Goal: Task Accomplishment & Management: Use online tool/utility

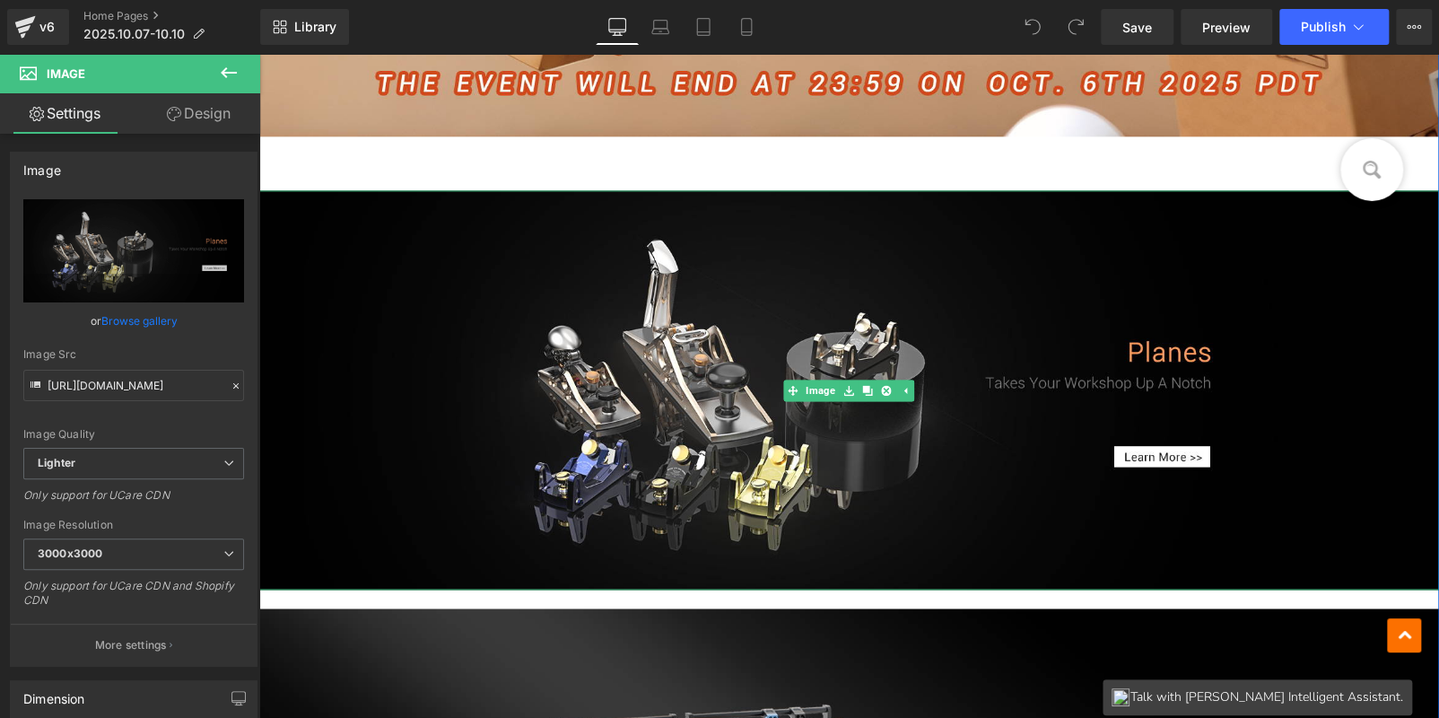
click at [881, 385] on icon at bounding box center [886, 390] width 10 height 10
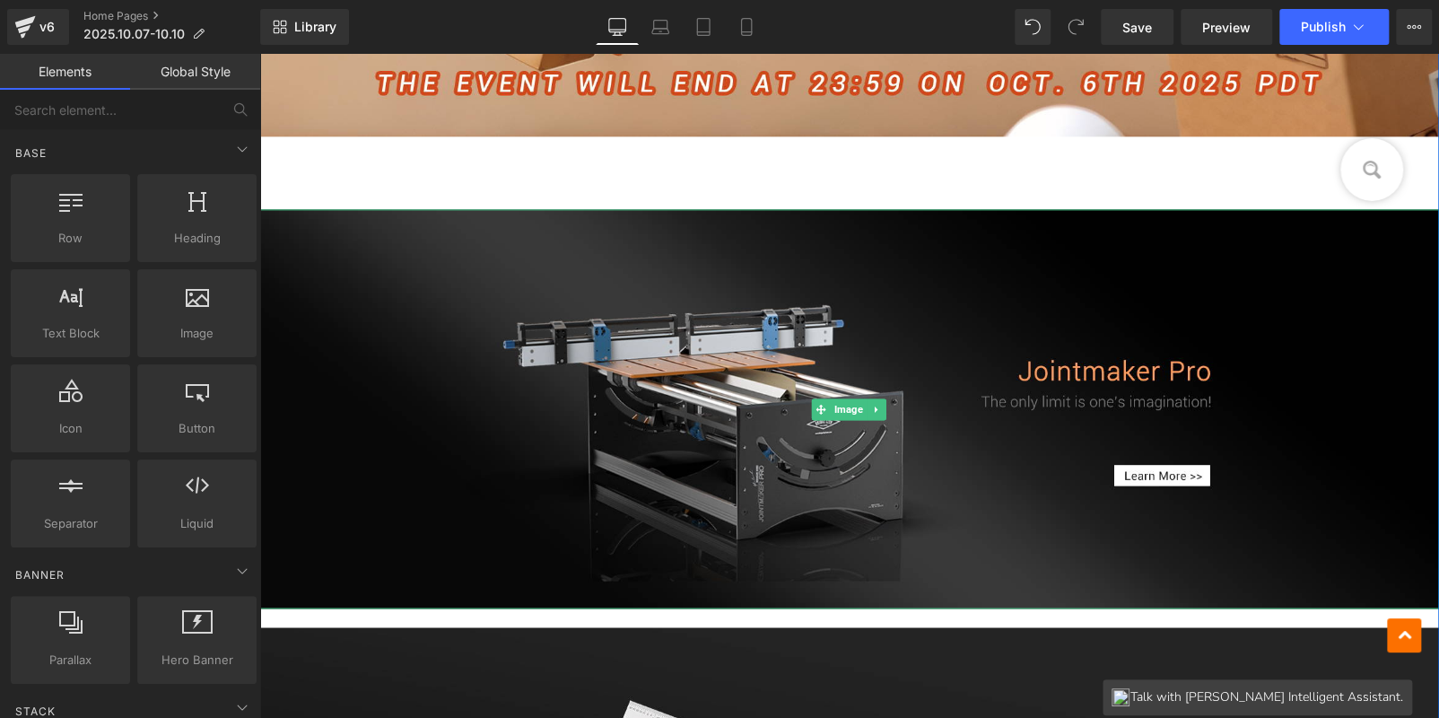
click at [879, 385] on img at bounding box center [849, 408] width 1180 height 399
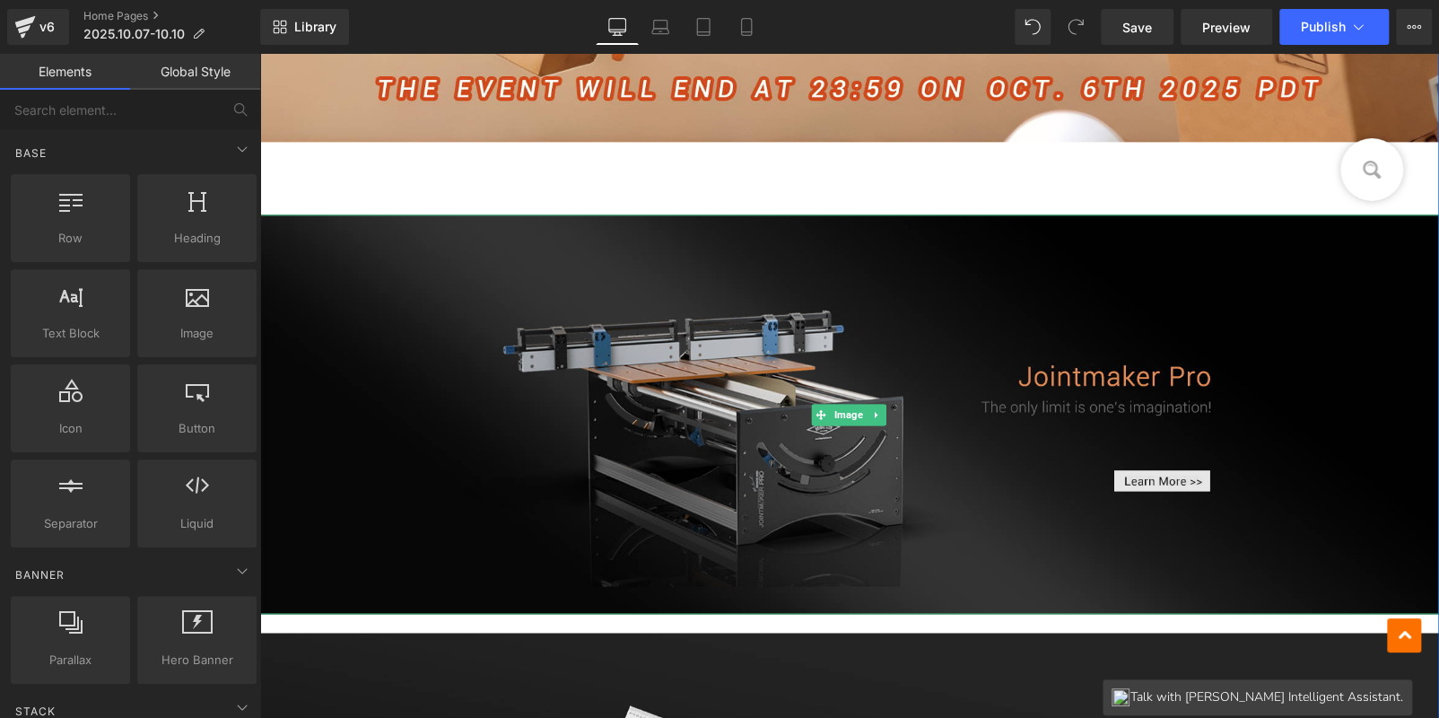
scroll to position [1350, 0]
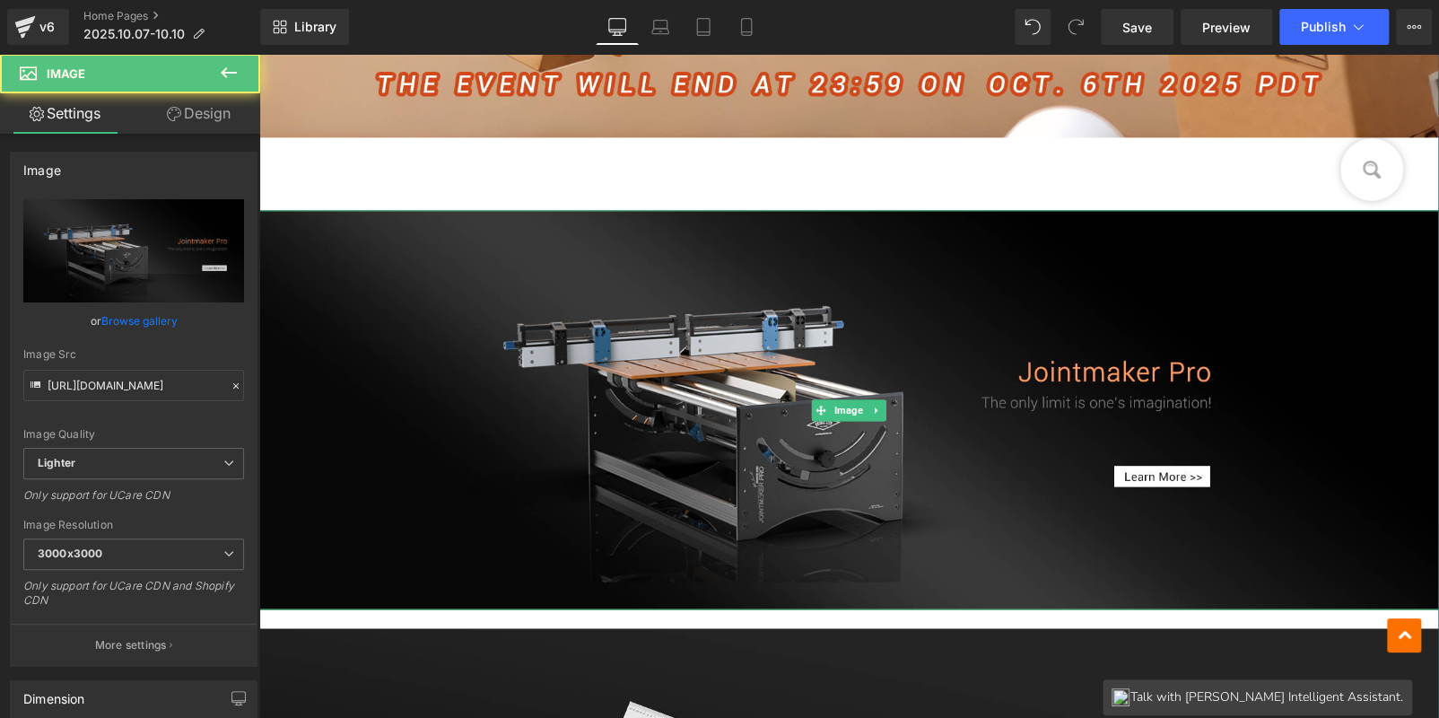
click at [872, 405] on icon at bounding box center [877, 410] width 10 height 11
click at [881, 409] on icon at bounding box center [886, 410] width 10 height 11
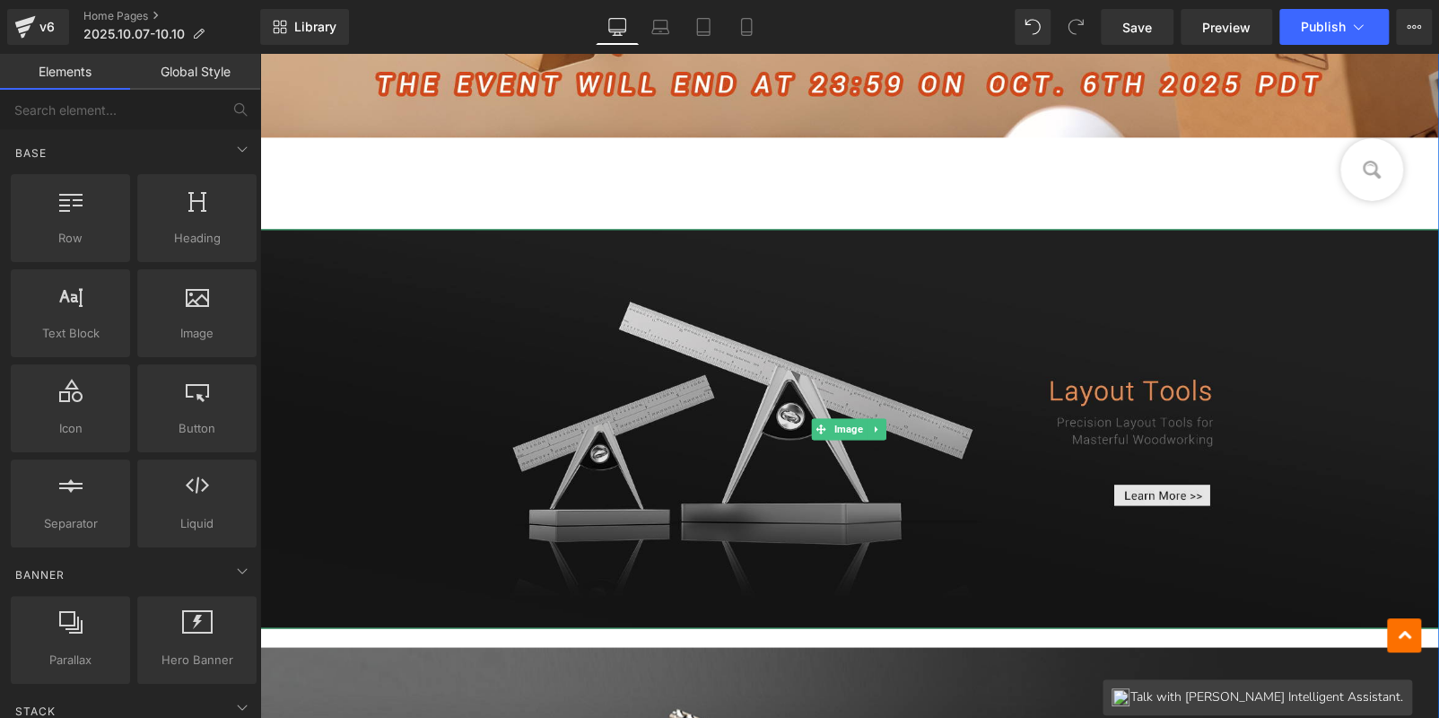
click at [862, 455] on img at bounding box center [849, 428] width 1180 height 399
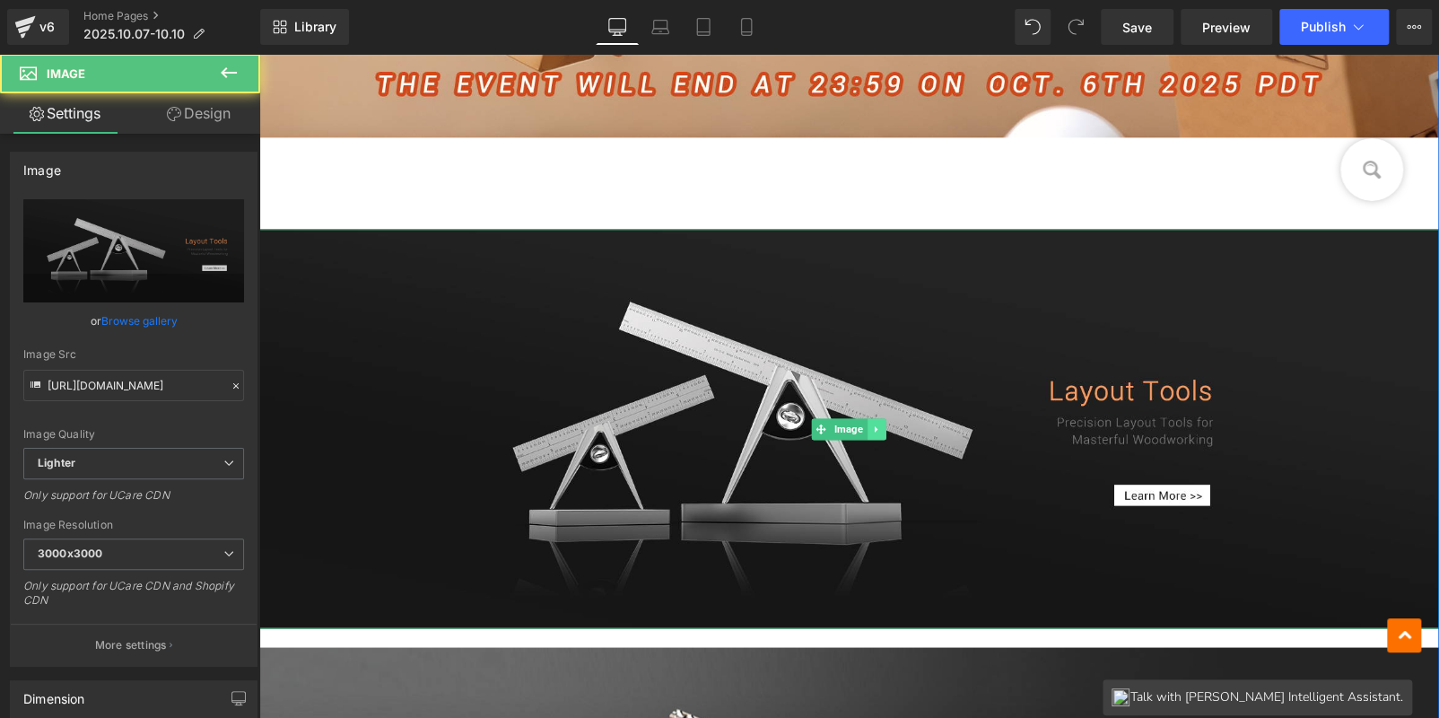
click at [875, 428] on icon at bounding box center [876, 428] width 3 height 6
click at [881, 428] on icon at bounding box center [886, 428] width 10 height 10
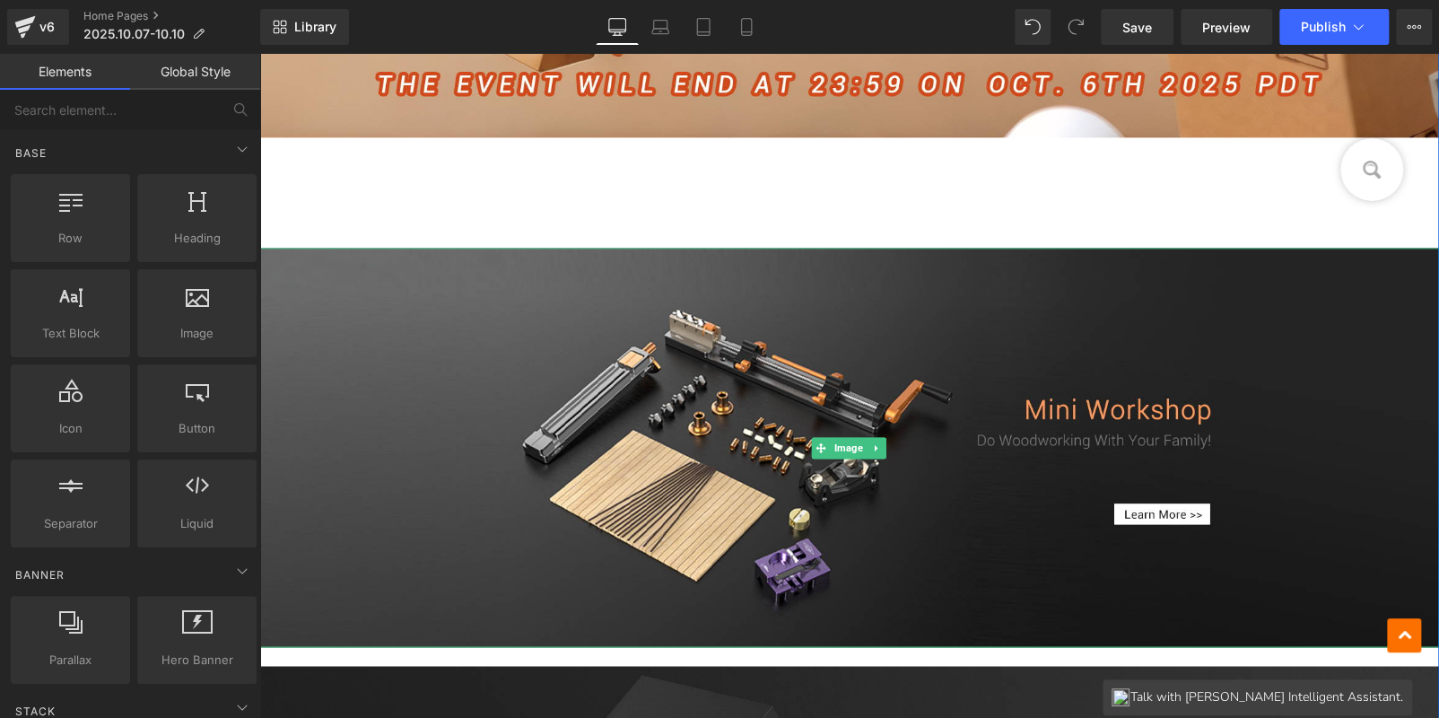
click at [876, 428] on img at bounding box center [849, 447] width 1180 height 399
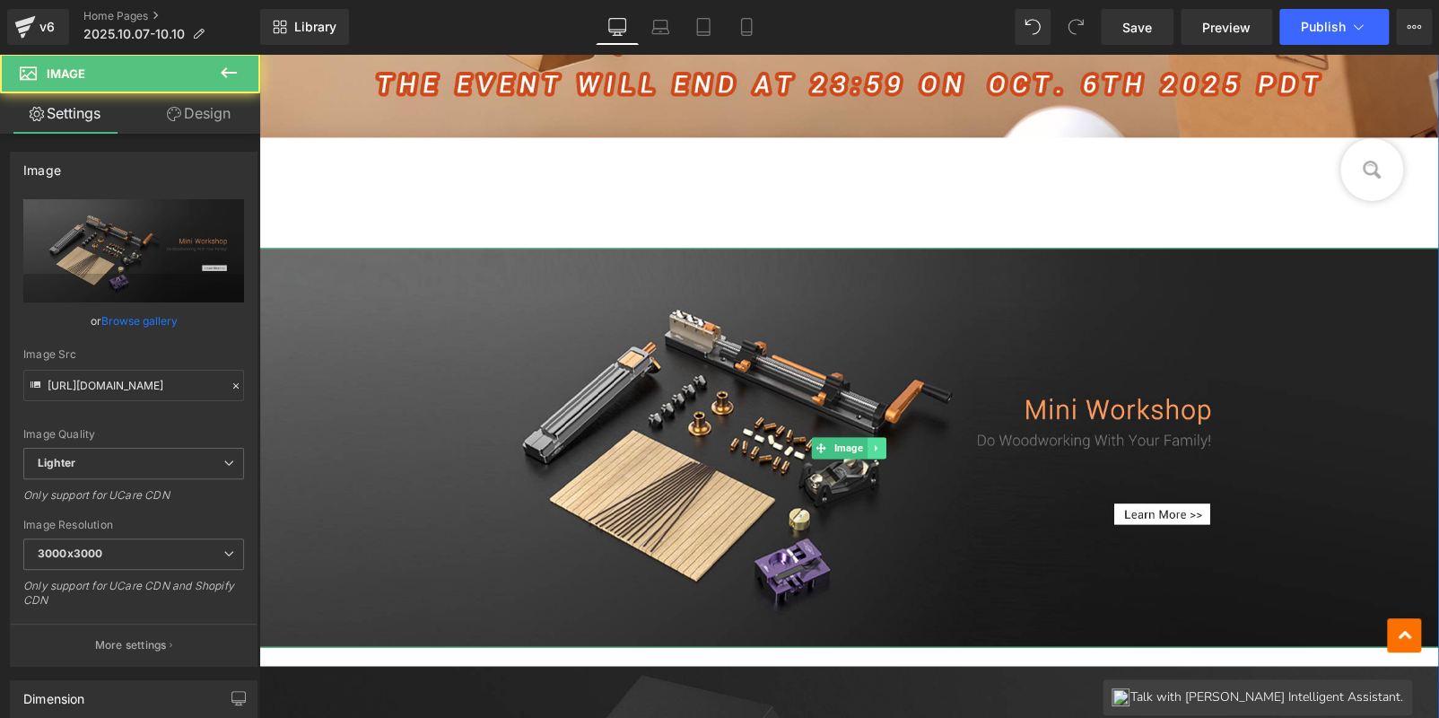
click at [872, 443] on icon at bounding box center [877, 447] width 10 height 11
click at [876, 443] on link at bounding box center [885, 448] width 19 height 22
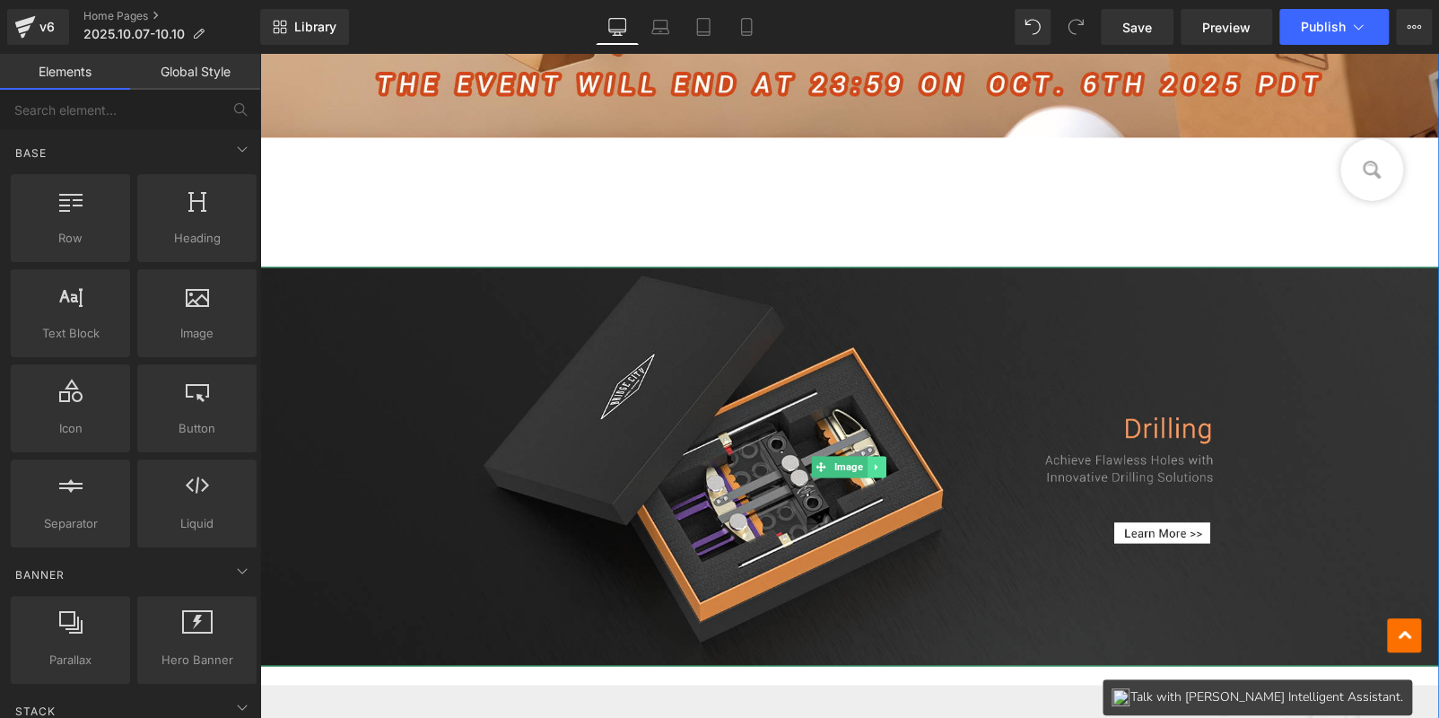
drag, startPoint x: 875, startPoint y: 443, endPoint x: 879, endPoint y: 467, distance: 24.6
click at [876, 445] on img at bounding box center [849, 465] width 1180 height 399
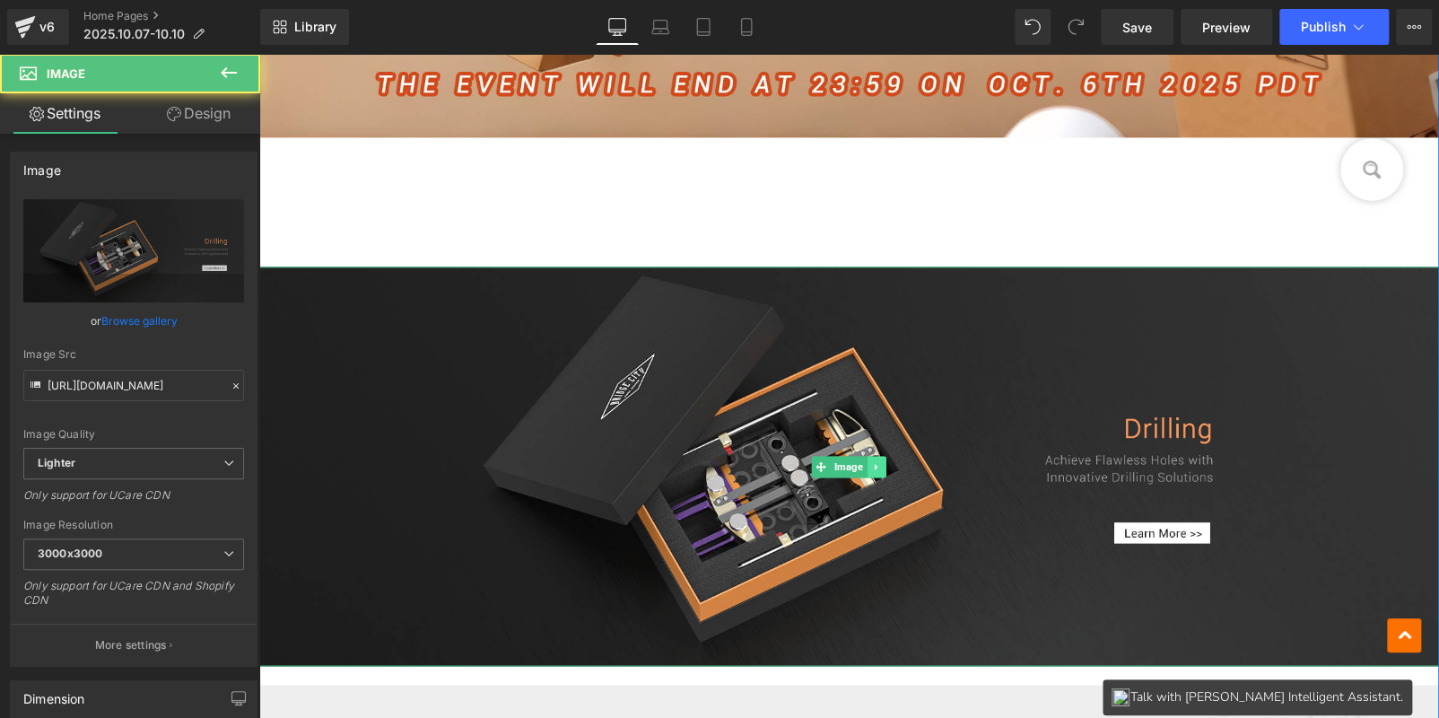
click at [875, 465] on icon at bounding box center [876, 466] width 3 height 6
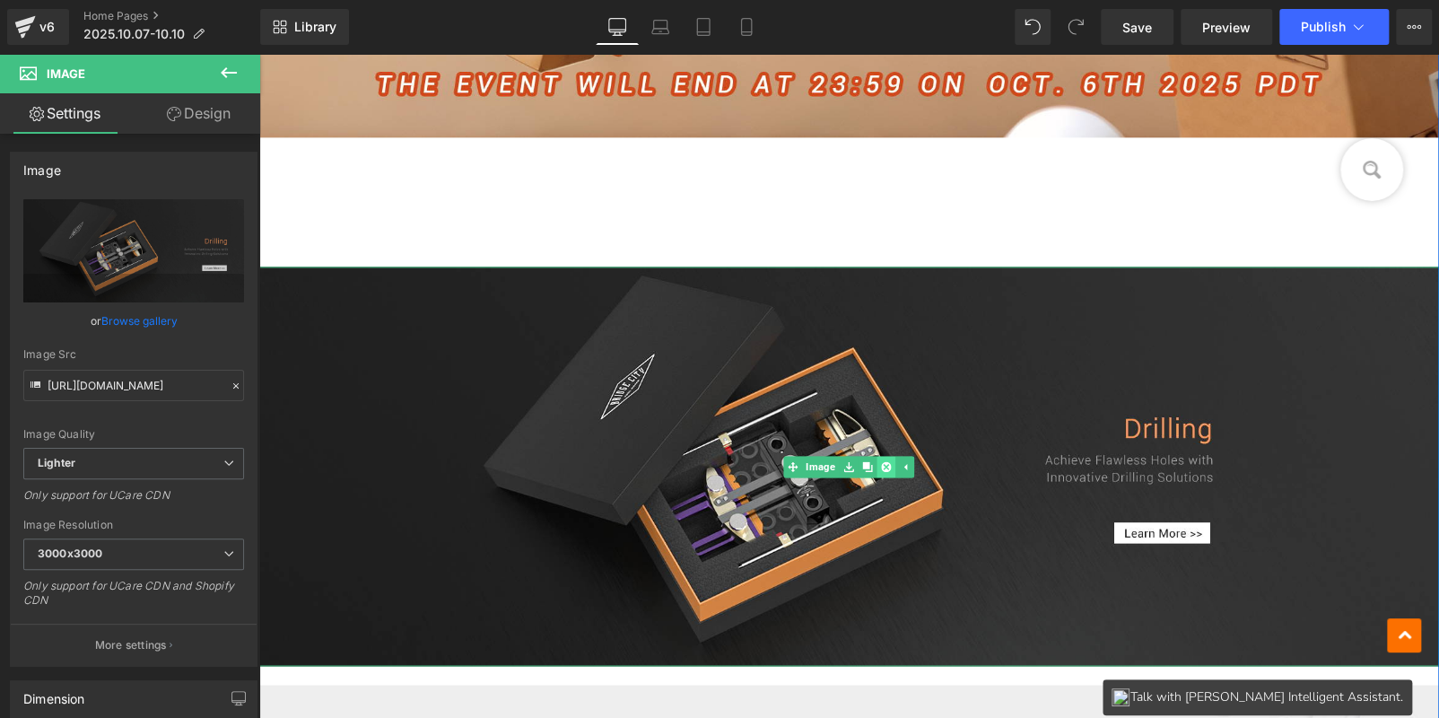
click at [881, 469] on link at bounding box center [885, 467] width 19 height 22
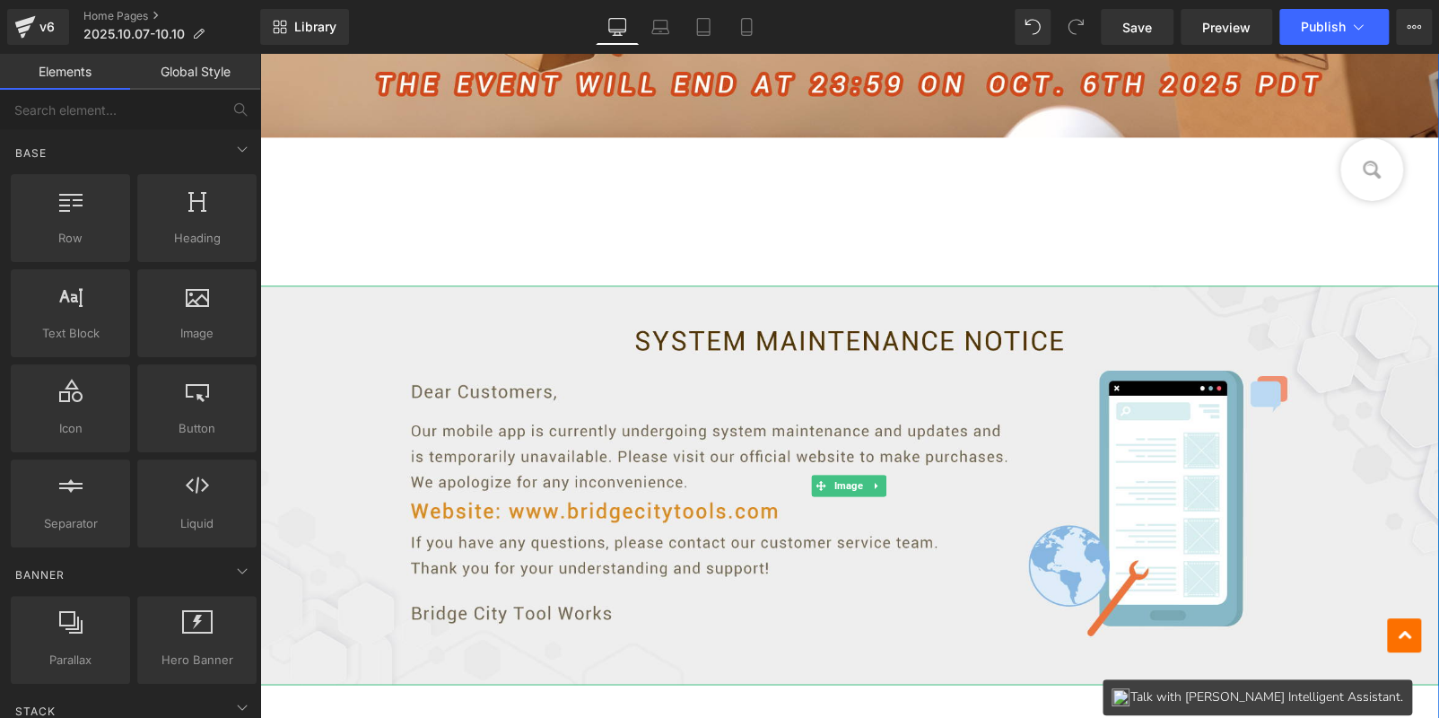
click at [881, 469] on img at bounding box center [849, 484] width 1180 height 399
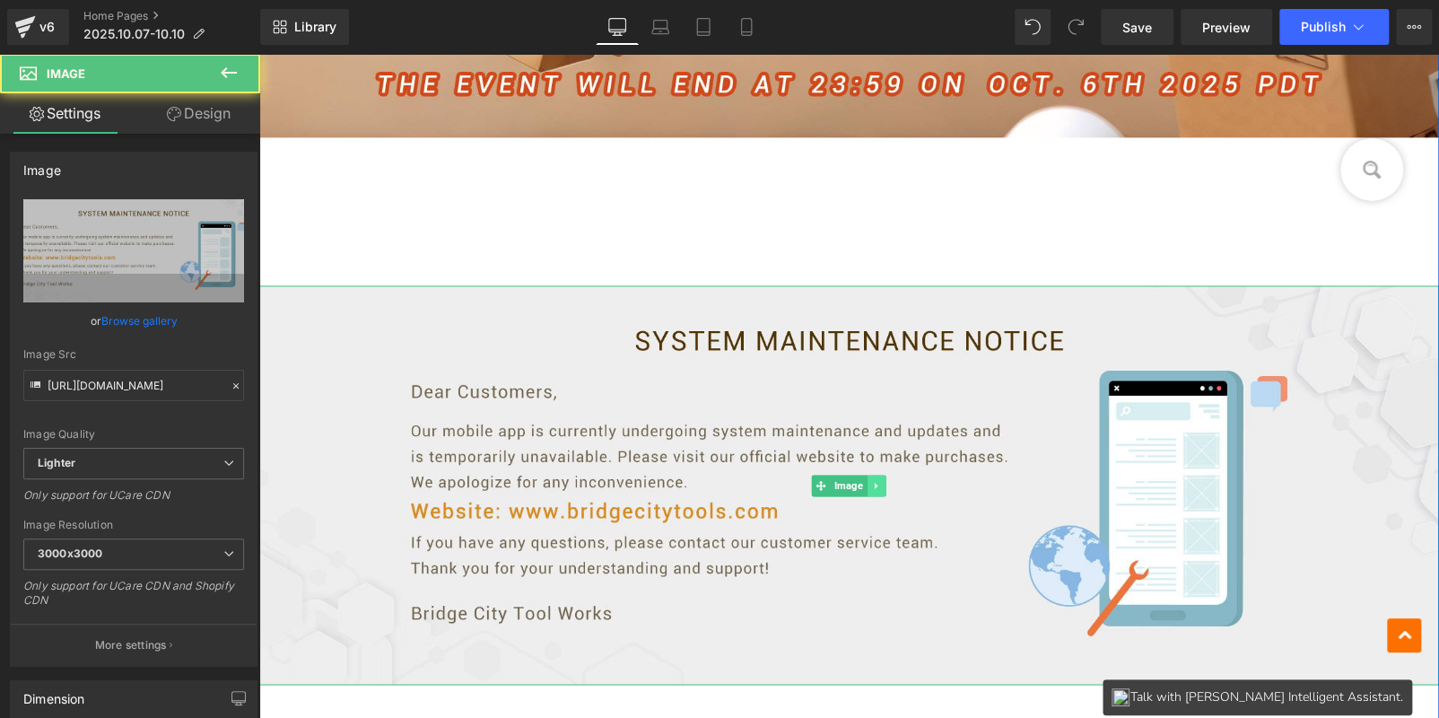
click at [875, 476] on link at bounding box center [876, 486] width 19 height 22
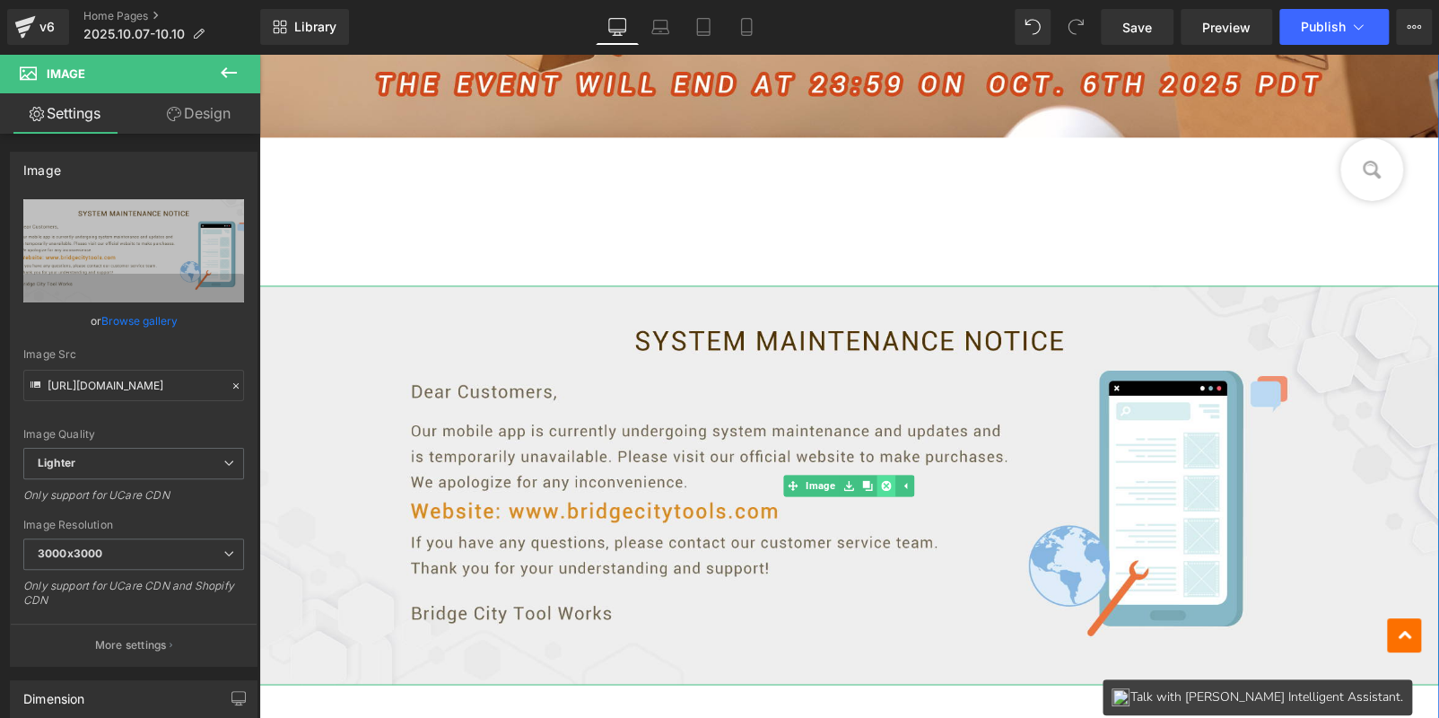
click at [881, 480] on icon at bounding box center [886, 485] width 10 height 10
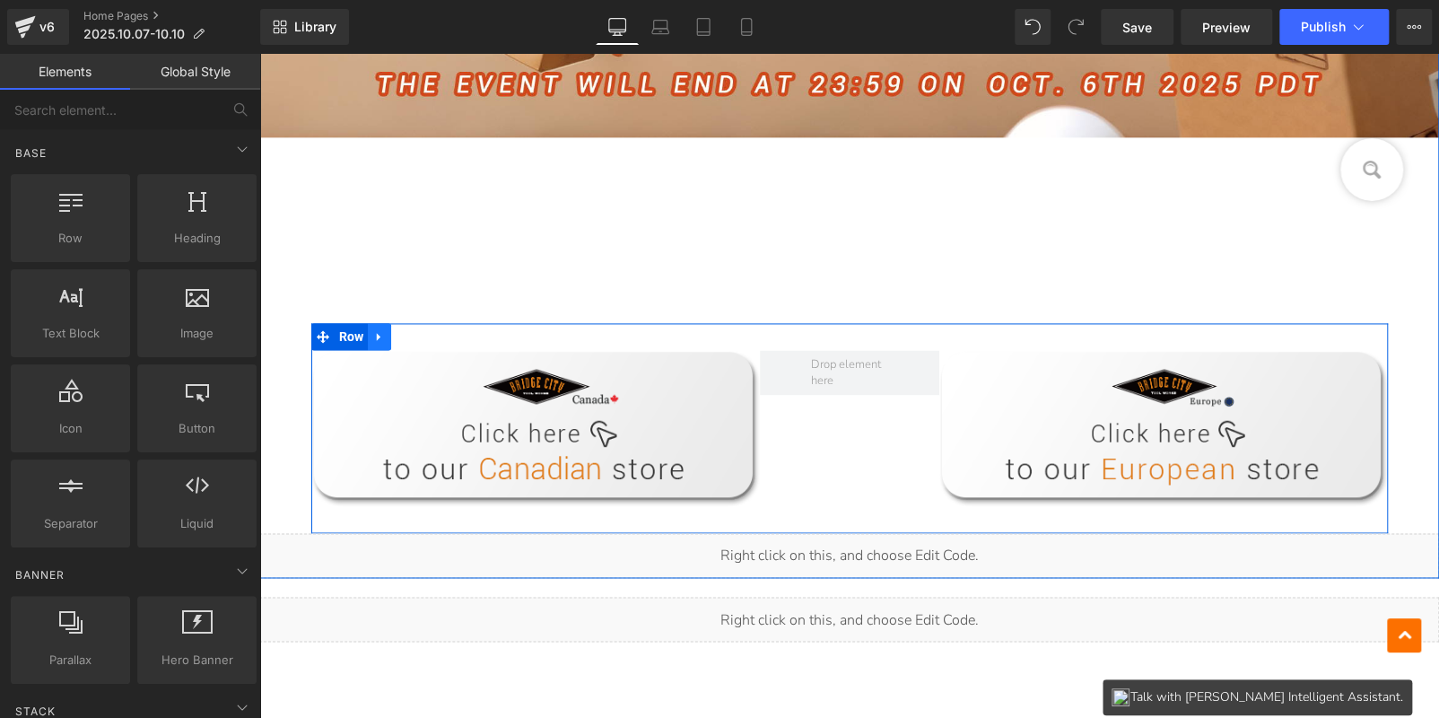
click at [374, 330] on icon at bounding box center [379, 336] width 13 height 13
click at [420, 337] on icon at bounding box center [426, 336] width 13 height 13
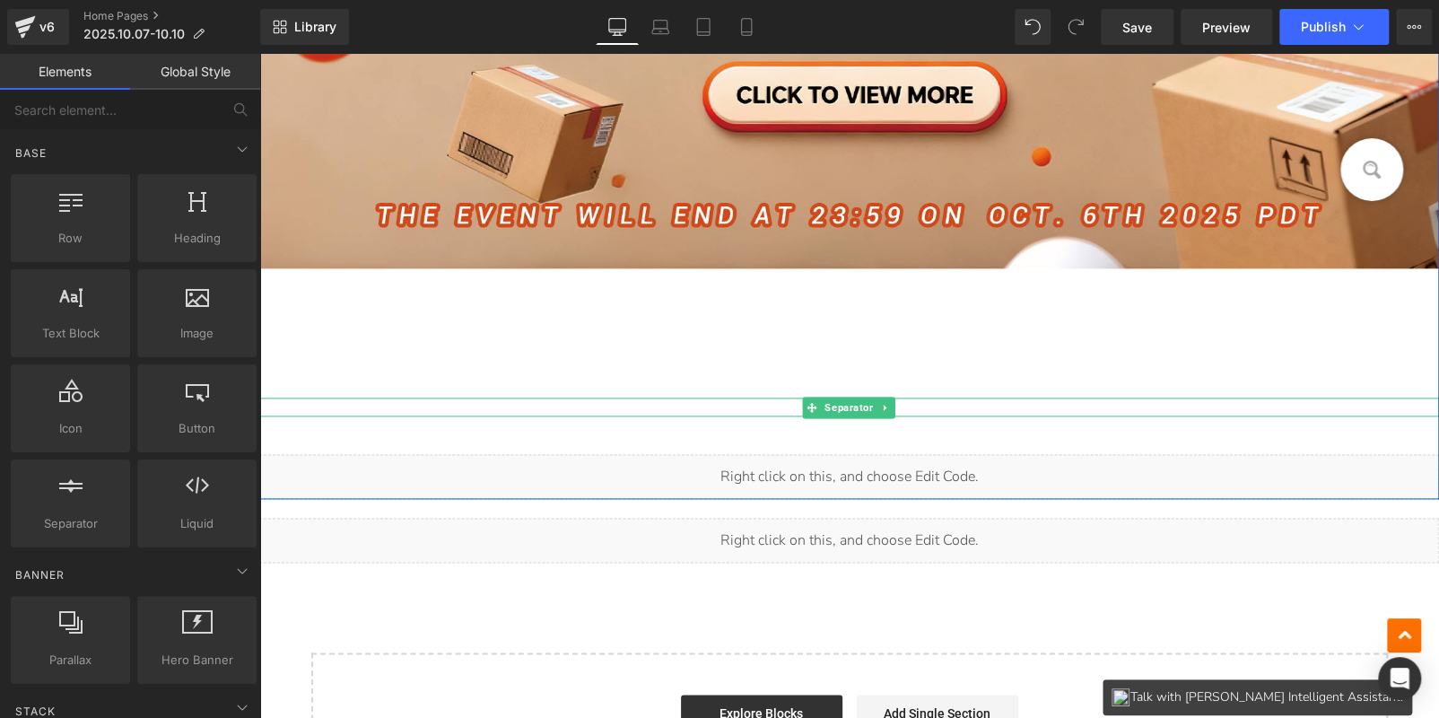
scroll to position [1081, 0]
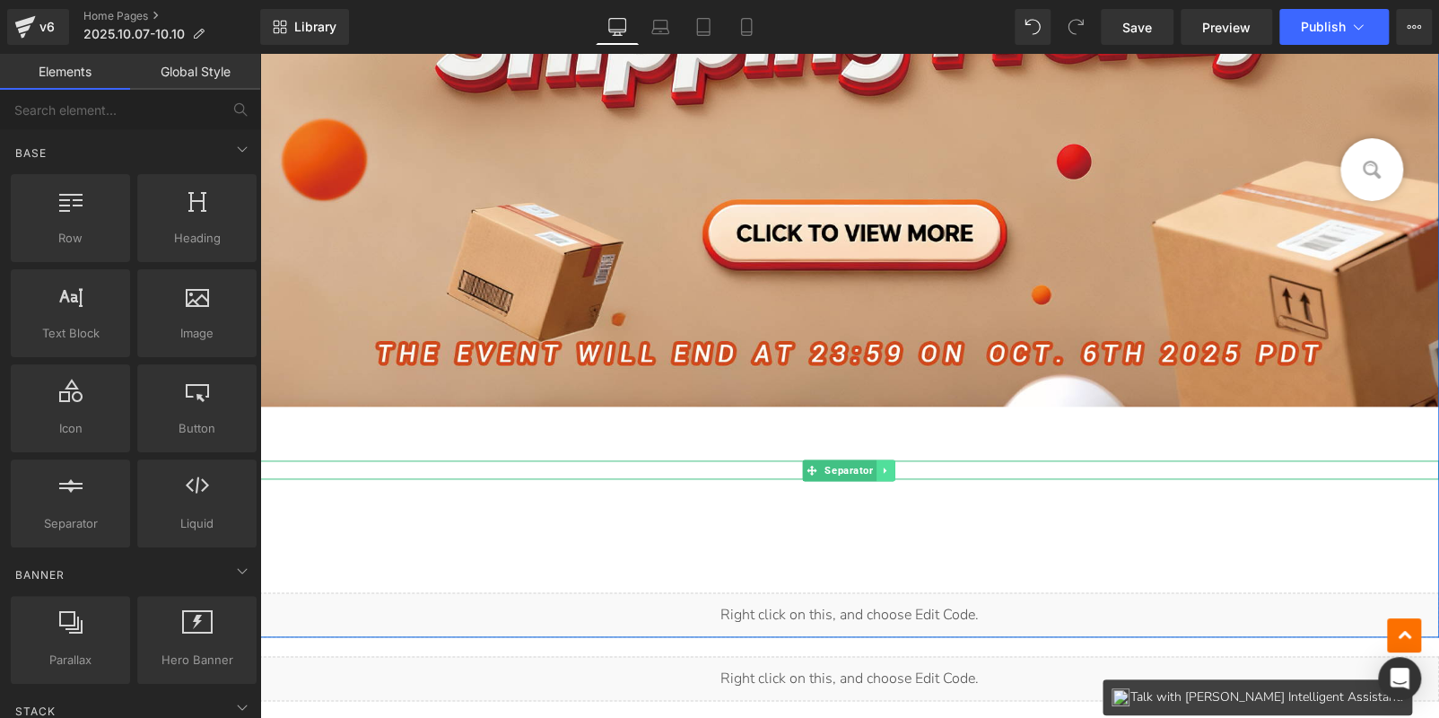
click at [881, 465] on icon at bounding box center [886, 470] width 10 height 11
click at [890, 468] on icon at bounding box center [895, 470] width 10 height 10
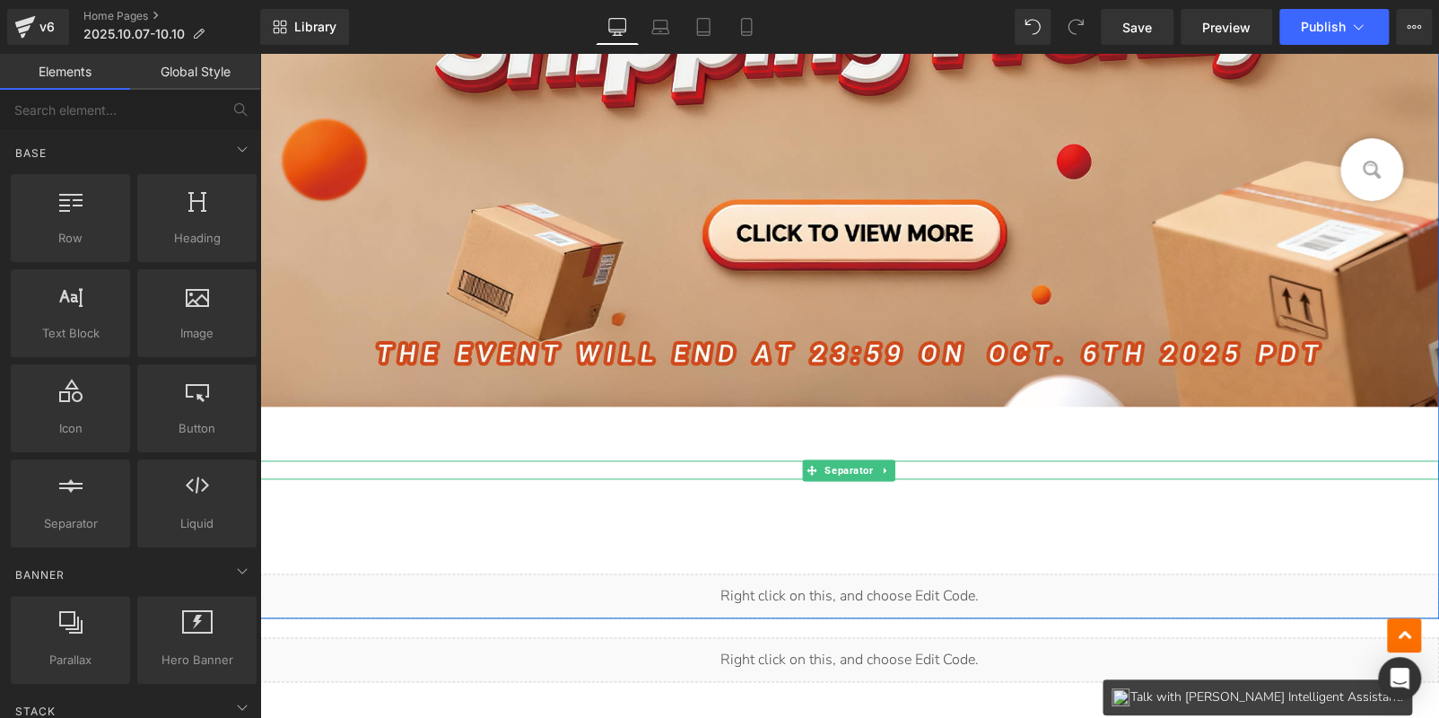
click at [891, 469] on hr at bounding box center [849, 474] width 1180 height 10
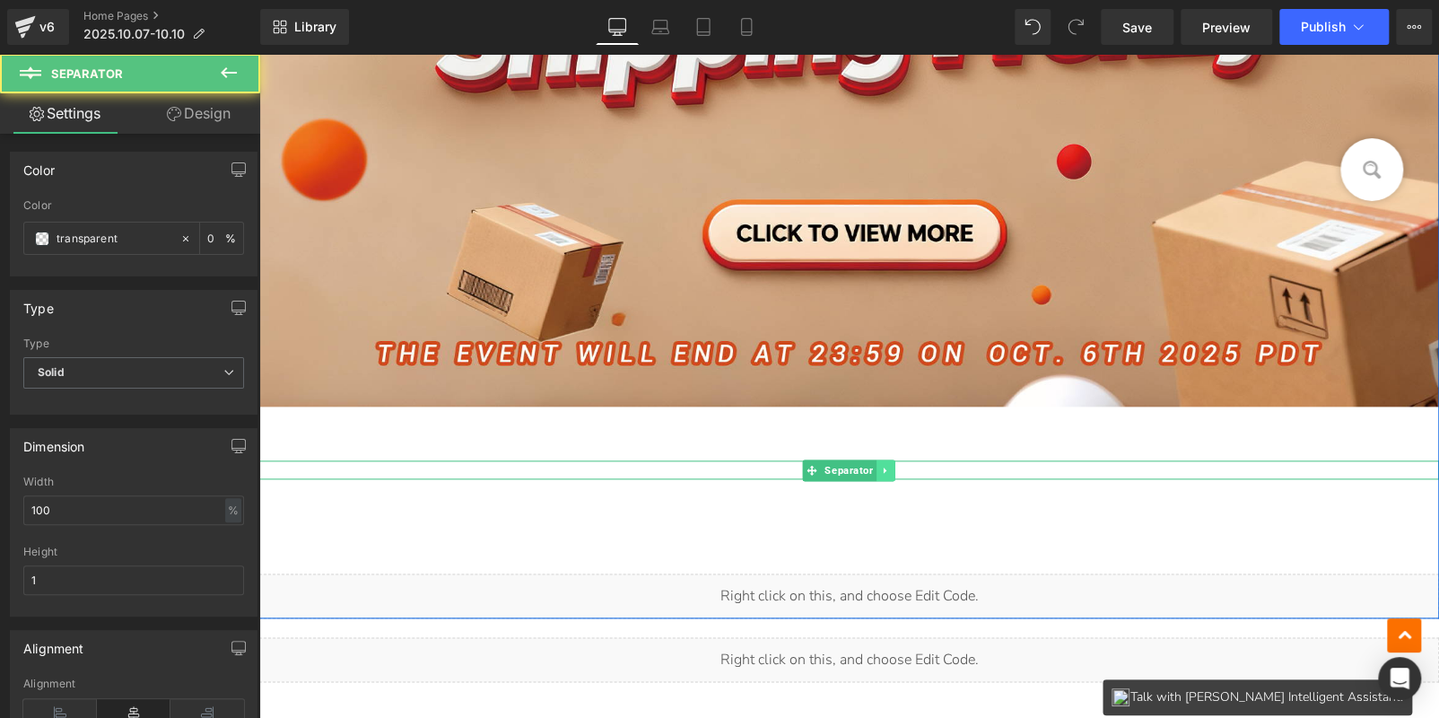
click at [887, 468] on link at bounding box center [885, 470] width 19 height 22
click at [890, 469] on icon at bounding box center [895, 470] width 10 height 11
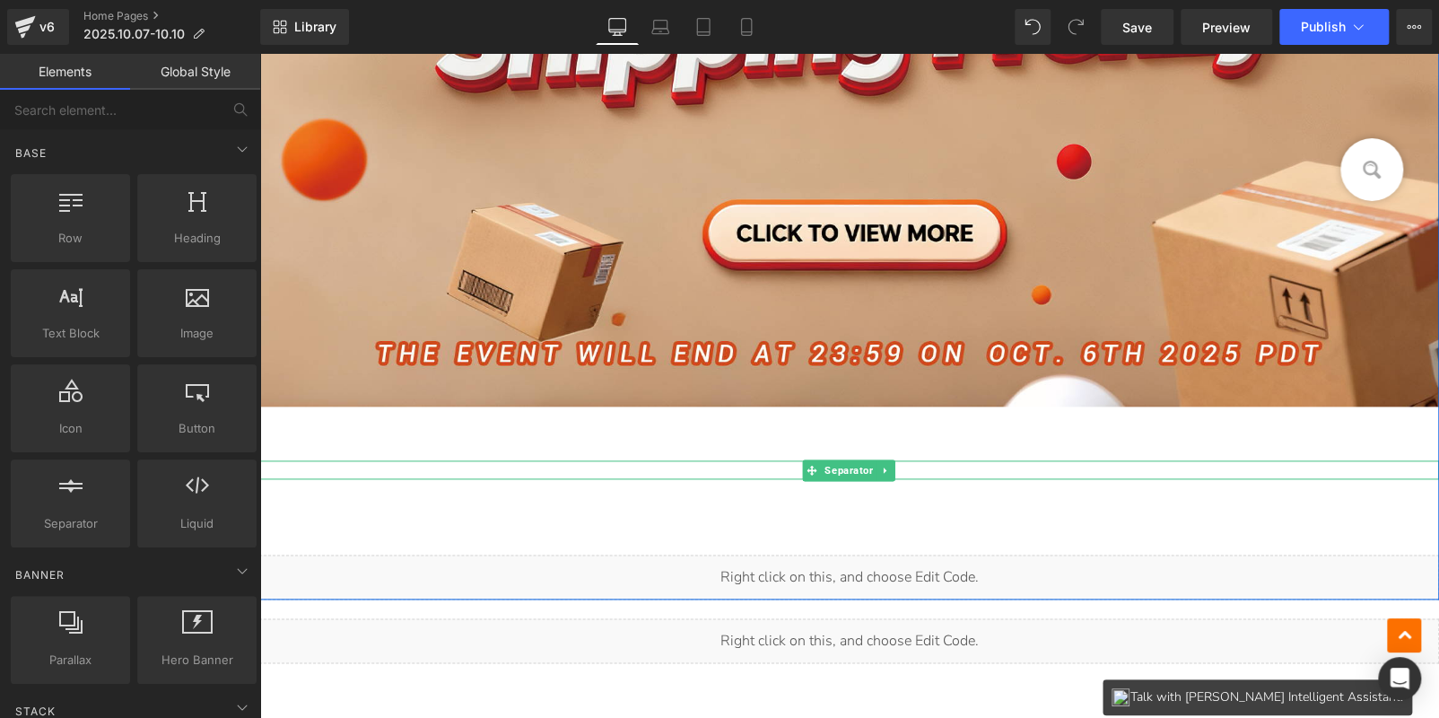
click at [890, 469] on hr at bounding box center [855, 474] width 1192 height 10
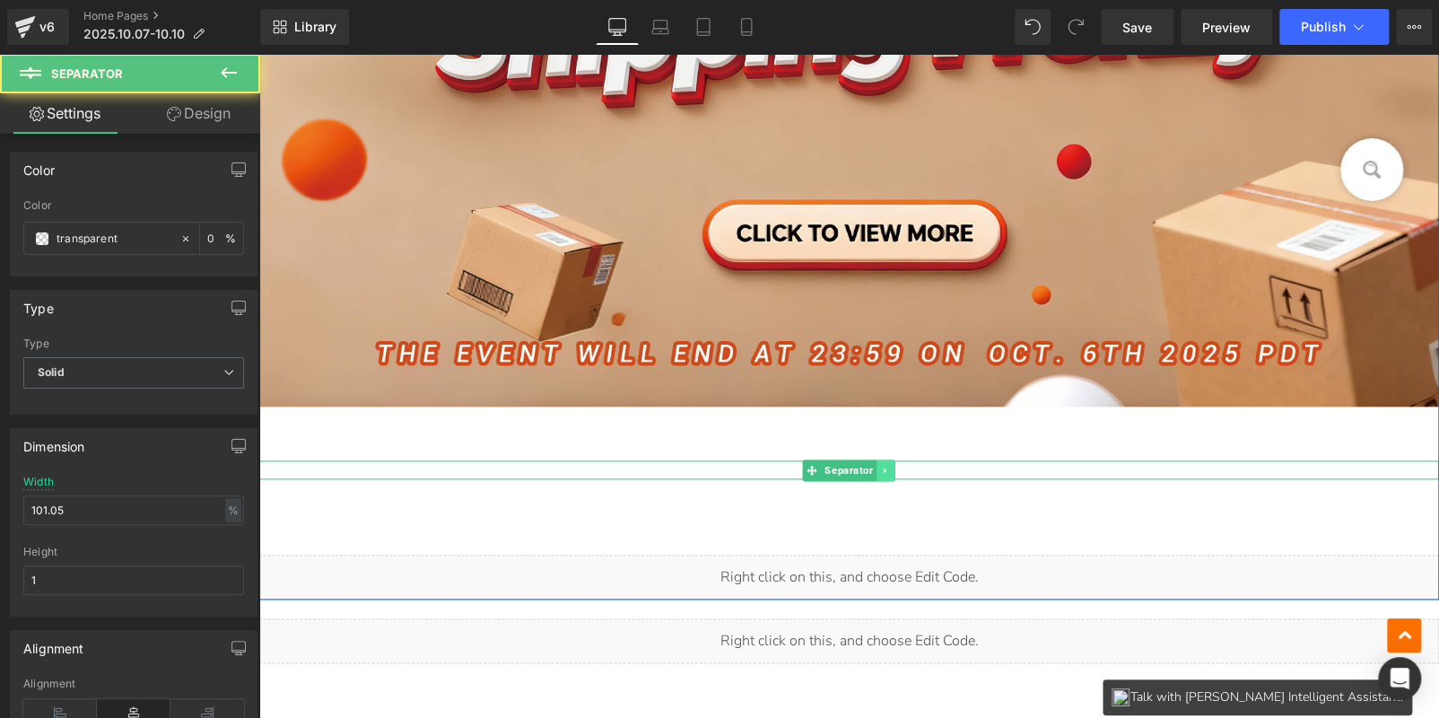
click at [887, 469] on link at bounding box center [885, 470] width 19 height 22
click at [891, 470] on icon at bounding box center [895, 470] width 10 height 11
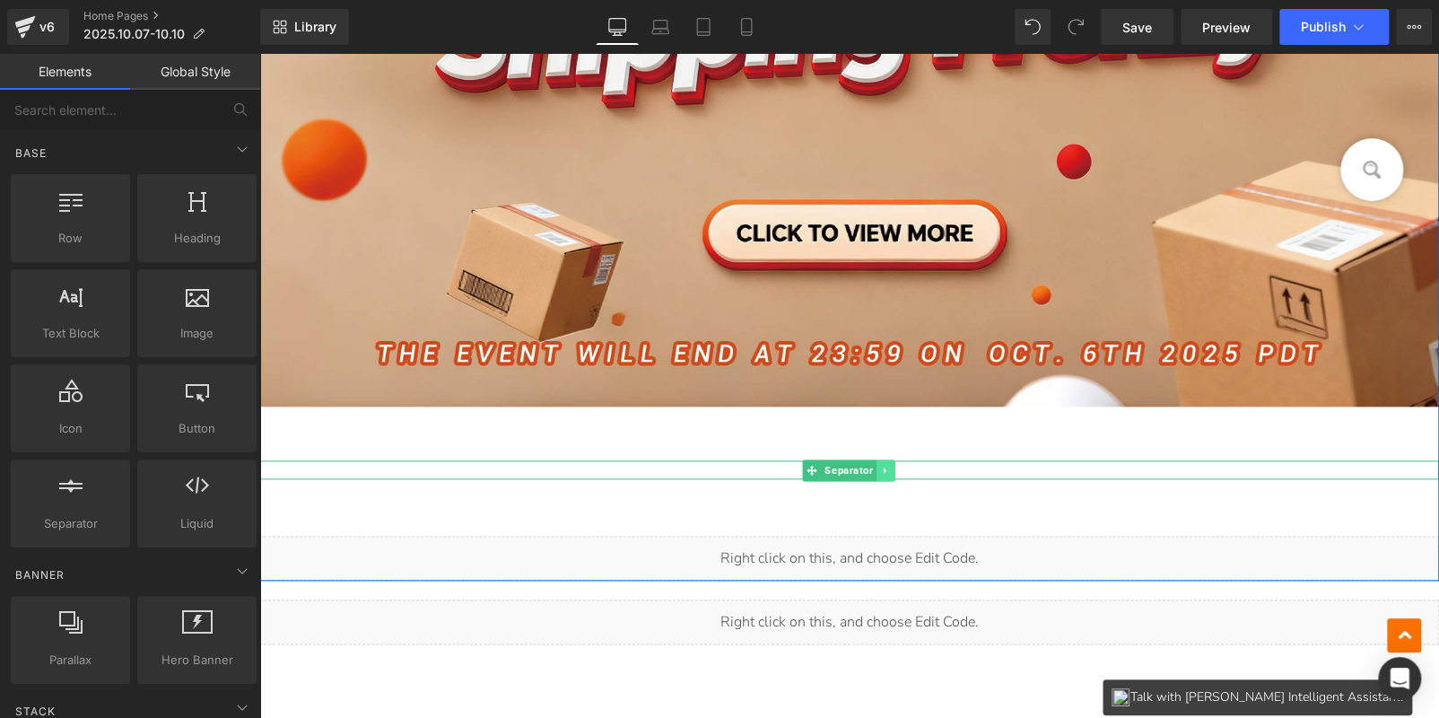
click at [890, 472] on link at bounding box center [885, 470] width 19 height 22
click at [890, 472] on icon at bounding box center [895, 470] width 10 height 10
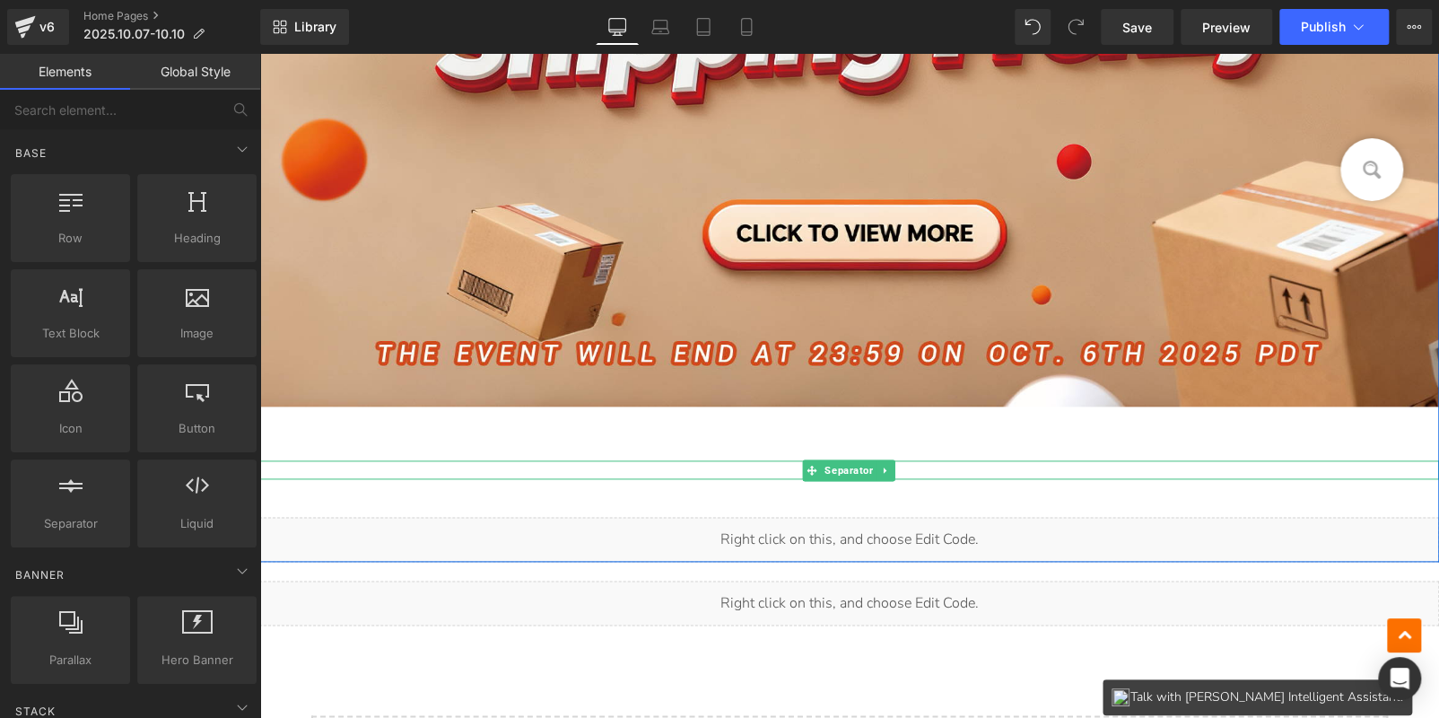
click at [890, 472] on link at bounding box center [885, 470] width 19 height 22
click at [890, 472] on icon at bounding box center [895, 470] width 10 height 10
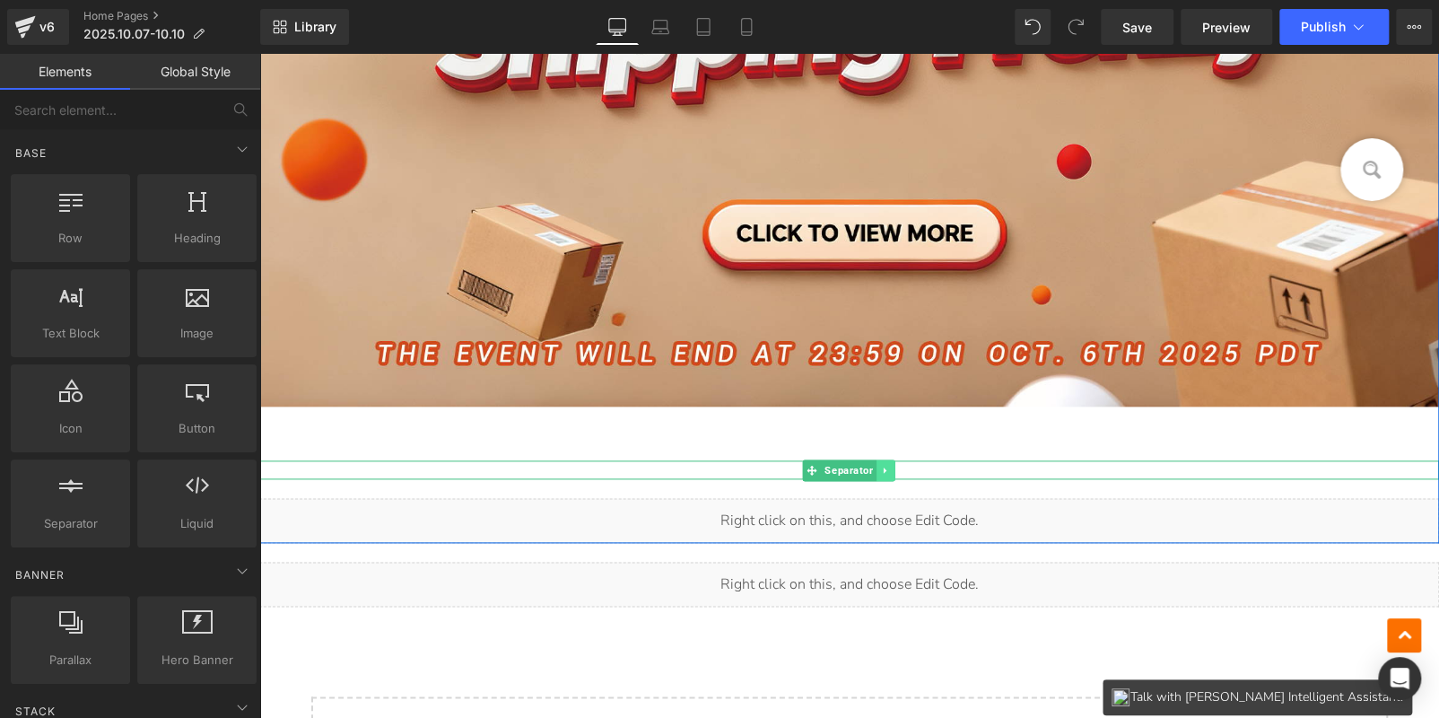
click at [888, 472] on link at bounding box center [885, 470] width 19 height 22
click at [890, 472] on icon at bounding box center [895, 470] width 10 height 10
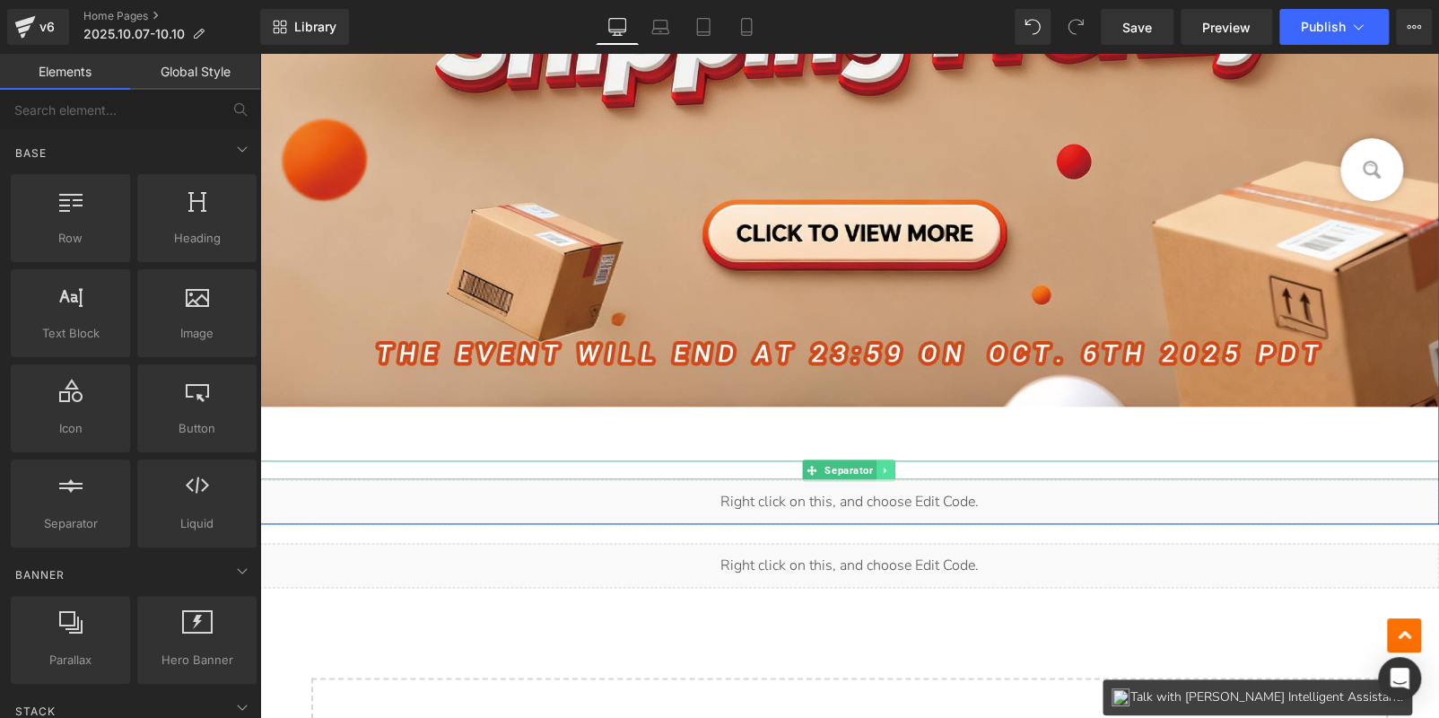
click at [883, 469] on icon at bounding box center [886, 470] width 10 height 11
click at [892, 470] on icon at bounding box center [895, 470] width 10 height 10
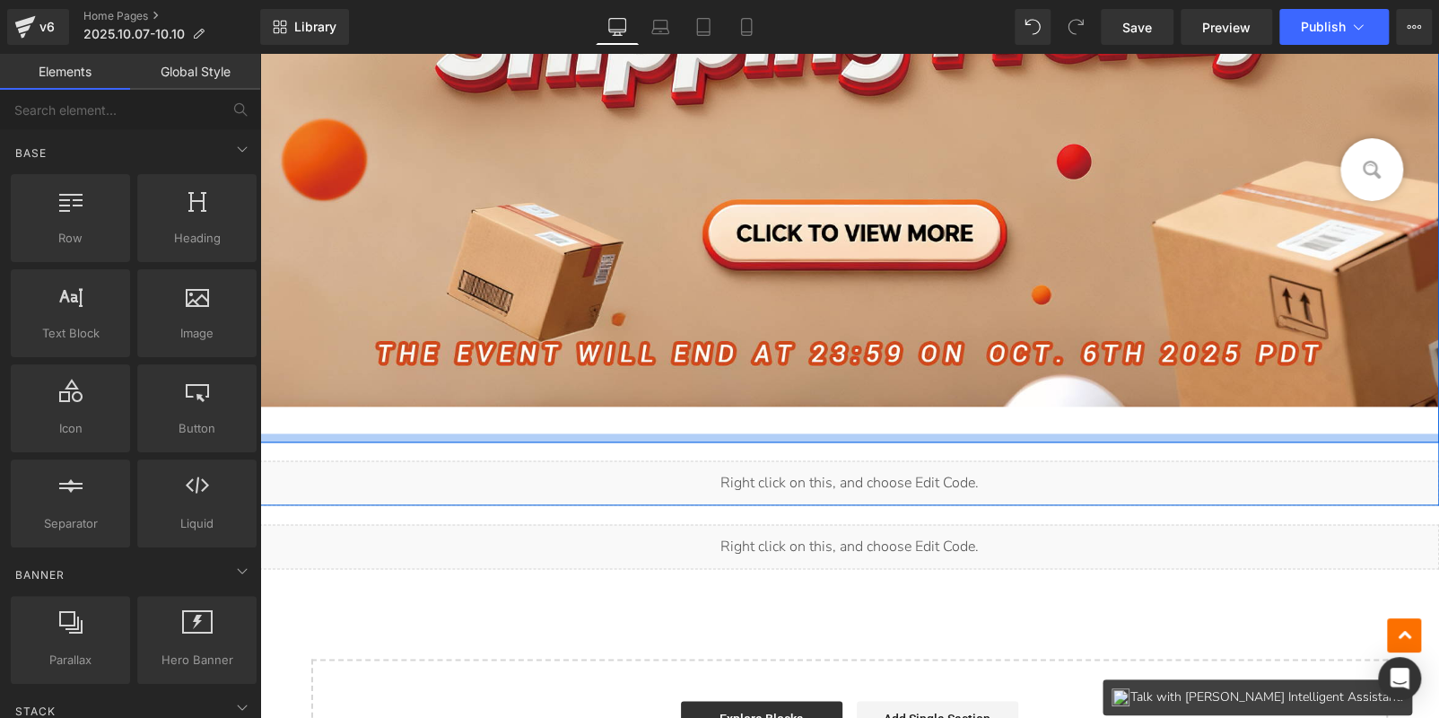
click at [872, 435] on div at bounding box center [849, 437] width 1180 height 9
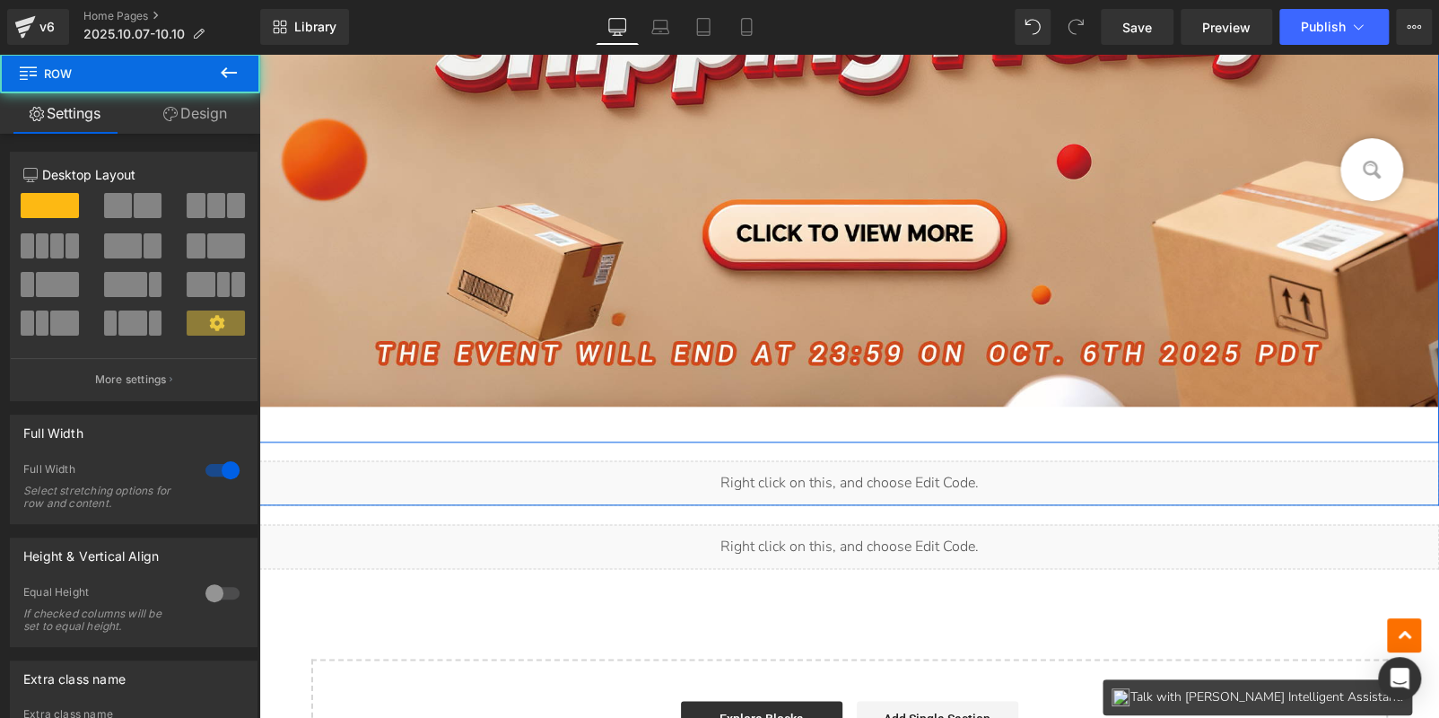
click at [859, 413] on div "Image" at bounding box center [849, 75] width 1180 height 718
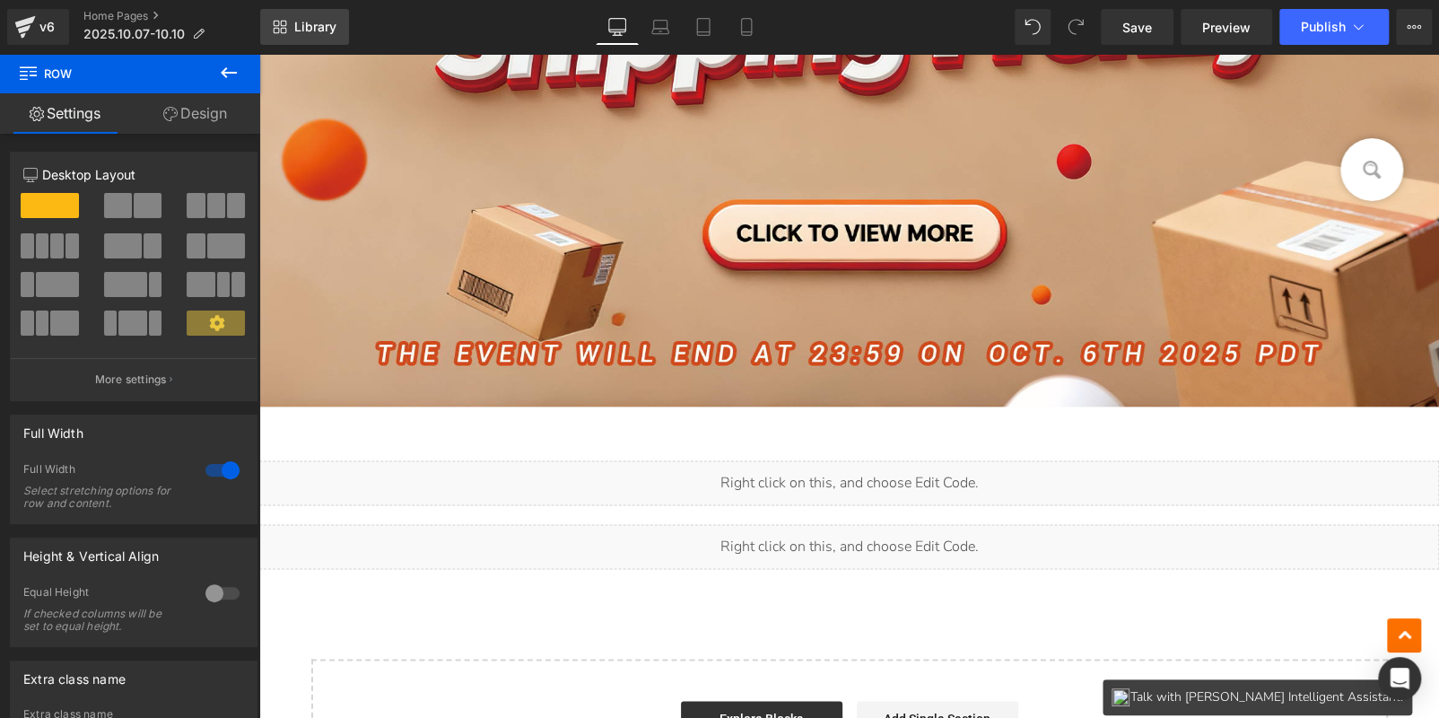
click at [288, 26] on link "Library" at bounding box center [304, 27] width 89 height 36
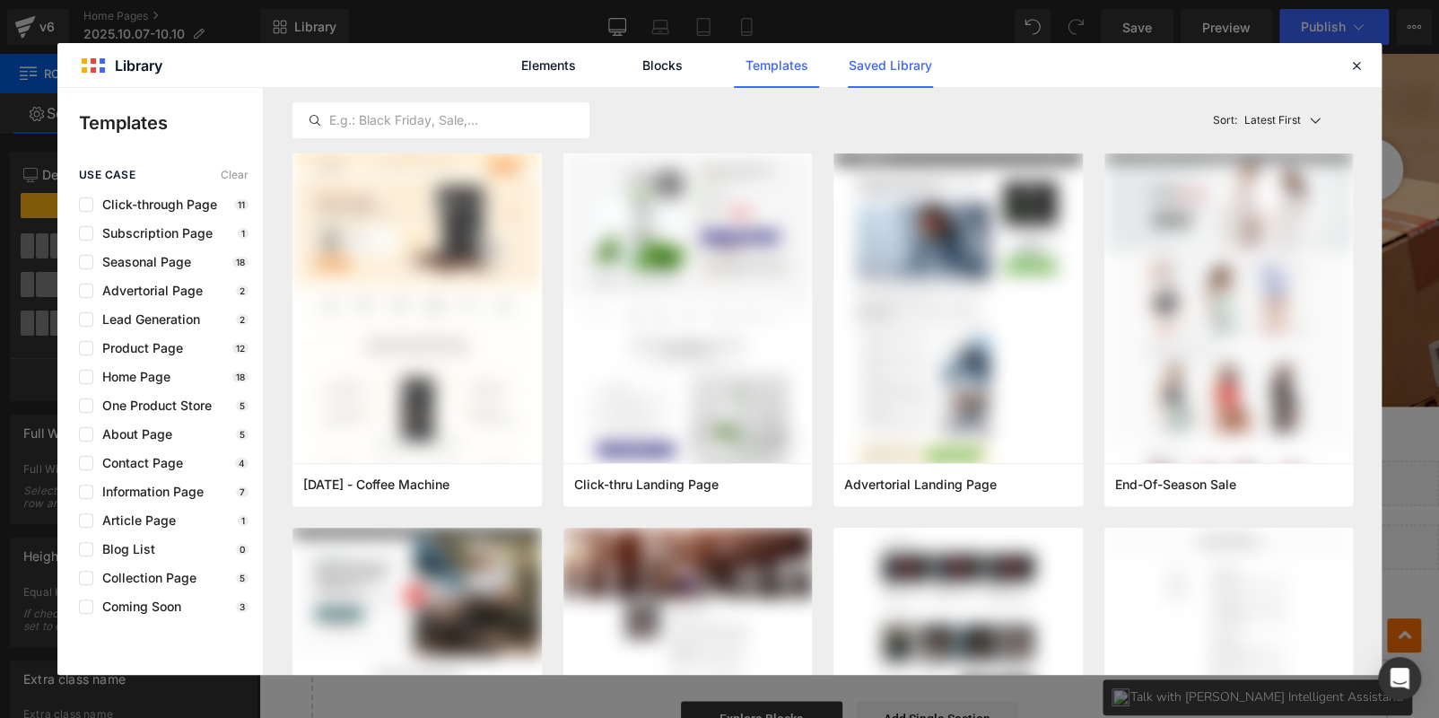
click at [911, 75] on link "Saved Library" at bounding box center [890, 65] width 85 height 45
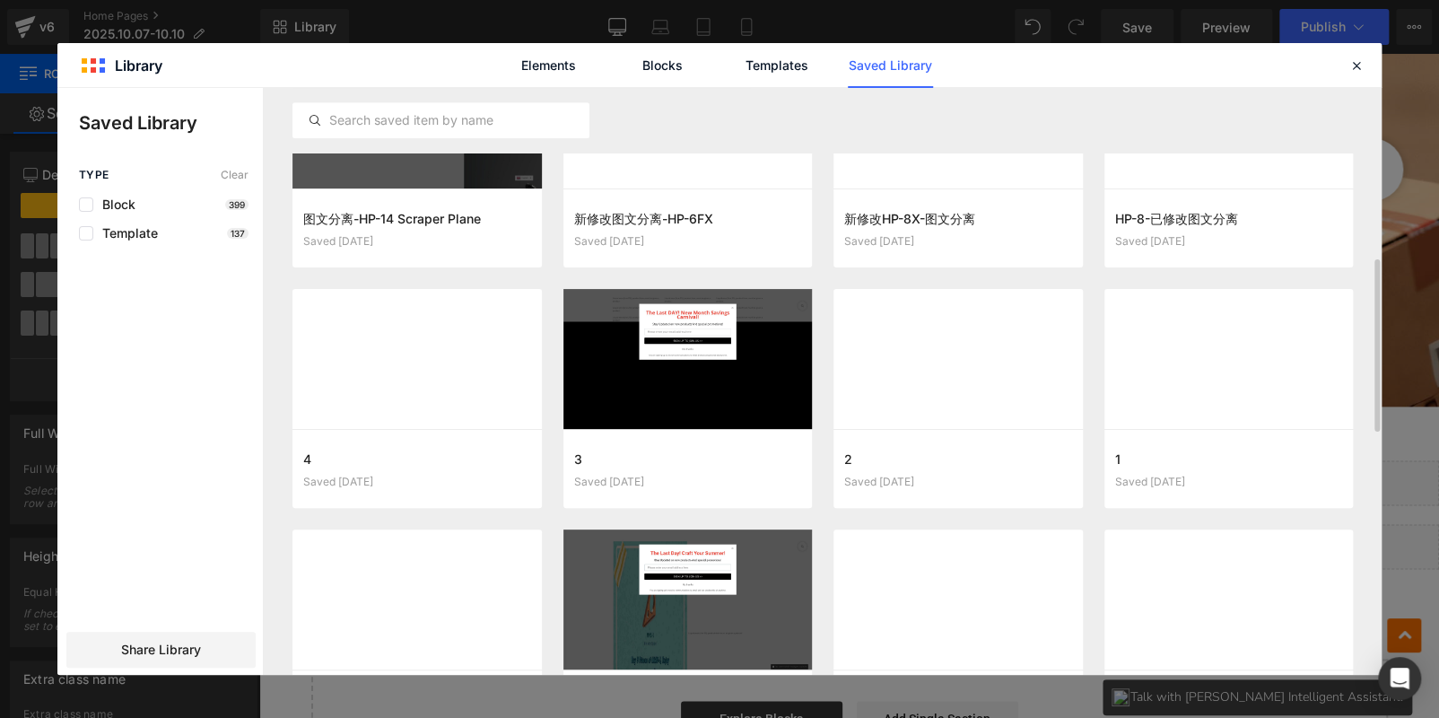
scroll to position [851, 0]
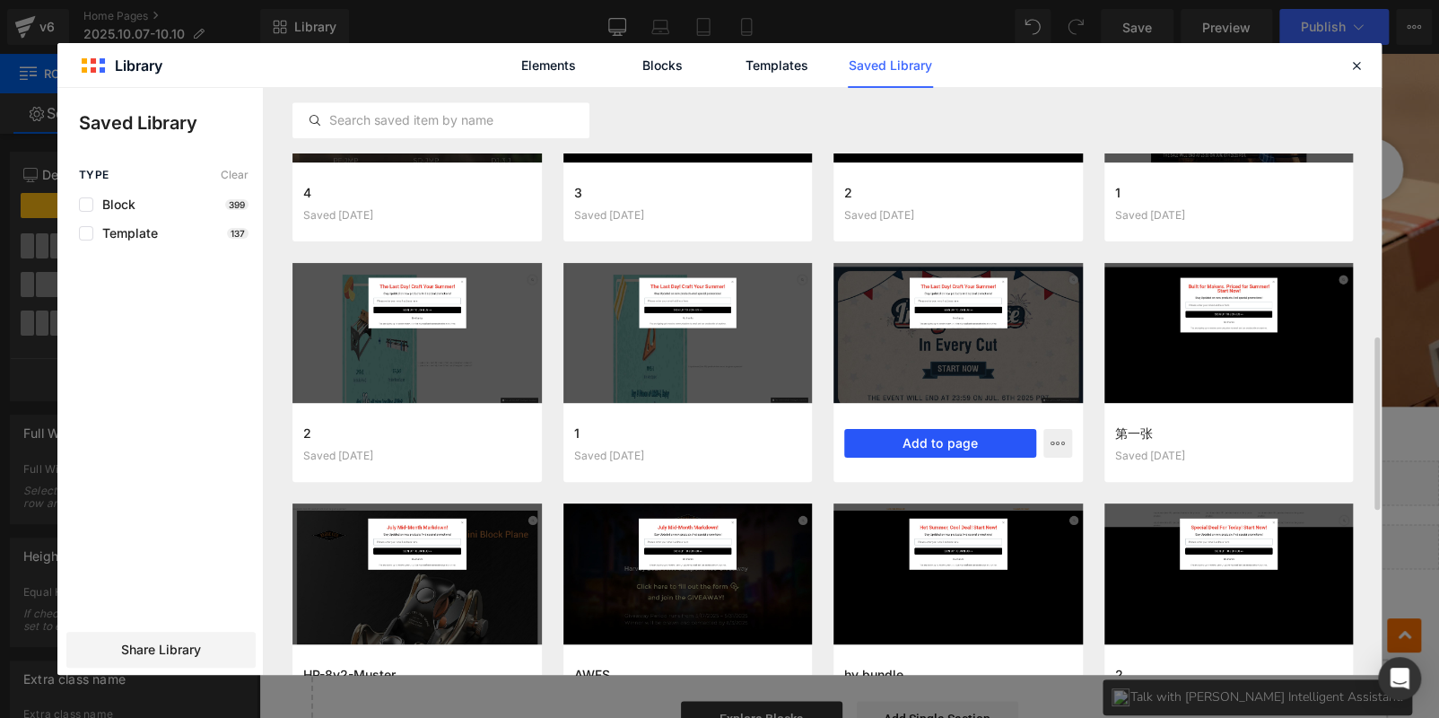
click at [868, 445] on button "Add to page" at bounding box center [940, 443] width 192 height 29
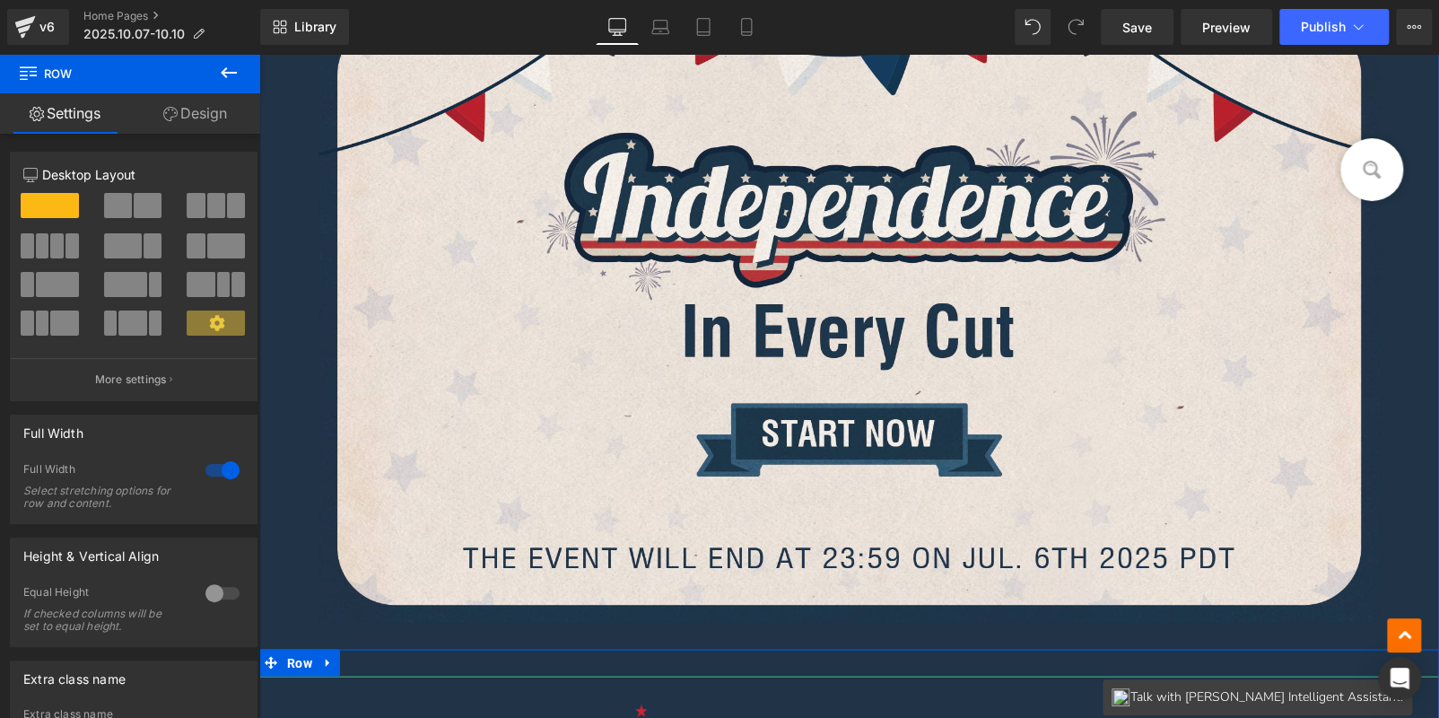
scroll to position [1505, 0]
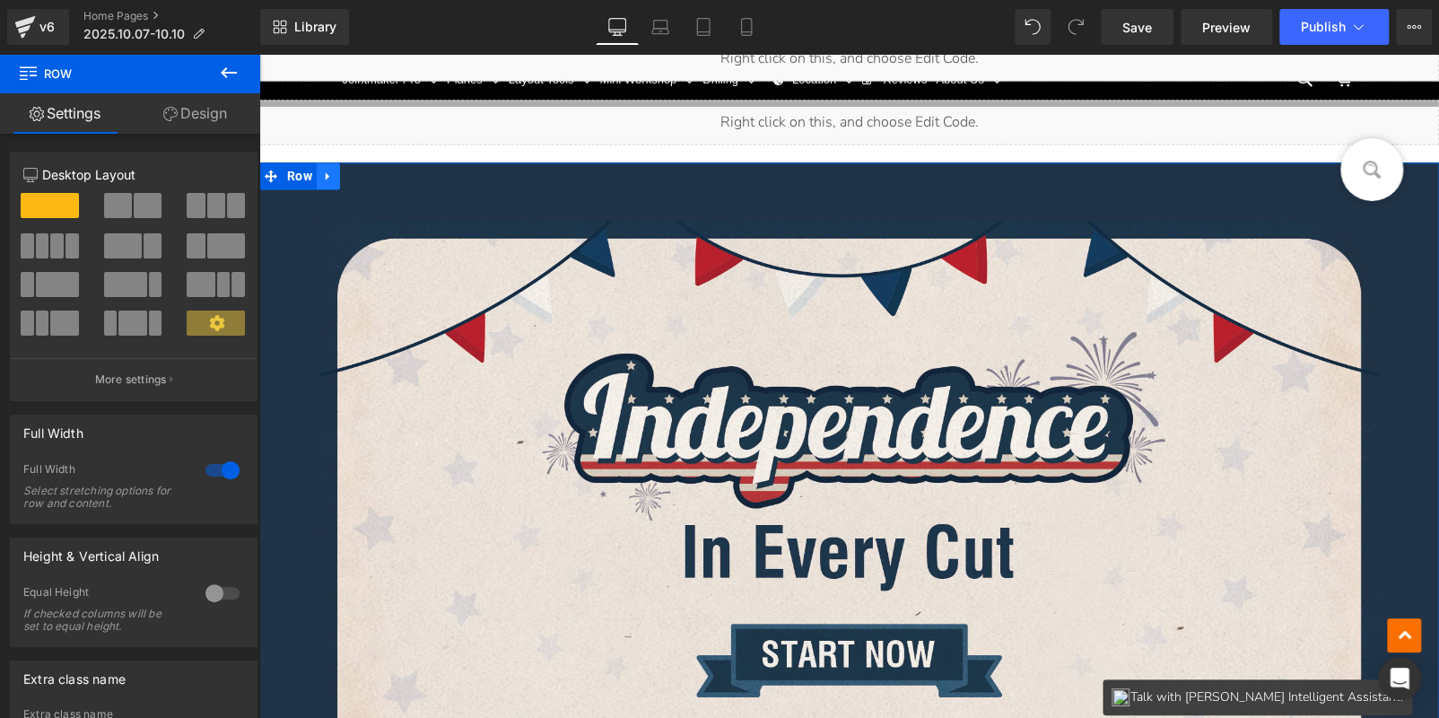
click at [330, 180] on link at bounding box center [328, 175] width 23 height 27
click at [369, 175] on icon at bounding box center [375, 176] width 13 height 13
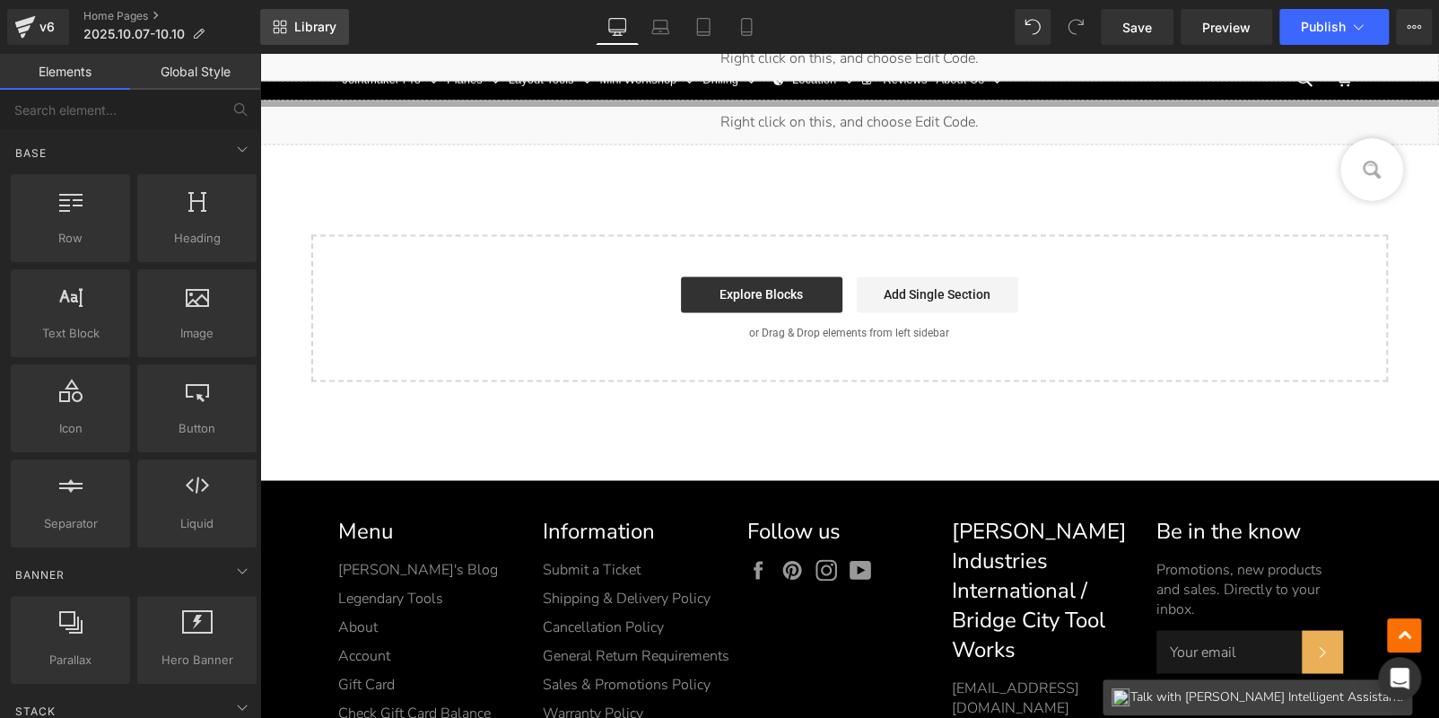
click at [298, 31] on span "Library" at bounding box center [315, 27] width 42 height 16
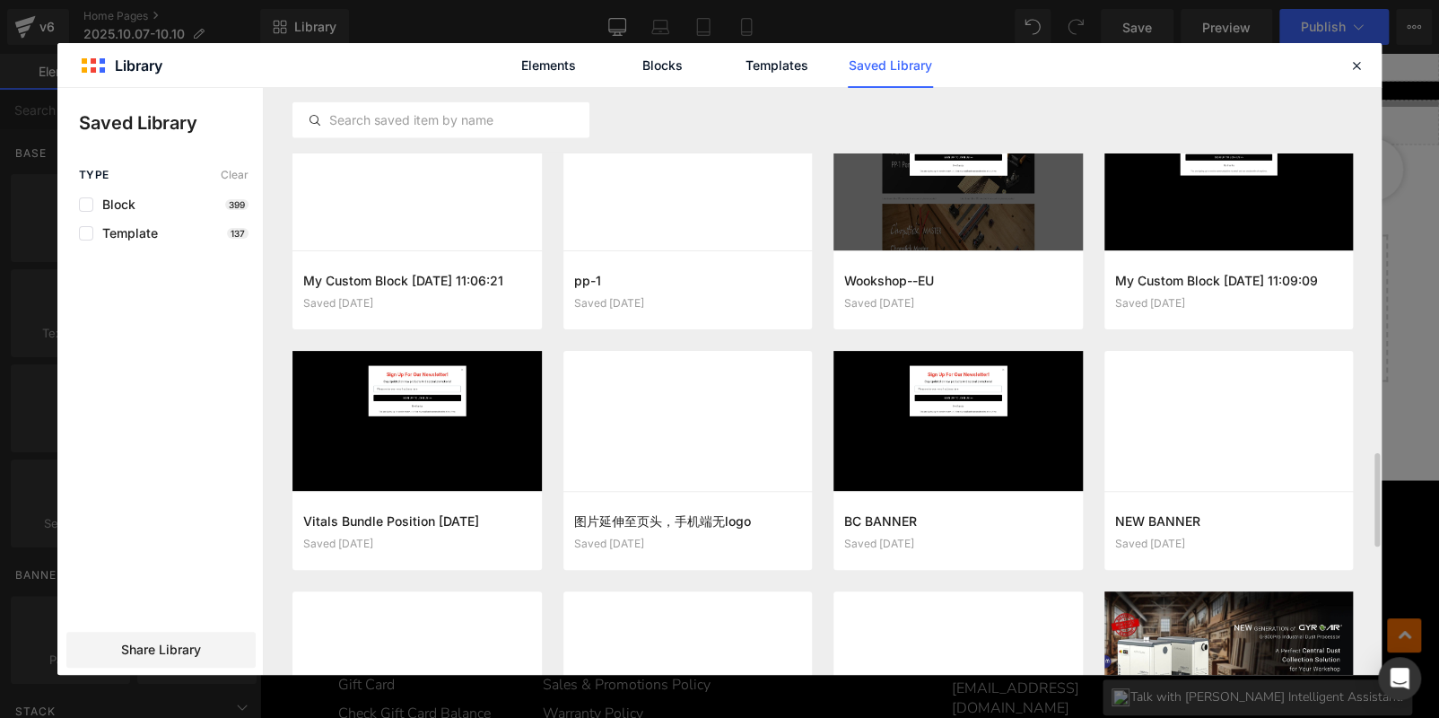
scroll to position [2579, 0]
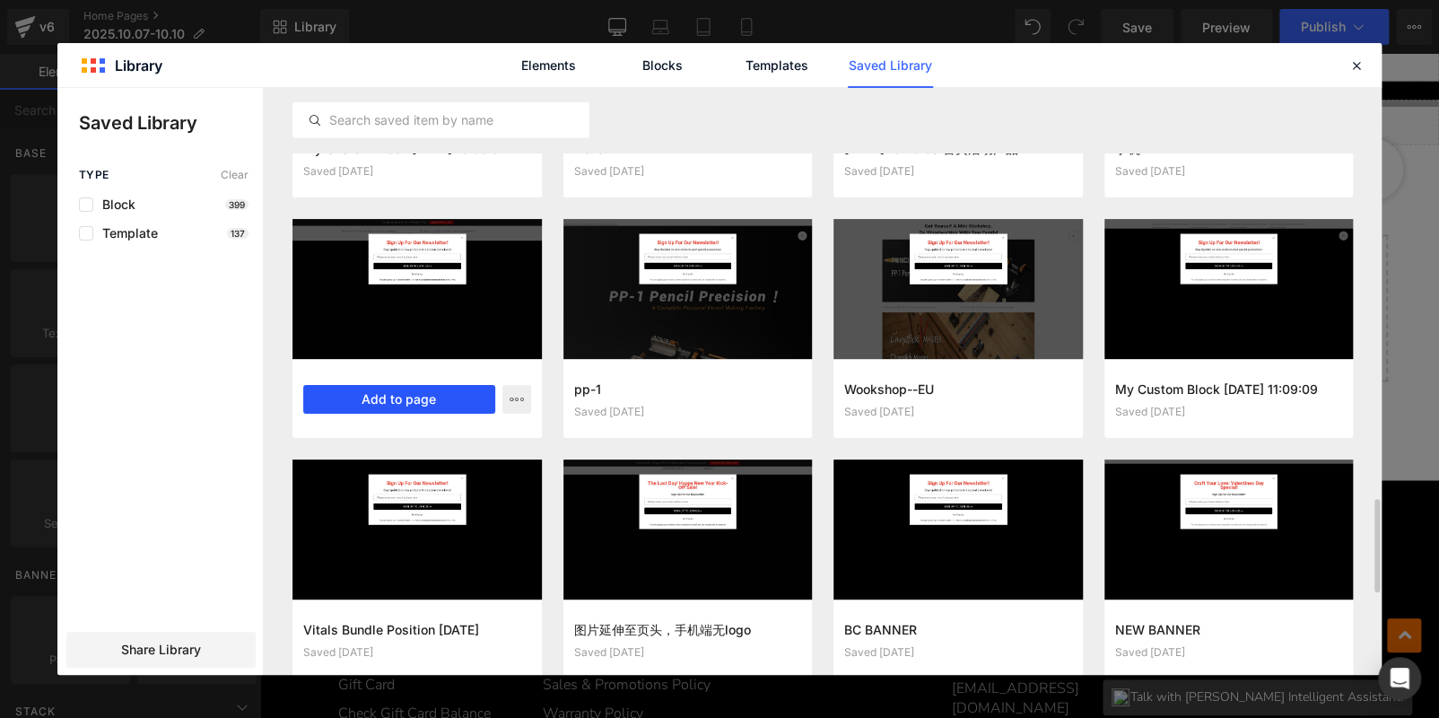
click at [427, 393] on button "Add to page" at bounding box center [399, 399] width 192 height 29
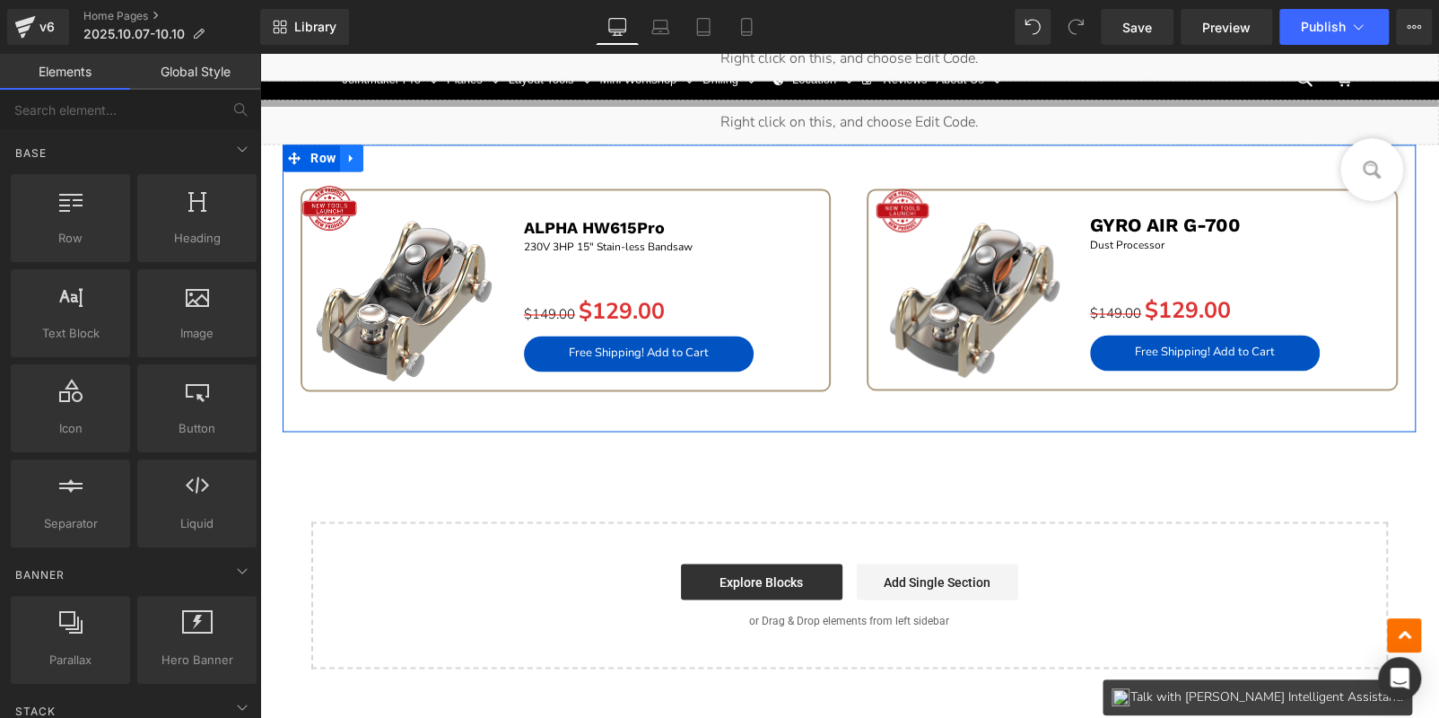
click at [355, 155] on icon at bounding box center [351, 158] width 13 height 13
click at [400, 157] on icon at bounding box center [398, 158] width 13 height 13
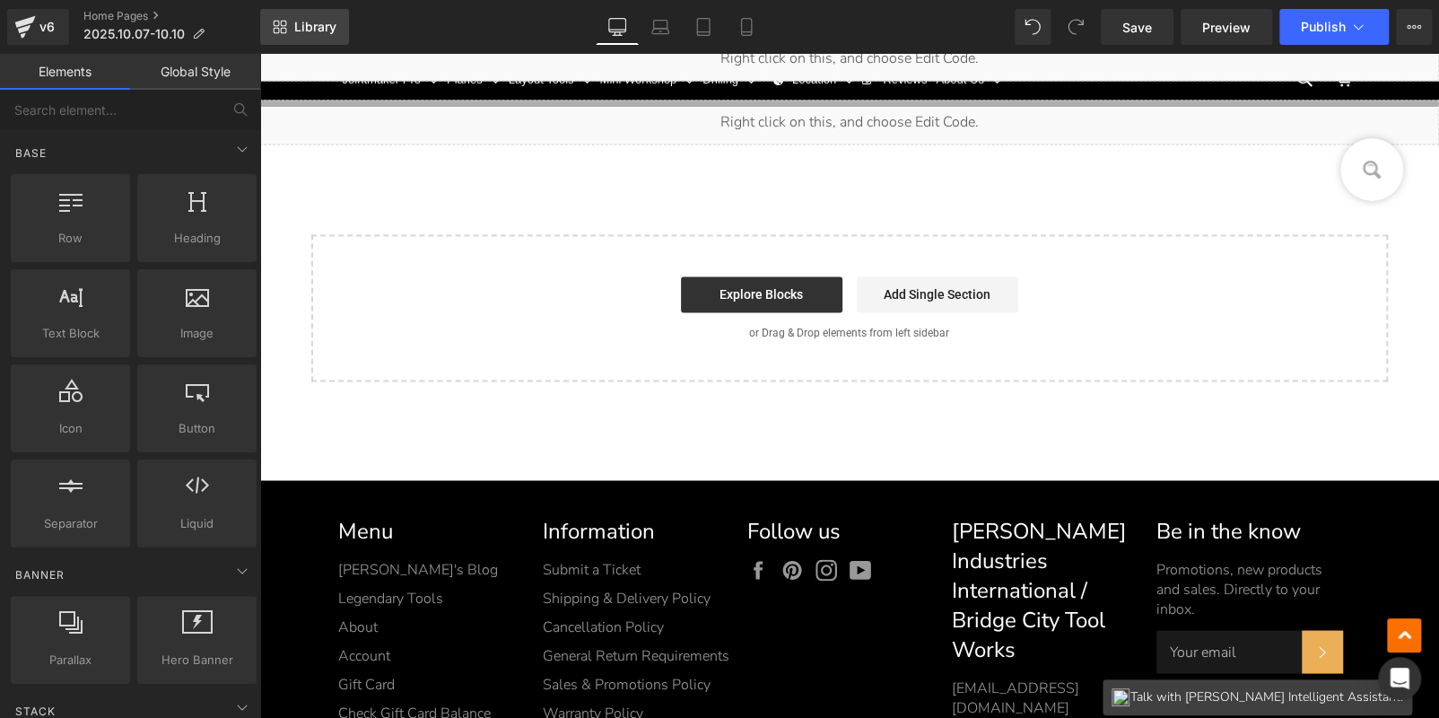
click at [315, 32] on span "Library" at bounding box center [315, 27] width 42 height 16
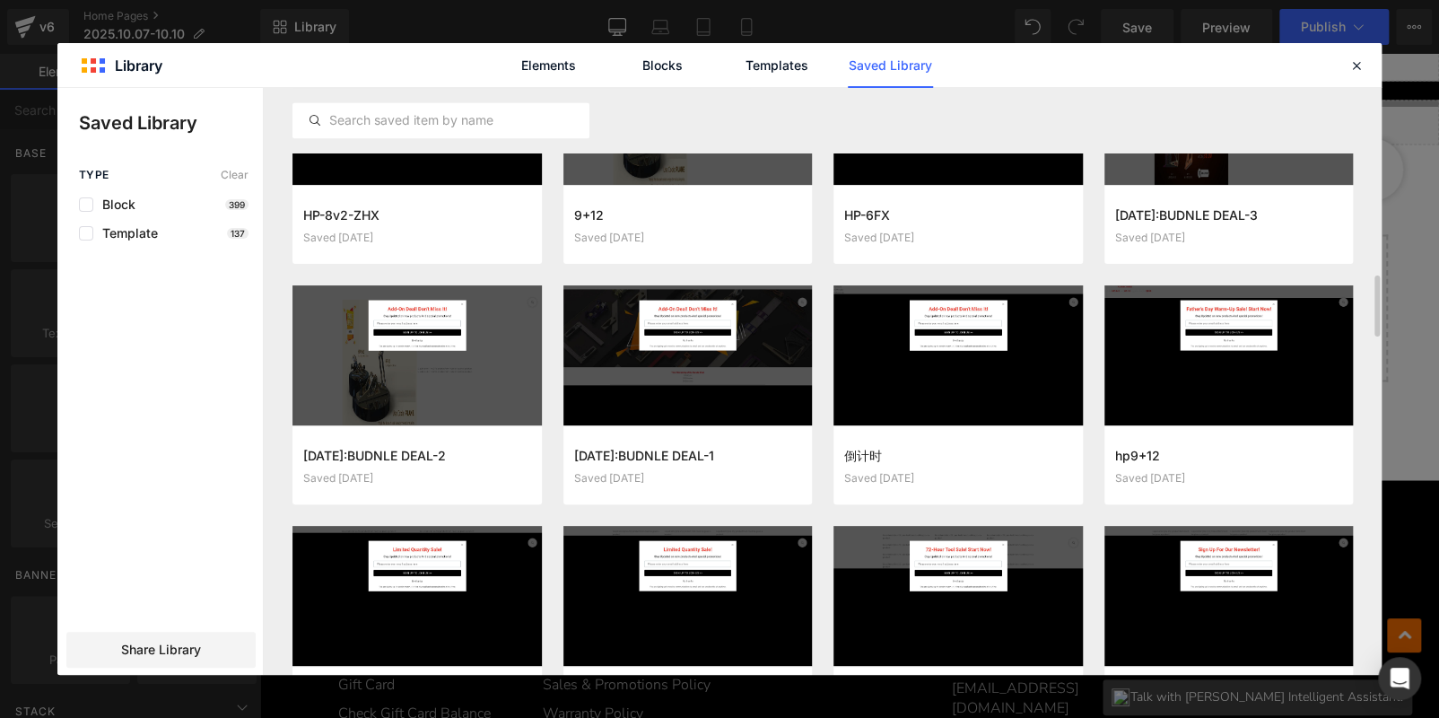
scroll to position [2004, 0]
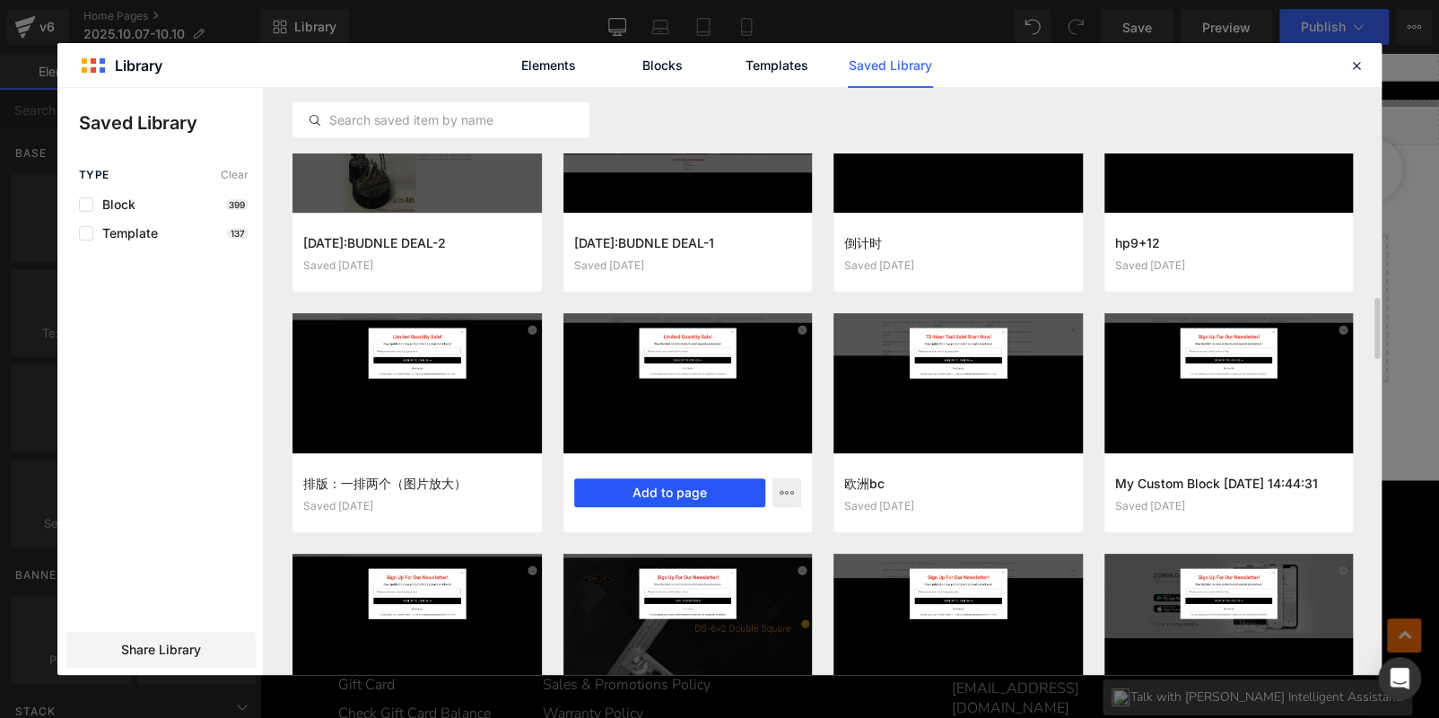
click at [679, 496] on button "Add to page" at bounding box center [670, 492] width 192 height 29
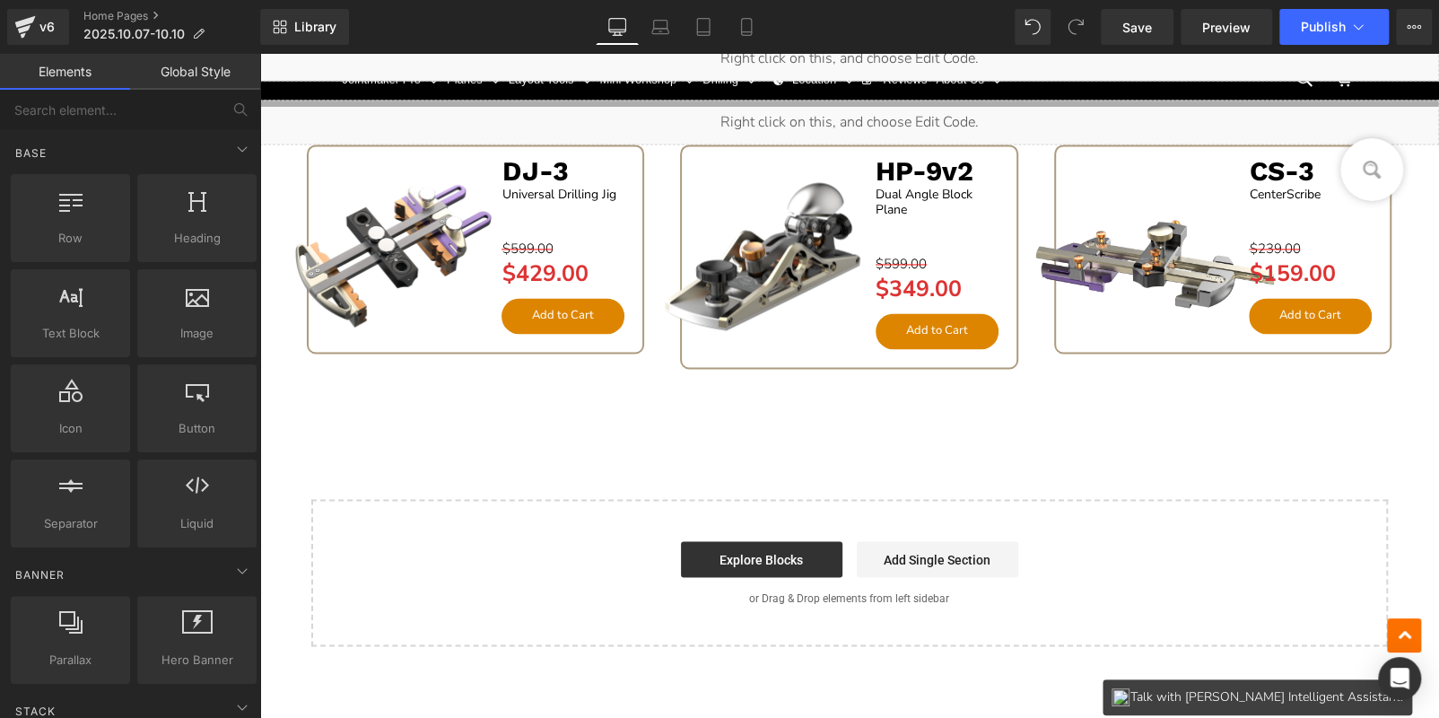
scroll to position [1327, 0]
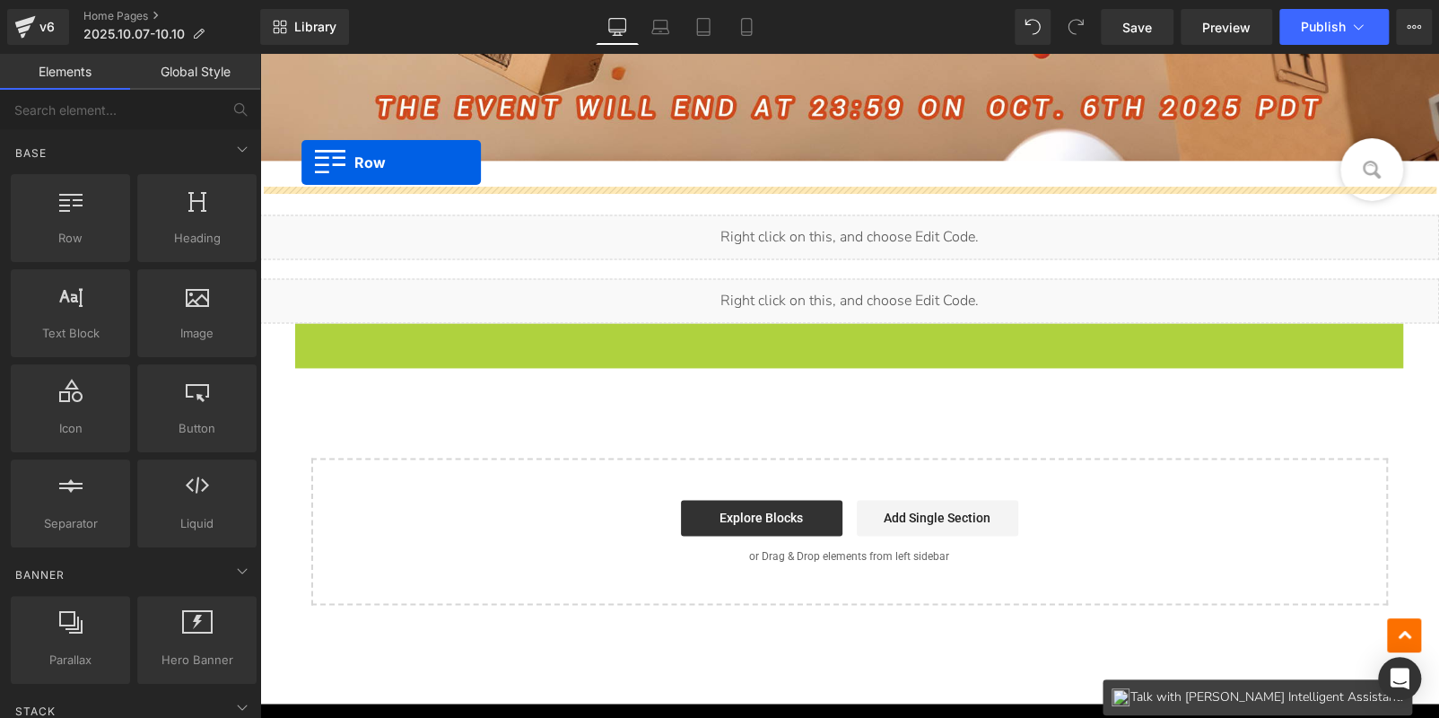
drag, startPoint x: 295, startPoint y: 335, endPoint x: 301, endPoint y: 161, distance: 173.3
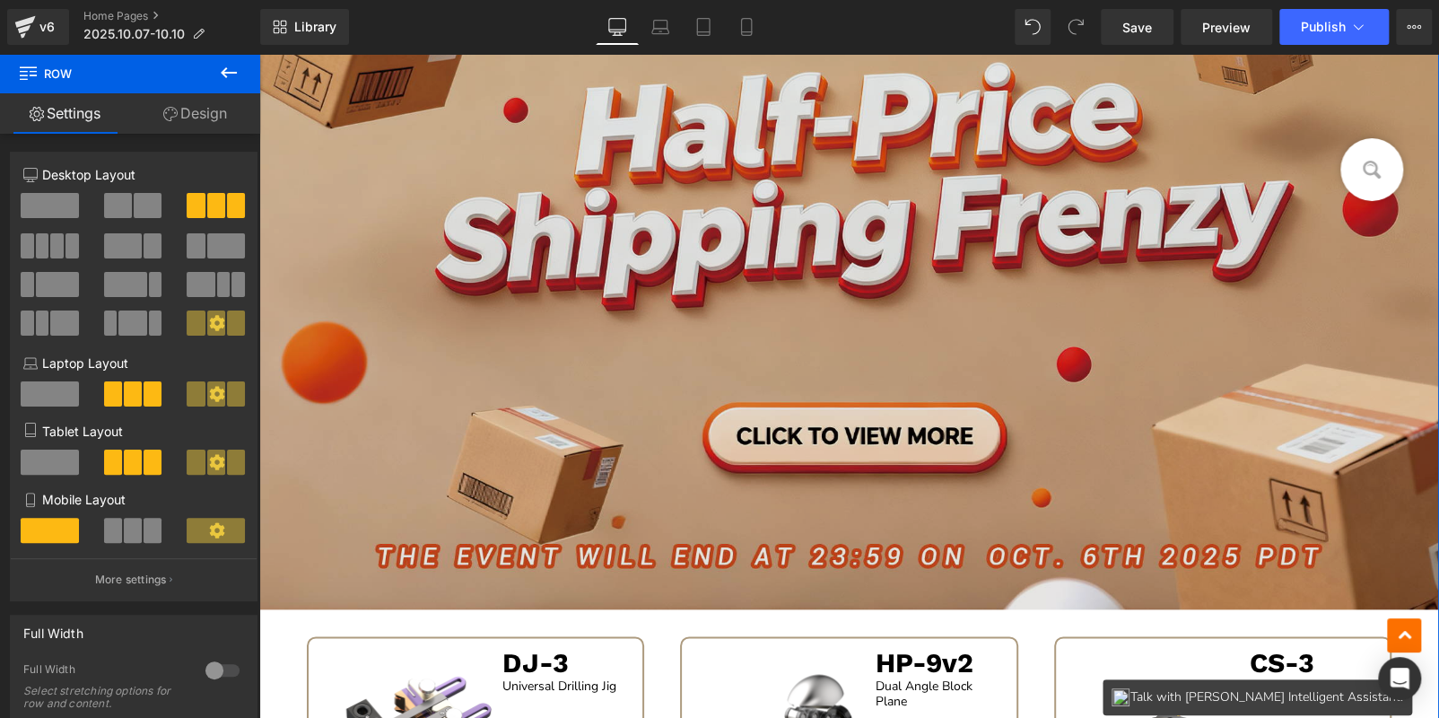
scroll to position [519, 0]
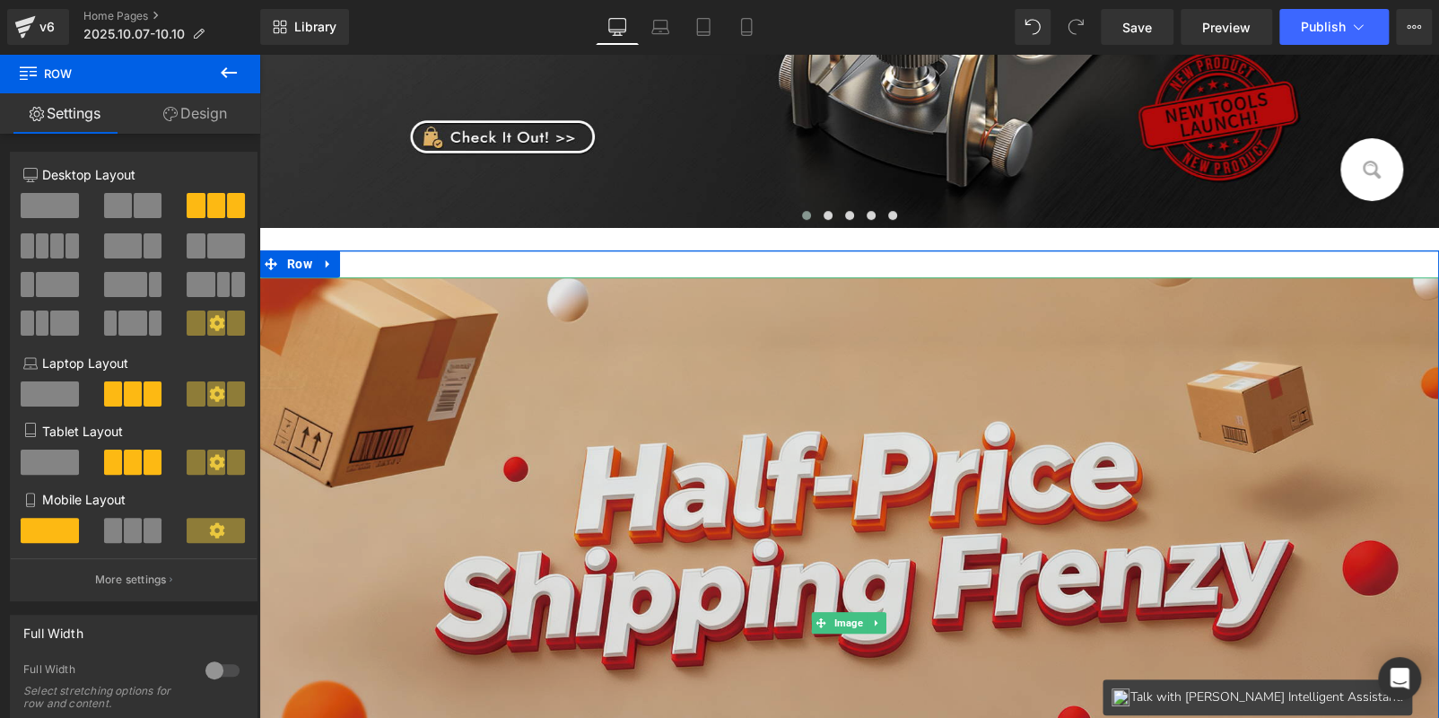
click at [918, 473] on img at bounding box center [849, 622] width 1180 height 691
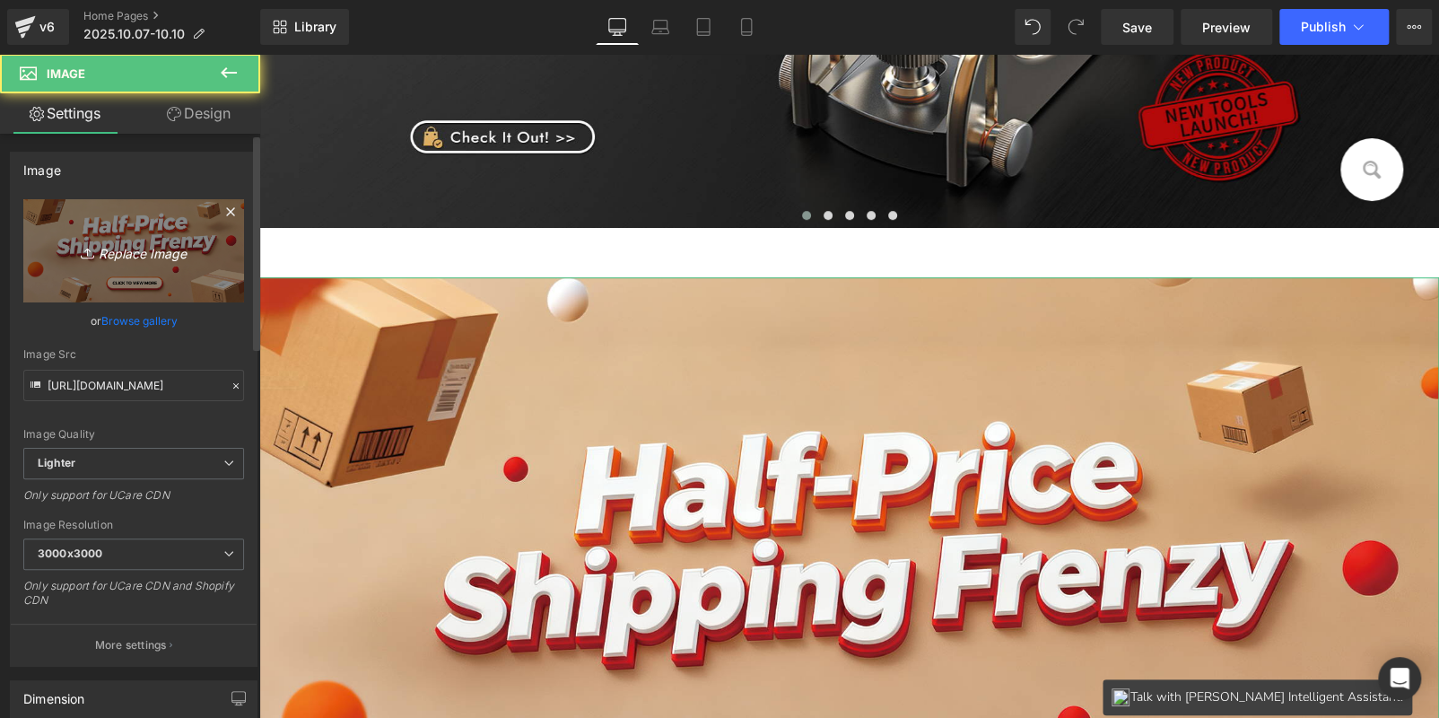
click at [188, 256] on icon "Replace Image" at bounding box center [134, 251] width 144 height 22
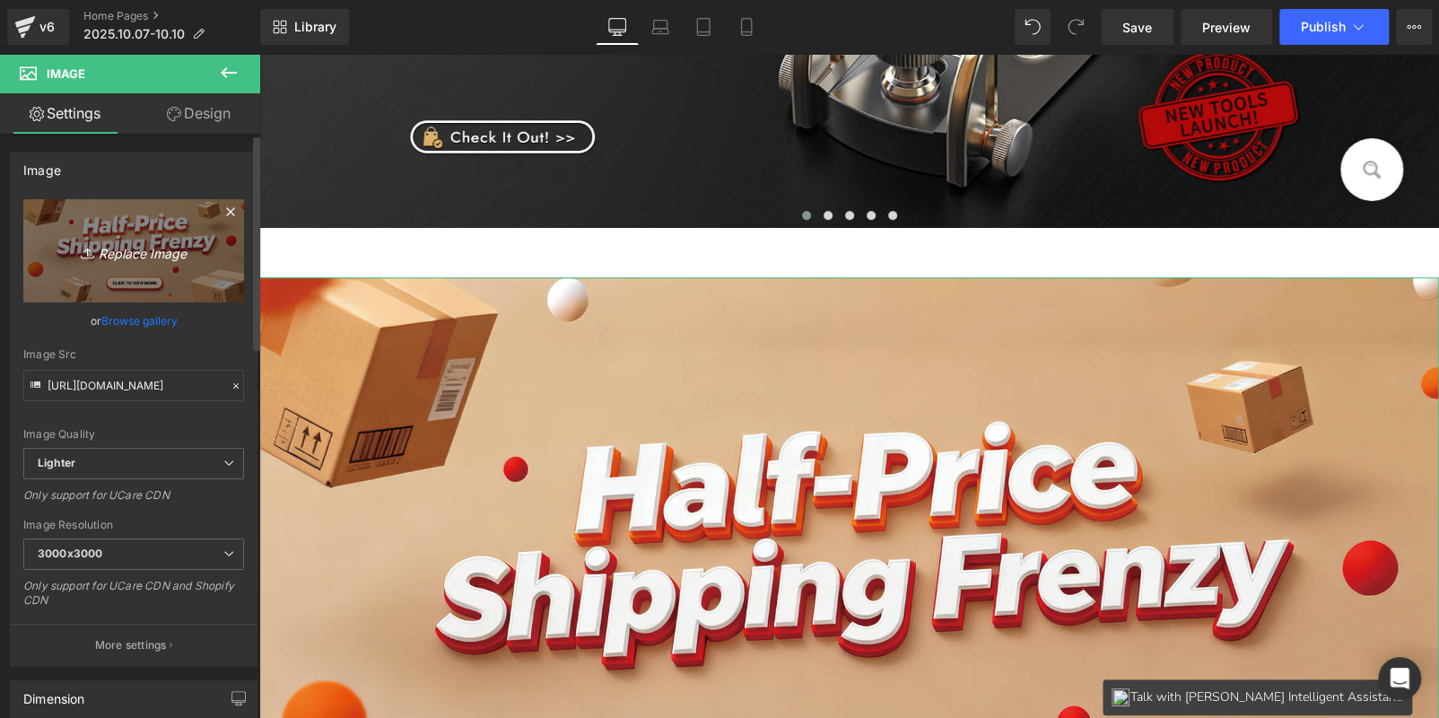
type input "C:\fakepath\banner.jpg"
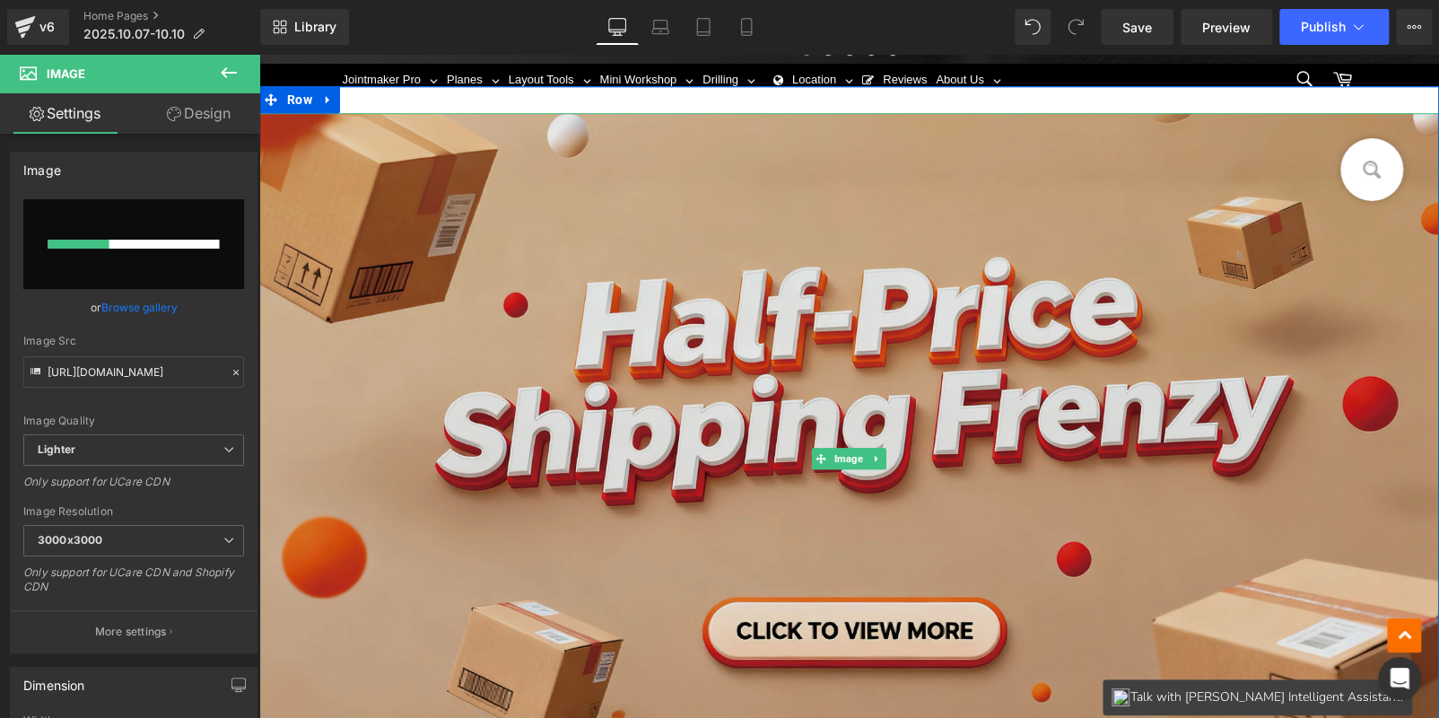
scroll to position [878, 0]
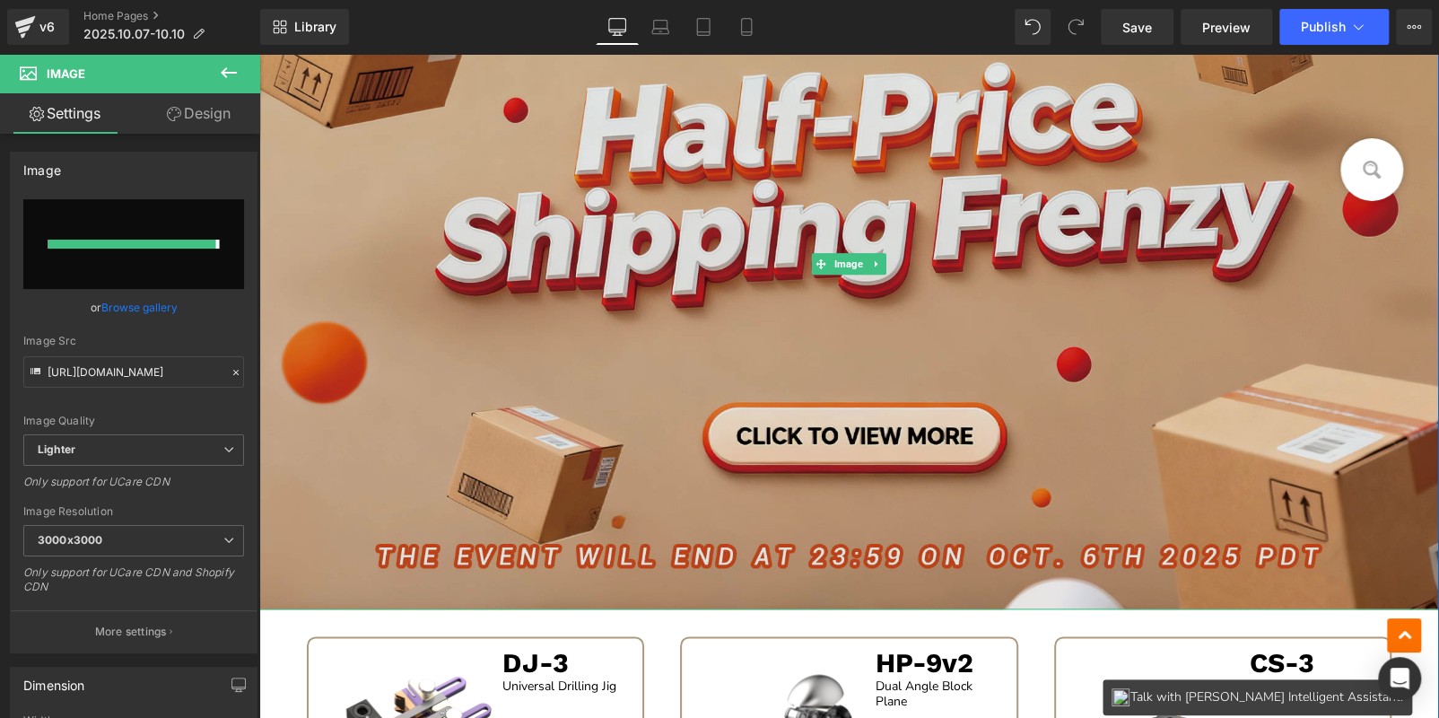
type input "[URL][DOMAIN_NAME]"
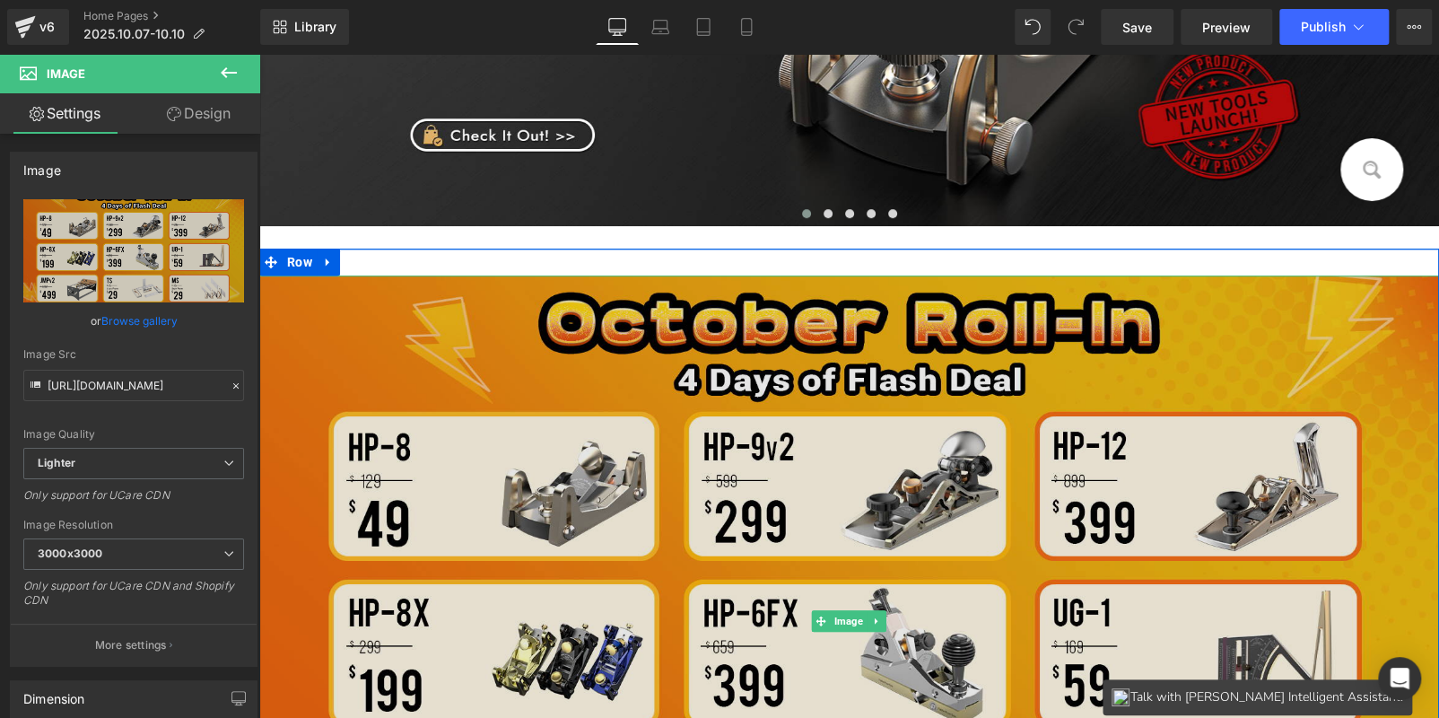
scroll to position [519, 0]
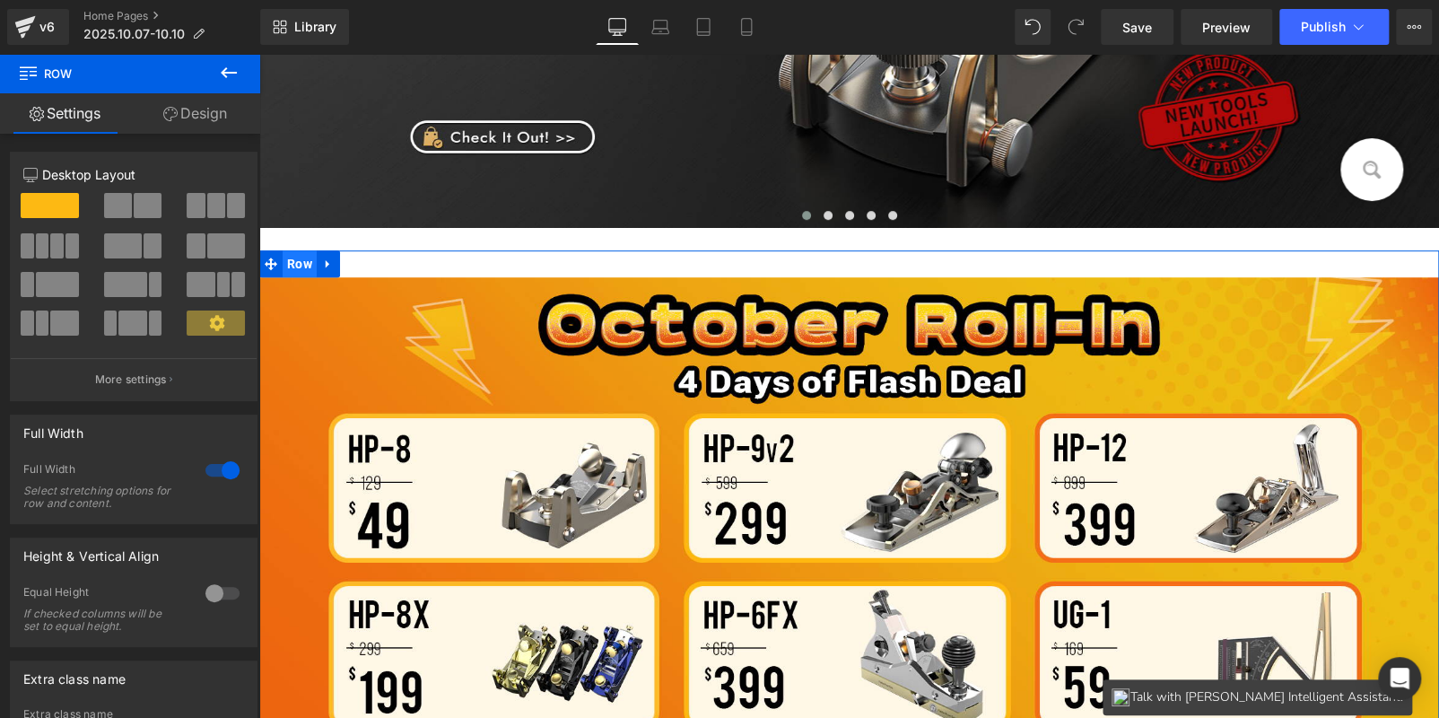
click at [287, 263] on span "Row" at bounding box center [300, 263] width 34 height 27
click at [305, 270] on span "Row" at bounding box center [300, 263] width 34 height 27
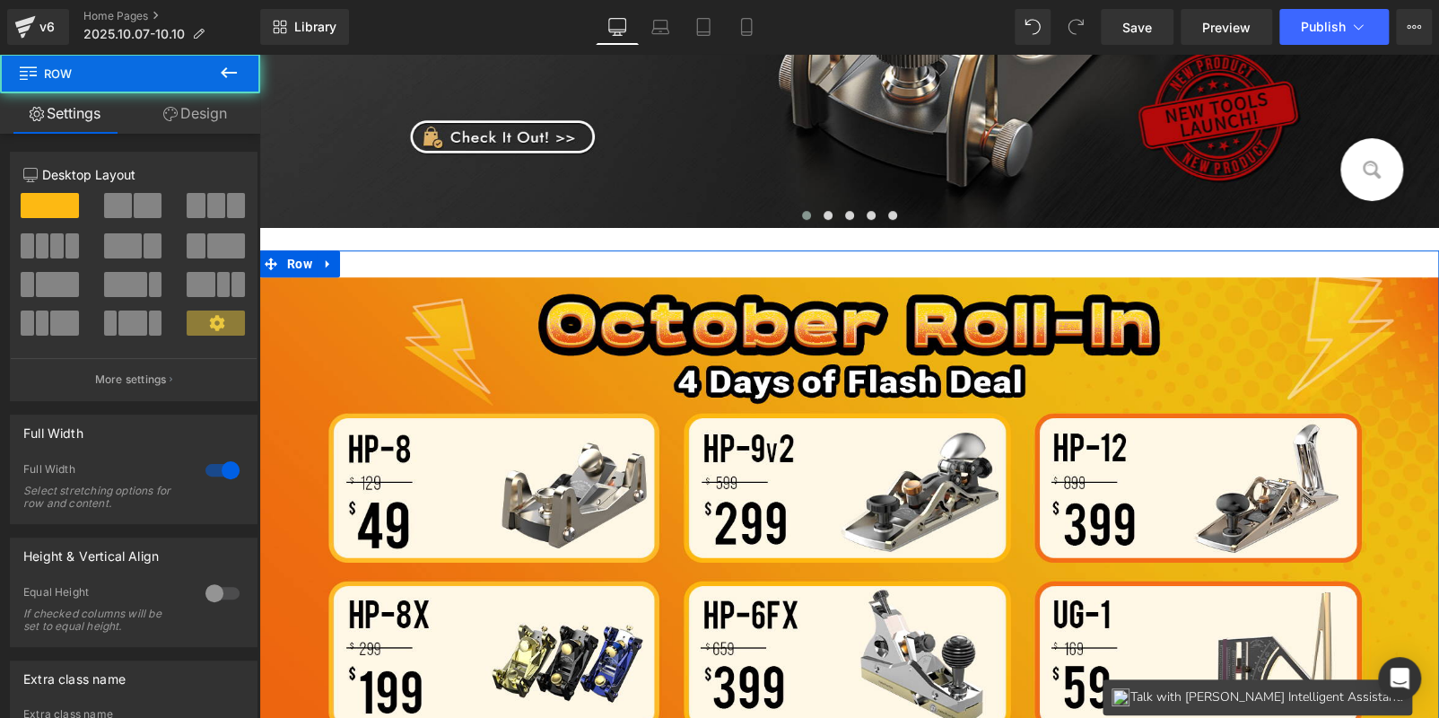
click at [218, 115] on link "Design" at bounding box center [195, 113] width 130 height 40
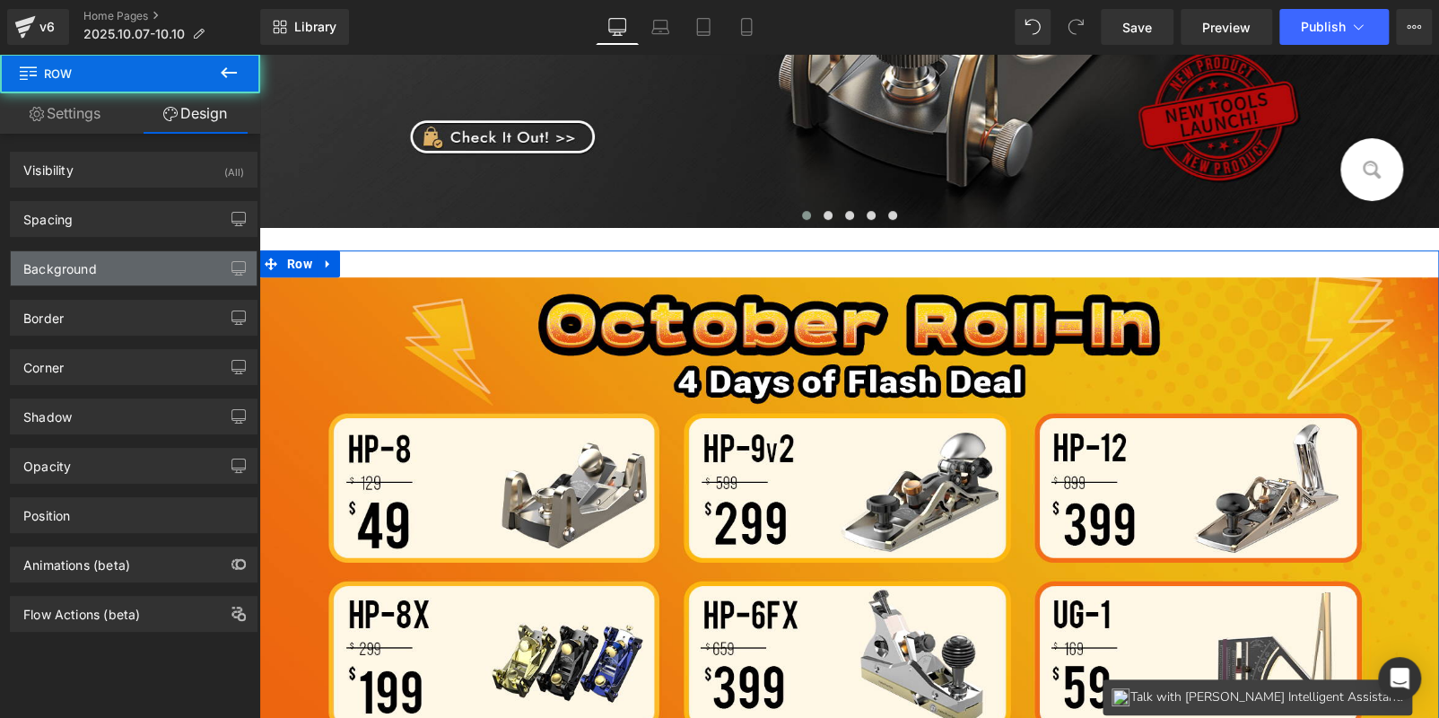
click at [167, 279] on div "Background" at bounding box center [134, 268] width 246 height 34
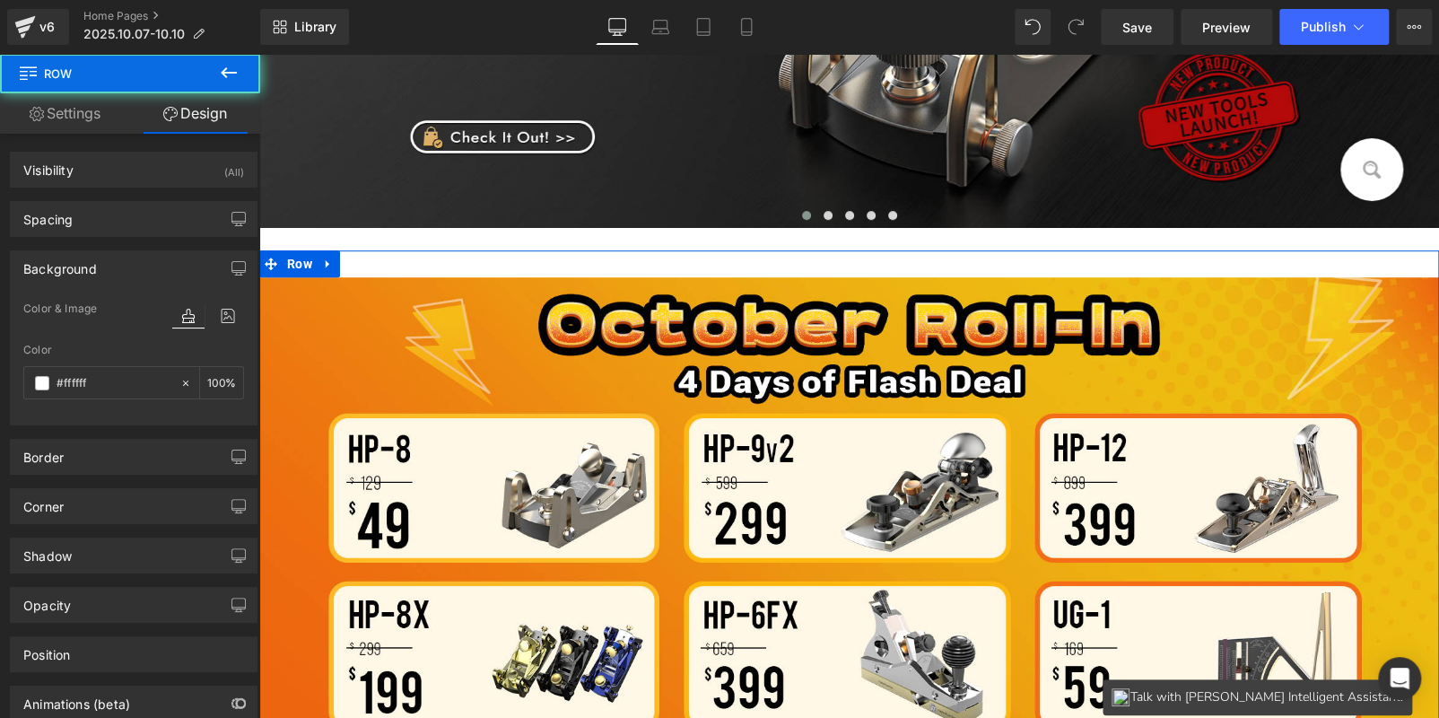
type input "#ffffff"
type input "100"
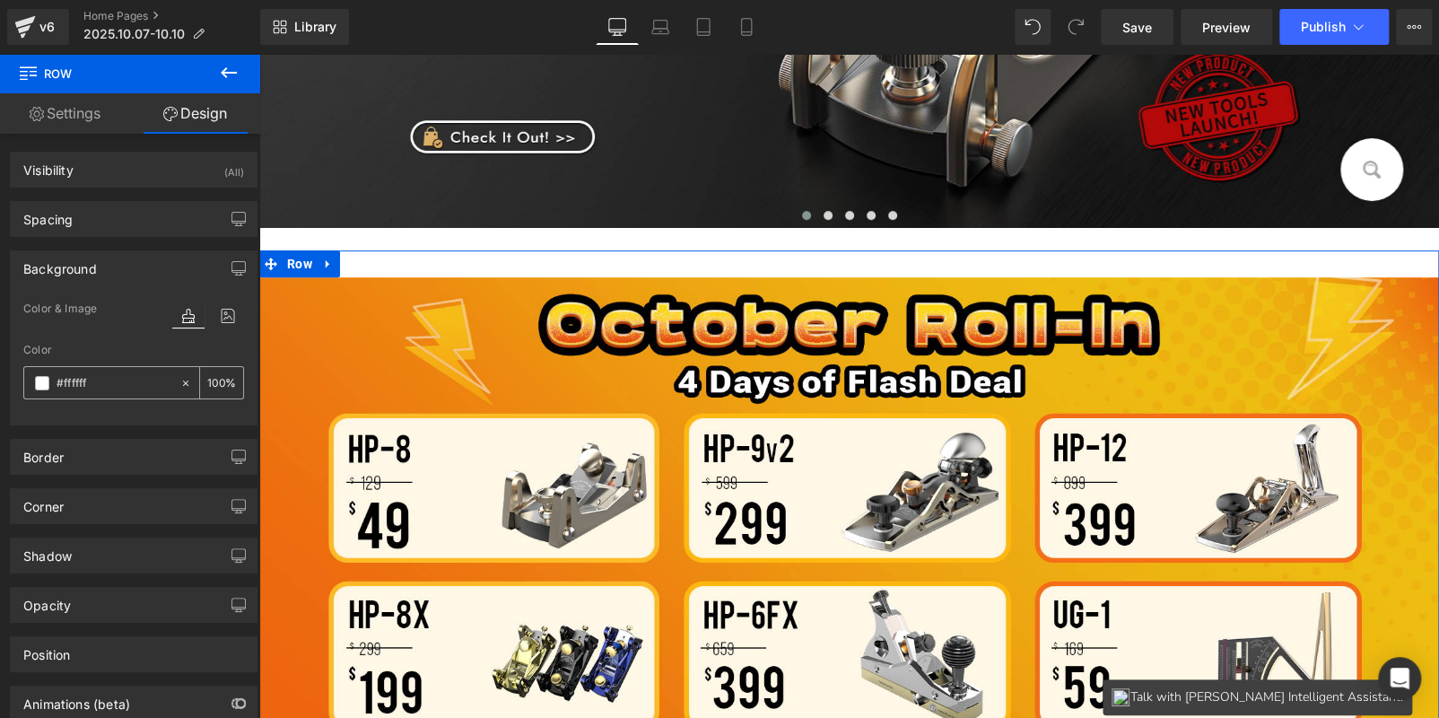
click at [111, 387] on input "#ffffff" at bounding box center [114, 383] width 115 height 20
paste input "FFAD00"
type input "#FFAD00"
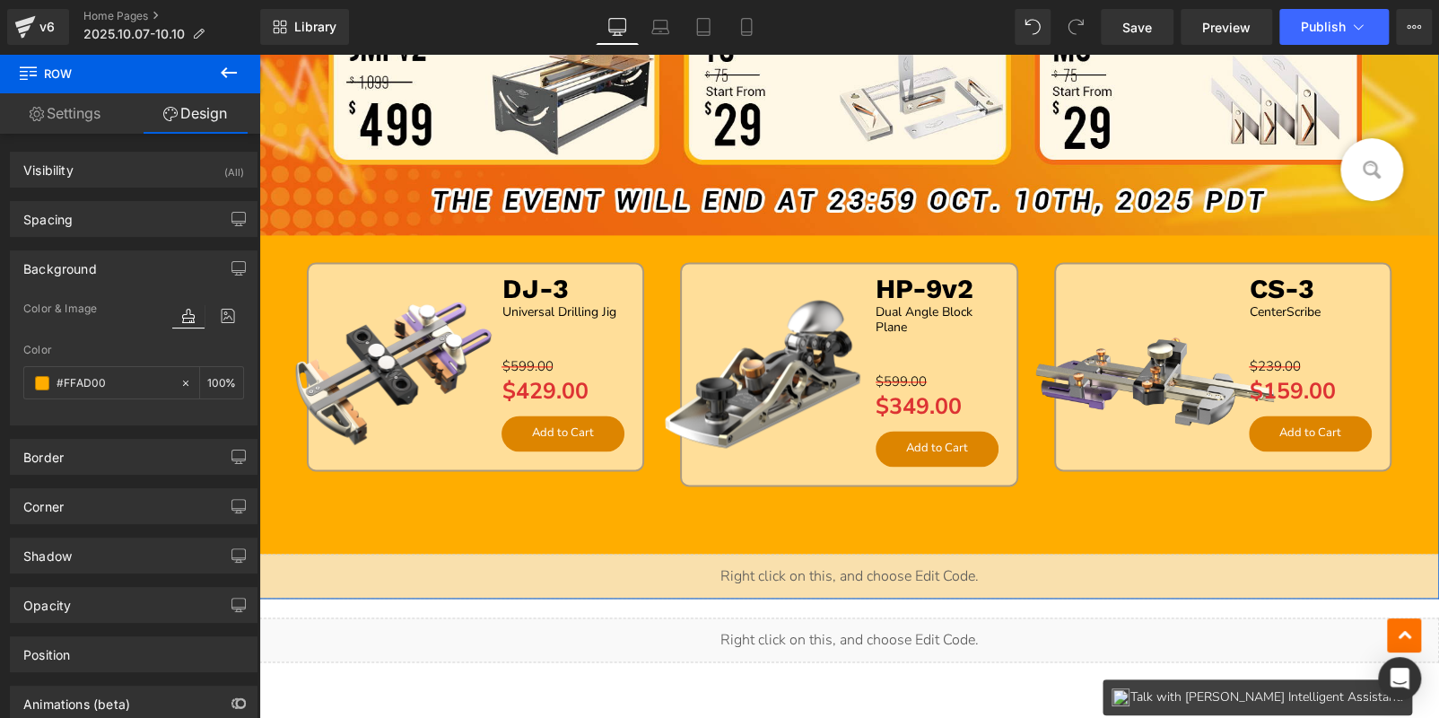
scroll to position [1237, 0]
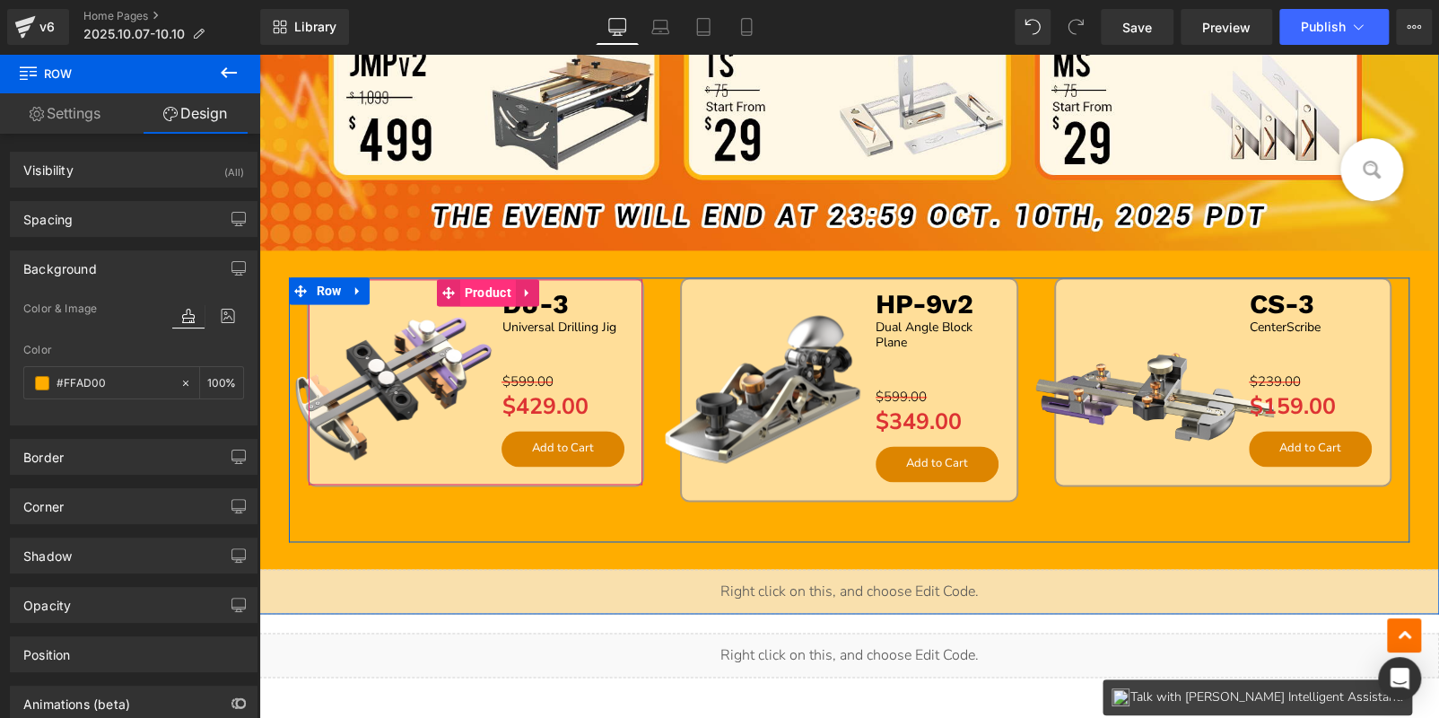
click at [476, 294] on span "Product" at bounding box center [488, 292] width 56 height 27
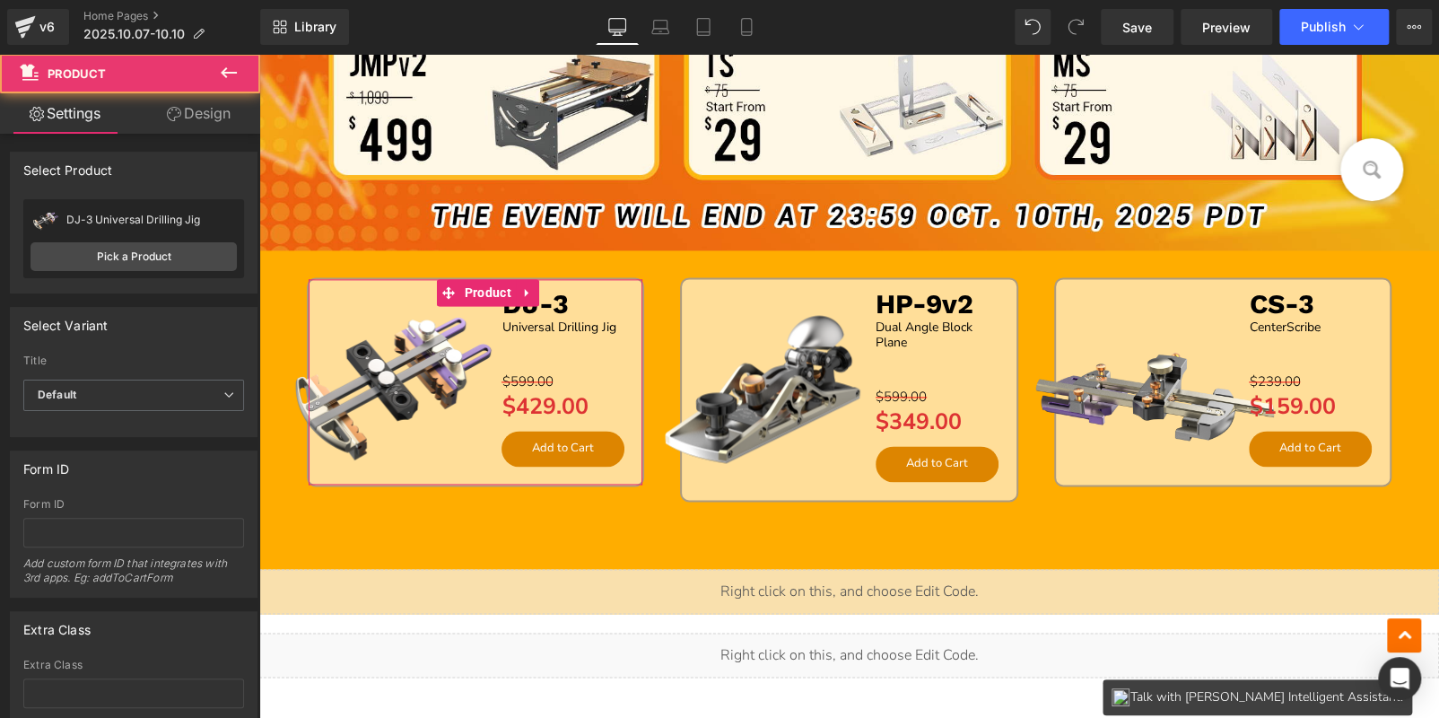
click at [188, 109] on link "Design" at bounding box center [199, 113] width 130 height 40
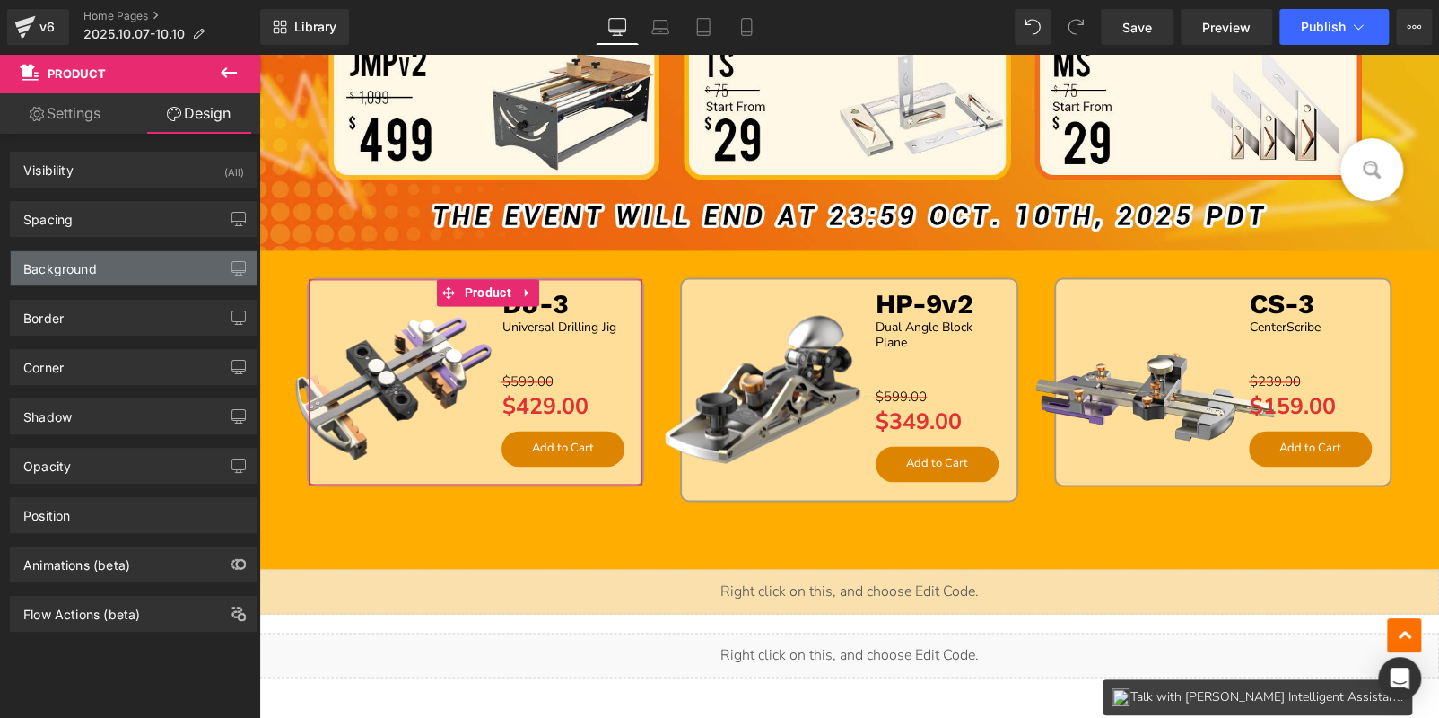
type input "#ffffff"
click at [130, 263] on div "Background" at bounding box center [134, 268] width 246 height 34
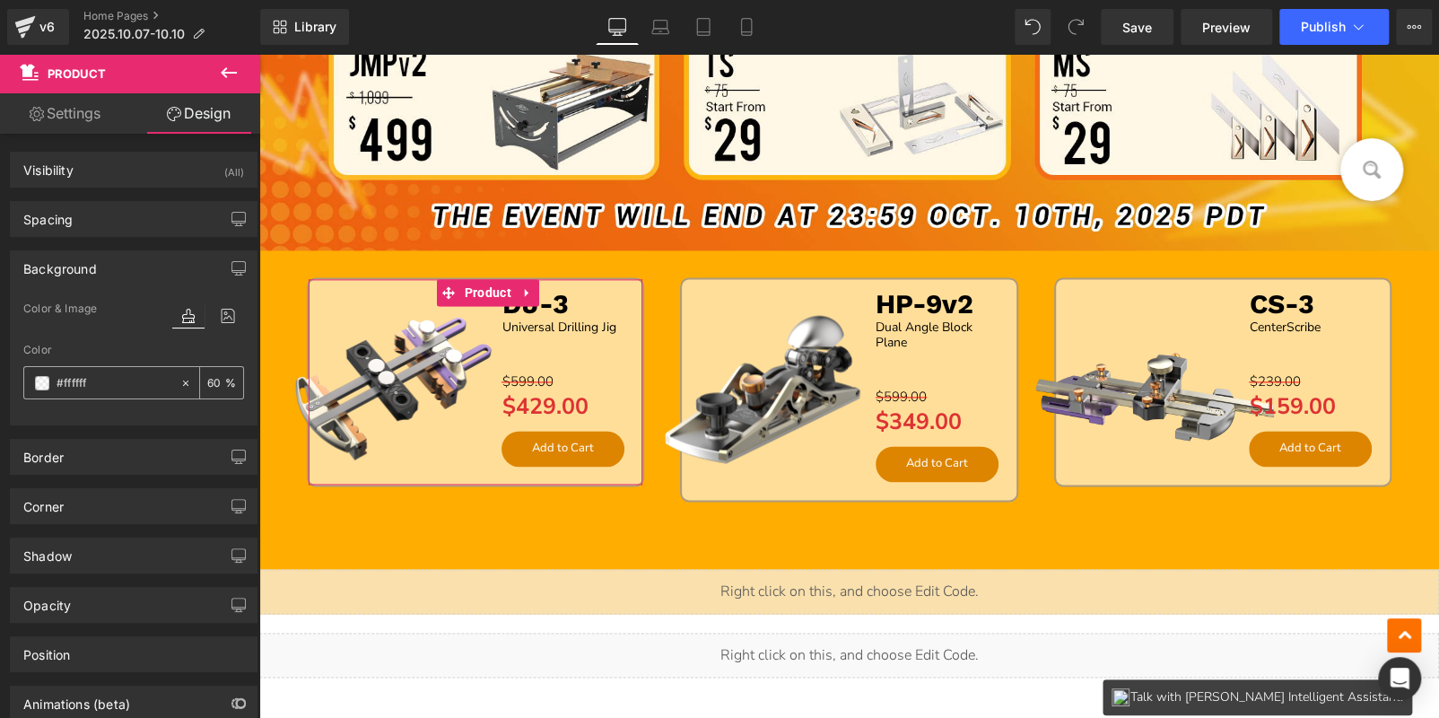
click at [207, 386] on input "60" at bounding box center [216, 382] width 18 height 20
type input "80"
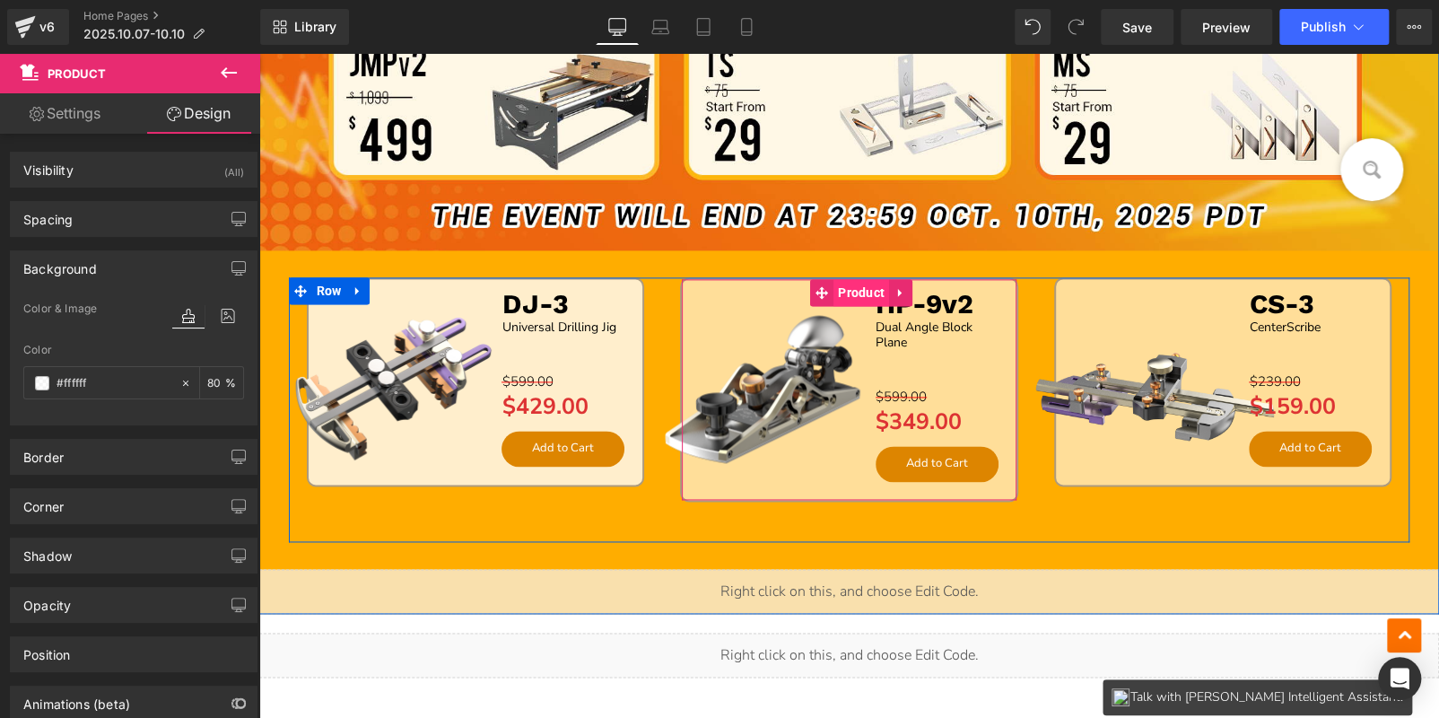
click at [847, 295] on span "Product" at bounding box center [861, 292] width 56 height 27
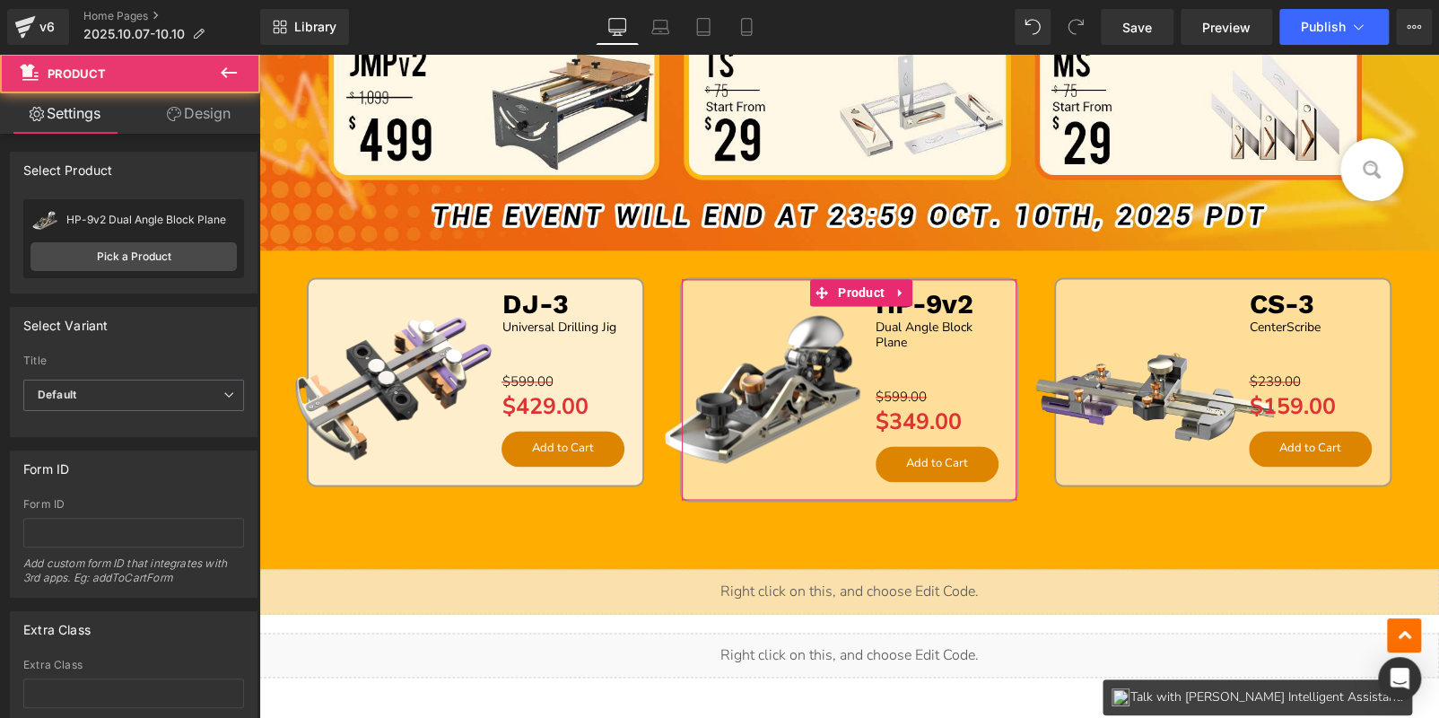
click at [220, 116] on link "Design" at bounding box center [199, 113] width 130 height 40
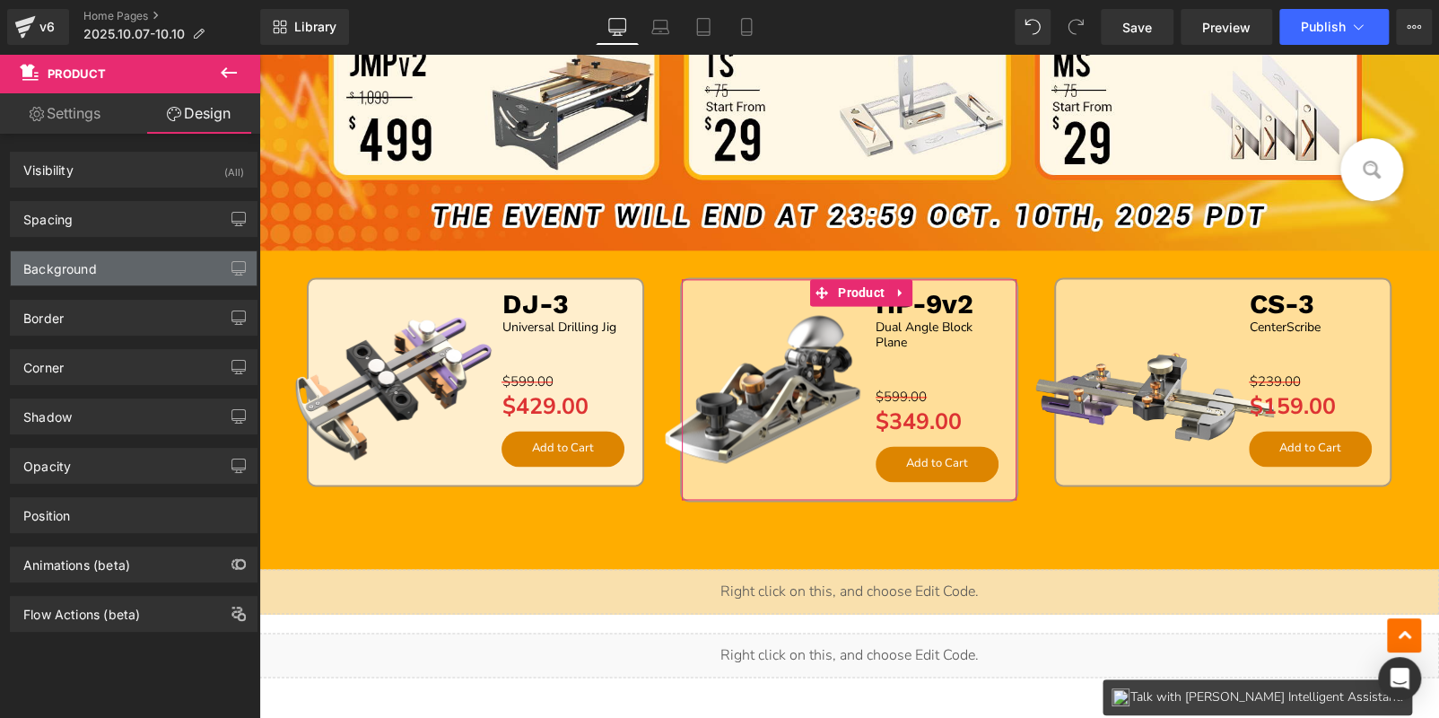
type input "#ffffff"
click at [184, 271] on div "Background" at bounding box center [134, 268] width 246 height 34
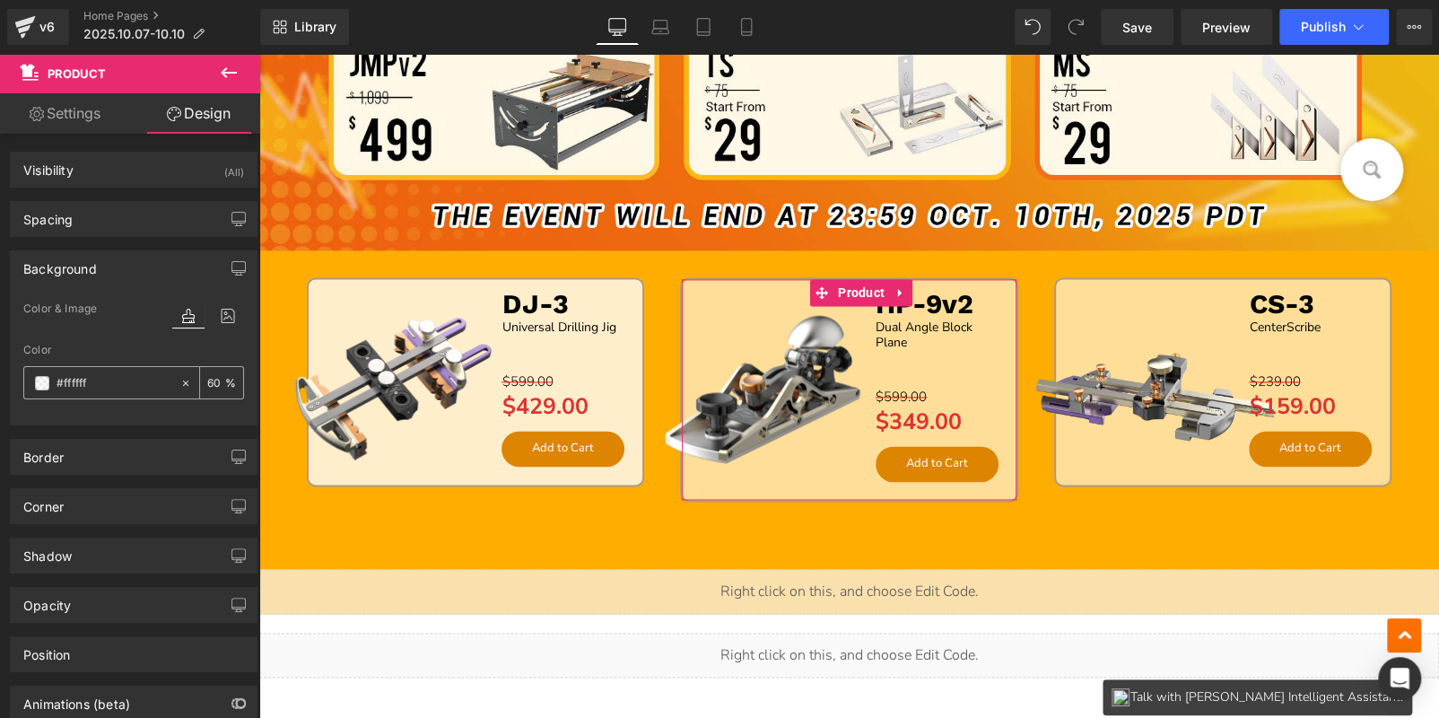
click at [207, 382] on input "60" at bounding box center [216, 382] width 18 height 20
type input "80"
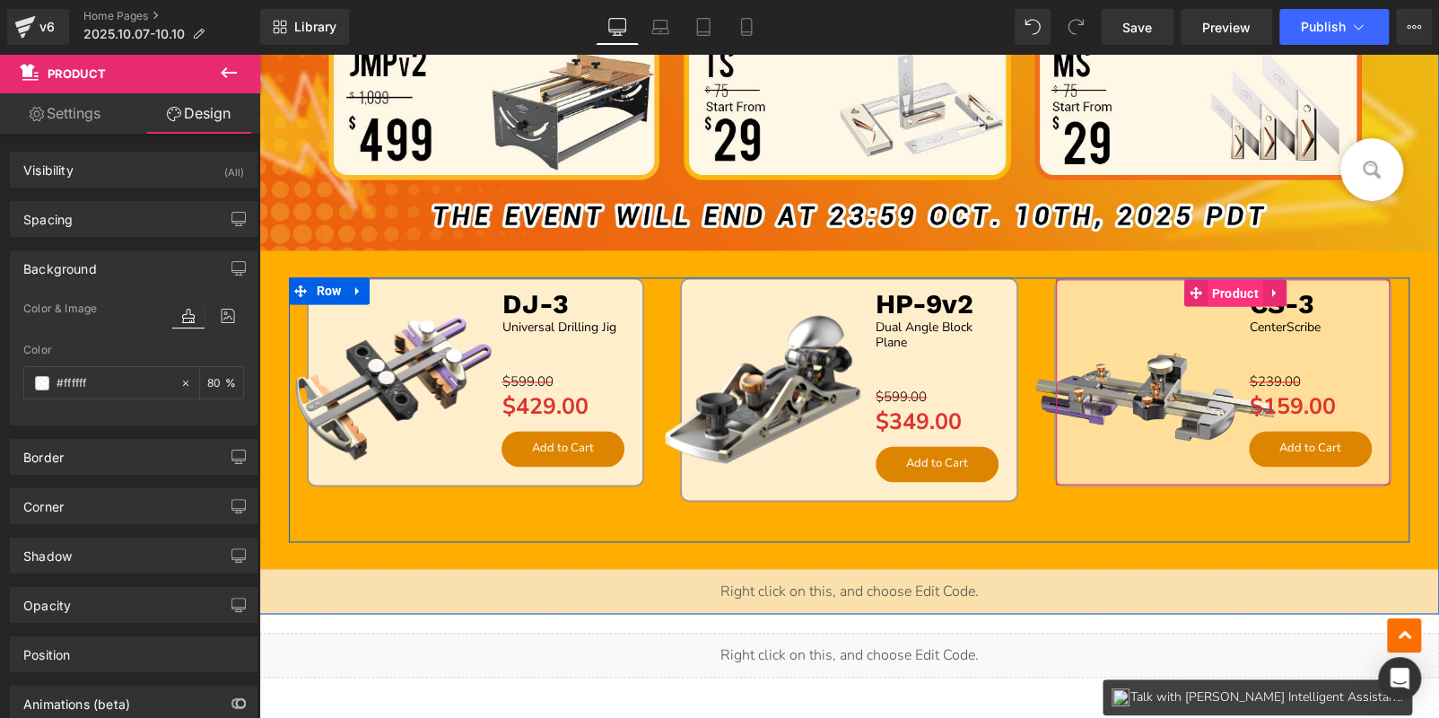
click at [1225, 297] on span "Product" at bounding box center [1235, 293] width 56 height 27
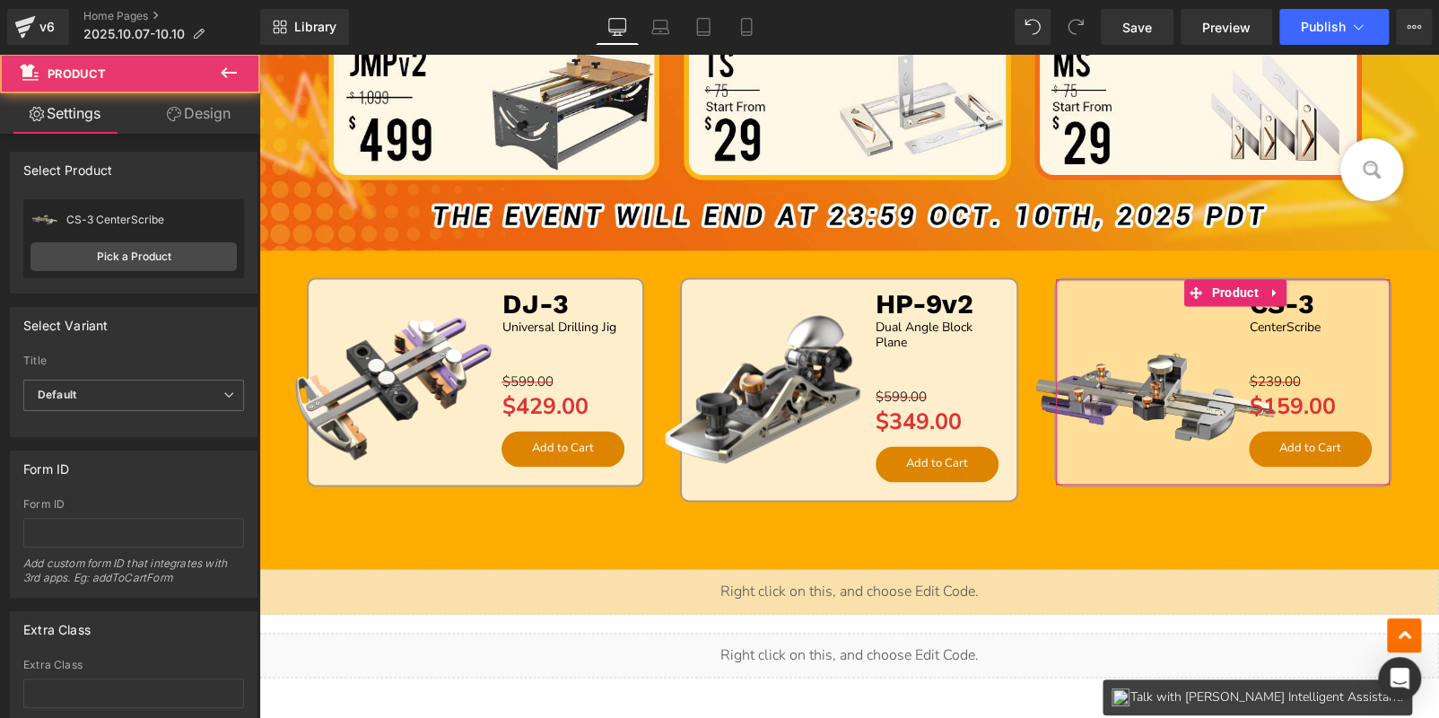
click at [188, 129] on link "Design" at bounding box center [199, 113] width 130 height 40
click at [0, 0] on div "Background" at bounding box center [0, 0] width 0 height 0
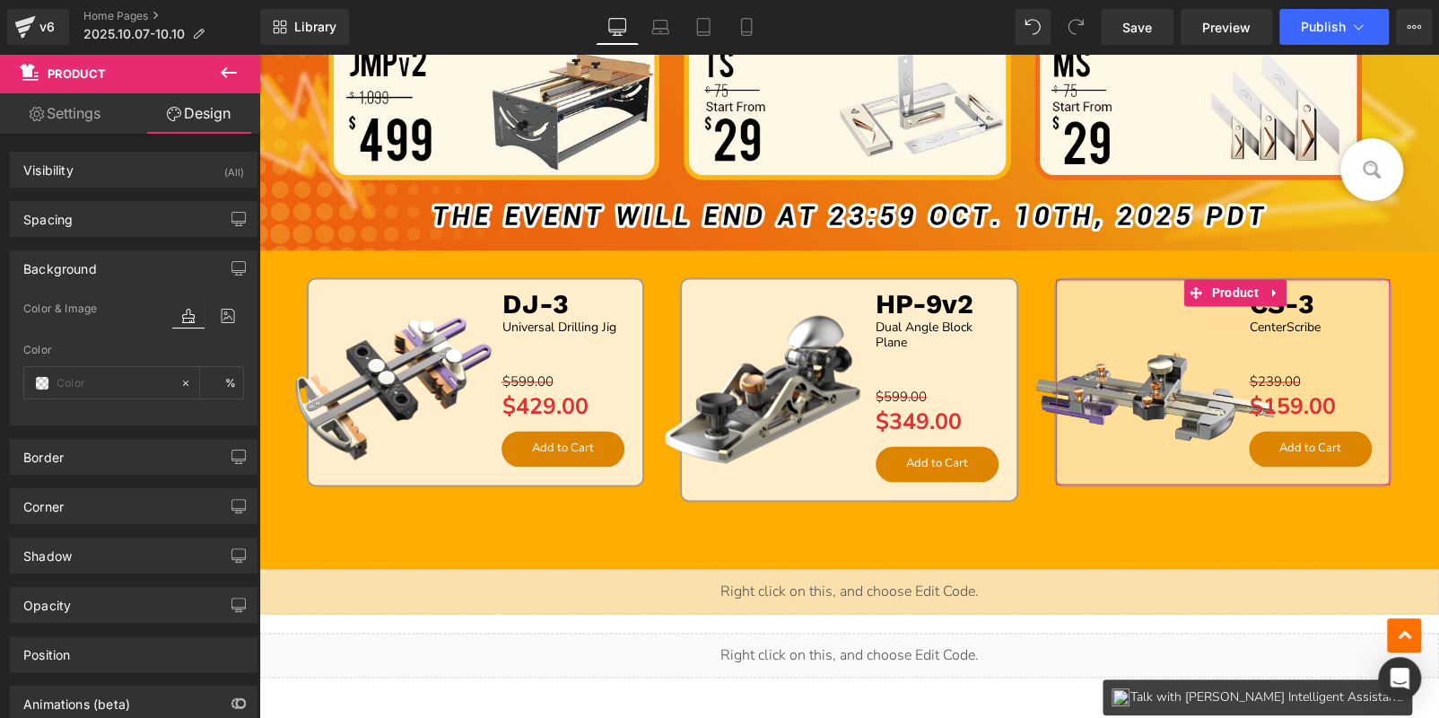
type input "#ffffff"
click at [213, 380] on input "60" at bounding box center [216, 382] width 18 height 20
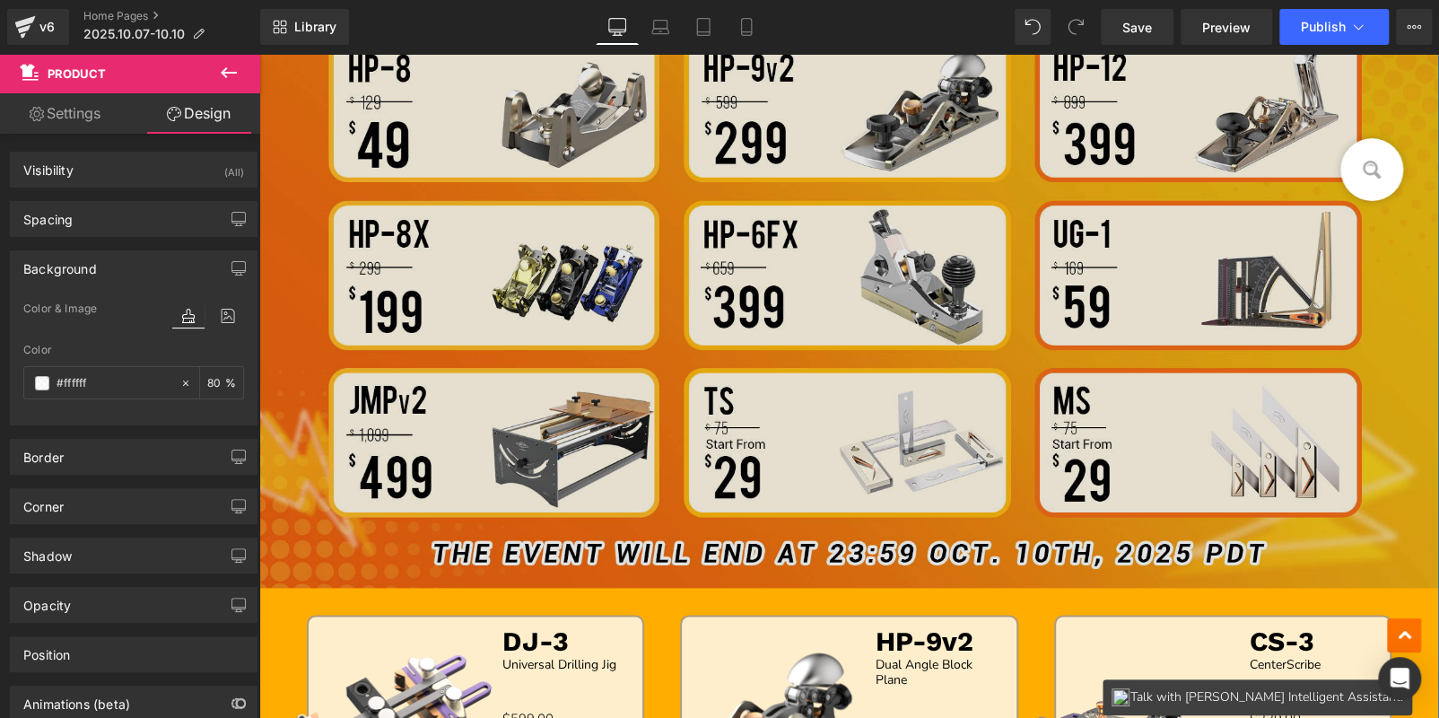
scroll to position [1058, 0]
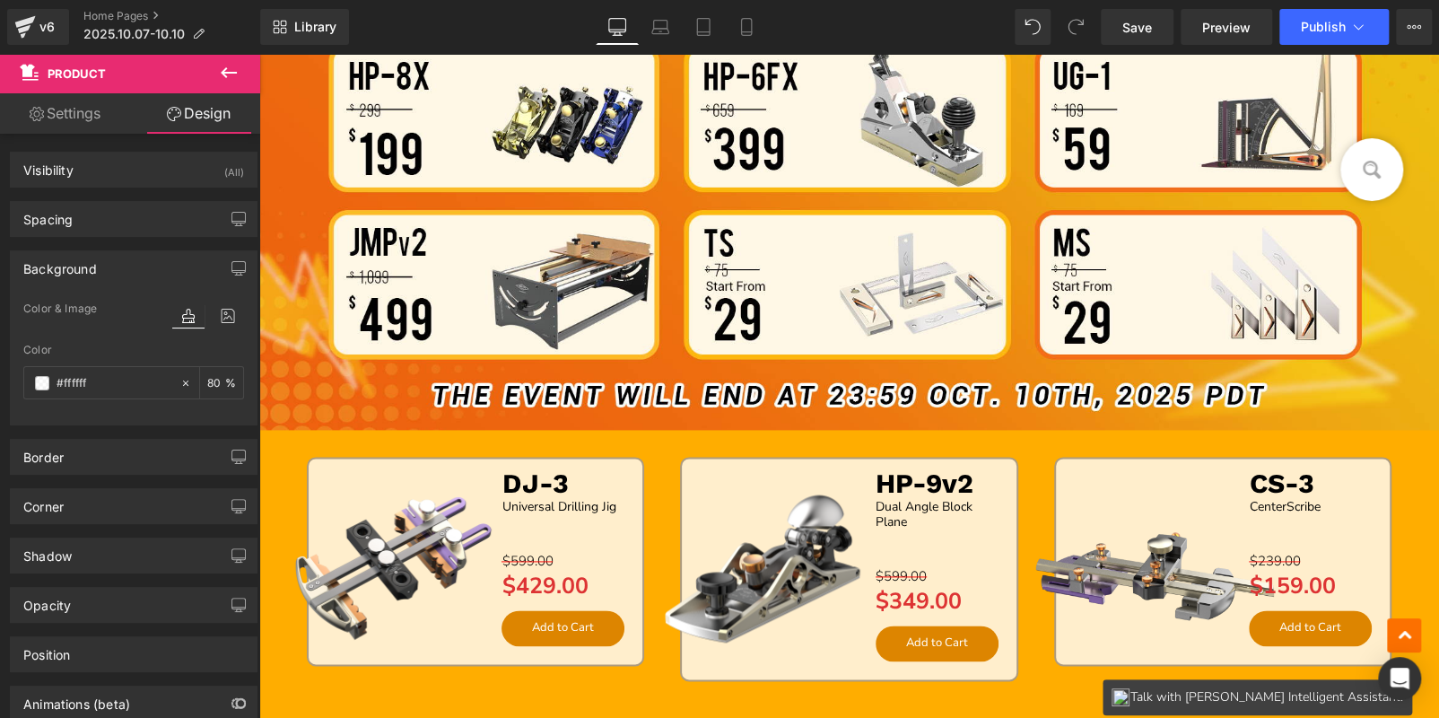
type input "80"
click at [240, 67] on button at bounding box center [228, 73] width 63 height 39
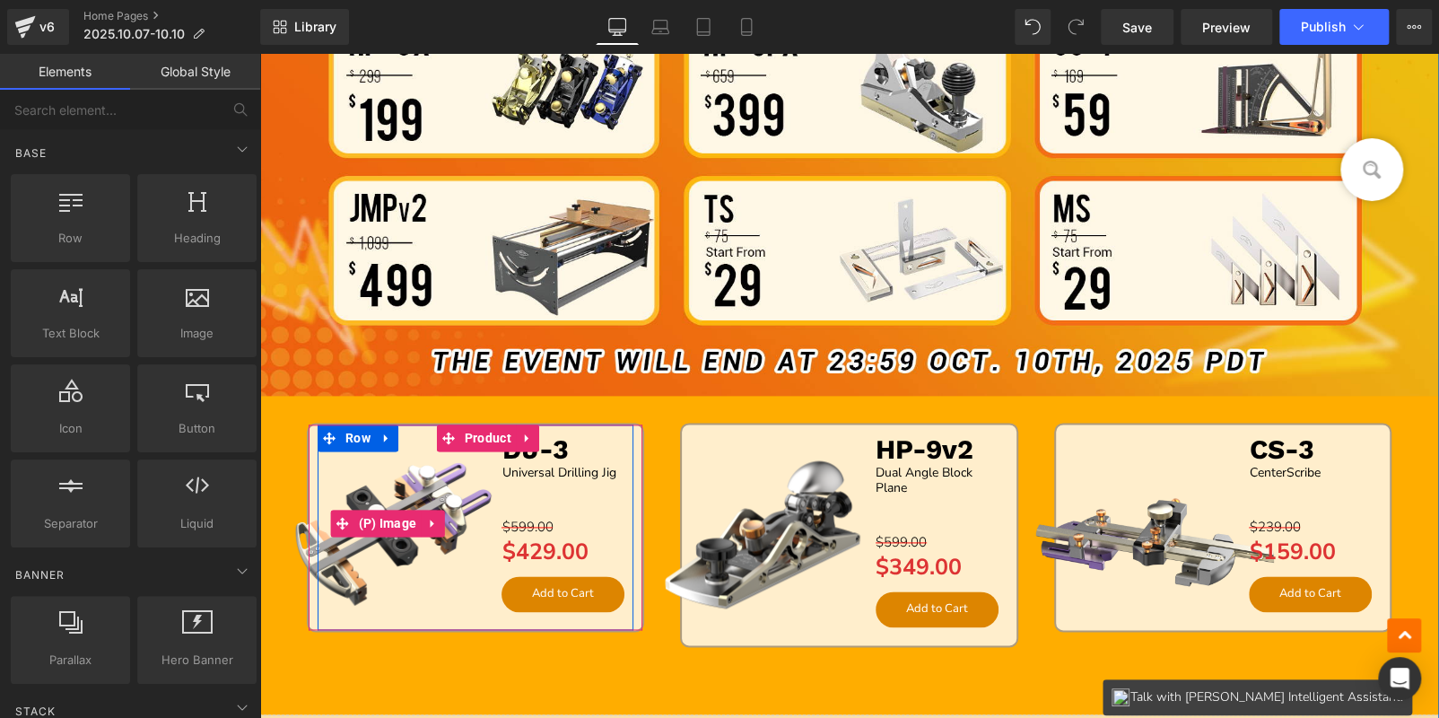
scroll to position [1146, 0]
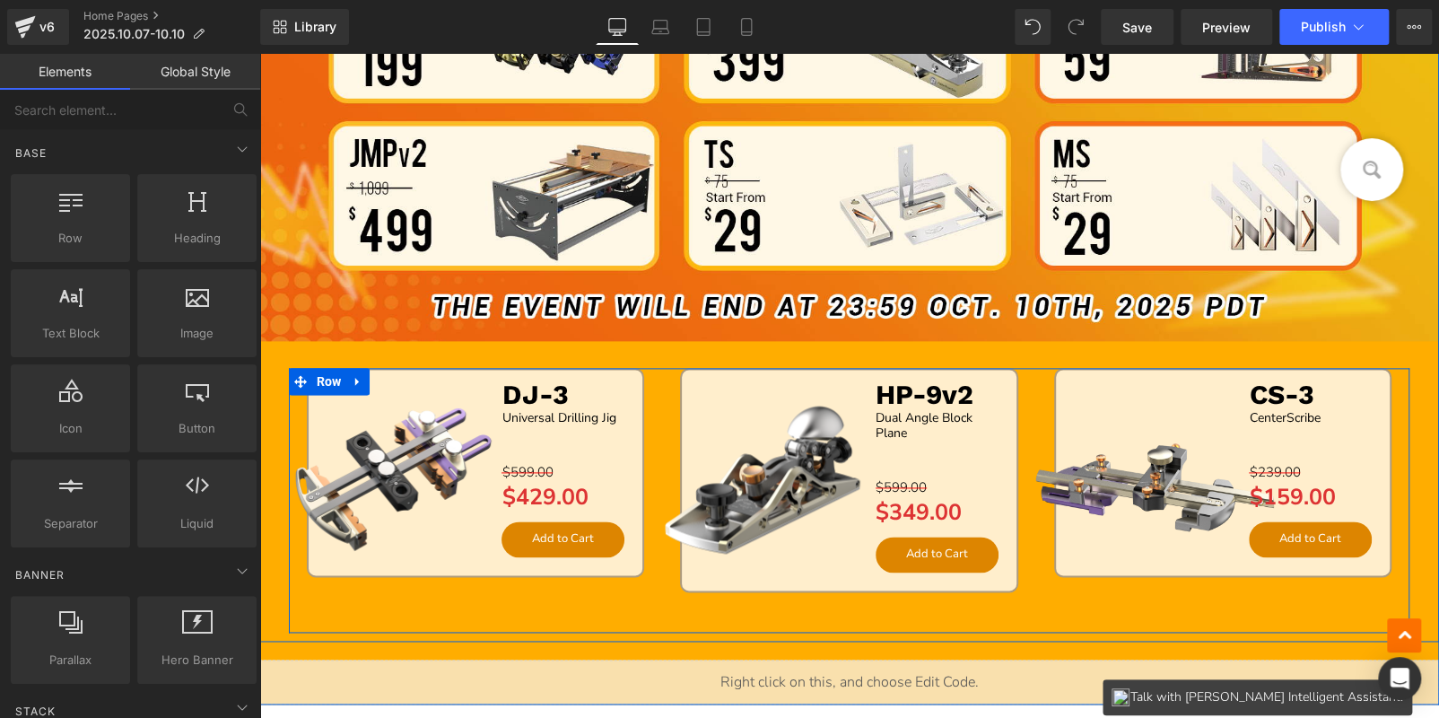
click at [346, 591] on div "Sale Off (P) Image DJ-3 Text Block Universal Drilling Jig Text Block Separator …" at bounding box center [475, 492] width 373 height 249
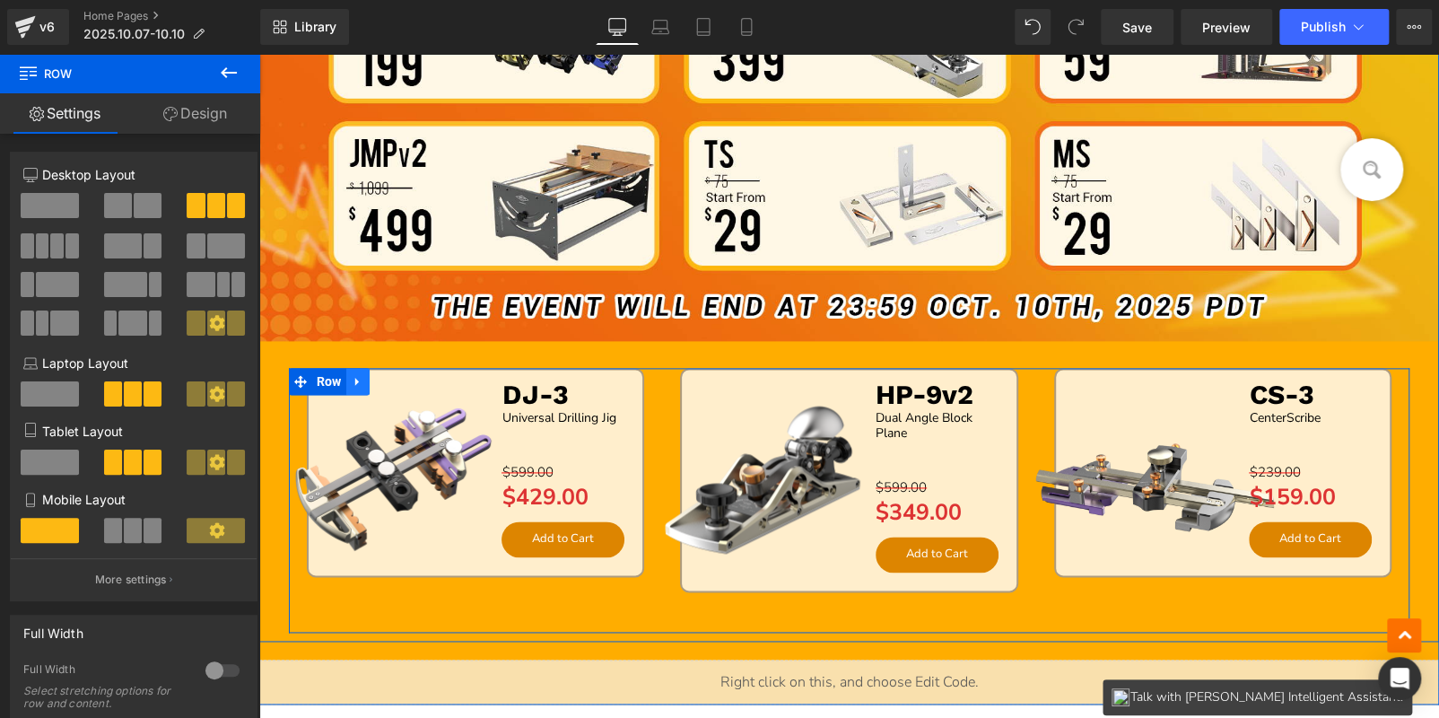
click at [355, 381] on icon at bounding box center [357, 382] width 4 height 8
click at [375, 381] on icon at bounding box center [381, 381] width 13 height 13
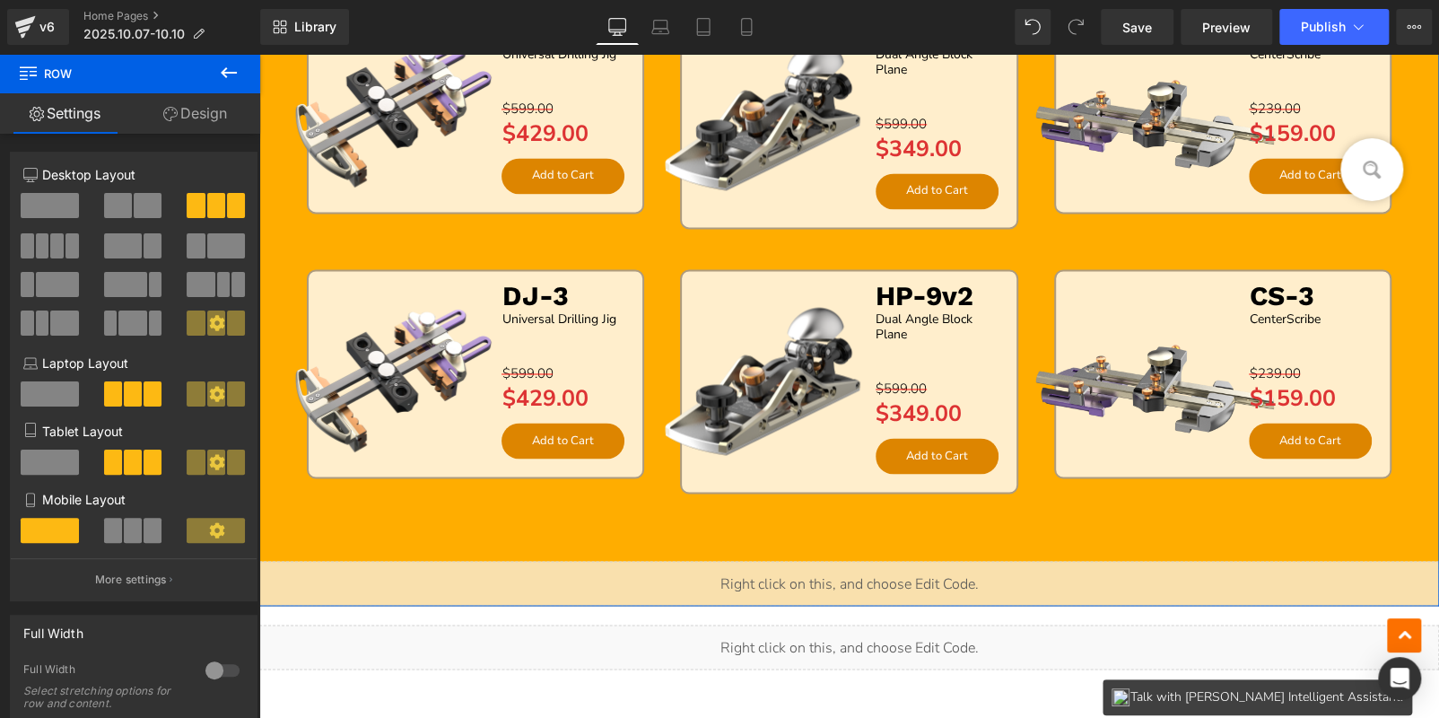
scroll to position [1382, 0]
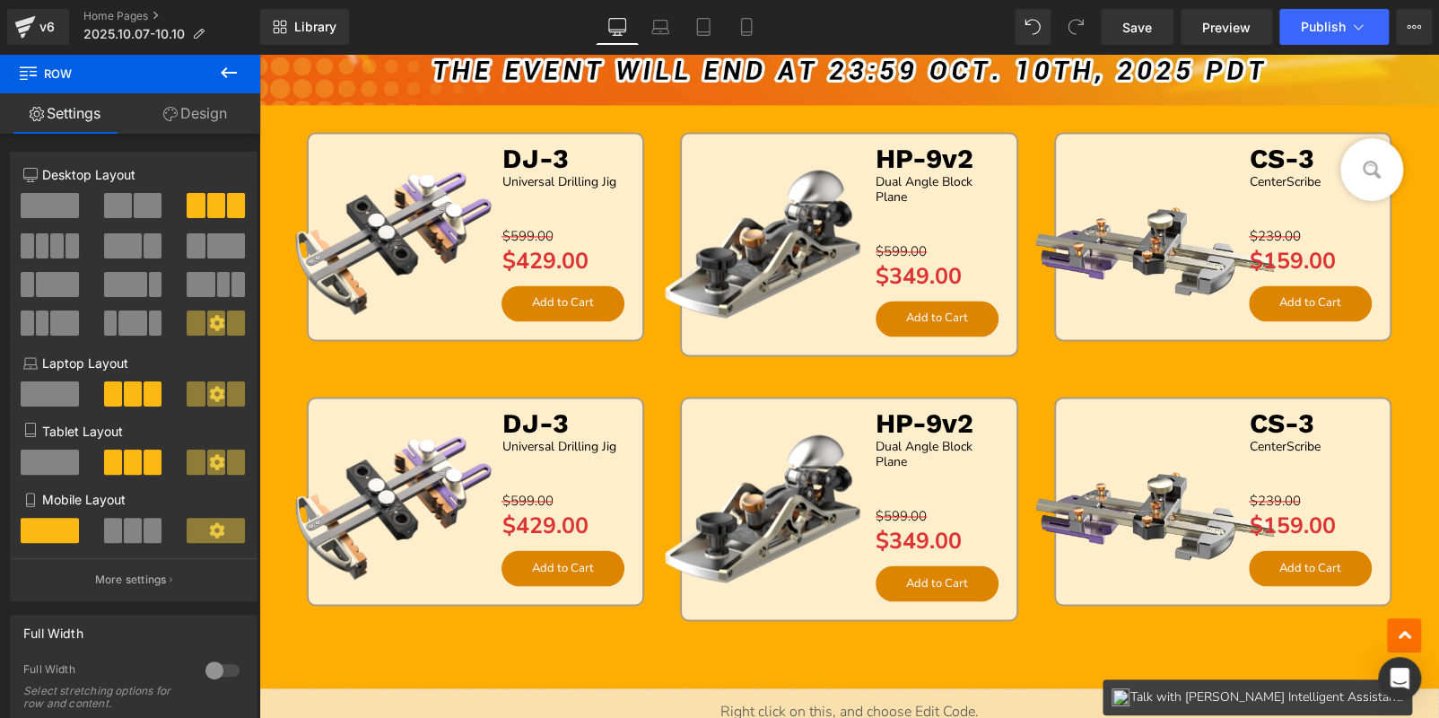
click at [222, 73] on icon at bounding box center [229, 72] width 16 height 11
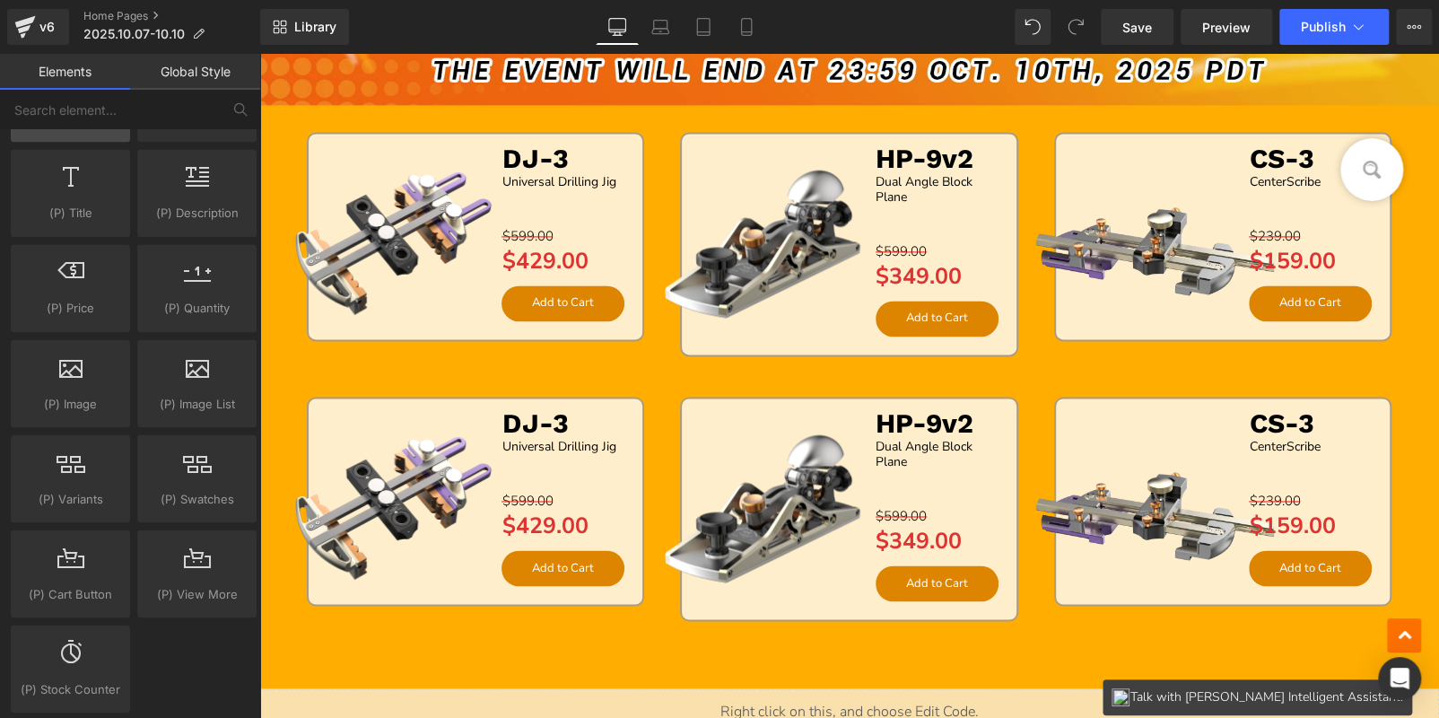
scroll to position [1704, 0]
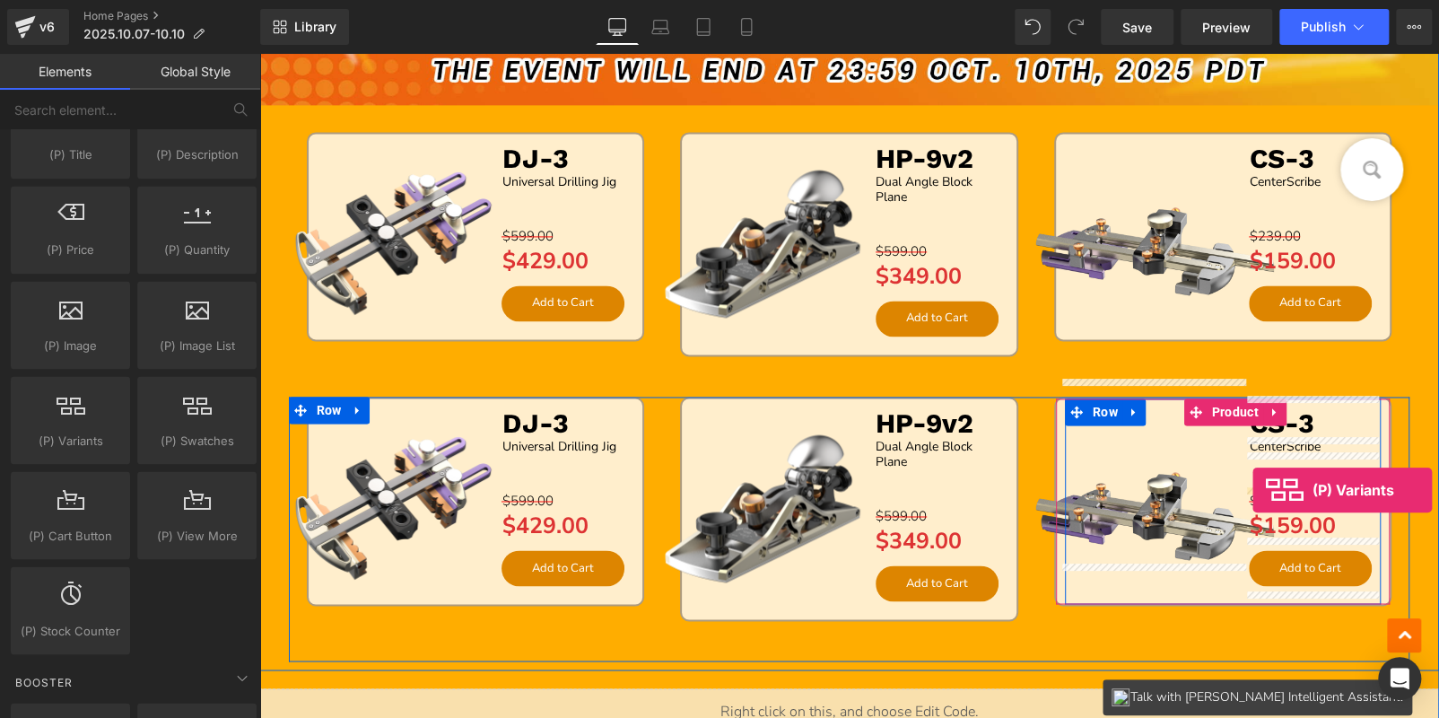
drag, startPoint x: 335, startPoint y: 462, endPoint x: 1252, endPoint y: 490, distance: 918.1
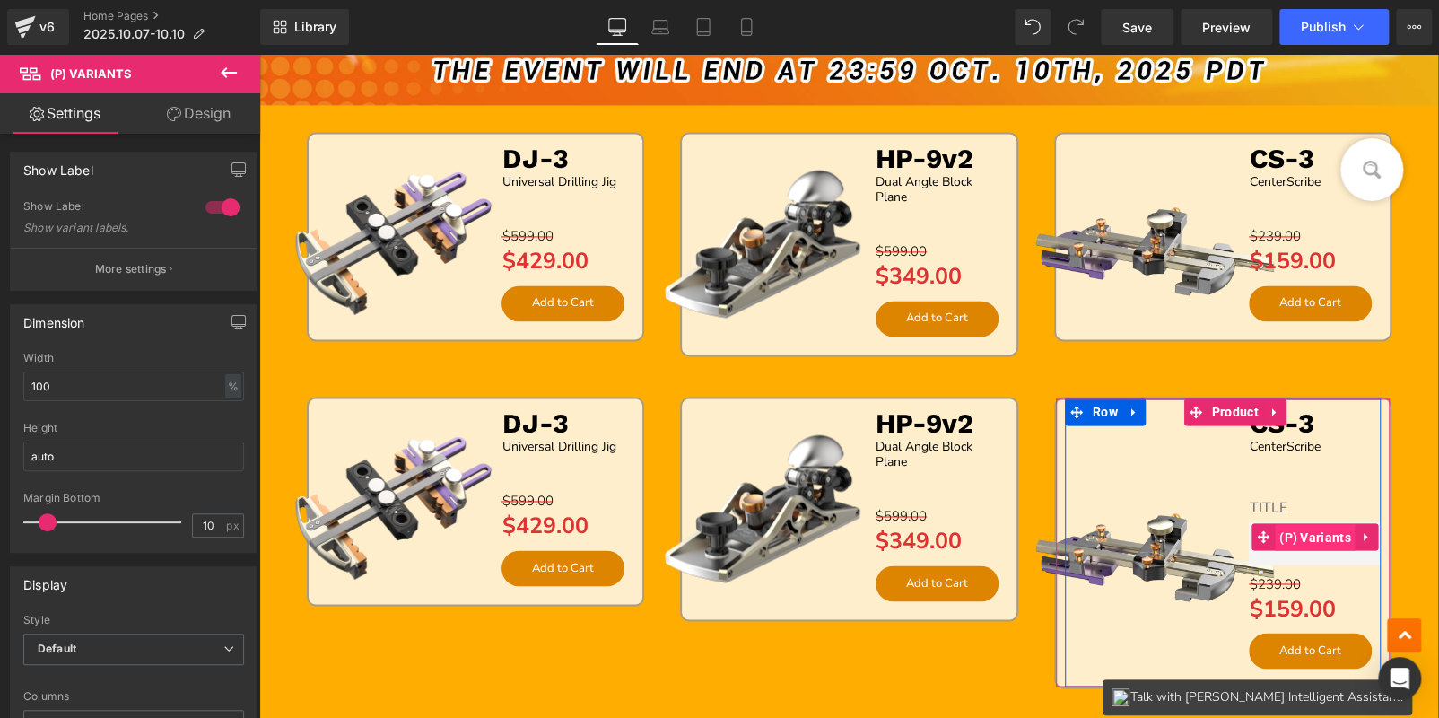
click at [1303, 537] on span "(P) Variants" at bounding box center [1315, 537] width 81 height 27
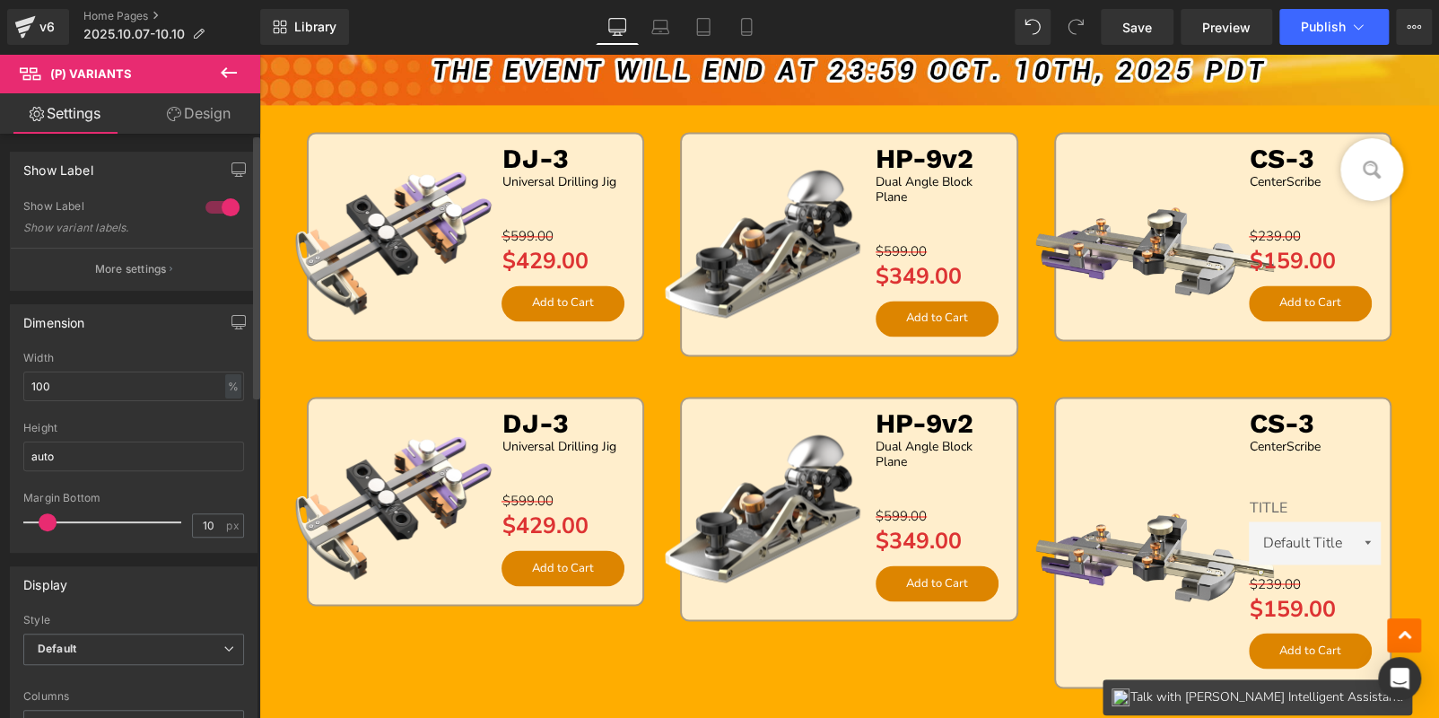
click at [216, 205] on div at bounding box center [222, 207] width 43 height 29
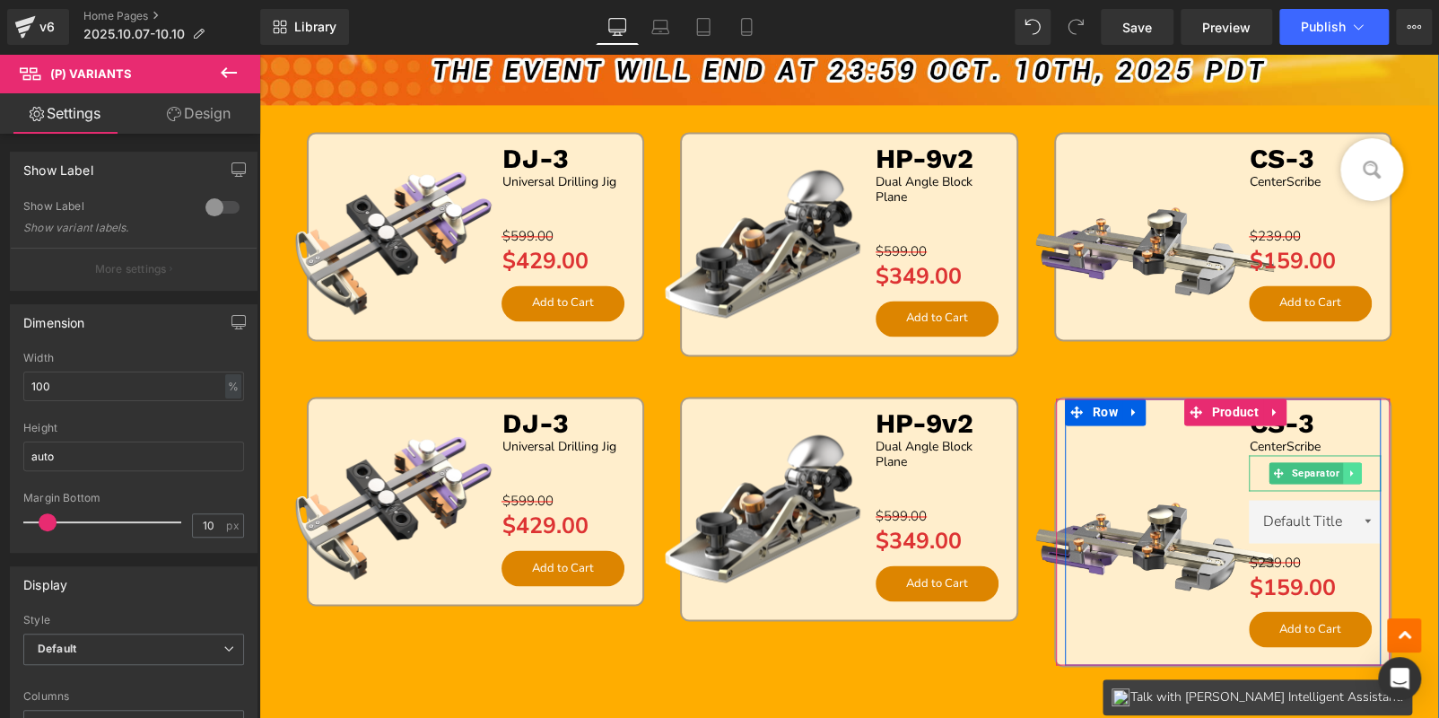
click at [1347, 467] on icon at bounding box center [1352, 472] width 10 height 11
click at [1356, 467] on icon at bounding box center [1361, 472] width 10 height 10
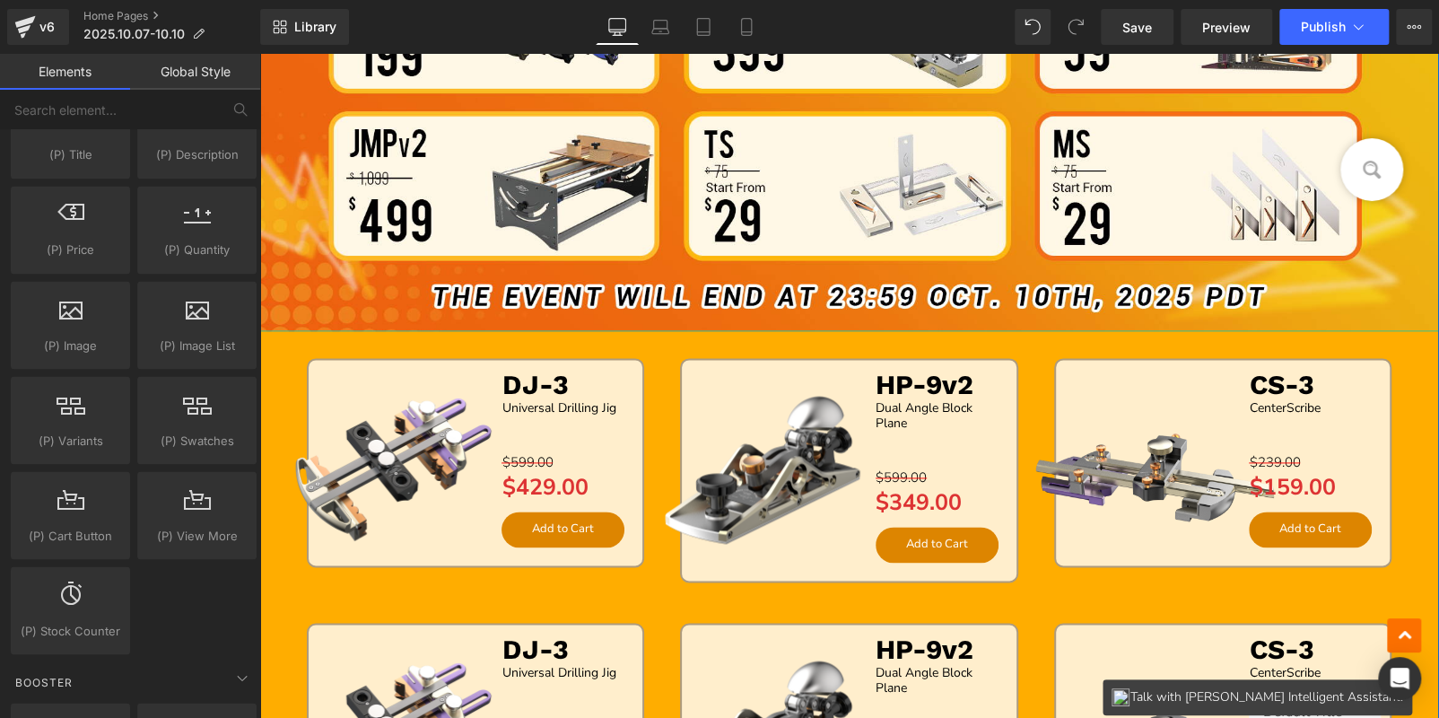
scroll to position [1382, 0]
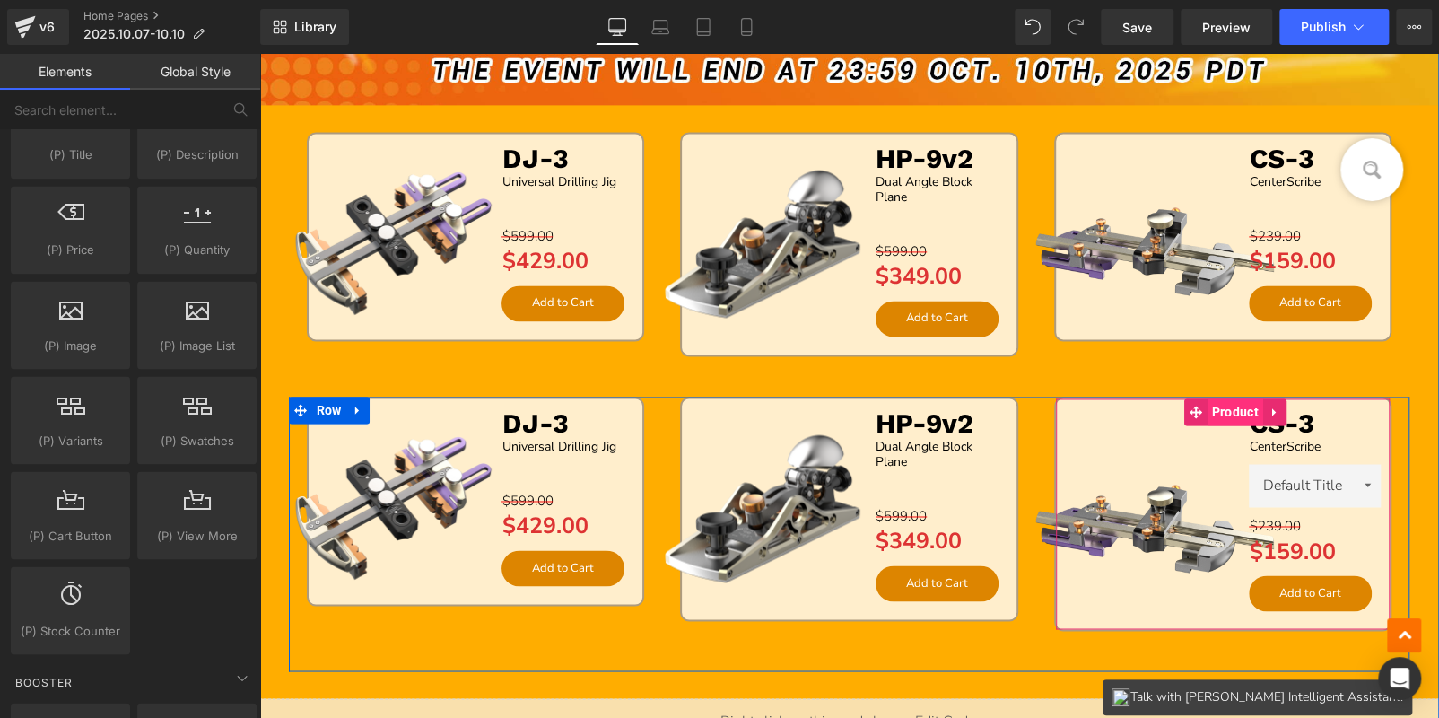
click at [1235, 404] on span "Product" at bounding box center [1235, 411] width 56 height 27
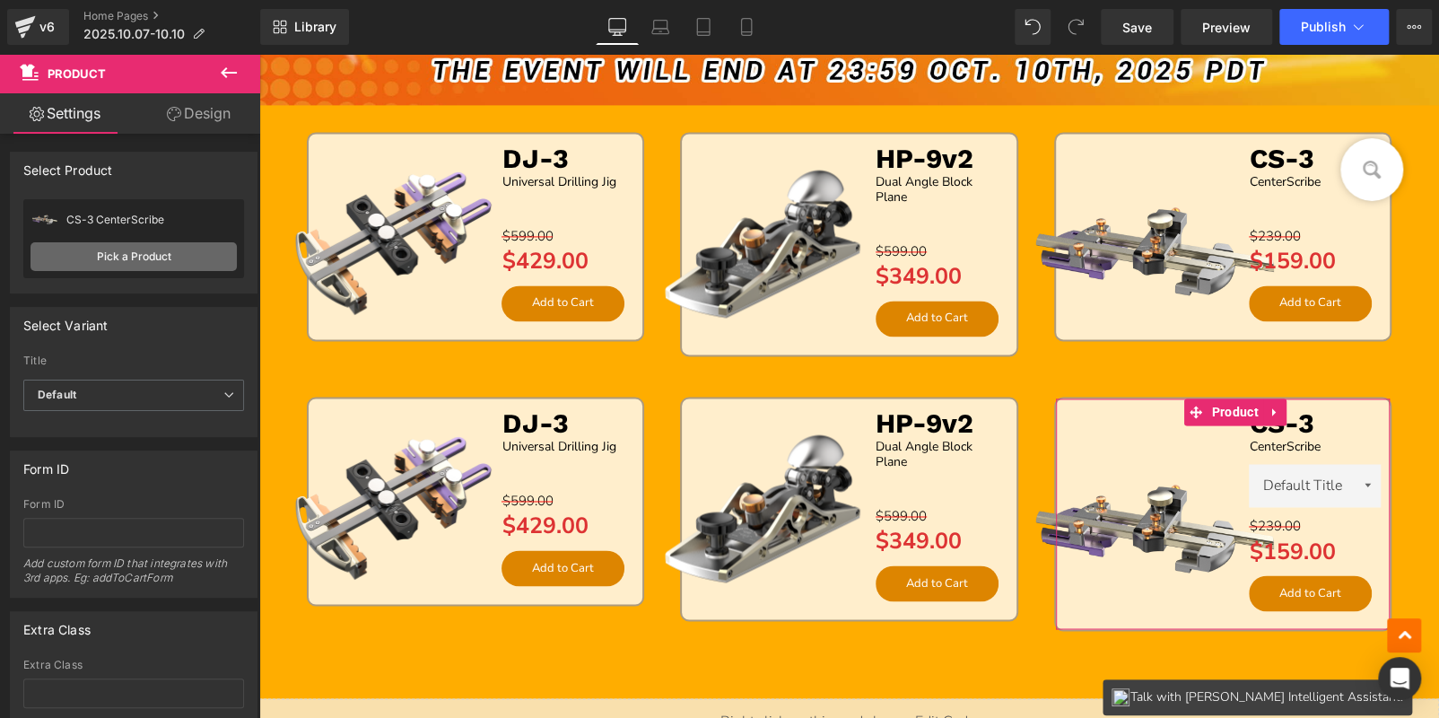
click at [110, 245] on link "Pick a Product" at bounding box center [134, 256] width 206 height 29
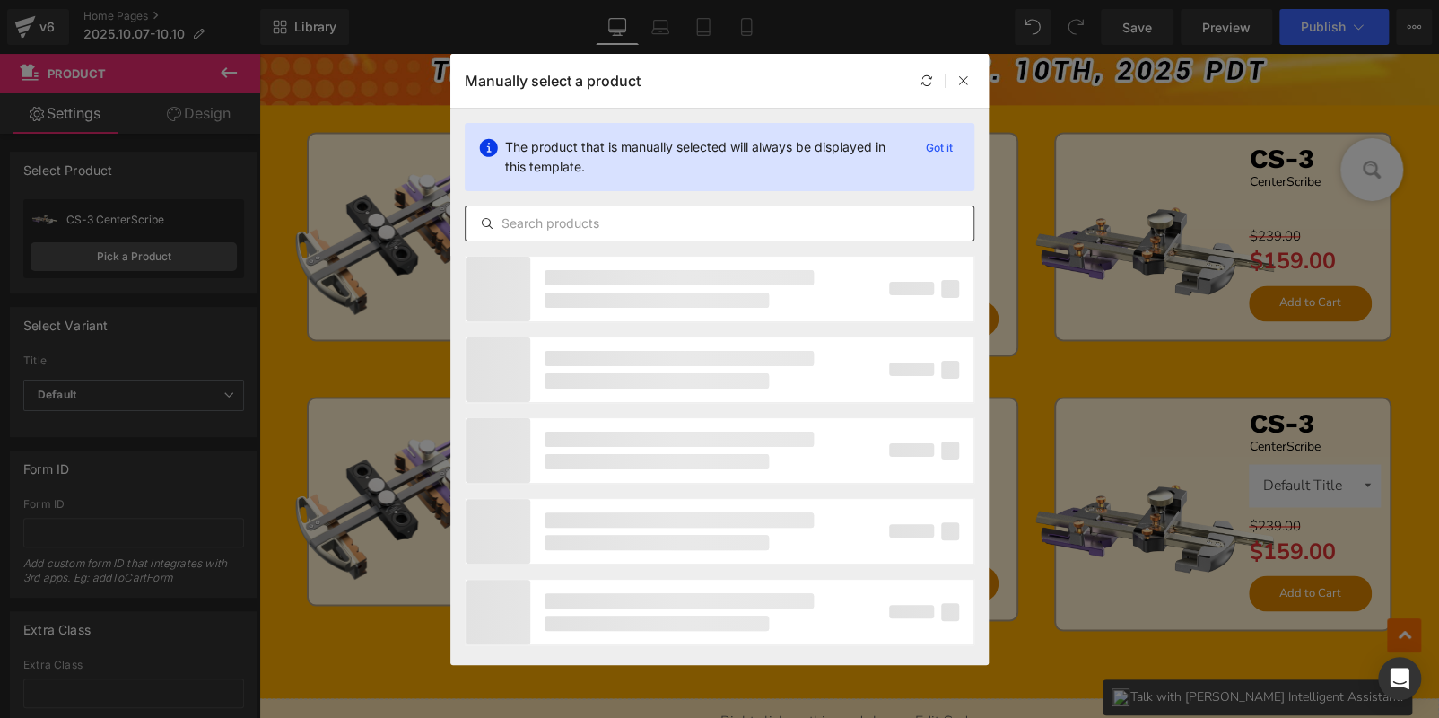
click at [580, 224] on input "text" at bounding box center [720, 224] width 508 height 22
paste input "UG-1"
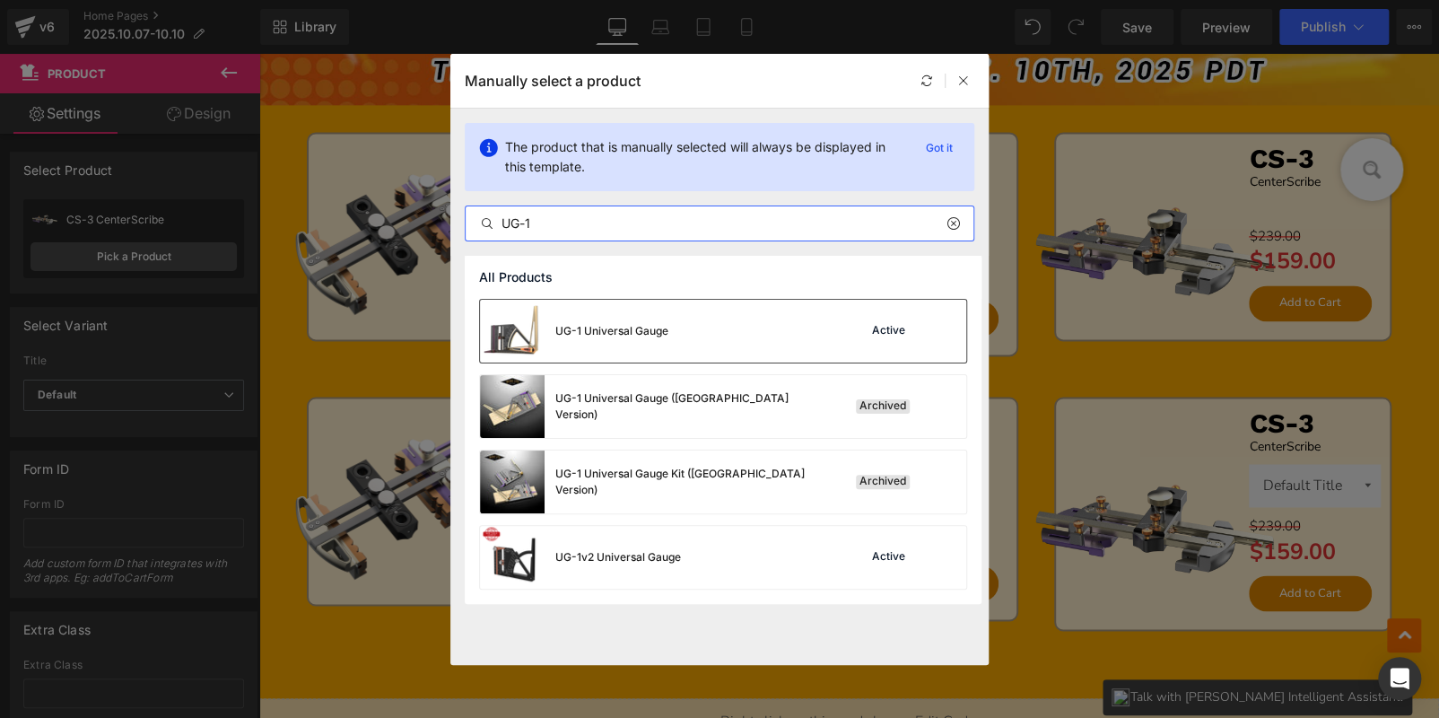
type input "UG-1"
click at [699, 340] on div "UG-1 Universal Gauge Active" at bounding box center [723, 331] width 486 height 63
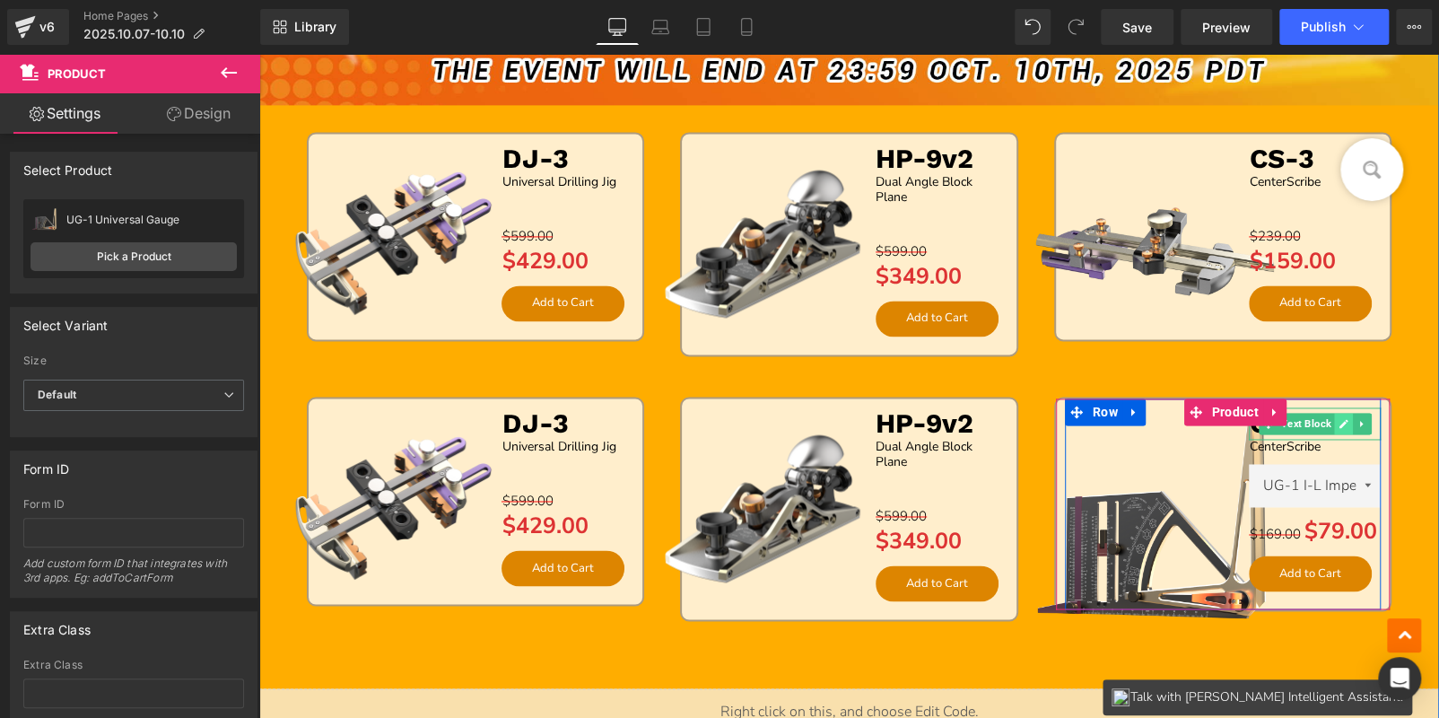
click at [1344, 422] on link at bounding box center [1343, 424] width 19 height 22
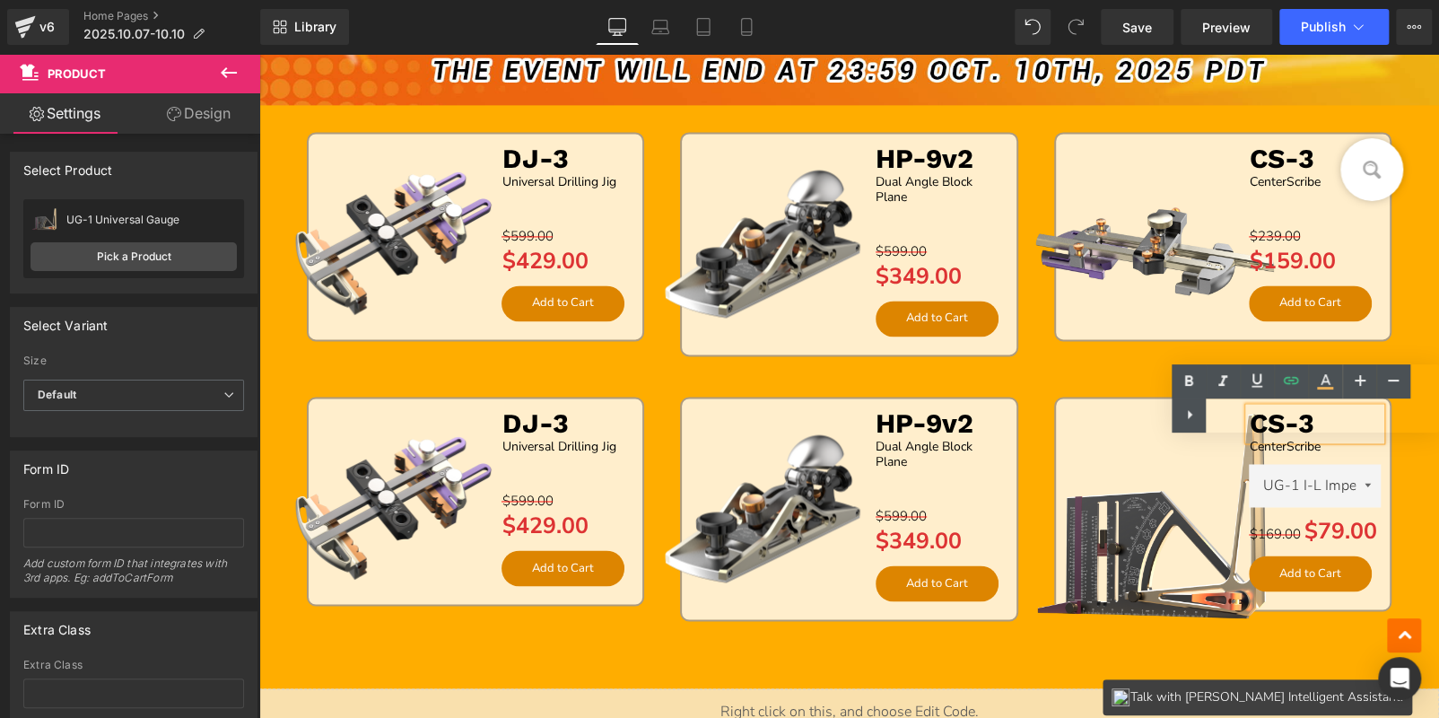
click at [1344, 422] on div "Text Color Highlight Color #333333" at bounding box center [1305, 398] width 267 height 68
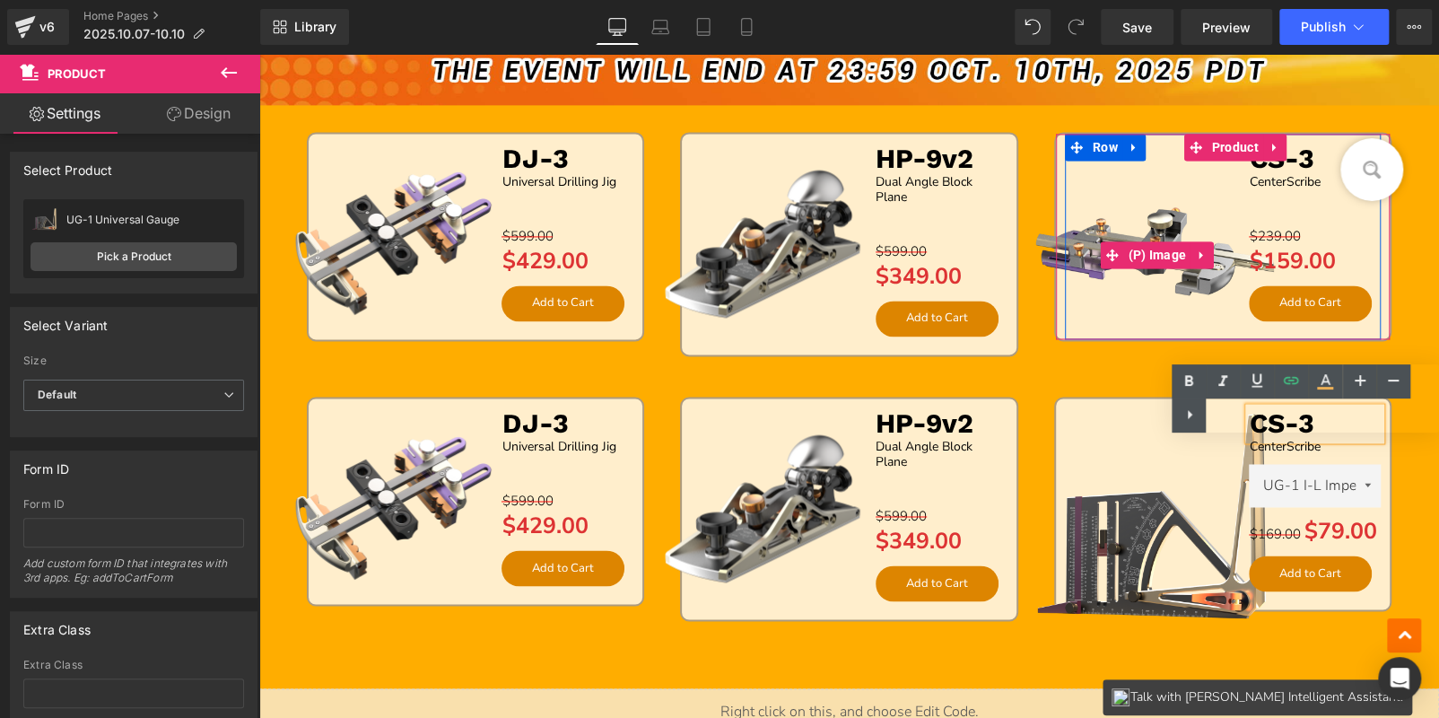
click at [1089, 346] on img at bounding box center [1157, 255] width 275 height 275
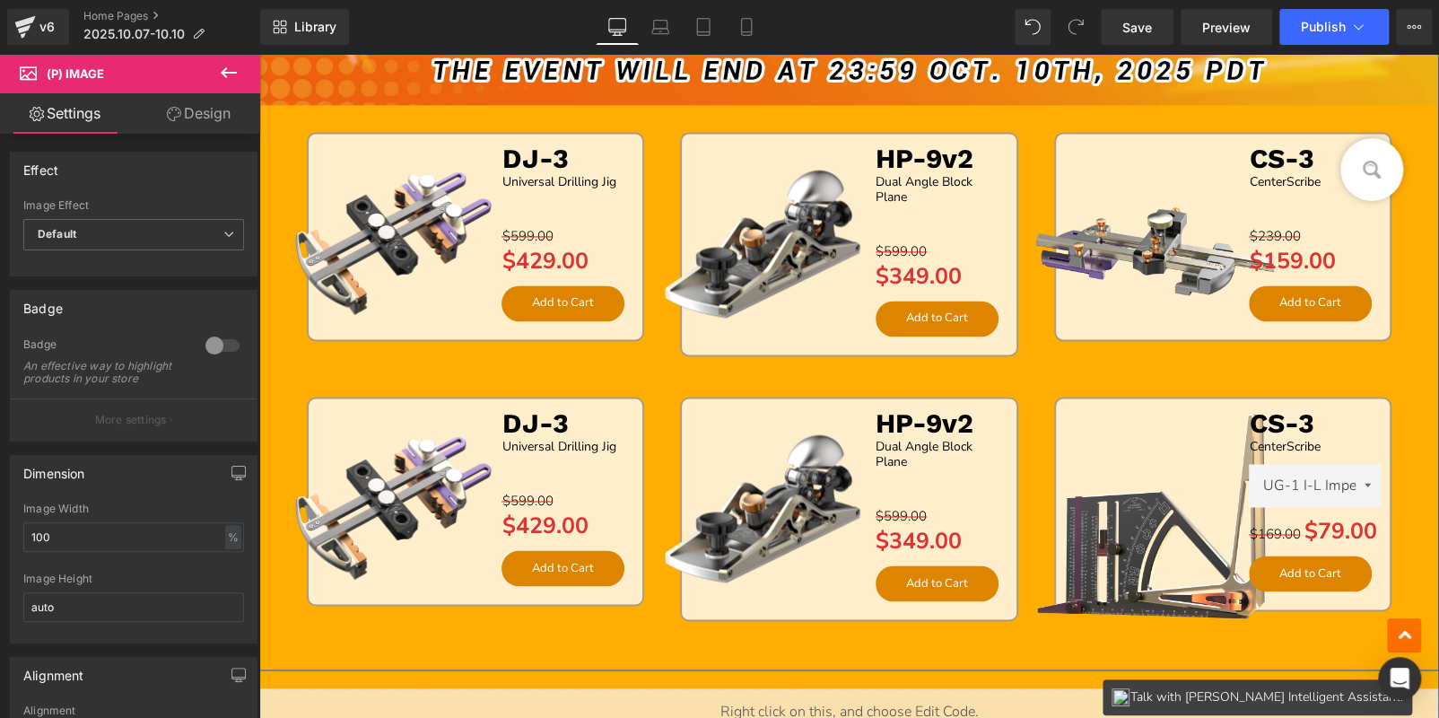
click at [1410, 430] on div "Image Sale Off (P) Image DJ-3 Text Block Universal Drilling Jig Text Block Sepa…" at bounding box center [849, 37] width 1180 height 1247
click at [1303, 414] on div "CS-3 Text Block" at bounding box center [1315, 423] width 132 height 32
click at [1303, 414] on b "CS-3" at bounding box center [1281, 422] width 65 height 31
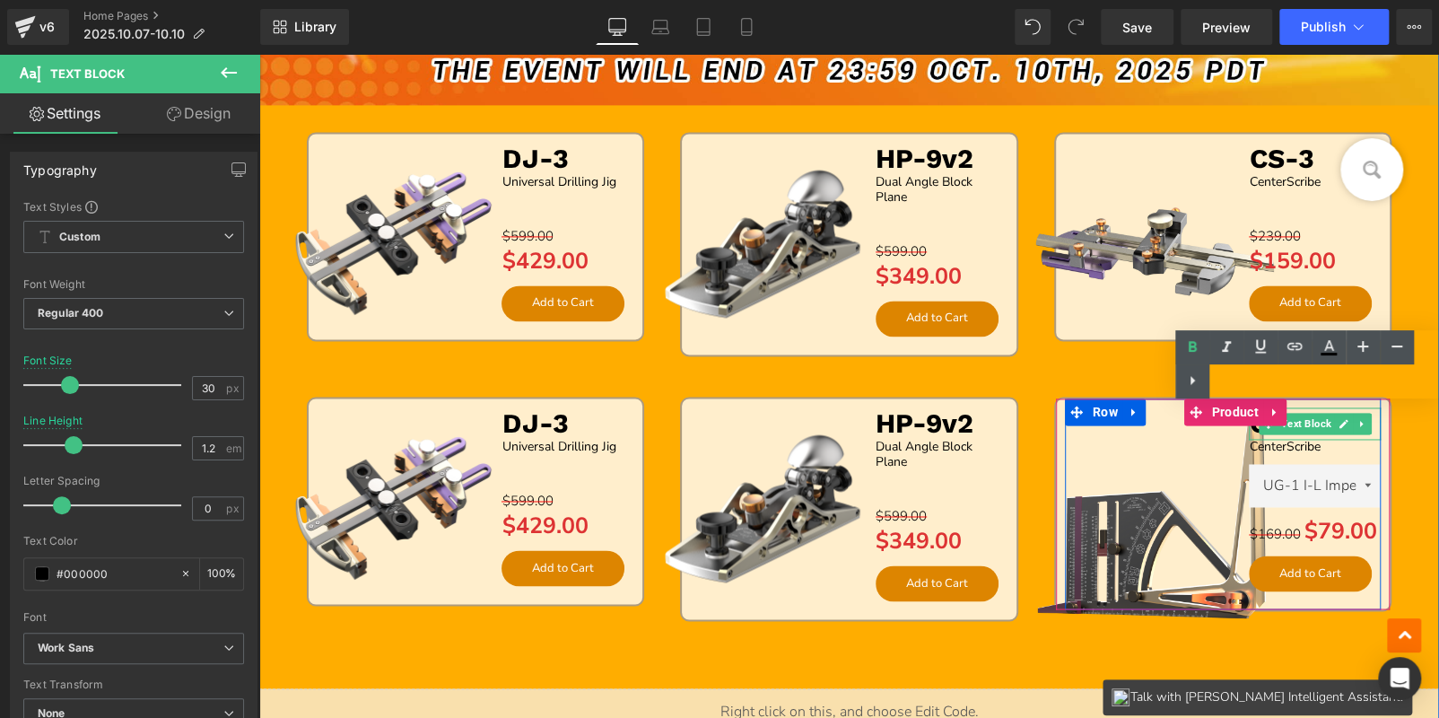
paste div
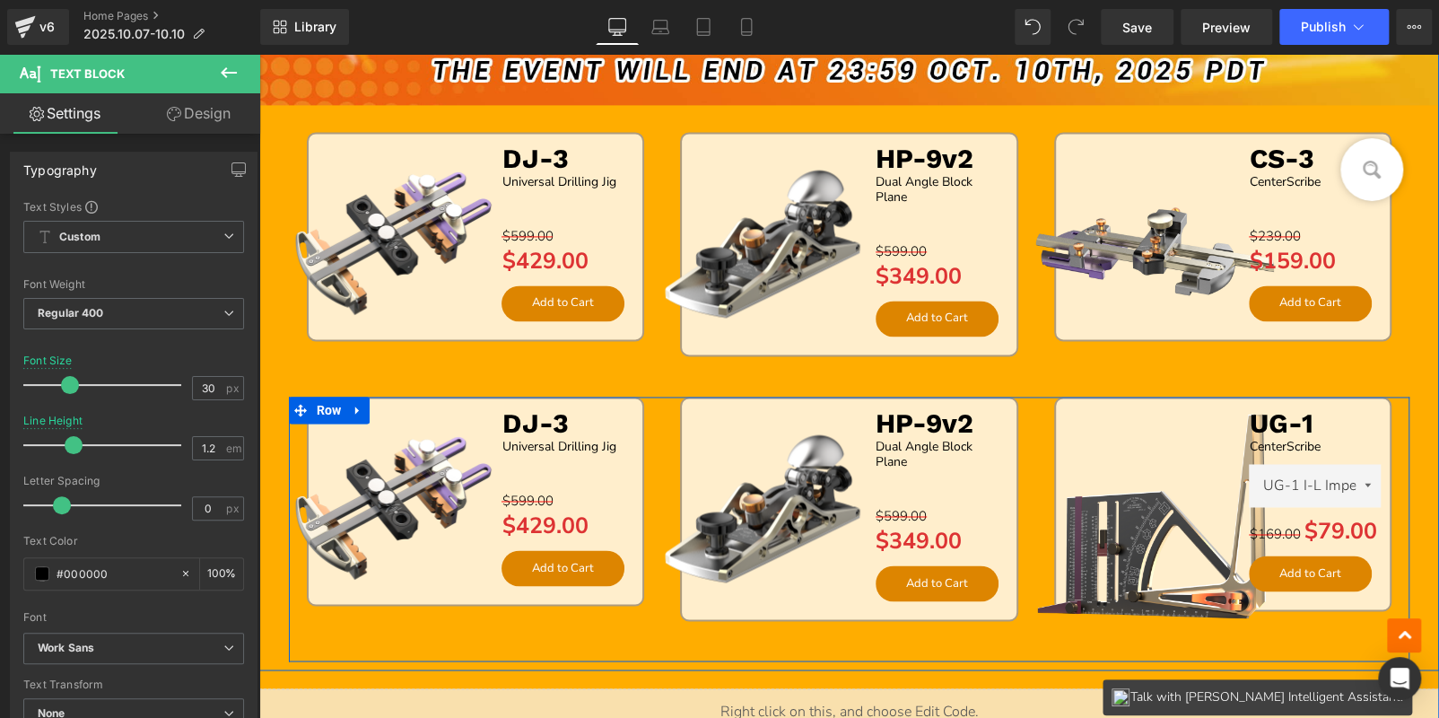
click at [1397, 401] on div "Sale Off (P) Image UG-1 Text Block CenterScribe Text Block UG-1 I-L Imperial Le…" at bounding box center [1222, 524] width 373 height 255
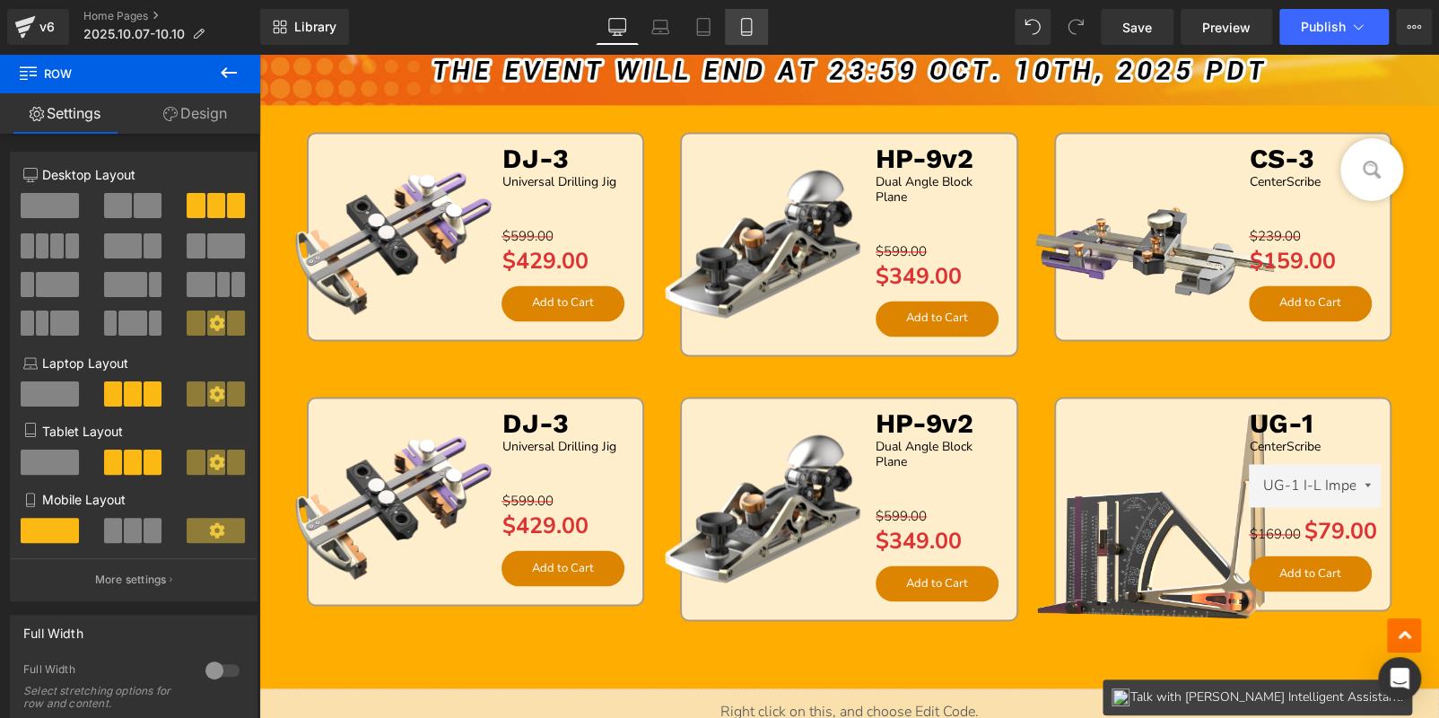
click at [752, 27] on icon at bounding box center [746, 27] width 18 height 18
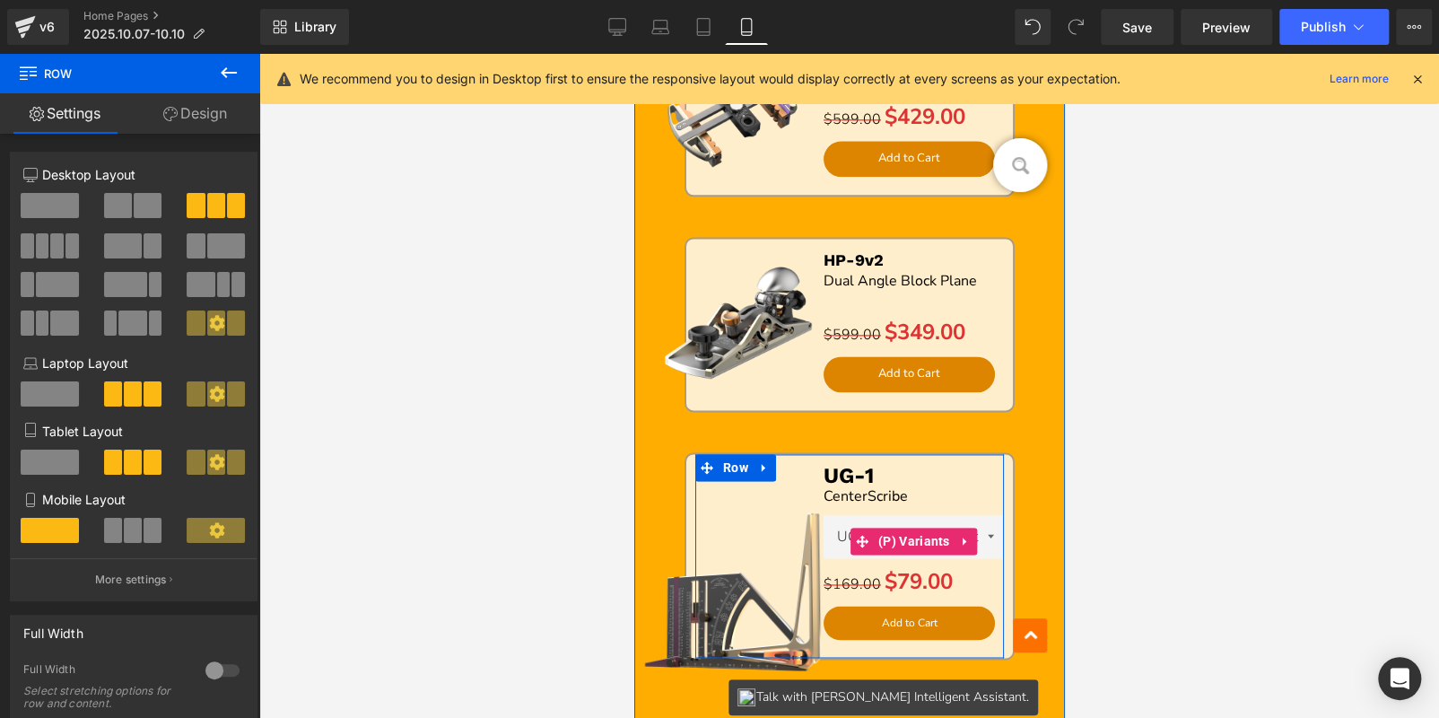
scroll to position [989, 0]
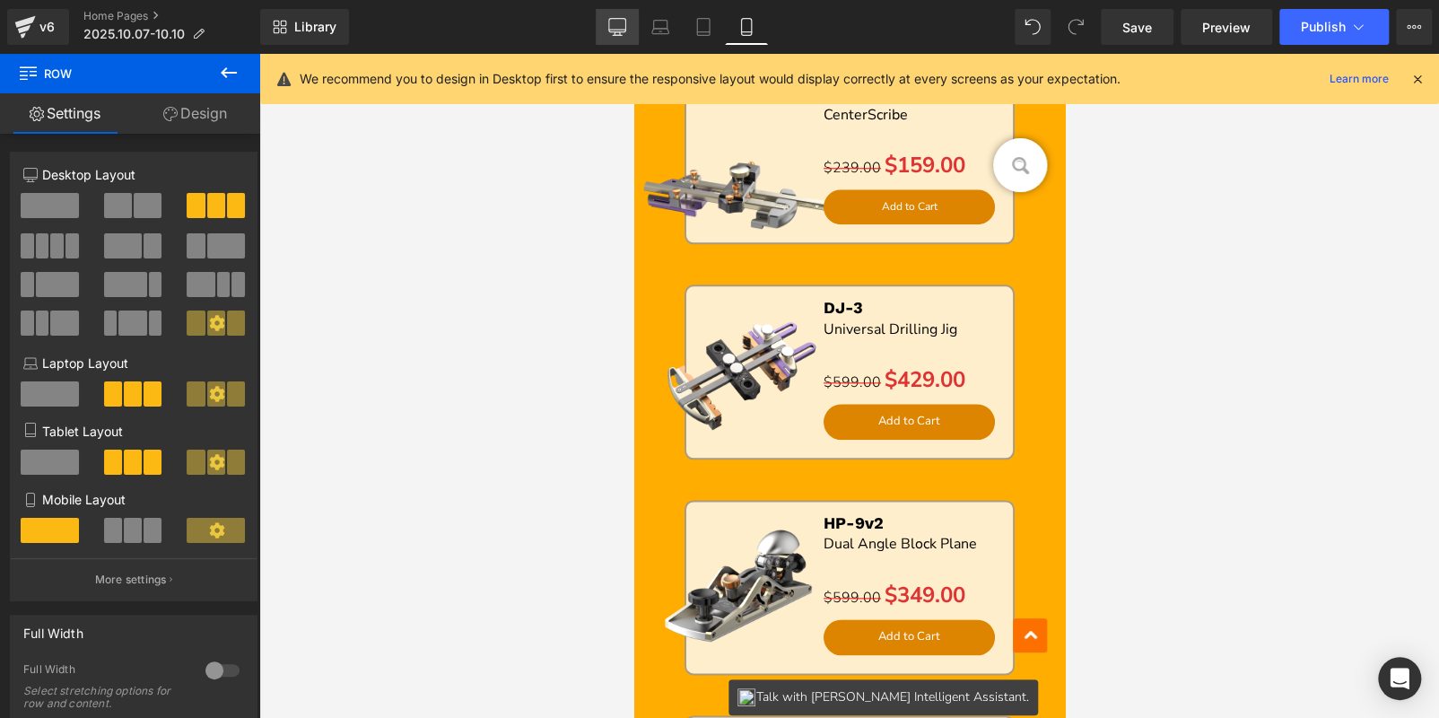
click at [614, 37] on link "Desktop" at bounding box center [617, 27] width 43 height 36
type input "95"
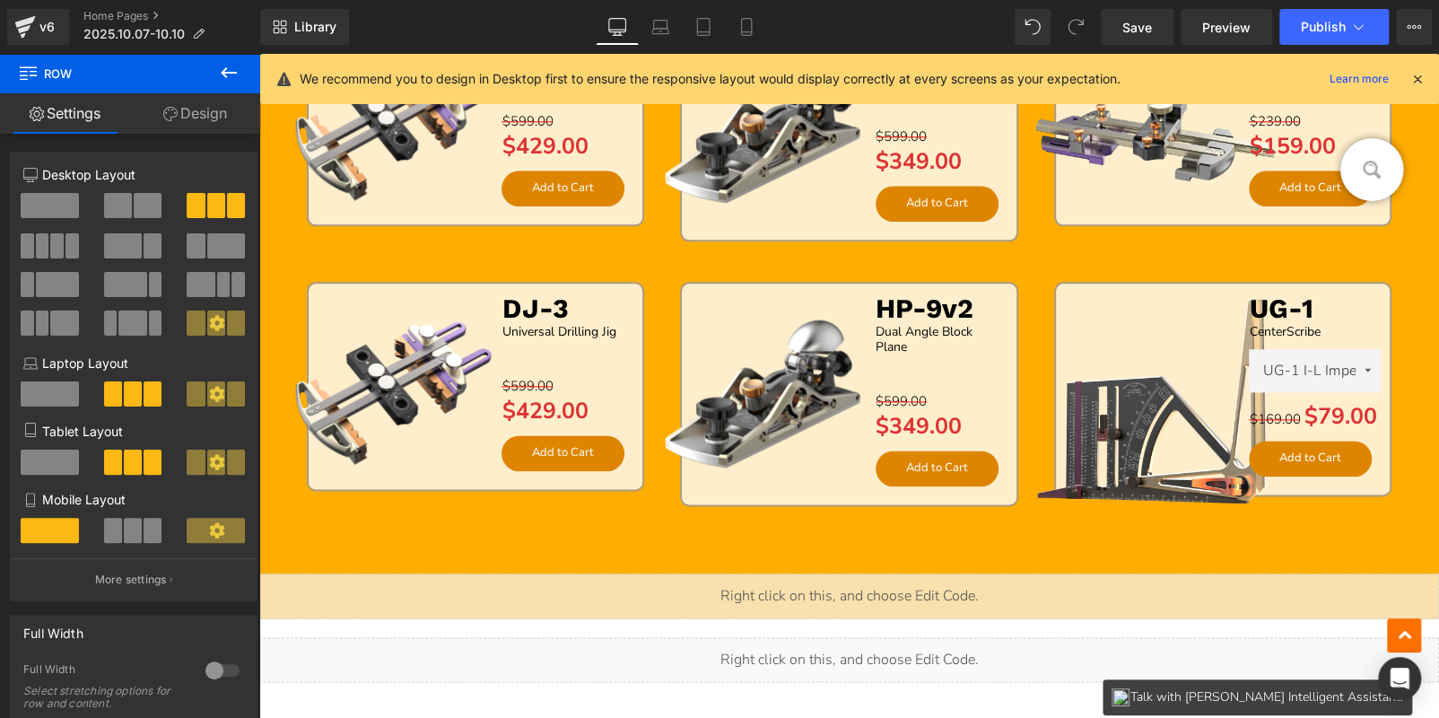
scroll to position [1497, 0]
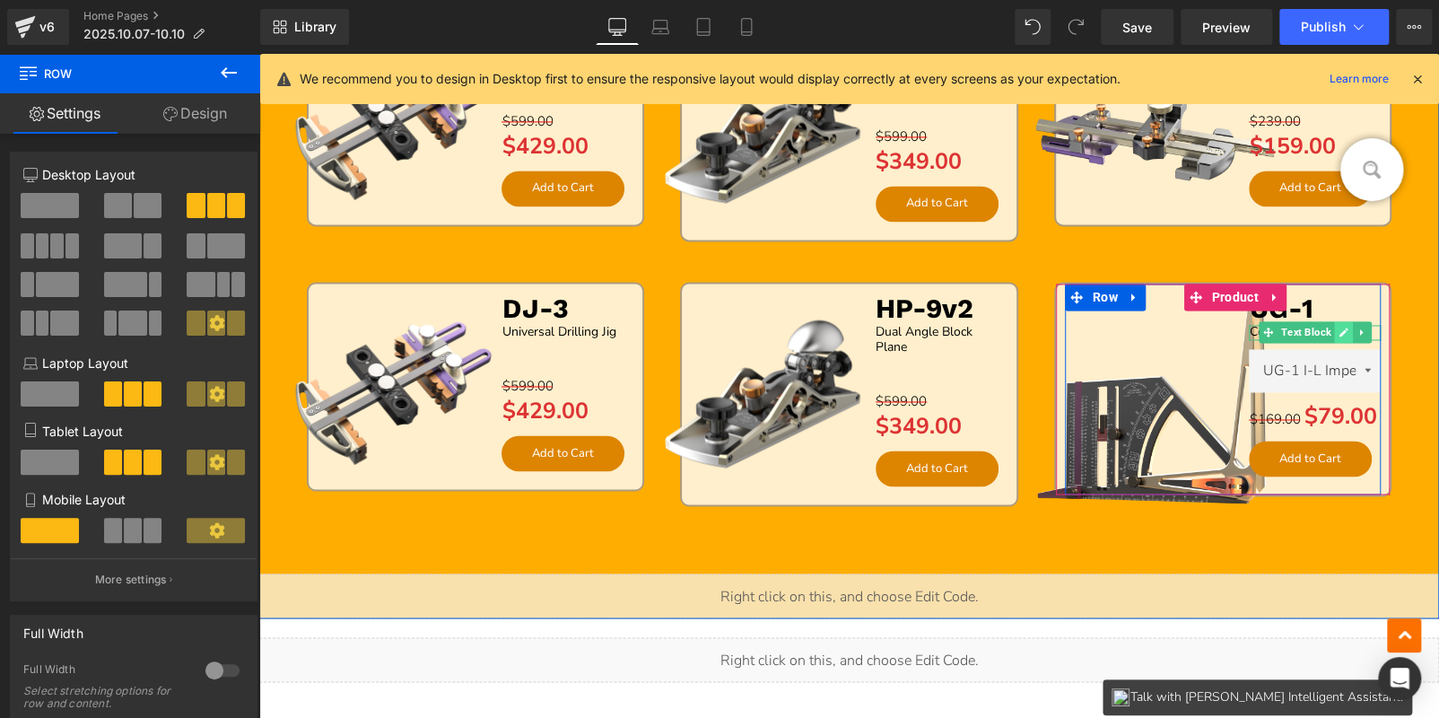
click at [1338, 327] on icon at bounding box center [1343, 332] width 10 height 11
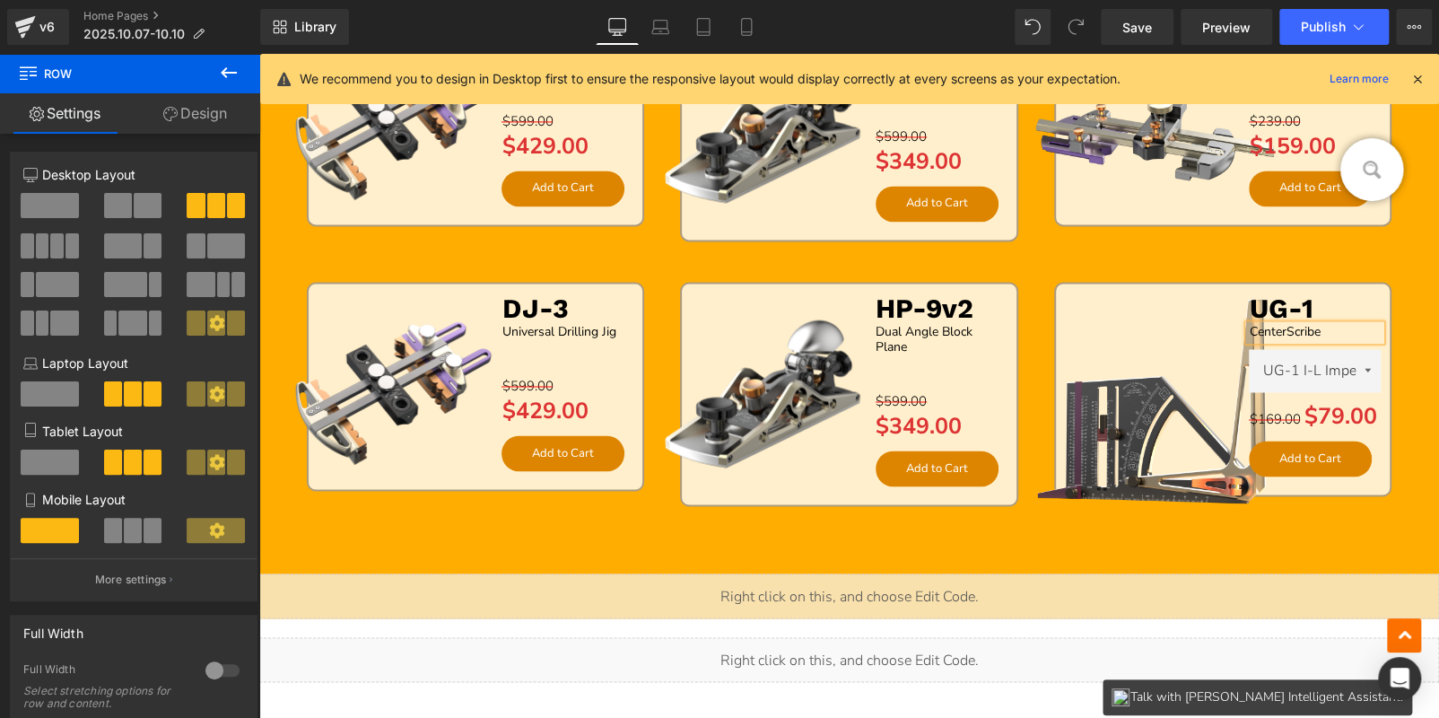
click at [1333, 327] on p "CenterScribe" at bounding box center [1315, 332] width 132 height 15
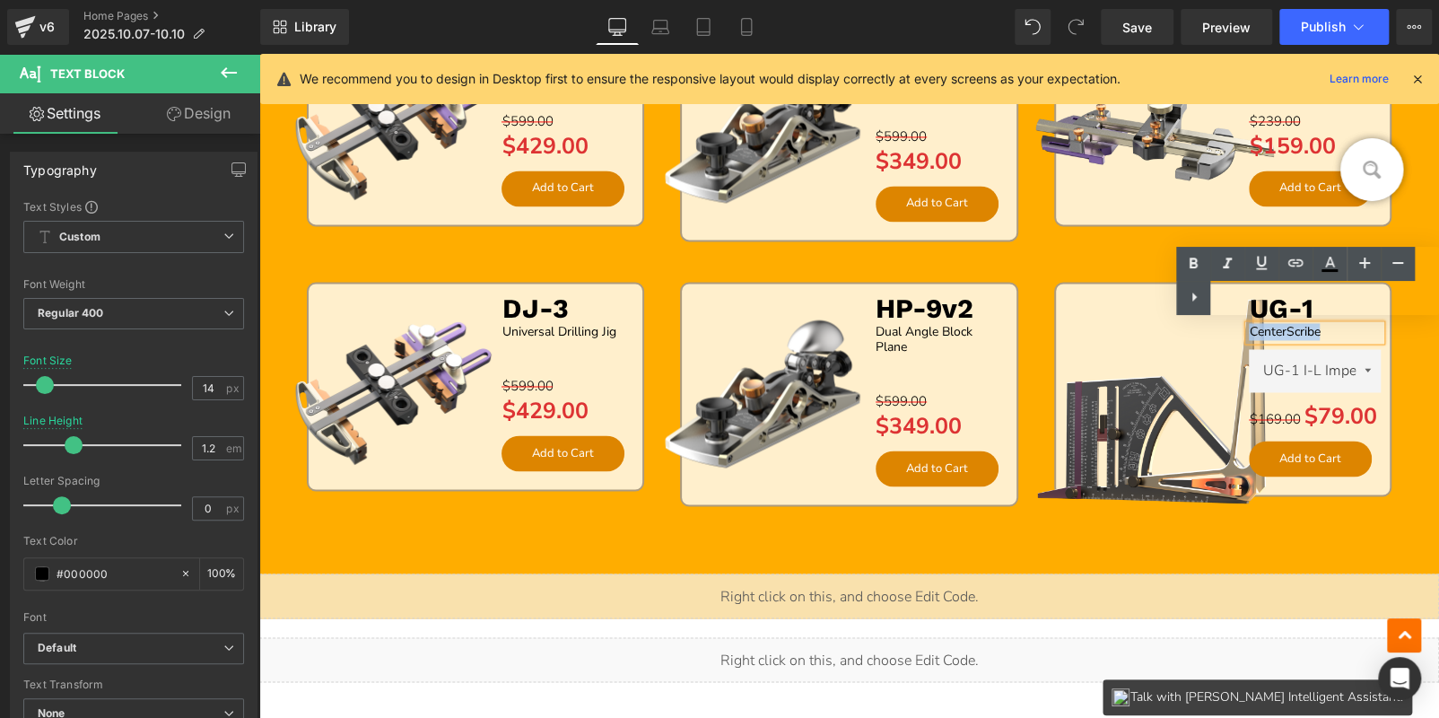
paste div
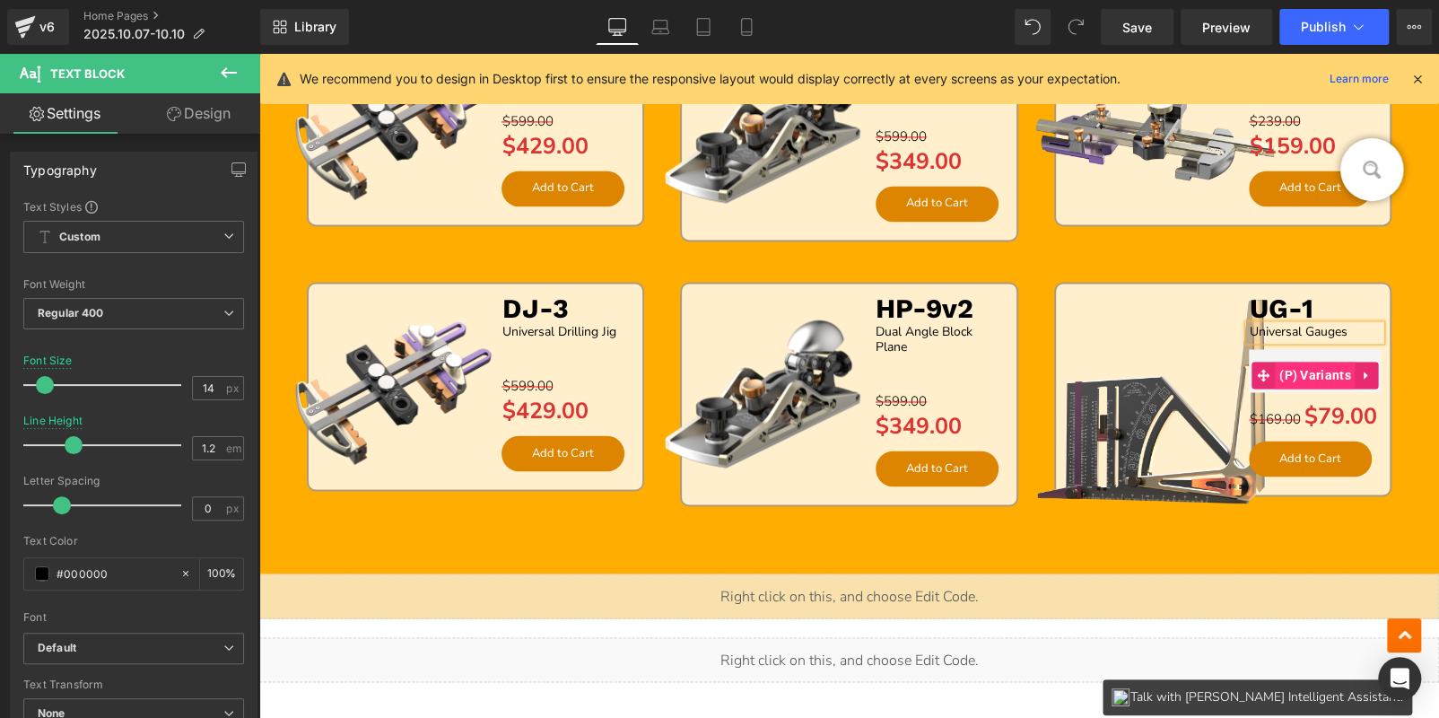
click at [1319, 374] on span "(P) Variants" at bounding box center [1315, 375] width 81 height 27
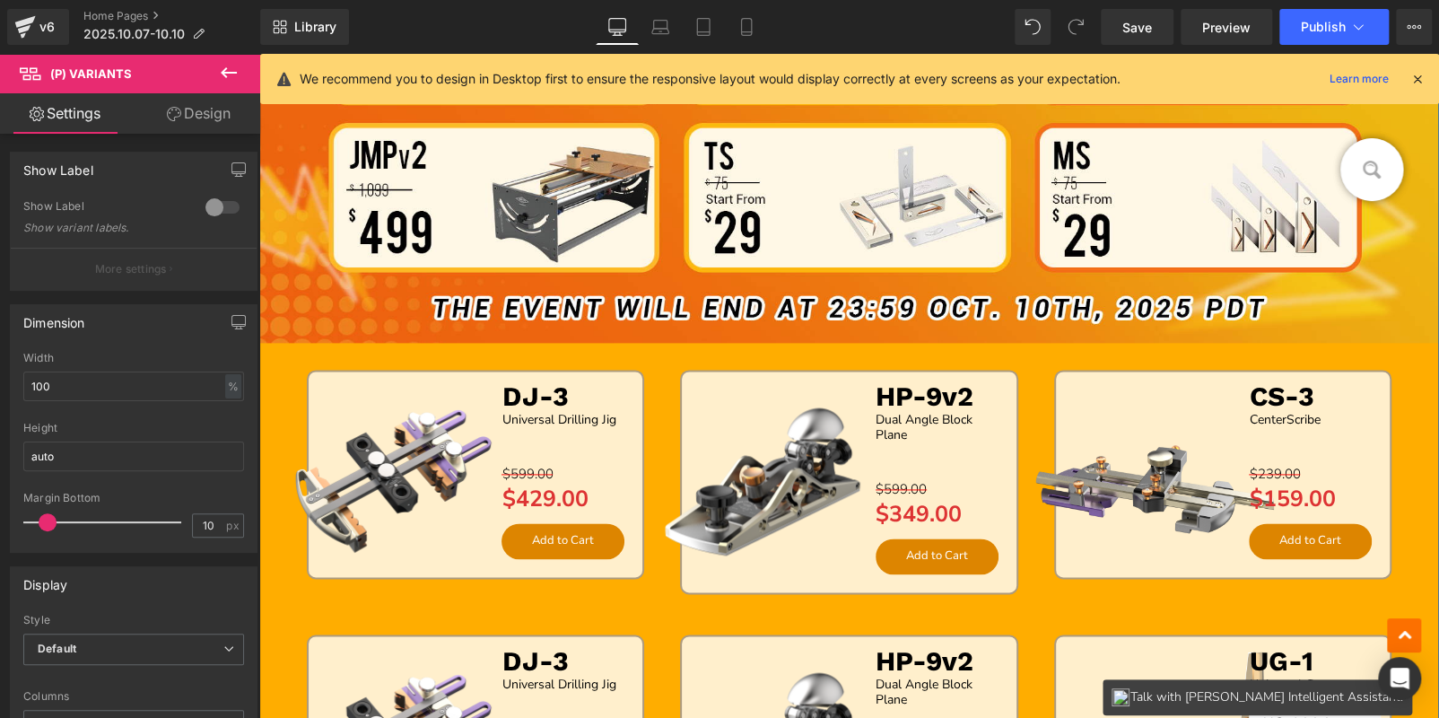
scroll to position [1408, 0]
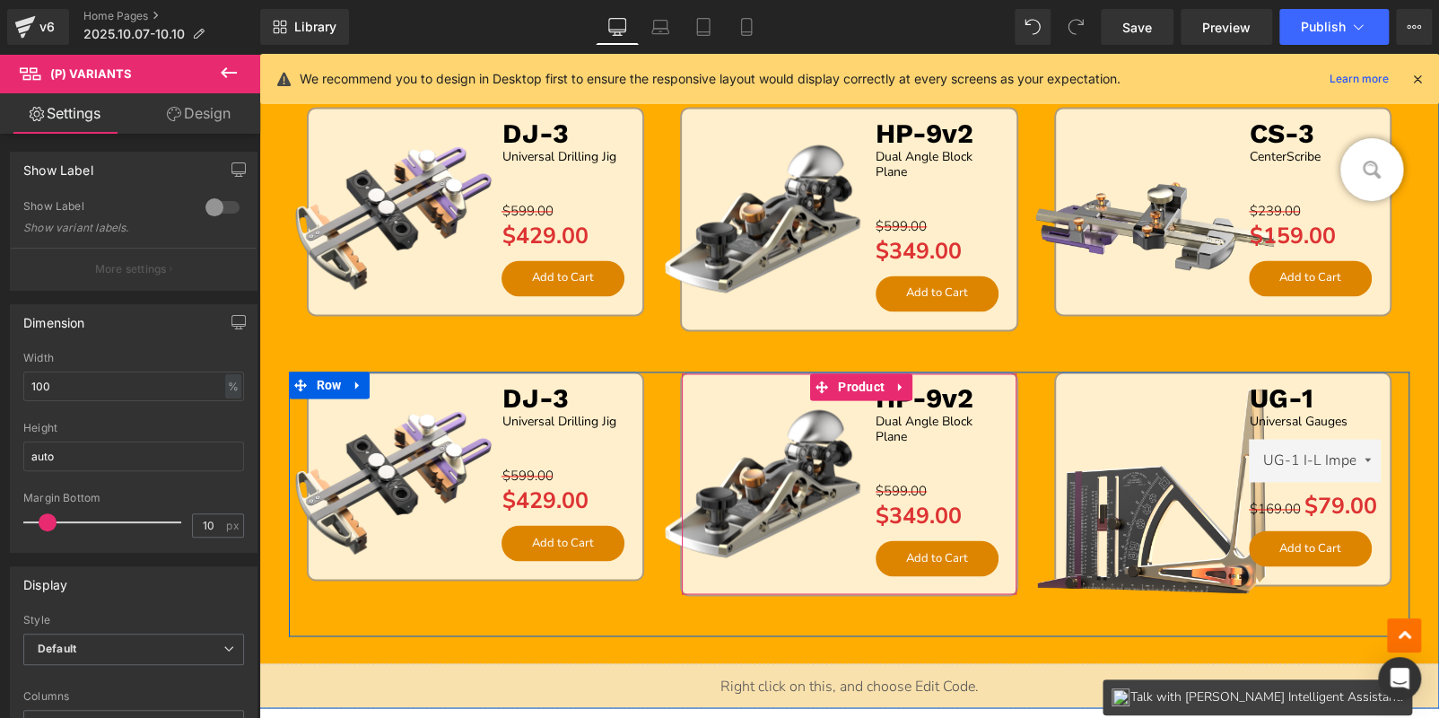
drag, startPoint x: 862, startPoint y: 384, endPoint x: 279, endPoint y: 344, distance: 584.4
click at [861, 384] on span "Product" at bounding box center [861, 386] width 56 height 27
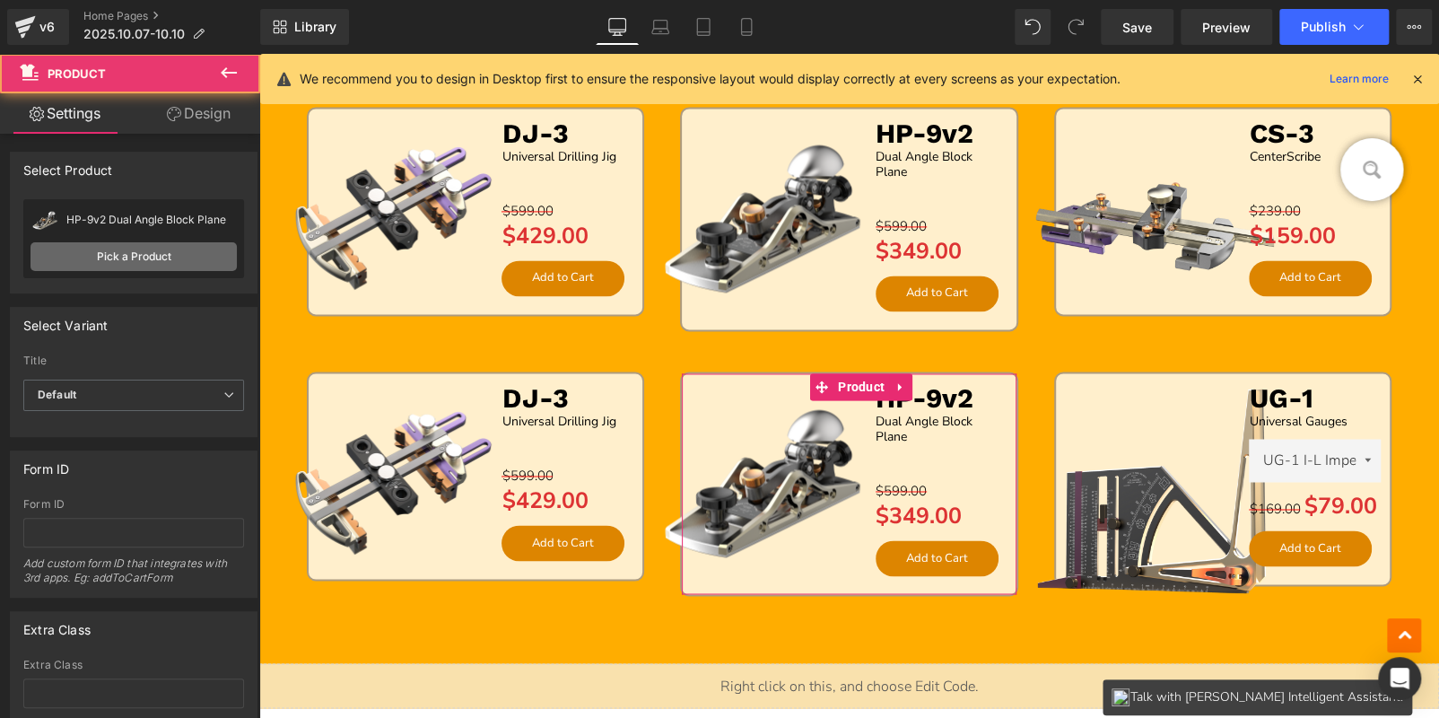
click at [141, 252] on link "Pick a Product" at bounding box center [134, 256] width 206 height 29
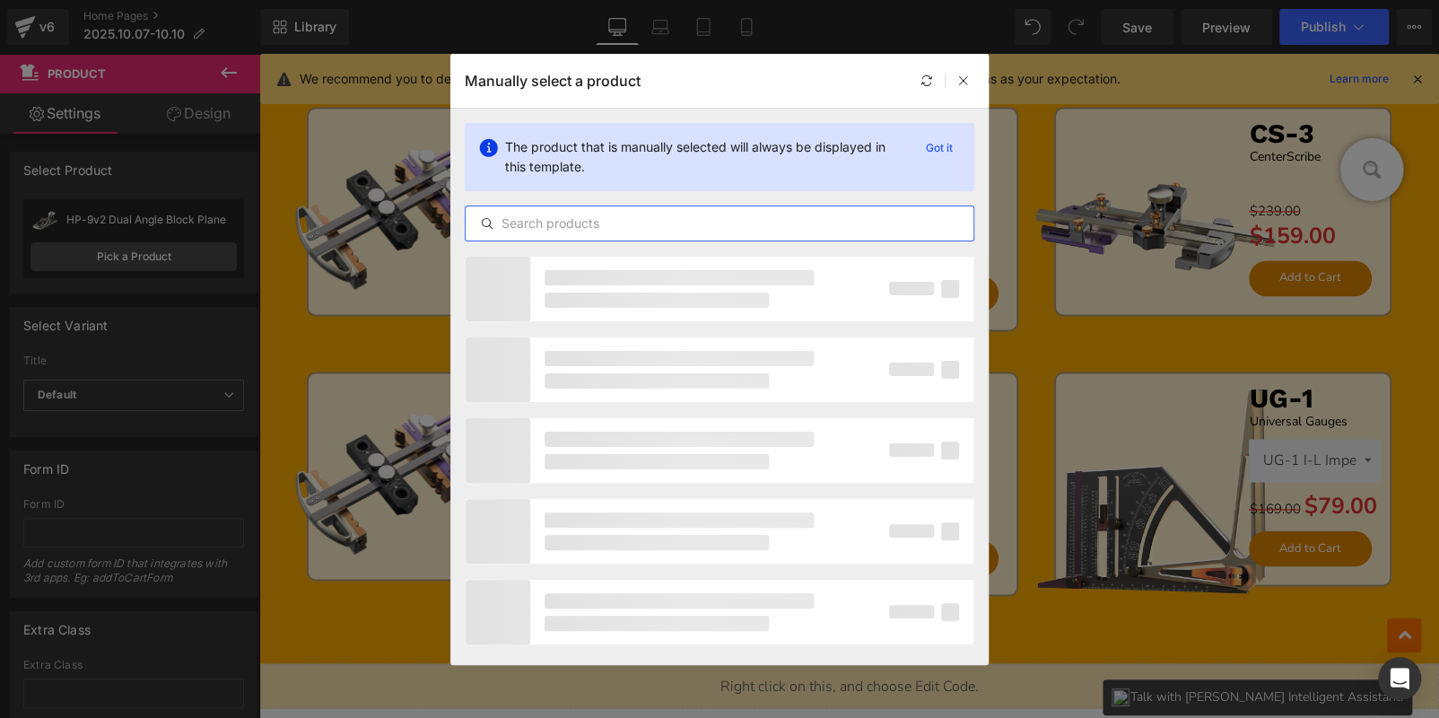
click at [548, 224] on input "text" at bounding box center [720, 224] width 508 height 22
type input "v"
paste input "HP-6FX"
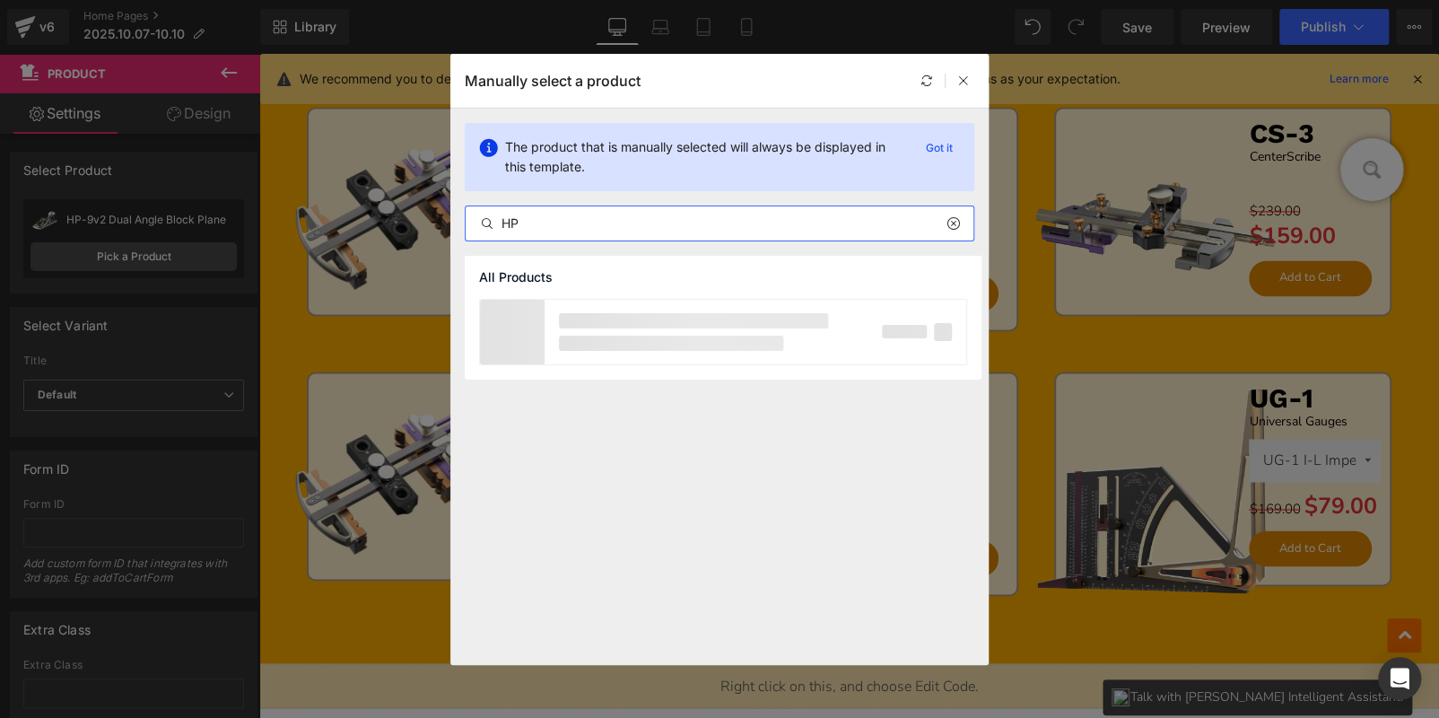
type input "H"
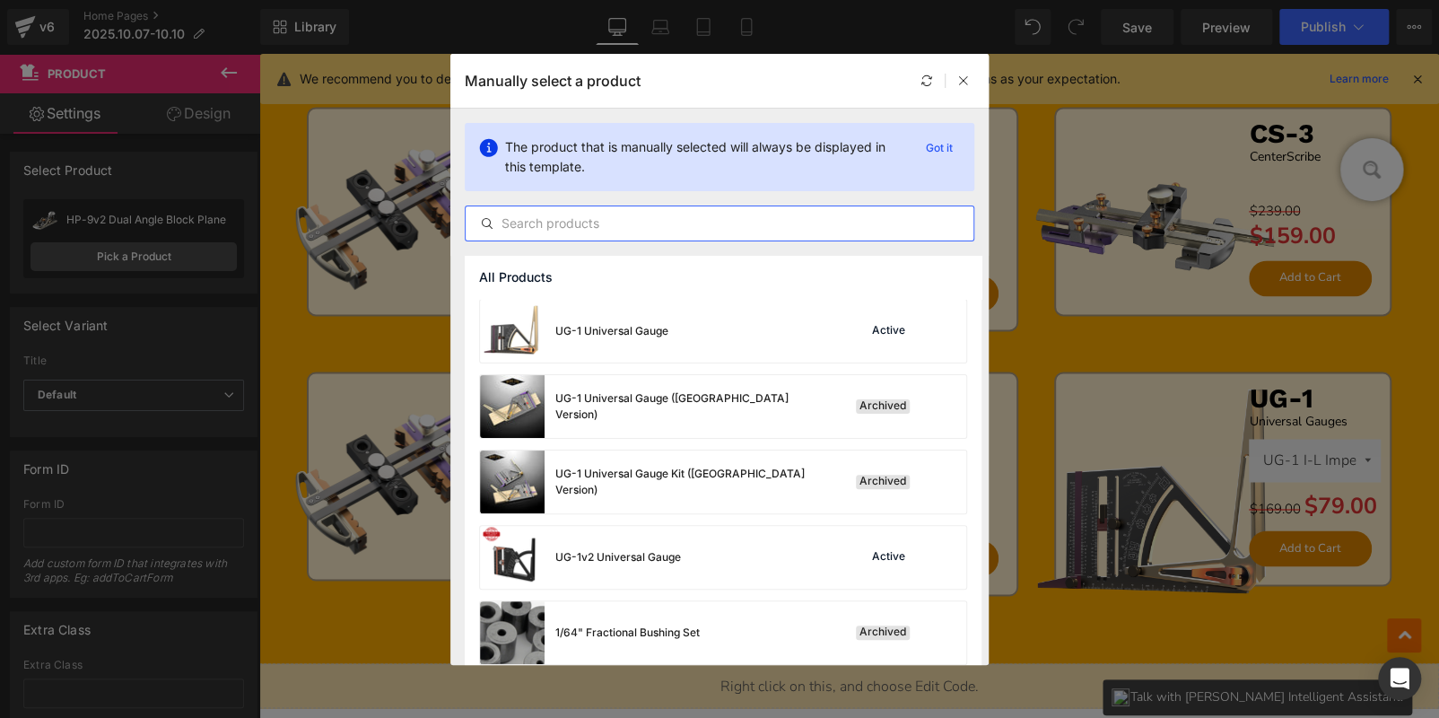
paste input "HP-6FX"
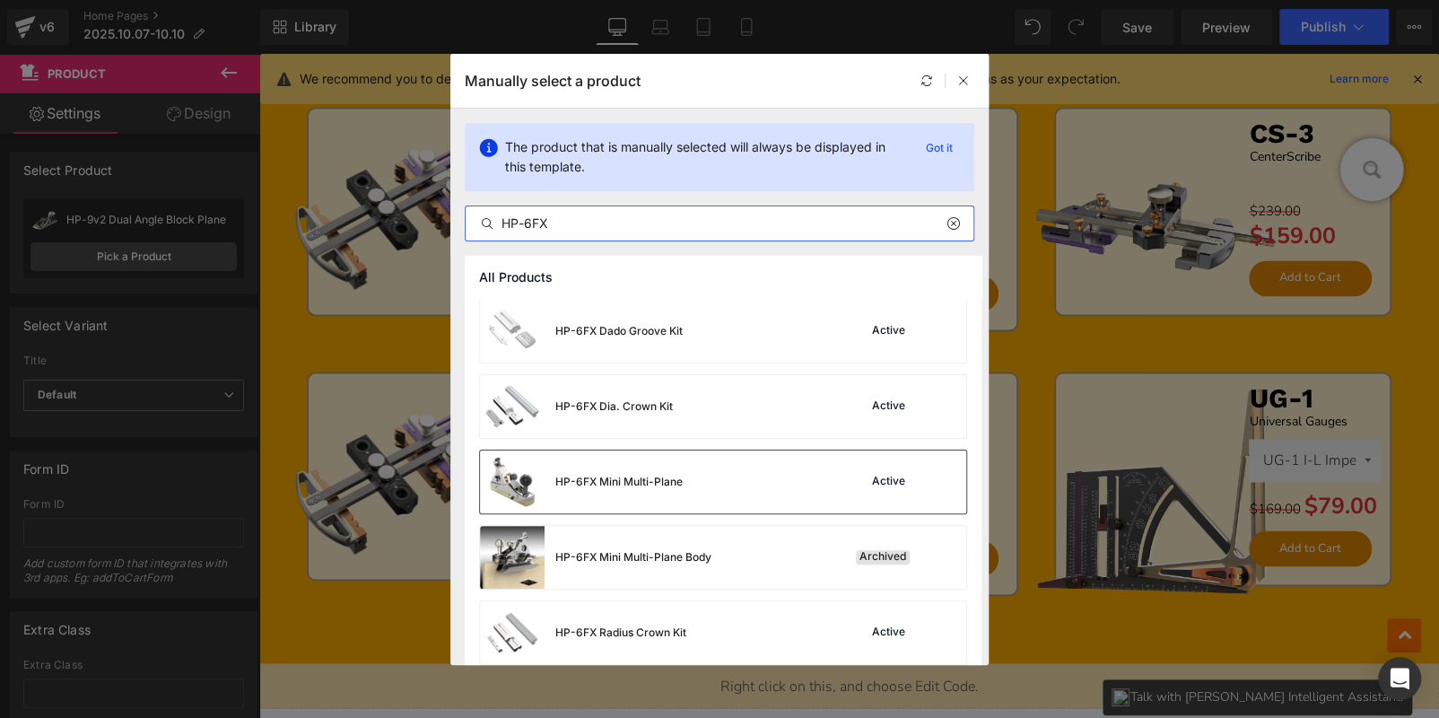
type input "HP-6FX"
click at [711, 469] on div "HP-6FX Mini Multi-Plane Active" at bounding box center [723, 481] width 486 height 63
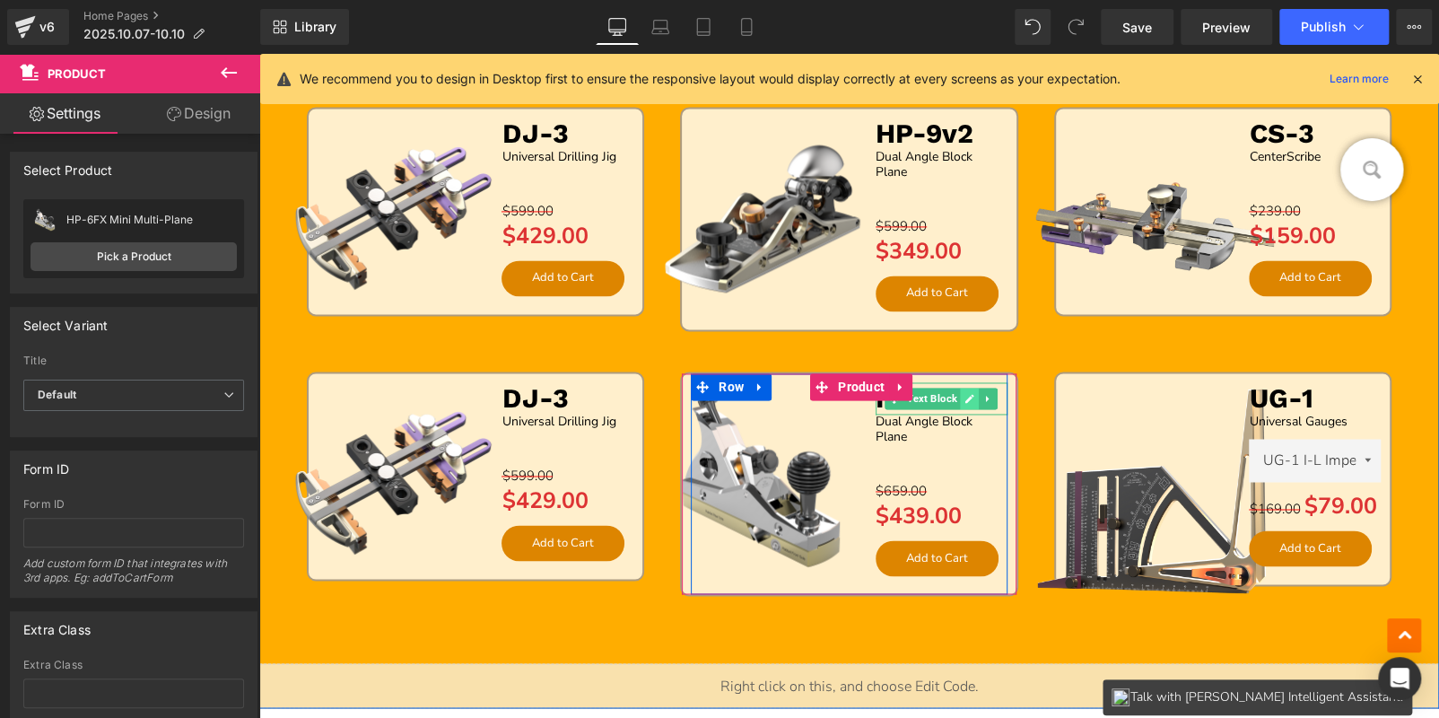
click at [964, 394] on icon at bounding box center [969, 398] width 10 height 11
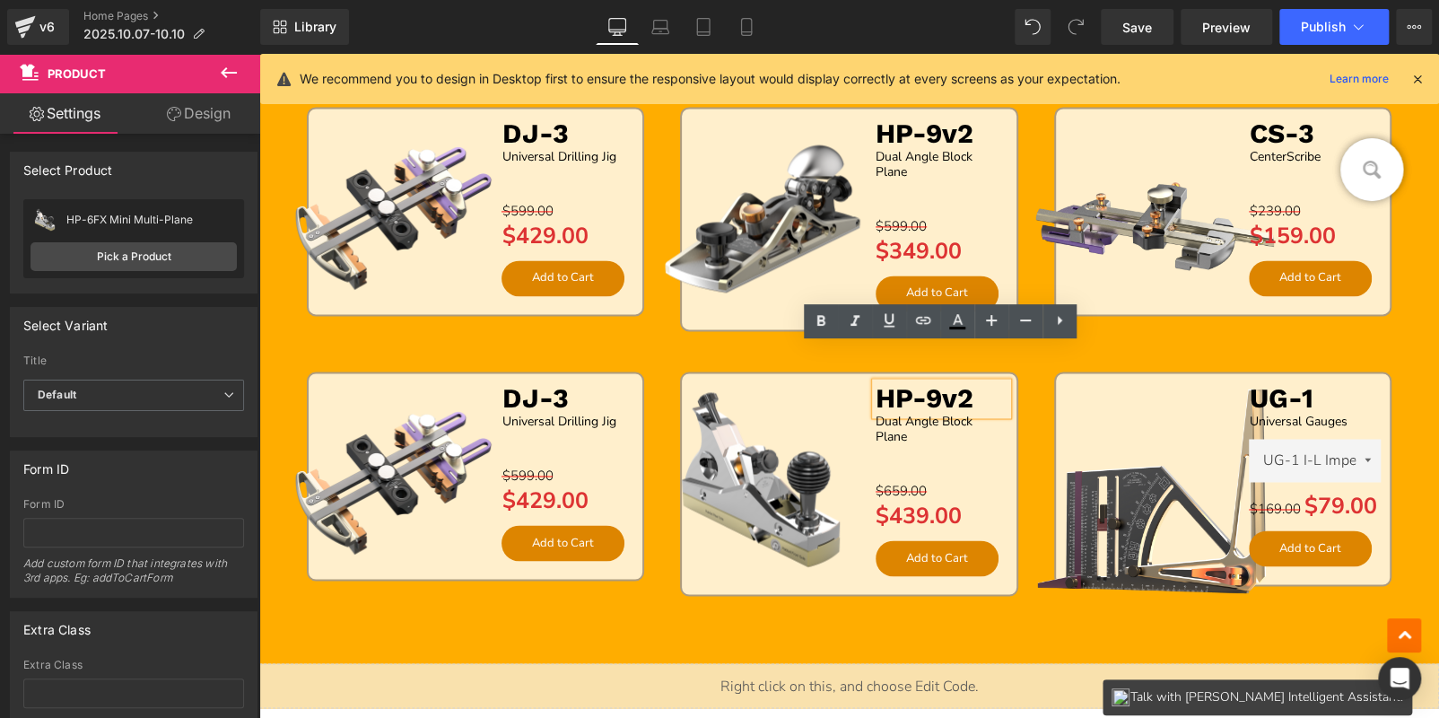
click at [960, 394] on span "HP-9v2" at bounding box center [925, 397] width 98 height 31
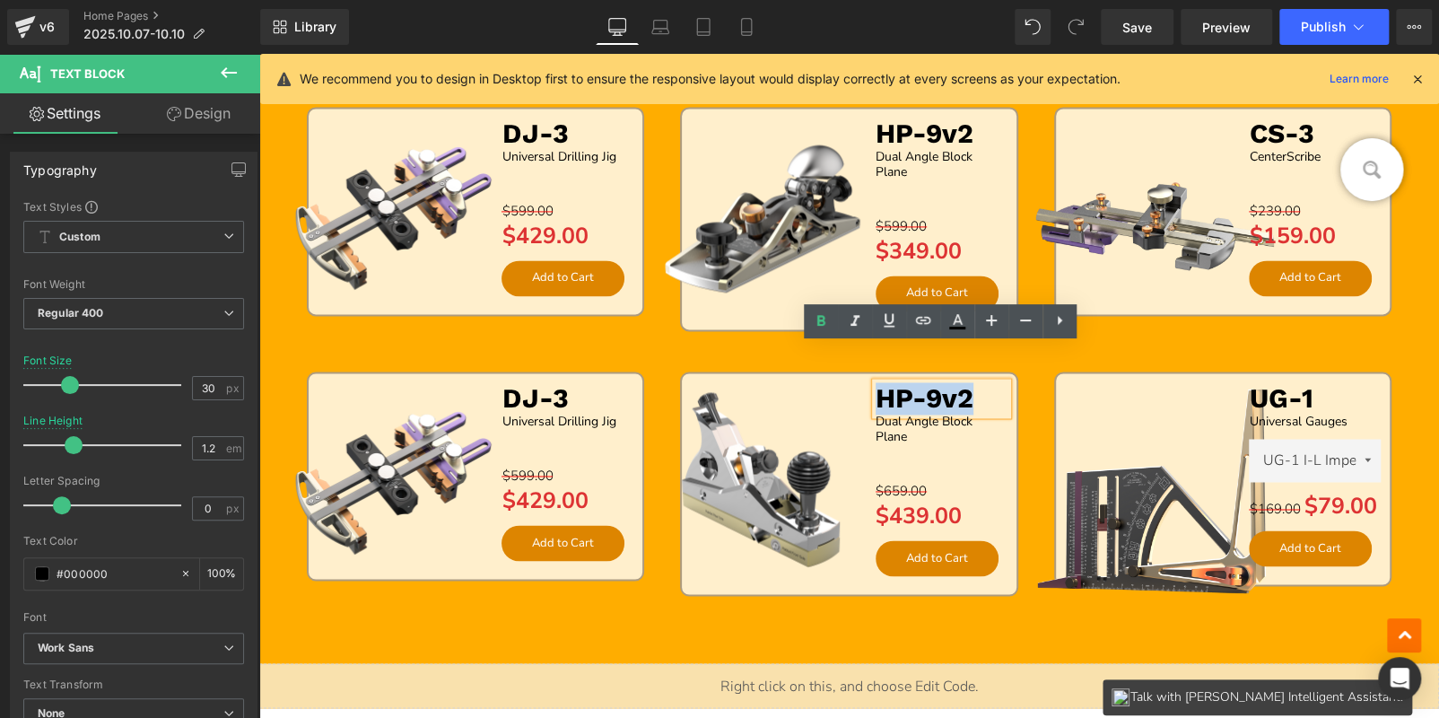
paste div
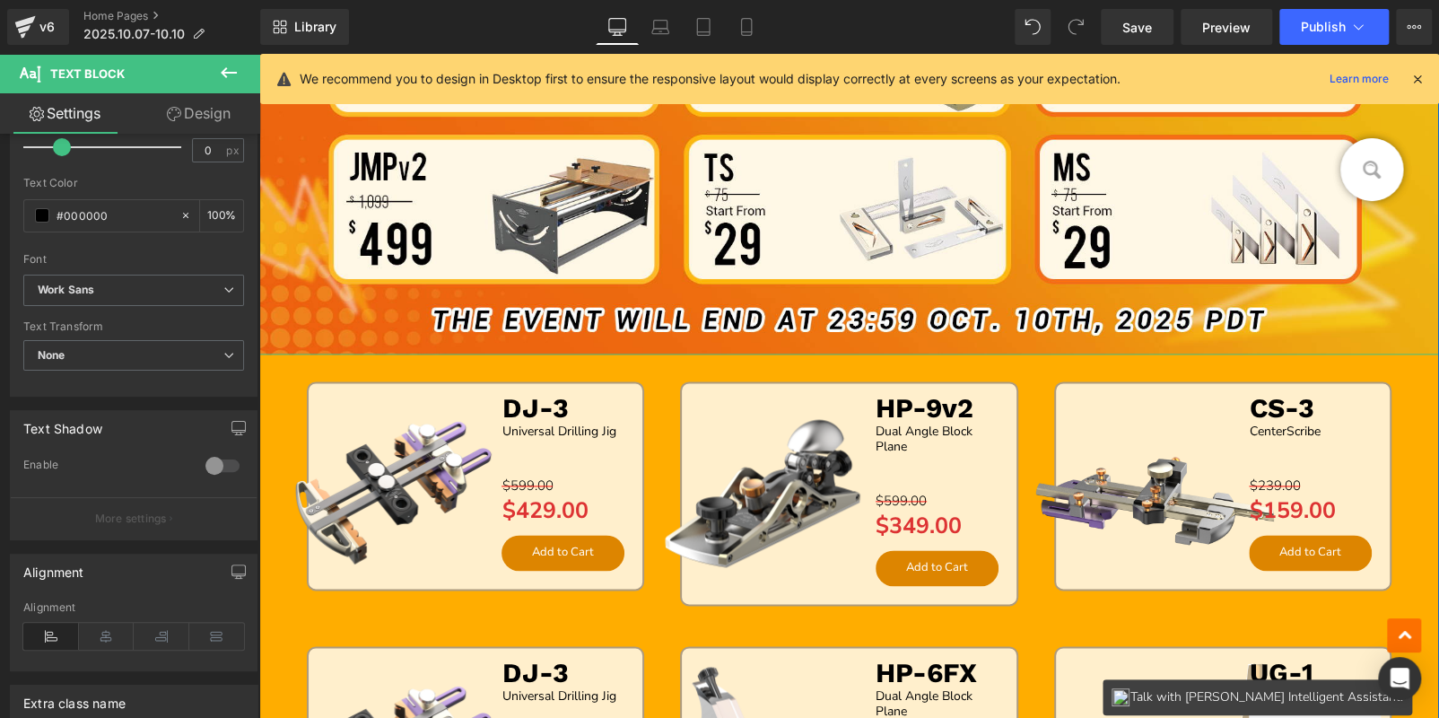
scroll to position [1138, 0]
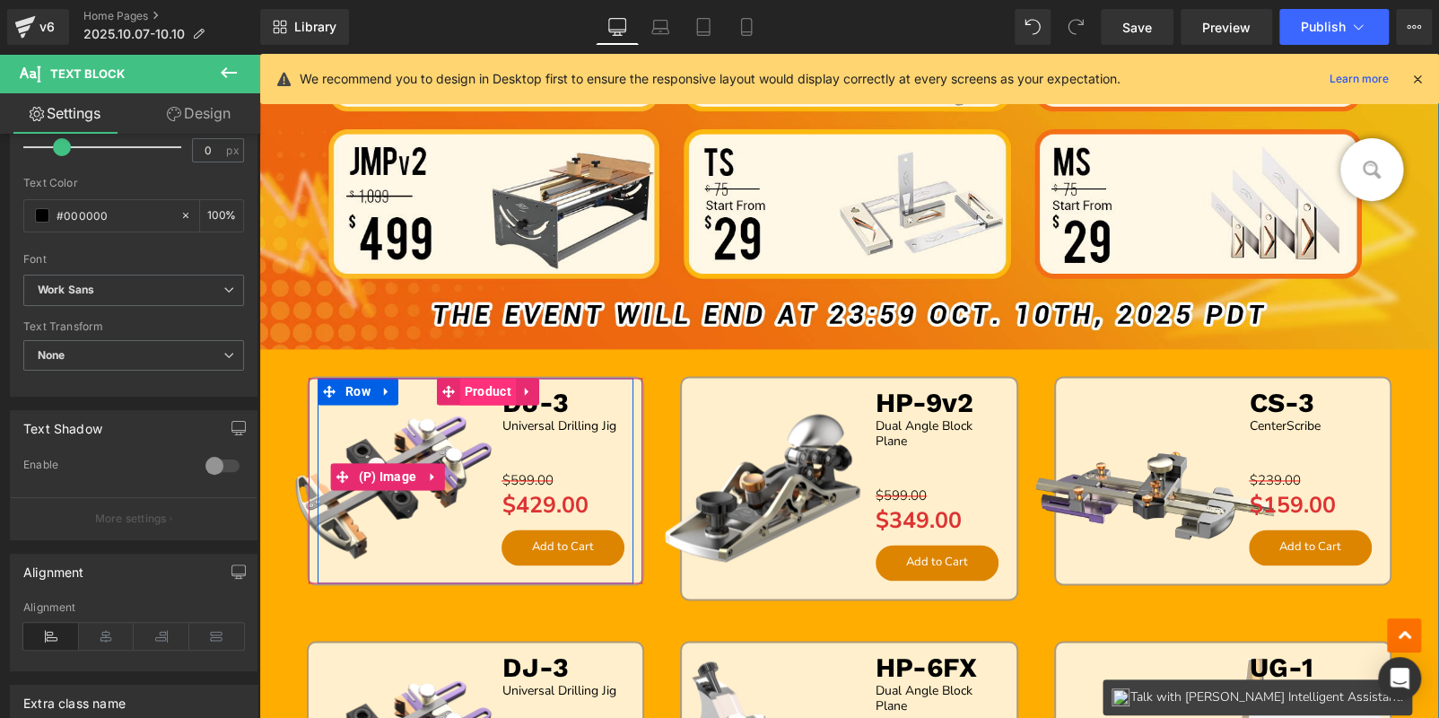
drag, startPoint x: 423, startPoint y: 428, endPoint x: 475, endPoint y: 389, distance: 65.5
click at [423, 428] on img at bounding box center [388, 477] width 230 height 230
click at [475, 389] on span "Product" at bounding box center [488, 391] width 56 height 27
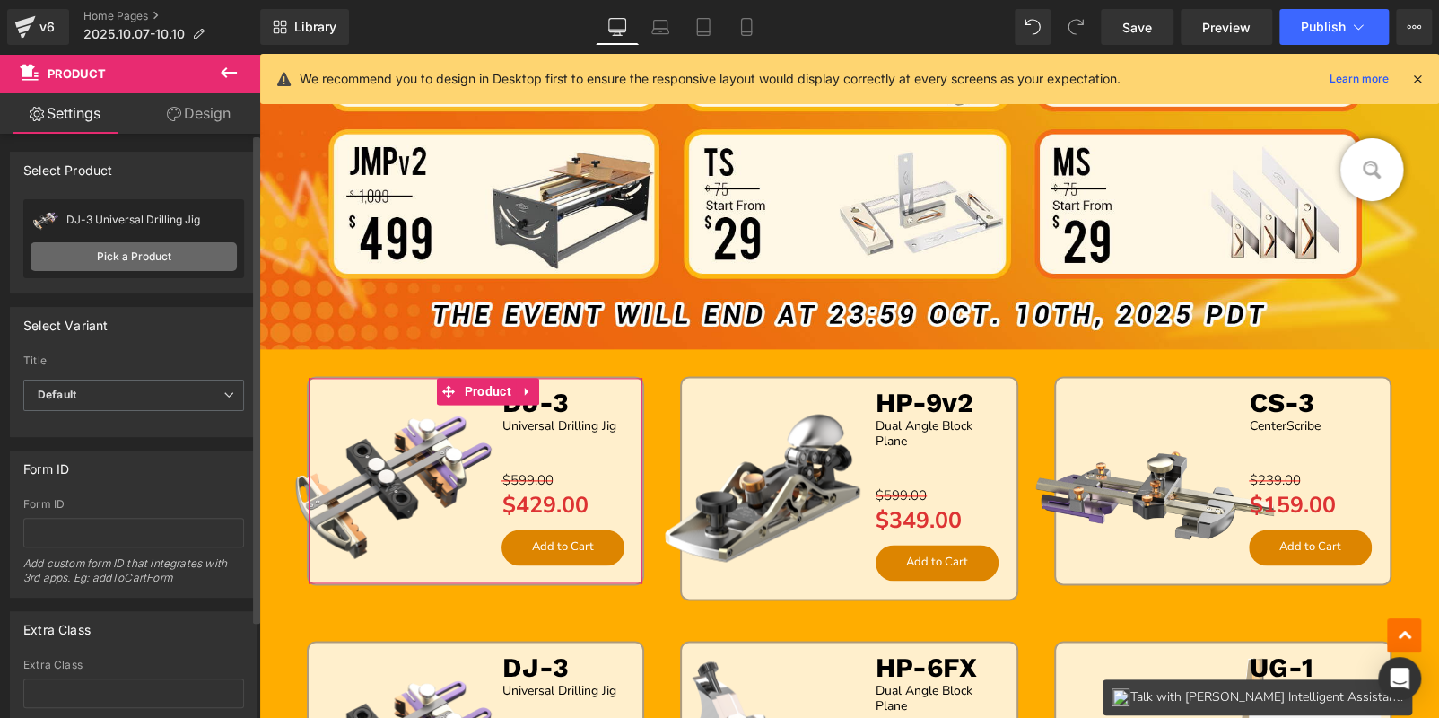
click at [171, 247] on link "Pick a Product" at bounding box center [134, 256] width 206 height 29
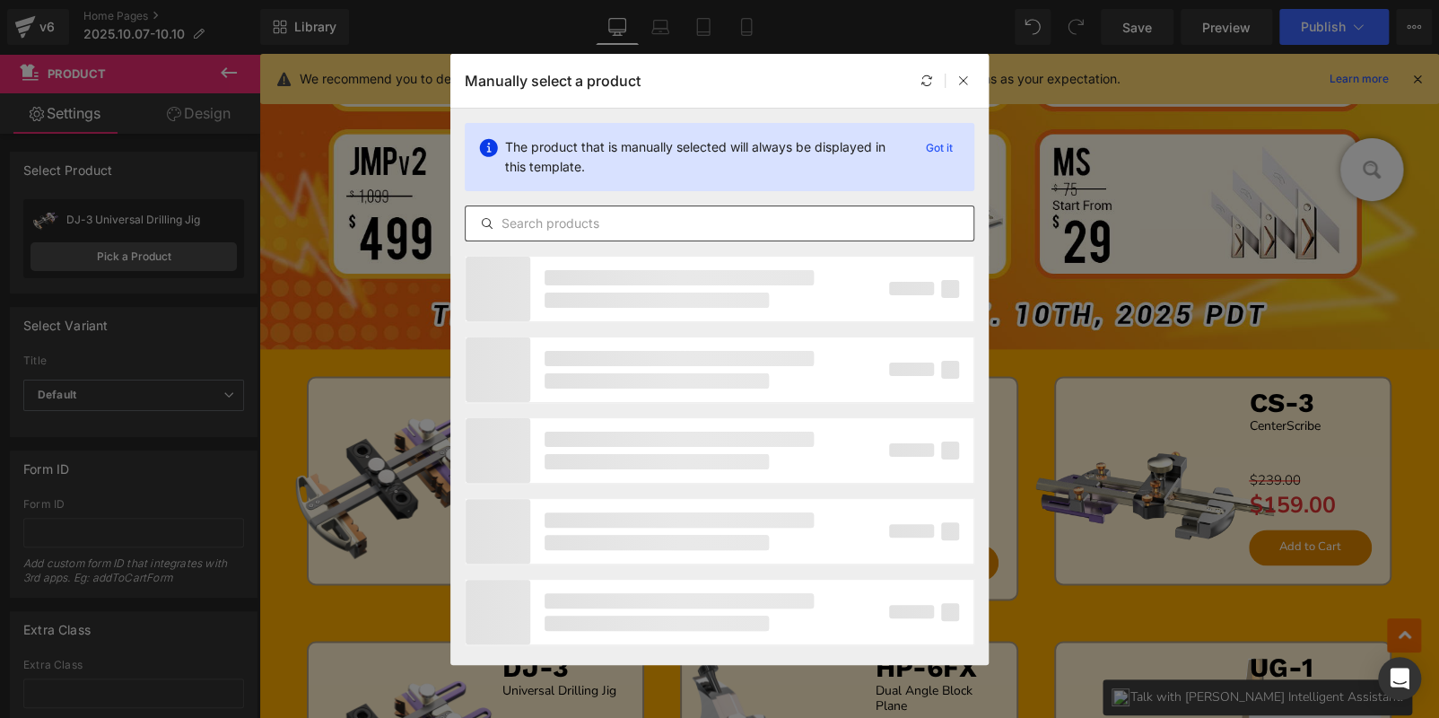
click at [578, 215] on input "text" at bounding box center [720, 224] width 508 height 22
paste input "HP-8"
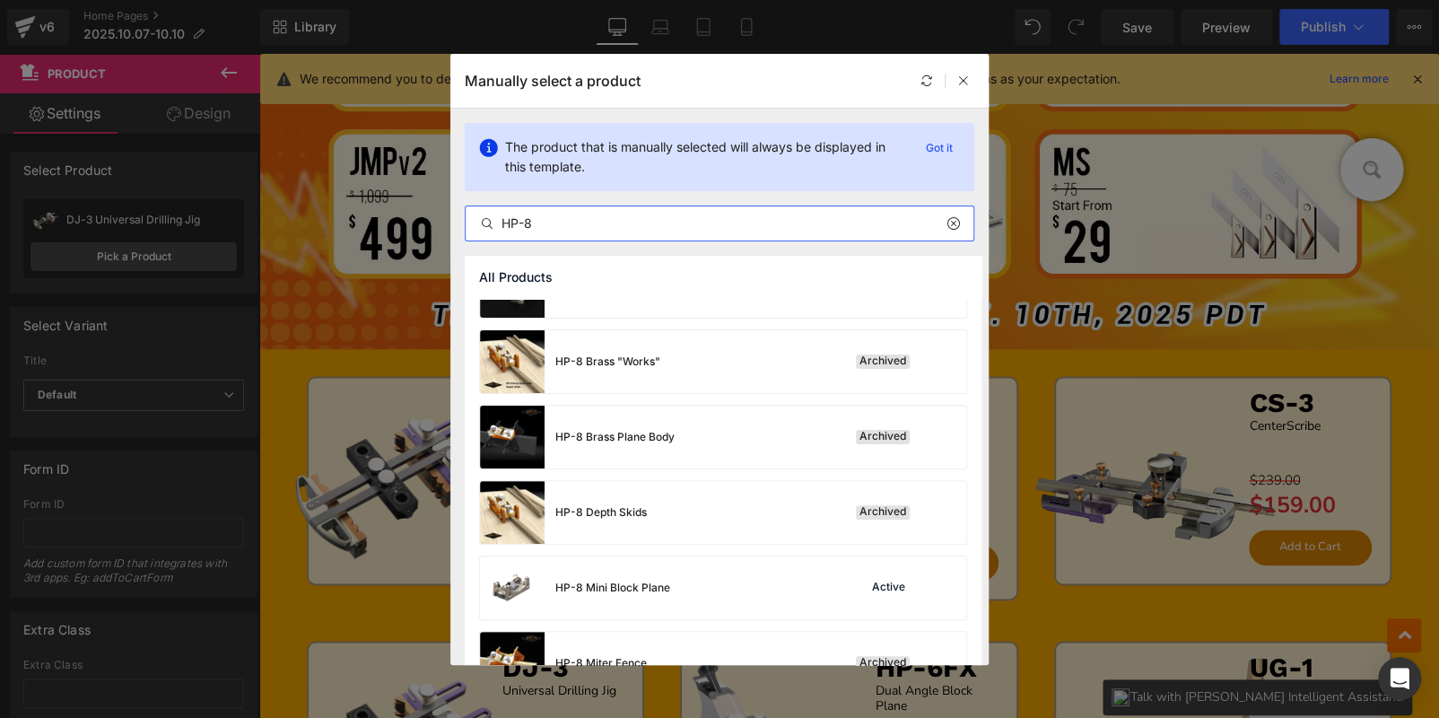
scroll to position [358, 0]
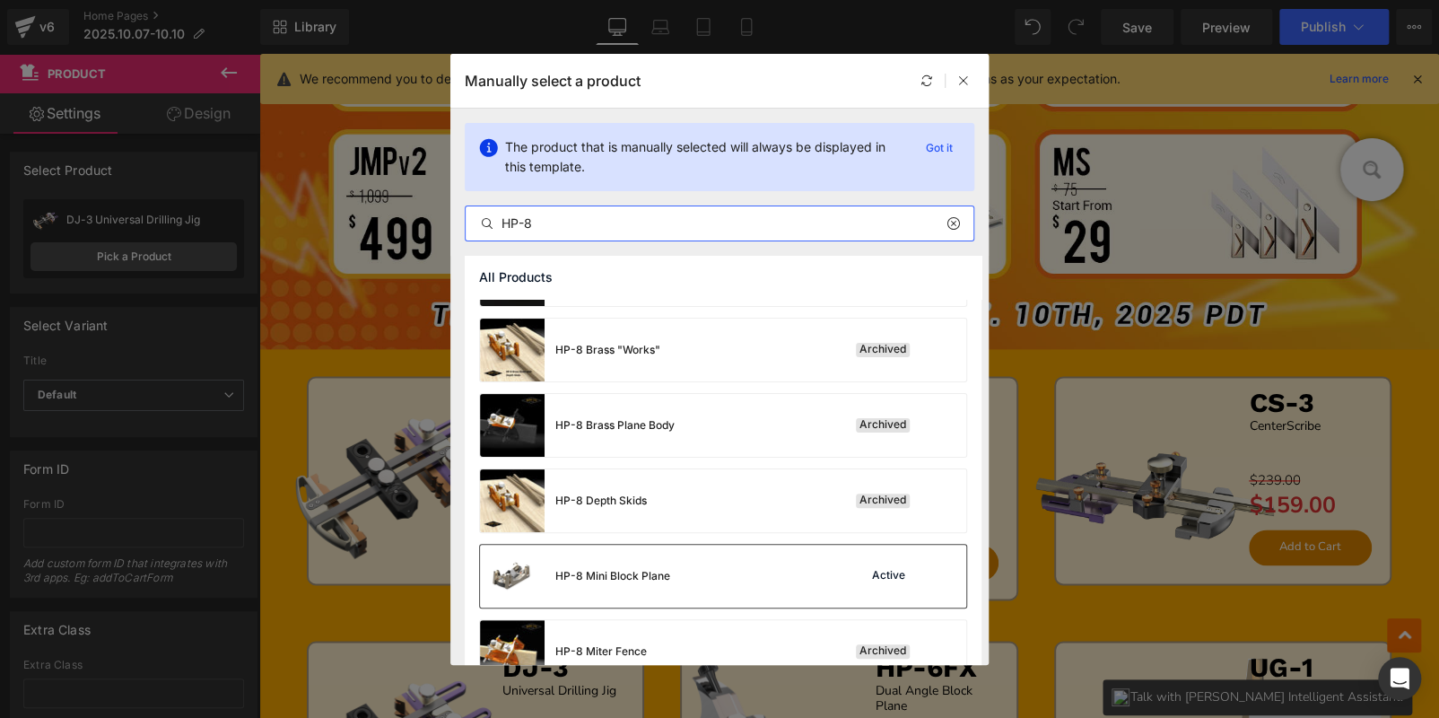
type input "HP-8"
click at [762, 558] on div "HP-8 Mini Block Plane Active" at bounding box center [723, 576] width 486 height 63
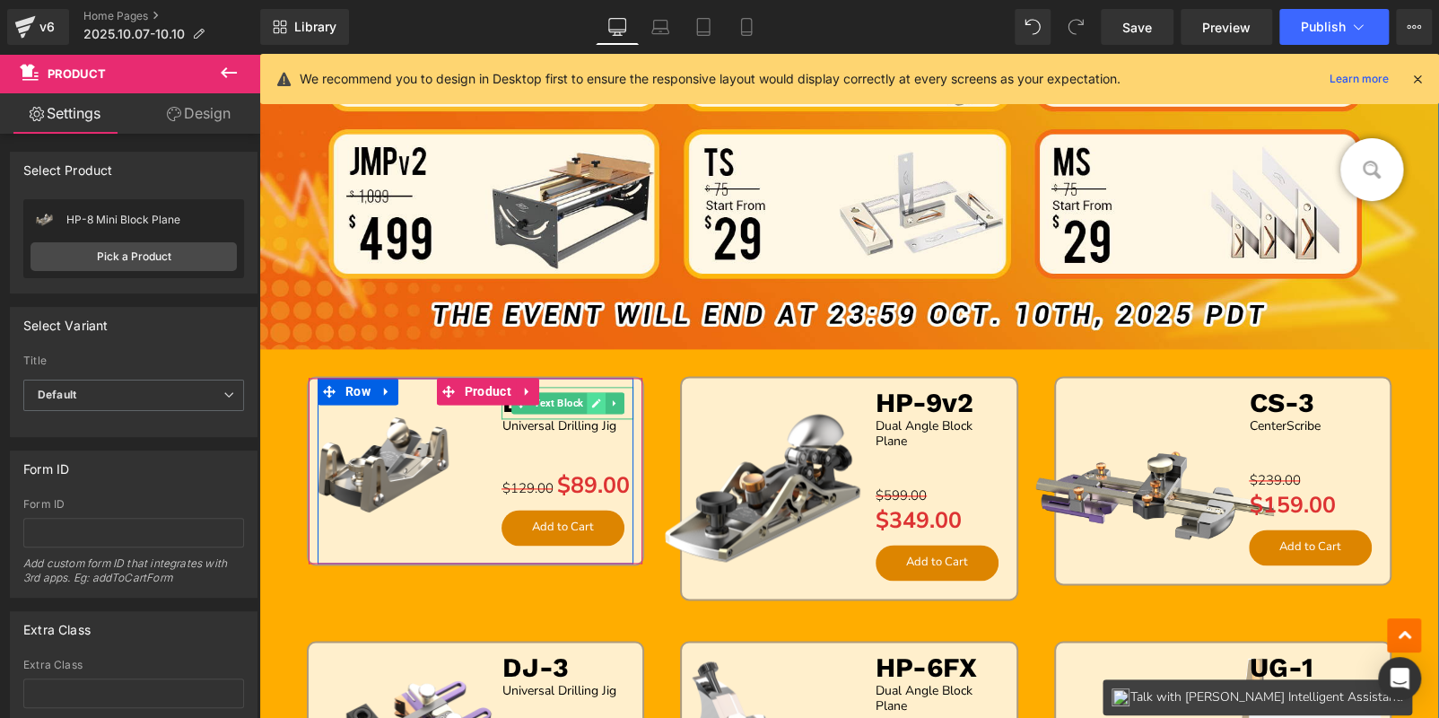
click at [592, 397] on icon at bounding box center [596, 402] width 10 height 11
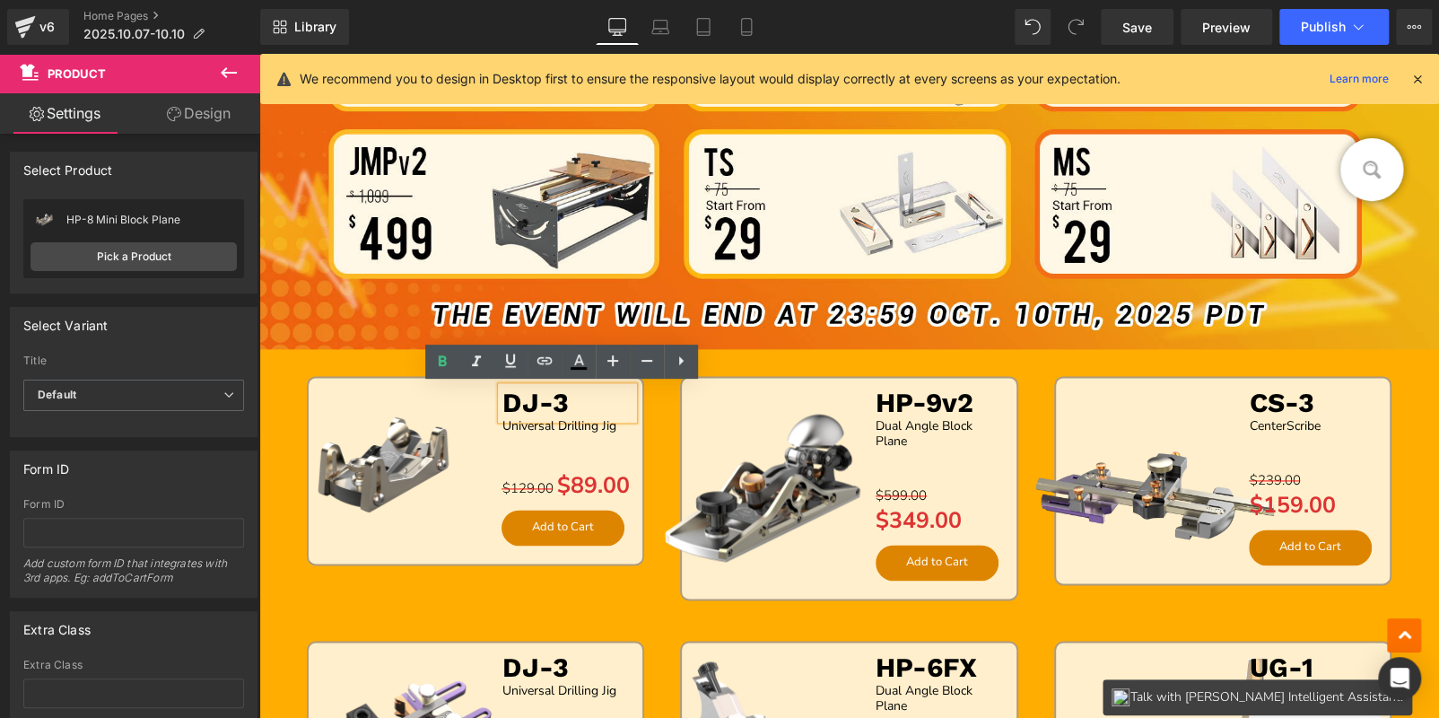
click at [592, 397] on p "DJ-3" at bounding box center [567, 403] width 132 height 32
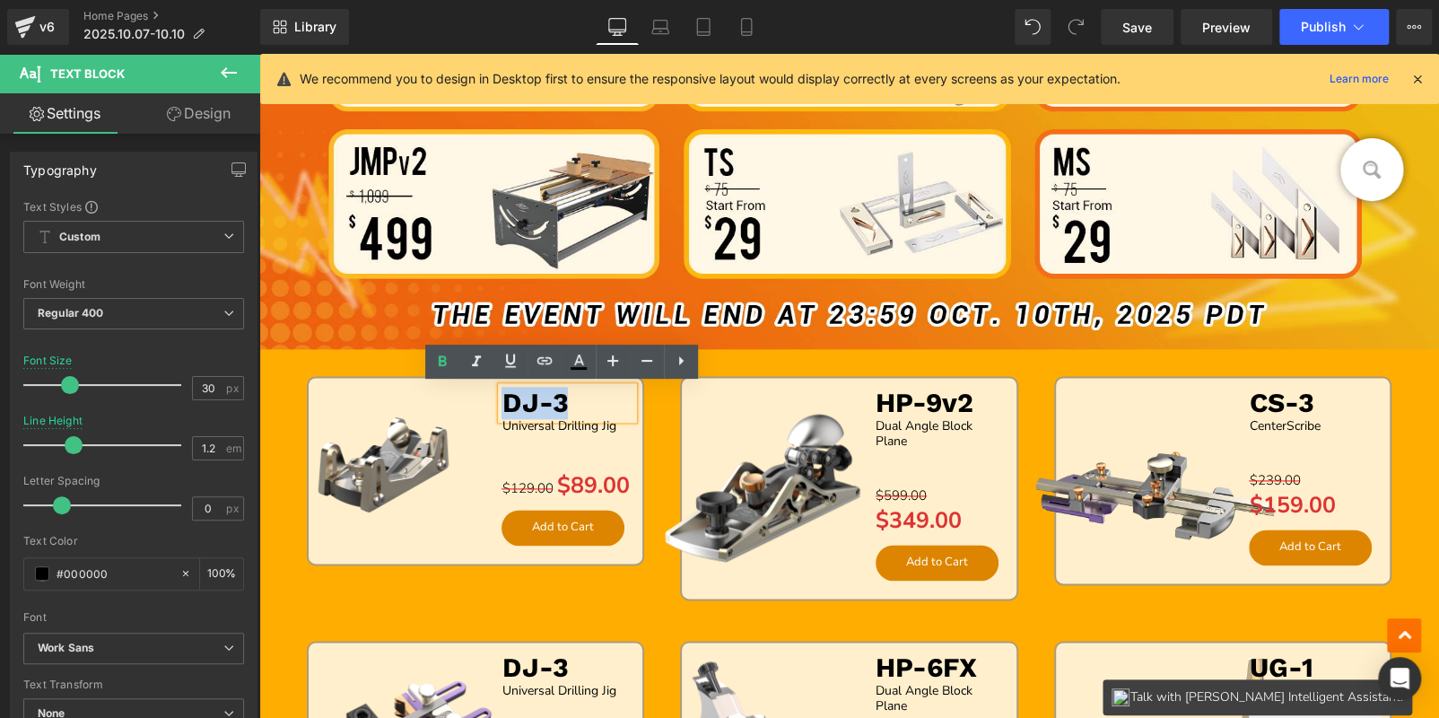
paste div
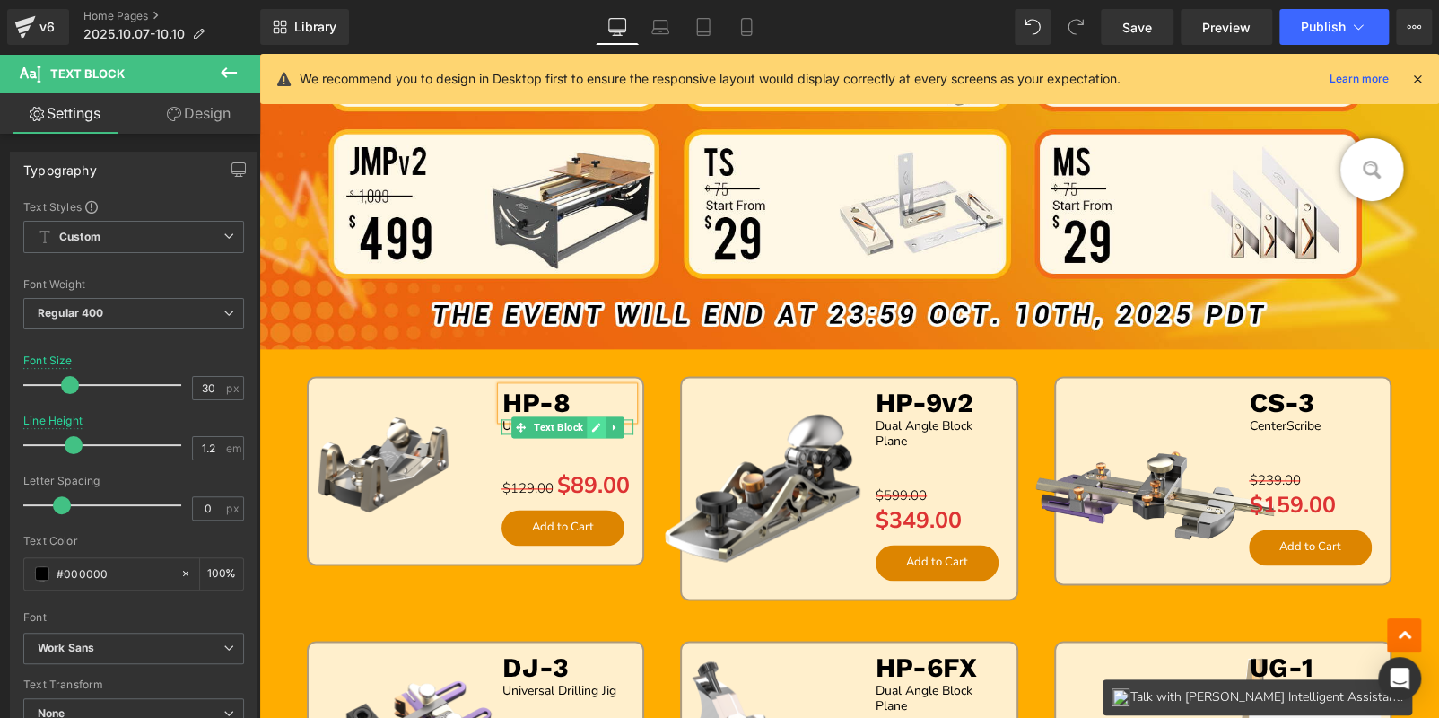
click at [592, 423] on icon at bounding box center [596, 427] width 9 height 9
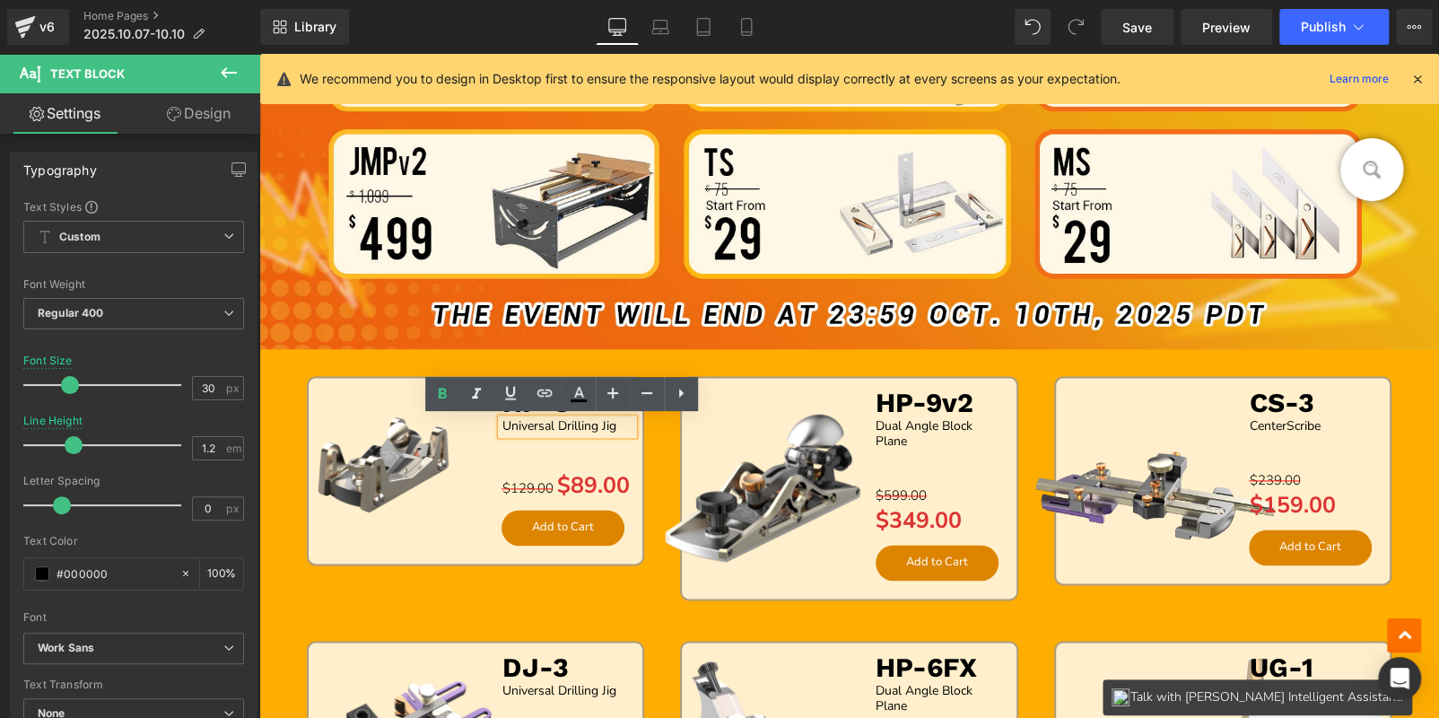
click at [592, 423] on span "Universal Drilling Jig" at bounding box center [558, 425] width 114 height 17
paste div
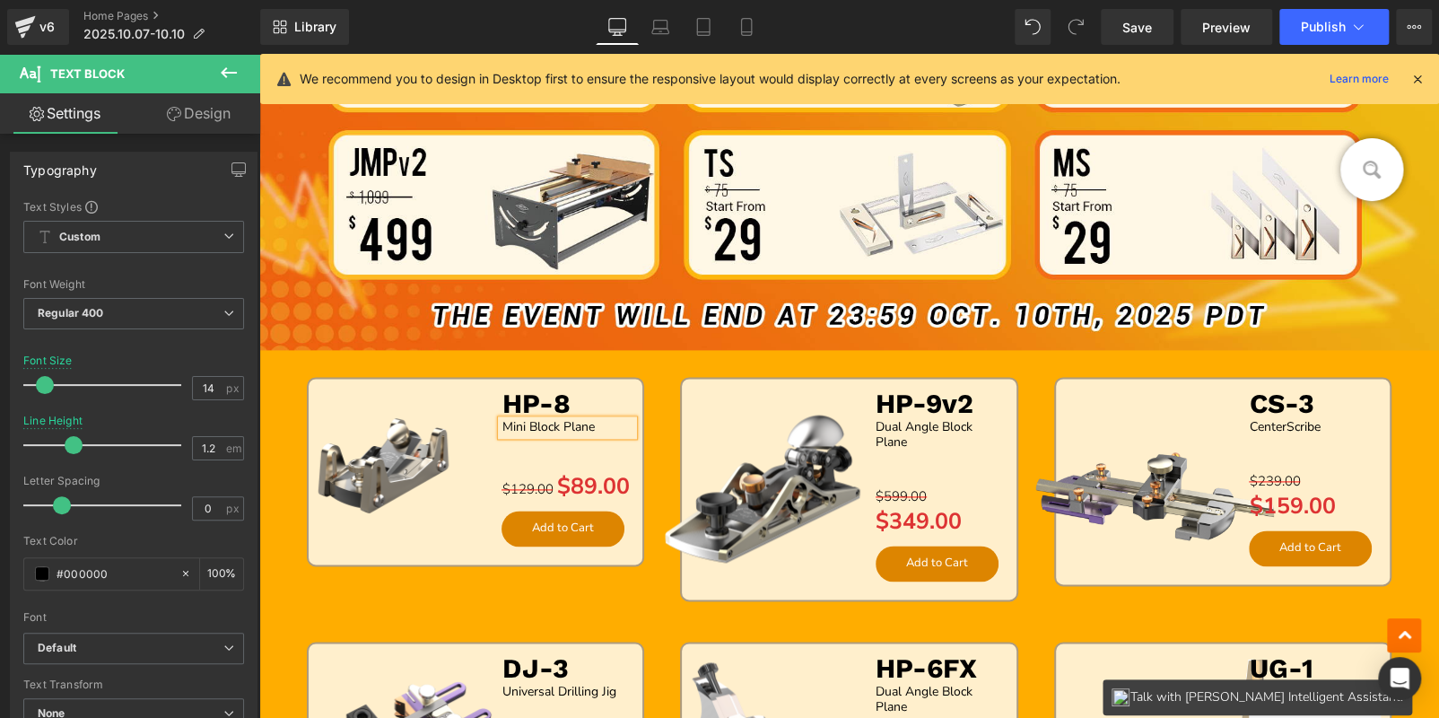
scroll to position [1138, 0]
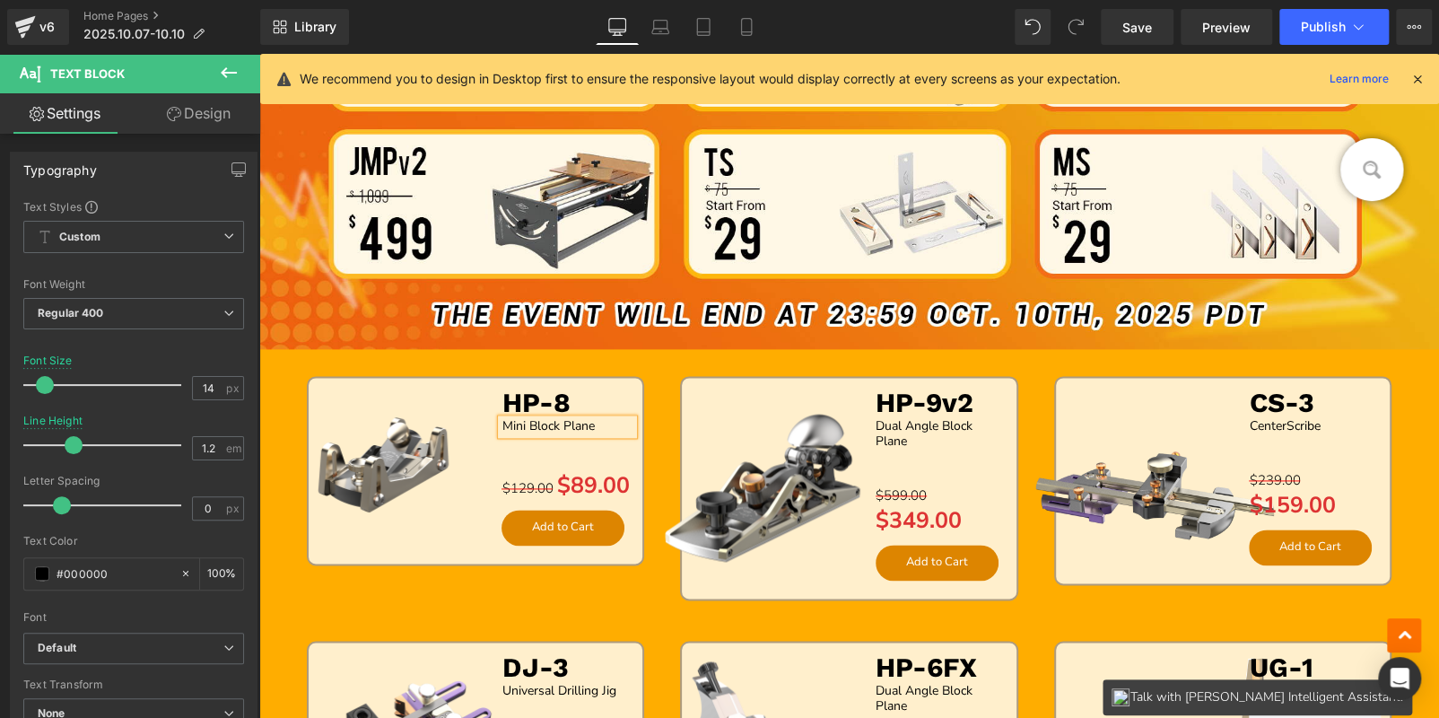
drag, startPoint x: 1214, startPoint y: 397, endPoint x: 1228, endPoint y: 391, distance: 15.7
click at [1214, 397] on div "Sale Off (P) Image CS-3 Text Block CenterScribe Text Block Separator $239.00 $1…" at bounding box center [1222, 480] width 337 height 209
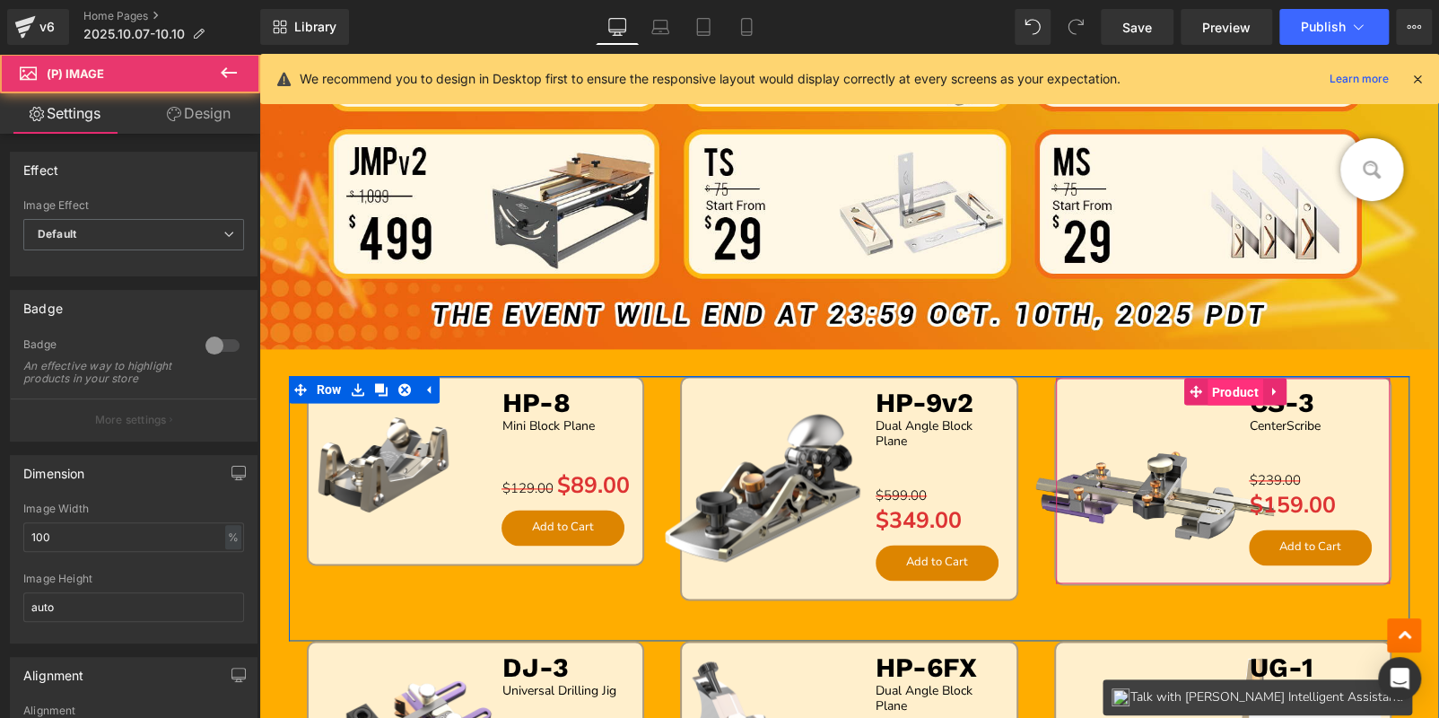
click at [1235, 387] on span "Product" at bounding box center [1235, 392] width 56 height 27
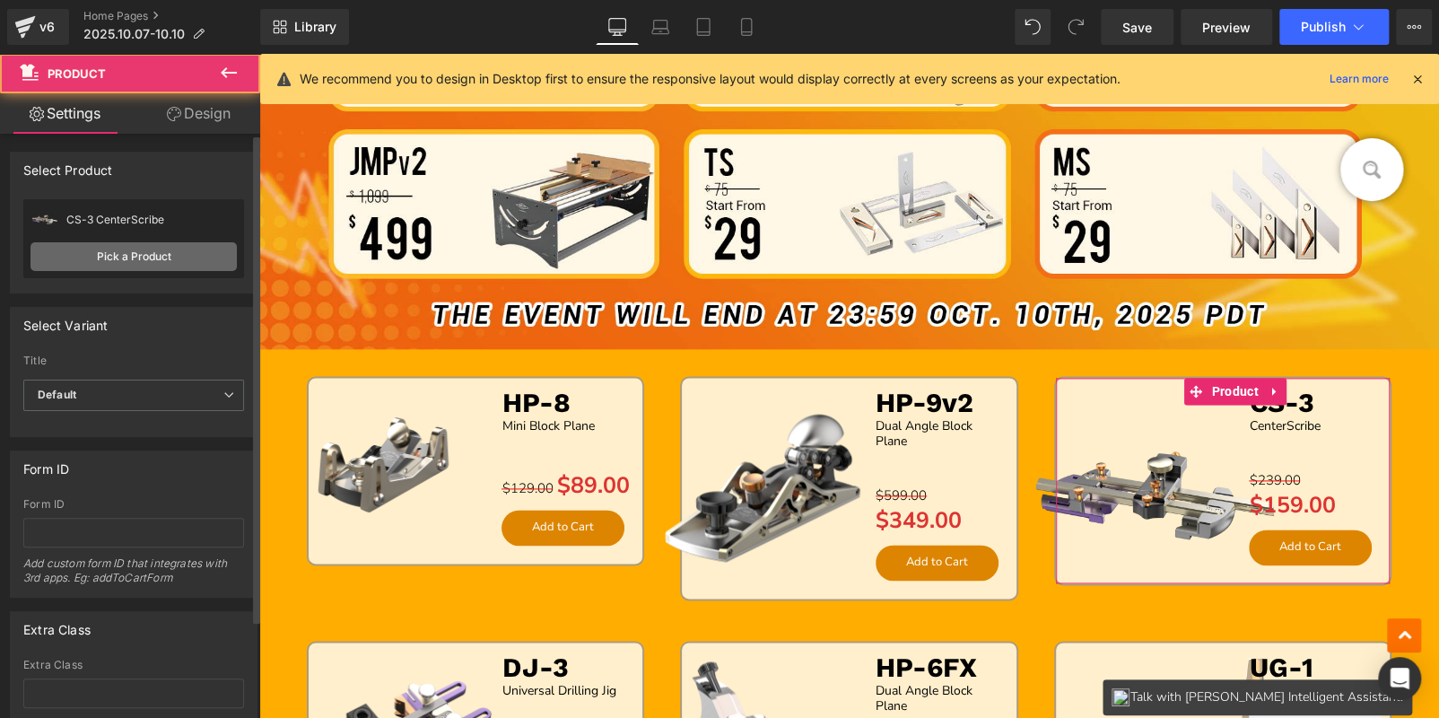
click at [146, 262] on link "Pick a Product" at bounding box center [134, 256] width 206 height 29
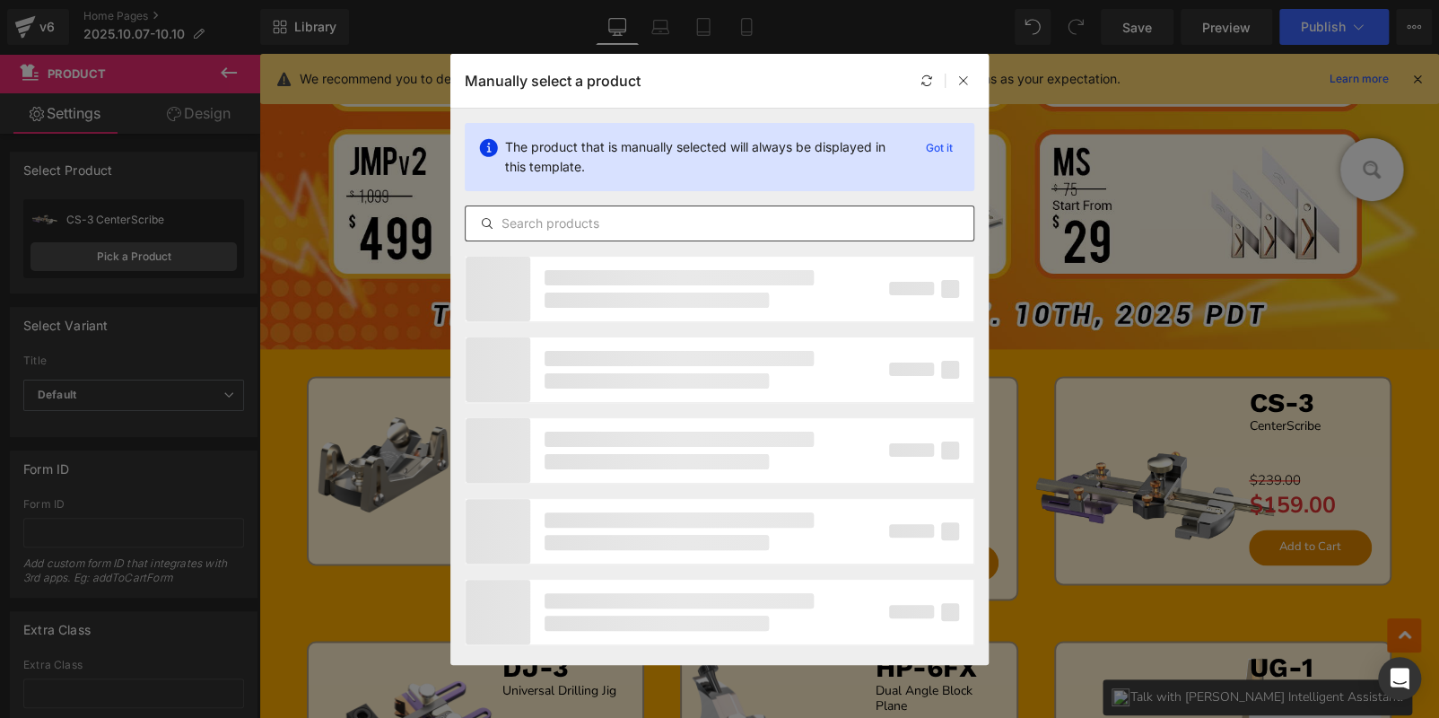
click at [659, 224] on input "text" at bounding box center [720, 224] width 508 height 22
paste input "HP-12"
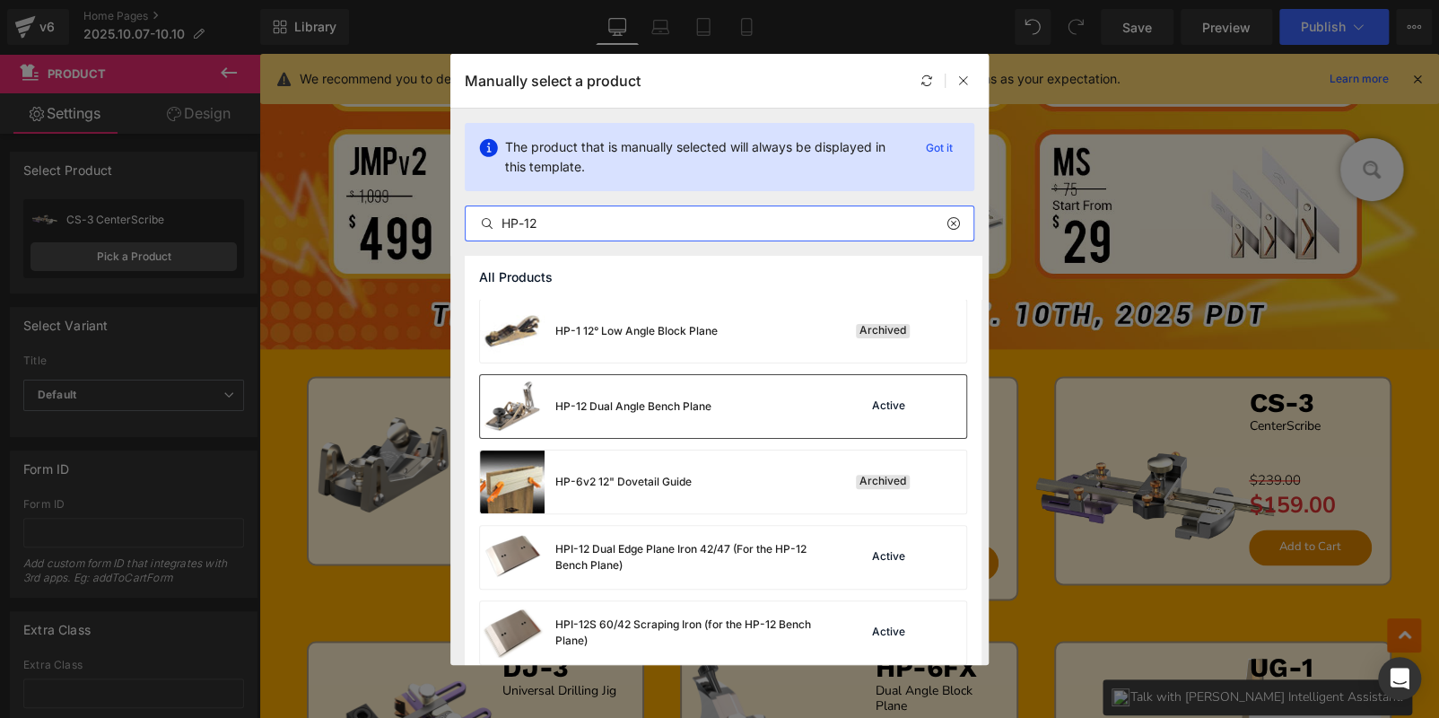
type input "HP-12"
click at [802, 412] on div "HP-12 Dual Angle Bench Plane Active" at bounding box center [723, 406] width 486 height 63
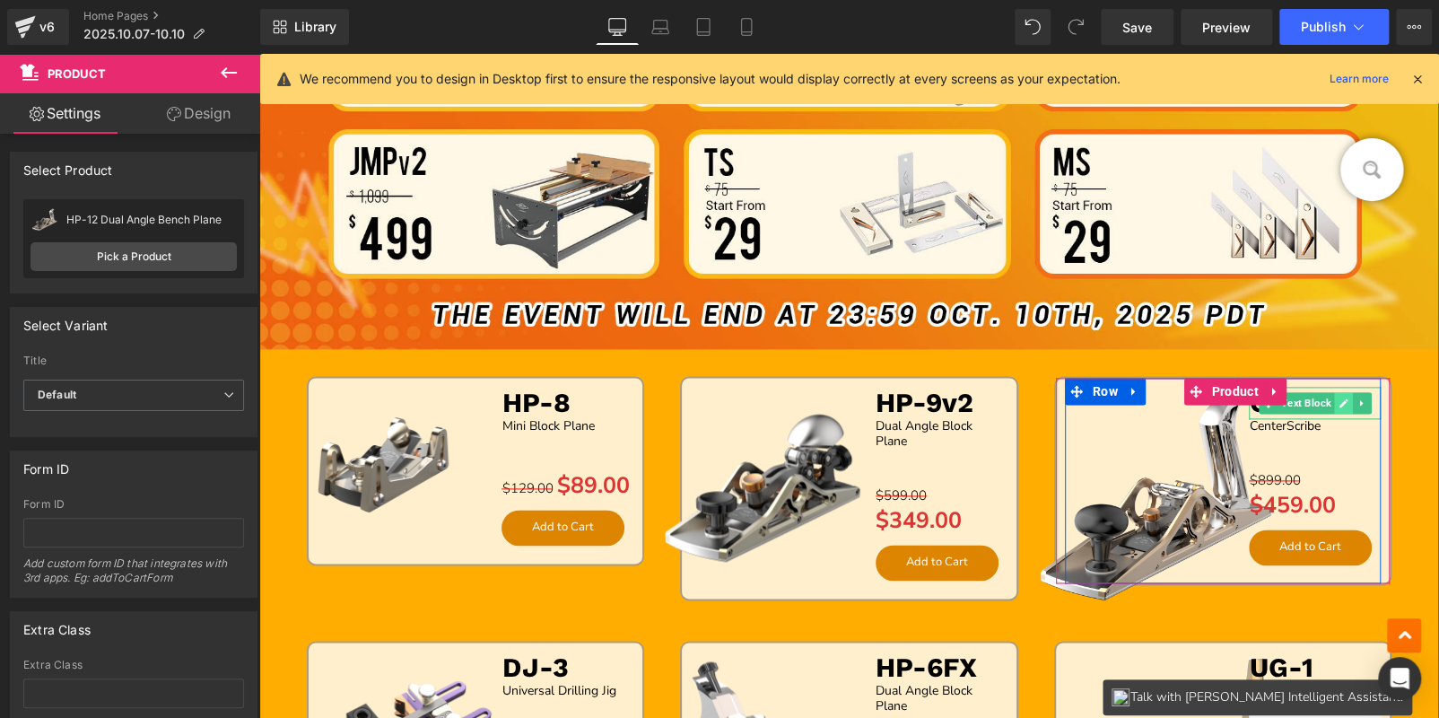
click at [1340, 400] on icon at bounding box center [1343, 402] width 9 height 9
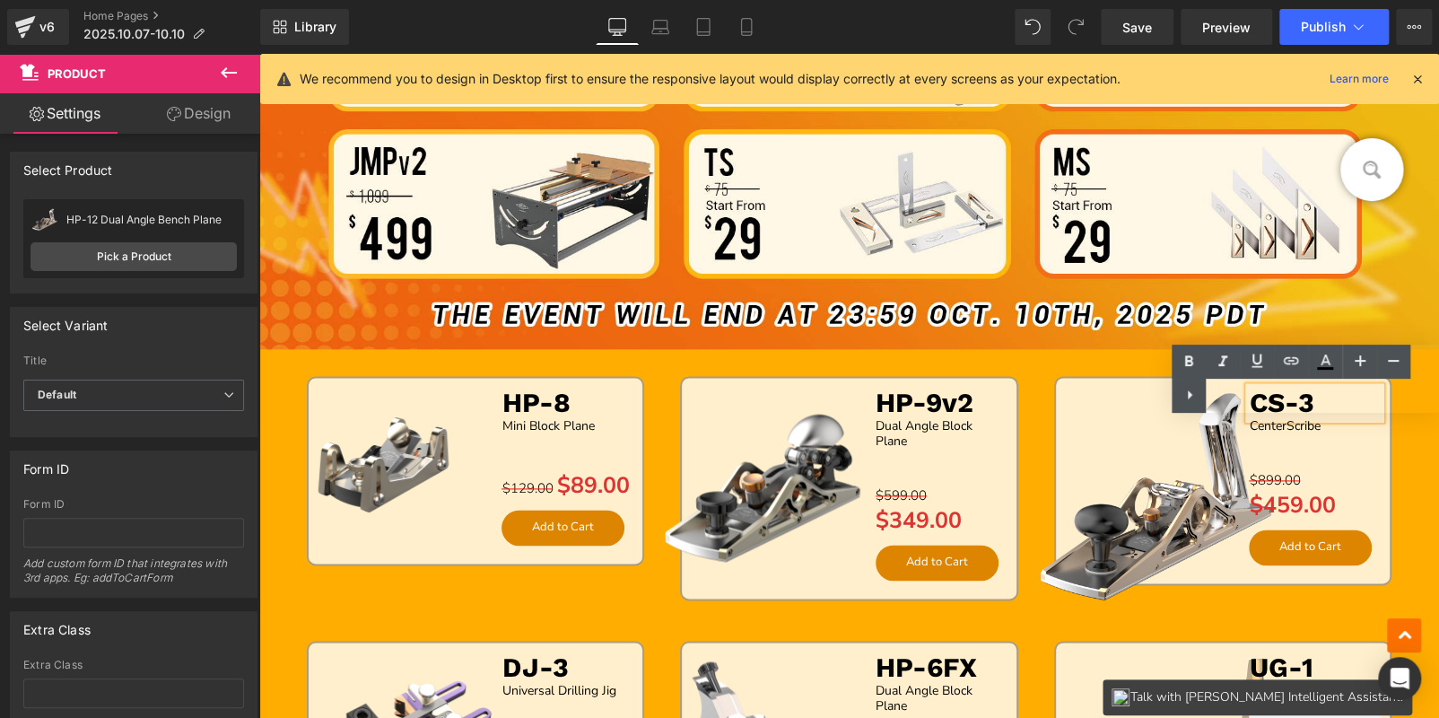
click at [1340, 400] on div "Text Color Highlight Color #333333" at bounding box center [1305, 378] width 267 height 68
click at [1406, 432] on div "Image Sale Off (P) Image HP-8 Text Block Mini Block Plane Text Block Separator …" at bounding box center [849, 281] width 1180 height 1247
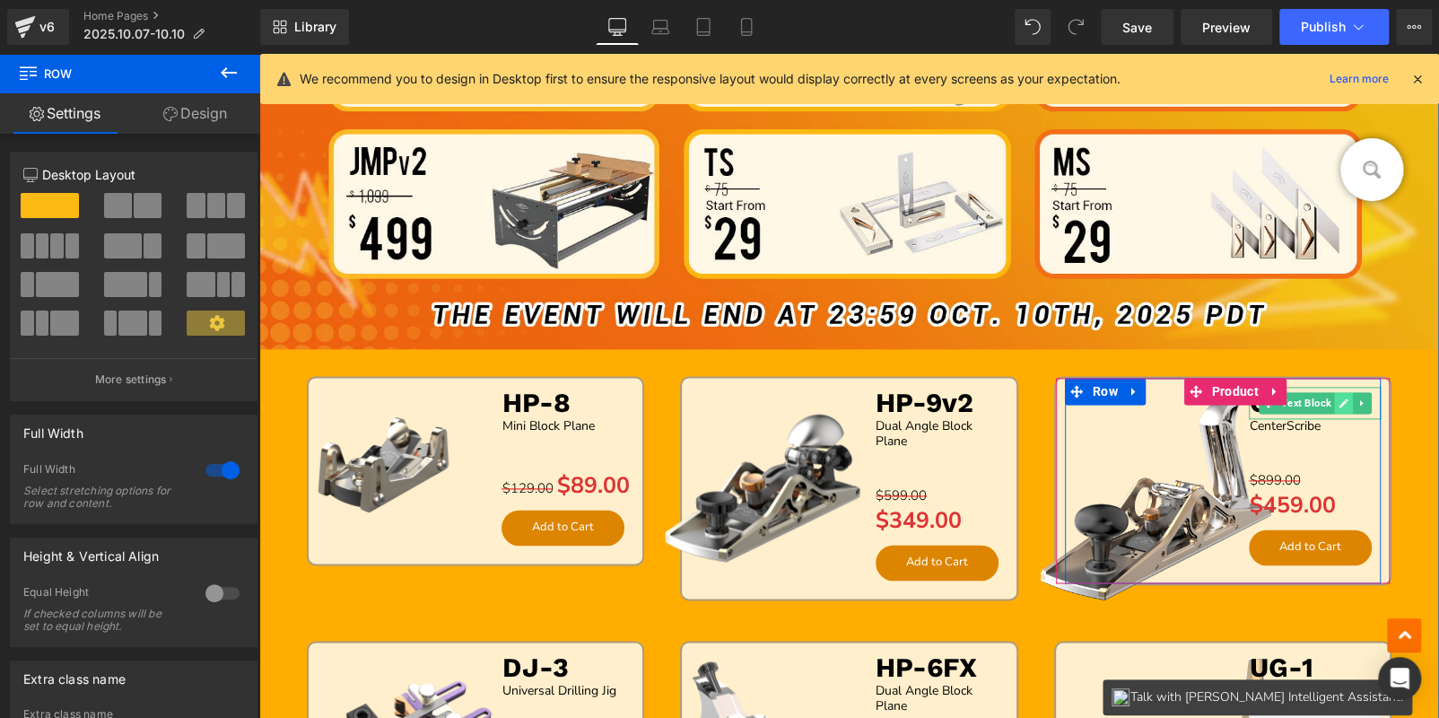
click at [1339, 401] on icon at bounding box center [1343, 402] width 9 height 9
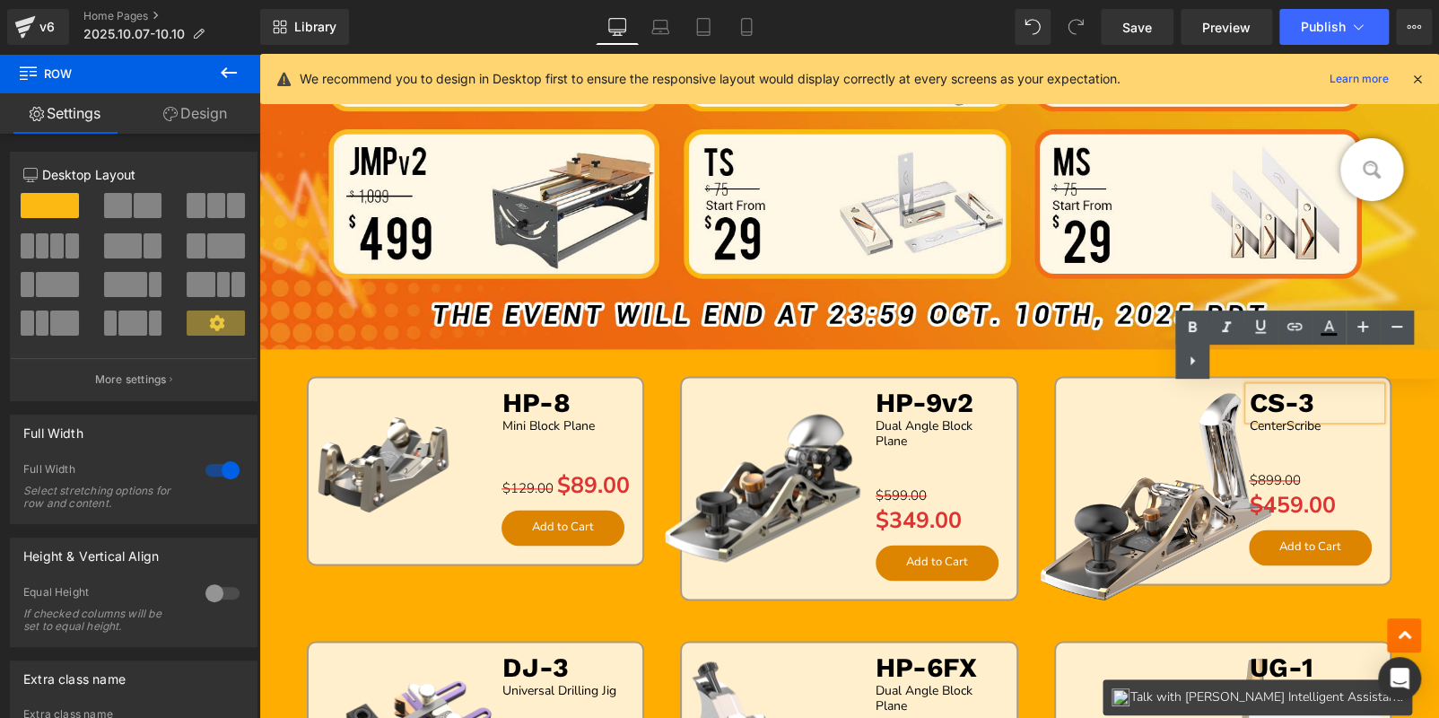
click at [1294, 405] on b "CS-3" at bounding box center [1281, 402] width 65 height 31
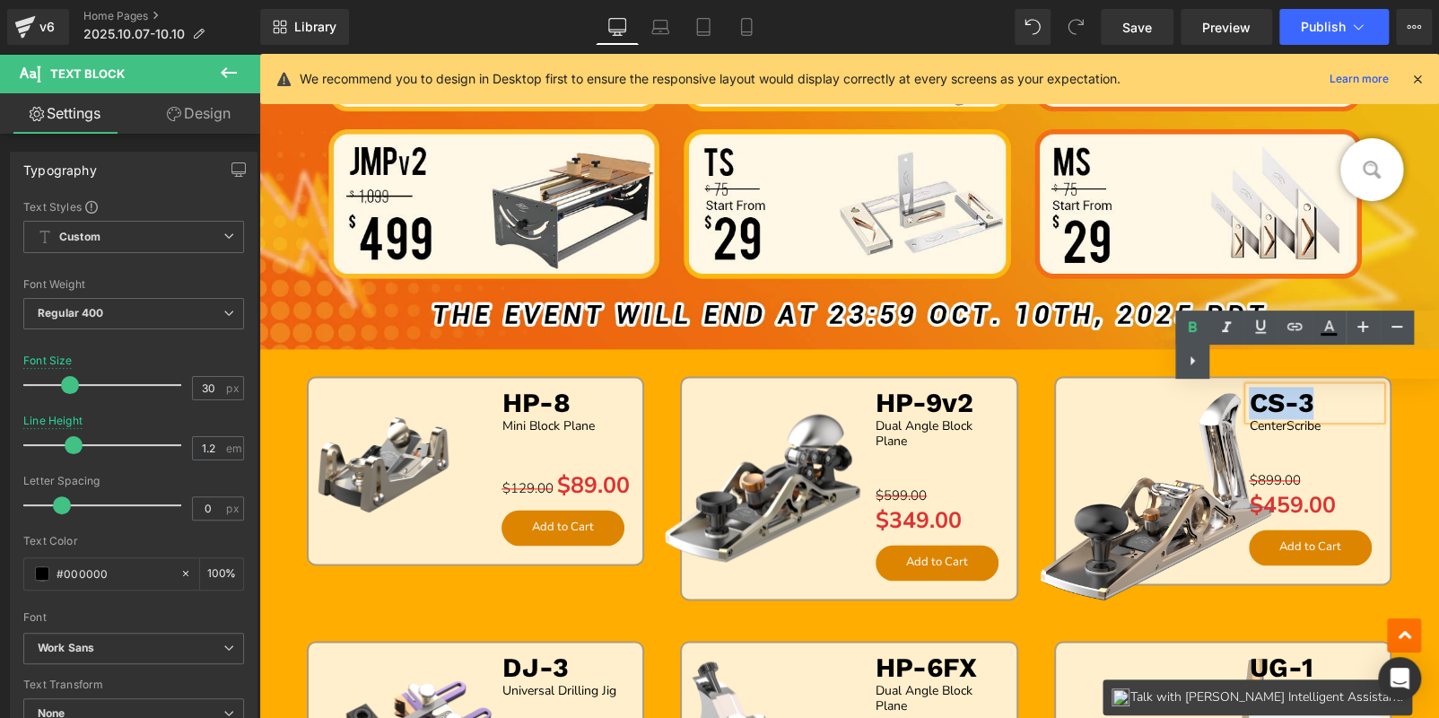
paste div
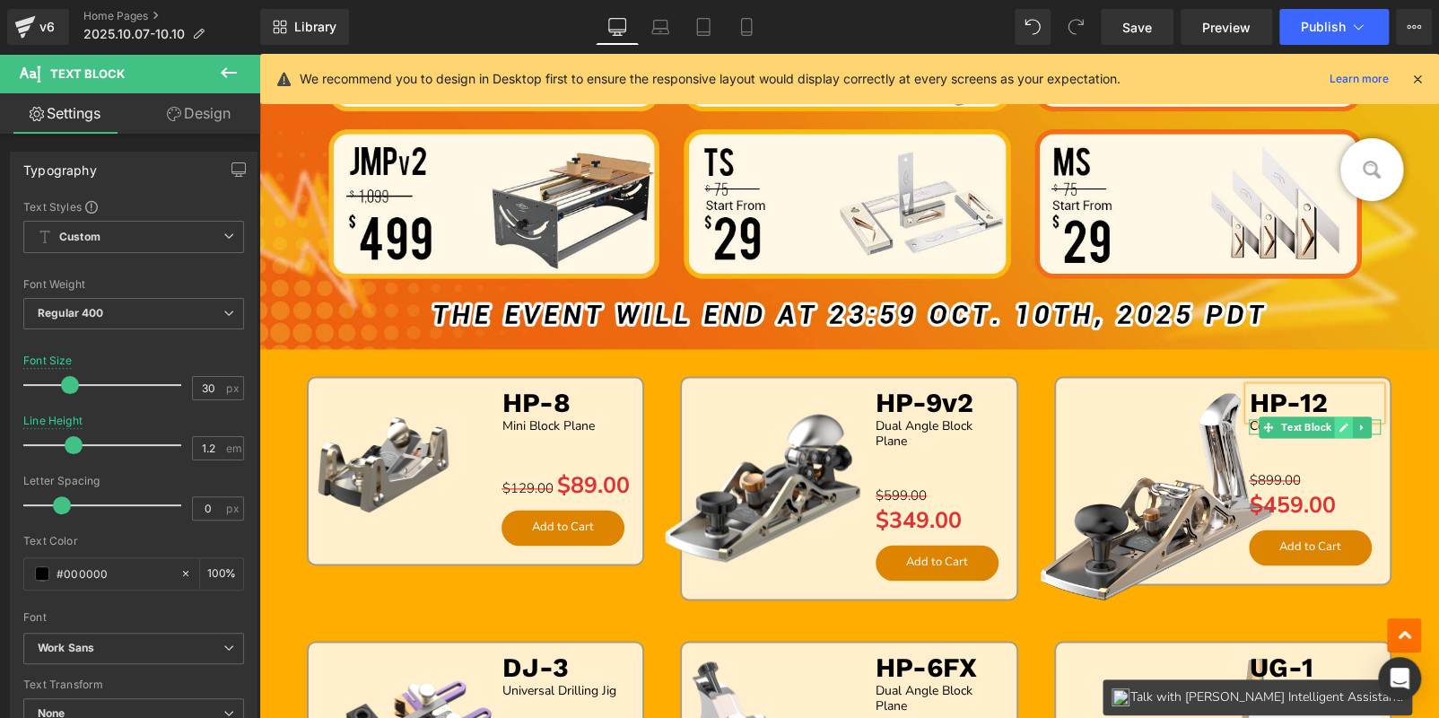
click at [1334, 423] on link at bounding box center [1343, 427] width 19 height 22
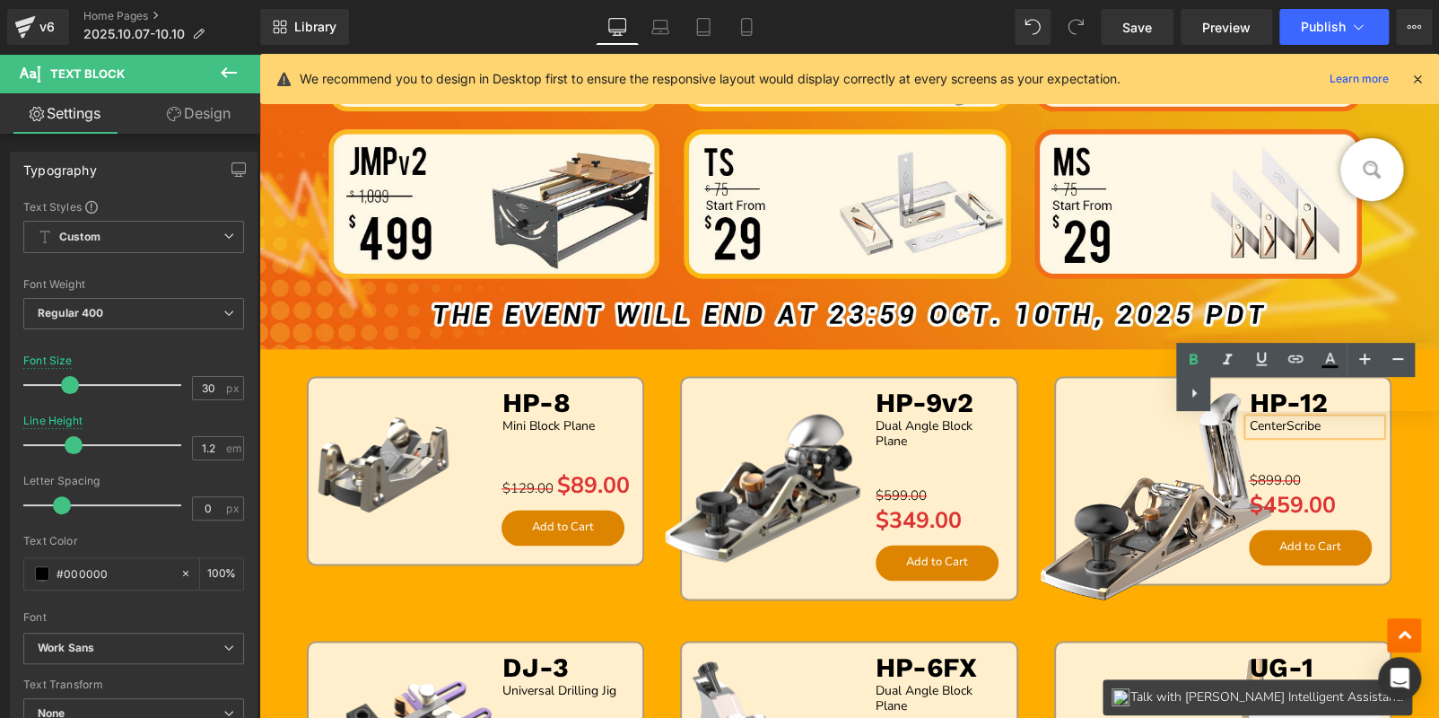
click at [1329, 423] on p "CenterScribe" at bounding box center [1315, 426] width 132 height 15
paste div
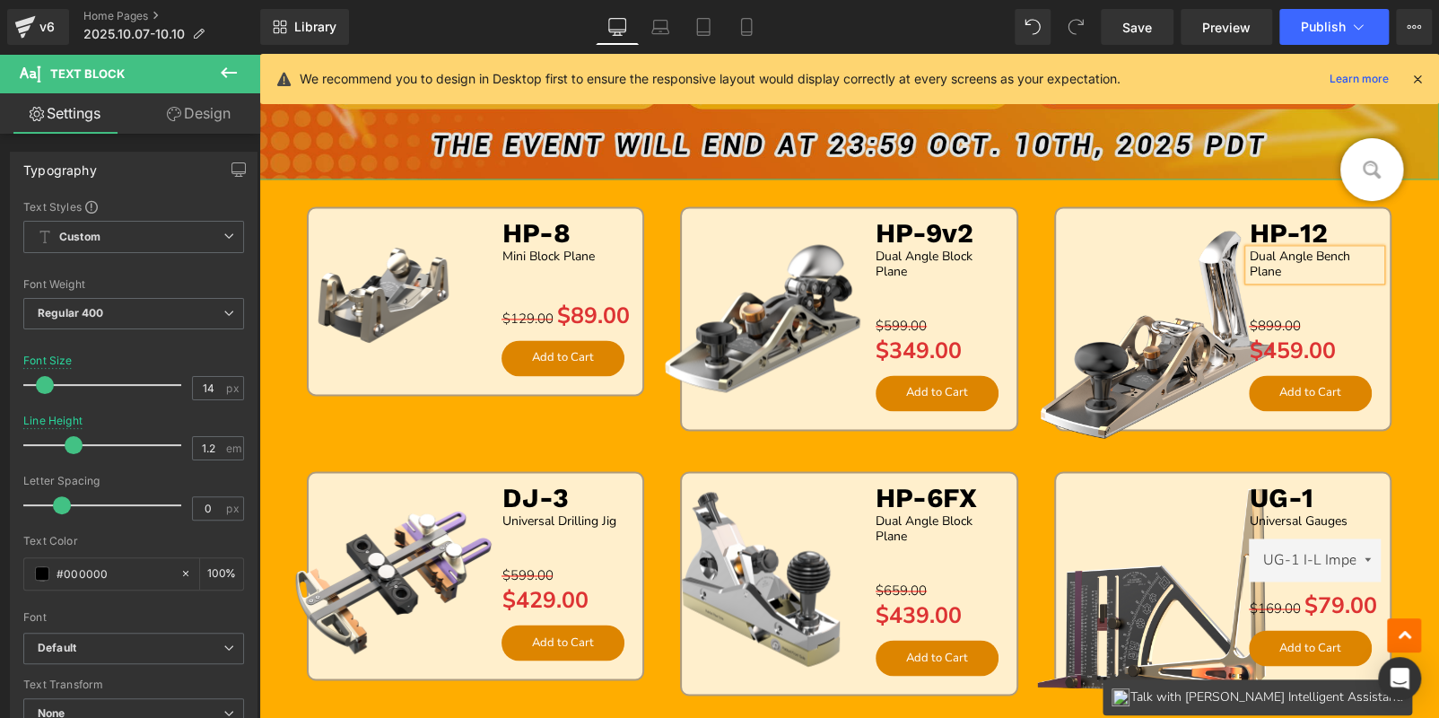
scroll to position [1318, 0]
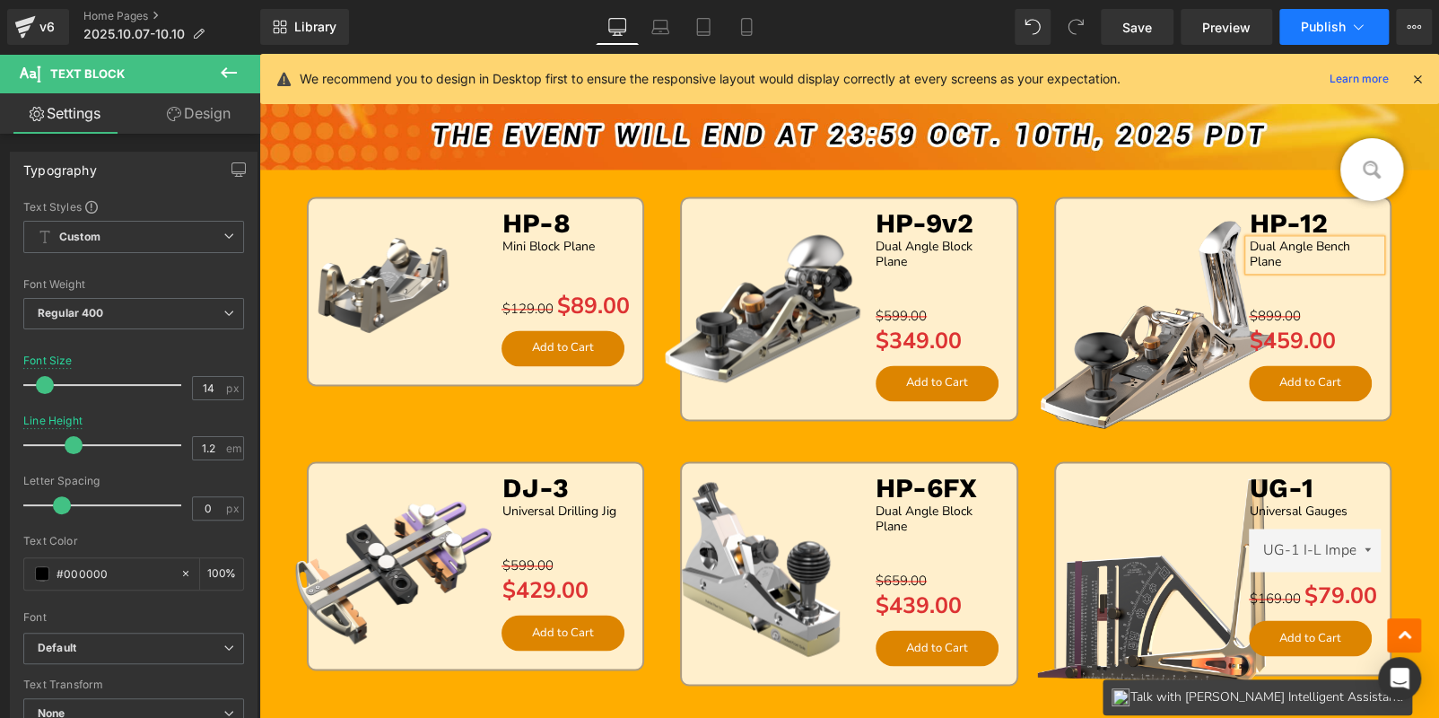
click at [1317, 23] on span "Publish" at bounding box center [1323, 27] width 45 height 14
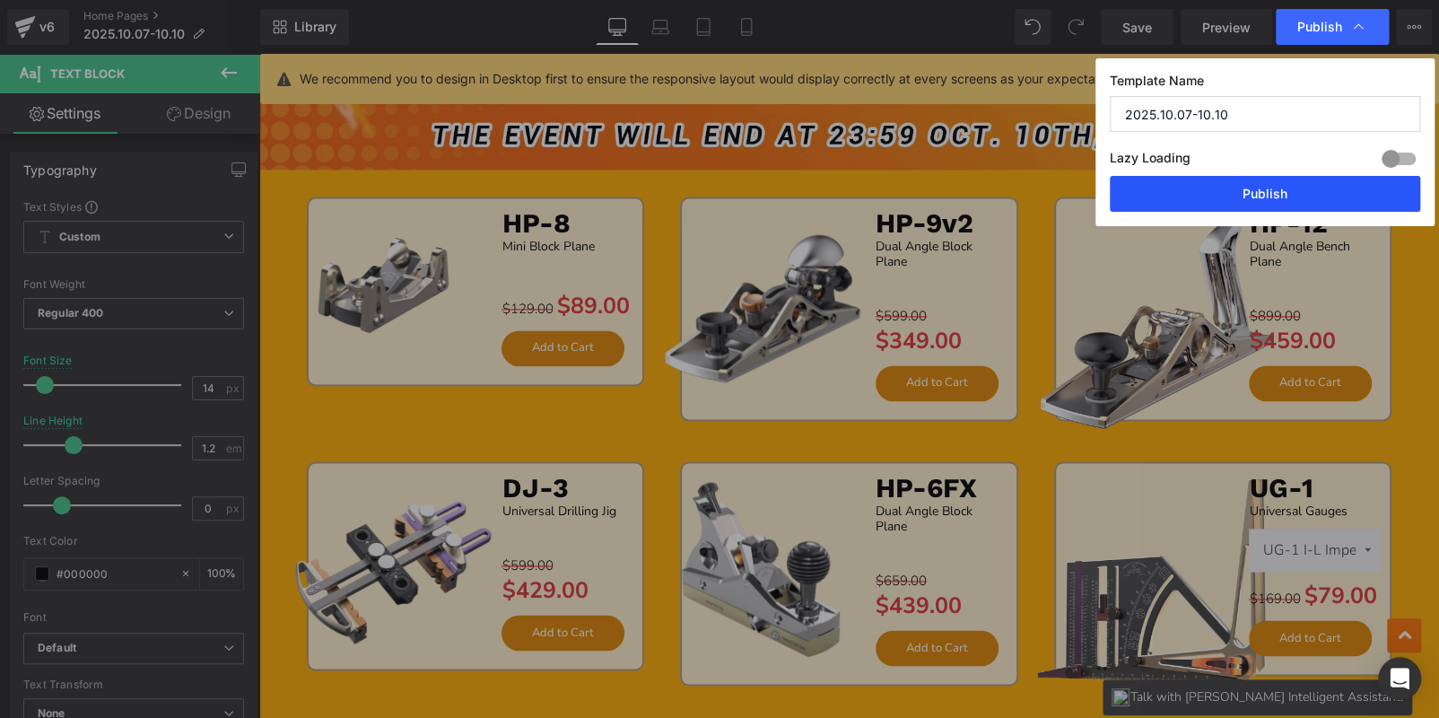
click at [1296, 190] on button "Publish" at bounding box center [1265, 194] width 310 height 36
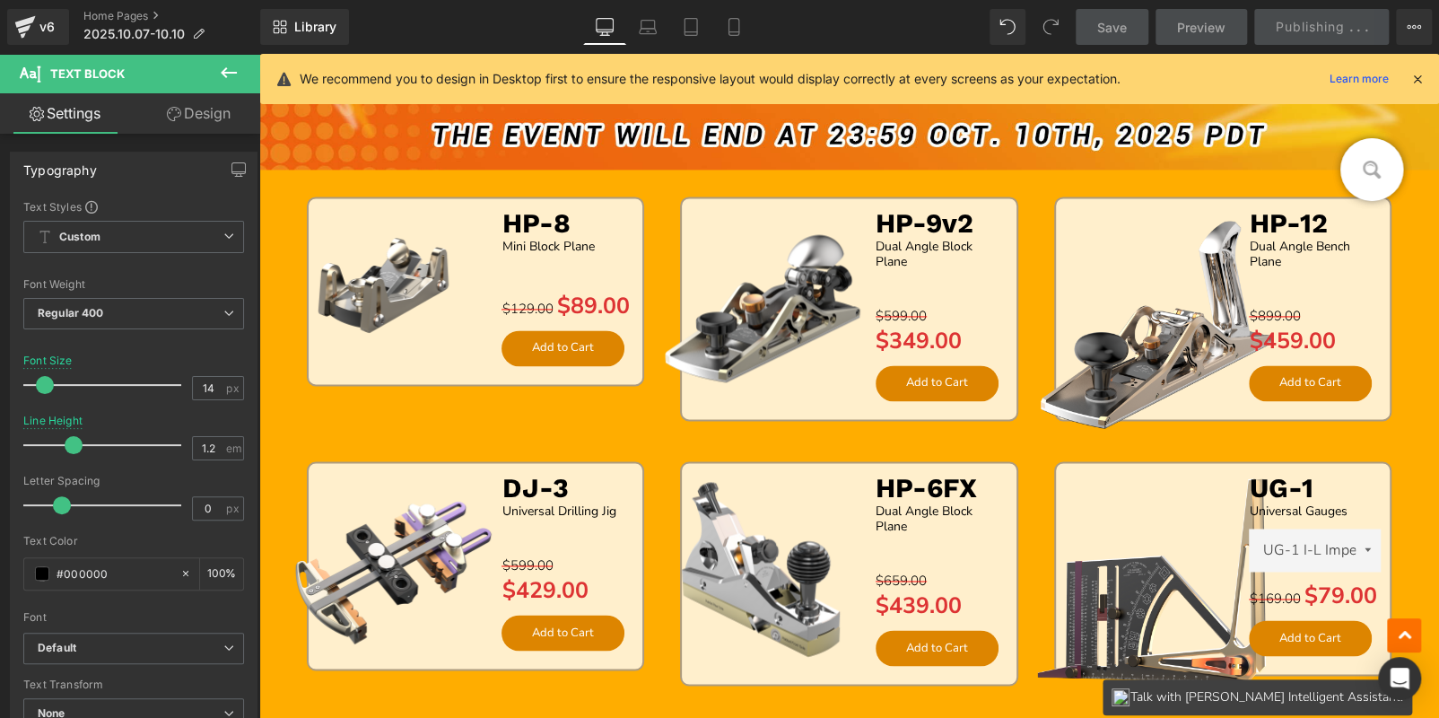
scroll to position [1408, 0]
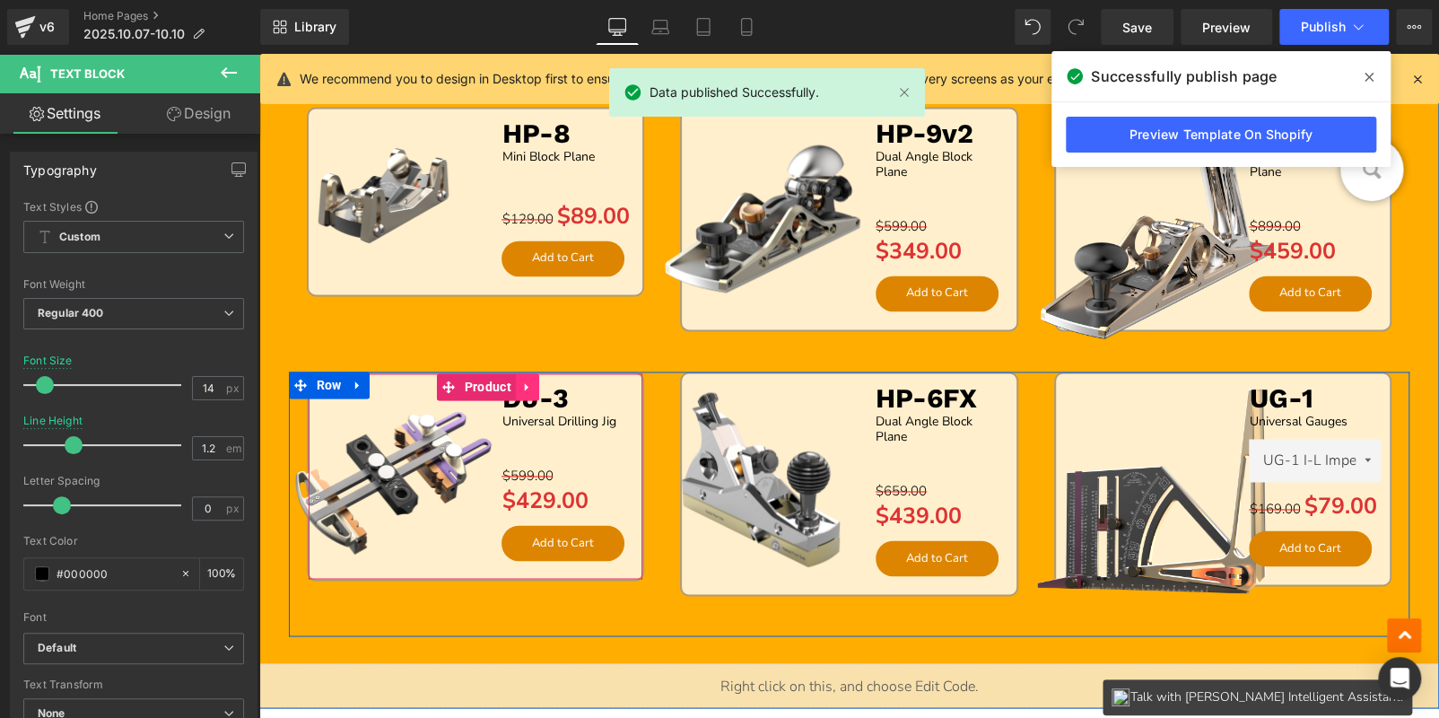
click at [524, 382] on icon at bounding box center [527, 385] width 13 height 13
click at [534, 384] on icon at bounding box center [539, 385] width 13 height 13
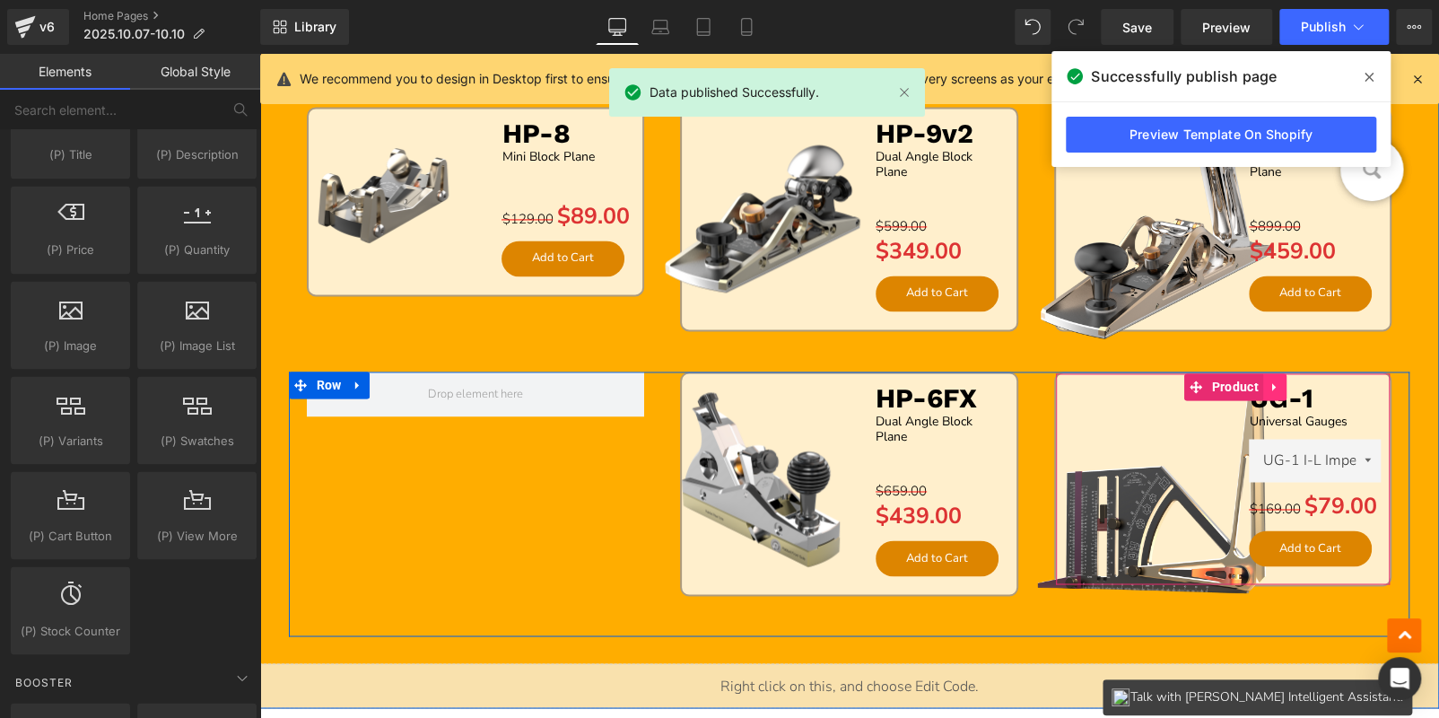
click at [1270, 388] on icon at bounding box center [1274, 385] width 13 height 13
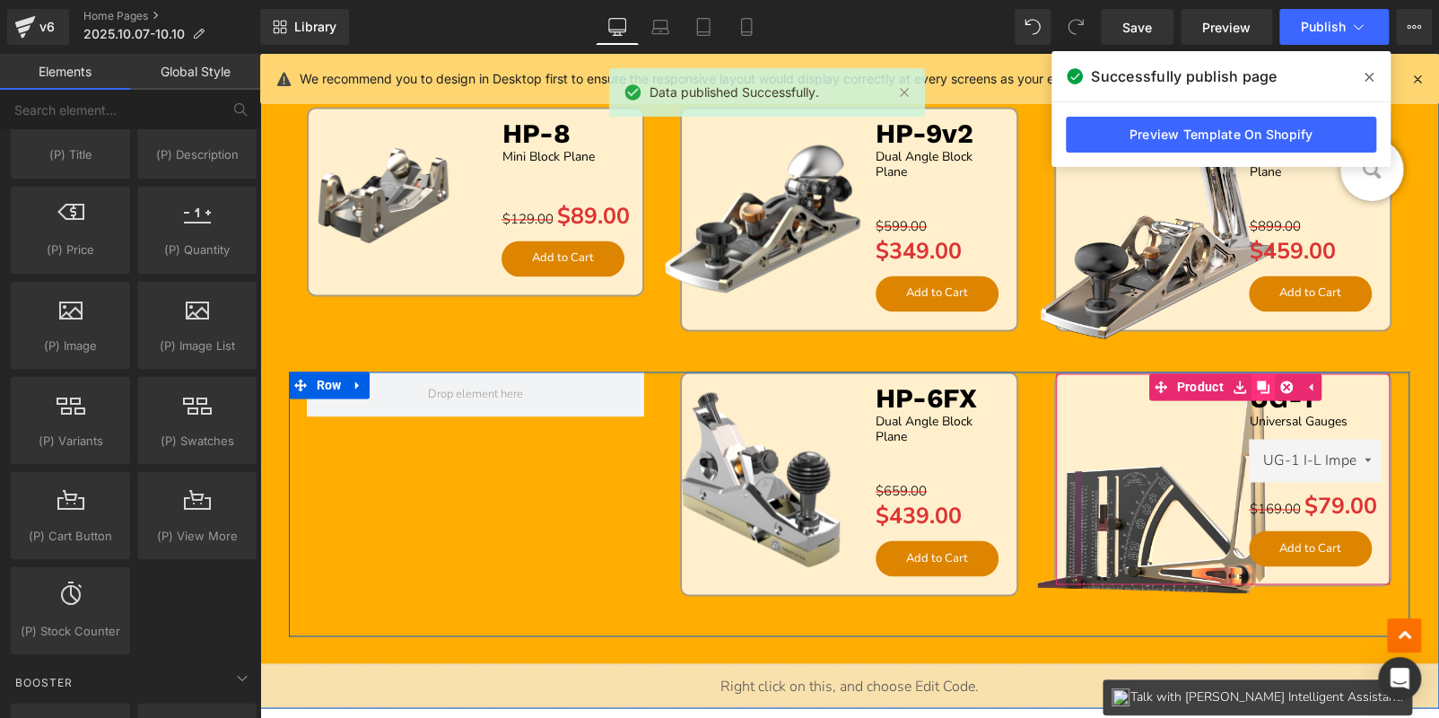
click at [1260, 385] on icon at bounding box center [1263, 386] width 13 height 13
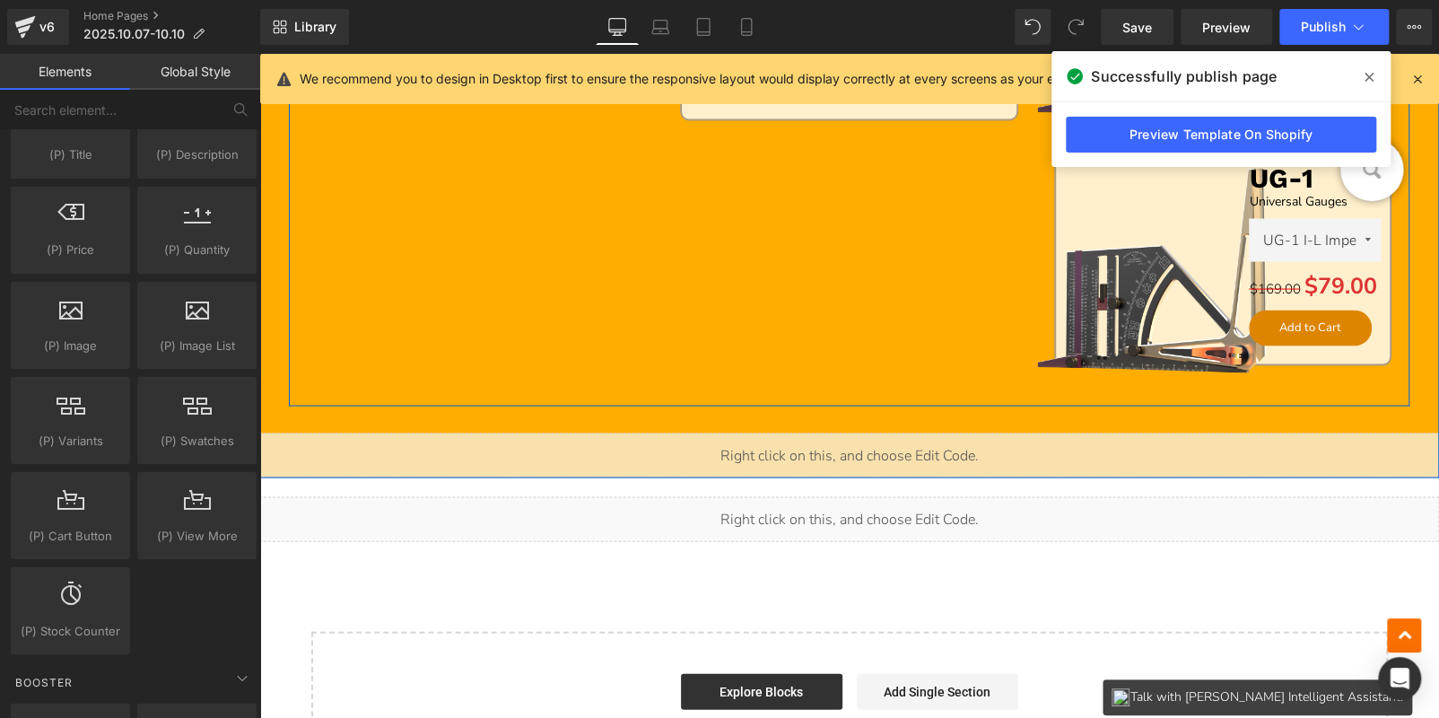
scroll to position [1456, 0]
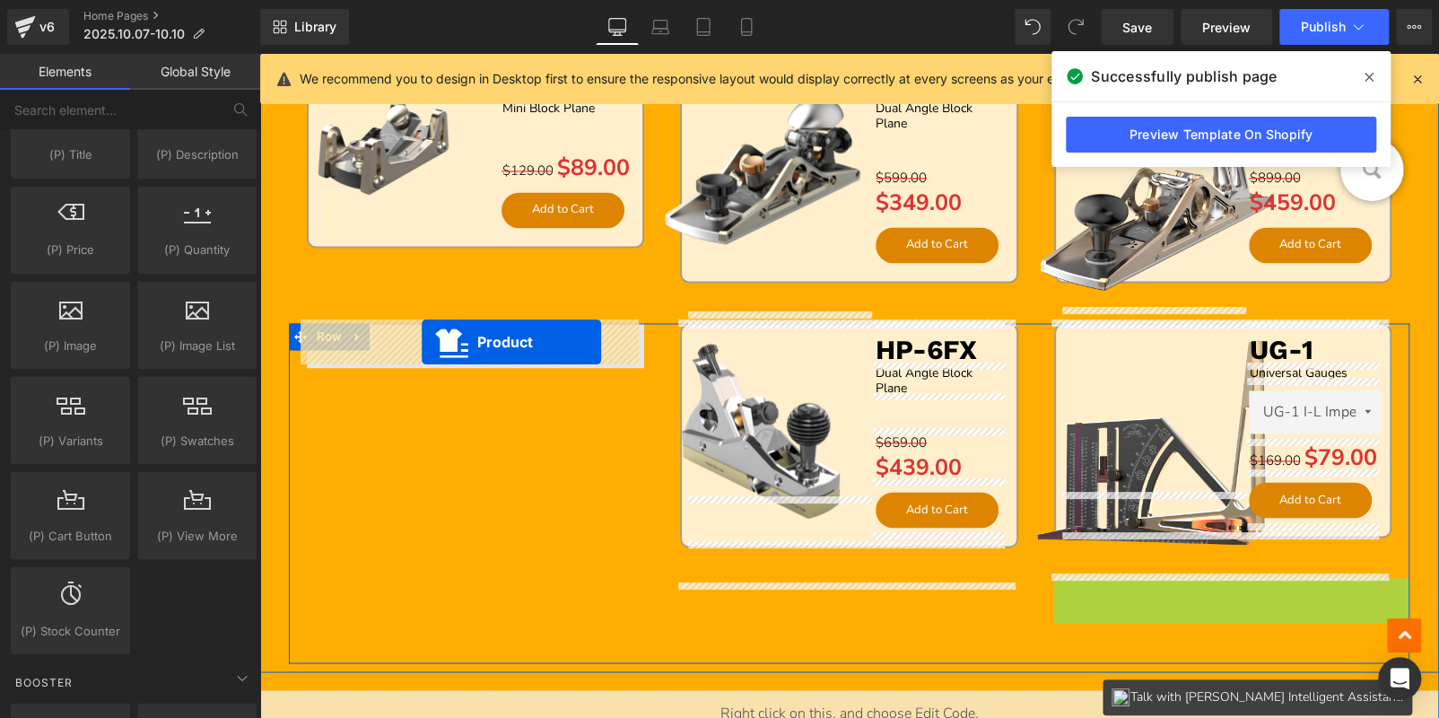
drag, startPoint x: 693, startPoint y: 408, endPoint x: 422, endPoint y: 343, distance: 279.6
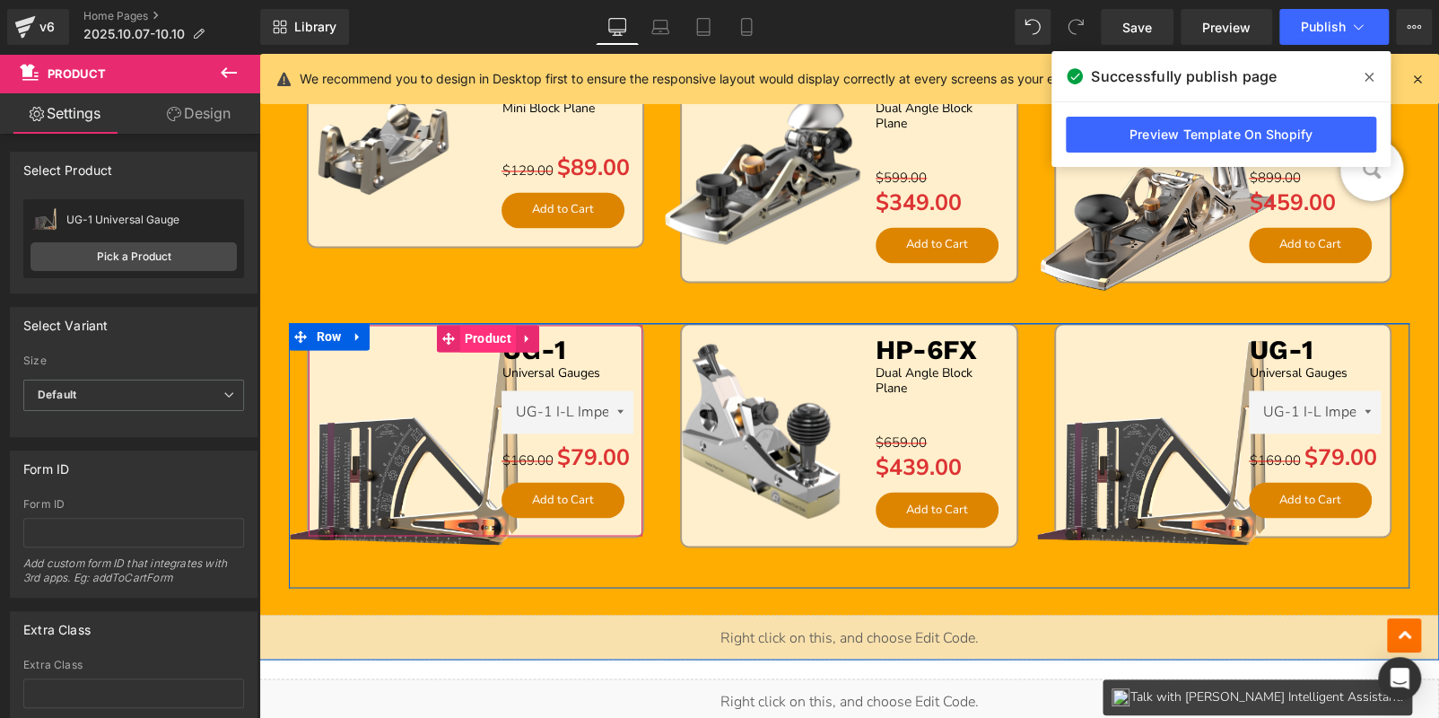
click at [488, 338] on span "Product" at bounding box center [488, 338] width 56 height 27
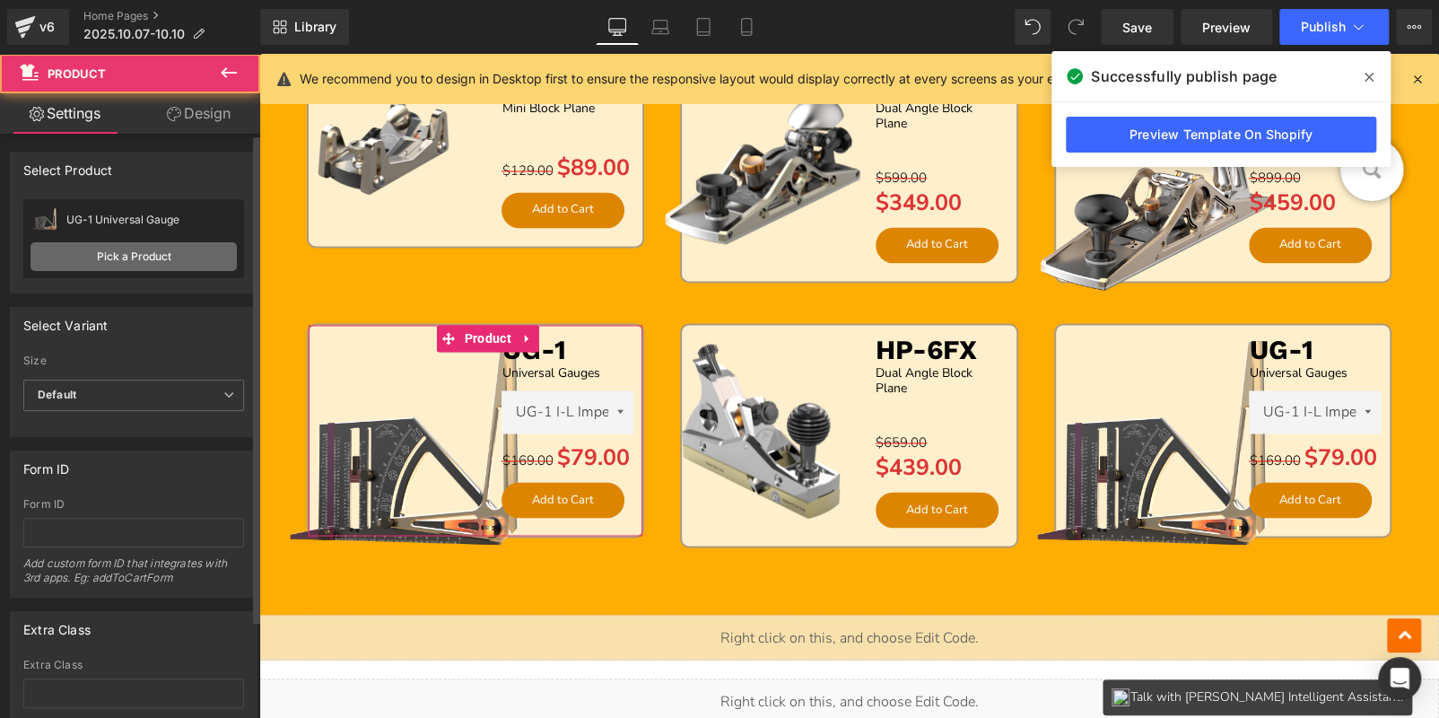
click at [101, 257] on link "Pick a Product" at bounding box center [134, 256] width 206 height 29
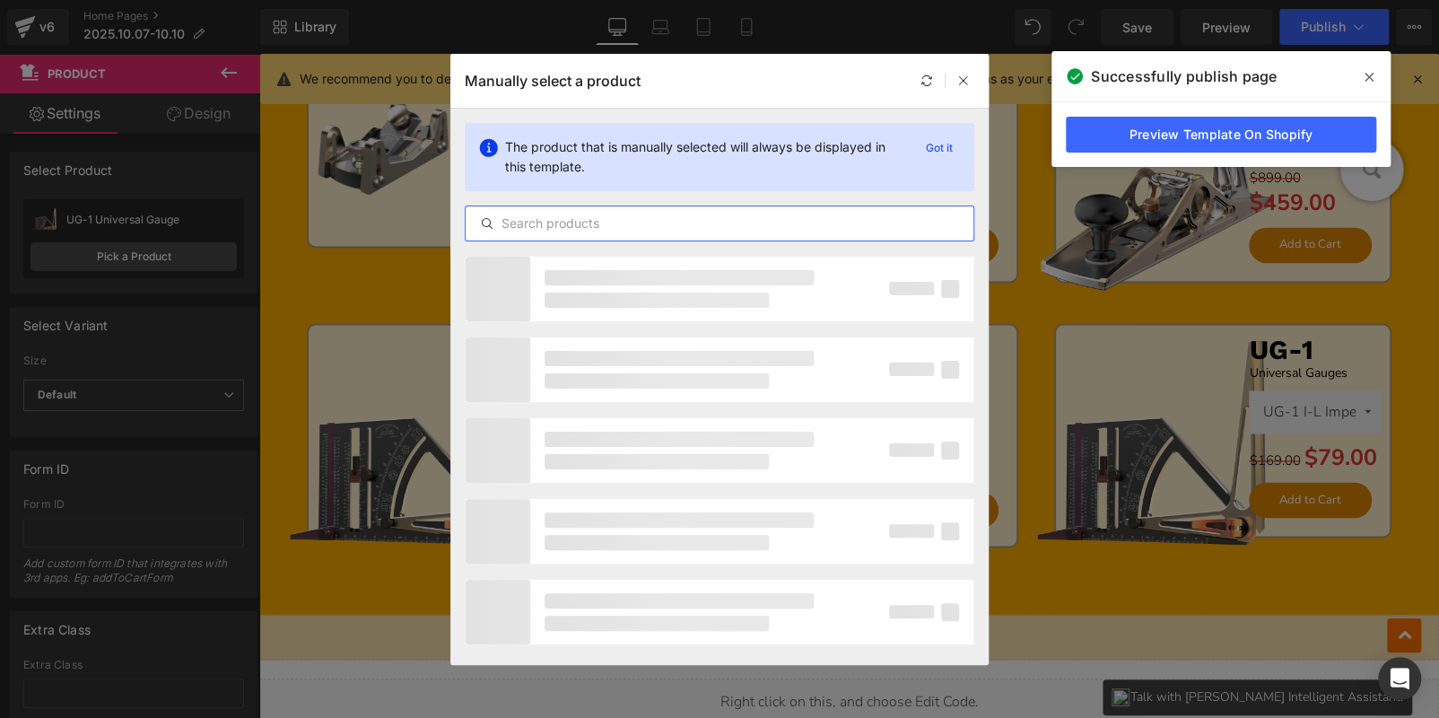
click at [576, 222] on input "text" at bounding box center [720, 224] width 508 height 22
paste input "HP-8X"
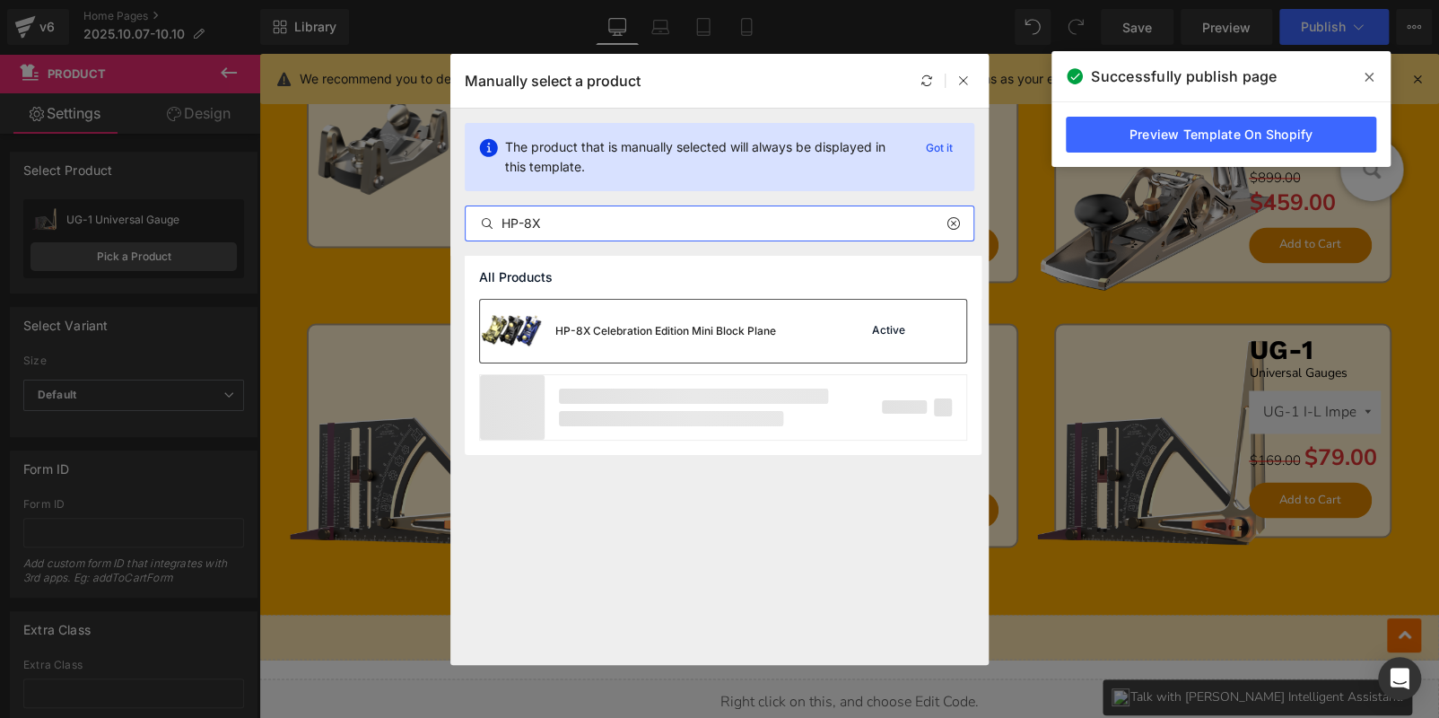
type input "HP-8X"
click at [637, 313] on div "HP-8X Celebration Edition Mini Block Plane" at bounding box center [628, 331] width 296 height 63
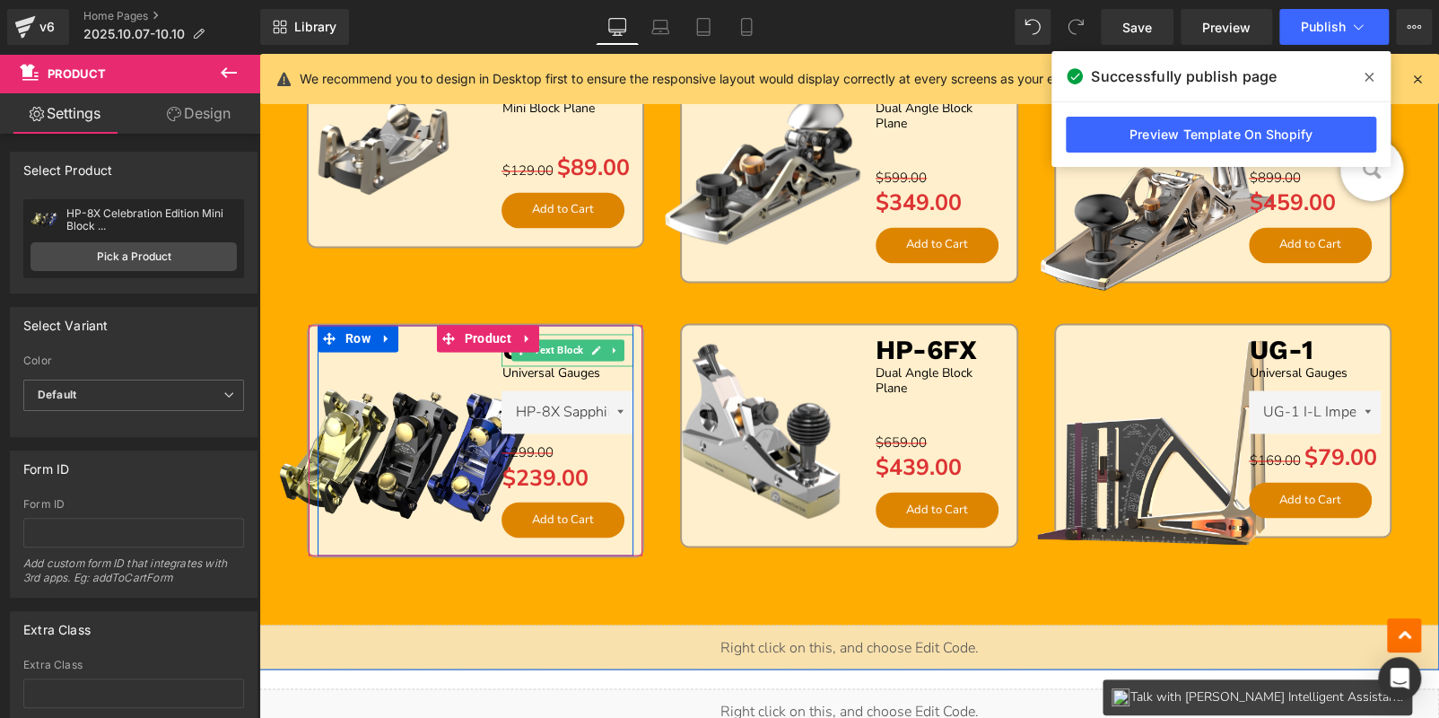
click at [591, 344] on icon at bounding box center [596, 349] width 10 height 11
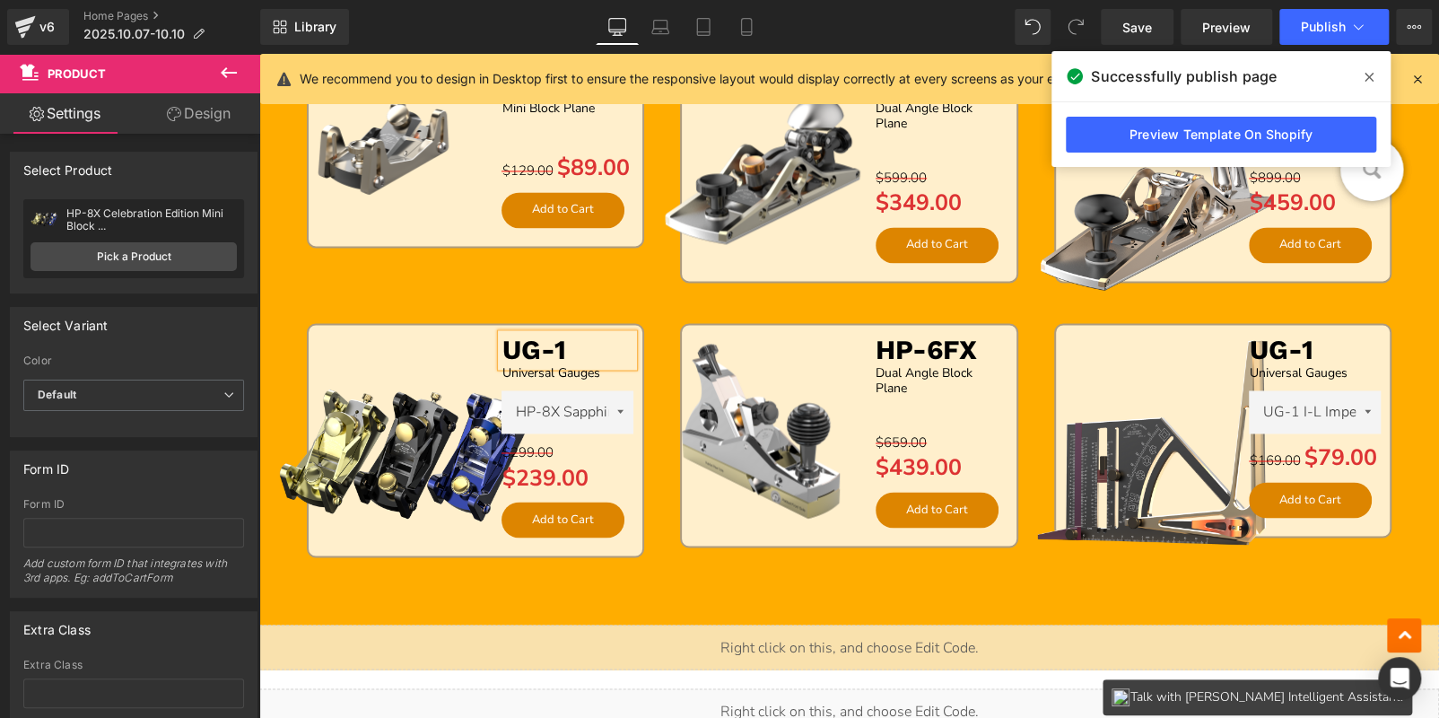
click at [577, 339] on p "UG-1" at bounding box center [567, 350] width 132 height 32
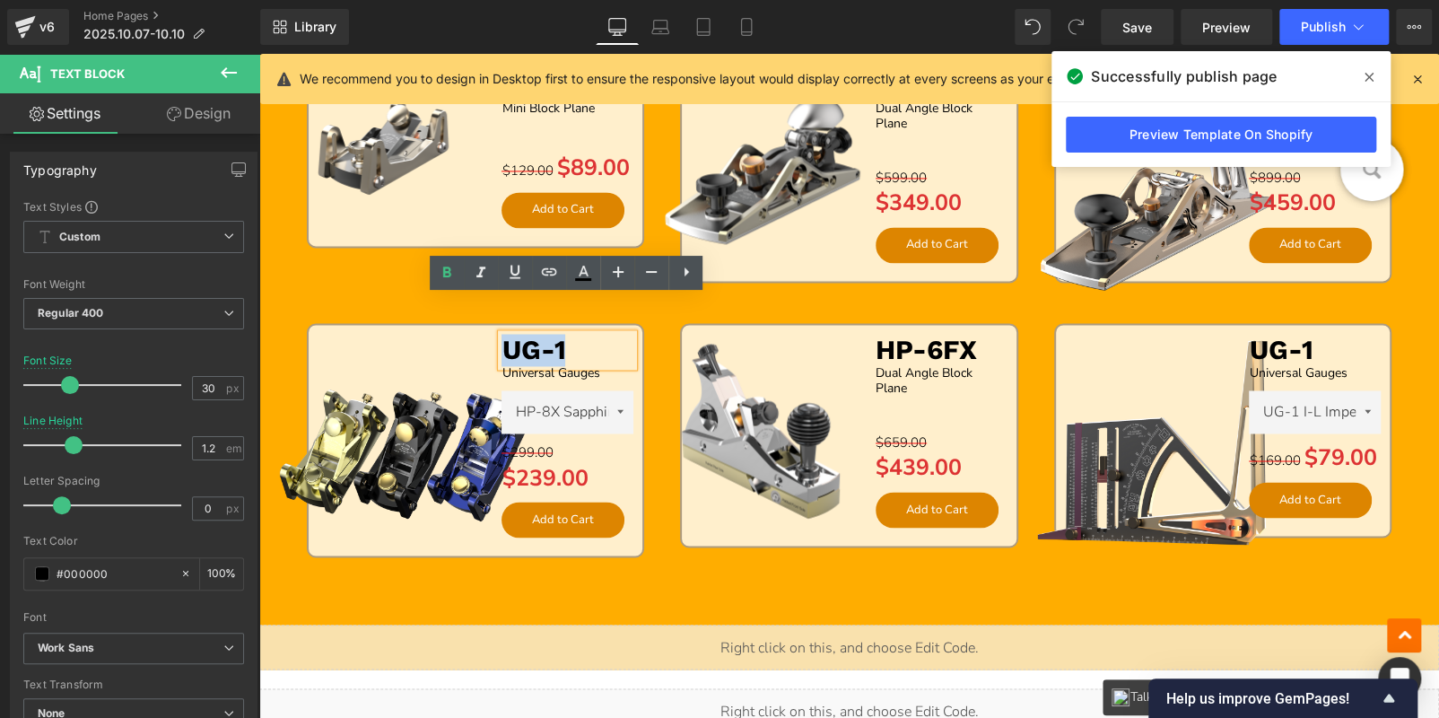
paste div
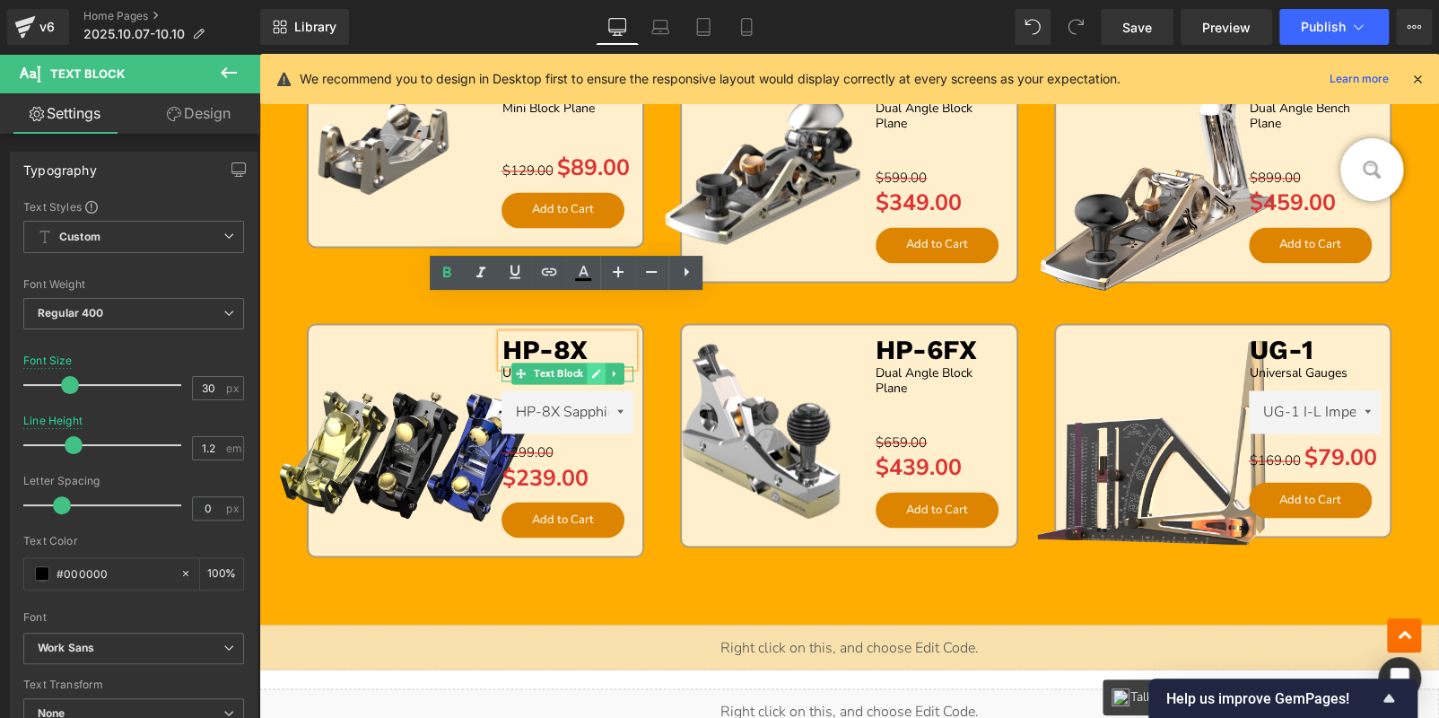
click at [592, 372] on icon at bounding box center [596, 374] width 9 height 9
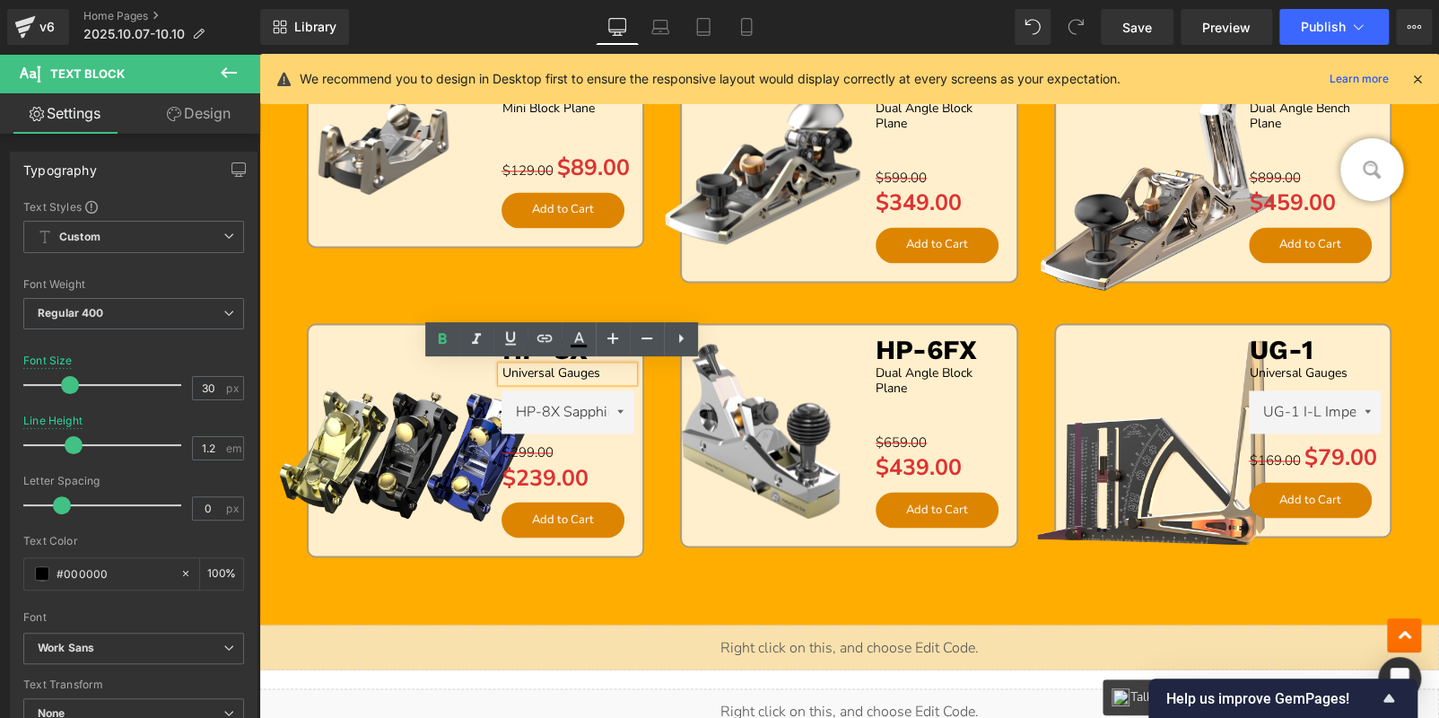
click at [590, 372] on p "Universal Gauges" at bounding box center [567, 373] width 132 height 15
paste div
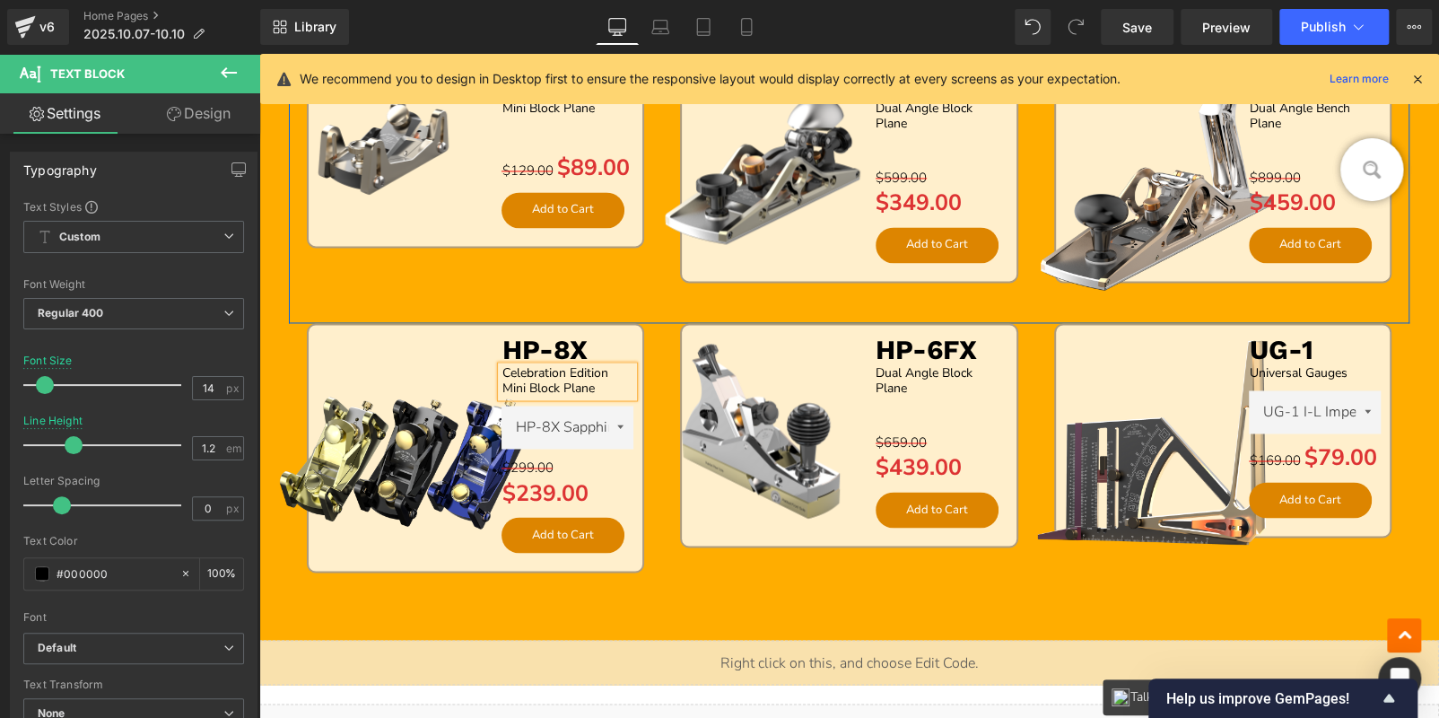
click at [977, 298] on div "Sale Off (P) Image HP-9v2 Text Block Dual Angle Block Plane Text Block Separato…" at bounding box center [848, 190] width 373 height 265
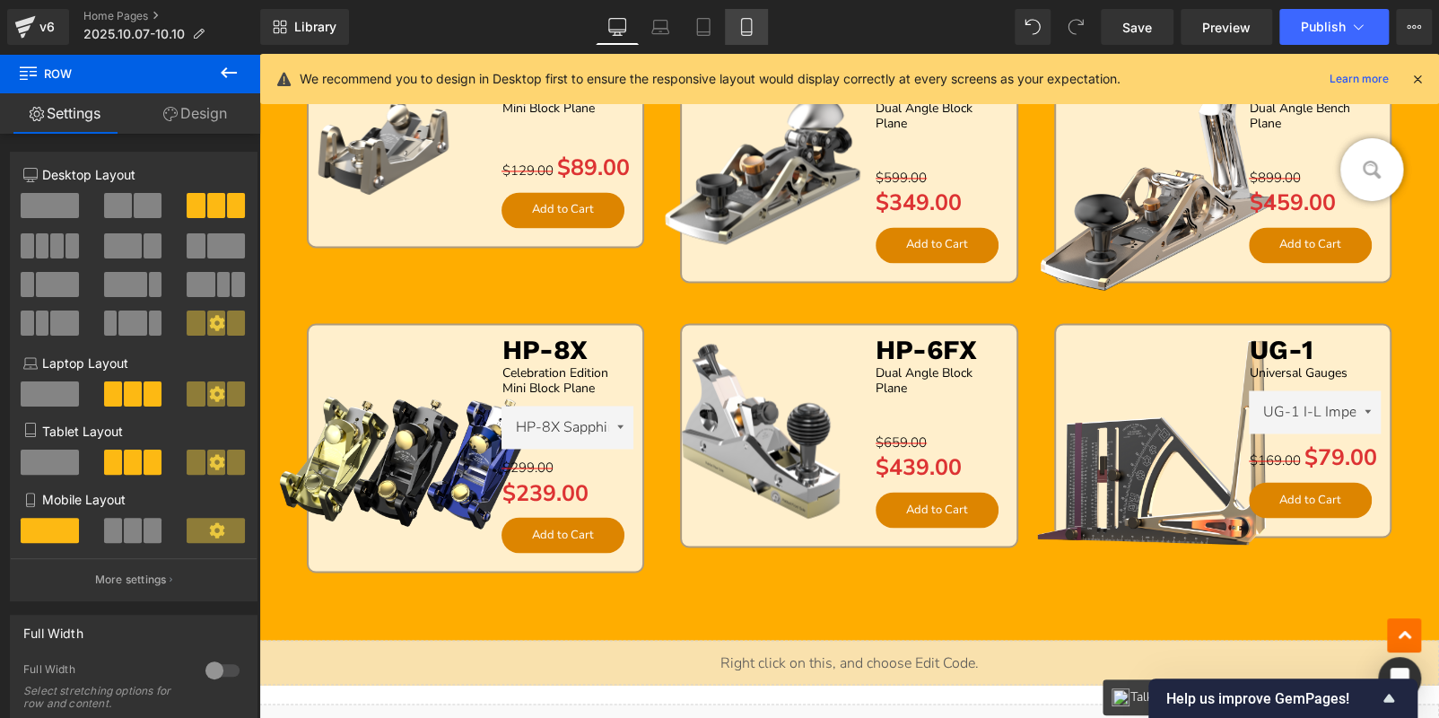
click at [739, 37] on link "Mobile" at bounding box center [746, 27] width 43 height 36
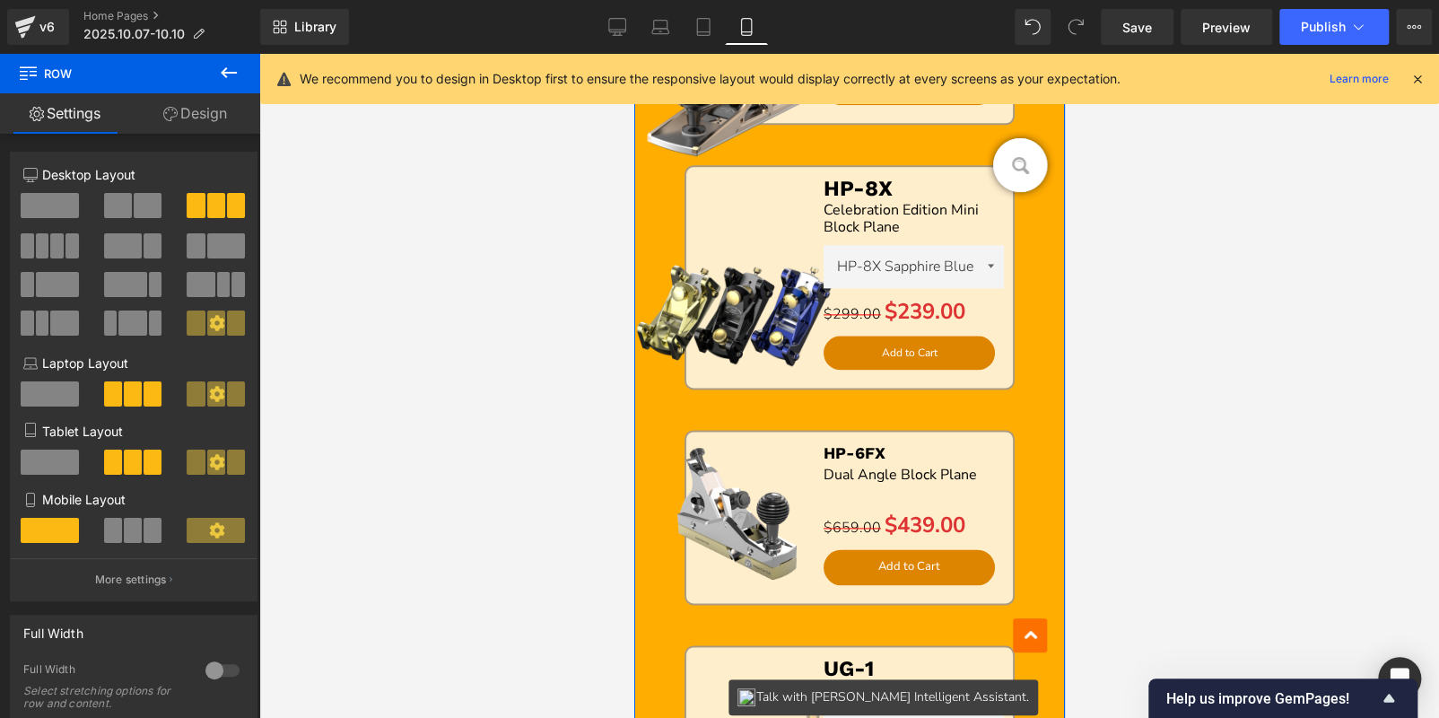
scroll to position [1557, 0]
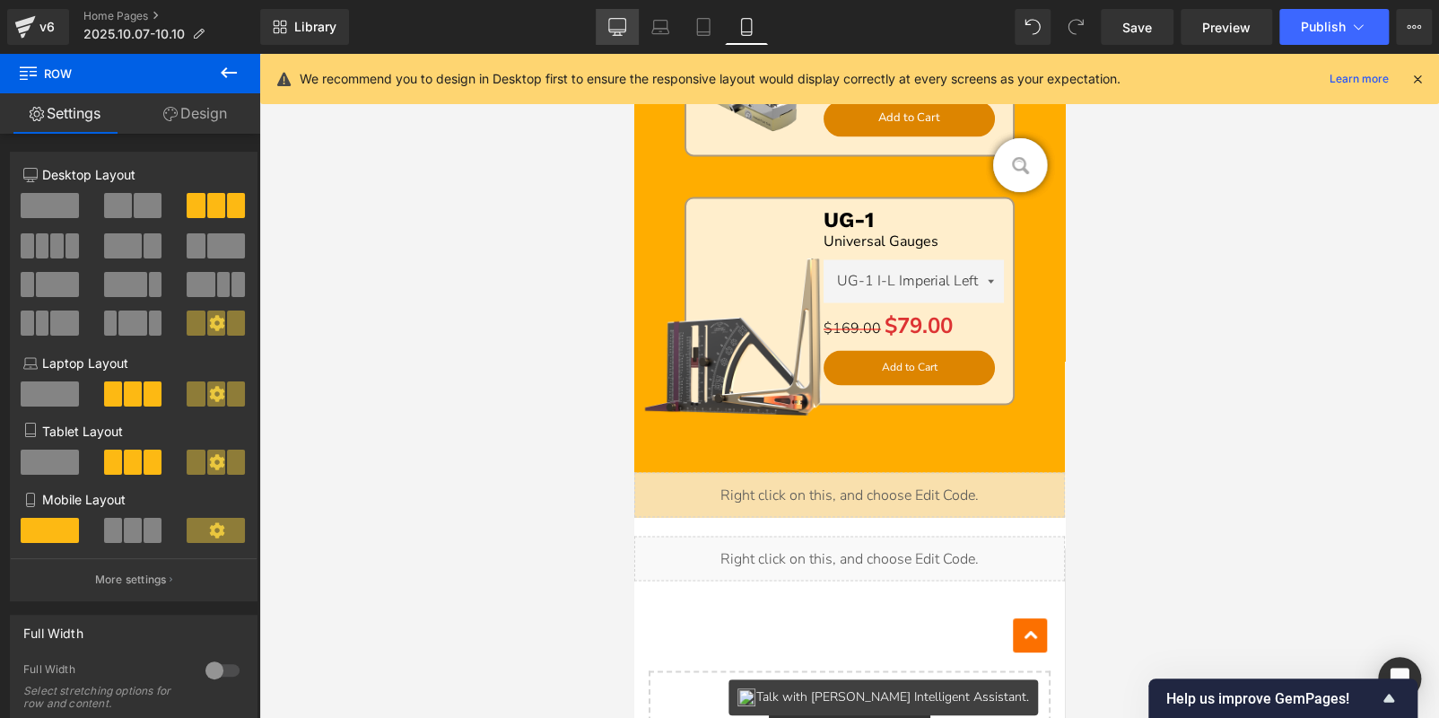
click at [615, 24] on icon at bounding box center [617, 27] width 18 height 18
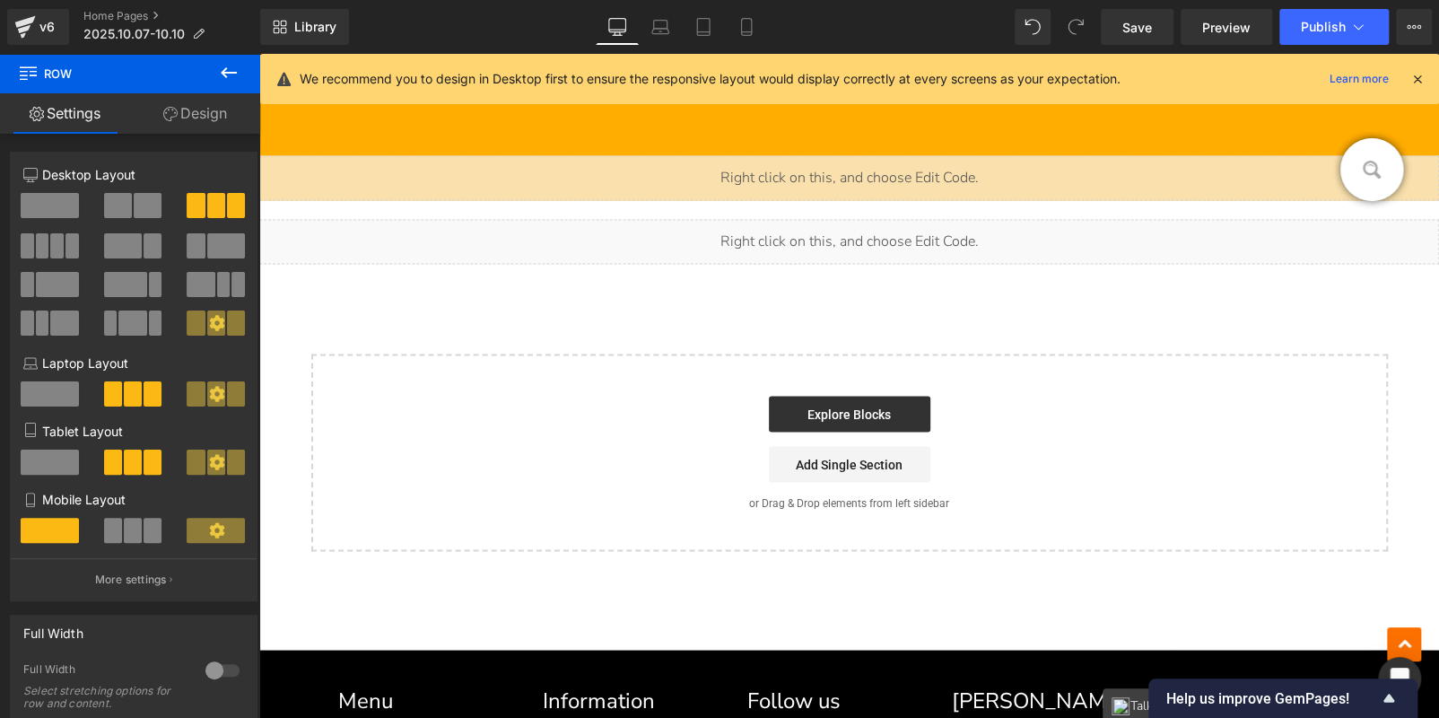
type input "95"
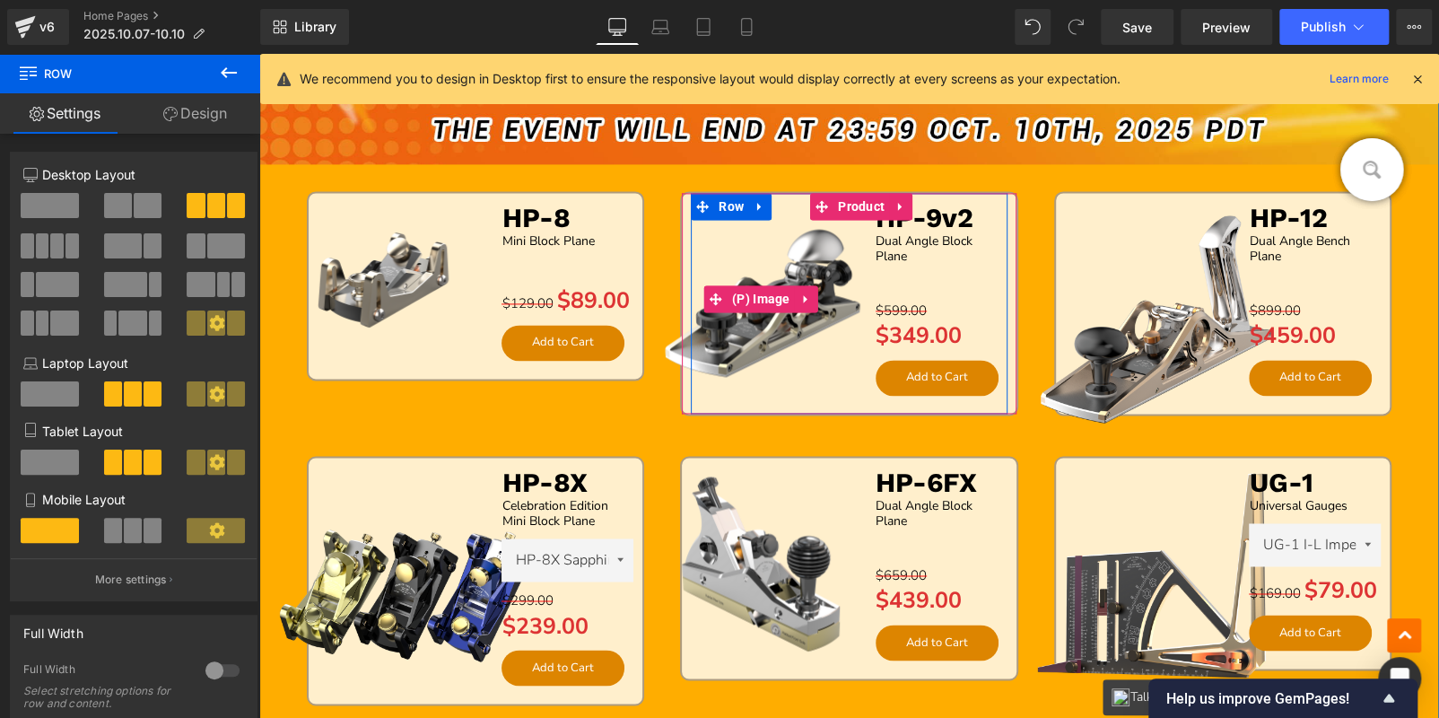
scroll to position [1414, 0]
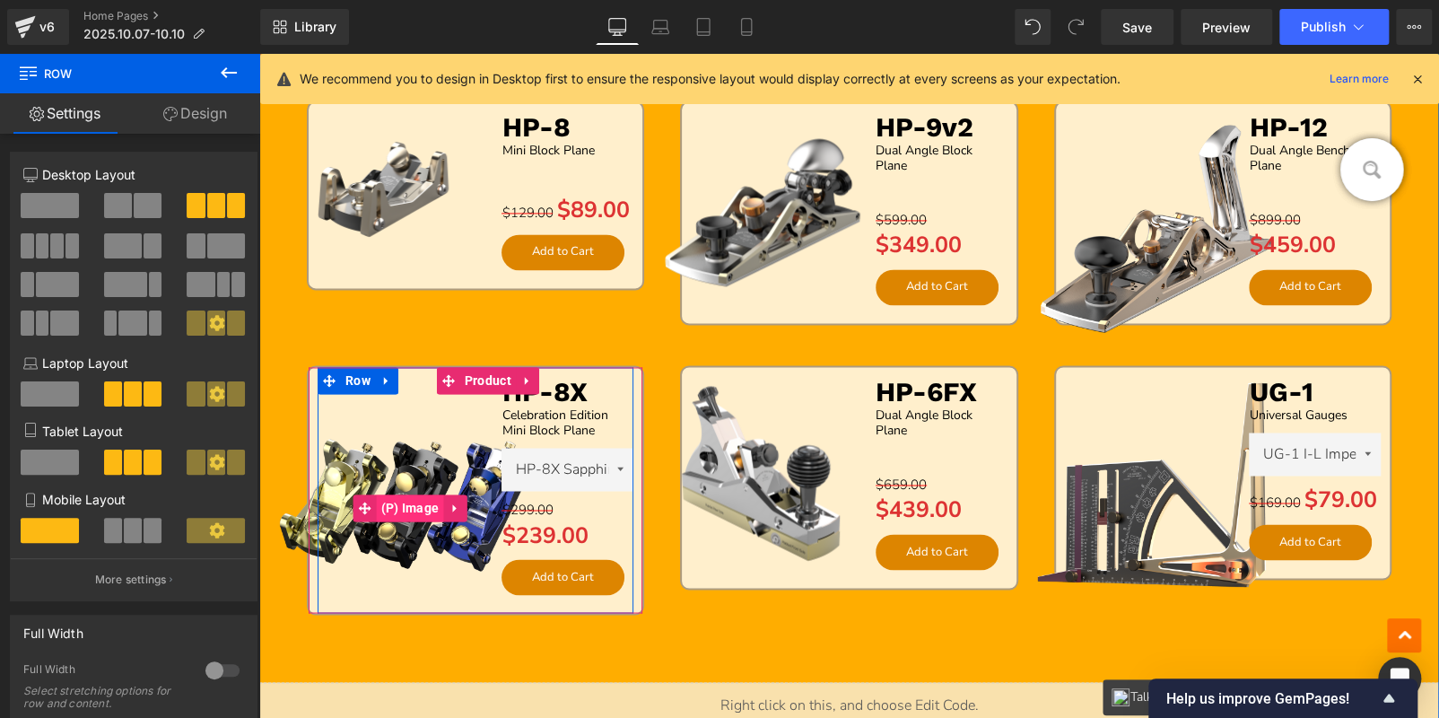
click at [414, 497] on span "(P) Image" at bounding box center [409, 507] width 67 height 27
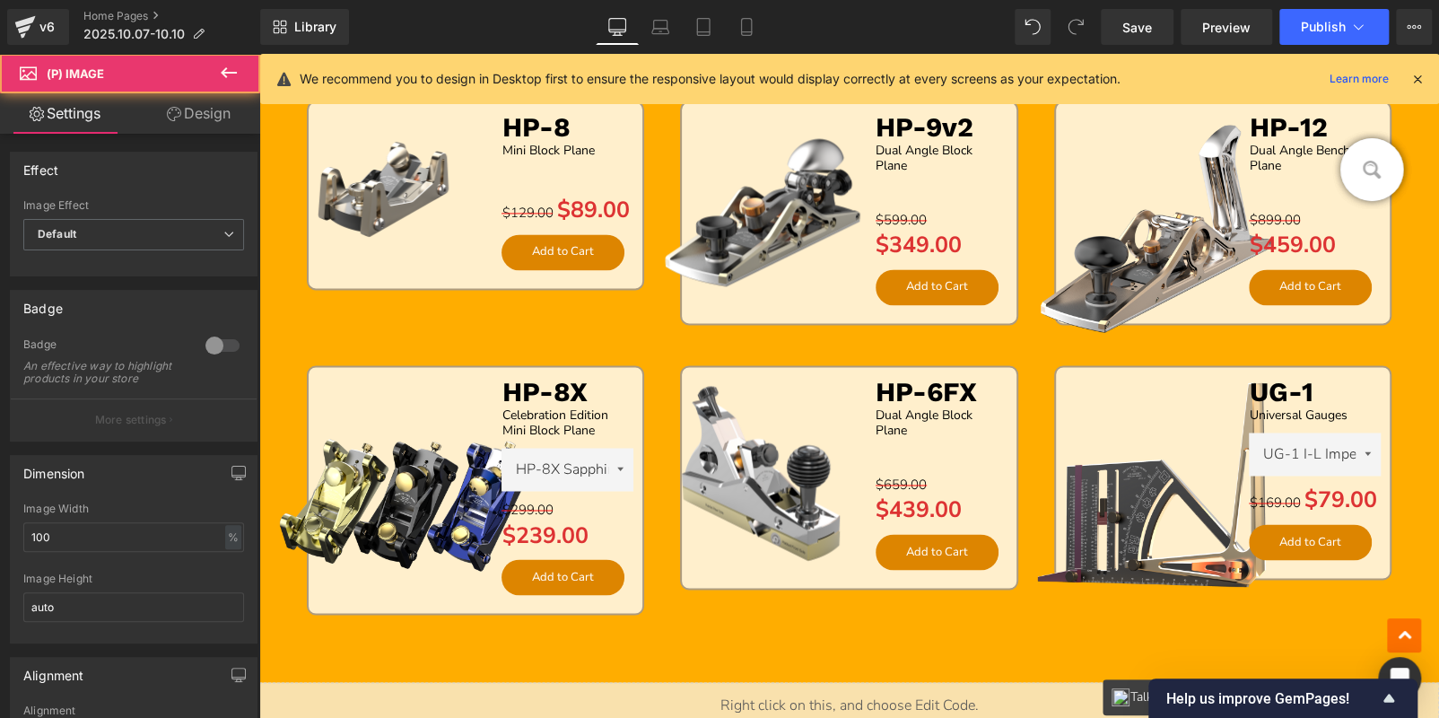
click at [181, 111] on link "Design" at bounding box center [199, 113] width 130 height 40
click at [0, 0] on div "Spacing" at bounding box center [0, 0] width 0 height 0
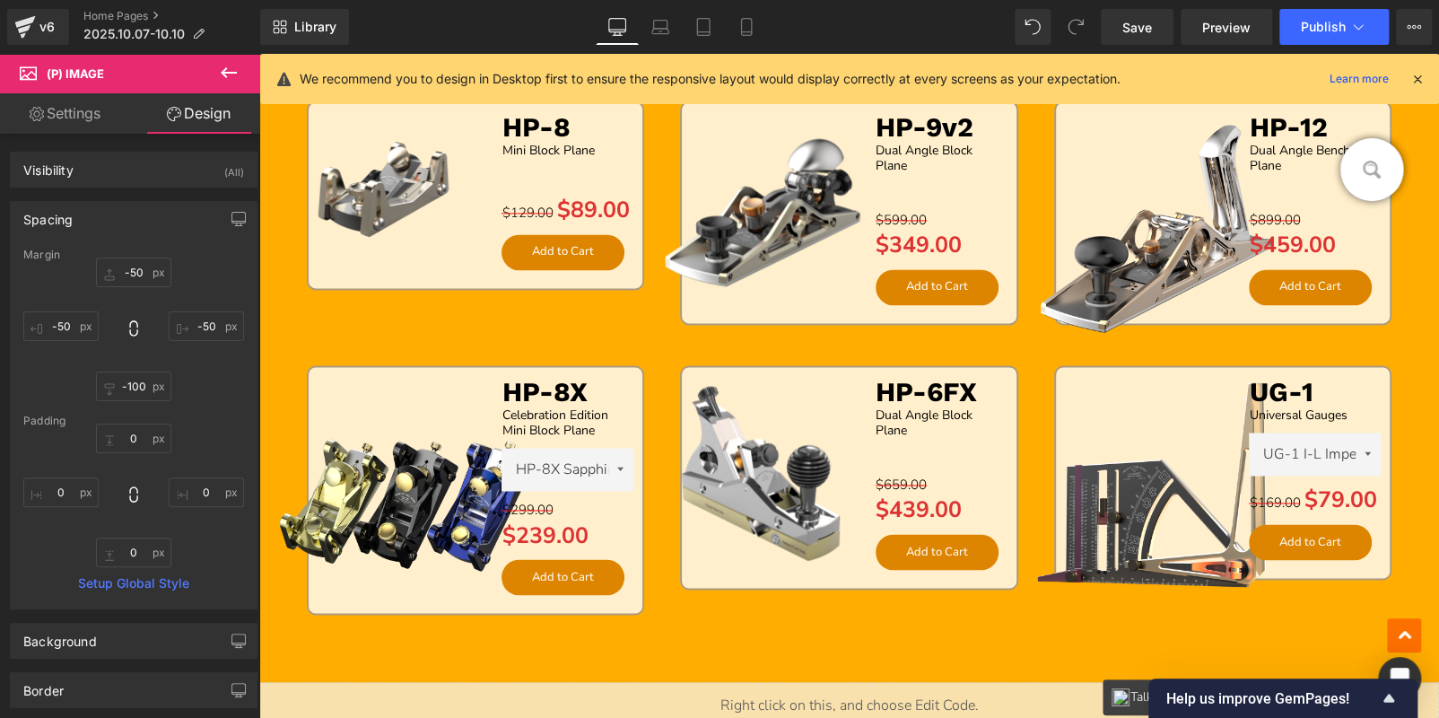
type input "-50"
type input "-100"
type input "-50"
type input "0"
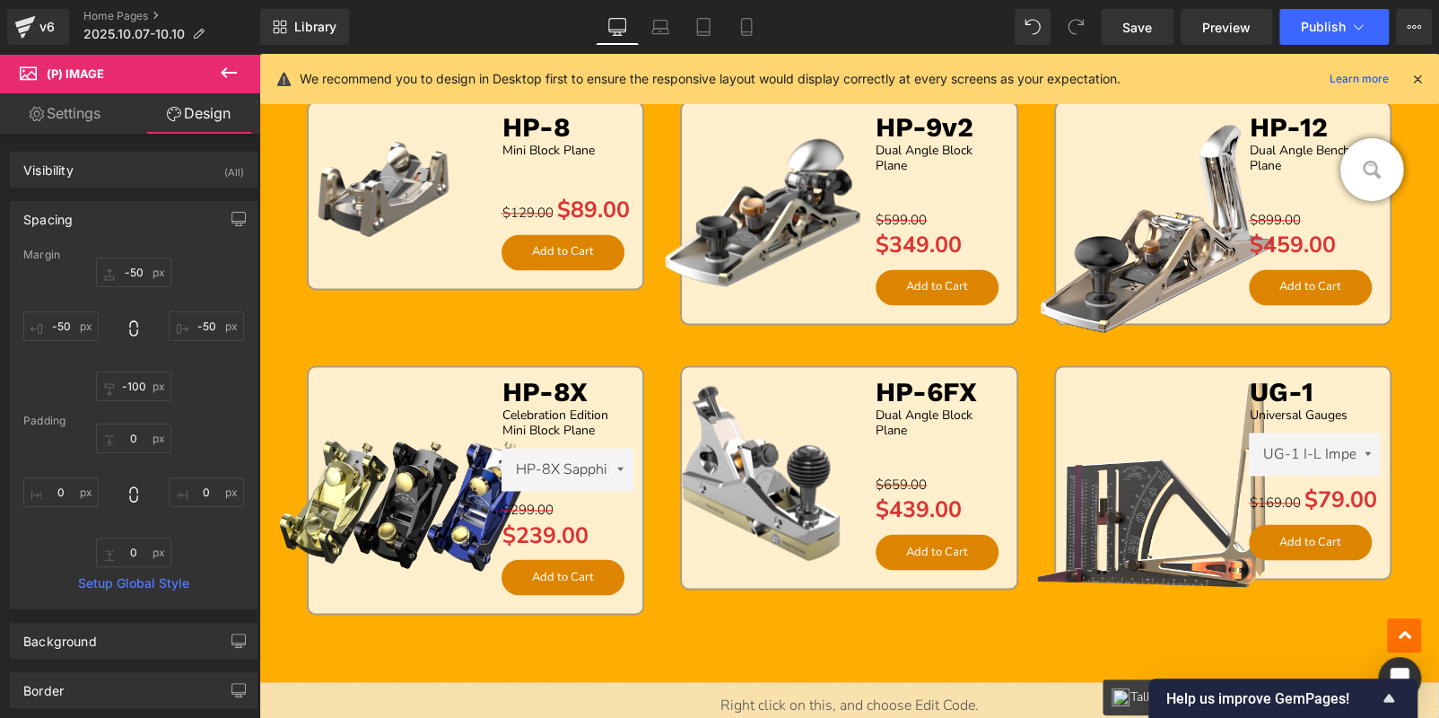
type input "0"
click at [70, 328] on input "-50" at bounding box center [60, 326] width 75 height 30
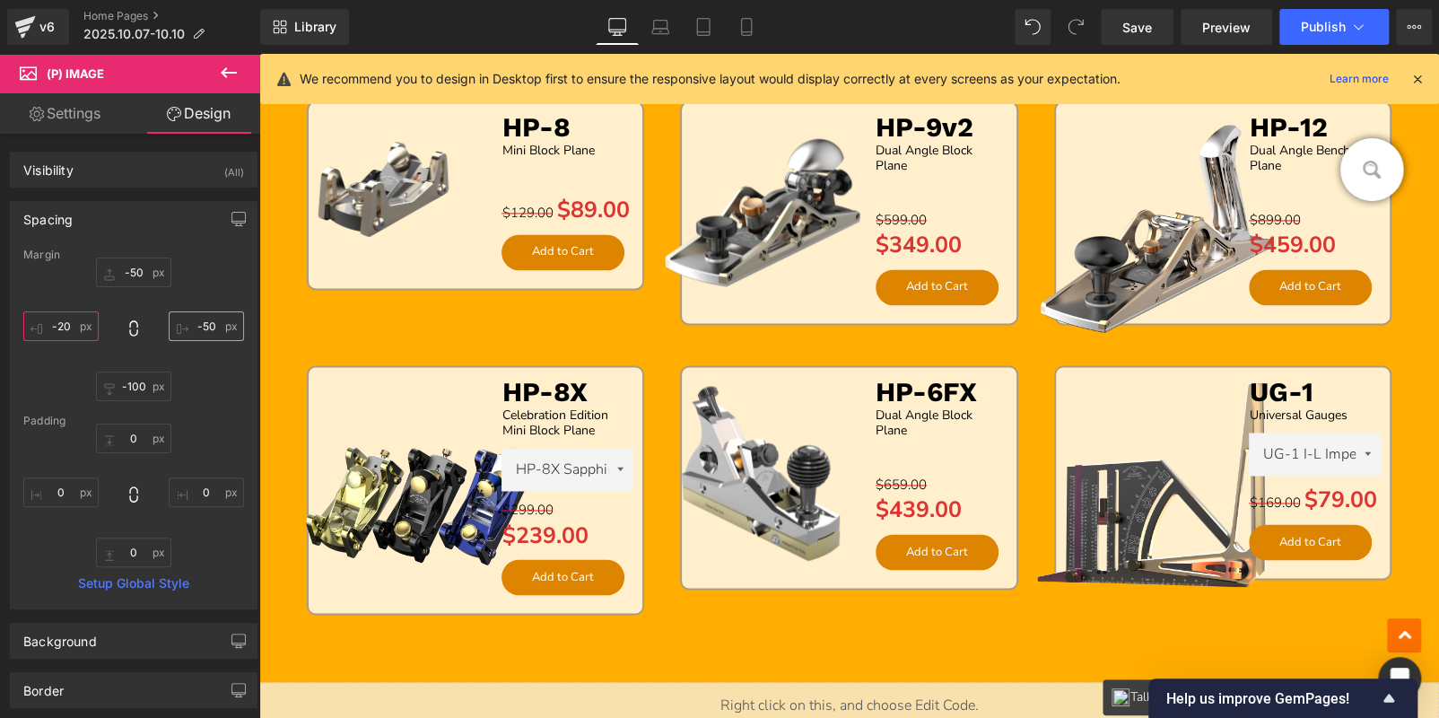
type input "-20"
click at [195, 322] on input "-50" at bounding box center [206, 326] width 75 height 30
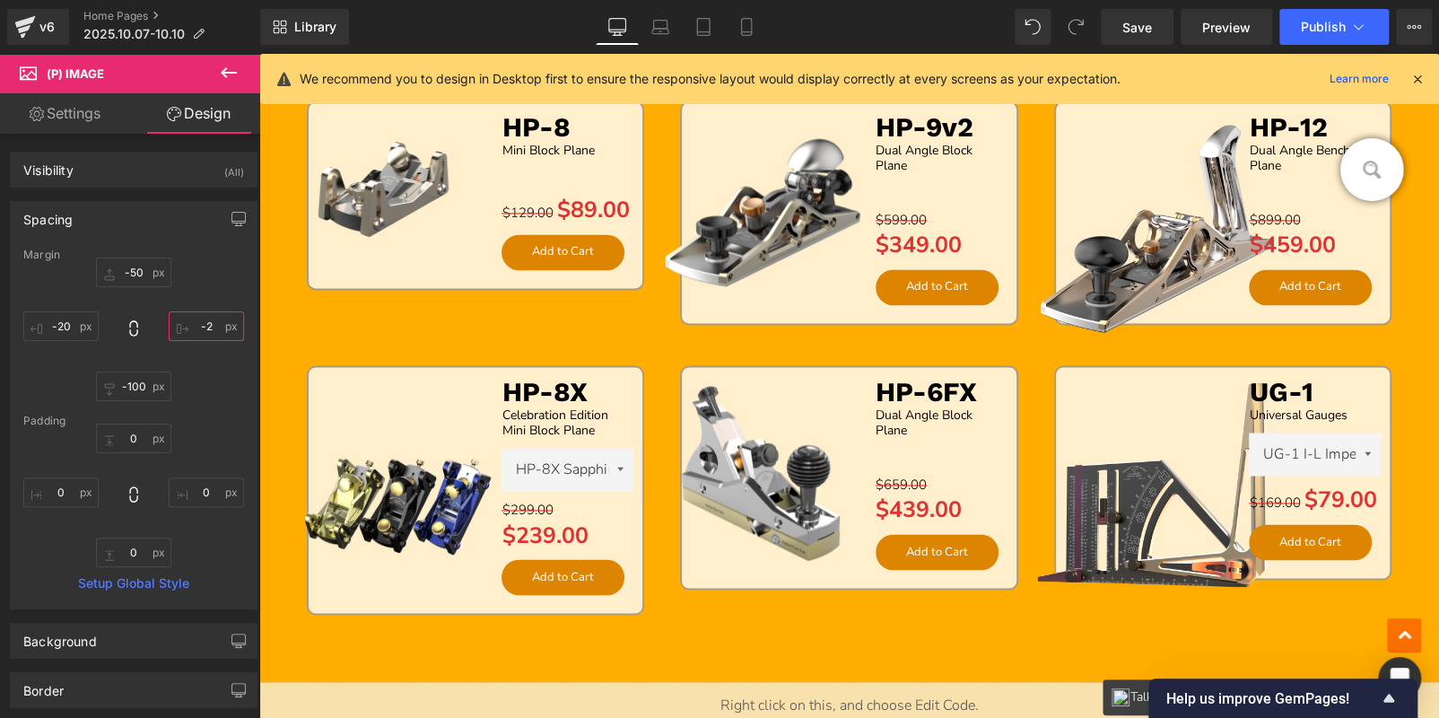
type input "-20"
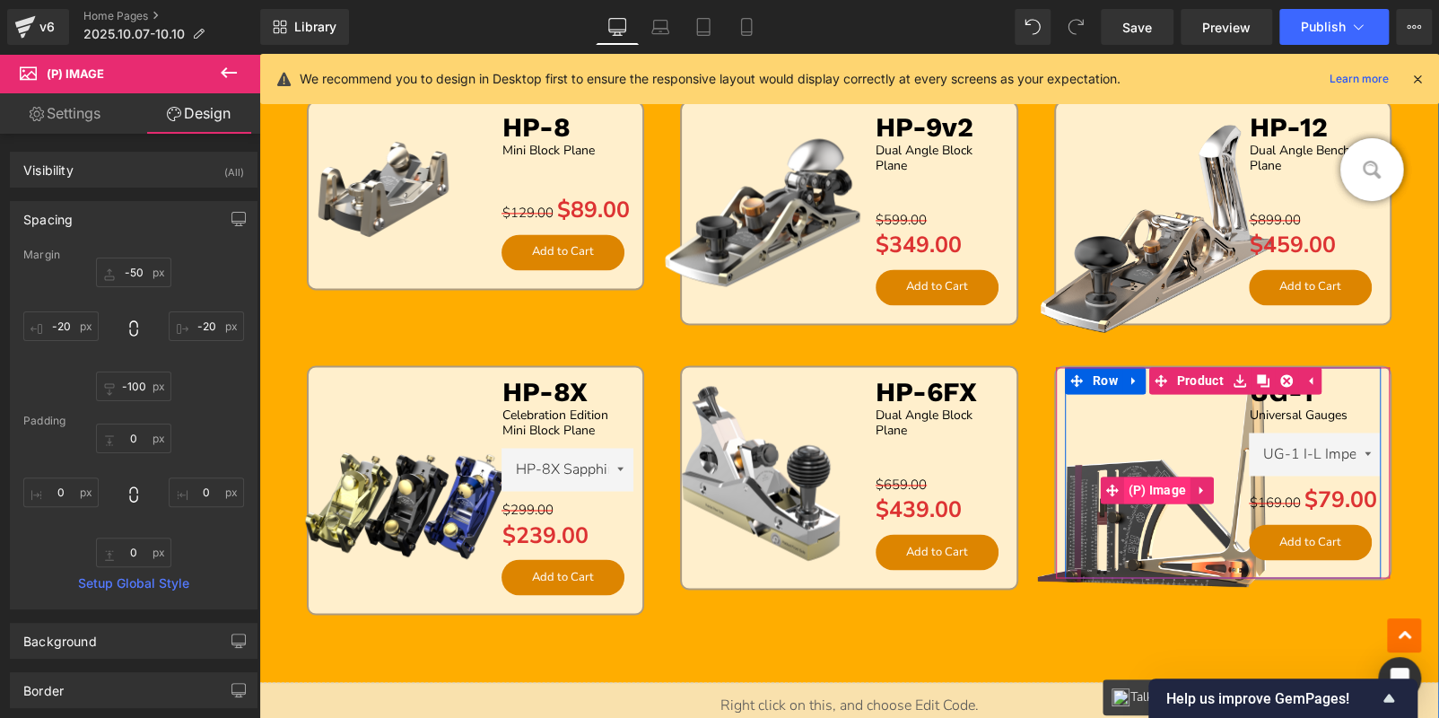
click at [1138, 483] on span "(P) Image" at bounding box center [1156, 489] width 67 height 27
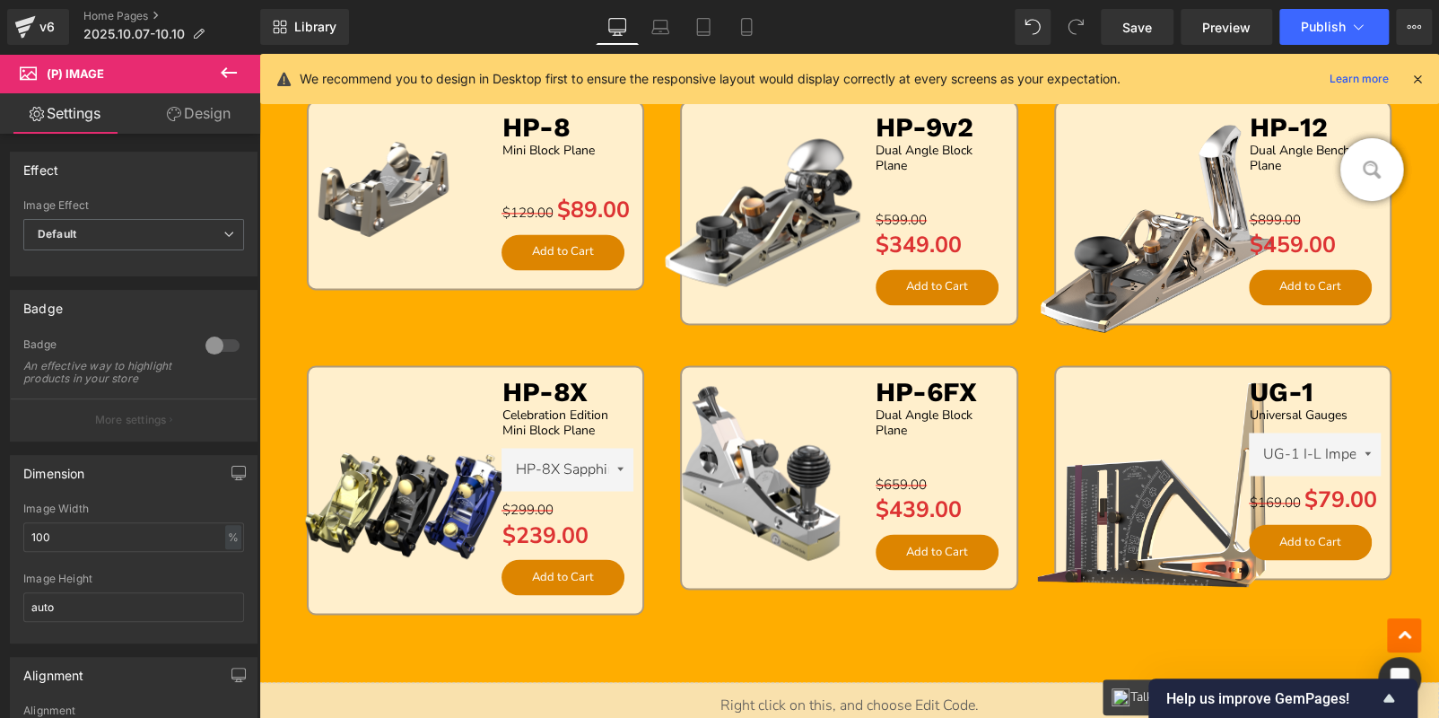
click at [199, 106] on link "Design" at bounding box center [199, 113] width 130 height 40
click at [0, 0] on div "Spacing" at bounding box center [0, 0] width 0 height 0
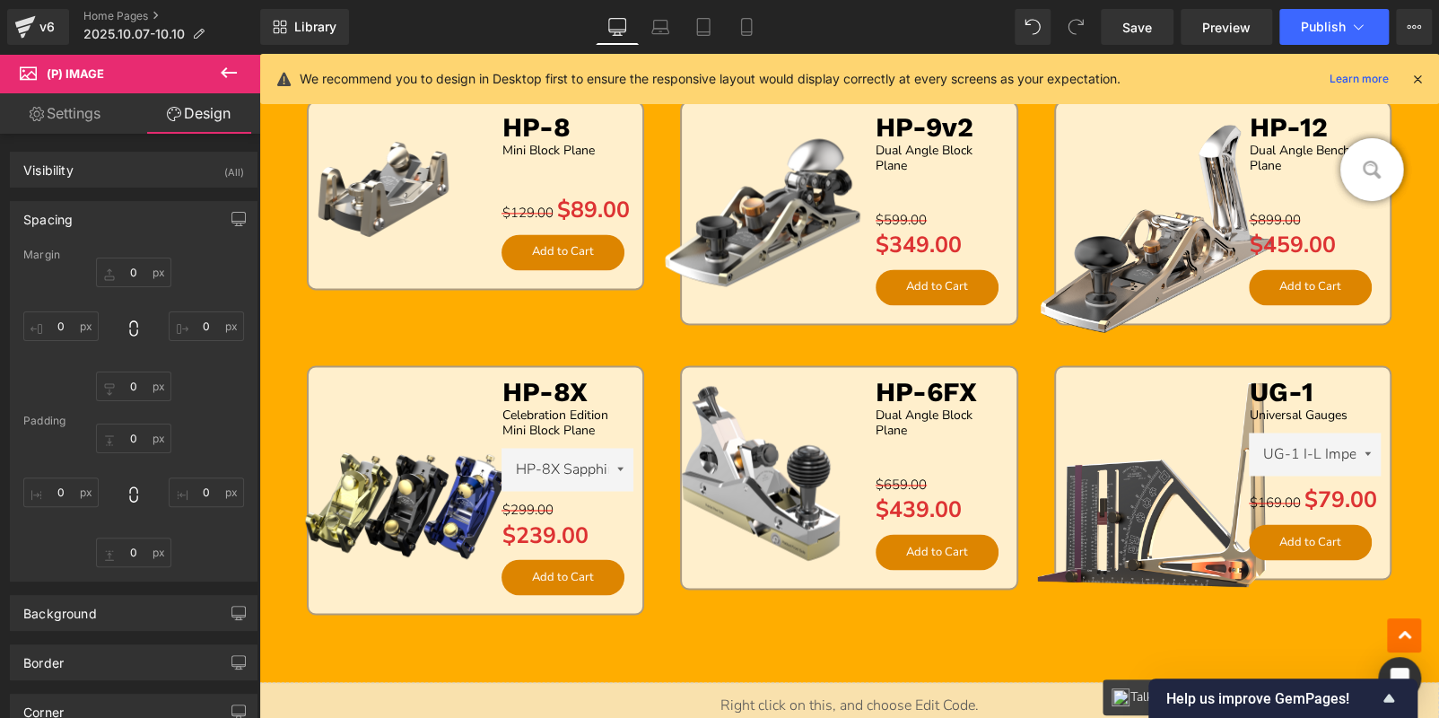
type input "-50"
type input "-100"
type input "-50"
type input "0"
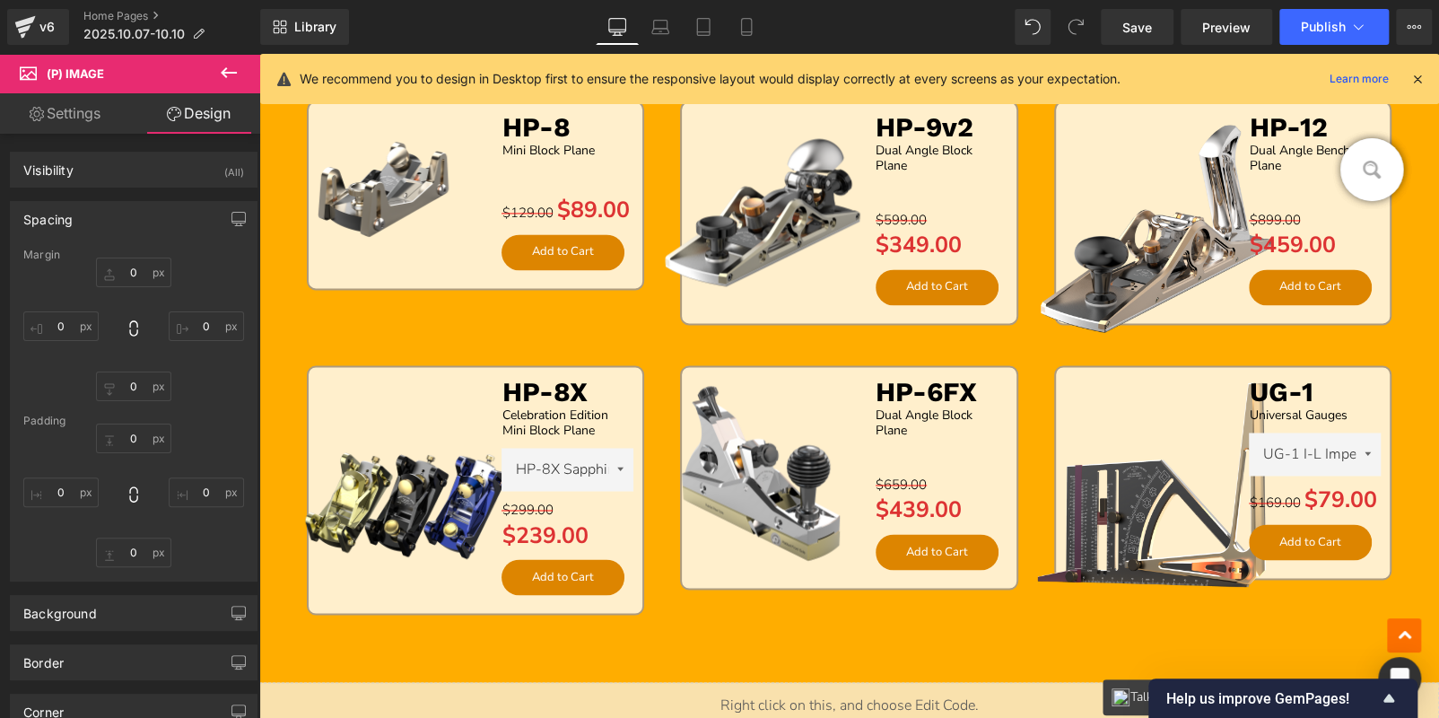
type input "0"
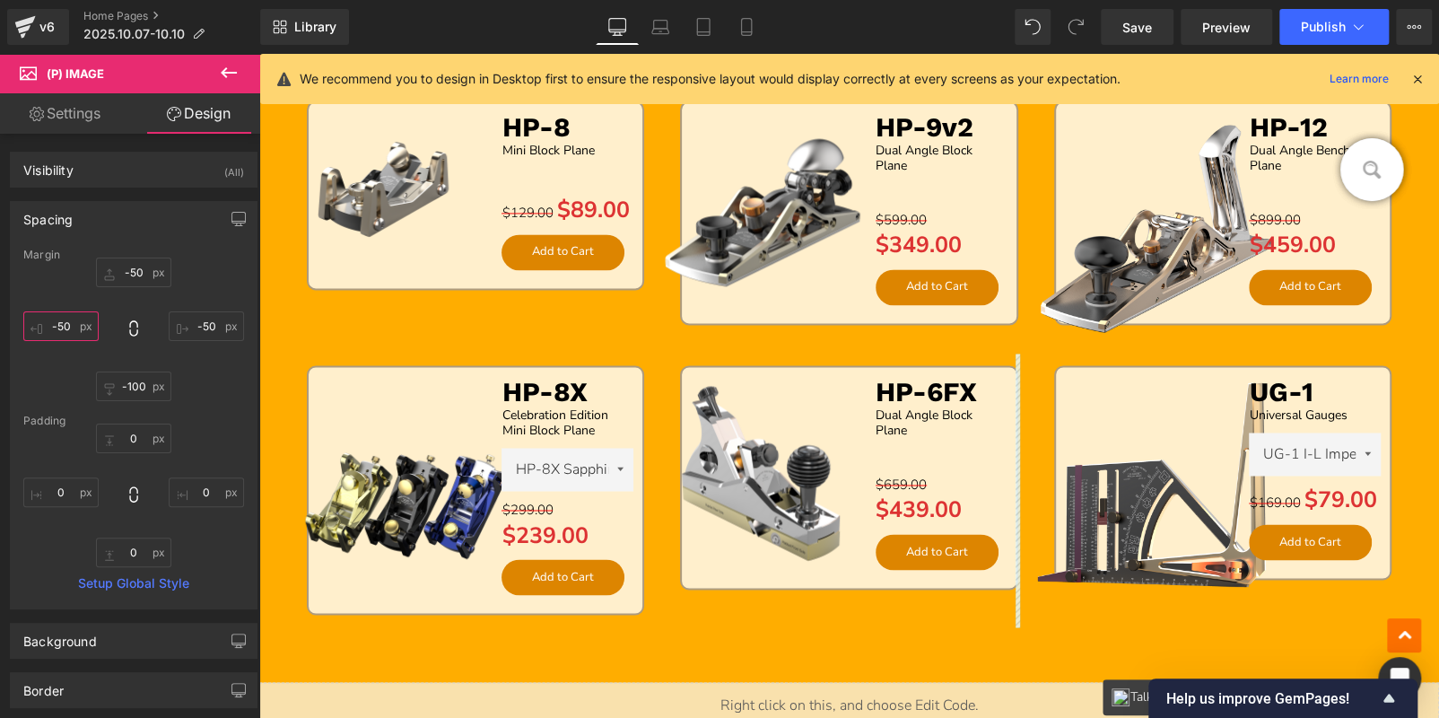
click at [72, 328] on input "-50" at bounding box center [60, 326] width 75 height 30
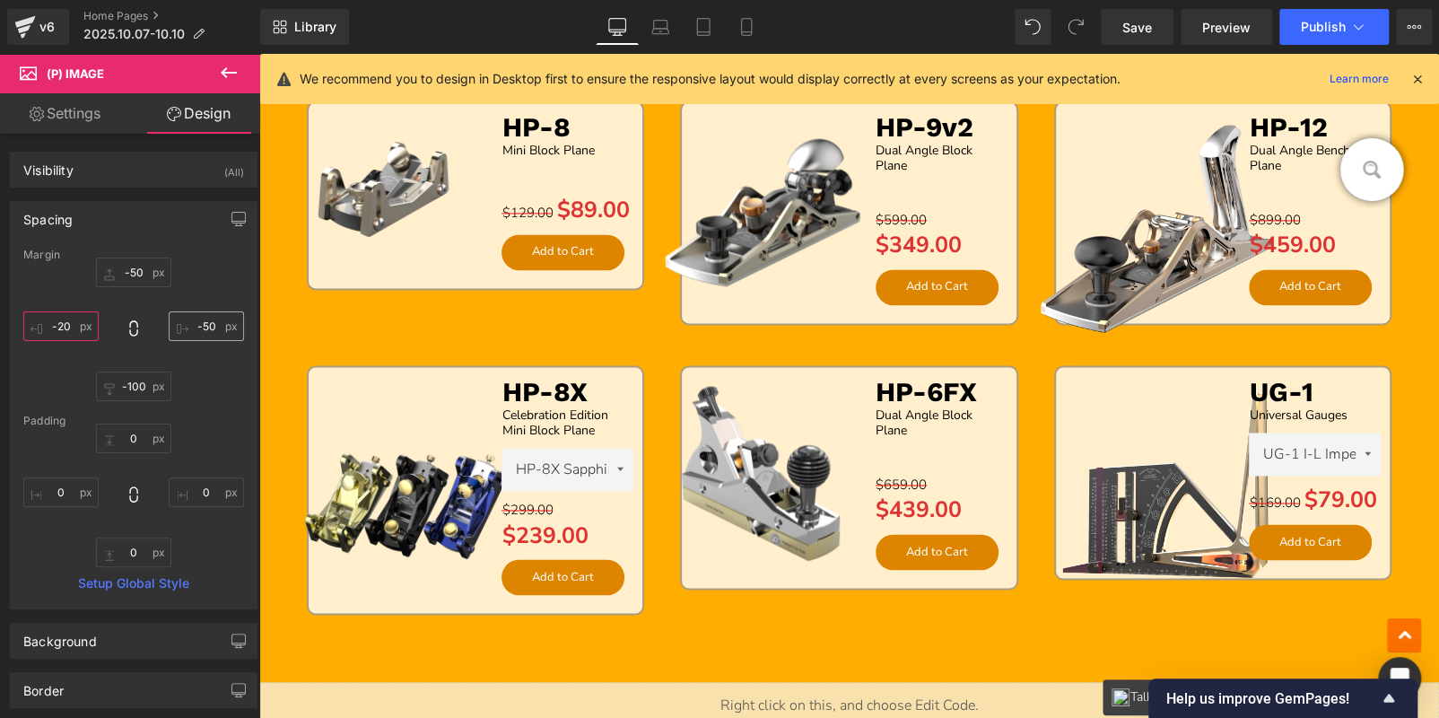
type input "-20"
click at [175, 316] on input "-50" at bounding box center [206, 326] width 75 height 30
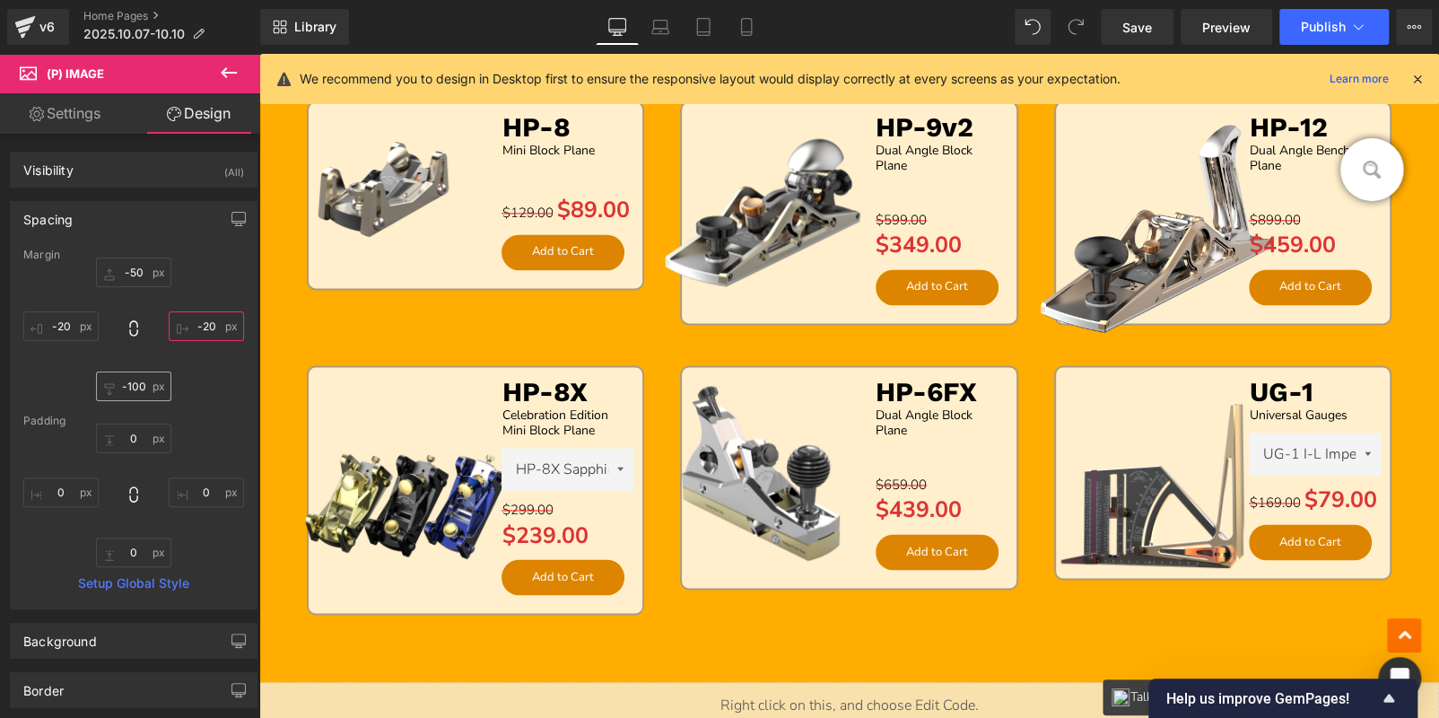
type input "-20"
click at [141, 388] on input "-100" at bounding box center [133, 386] width 75 height 30
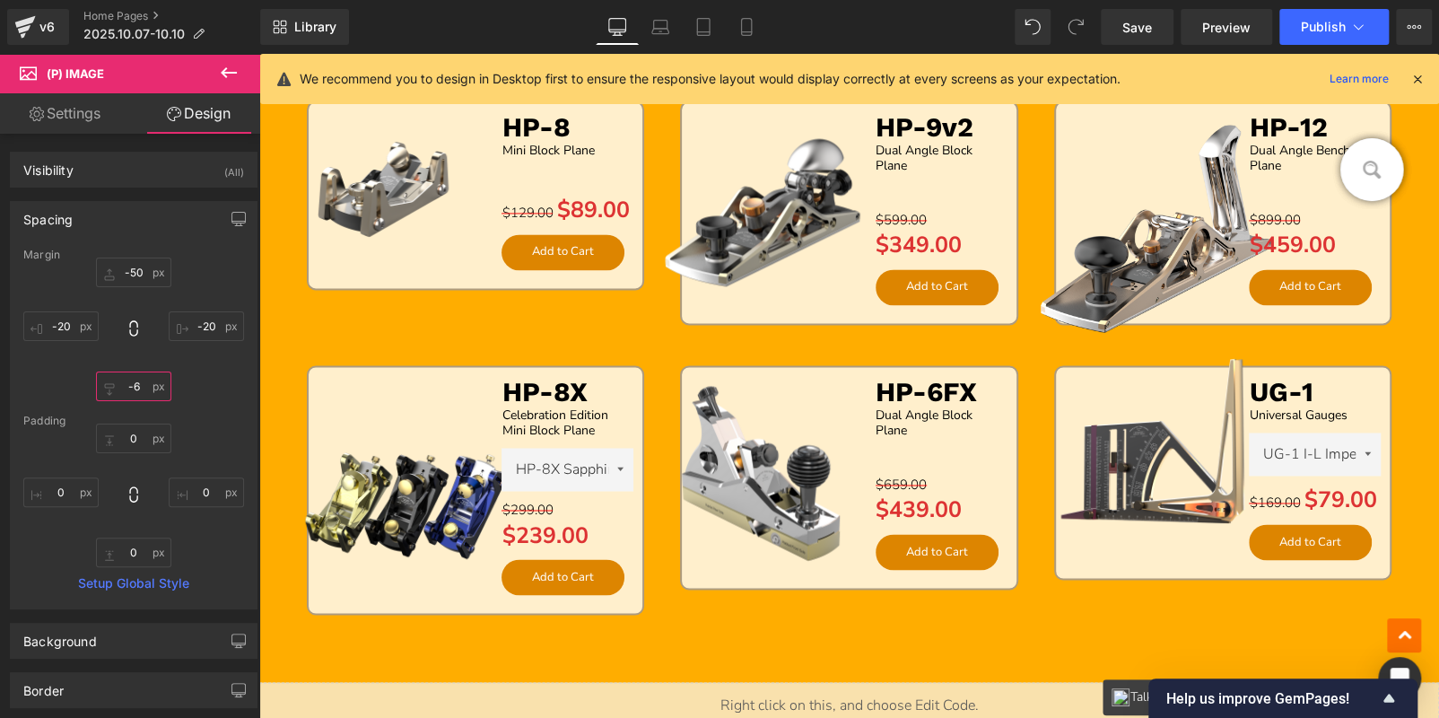
type input "-60"
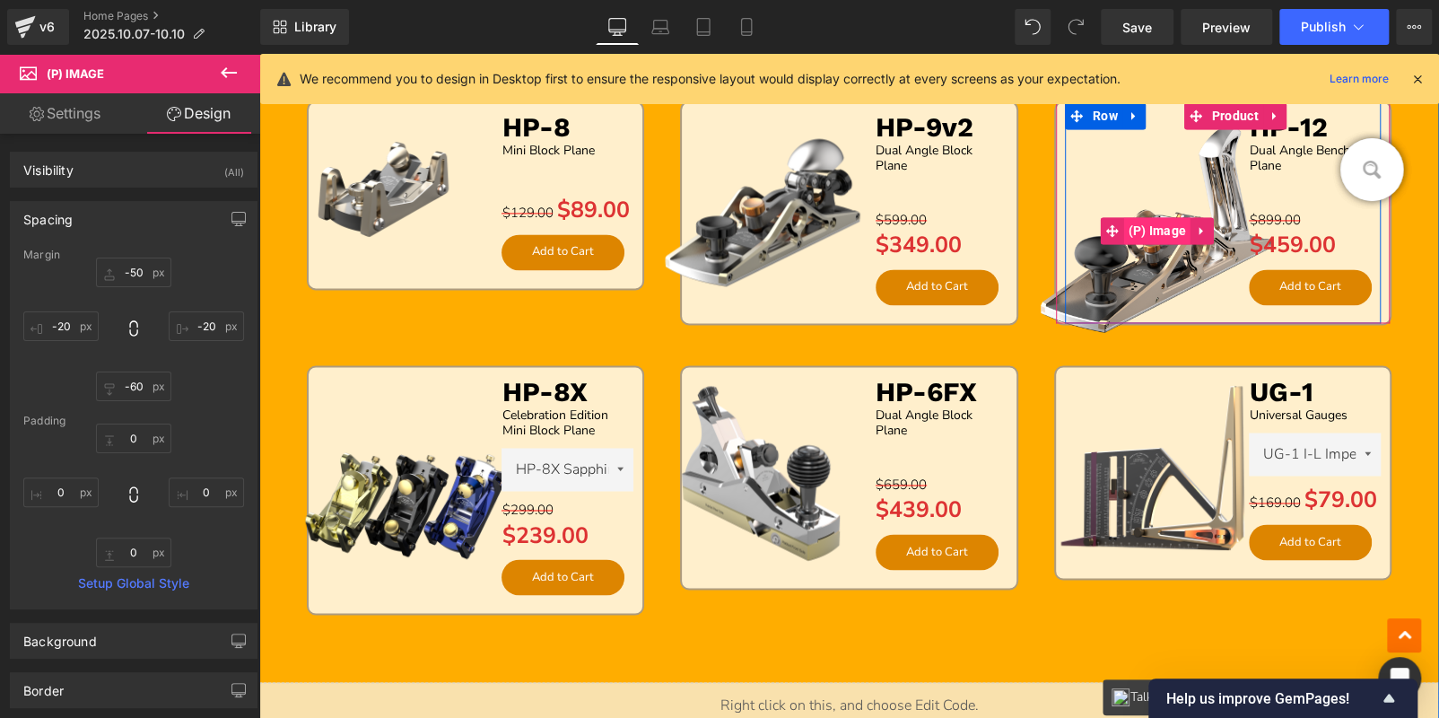
click at [1146, 229] on span "(P) Image" at bounding box center [1156, 230] width 67 height 27
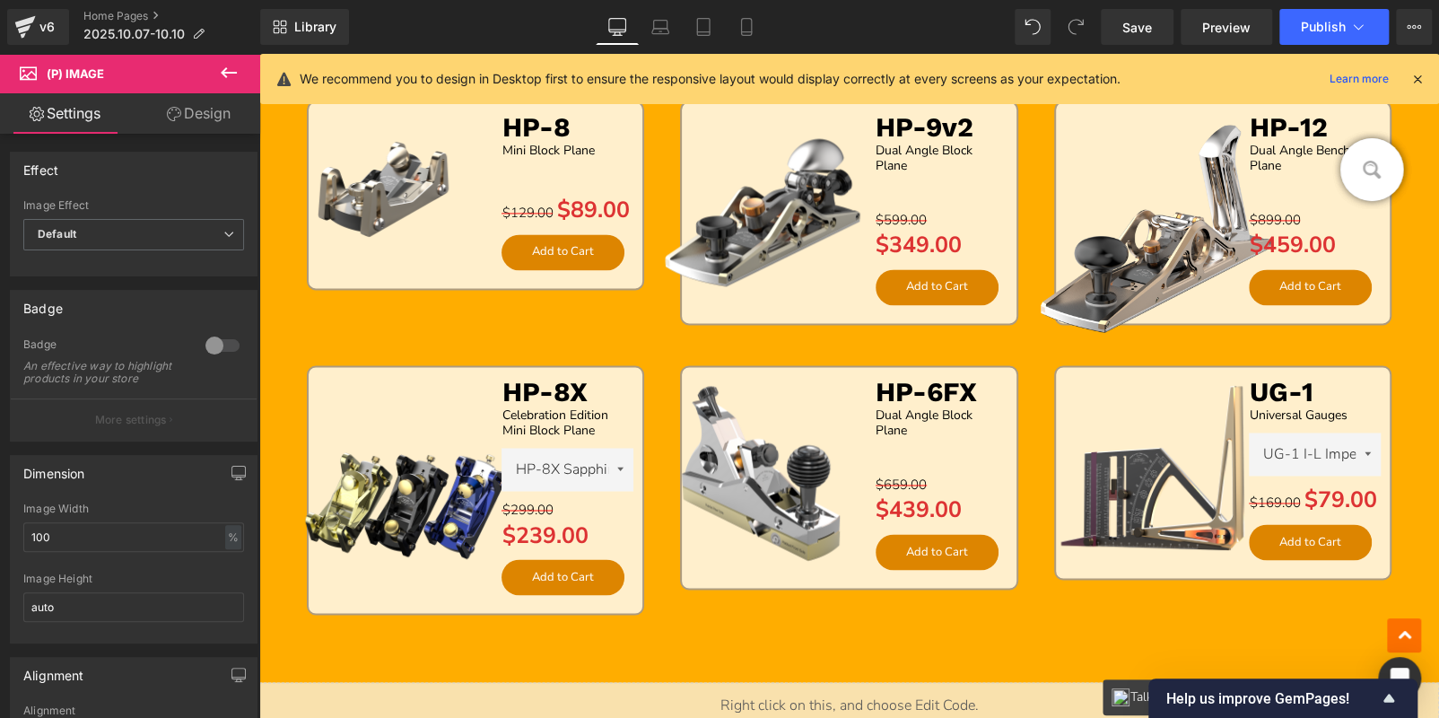
click at [207, 116] on link "Design" at bounding box center [199, 113] width 130 height 40
click at [0, 0] on div "Spacing" at bounding box center [0, 0] width 0 height 0
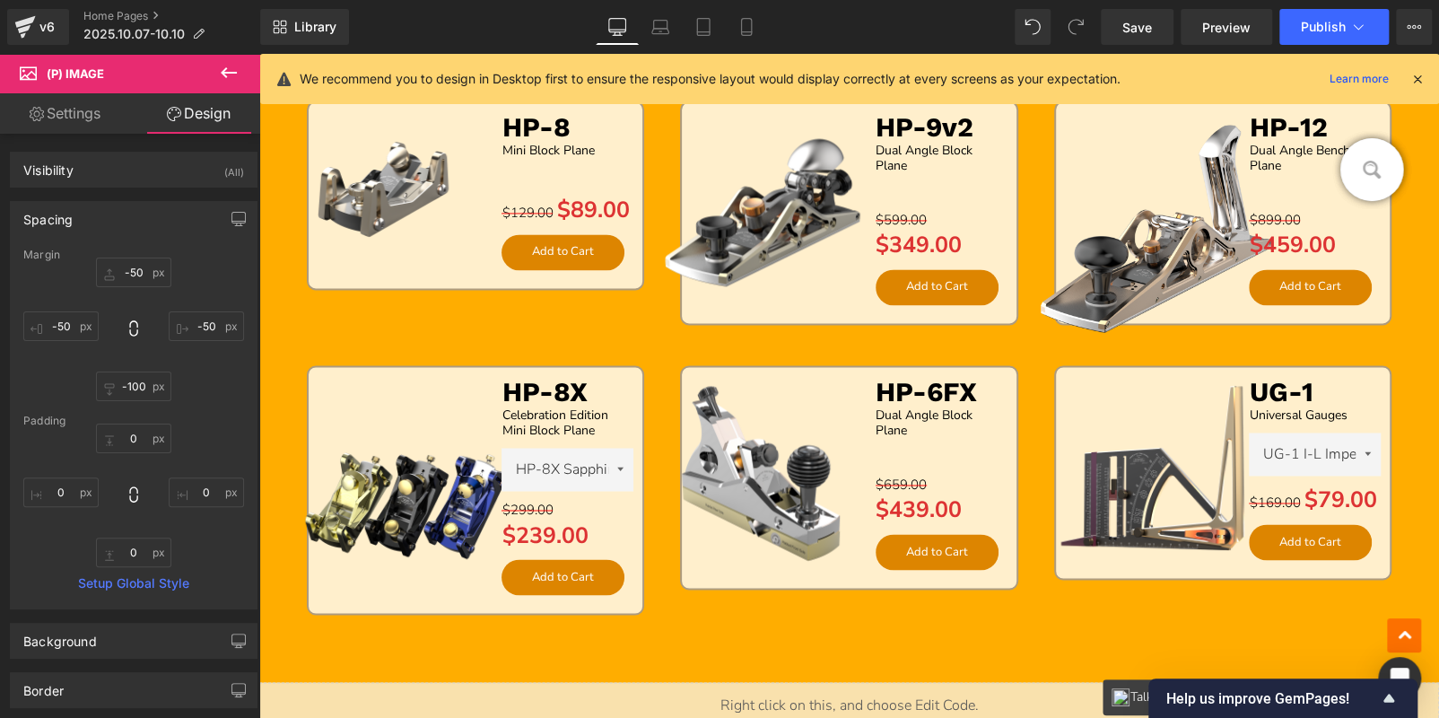
type input "-50"
type input "-100"
type input "-50"
type input "0"
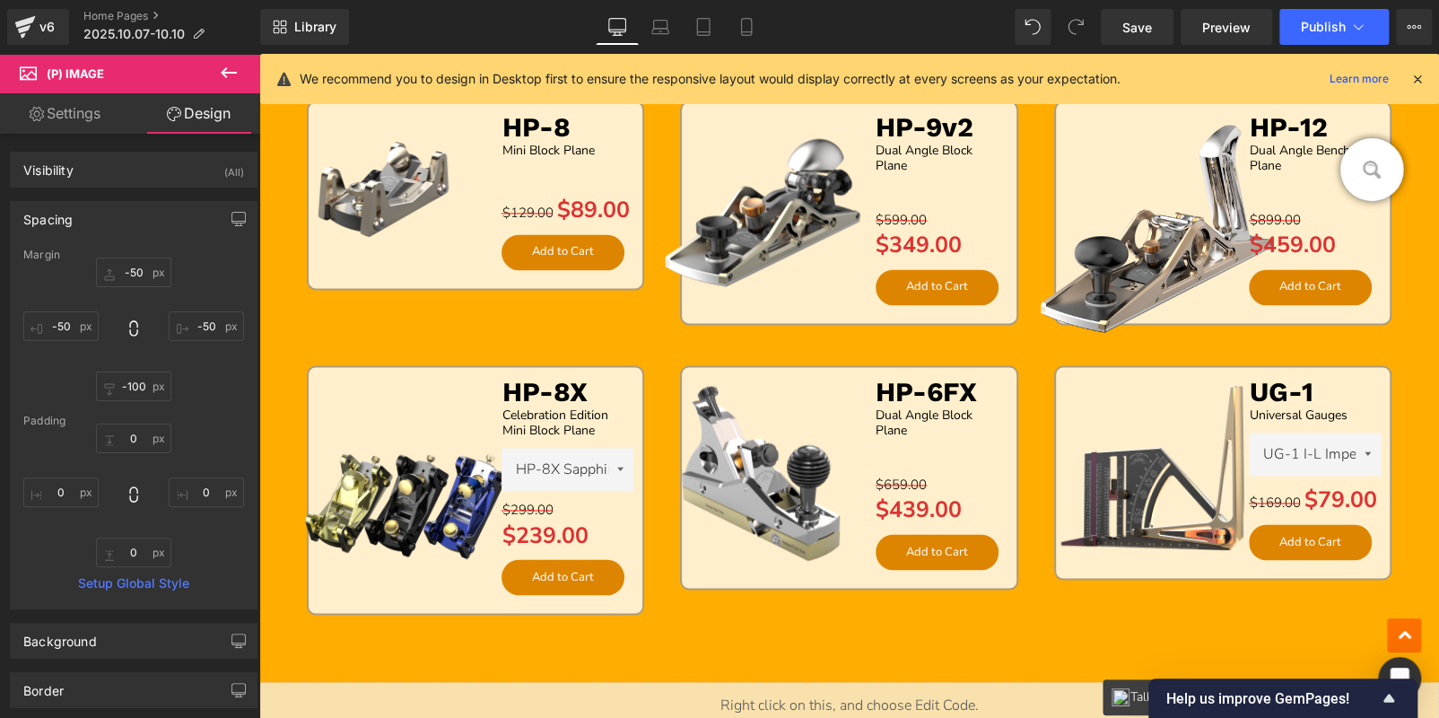
type input "0"
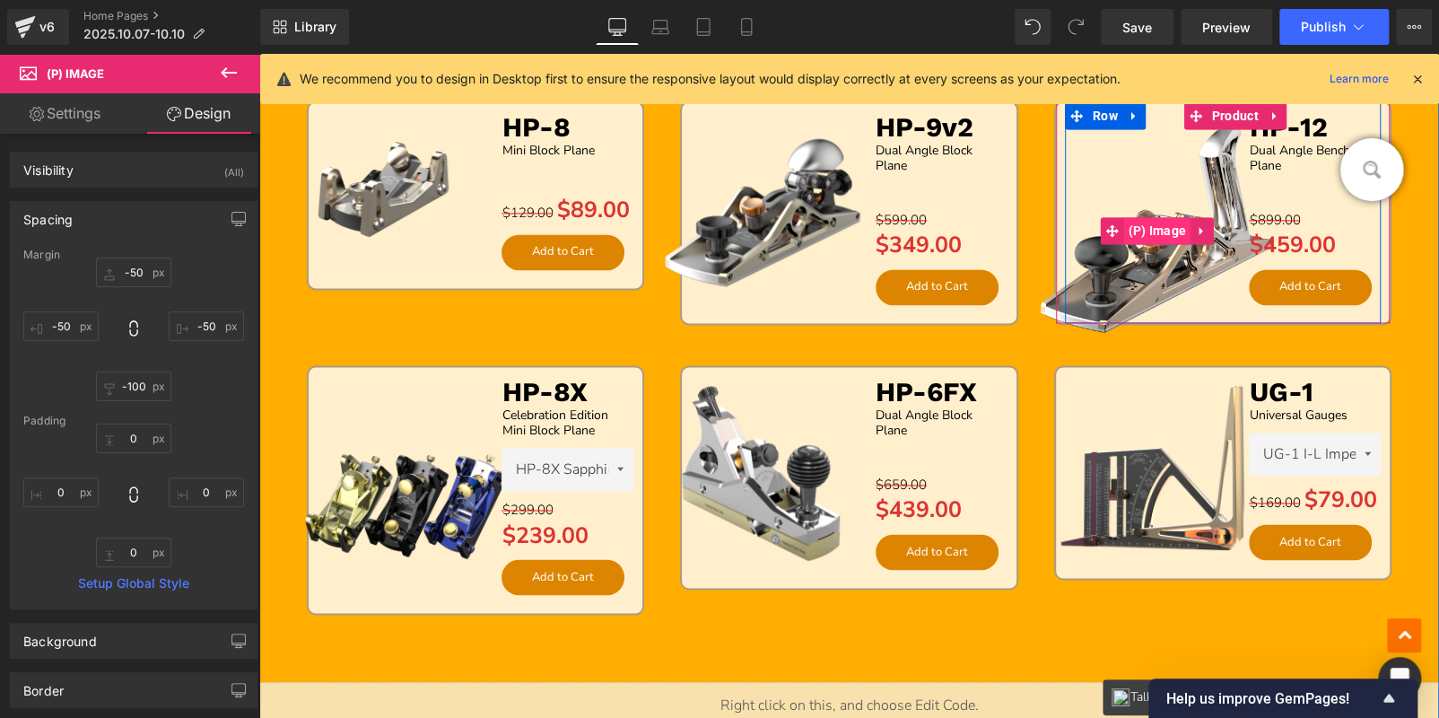
click at [1156, 234] on span "(P) Image" at bounding box center [1156, 230] width 67 height 27
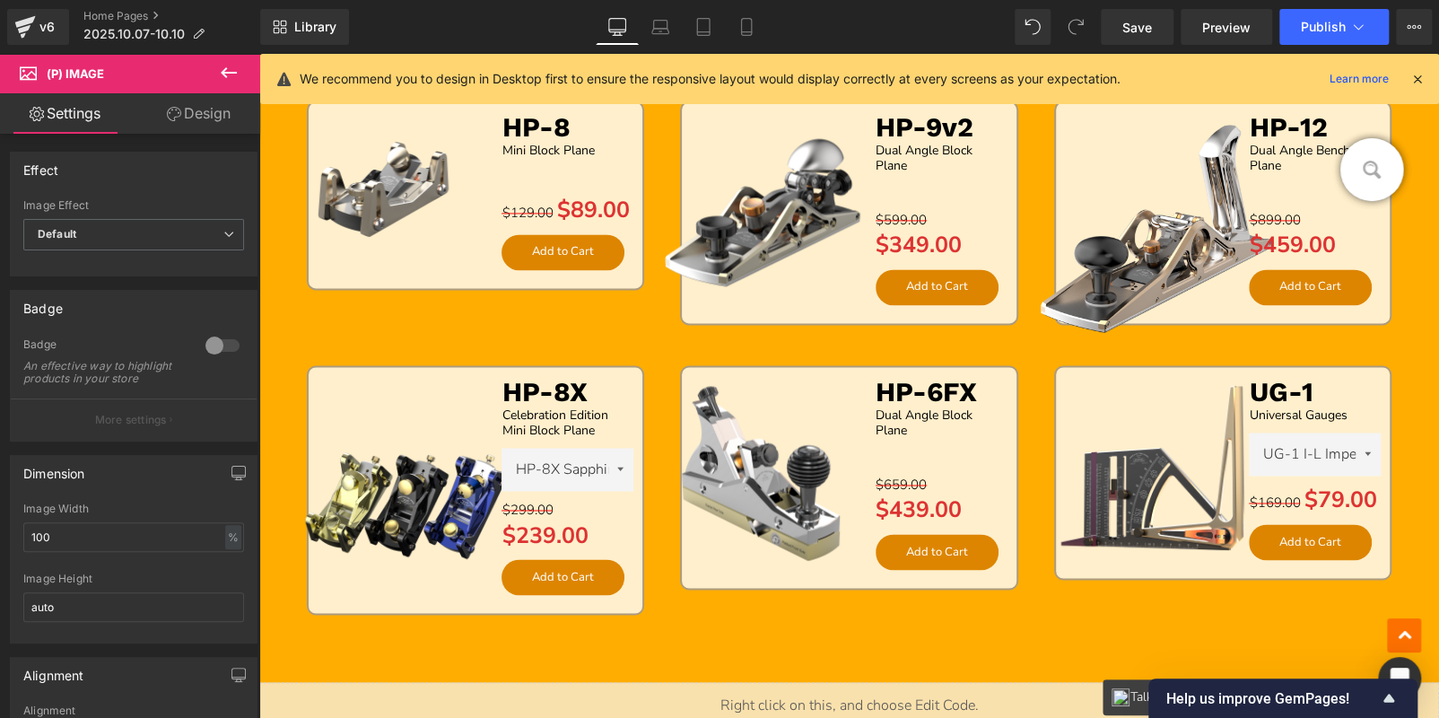
click at [187, 117] on link "Design" at bounding box center [199, 113] width 130 height 40
click at [0, 0] on div "Spacing" at bounding box center [0, 0] width 0 height 0
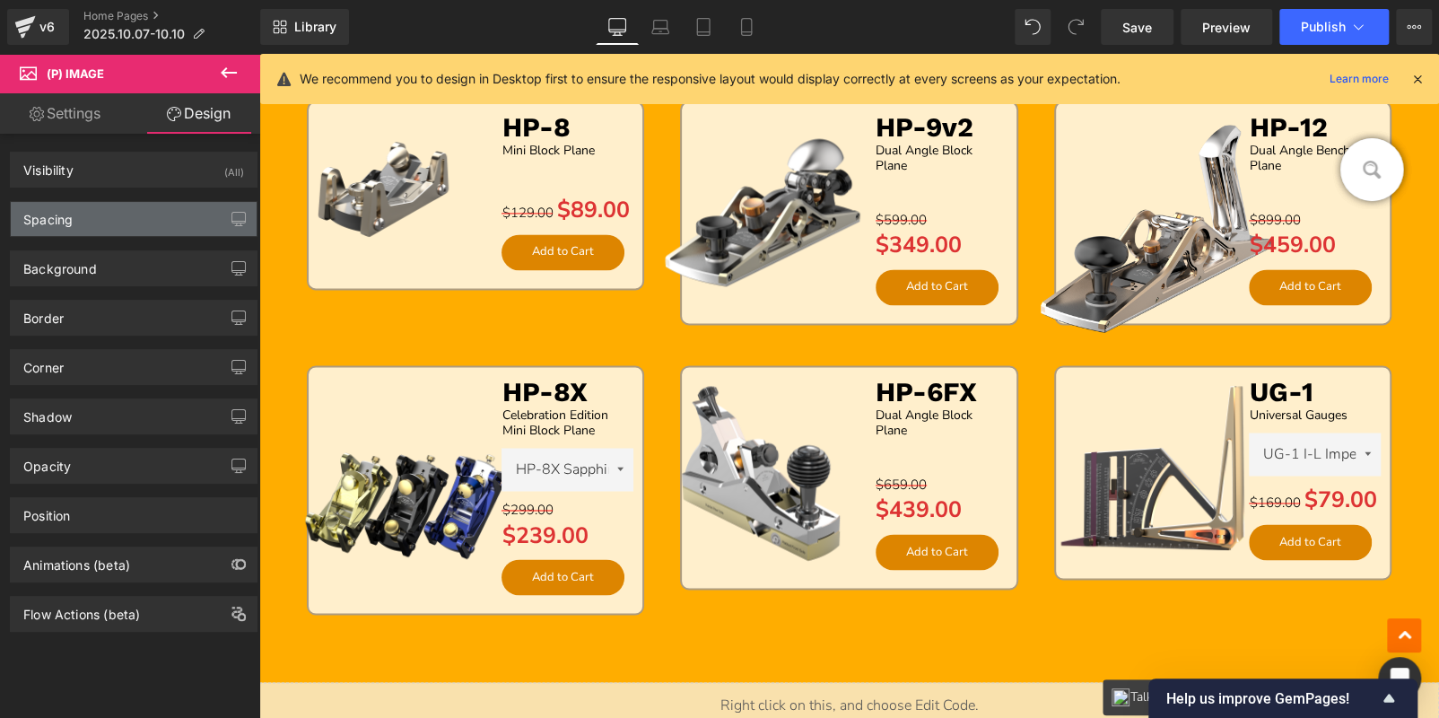
click at [122, 229] on div "Spacing" at bounding box center [134, 219] width 246 height 34
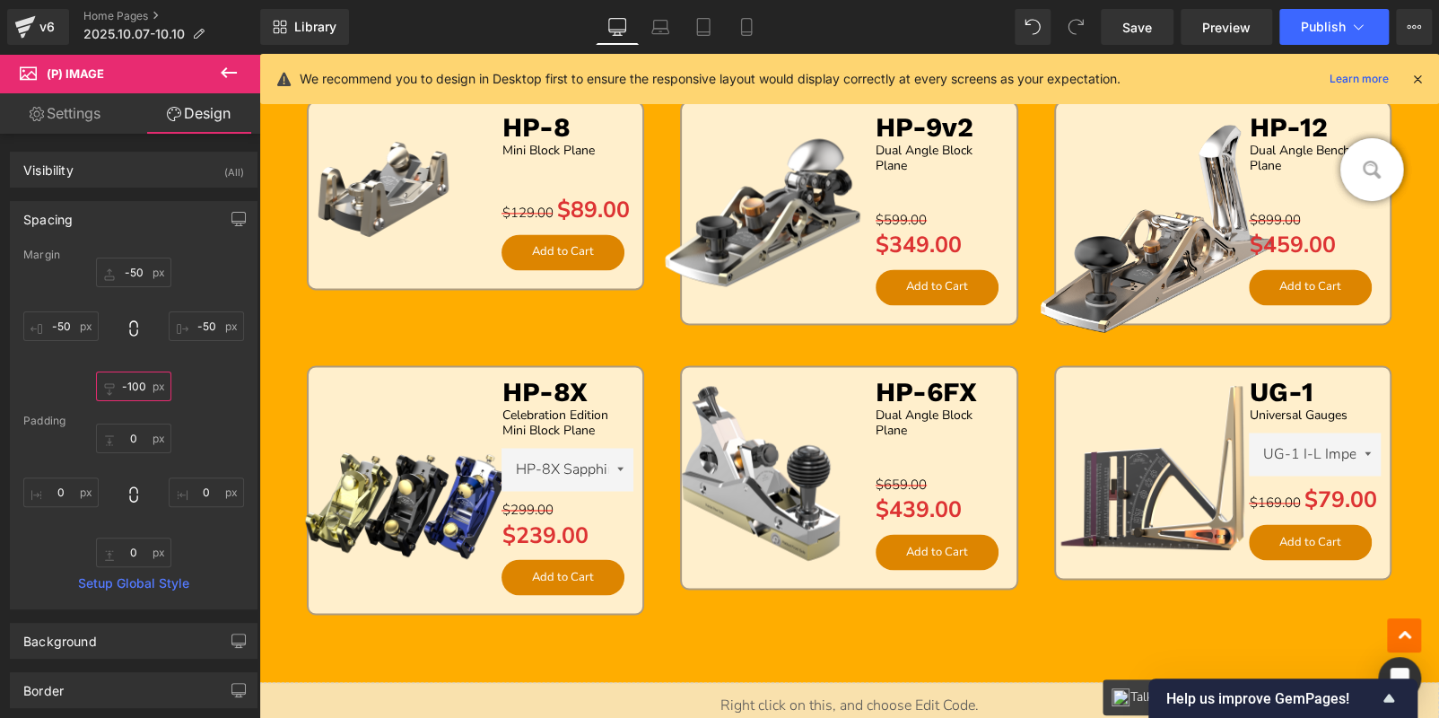
click at [133, 388] on input "-100" at bounding box center [133, 386] width 75 height 30
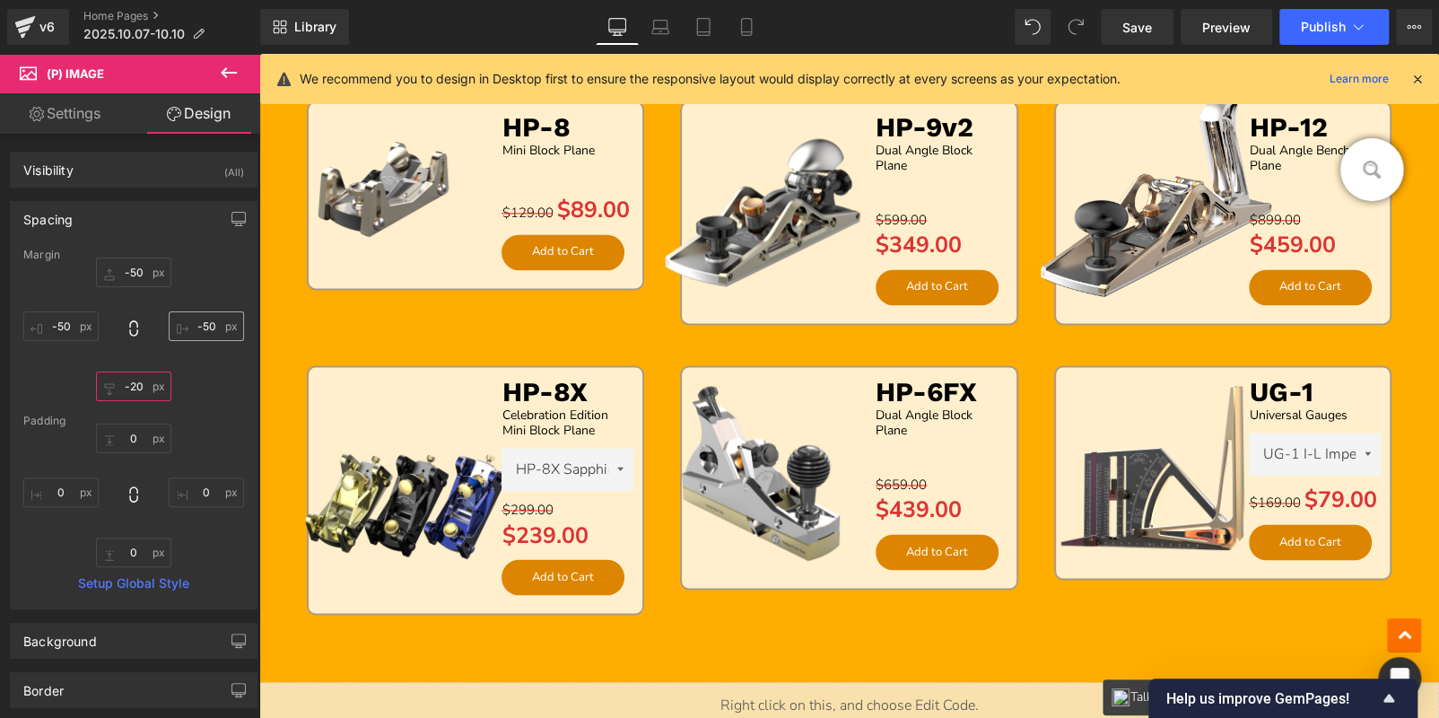
type input "-20"
click at [197, 324] on input "-50" at bounding box center [206, 326] width 75 height 30
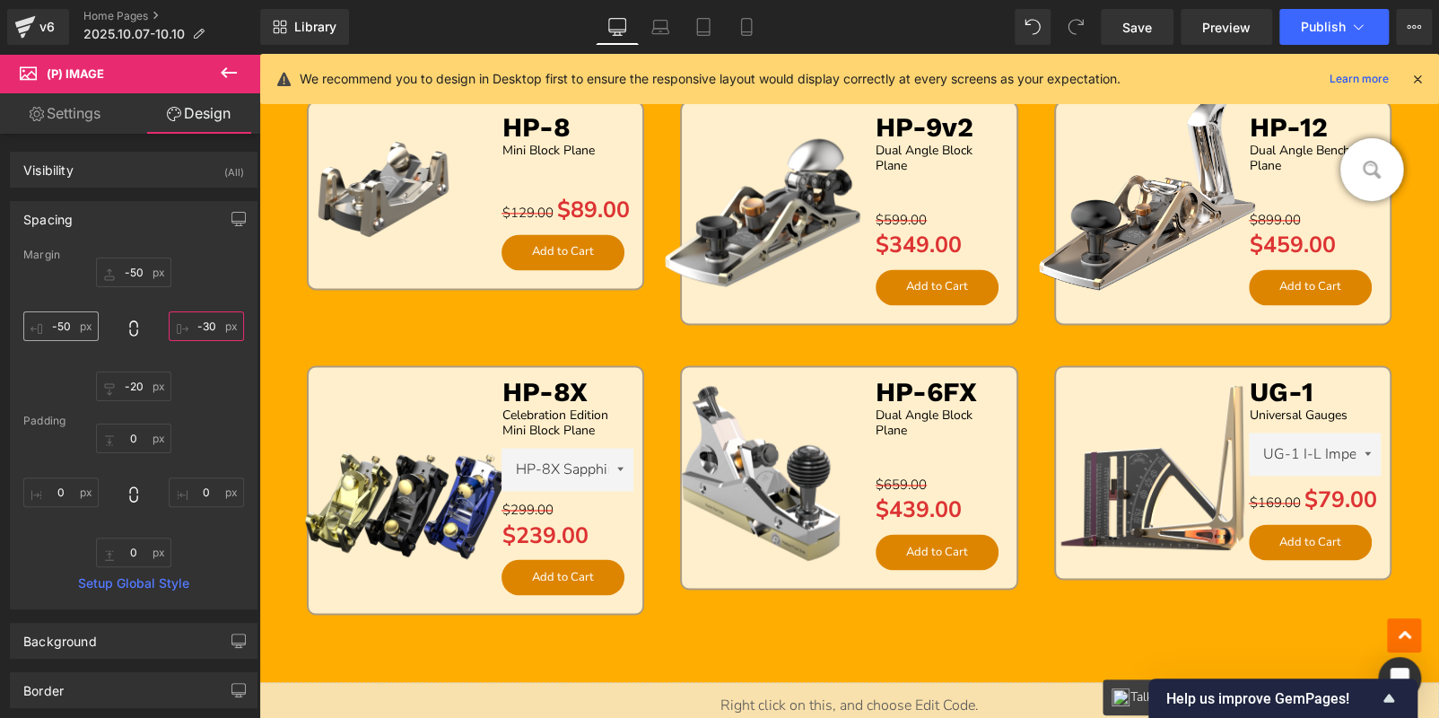
type input "-30"
click at [65, 323] on input "-50" at bounding box center [60, 326] width 75 height 30
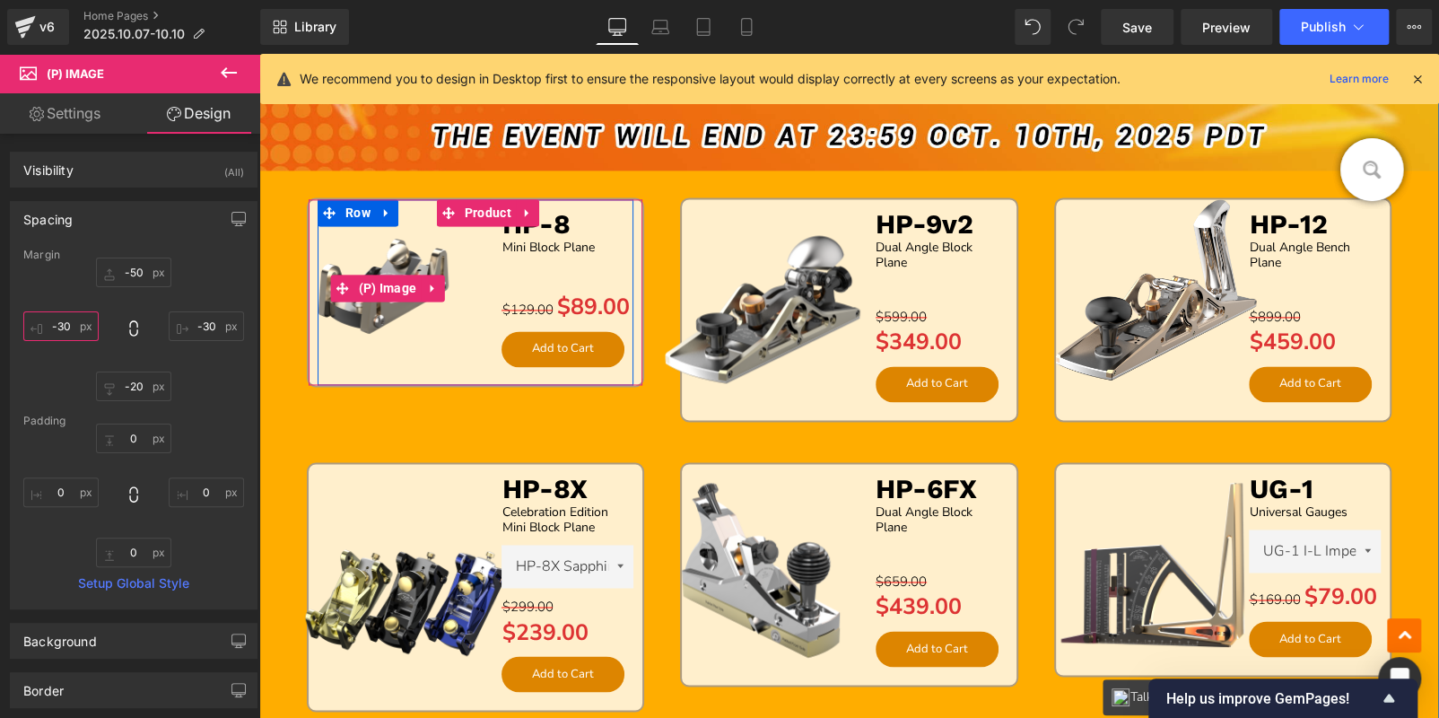
scroll to position [1235, 0]
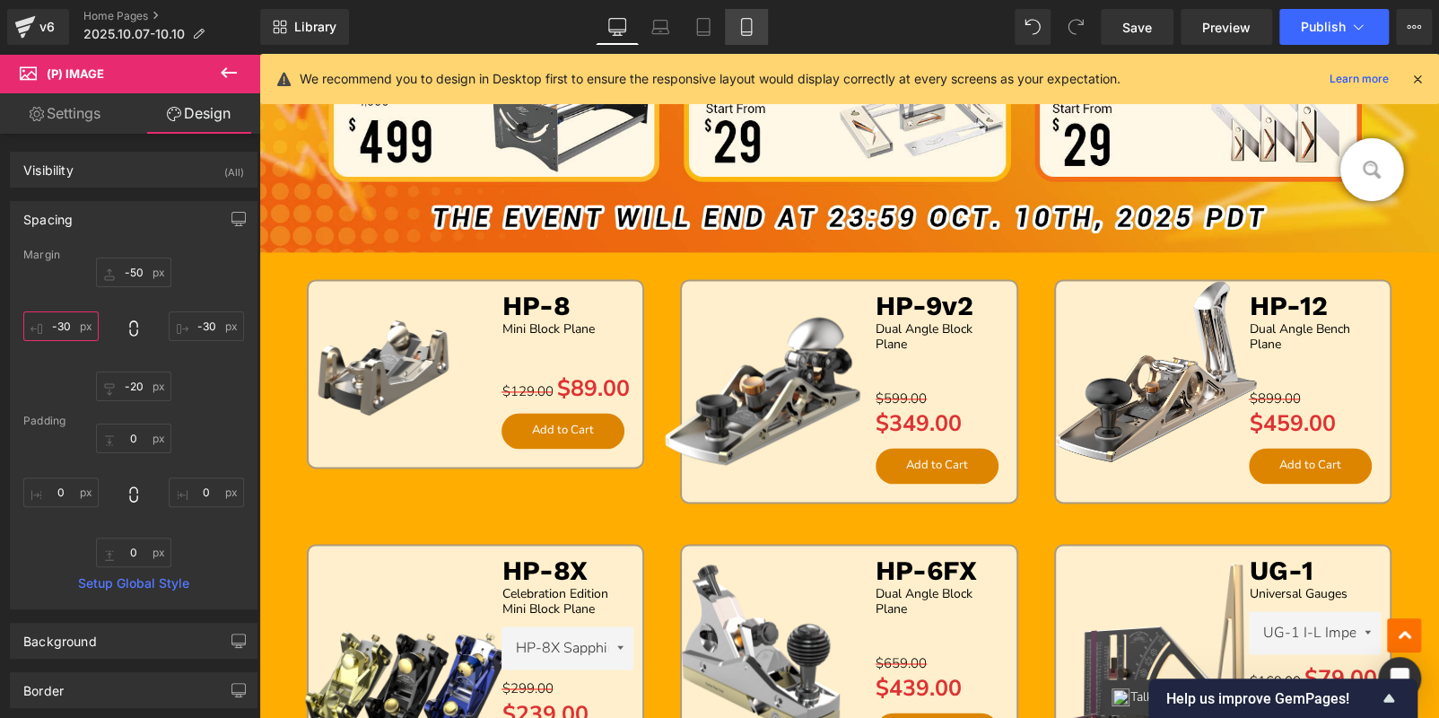
type input "-30"
click at [755, 25] on link "Mobile" at bounding box center [746, 27] width 43 height 36
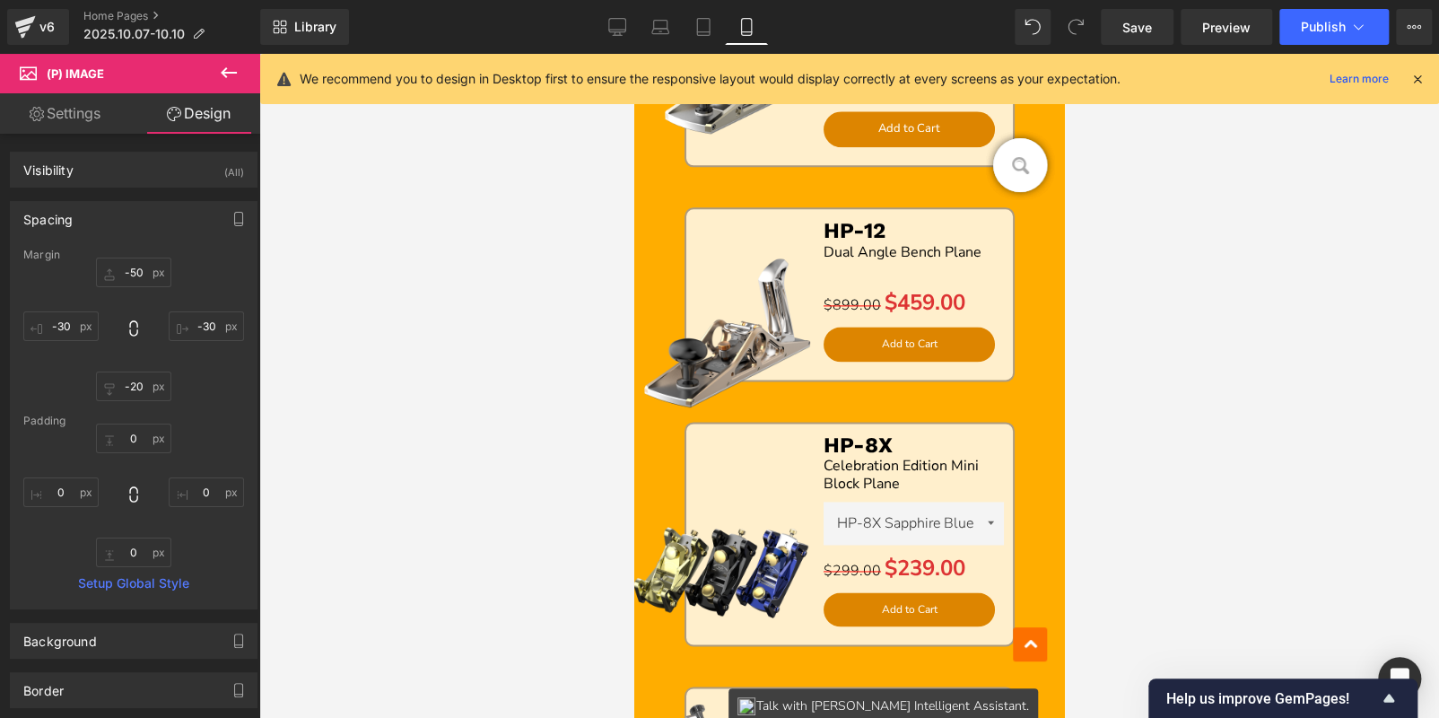
type input "-50"
type input "-30"
type input "-150"
type input "-100"
type input "0"
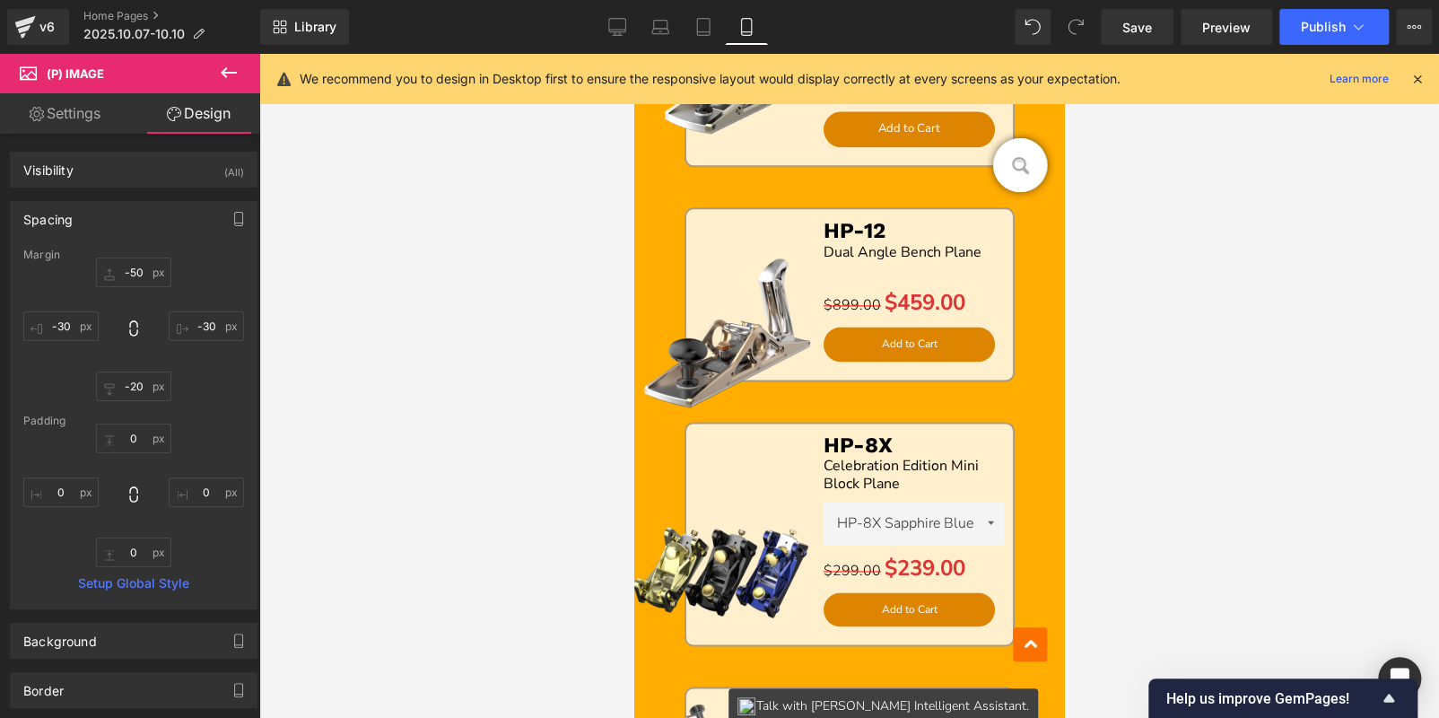
type input "0"
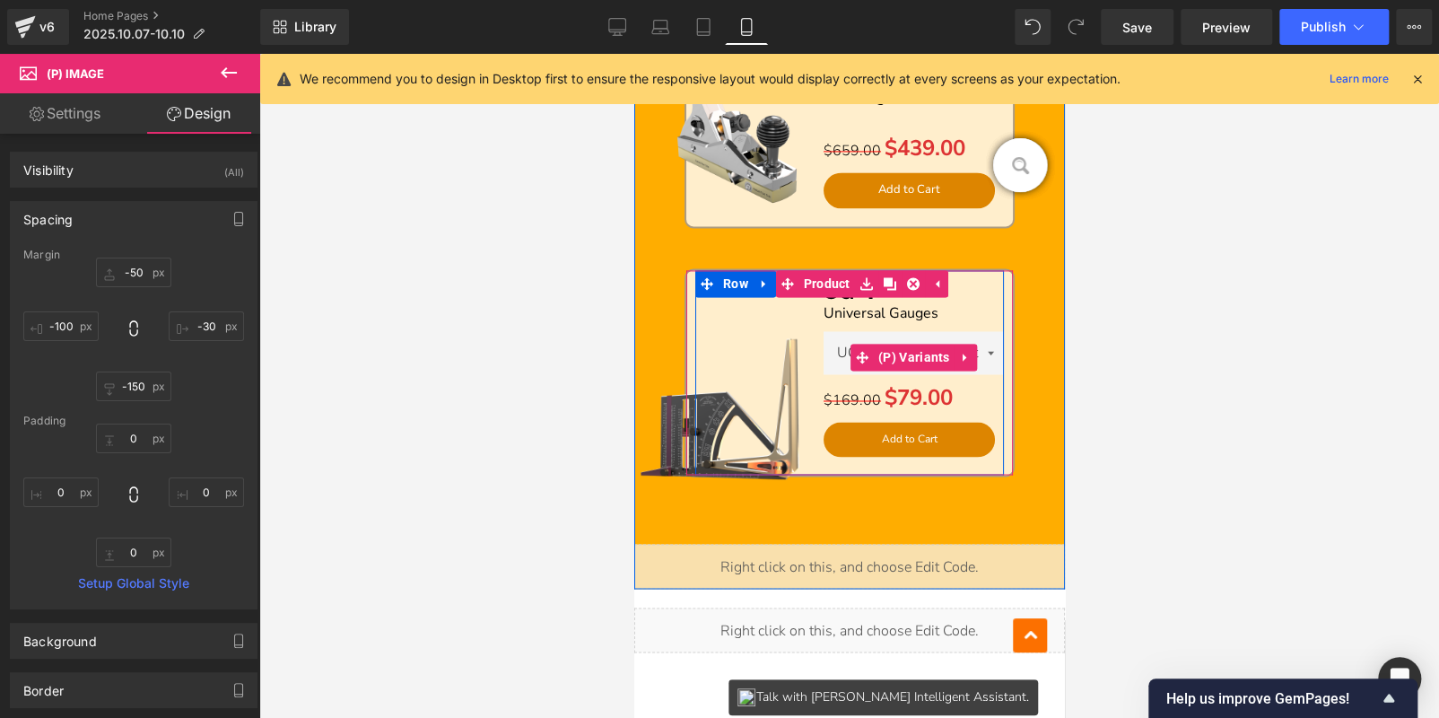
scroll to position [1459, 0]
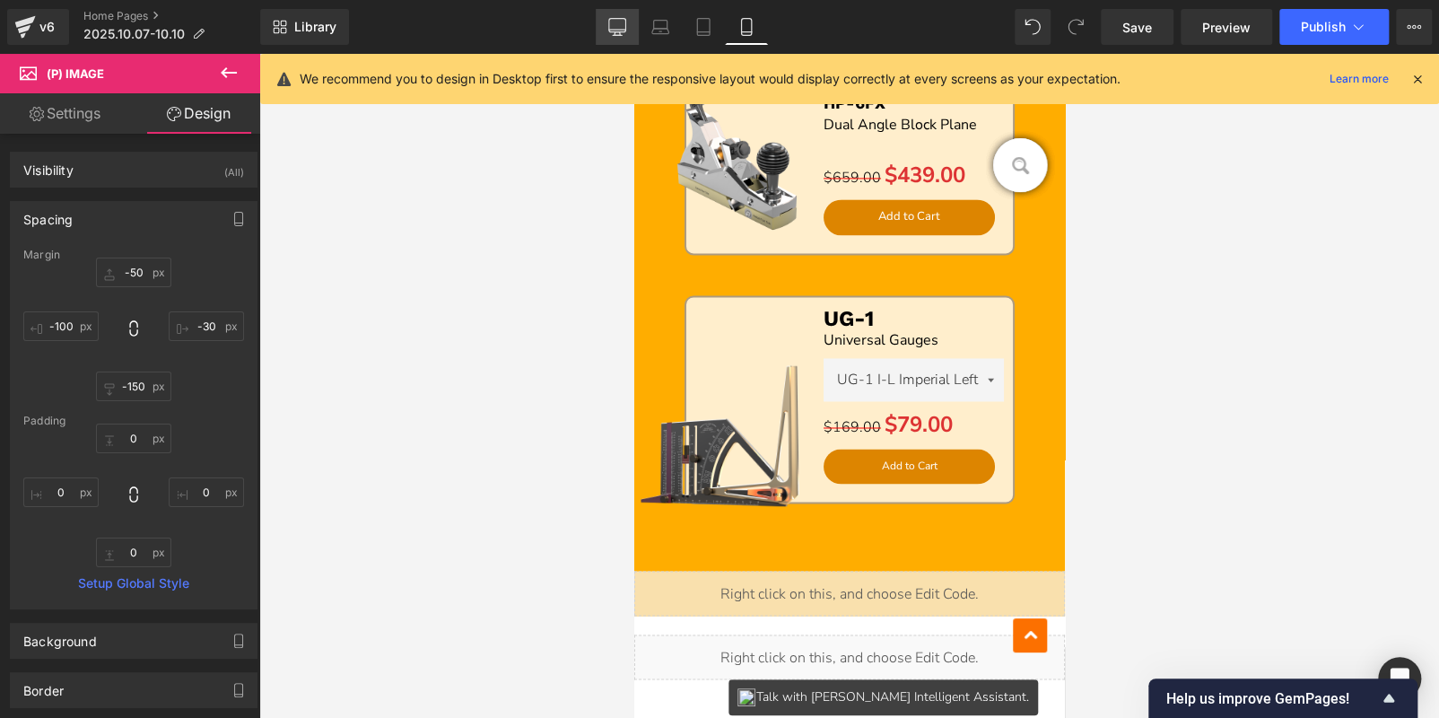
click at [630, 31] on link "Desktop" at bounding box center [617, 27] width 43 height 36
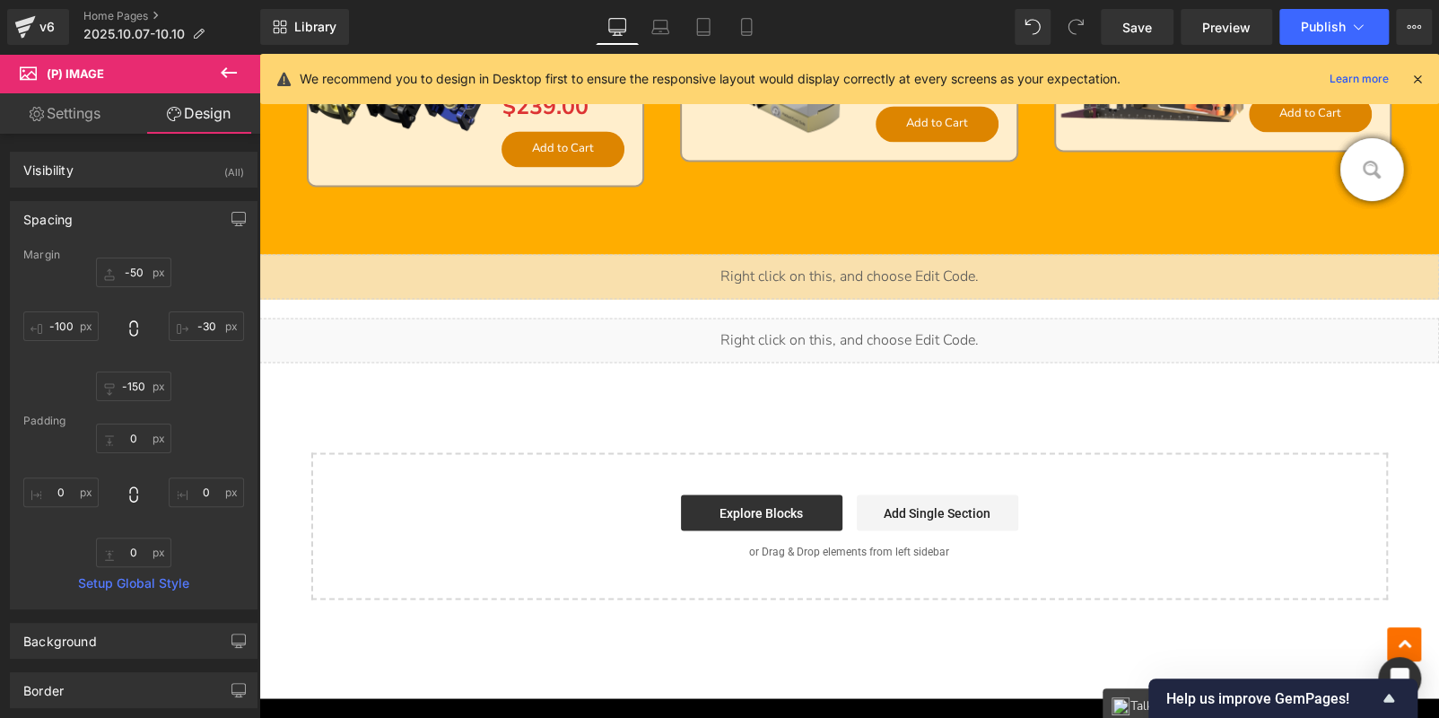
type input "-50"
type input "-30"
type input "-20"
type input "-30"
type input "0"
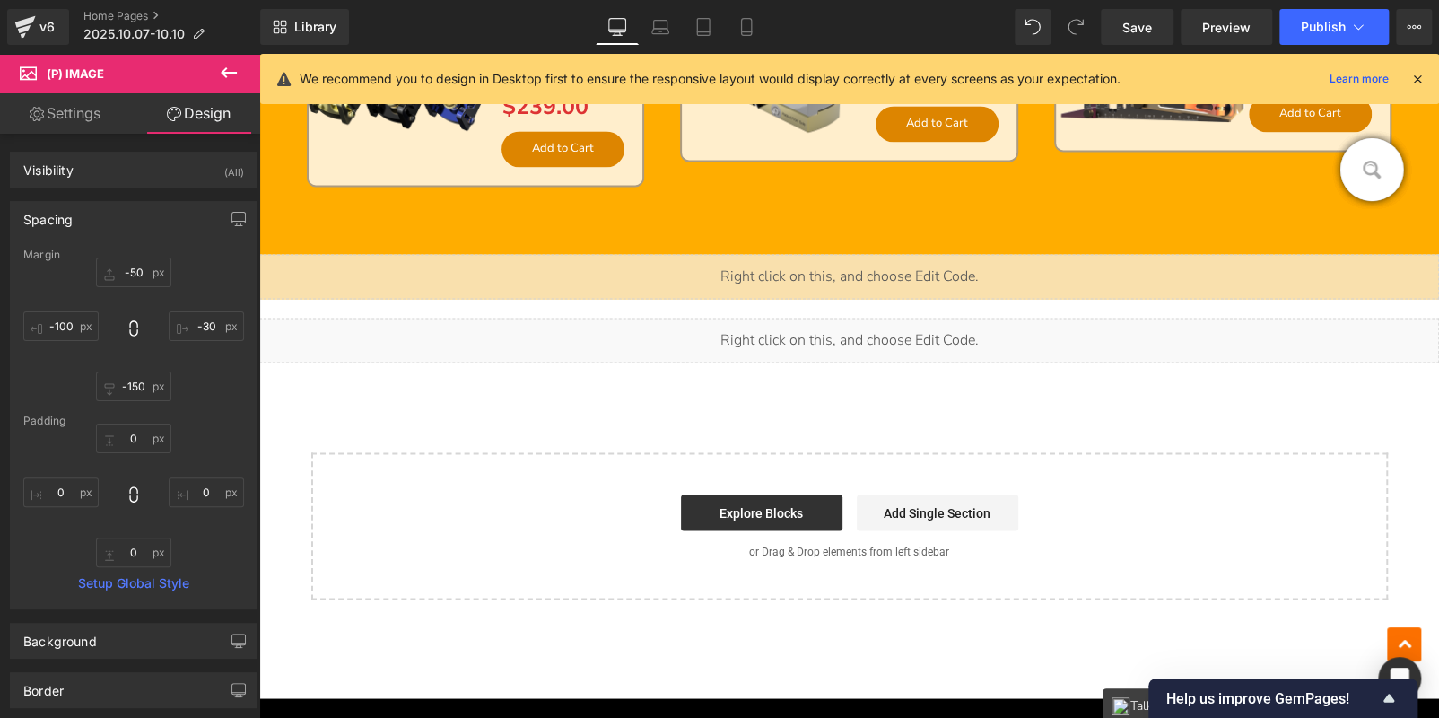
type input "0"
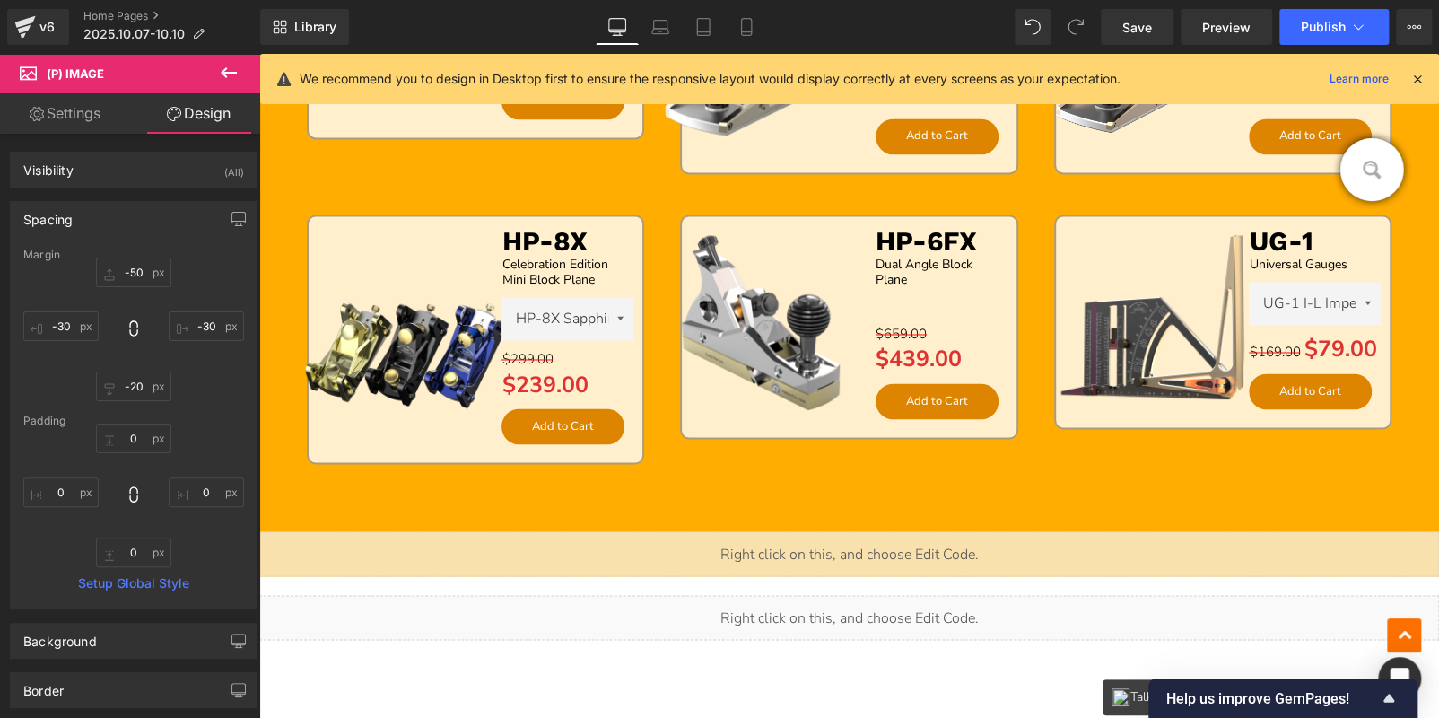
scroll to position [1568, 0]
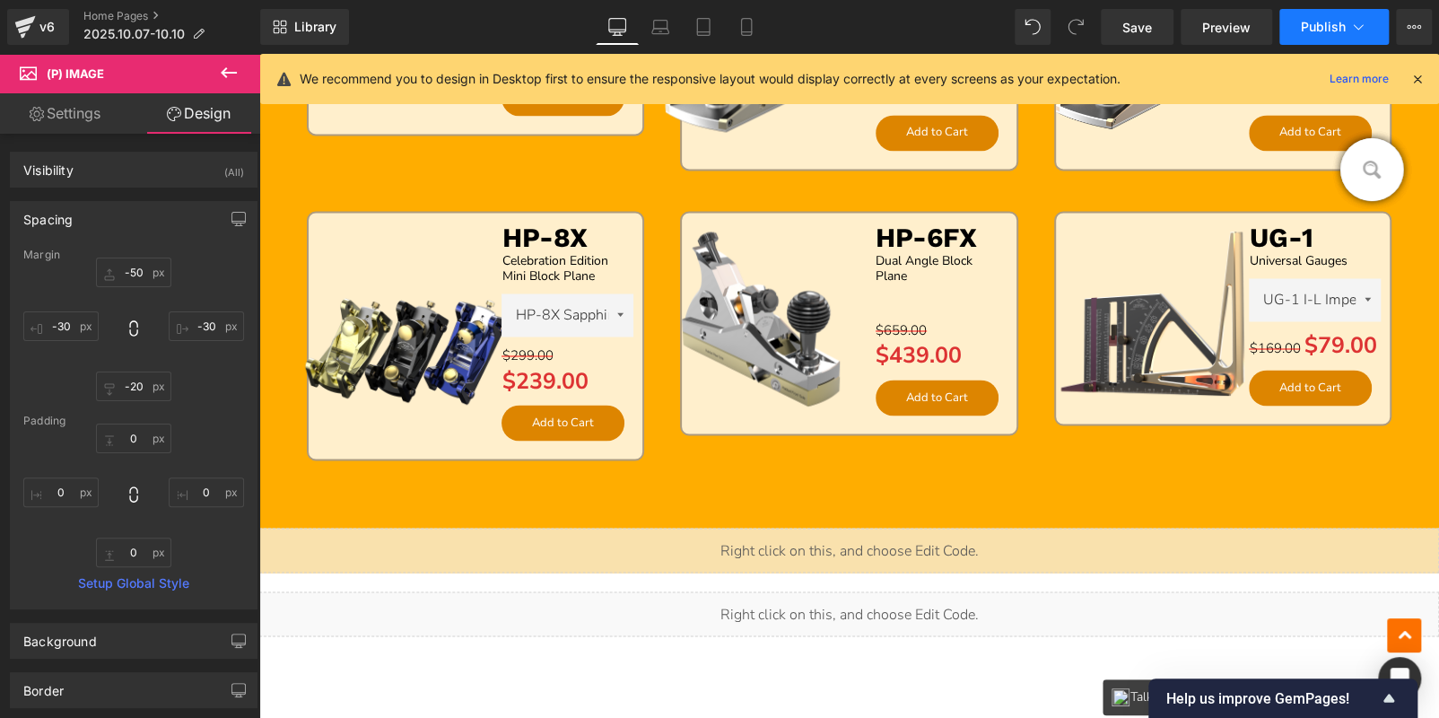
click at [1356, 10] on button "Publish" at bounding box center [1333, 27] width 109 height 36
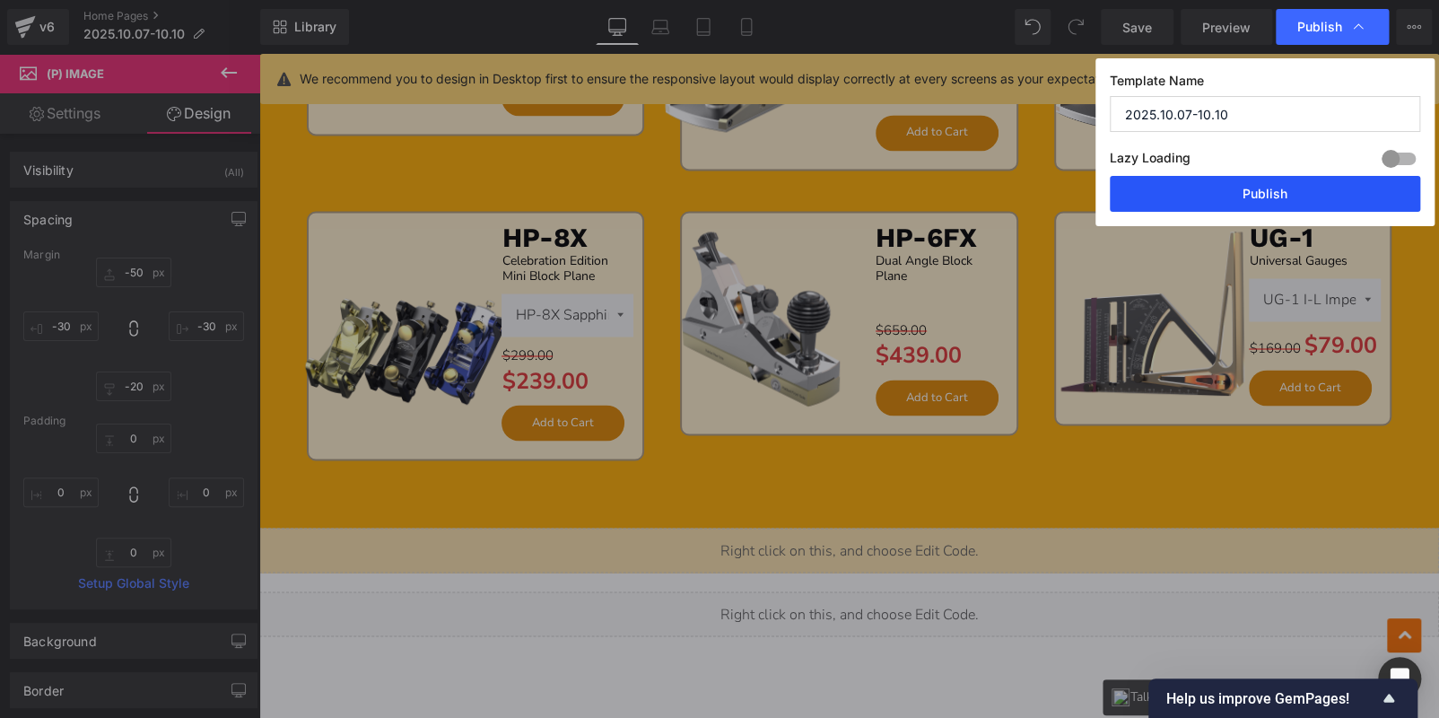
drag, startPoint x: 1246, startPoint y: 196, endPoint x: 867, endPoint y: 153, distance: 382.0
click at [1246, 196] on button "Publish" at bounding box center [1265, 194] width 310 height 36
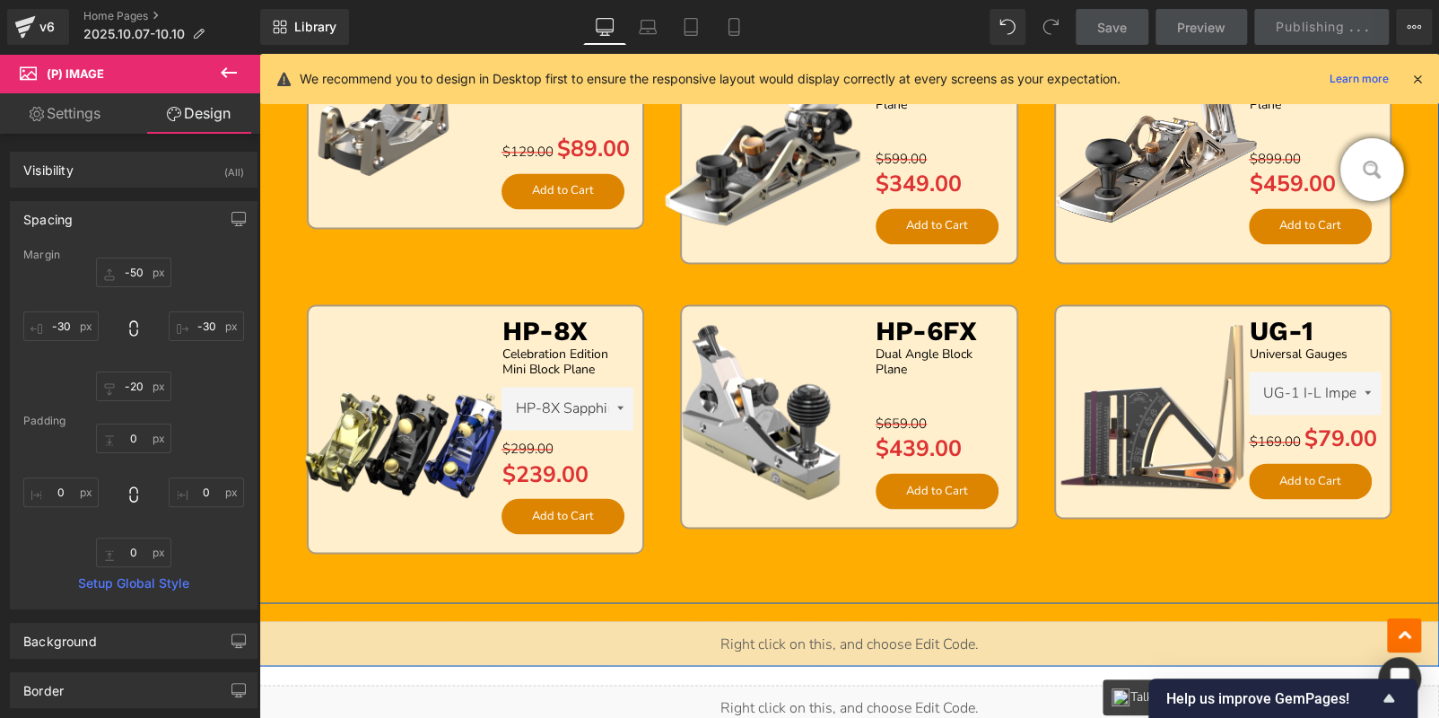
scroll to position [1478, 0]
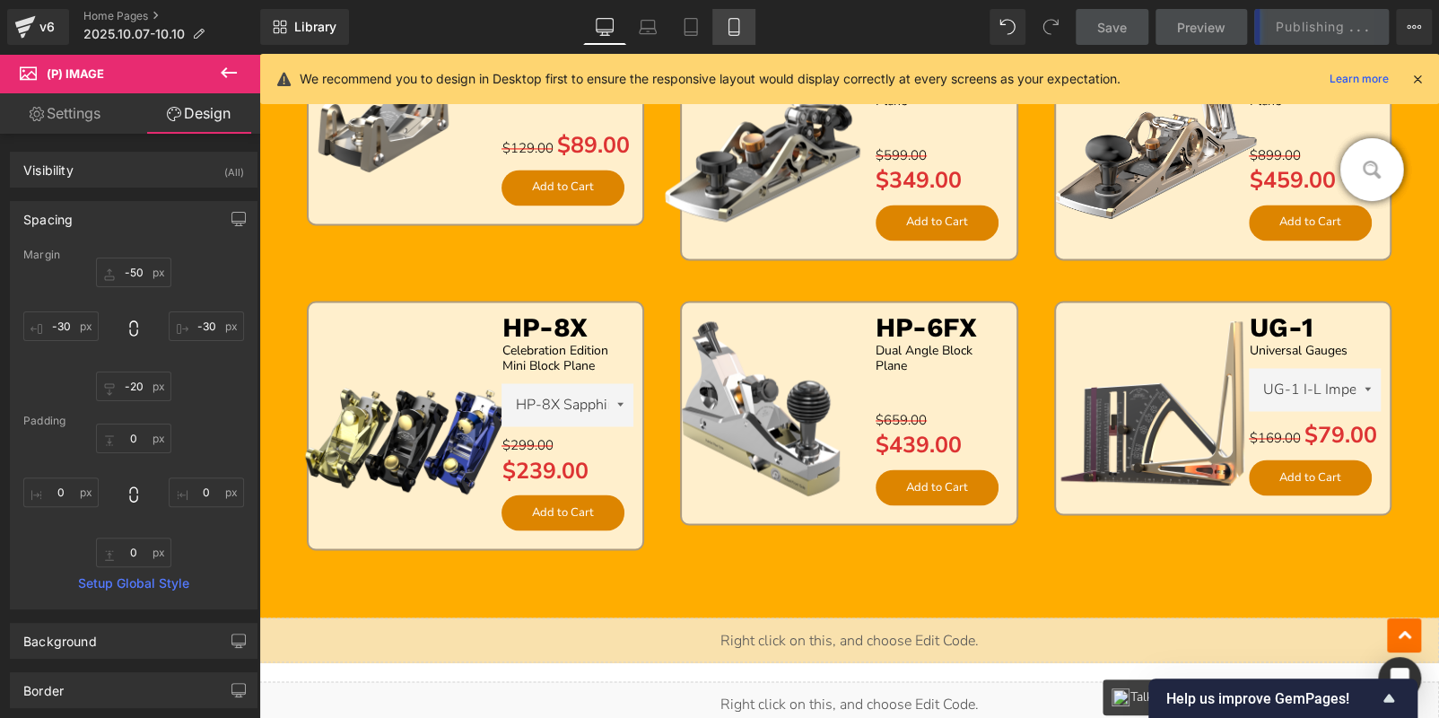
click at [728, 22] on icon at bounding box center [733, 27] width 10 height 17
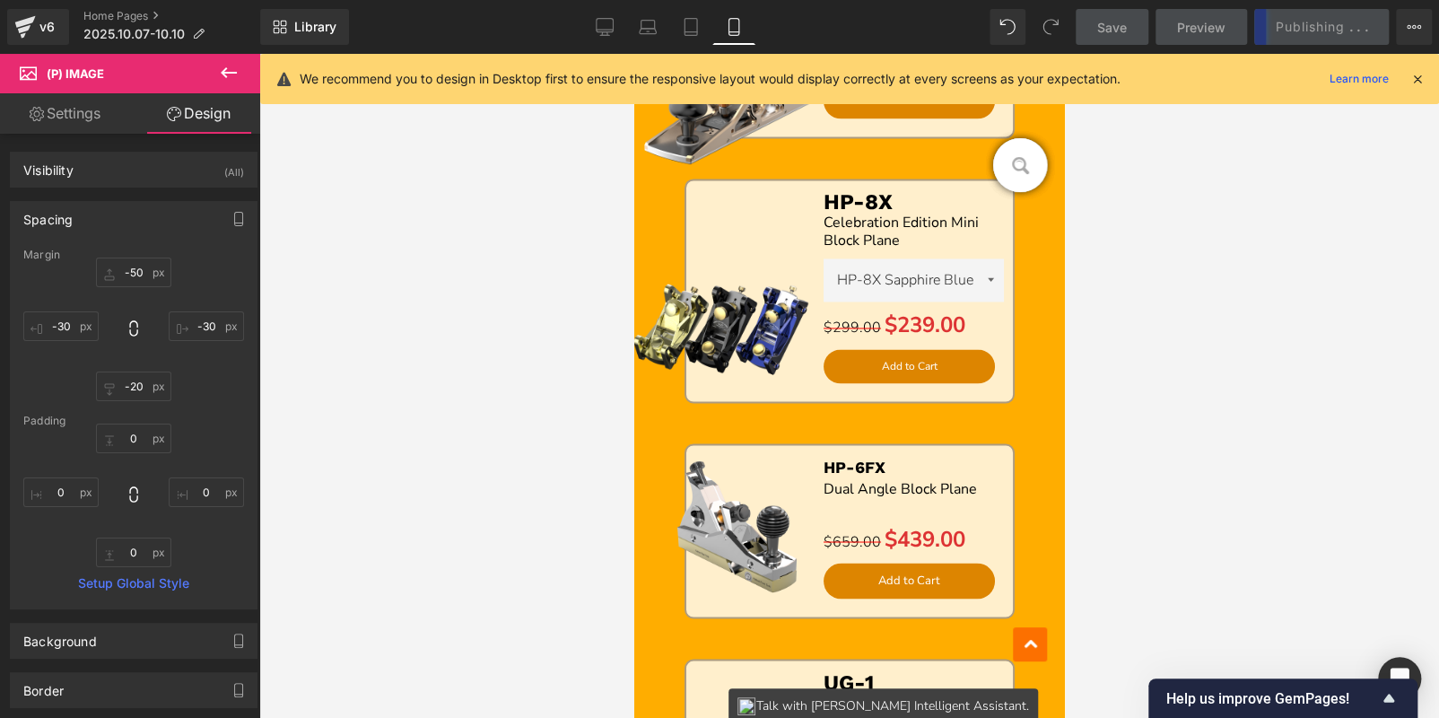
type input "-50"
type input "-30"
type input "-150"
type input "-100"
type input "0"
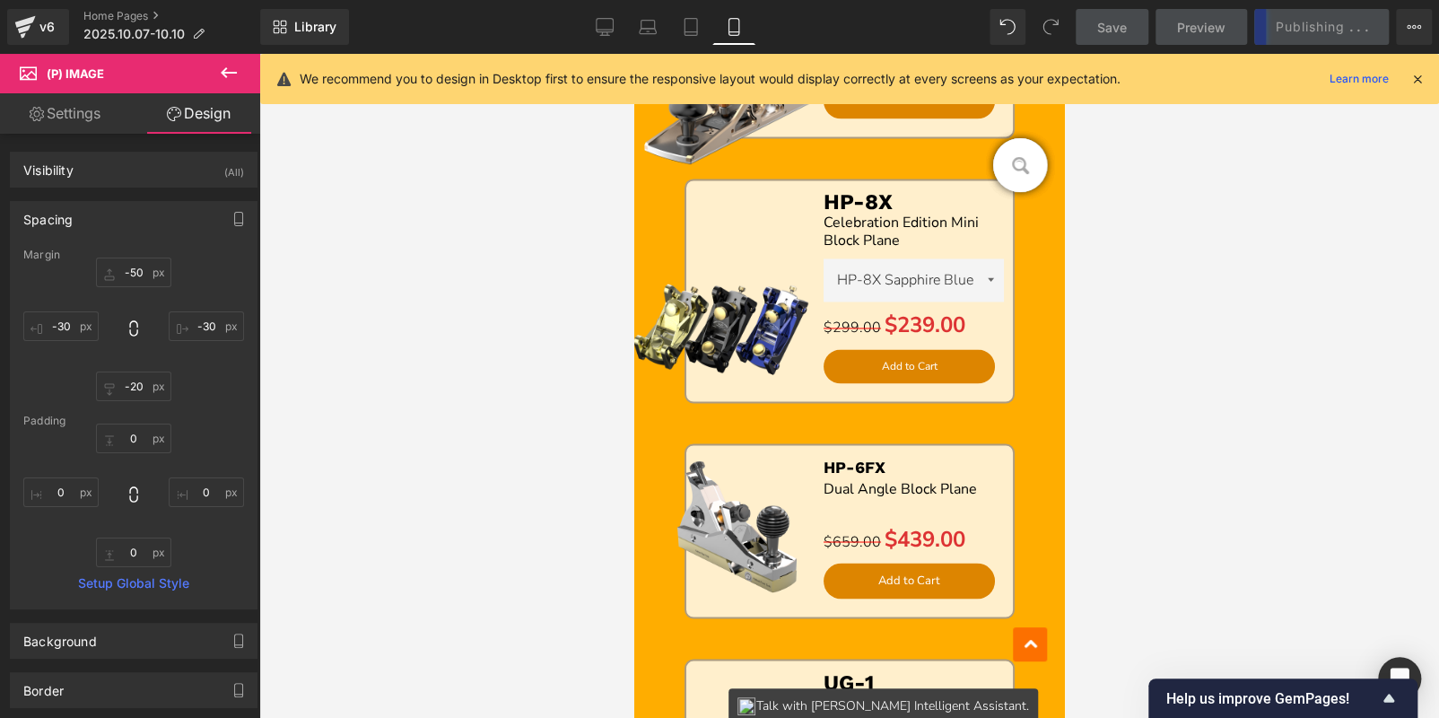
type input "0"
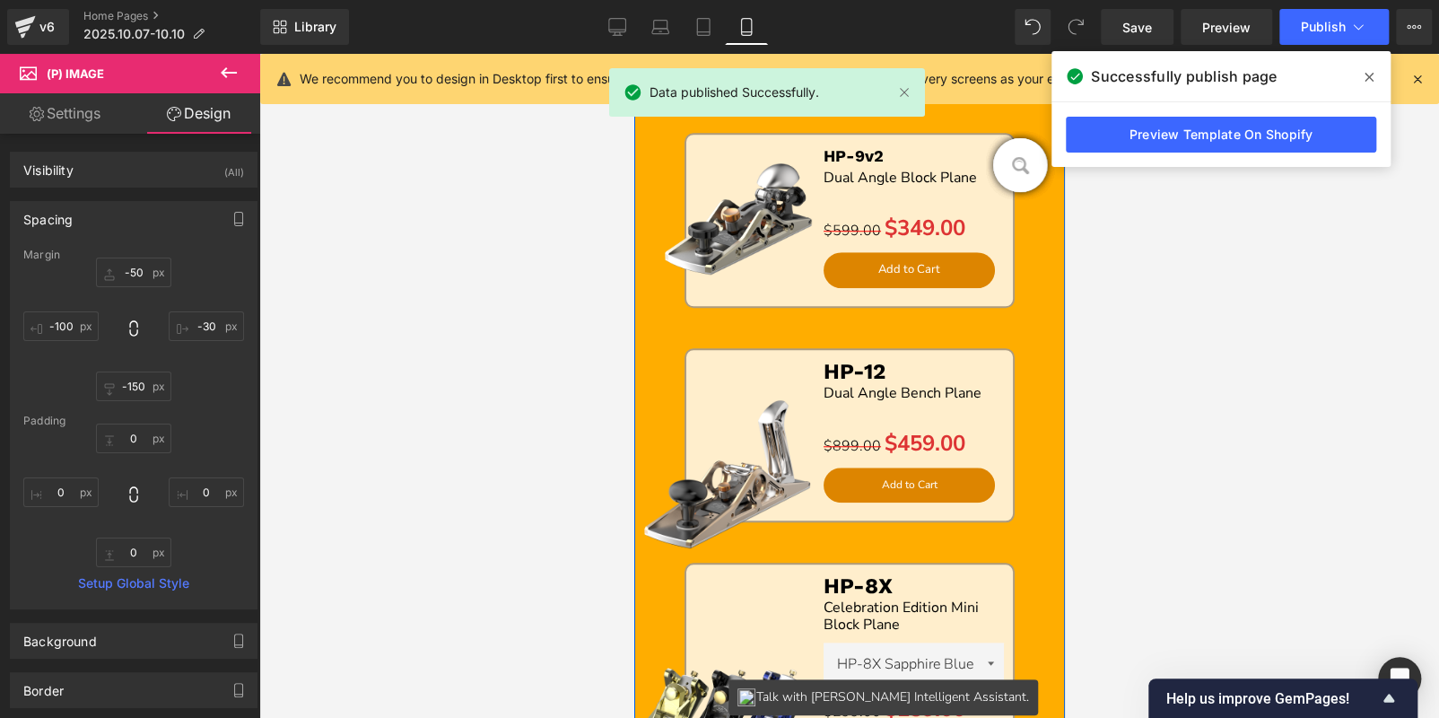
scroll to position [625, 0]
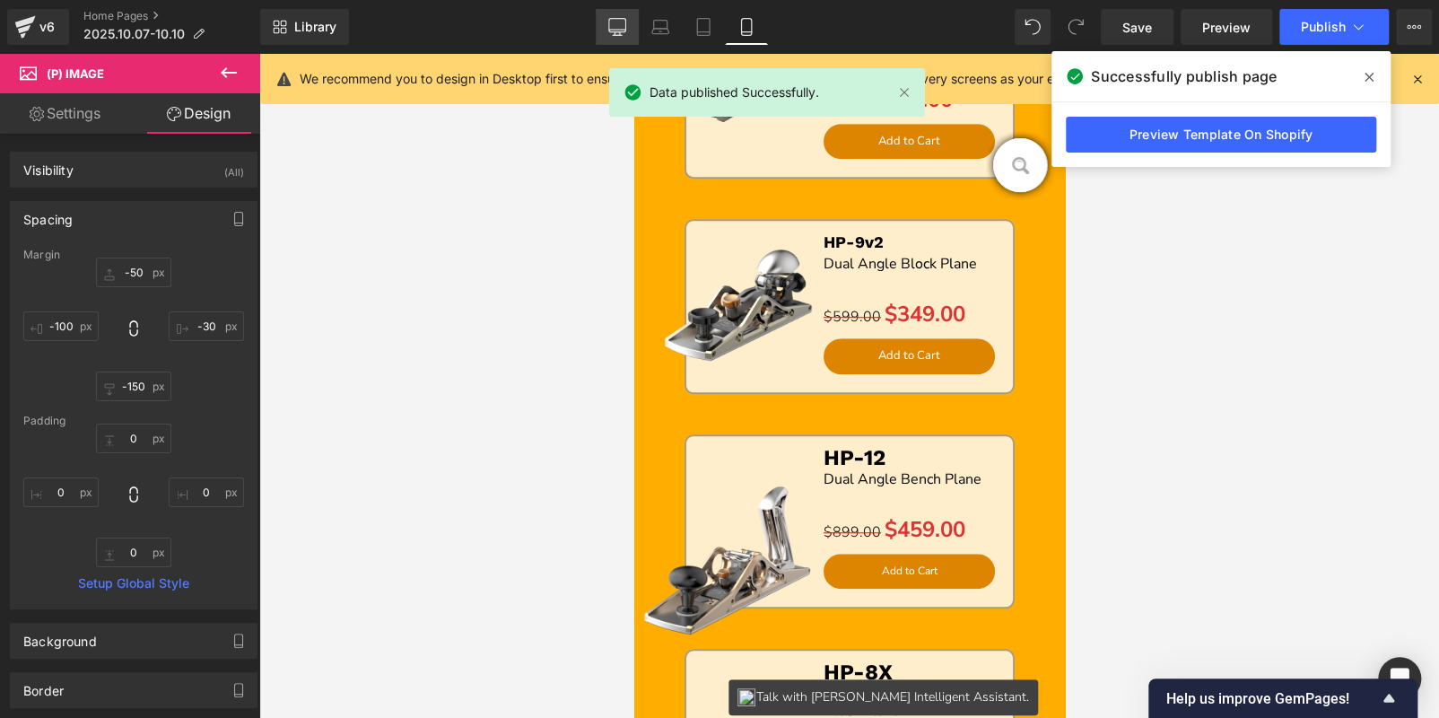
click at [617, 39] on link "Desktop" at bounding box center [617, 27] width 43 height 36
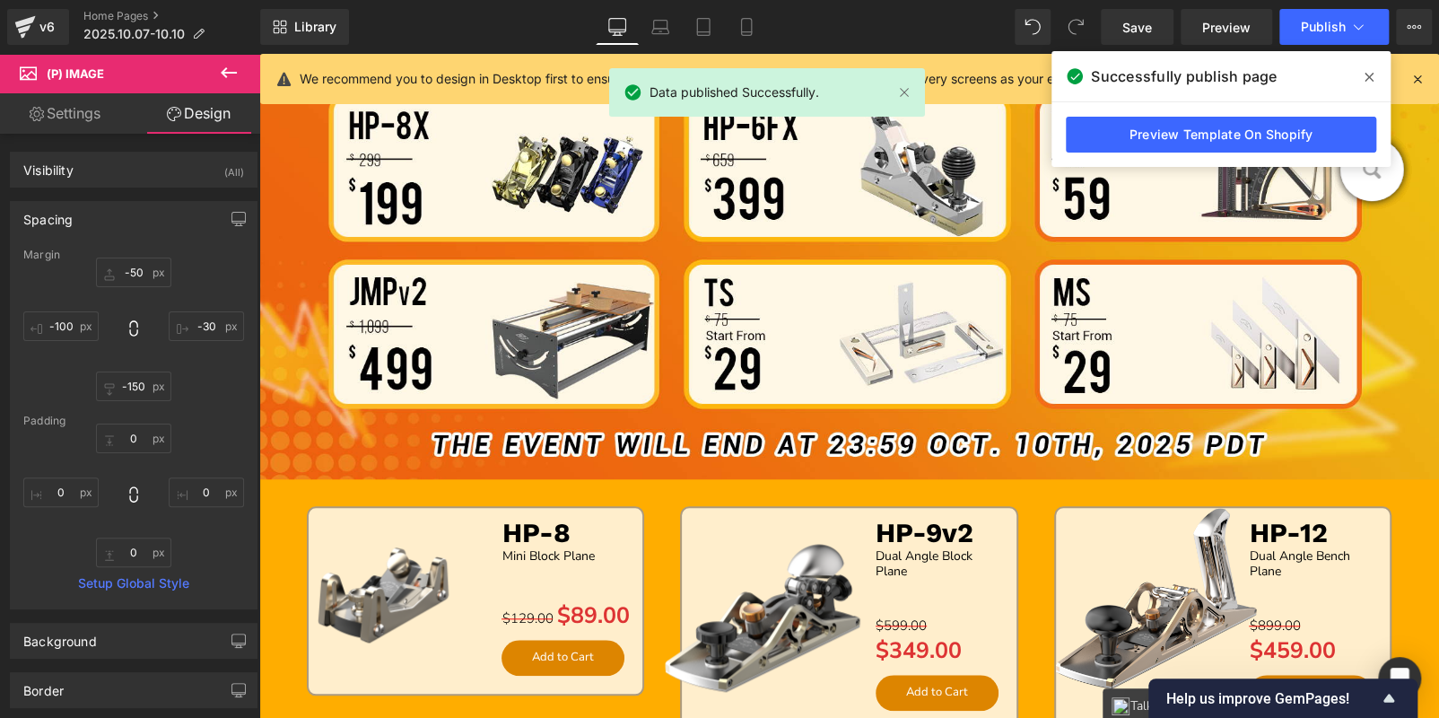
type input "-50"
type input "-30"
type input "-20"
type input "-30"
type input "0"
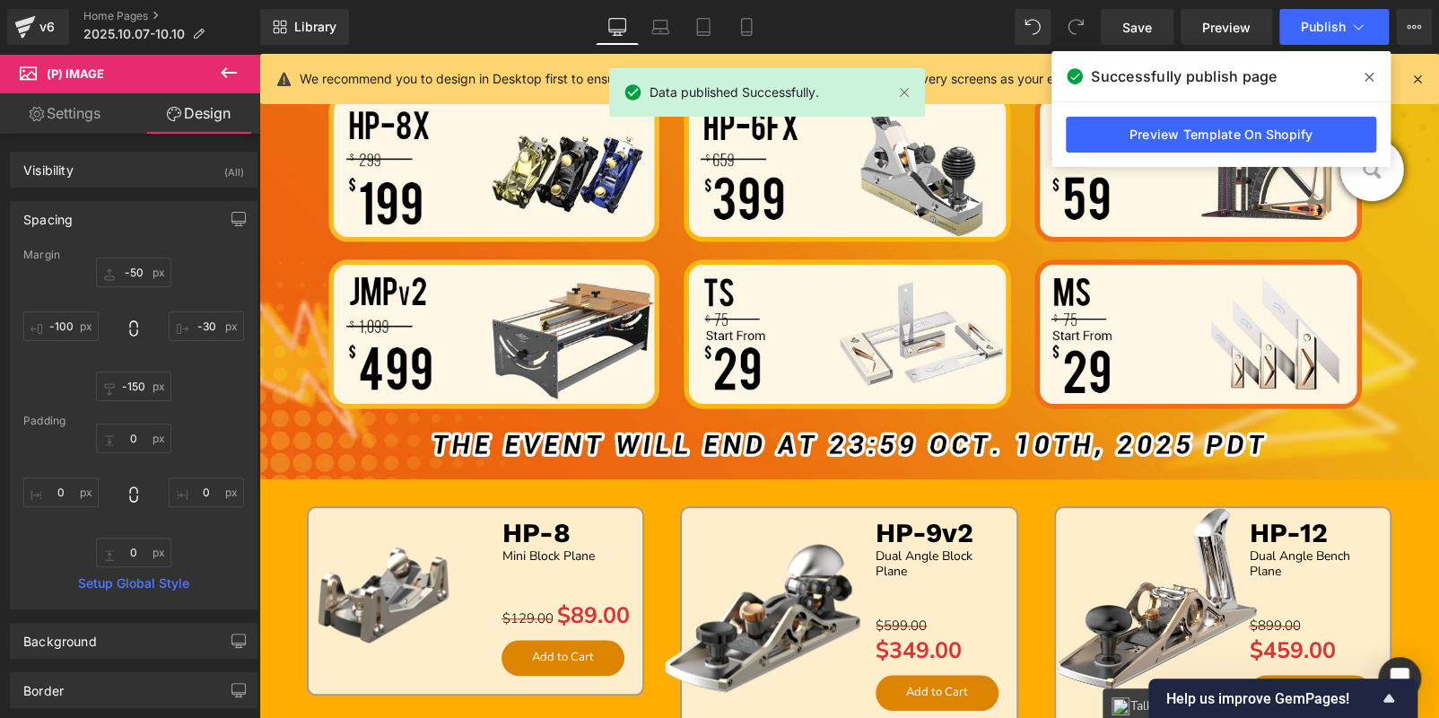
type input "0"
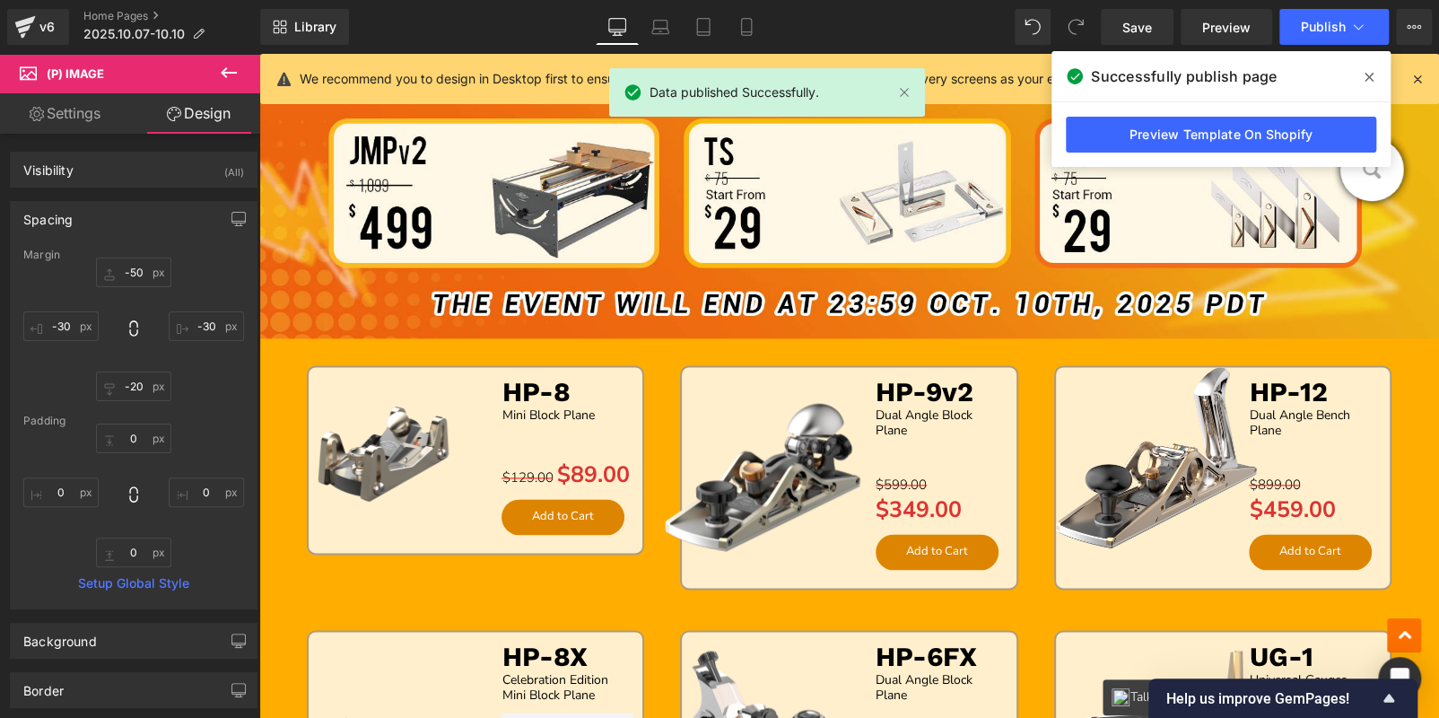
scroll to position [1387, 0]
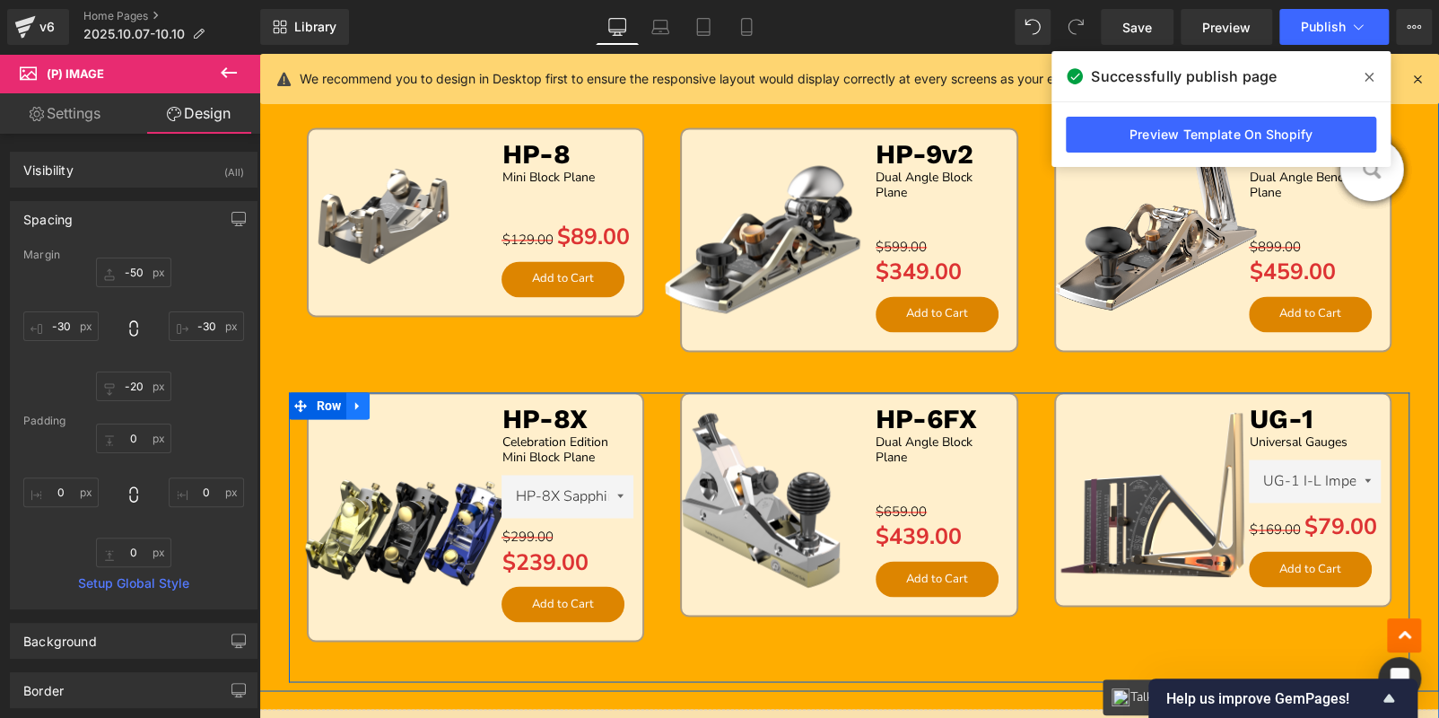
click at [346, 399] on link at bounding box center [357, 405] width 23 height 27
click at [382, 399] on icon at bounding box center [381, 404] width 13 height 13
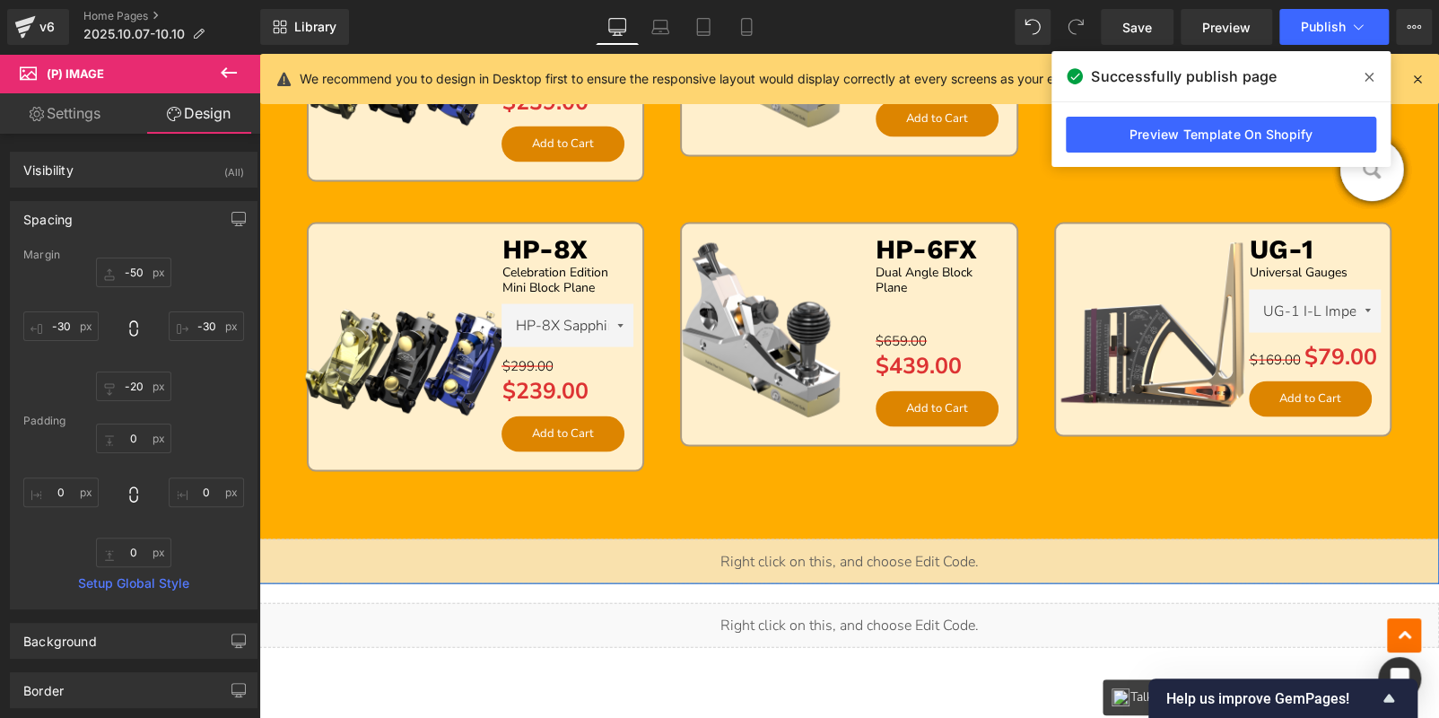
scroll to position [1850, 0]
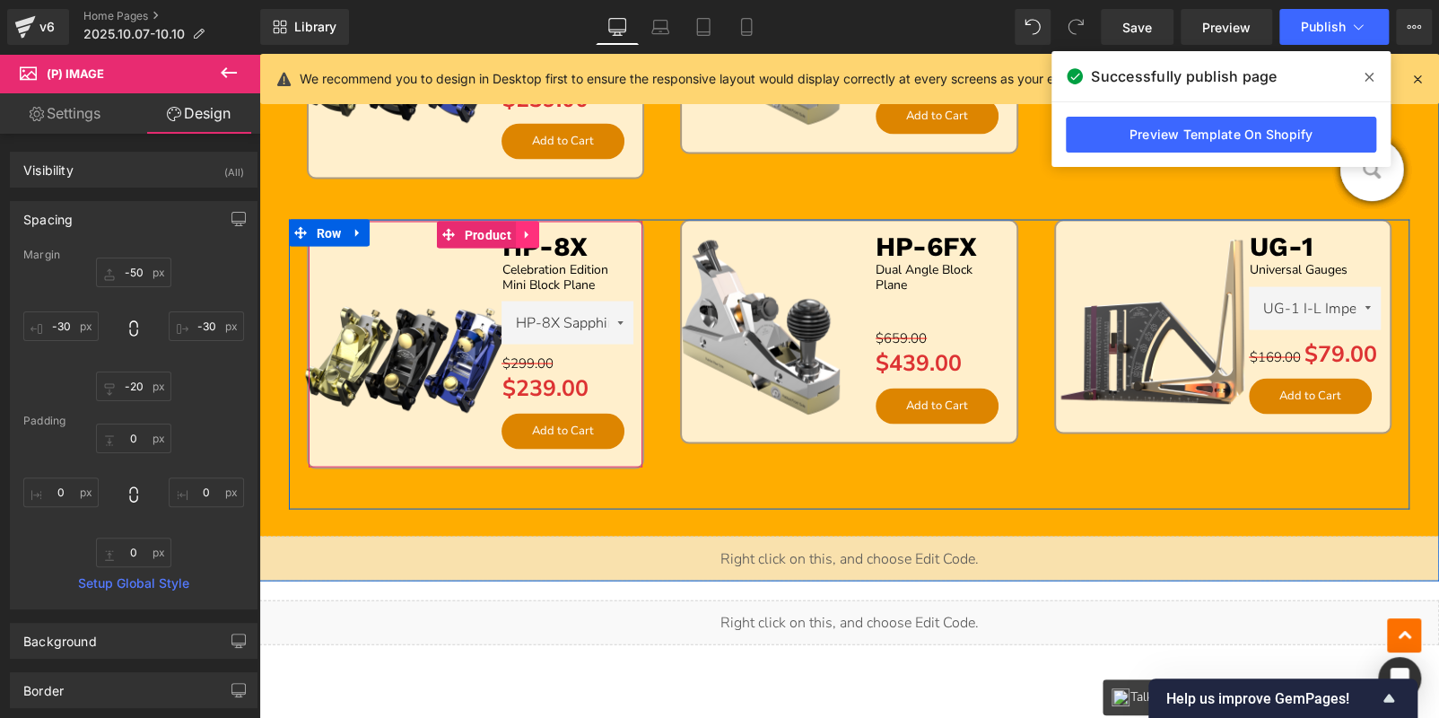
click at [526, 227] on icon at bounding box center [527, 233] width 13 height 13
click at [540, 229] on icon at bounding box center [539, 234] width 13 height 13
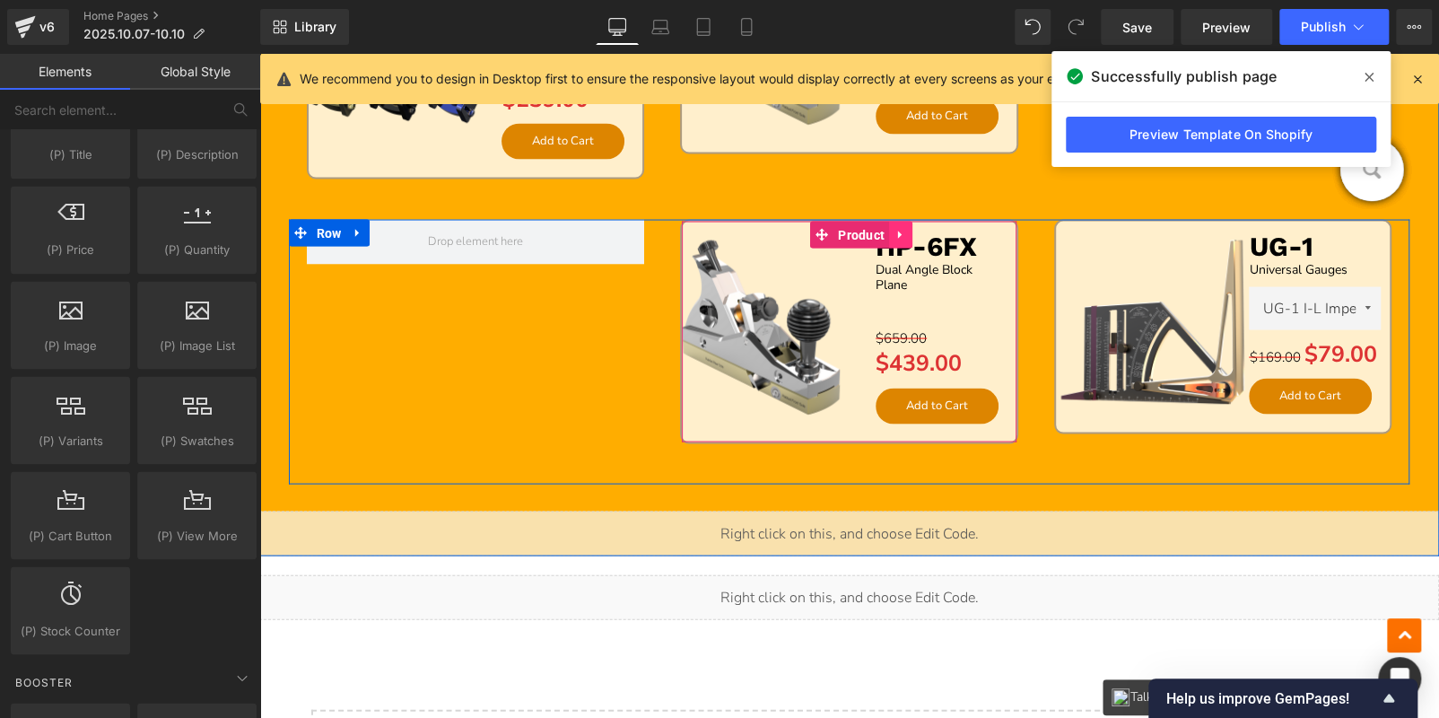
click at [898, 231] on icon at bounding box center [900, 235] width 4 height 8
click at [883, 236] on icon at bounding box center [889, 233] width 13 height 13
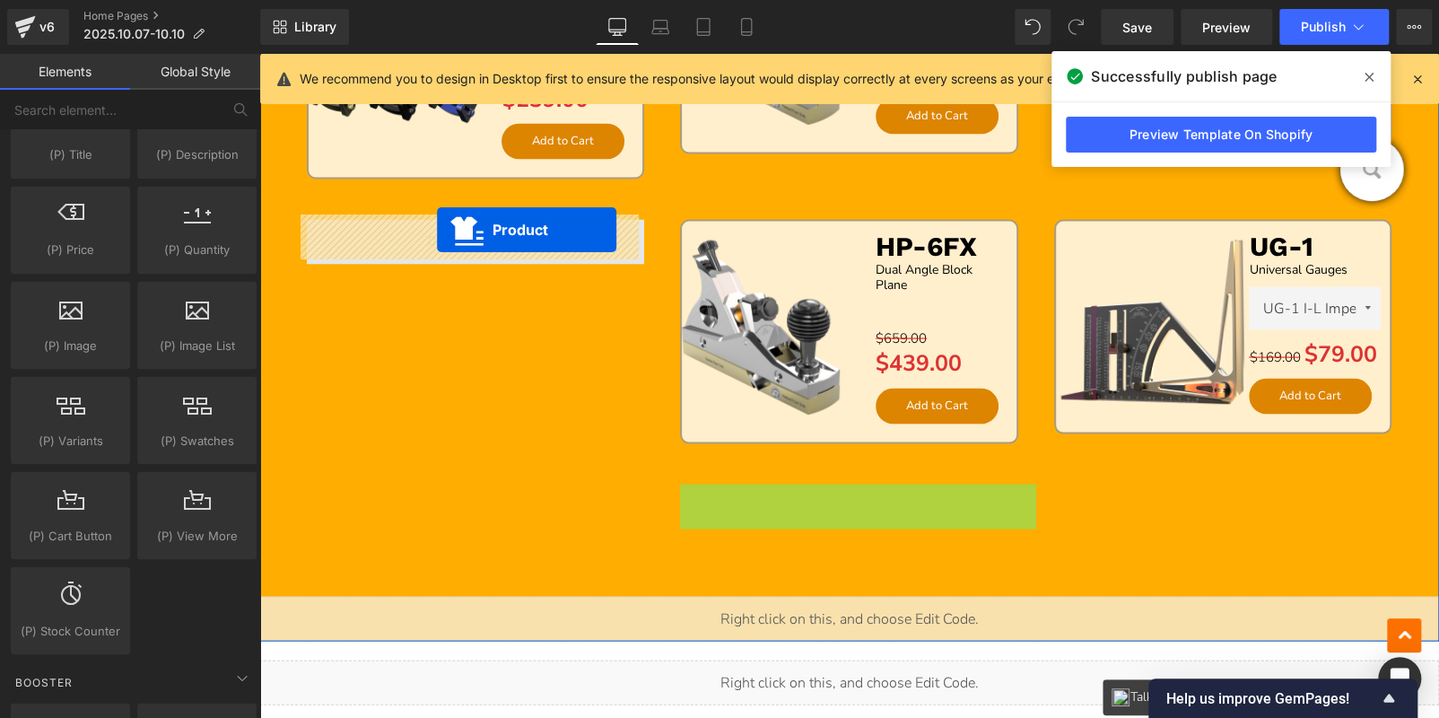
drag, startPoint x: 606, startPoint y: 337, endPoint x: 437, endPoint y: 230, distance: 200.8
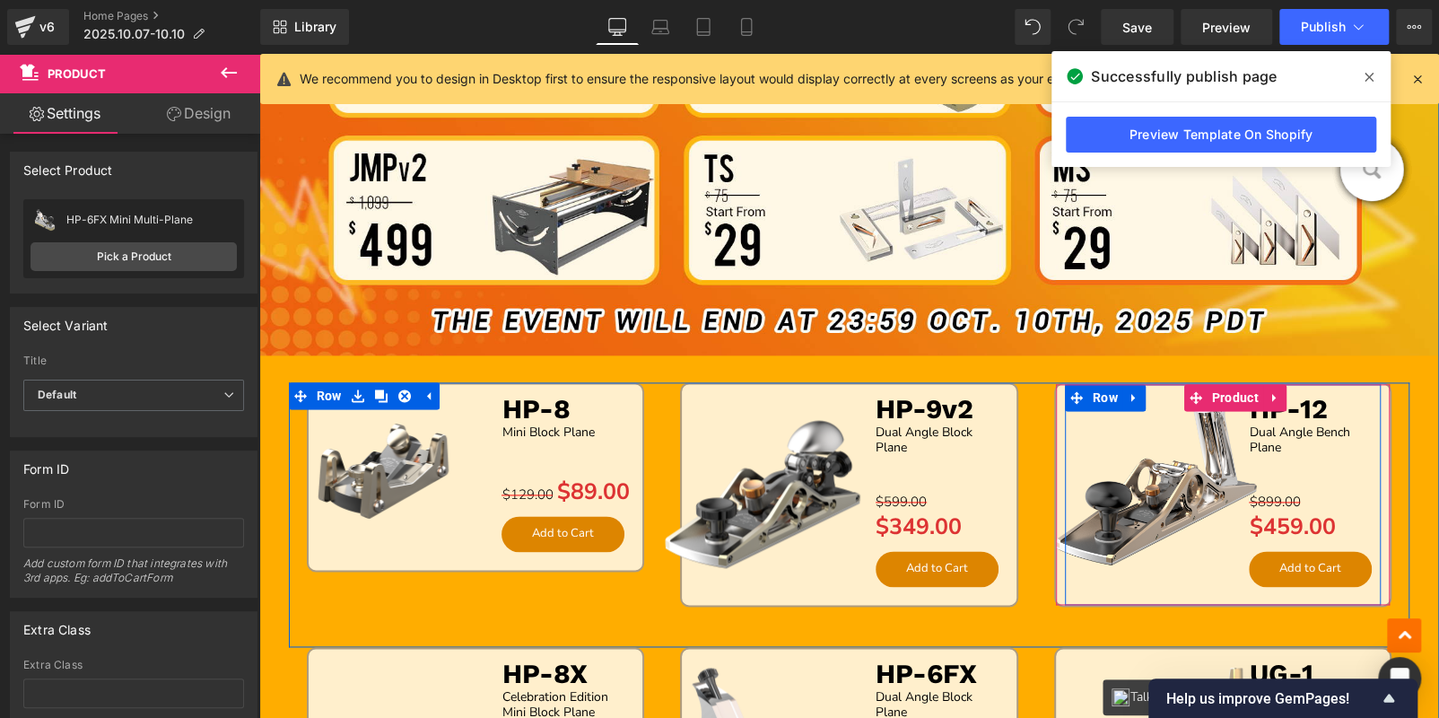
scroll to position [1760, 0]
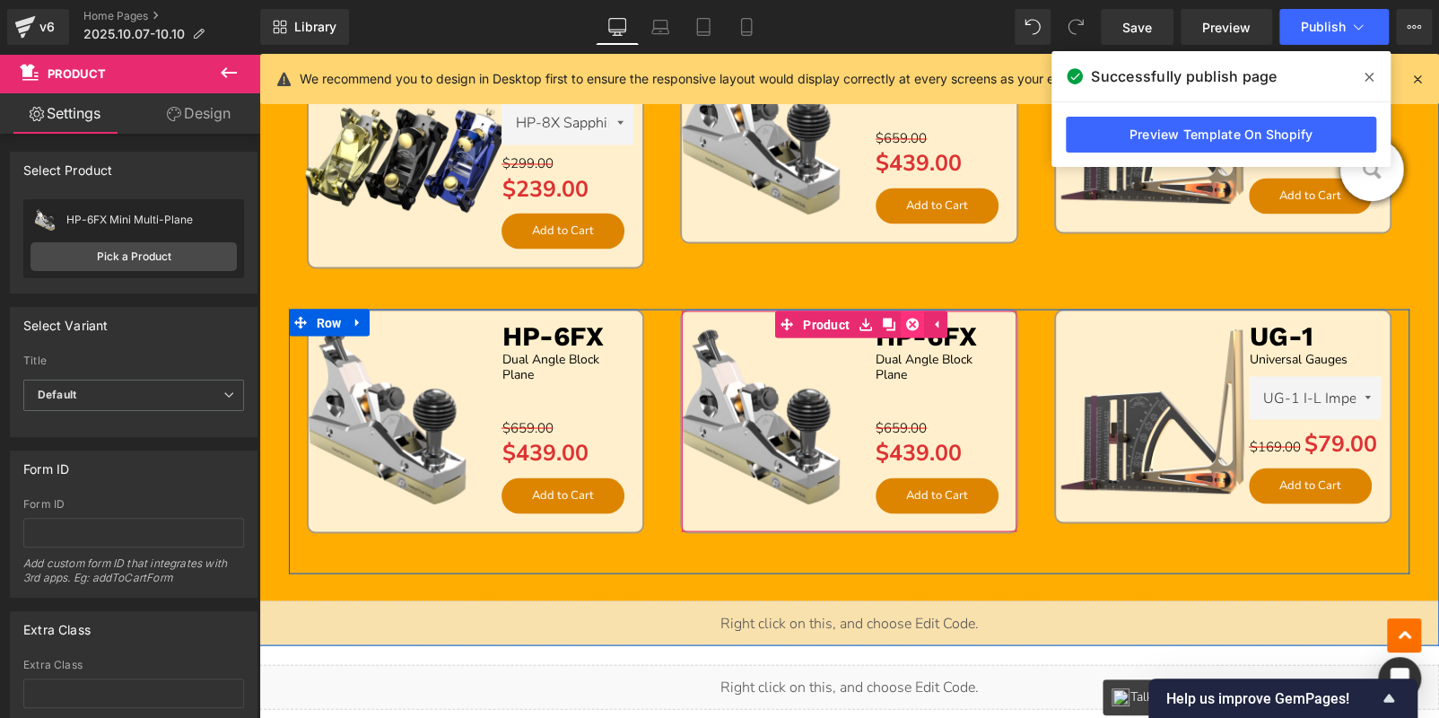
click at [908, 318] on icon at bounding box center [912, 324] width 13 height 13
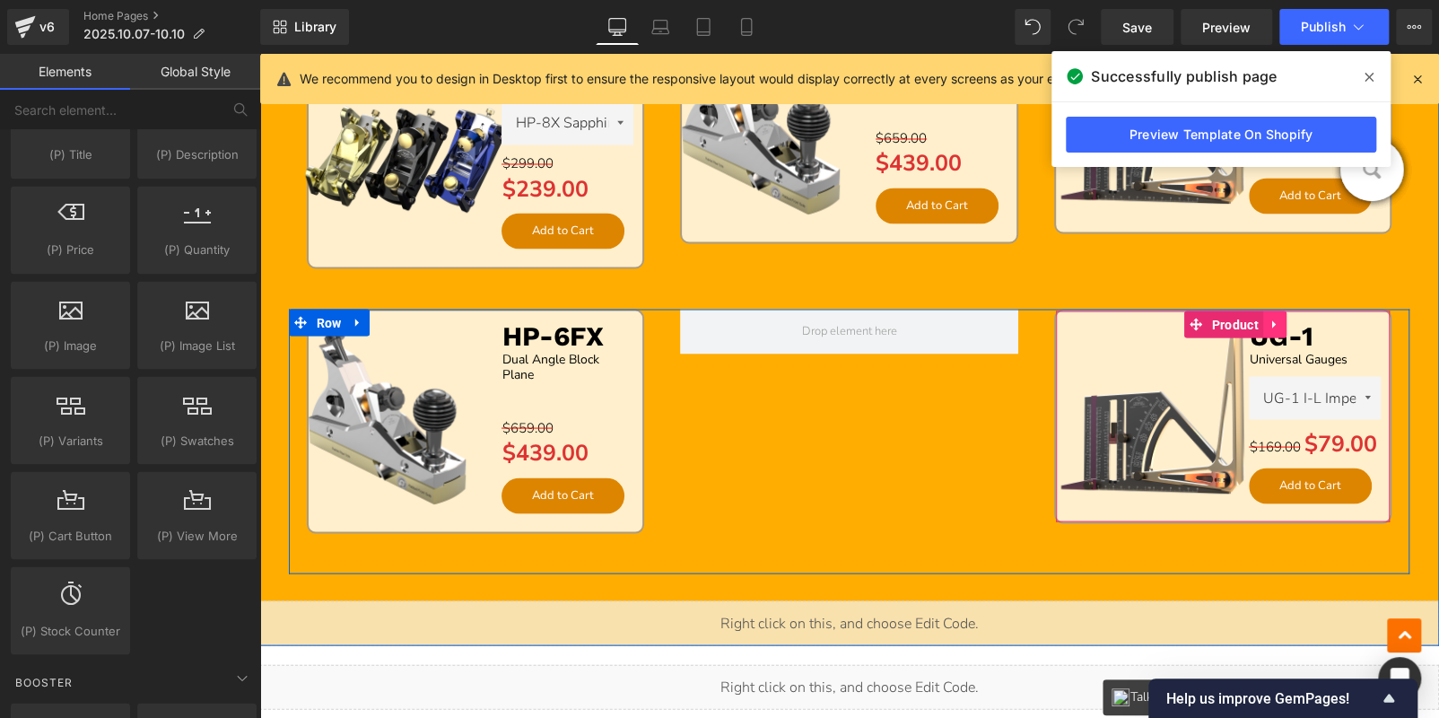
click at [1272, 319] on icon at bounding box center [1274, 323] width 13 height 13
click at [1257, 320] on icon at bounding box center [1263, 324] width 13 height 13
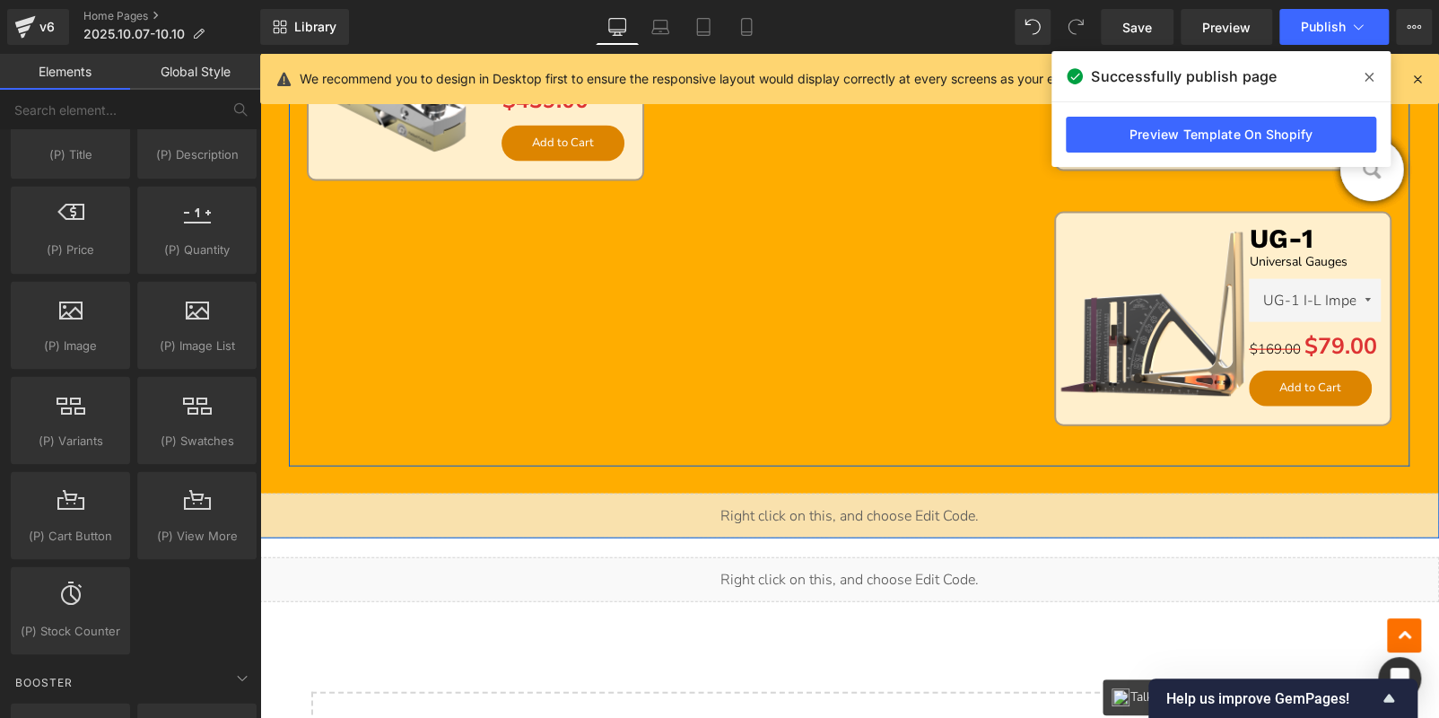
scroll to position [1835, 0]
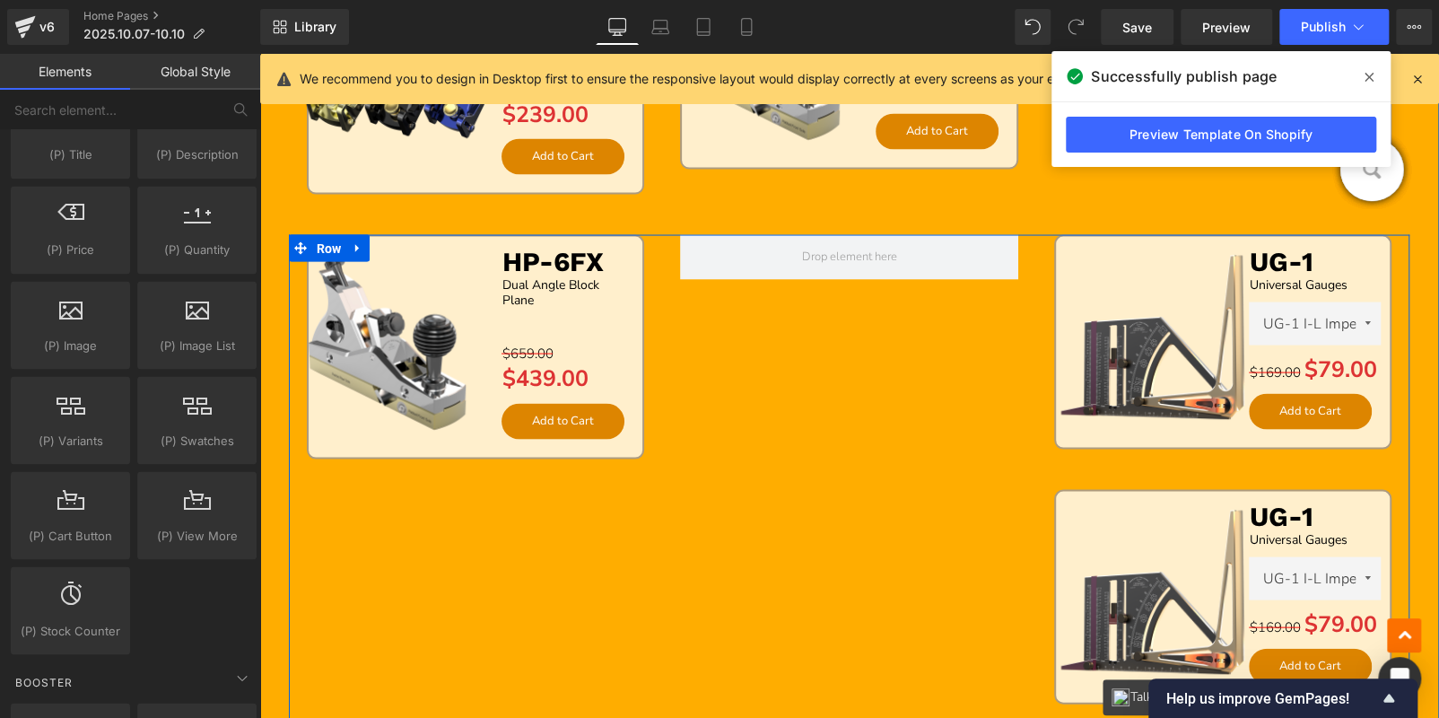
click at [1105, 310] on img at bounding box center [1157, 341] width 221 height 221
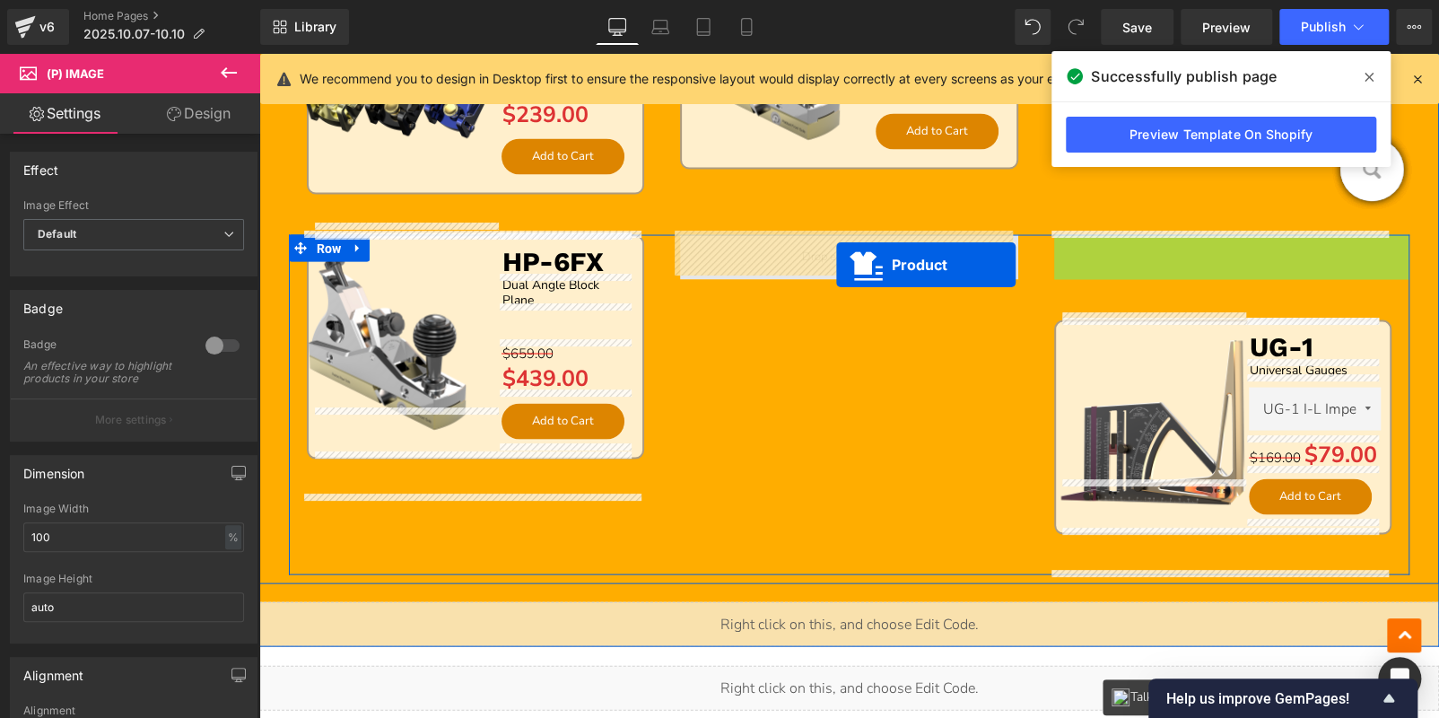
drag, startPoint x: 1154, startPoint y: 245, endPoint x: 836, endPoint y: 265, distance: 318.2
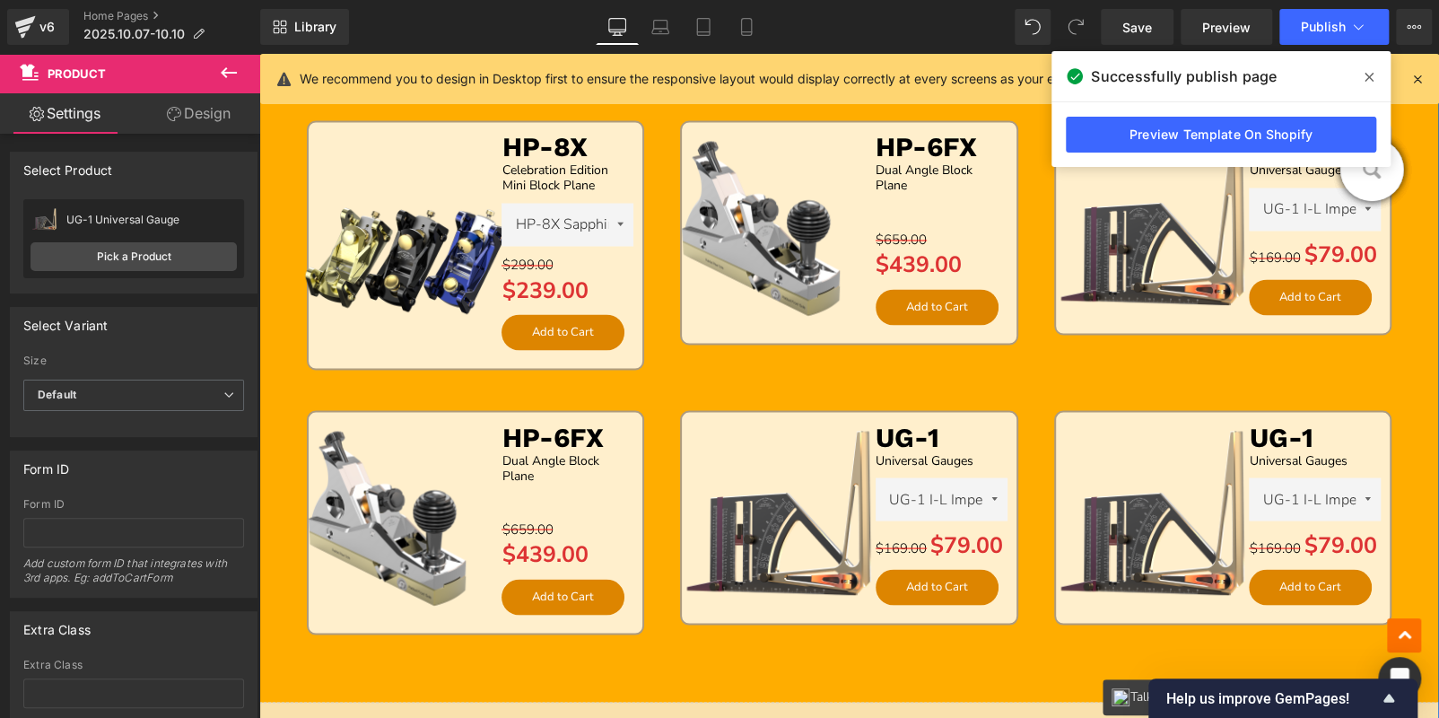
scroll to position [1745, 0]
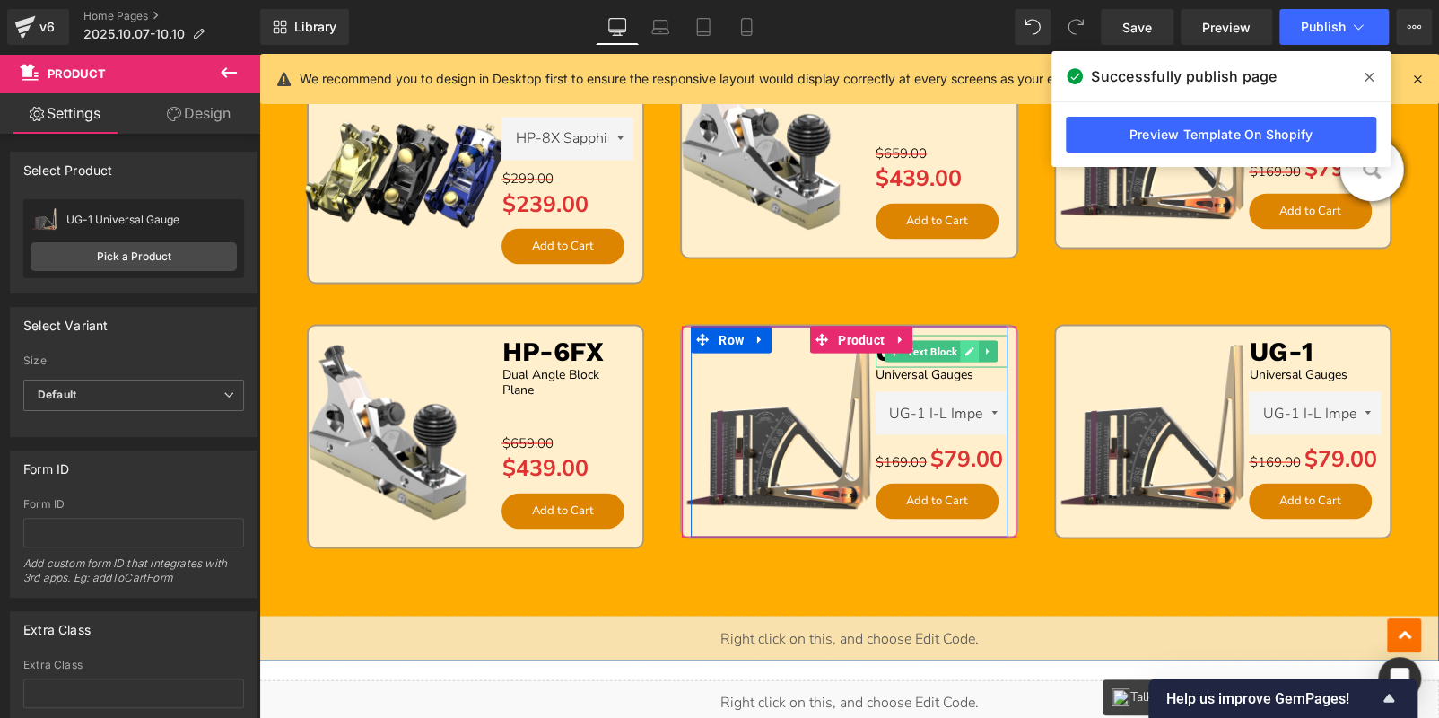
click at [964, 346] on icon at bounding box center [969, 350] width 10 height 11
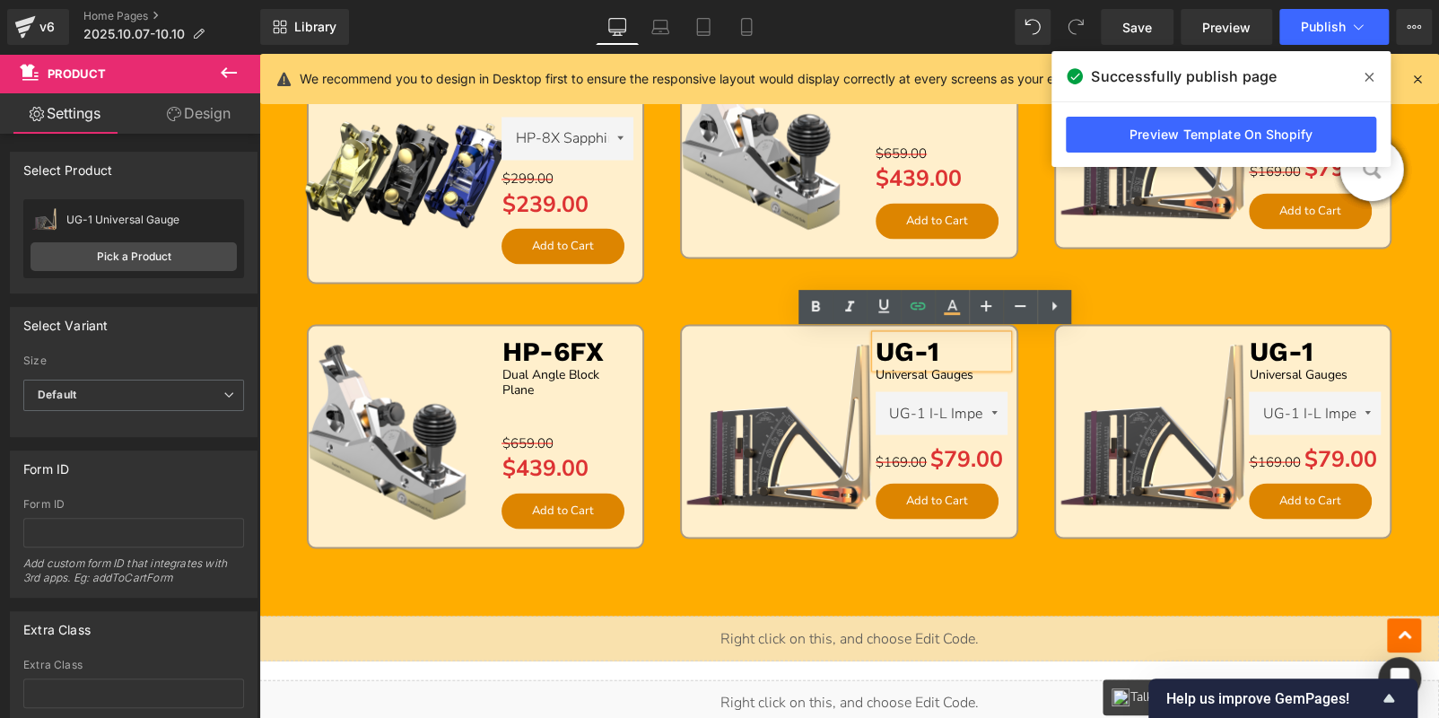
click at [958, 347] on p "UG-1" at bounding box center [942, 351] width 132 height 32
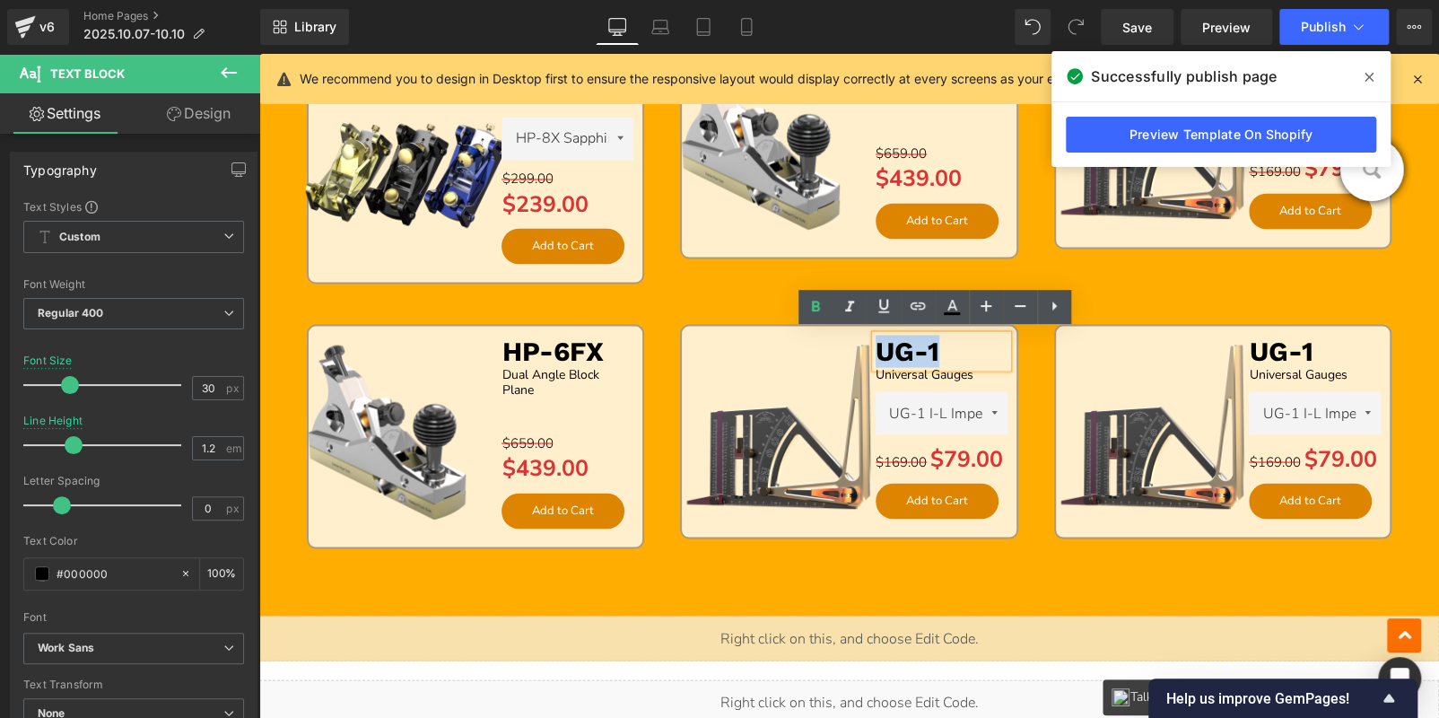
paste div
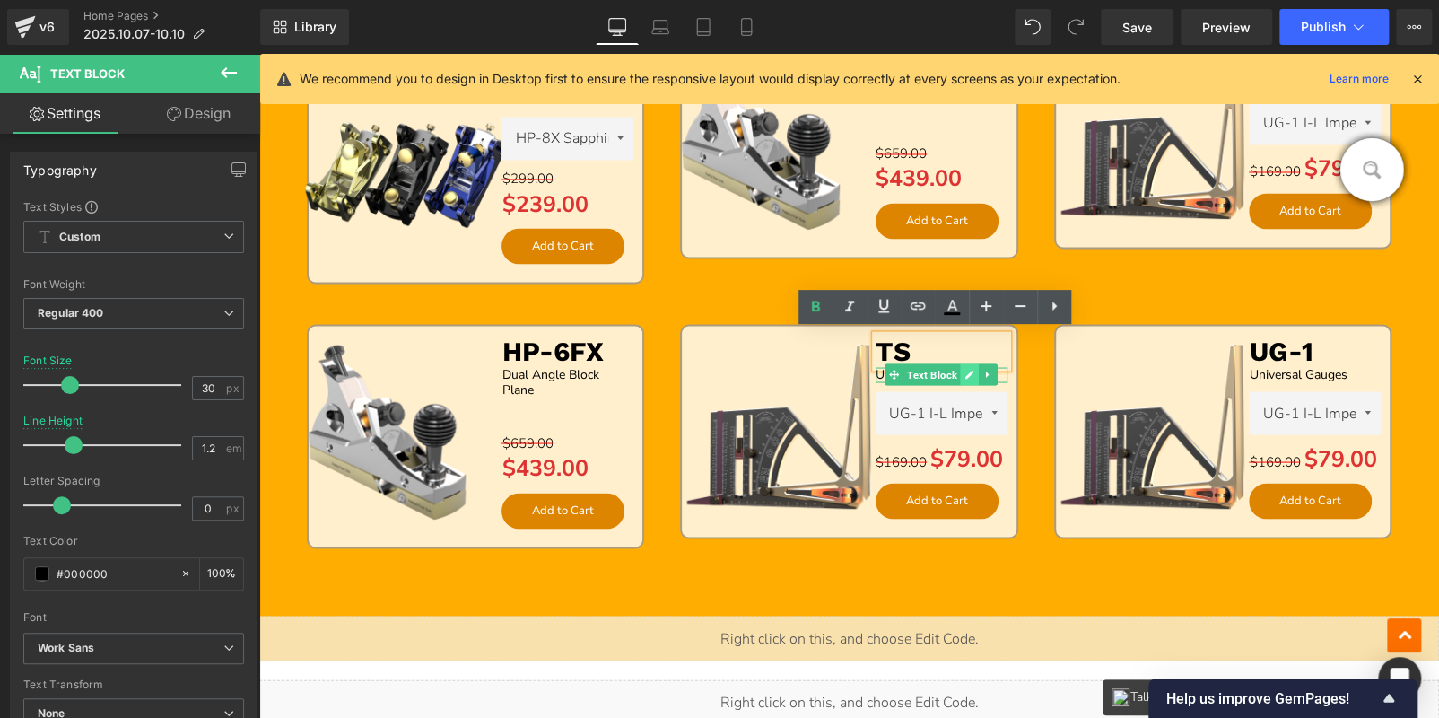
click at [967, 372] on icon at bounding box center [969, 374] width 10 height 11
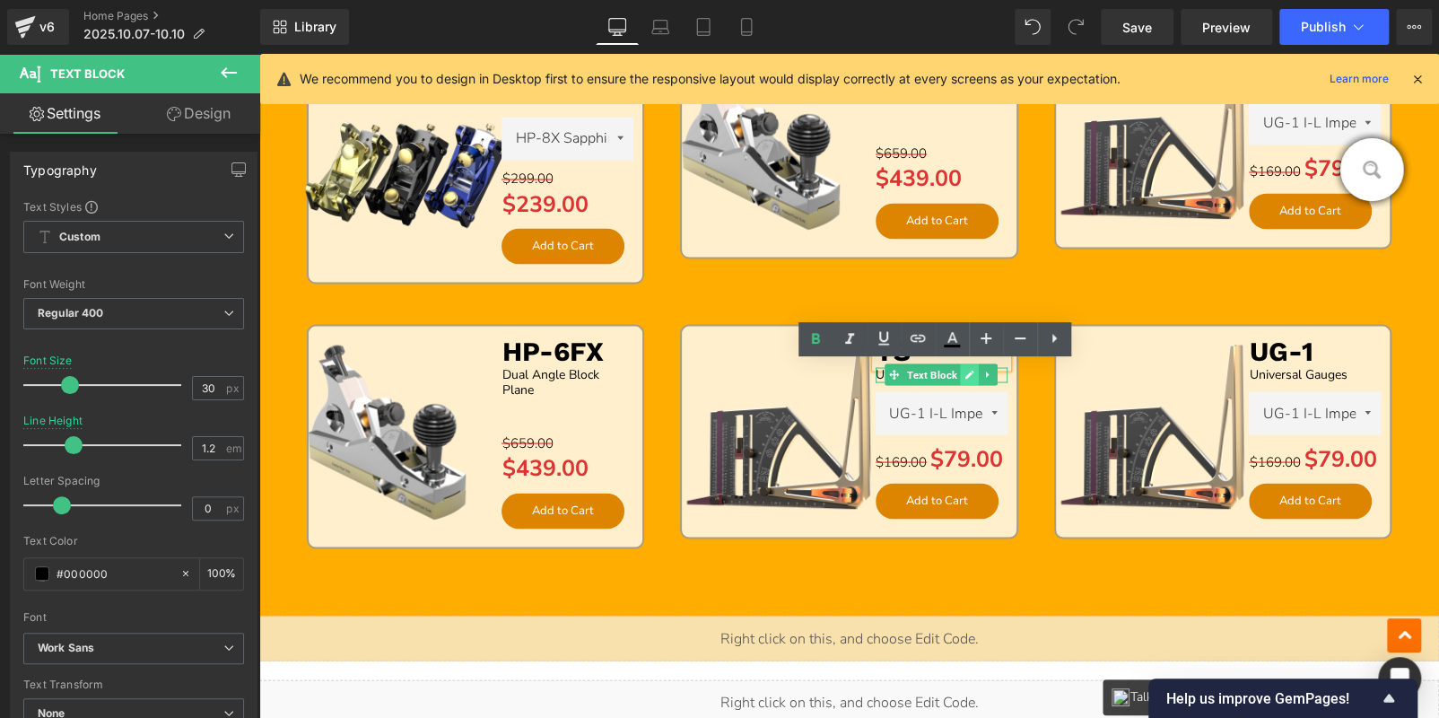
click at [967, 372] on p "Universal Gauges" at bounding box center [942, 374] width 132 height 15
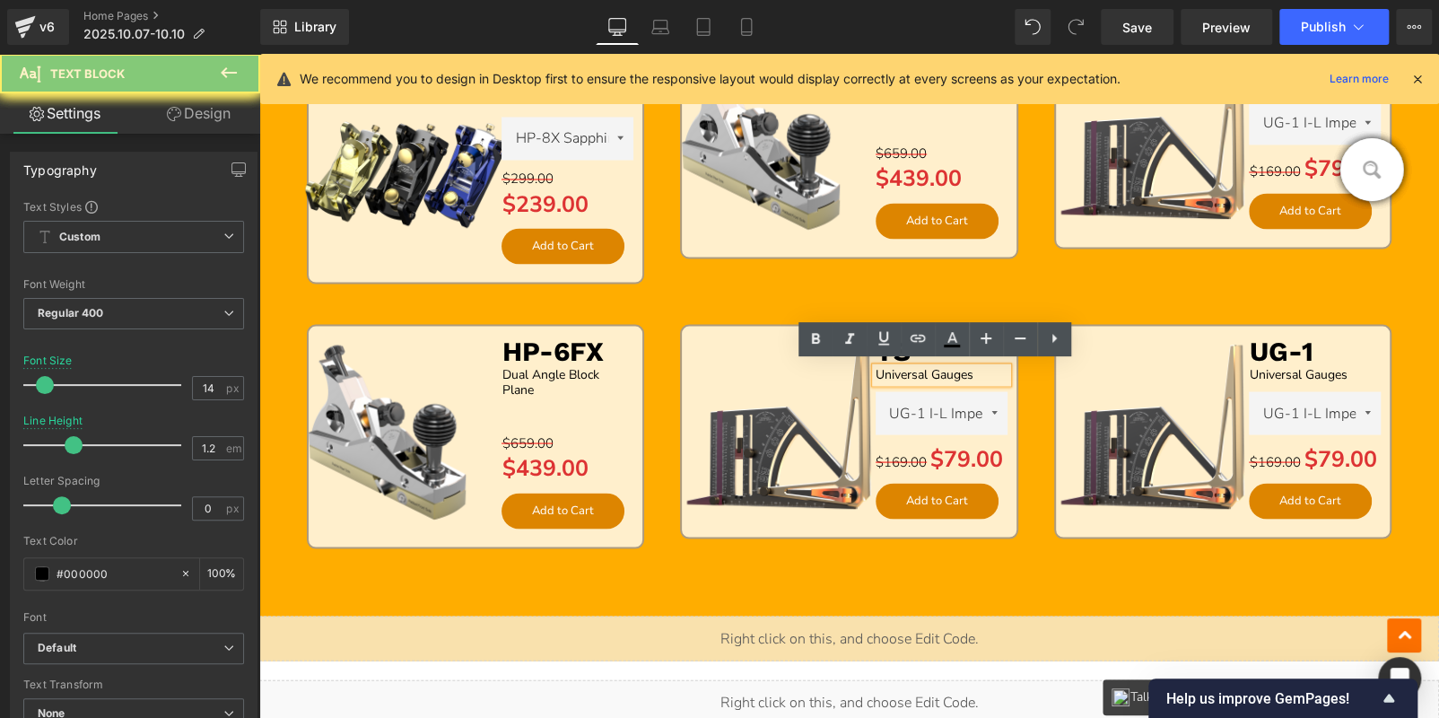
click at [967, 372] on p "Universal Gauges" at bounding box center [942, 374] width 132 height 15
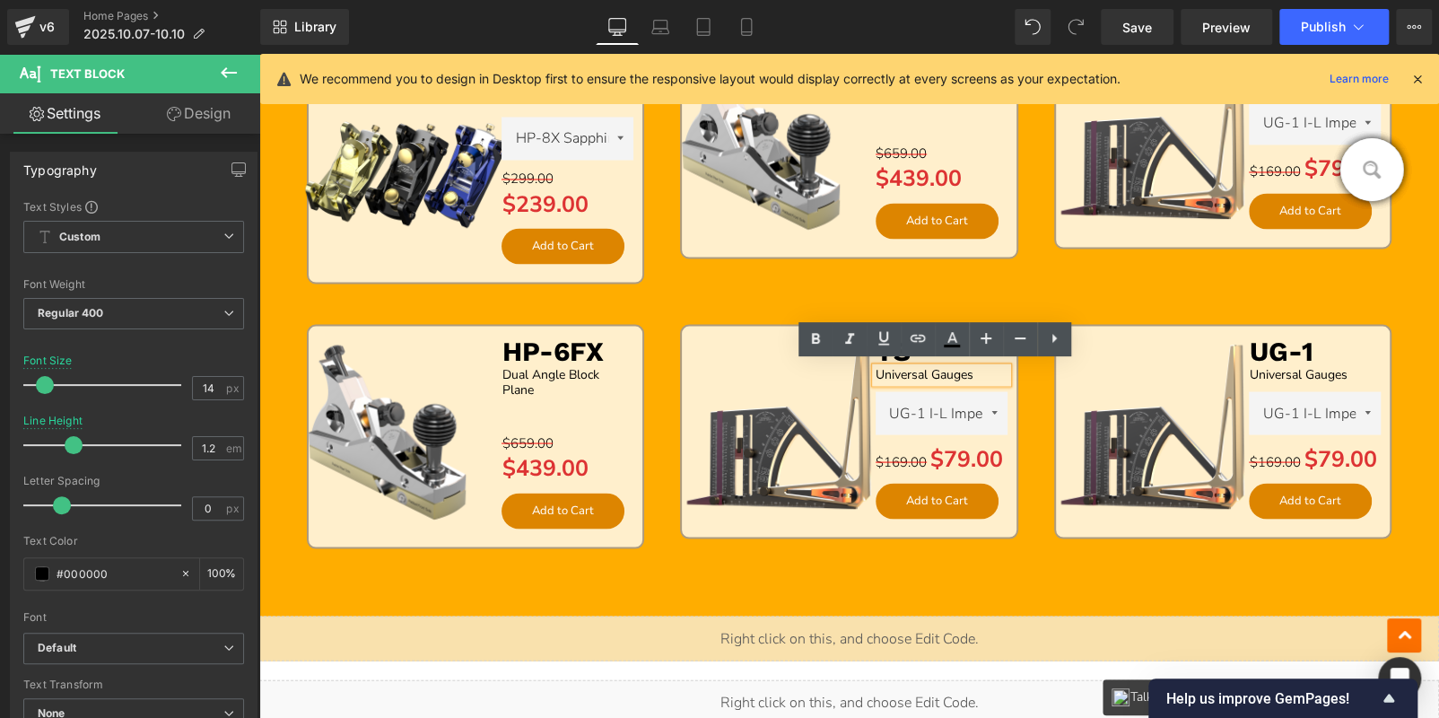
click at [967, 372] on p "Universal Gauges" at bounding box center [942, 374] width 132 height 15
paste div
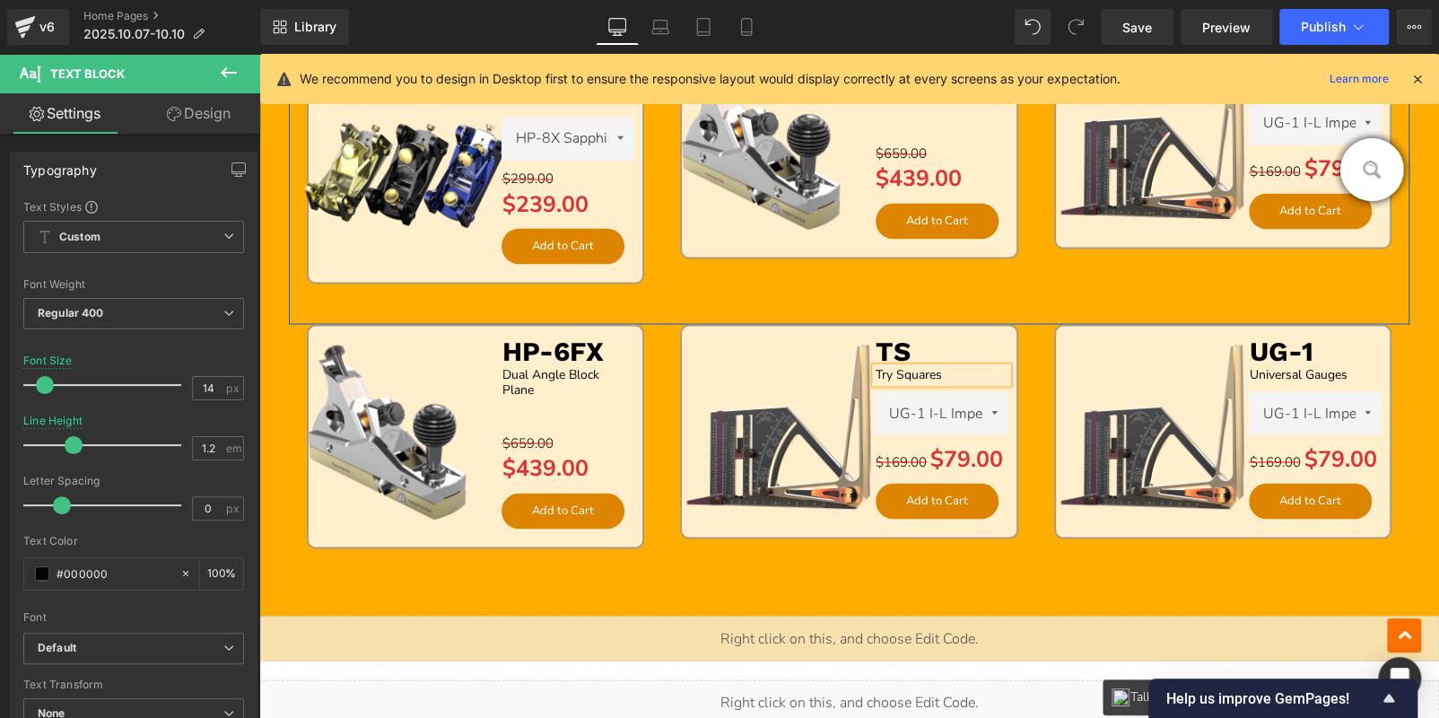
click at [806, 291] on div "Sale Off (P) Image HP-6FX Text Block Dual Angle Block Plane Text Block Separato…" at bounding box center [848, 166] width 373 height 265
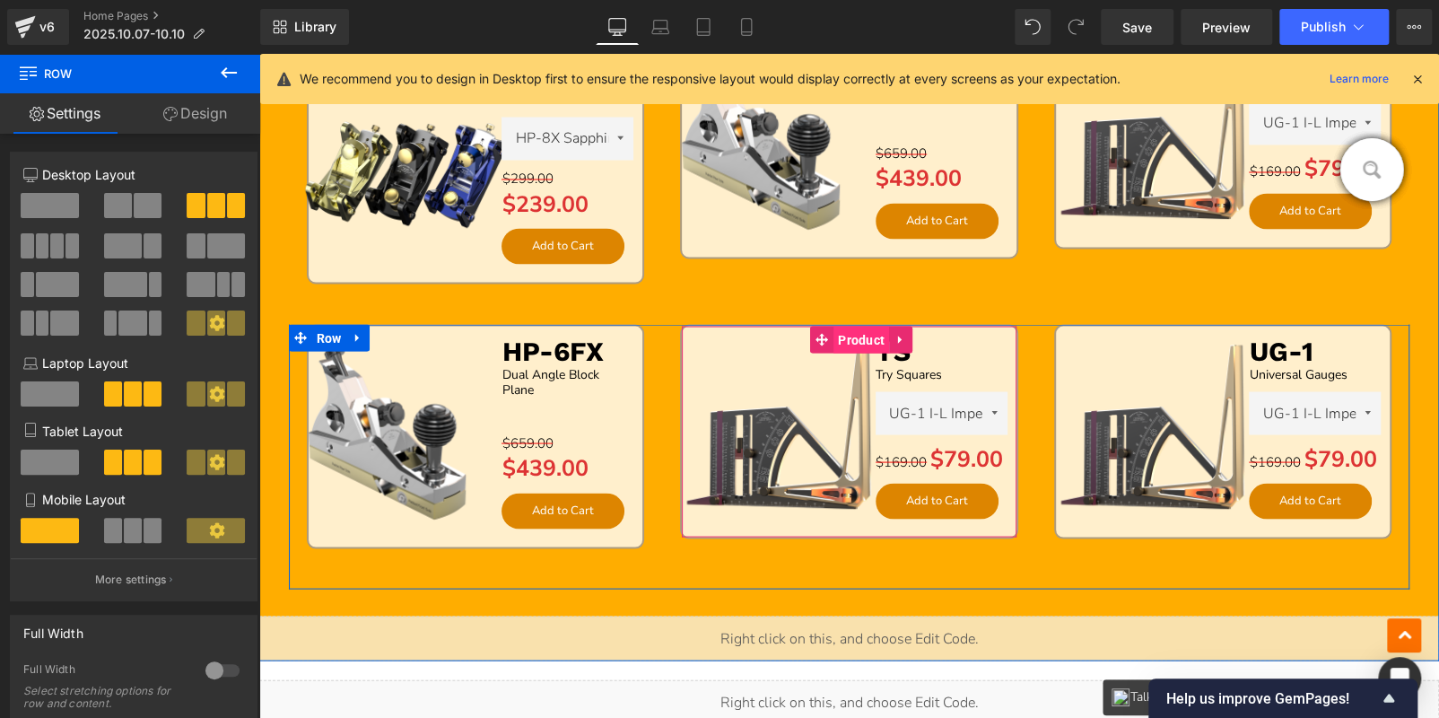
click at [866, 329] on span "Product" at bounding box center [861, 339] width 56 height 27
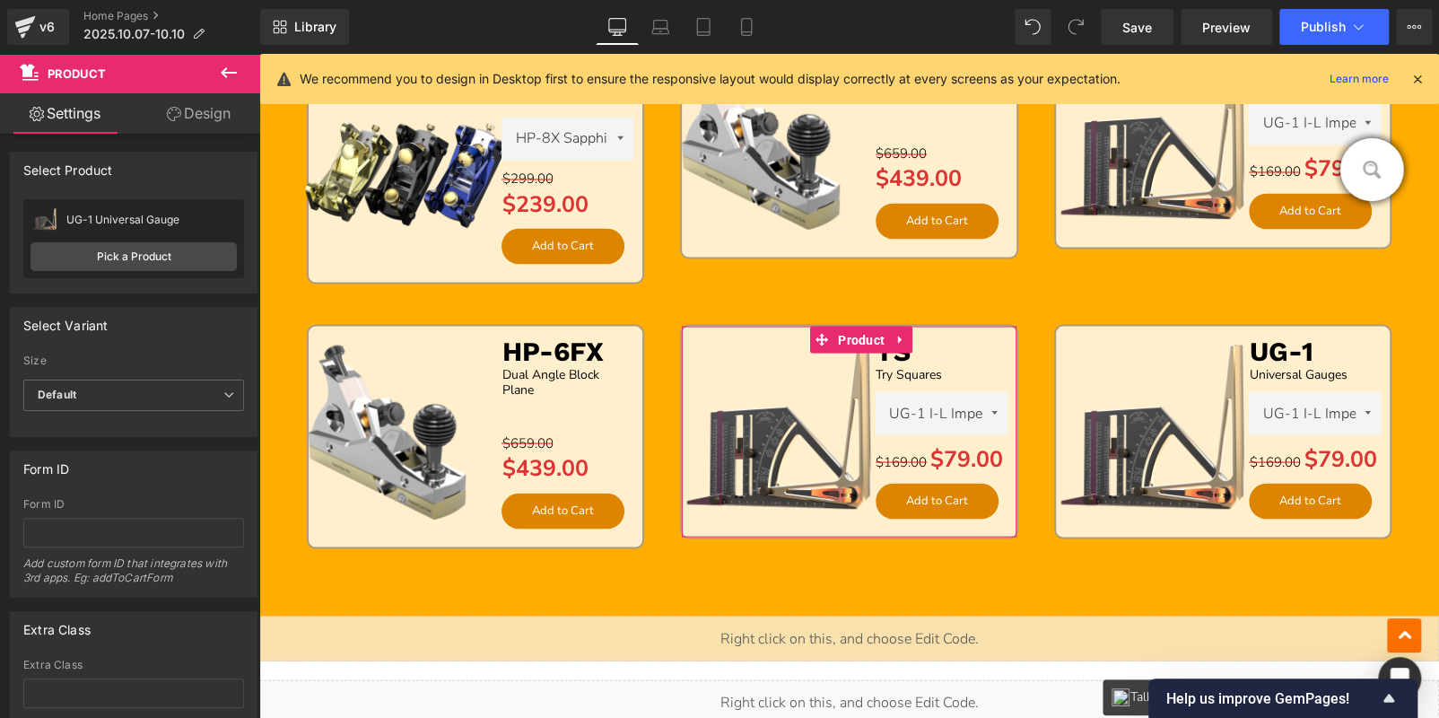
click at [162, 239] on div "UG-1 Universal Gauge UG-1 Universal Gauge Pick a Product" at bounding box center [133, 238] width 221 height 79
click at [168, 248] on link "Pick a Product" at bounding box center [134, 256] width 206 height 29
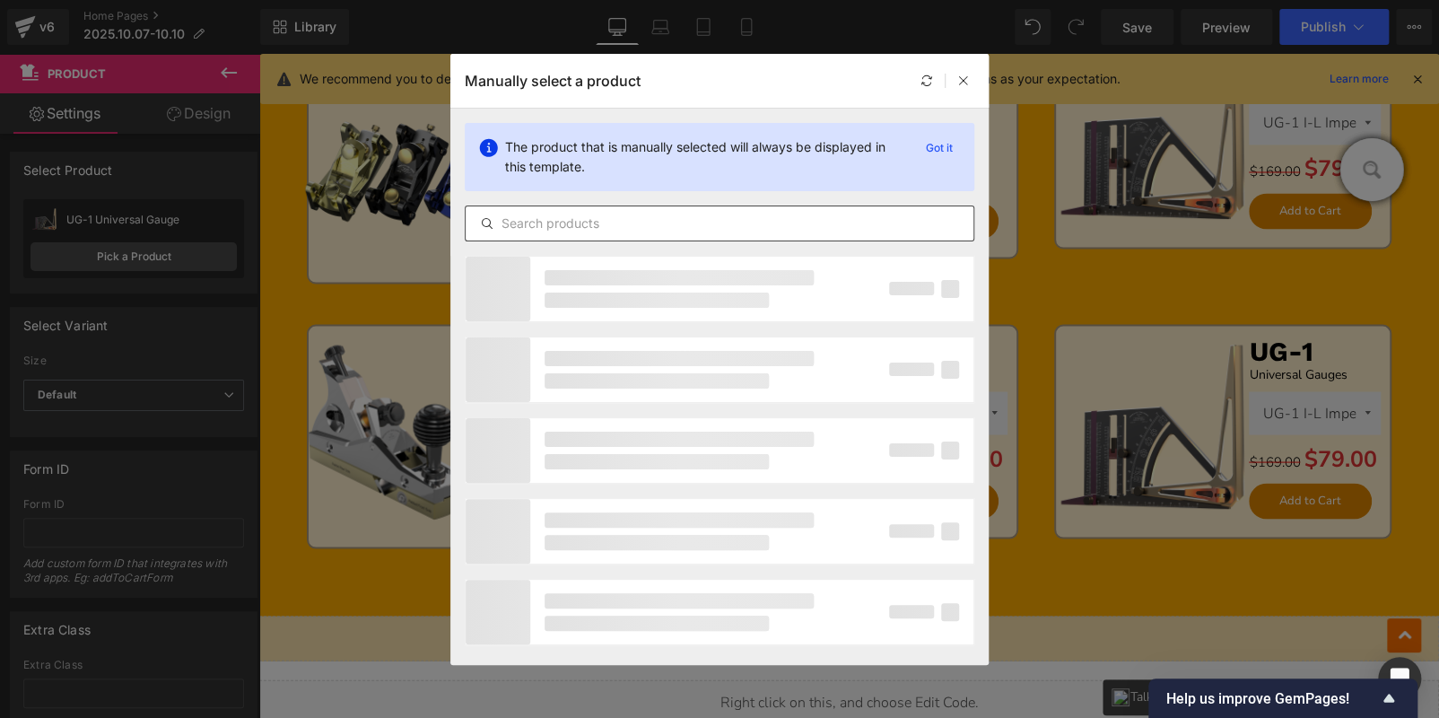
click at [571, 226] on input "text" at bounding box center [720, 224] width 508 height 22
paste input "Try Squares"
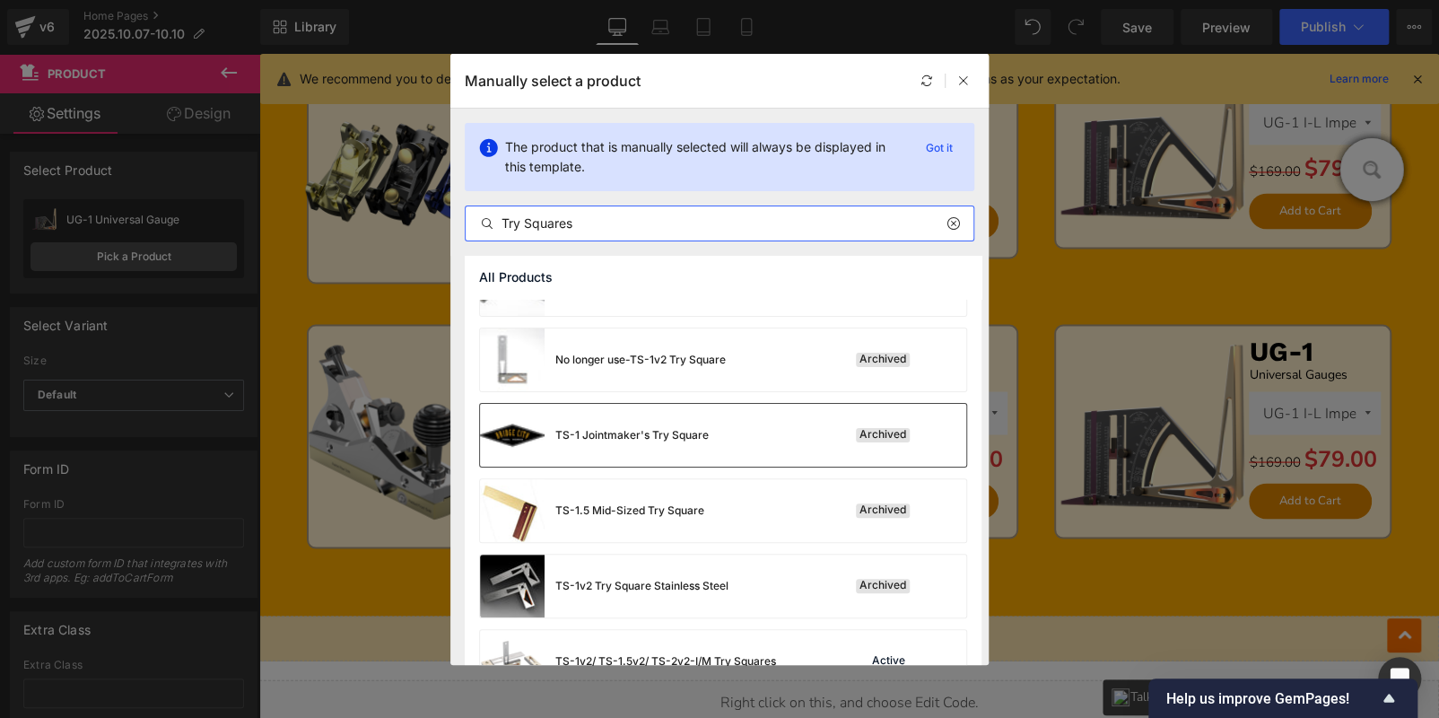
scroll to position [315, 0]
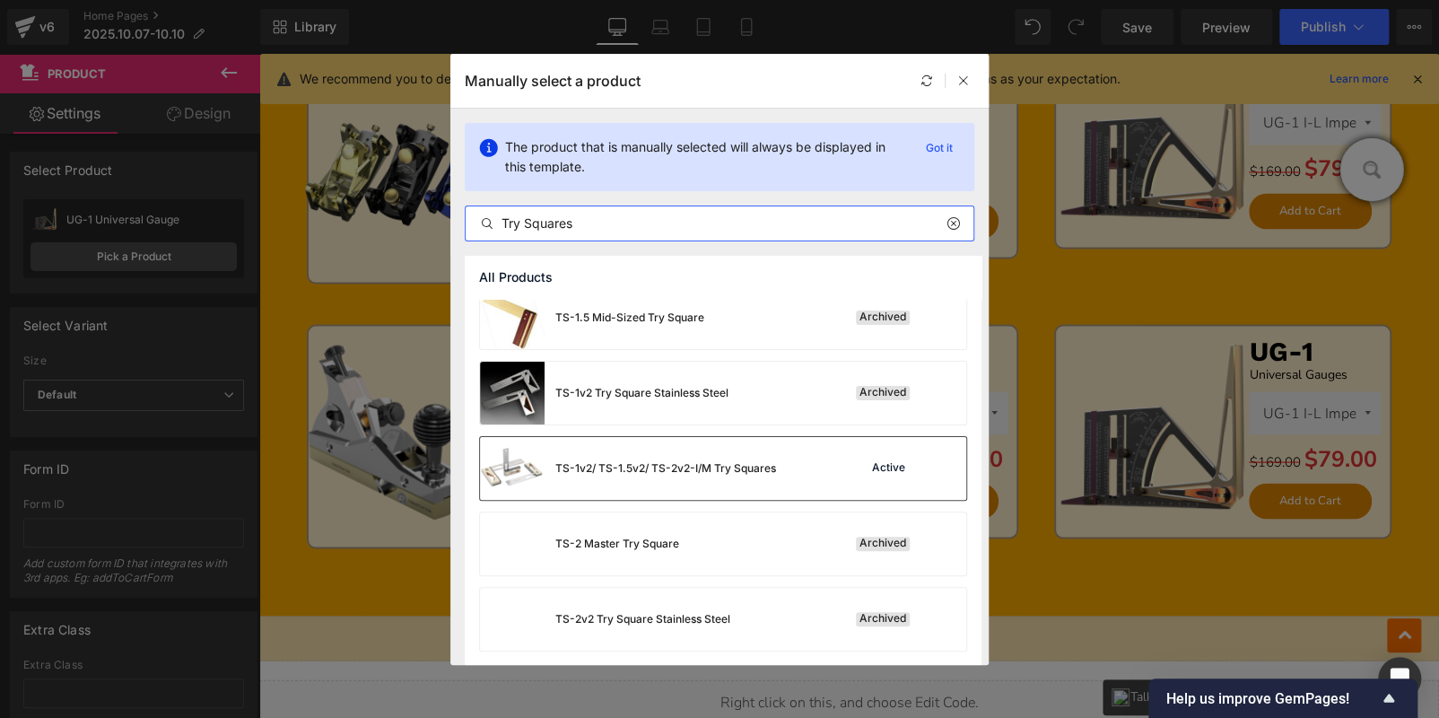
type input "Try Squares"
click at [750, 466] on div "TS-1v2/ TS-1.5v2/ TS-2v2-I/M Try Squares" at bounding box center [665, 468] width 221 height 16
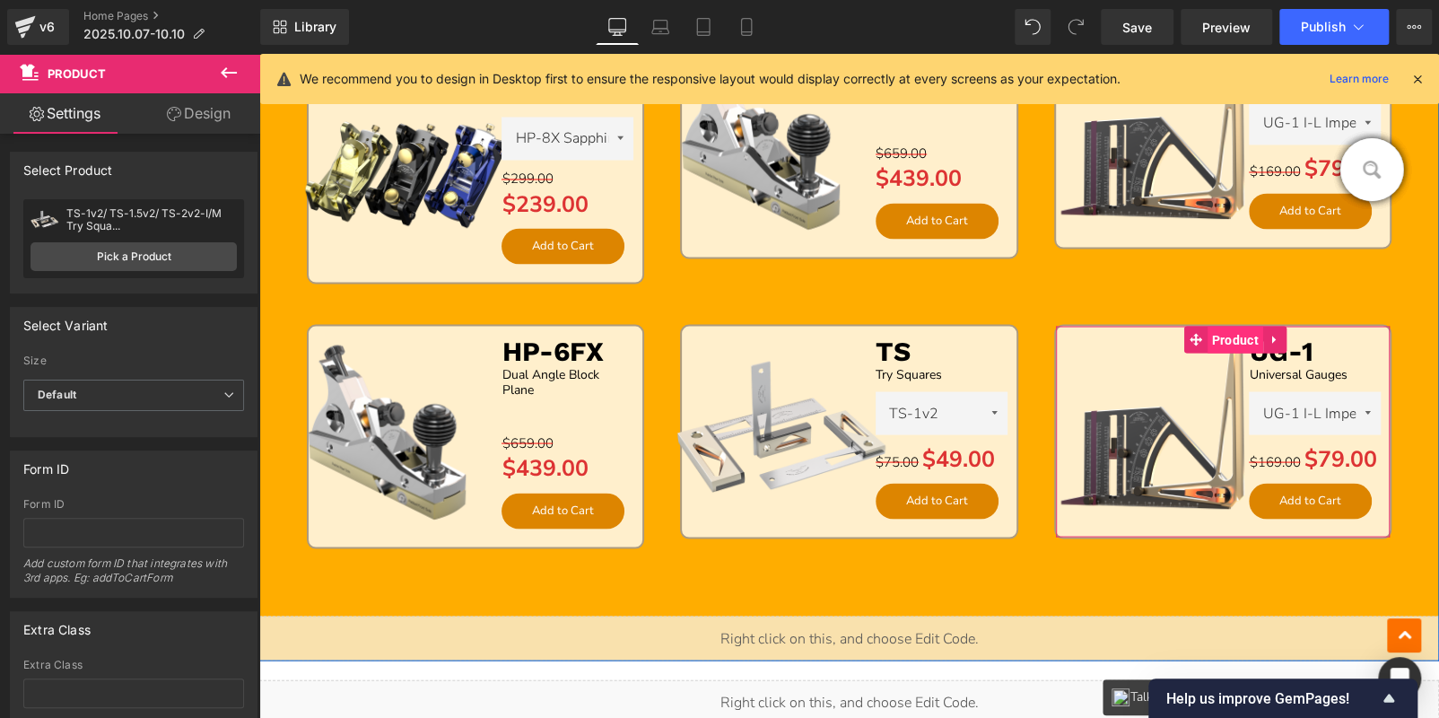
click at [1227, 339] on span "Product" at bounding box center [1235, 339] width 56 height 27
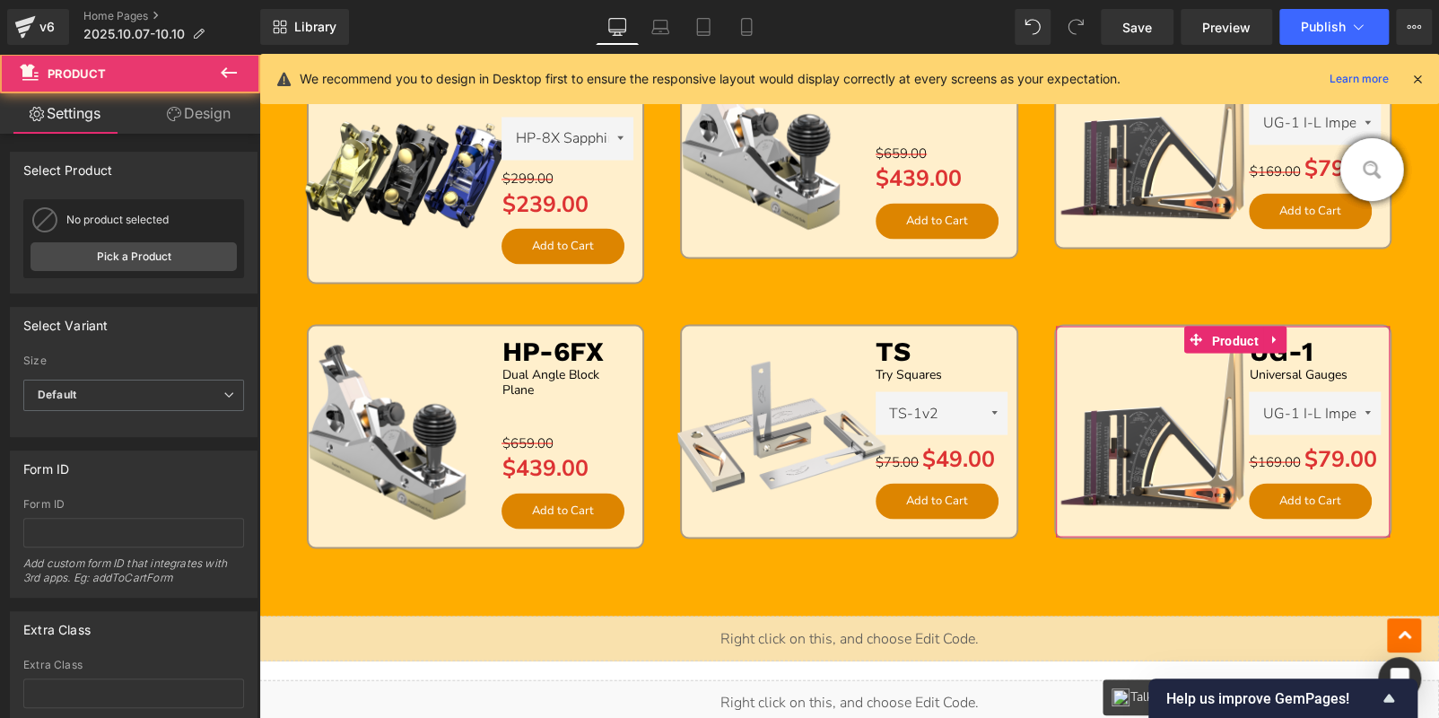
click at [132, 253] on link "Pick a Product" at bounding box center [134, 256] width 206 height 29
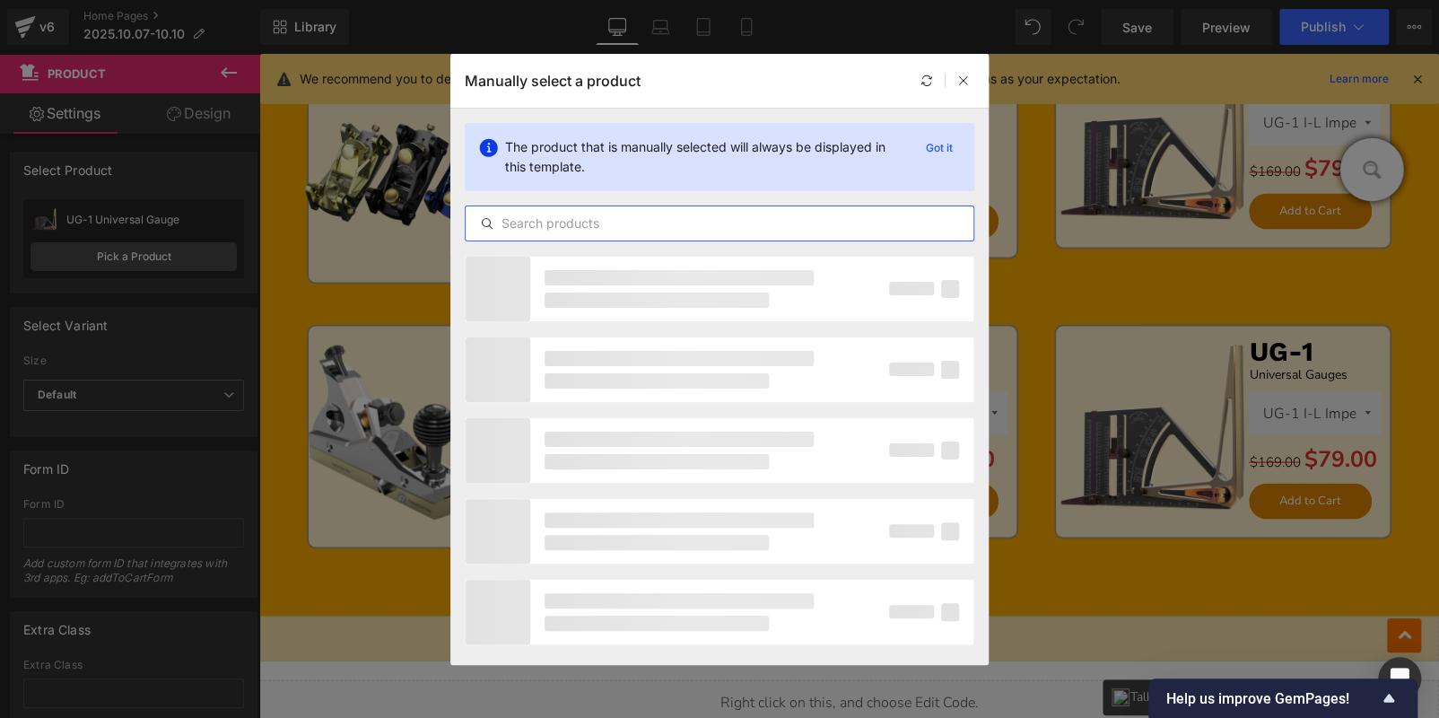
click at [529, 224] on input "text" at bounding box center [720, 224] width 508 height 22
paste input "MS"
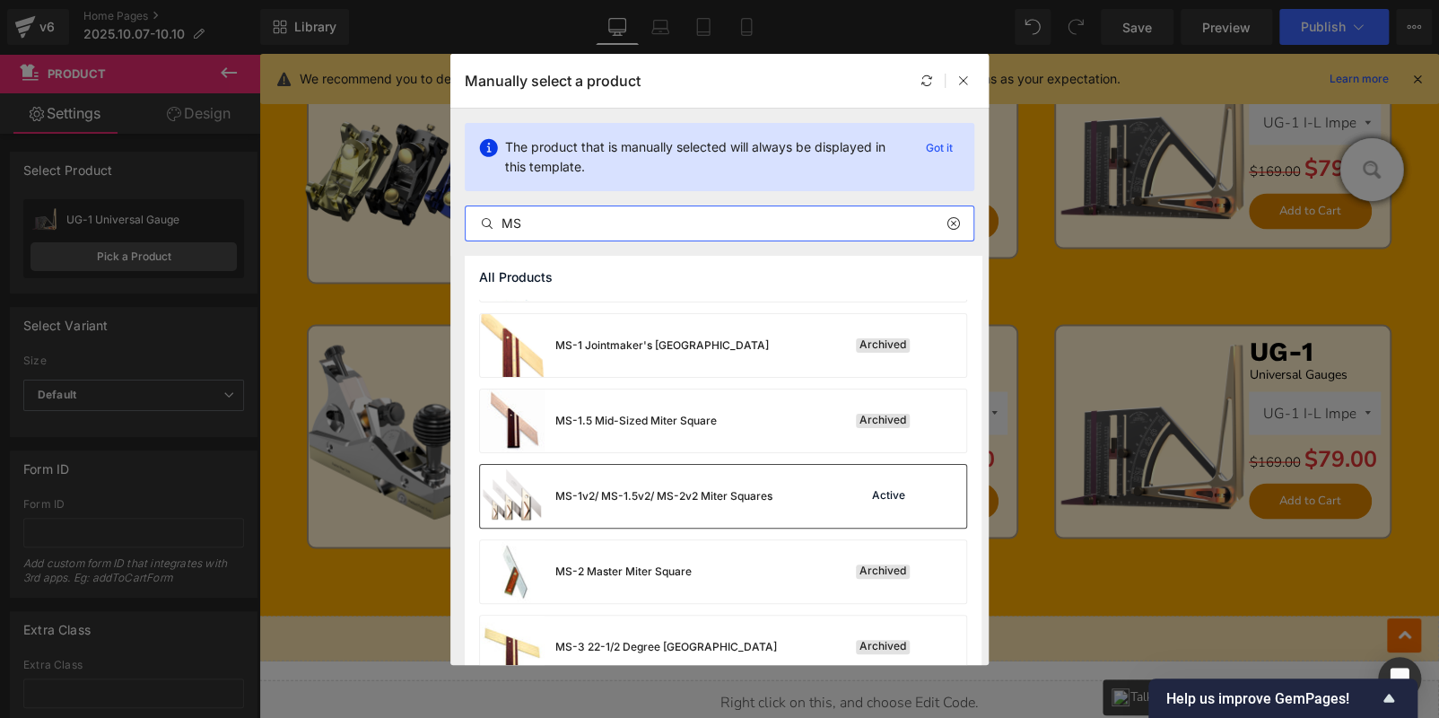
scroll to position [90, 0]
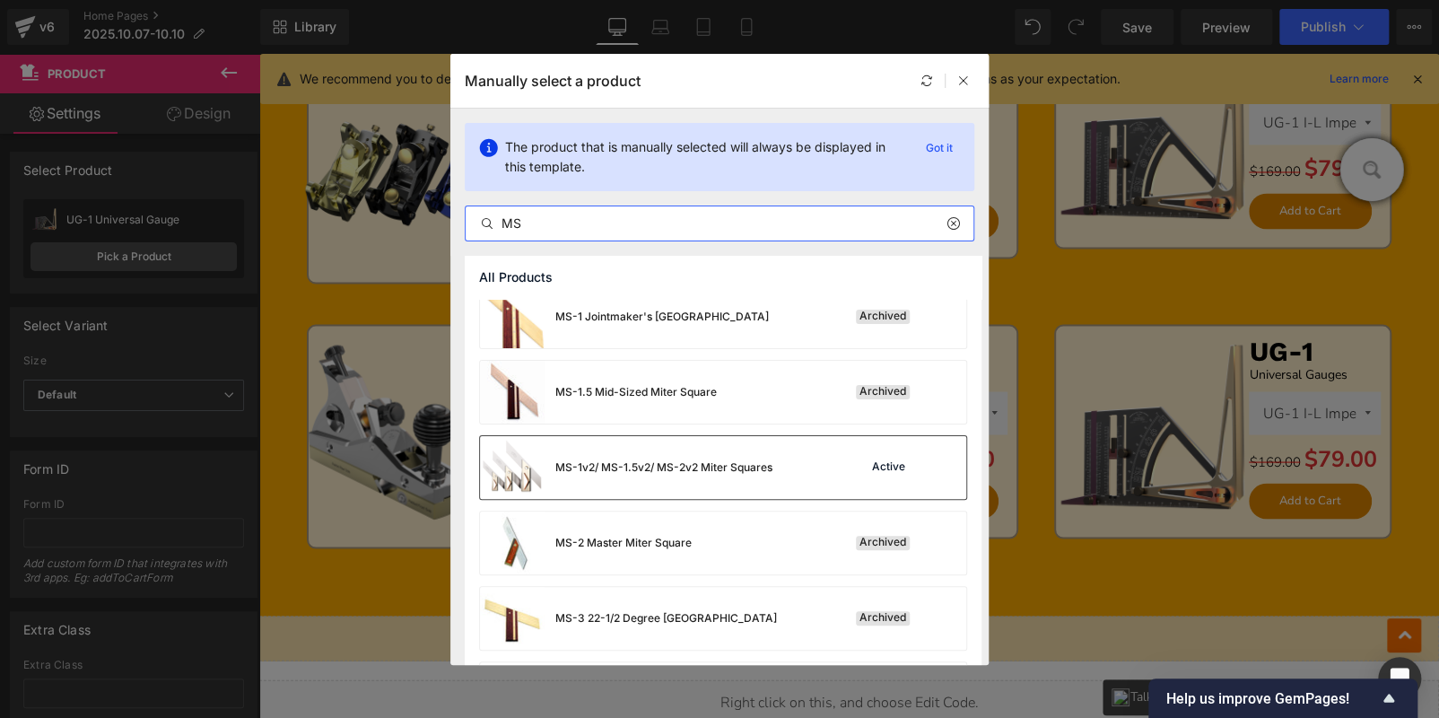
type input "MS"
click at [734, 463] on div "MS-1v2/ MS-1.5v2/ MS-2v2 Miter Squares" at bounding box center [663, 467] width 217 height 16
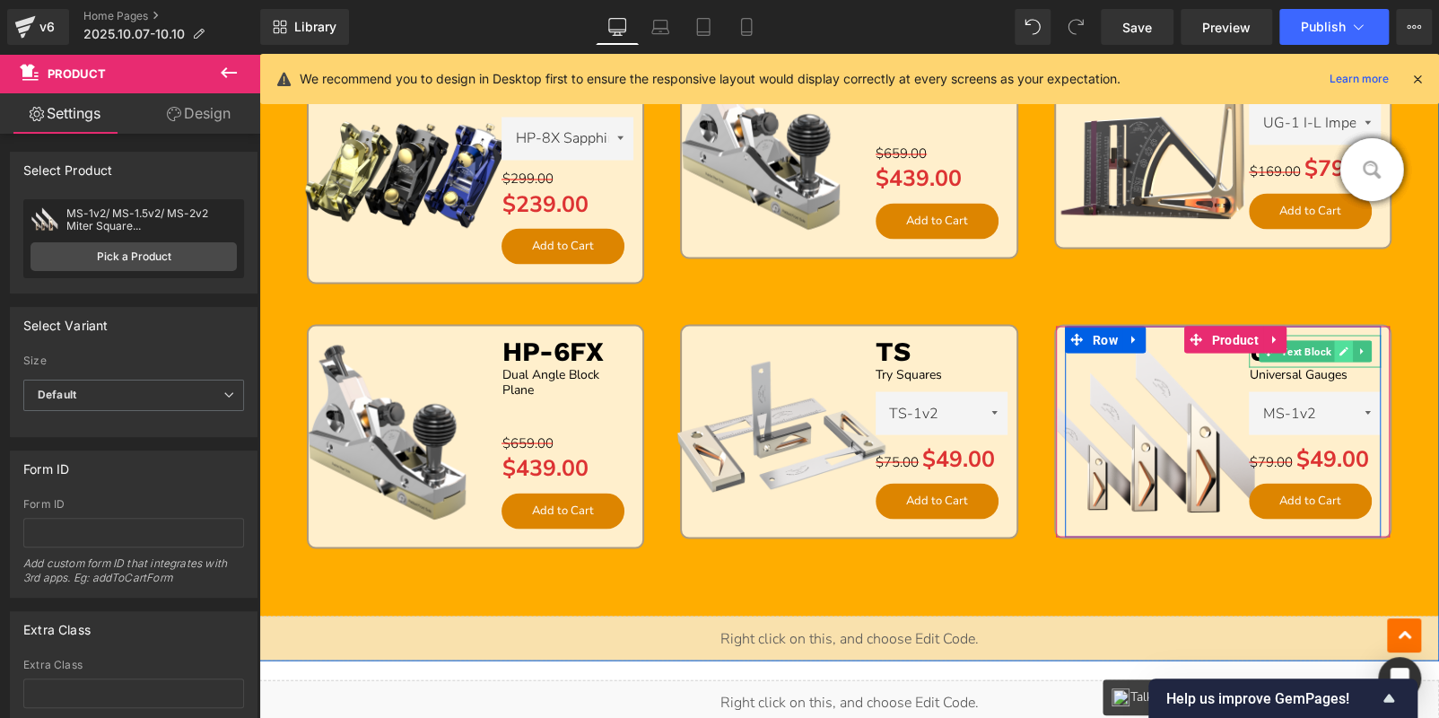
click at [1342, 340] on link at bounding box center [1343, 351] width 19 height 22
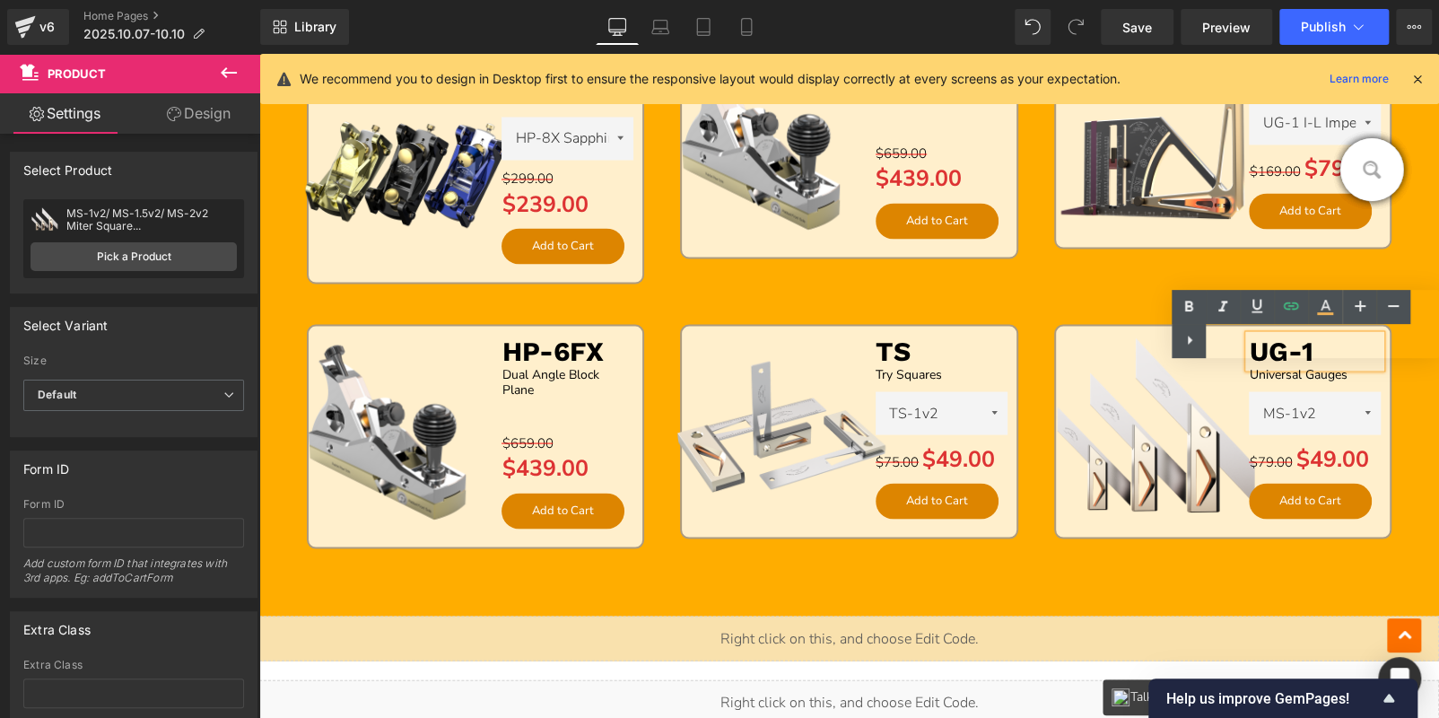
click at [1332, 344] on div "Text Color Highlight Color #333333" at bounding box center [1305, 324] width 267 height 68
click at [1011, 266] on div "Sale Off (P) Image HP-6FX Text Block Dual Angle Block Plane Text Block Separato…" at bounding box center [848, 166] width 373 height 265
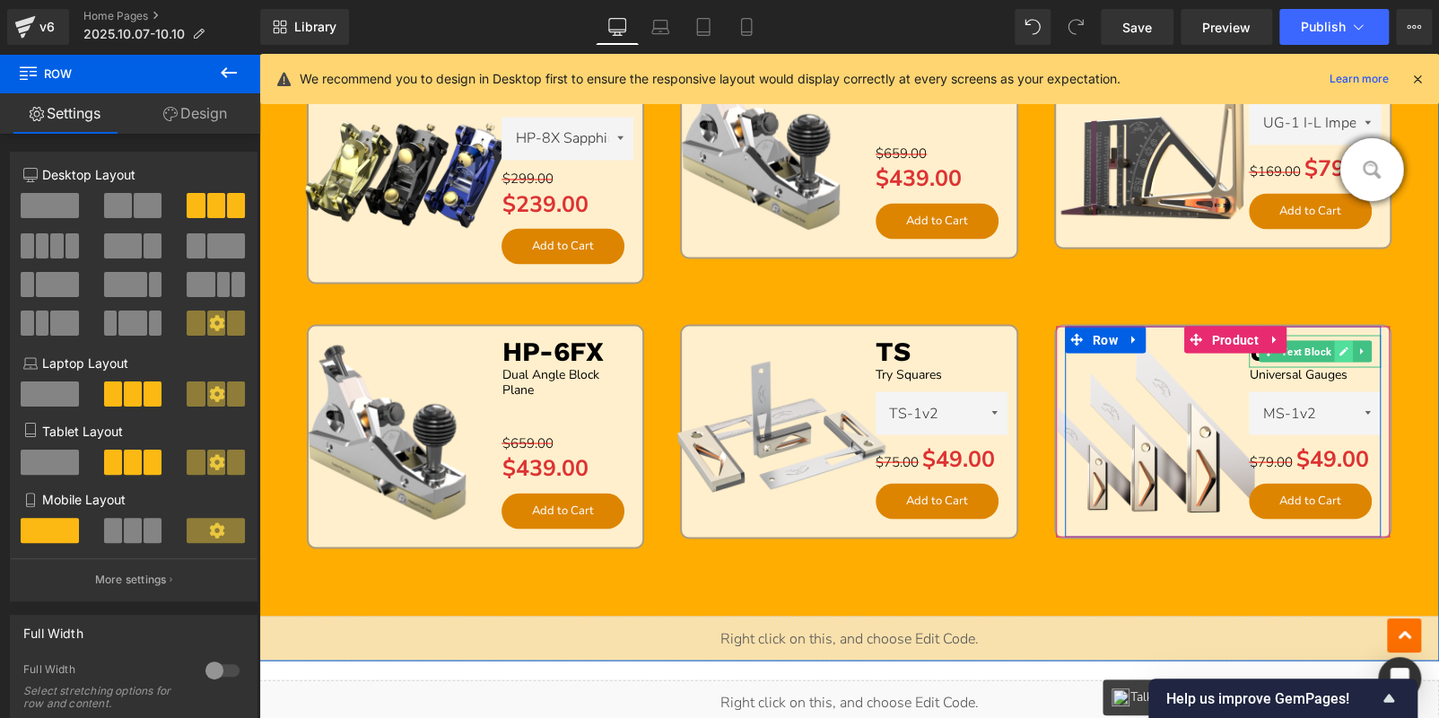
click at [1338, 345] on icon at bounding box center [1343, 350] width 10 height 11
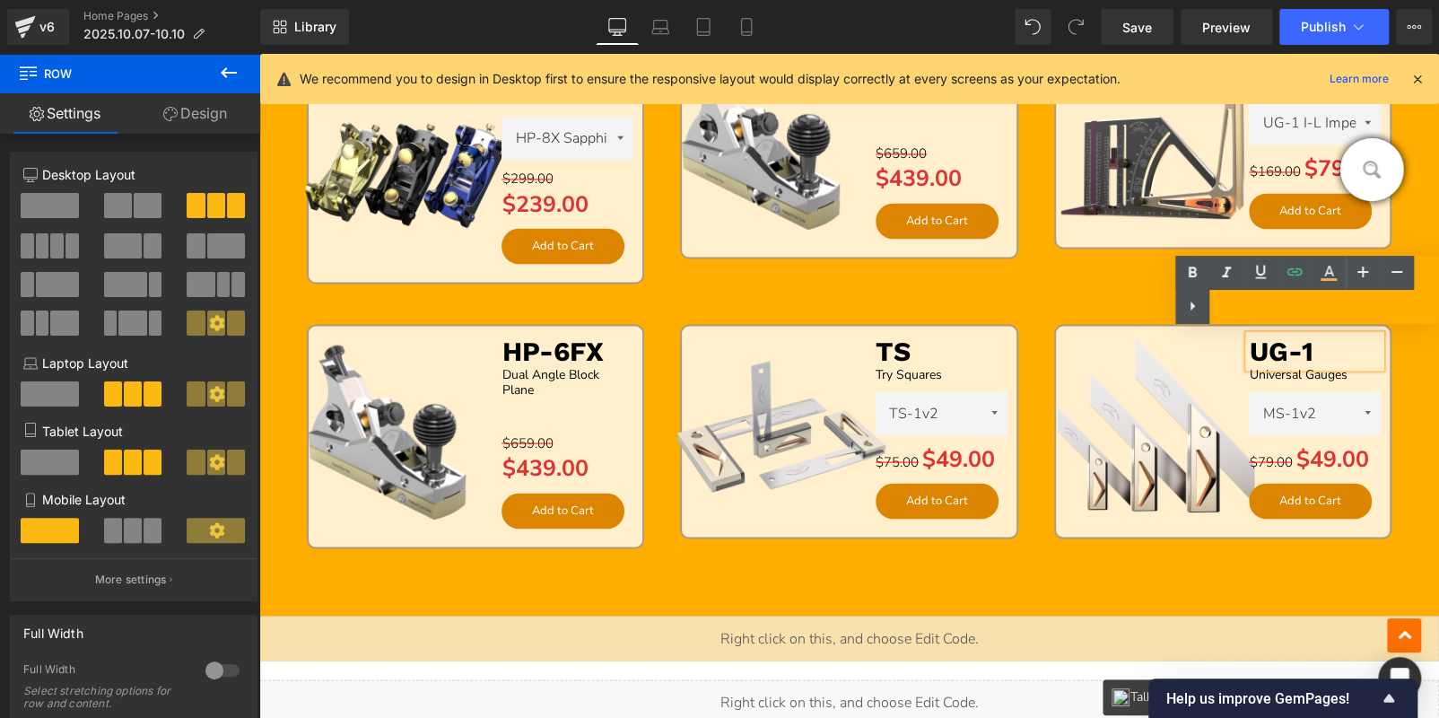
click at [1315, 350] on p "UG-1" at bounding box center [1315, 351] width 132 height 32
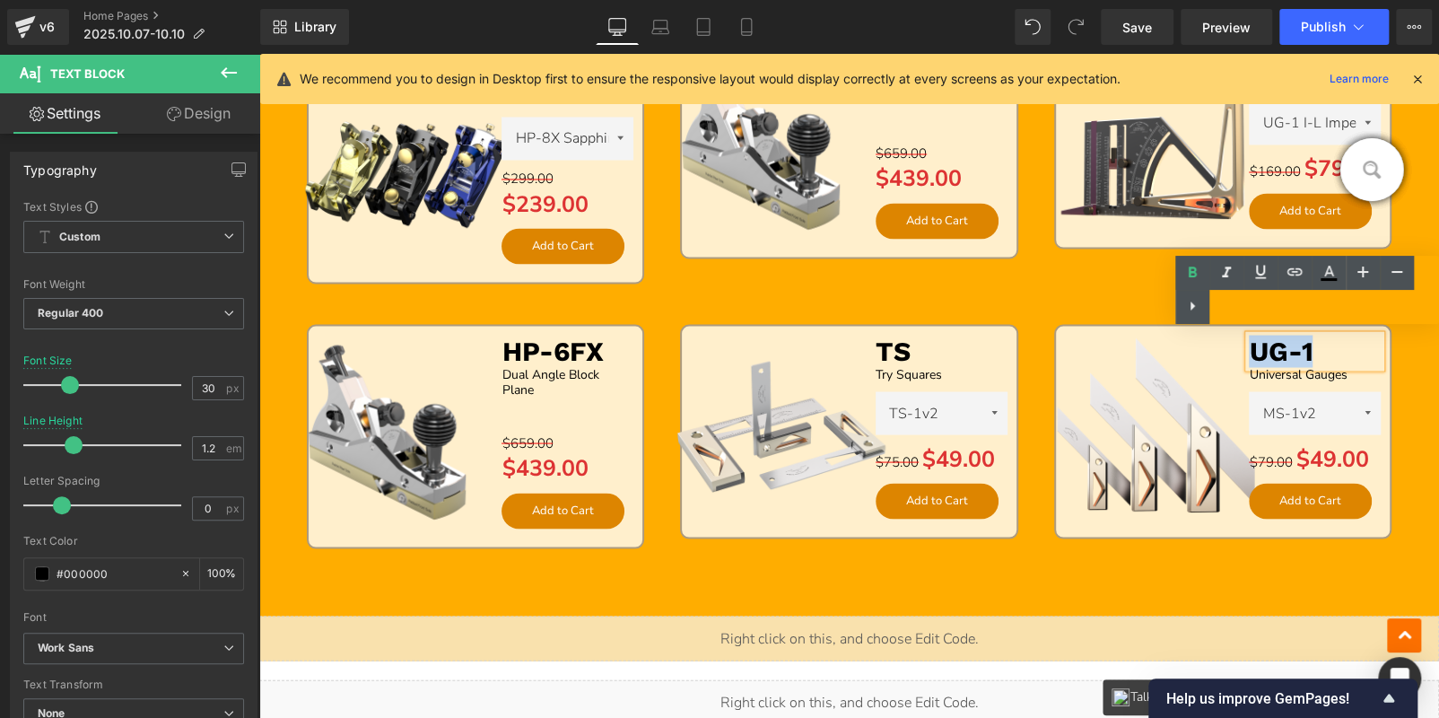
paste div
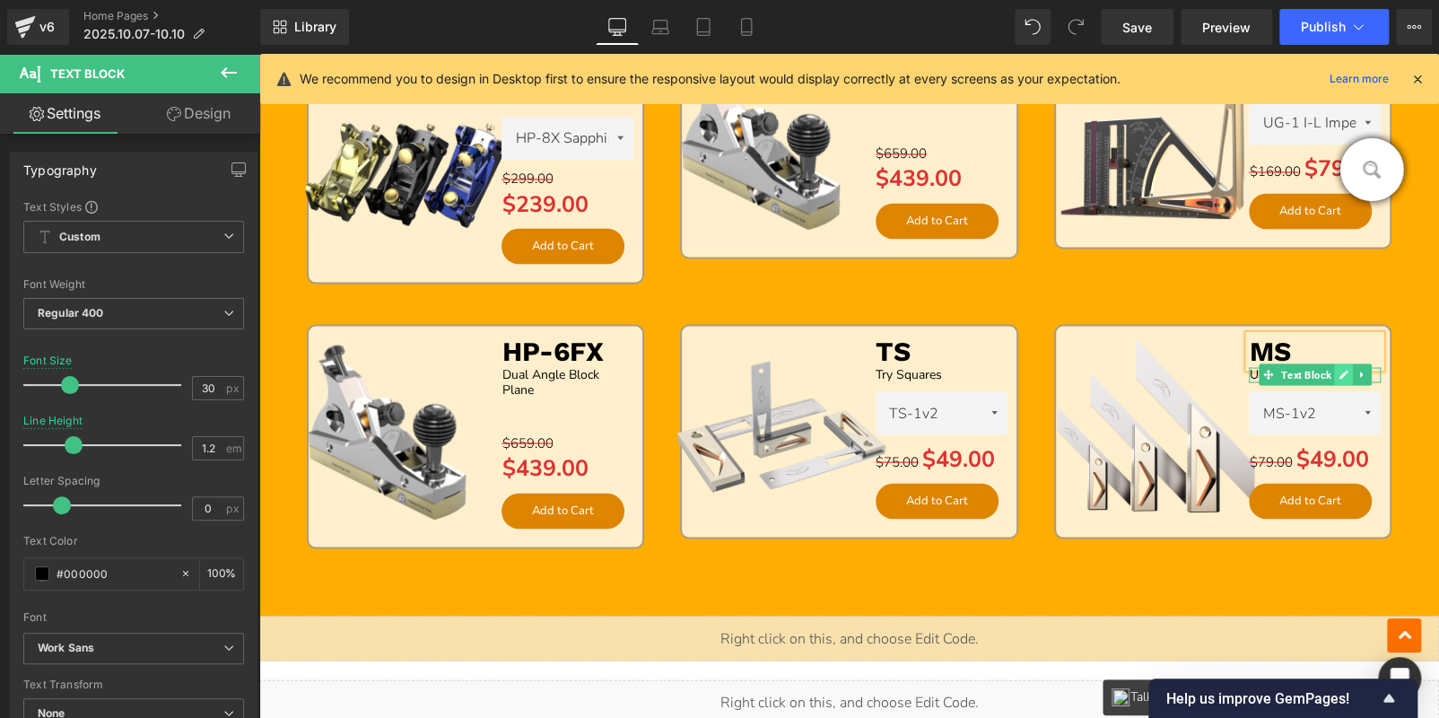
click at [1339, 371] on icon at bounding box center [1343, 374] width 9 height 9
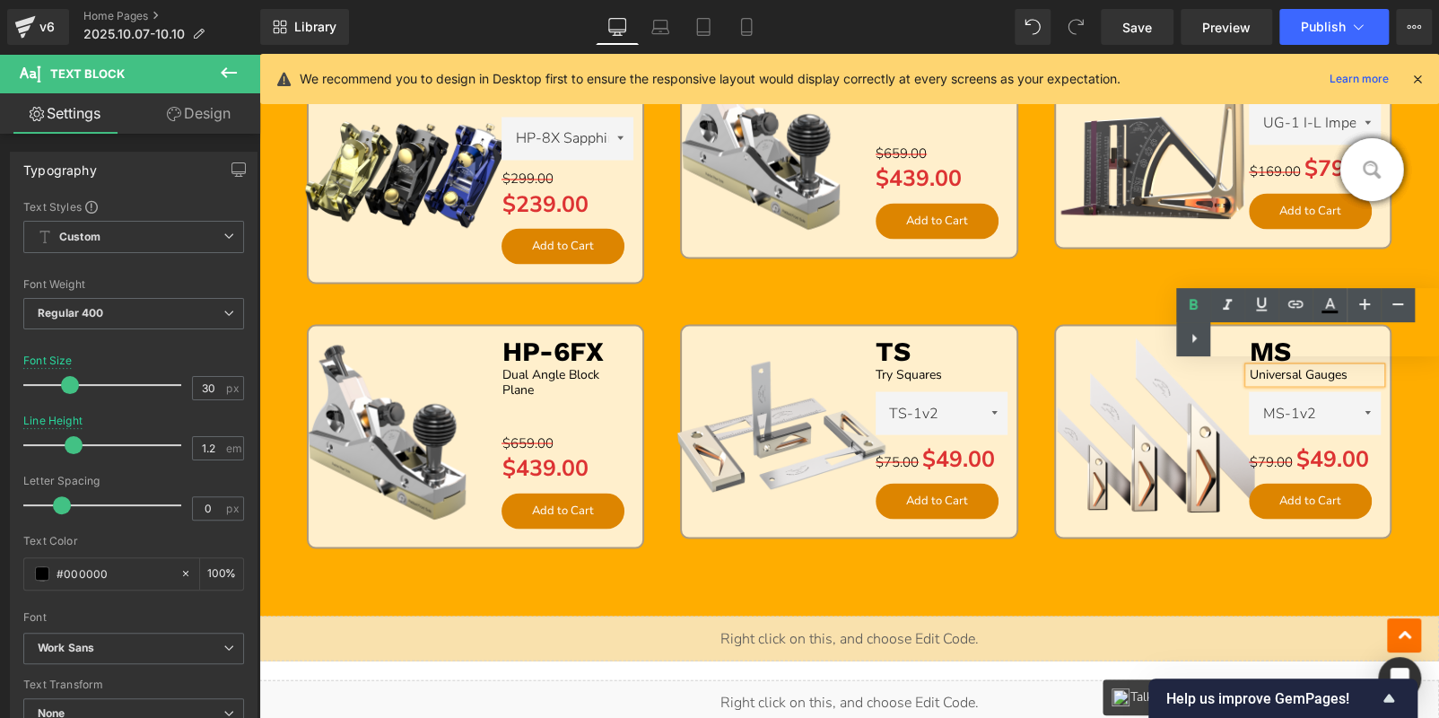
click at [1338, 371] on p "Universal Gauges" at bounding box center [1315, 374] width 132 height 15
paste div
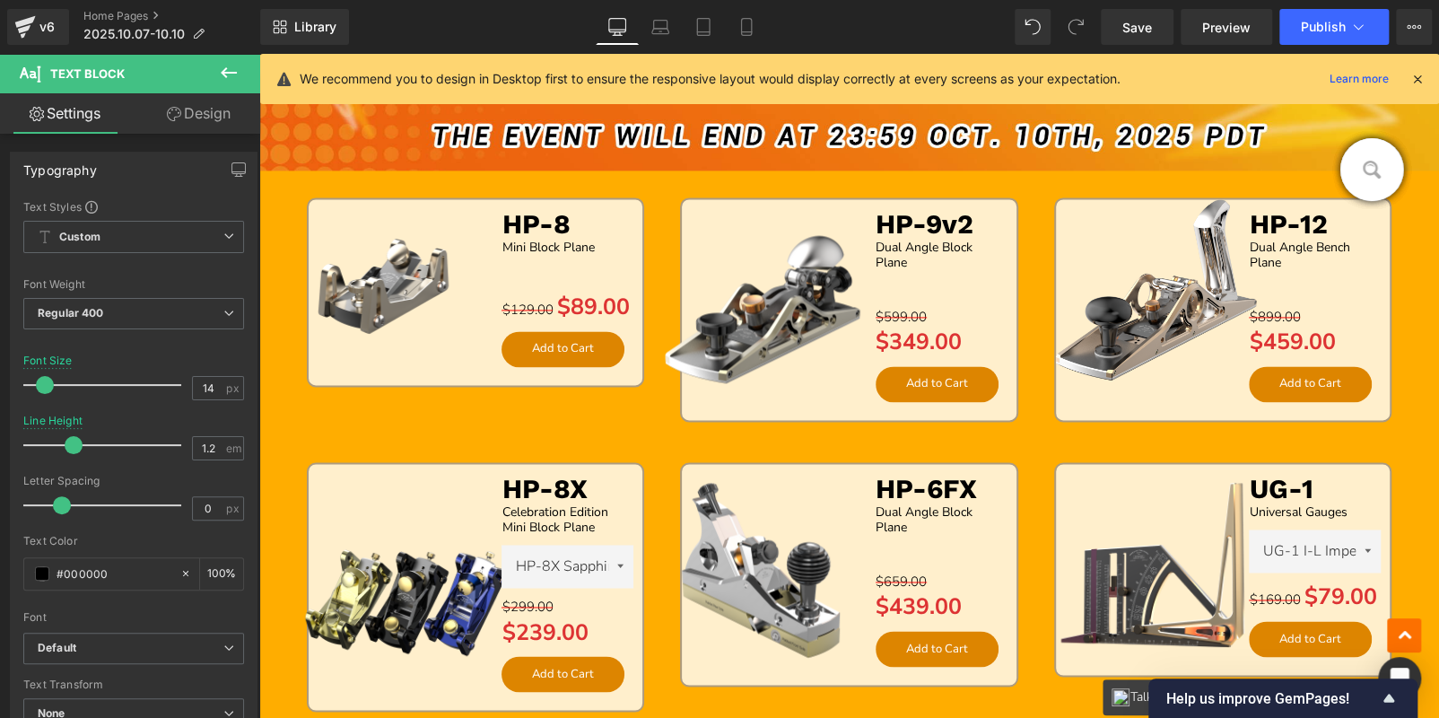
scroll to position [1386, 0]
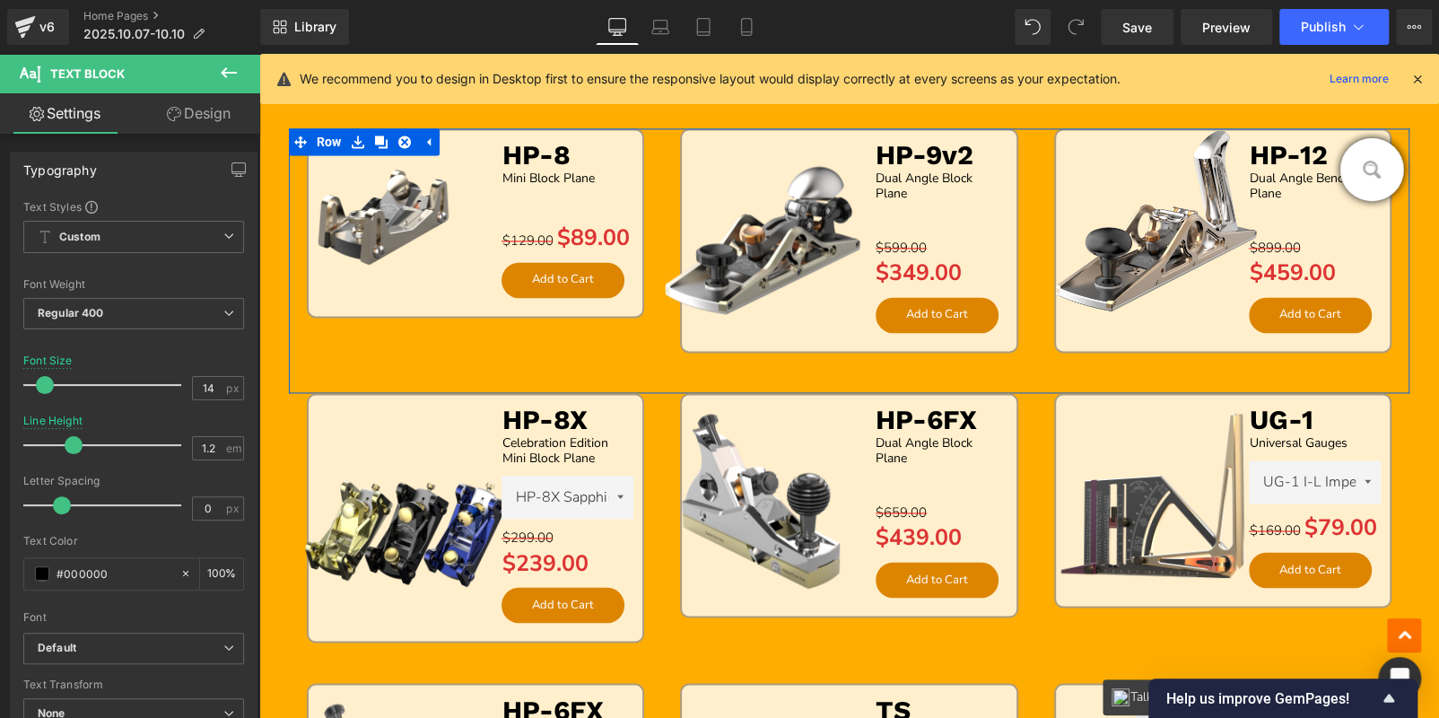
click at [606, 349] on div "Sale Off (P) Image HP-8 Text Block Mini Block Plane Text Block Separator $129.0…" at bounding box center [475, 243] width 373 height 230
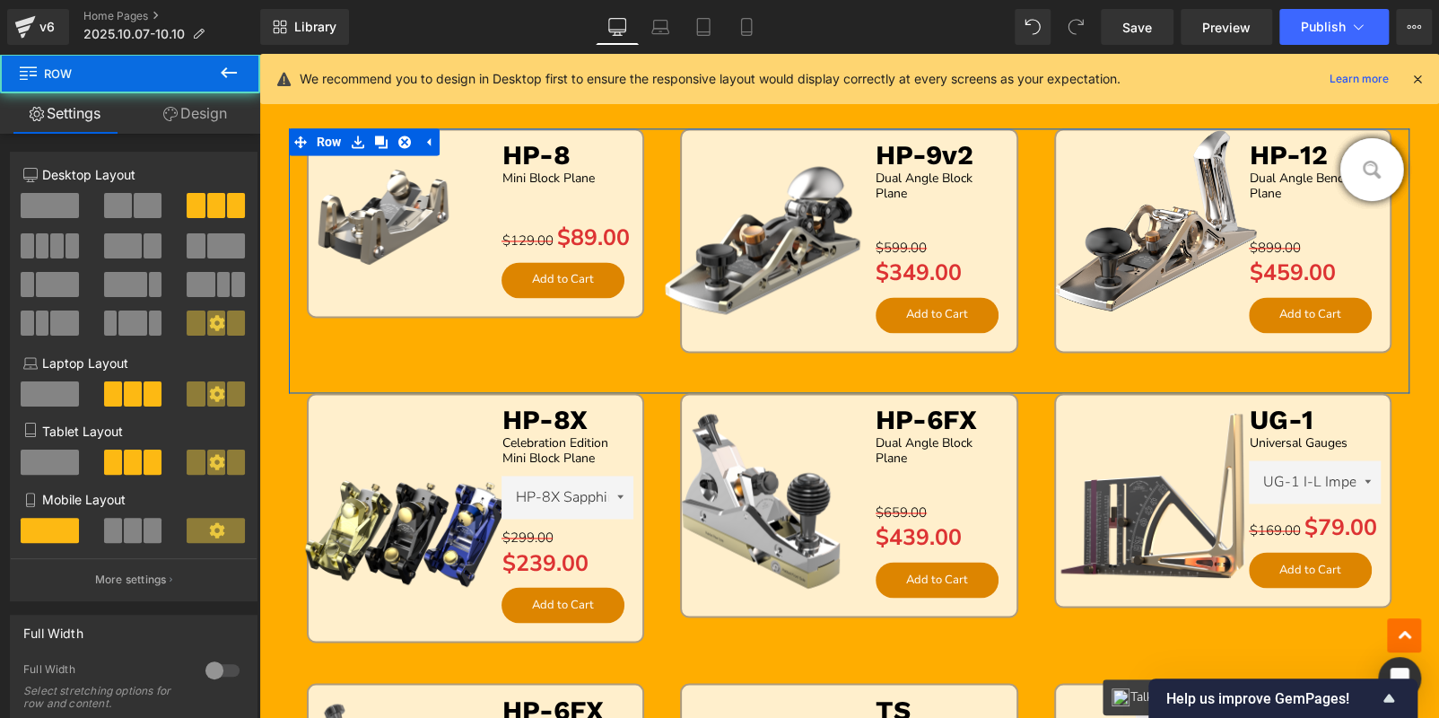
scroll to position [1835, 0]
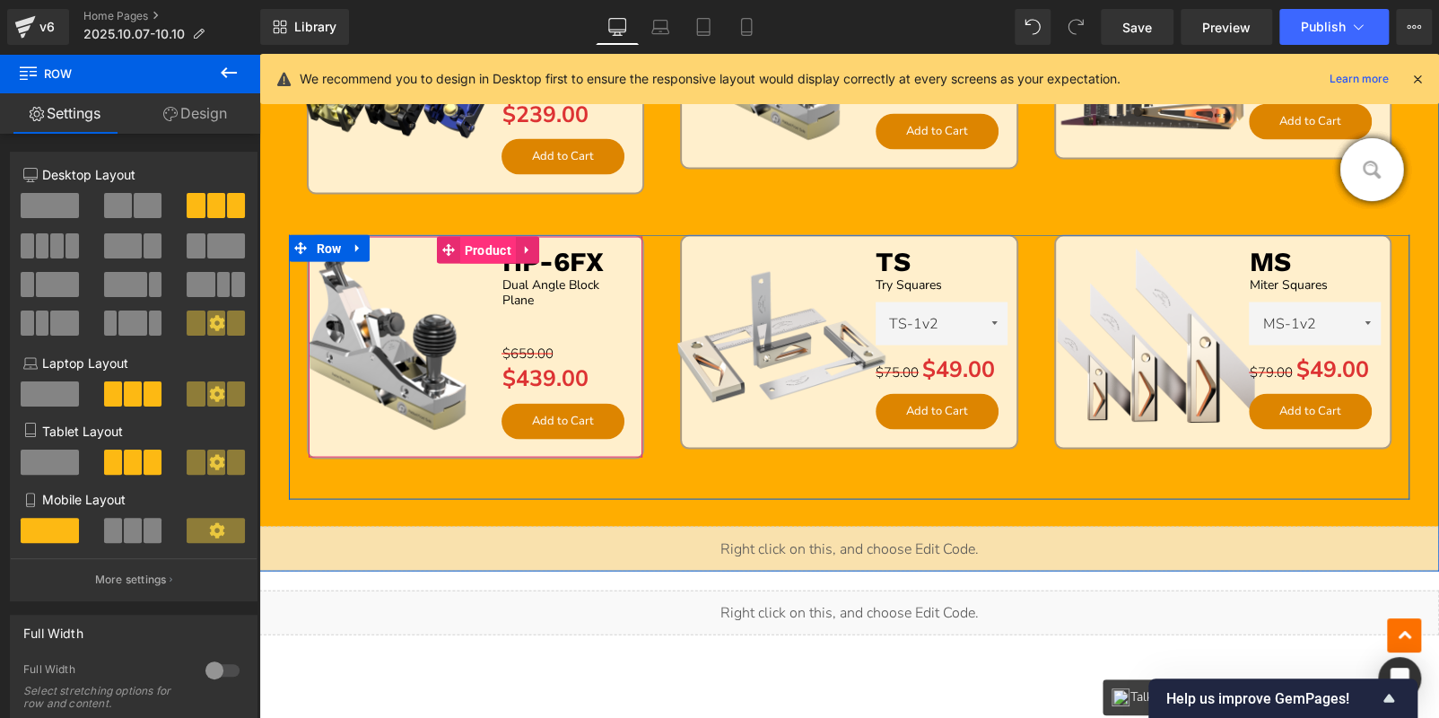
click at [466, 241] on span "Product" at bounding box center [488, 249] width 56 height 27
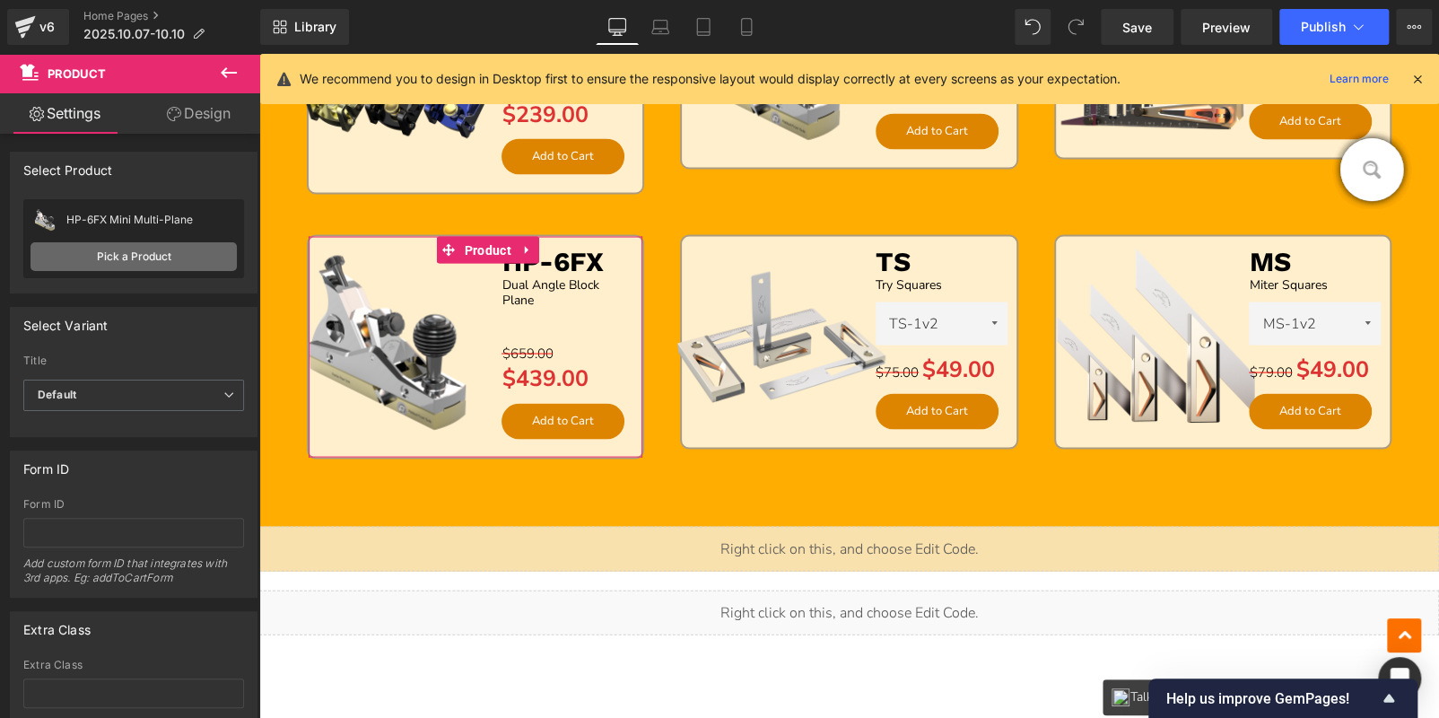
click at [152, 247] on link "Pick a Product" at bounding box center [134, 256] width 206 height 29
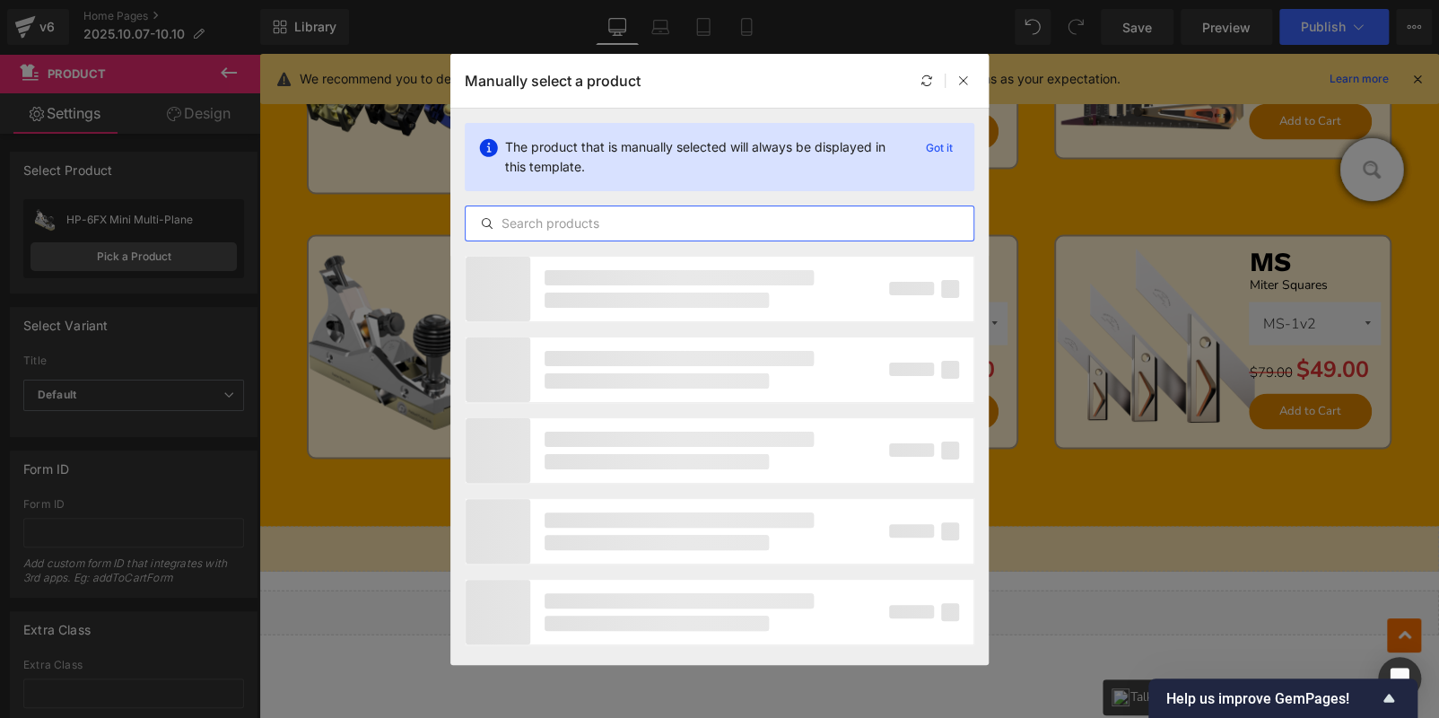
click at [571, 218] on input "text" at bounding box center [720, 224] width 508 height 22
paste input "JMPv2"
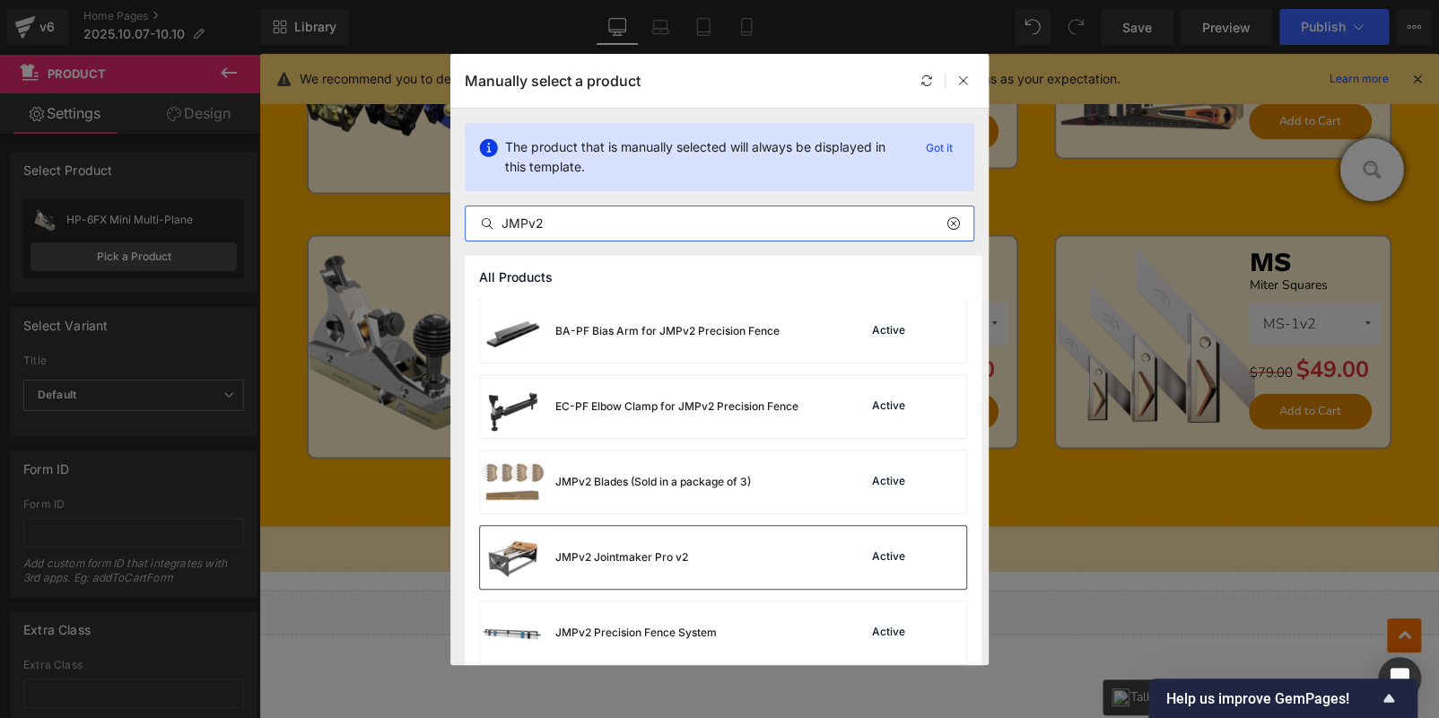
type input "JMPv2"
click at [702, 569] on div "JMPv2 Jointmaker Pro v2 Active" at bounding box center [723, 557] width 486 height 63
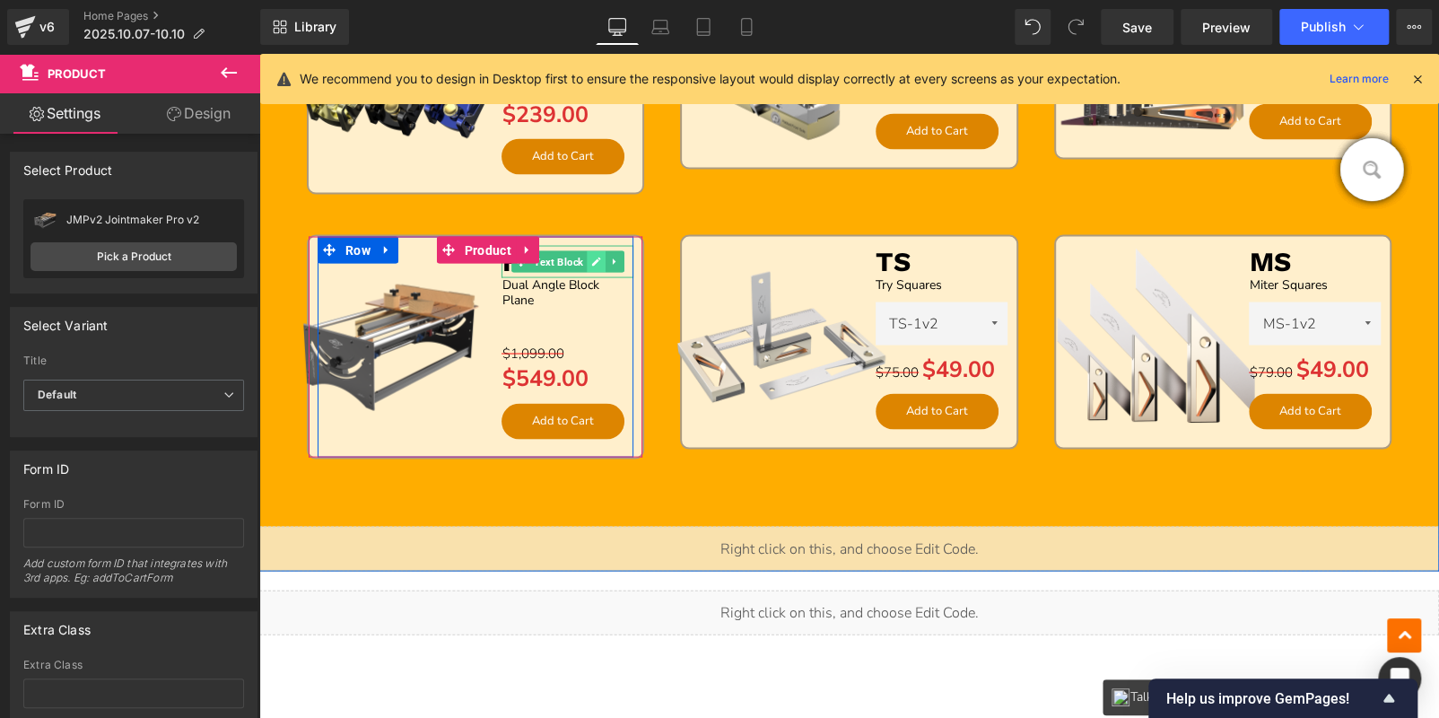
click at [594, 260] on icon at bounding box center [596, 261] width 10 height 11
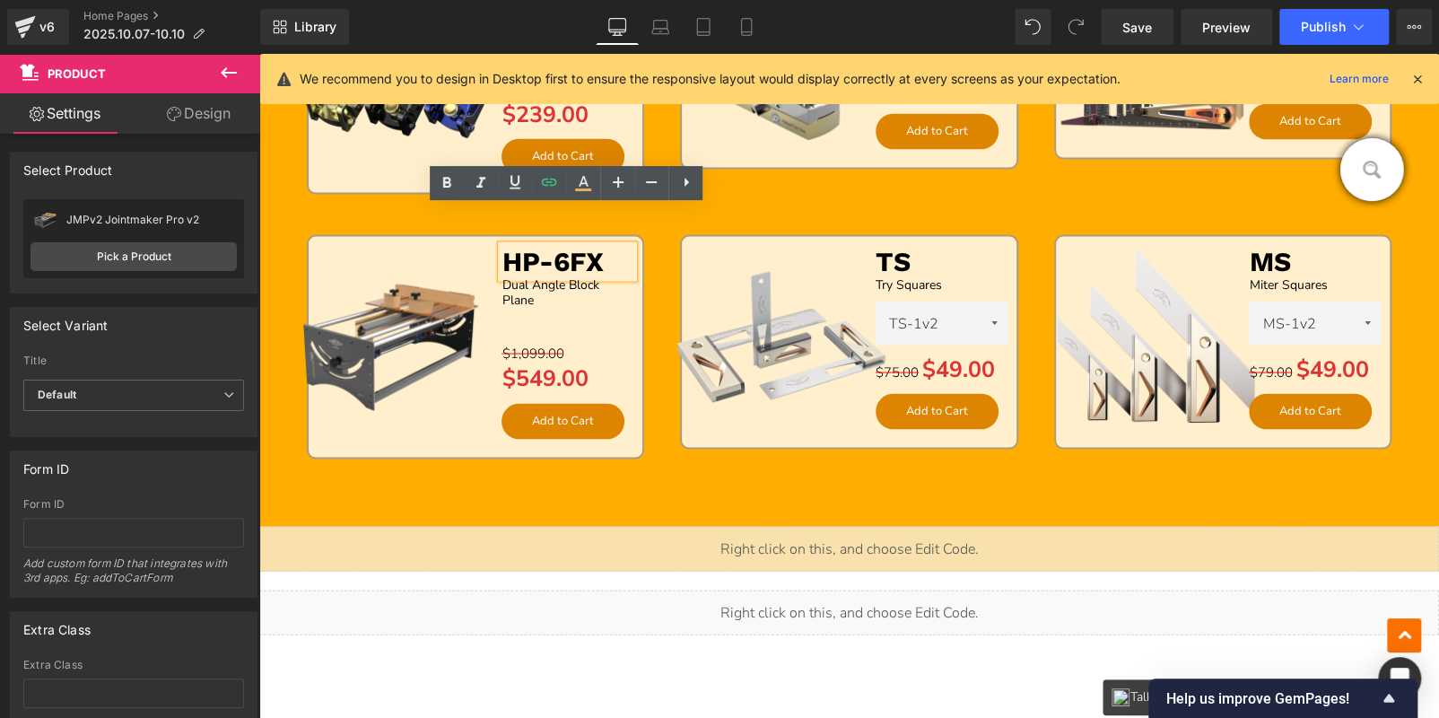
click at [594, 260] on span "HP-6FX" at bounding box center [551, 260] width 101 height 31
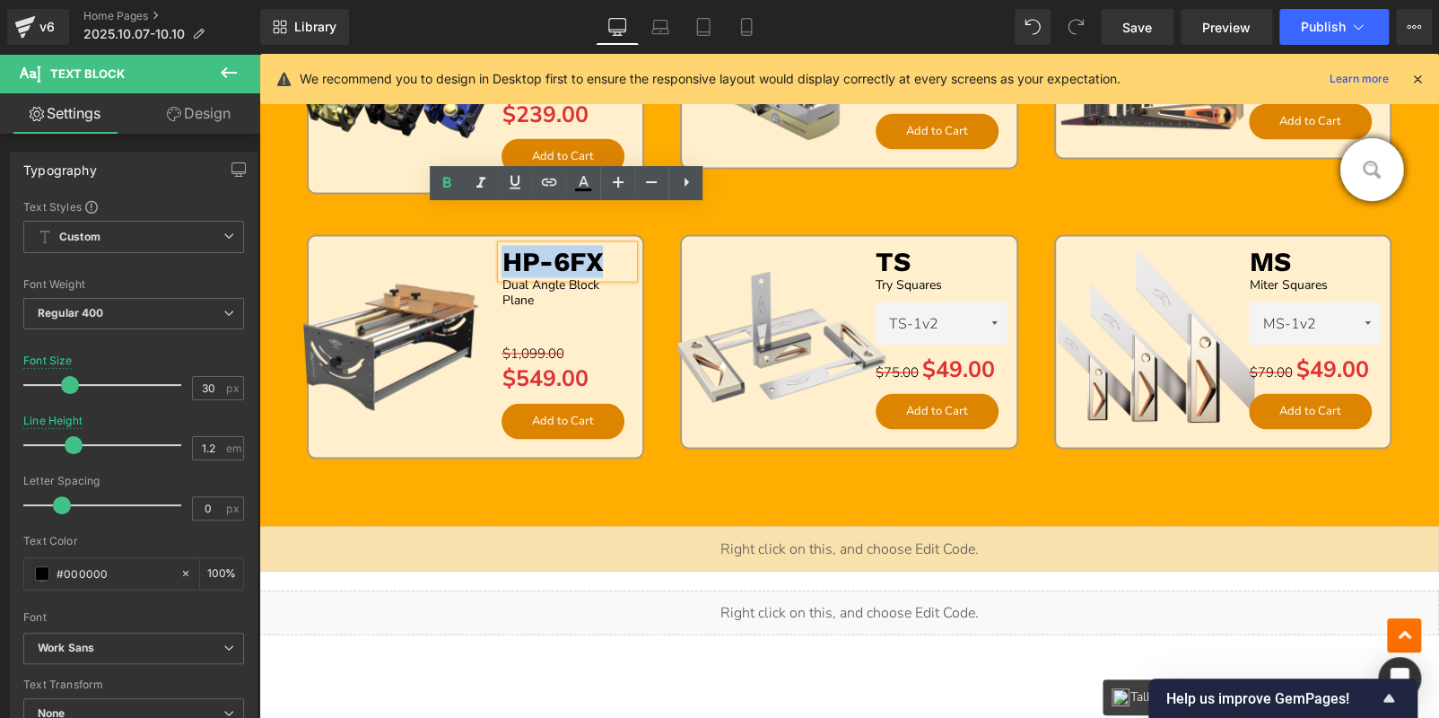
paste div
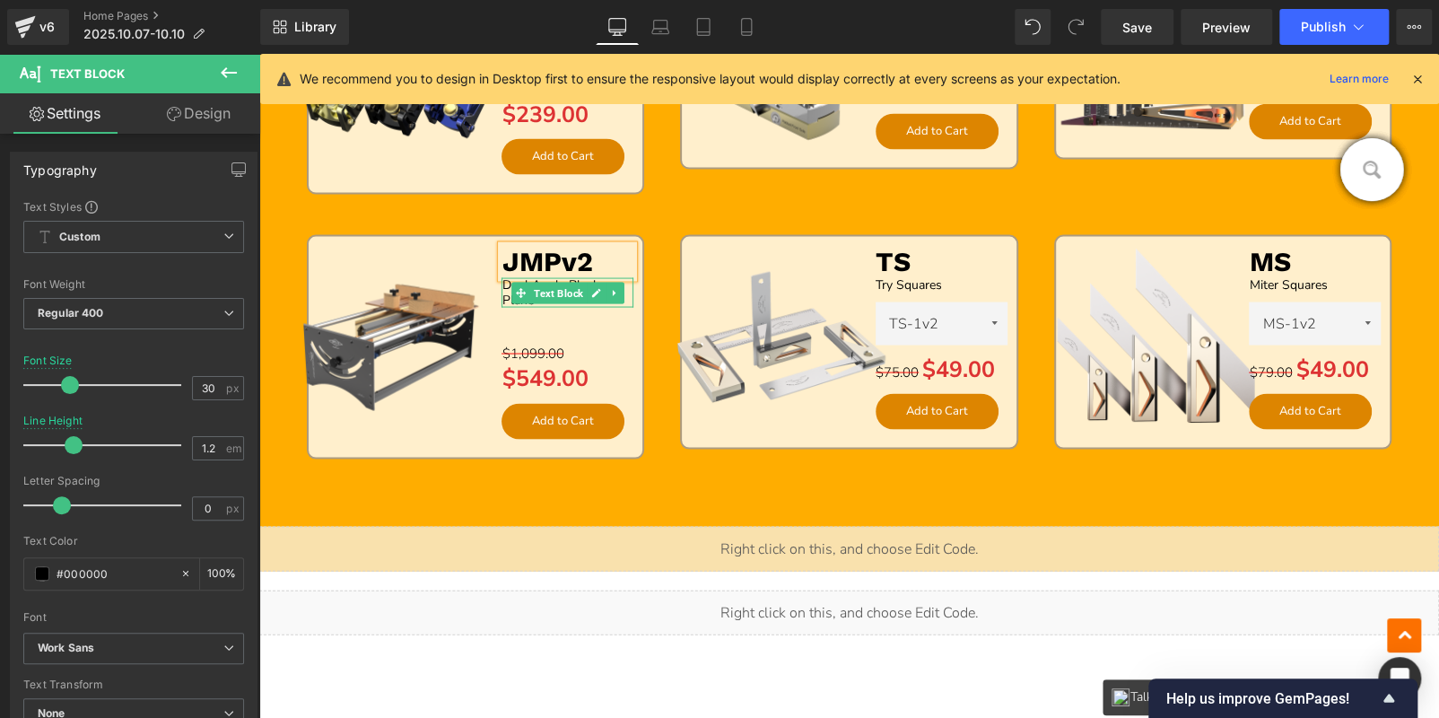
click at [592, 291] on icon at bounding box center [596, 292] width 9 height 9
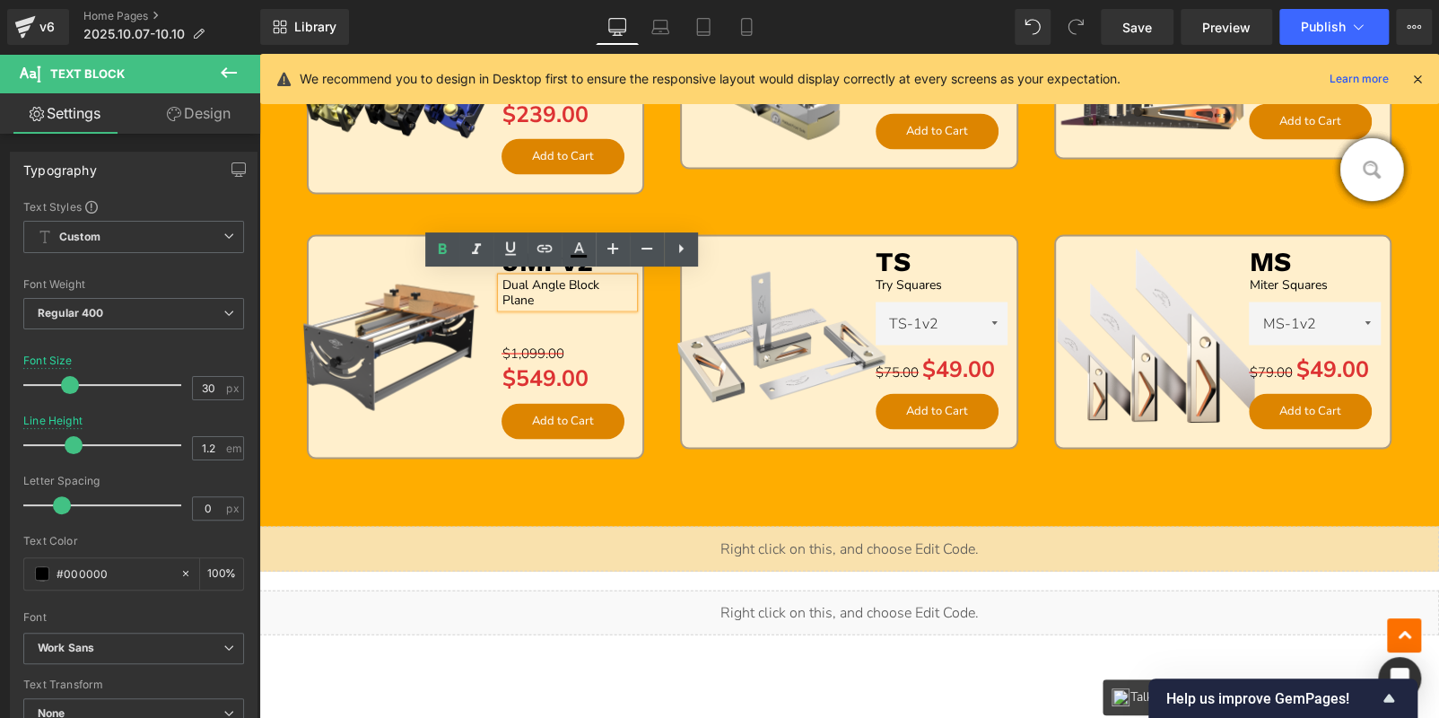
click at [547, 294] on p "Dual Angle Block Plane" at bounding box center [567, 292] width 132 height 31
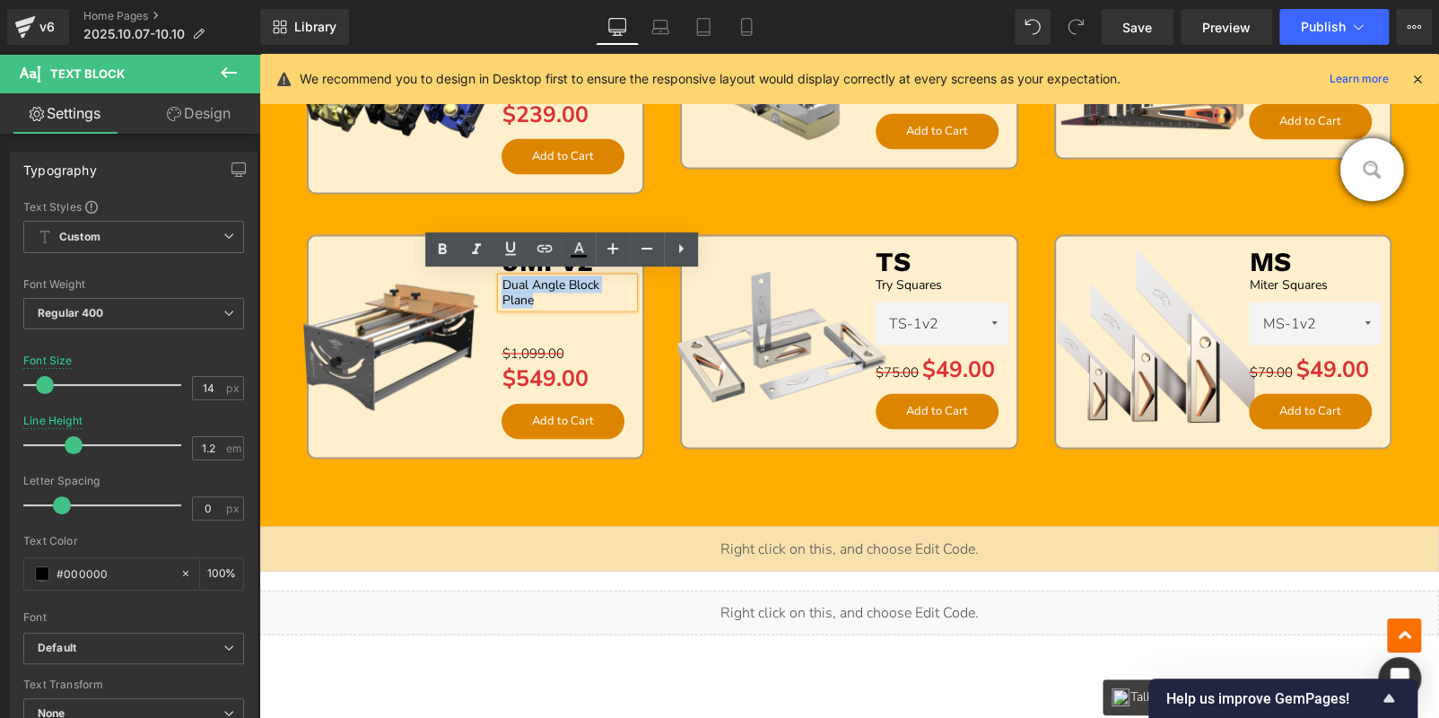
paste div
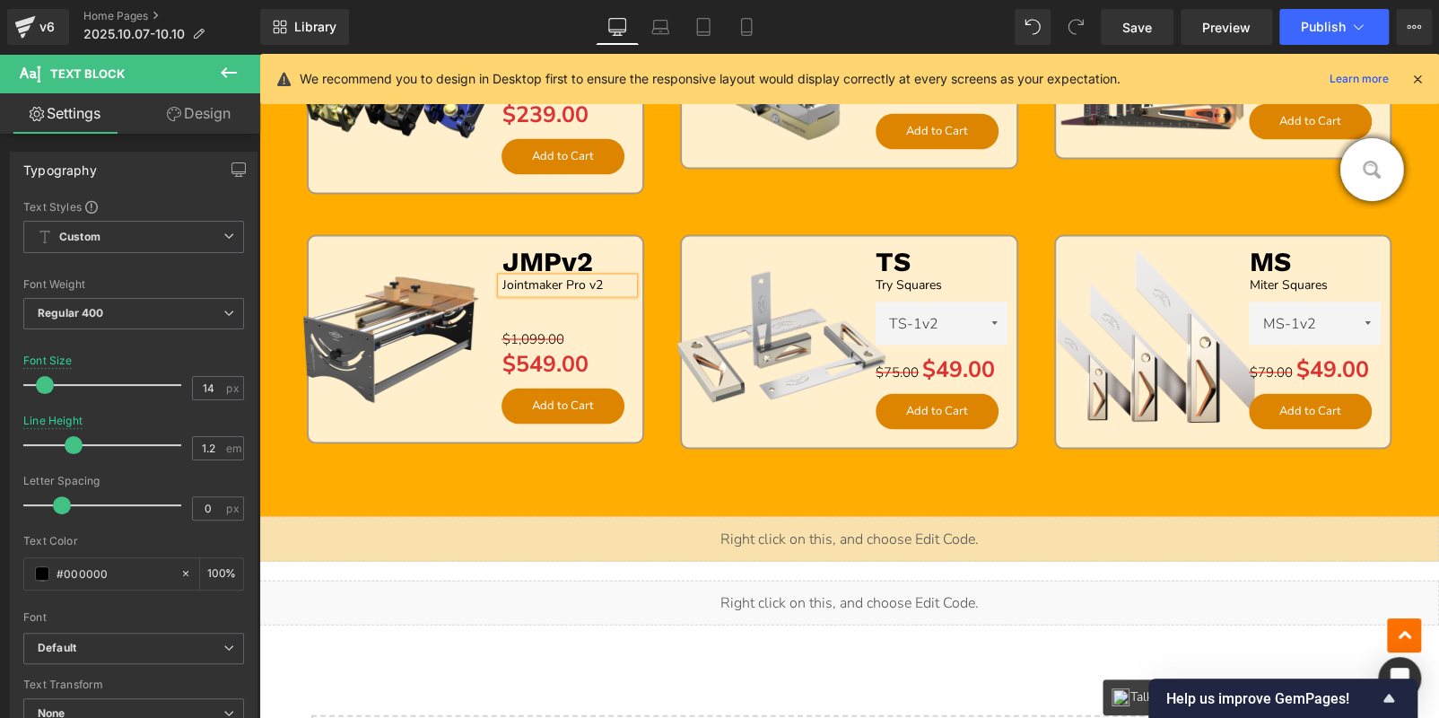
scroll to position [1654, 0]
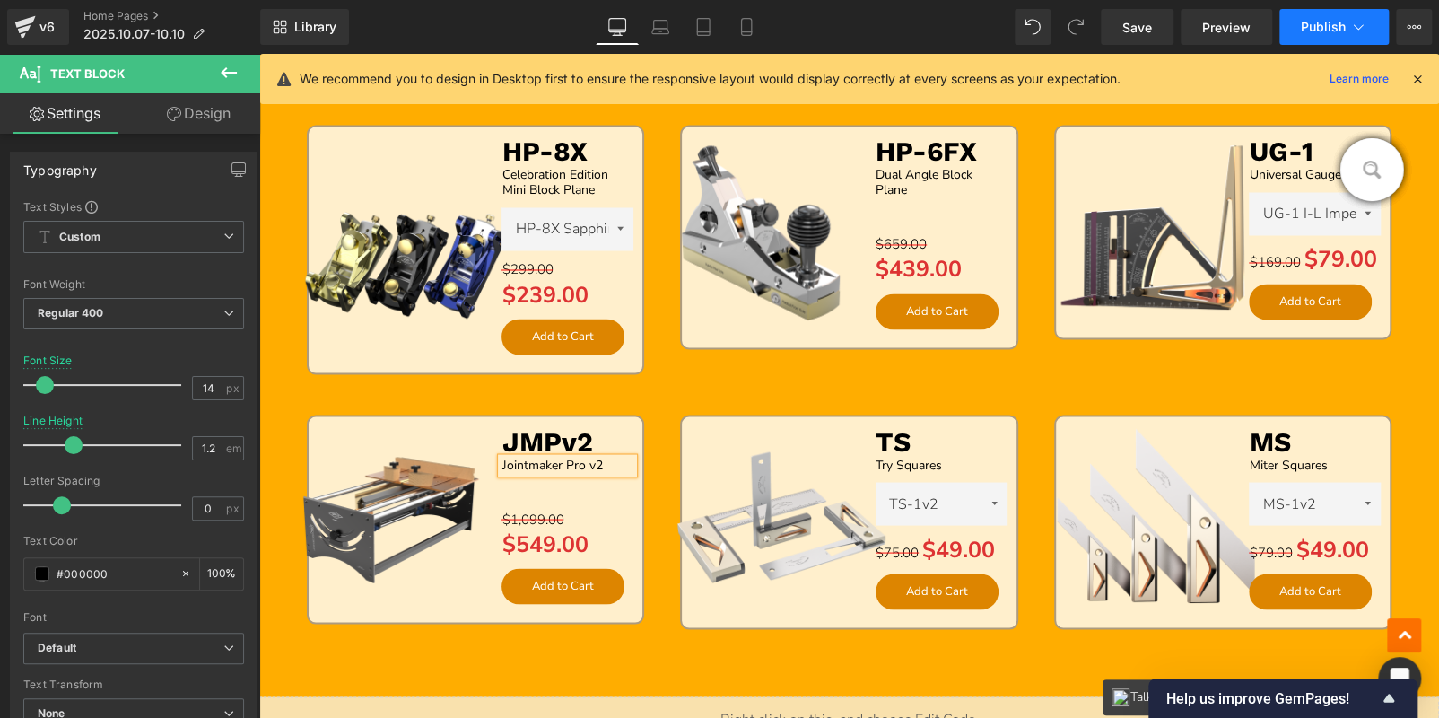
click at [1316, 25] on span "Publish" at bounding box center [1323, 27] width 45 height 14
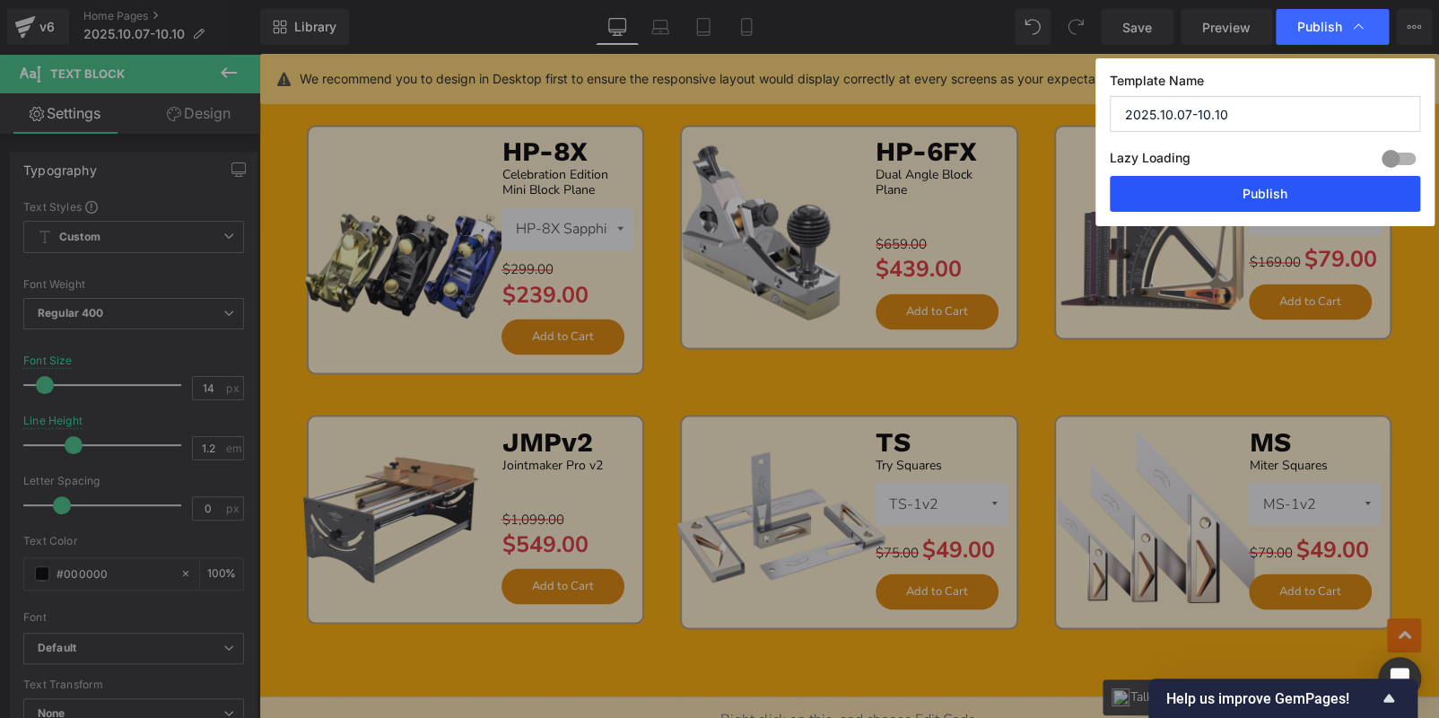
click at [1205, 193] on button "Publish" at bounding box center [1265, 194] width 310 height 36
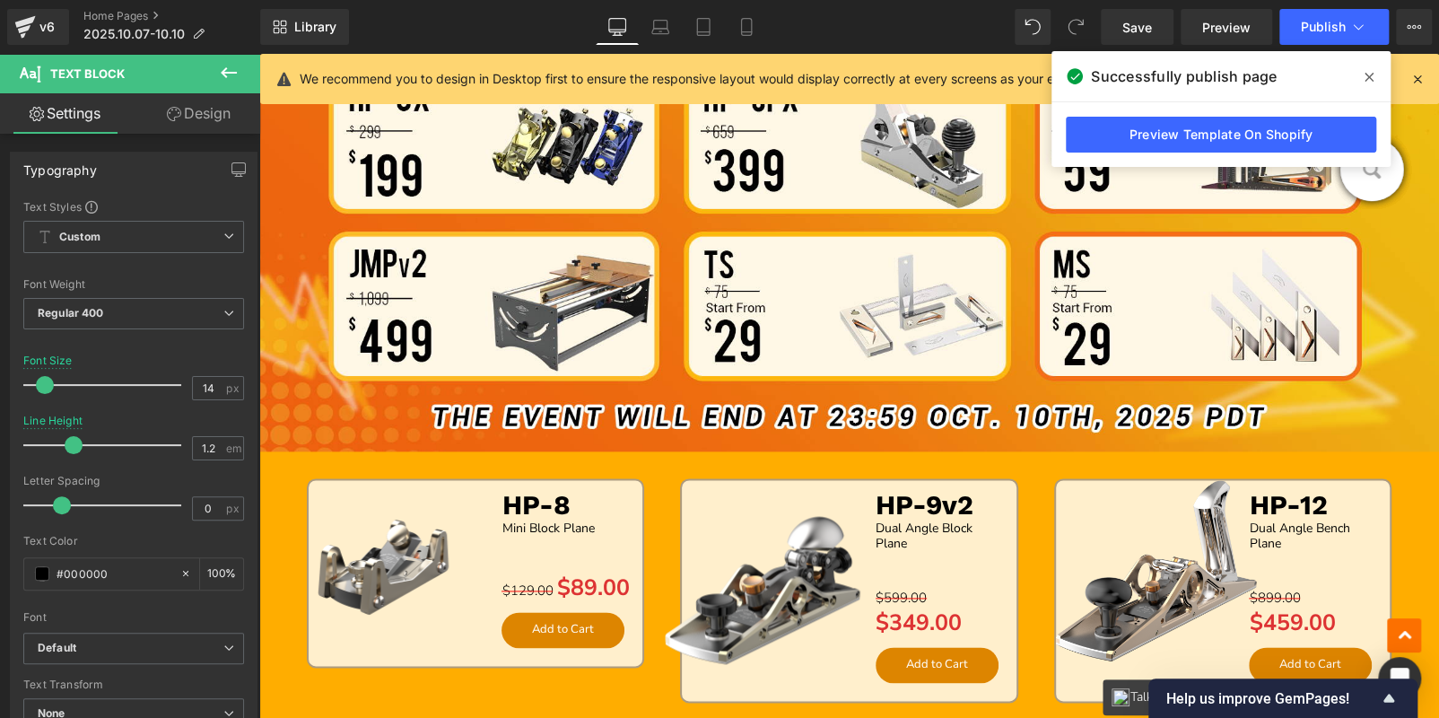
scroll to position [847, 0]
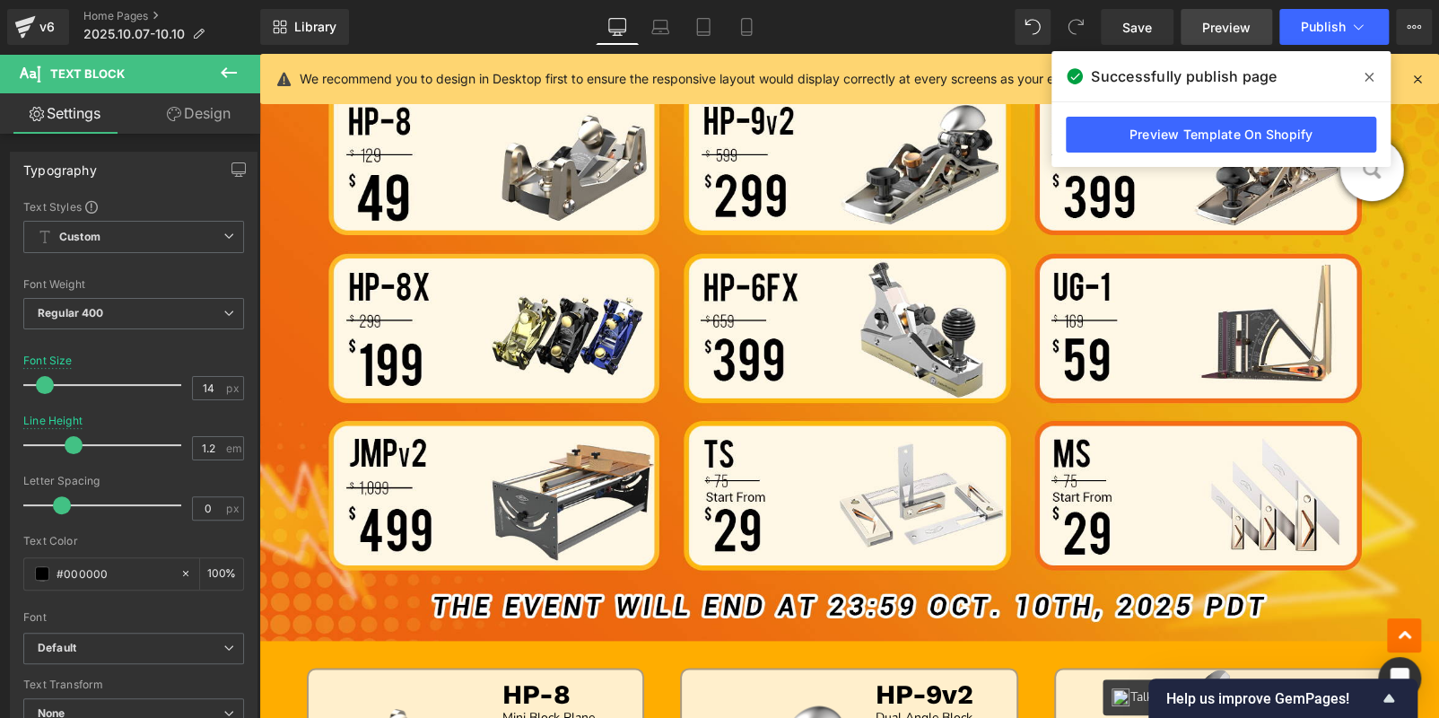
click at [1232, 33] on span "Preview" at bounding box center [1226, 27] width 48 height 19
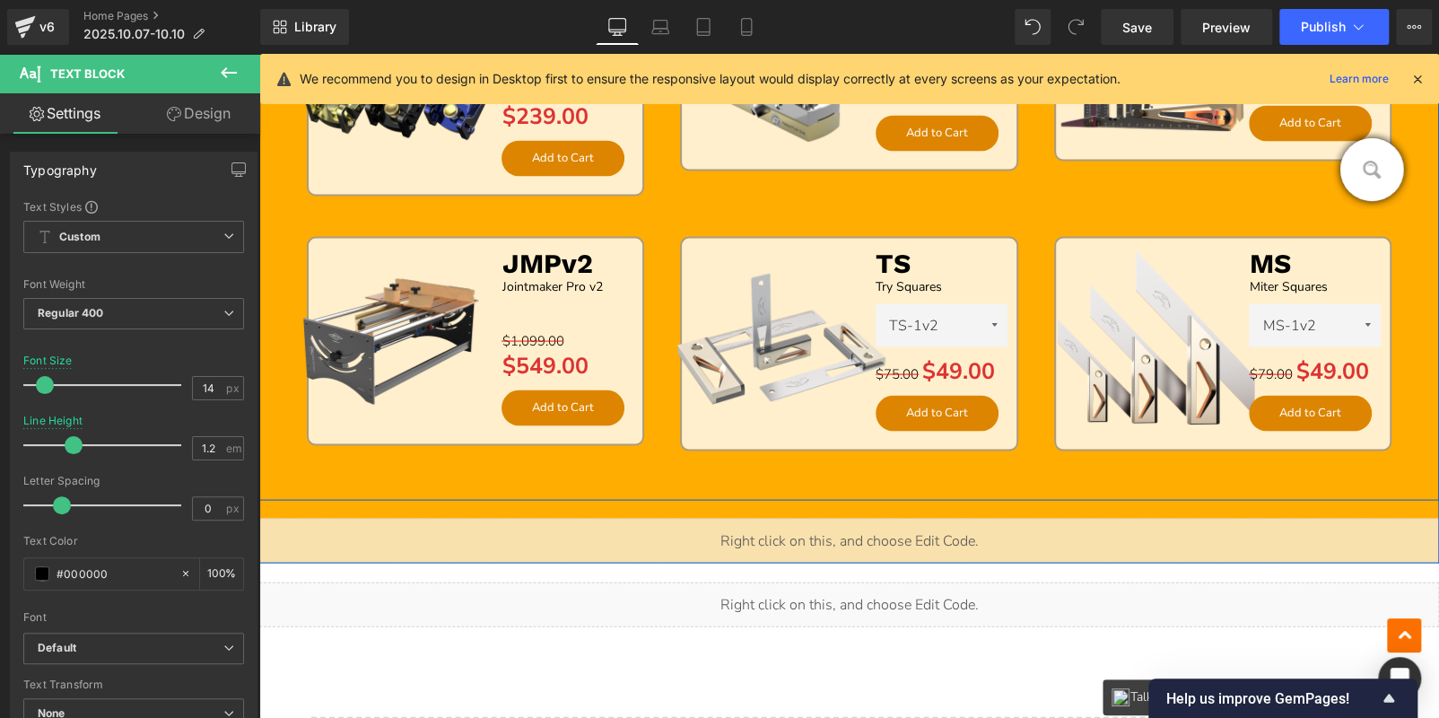
scroll to position [1835, 0]
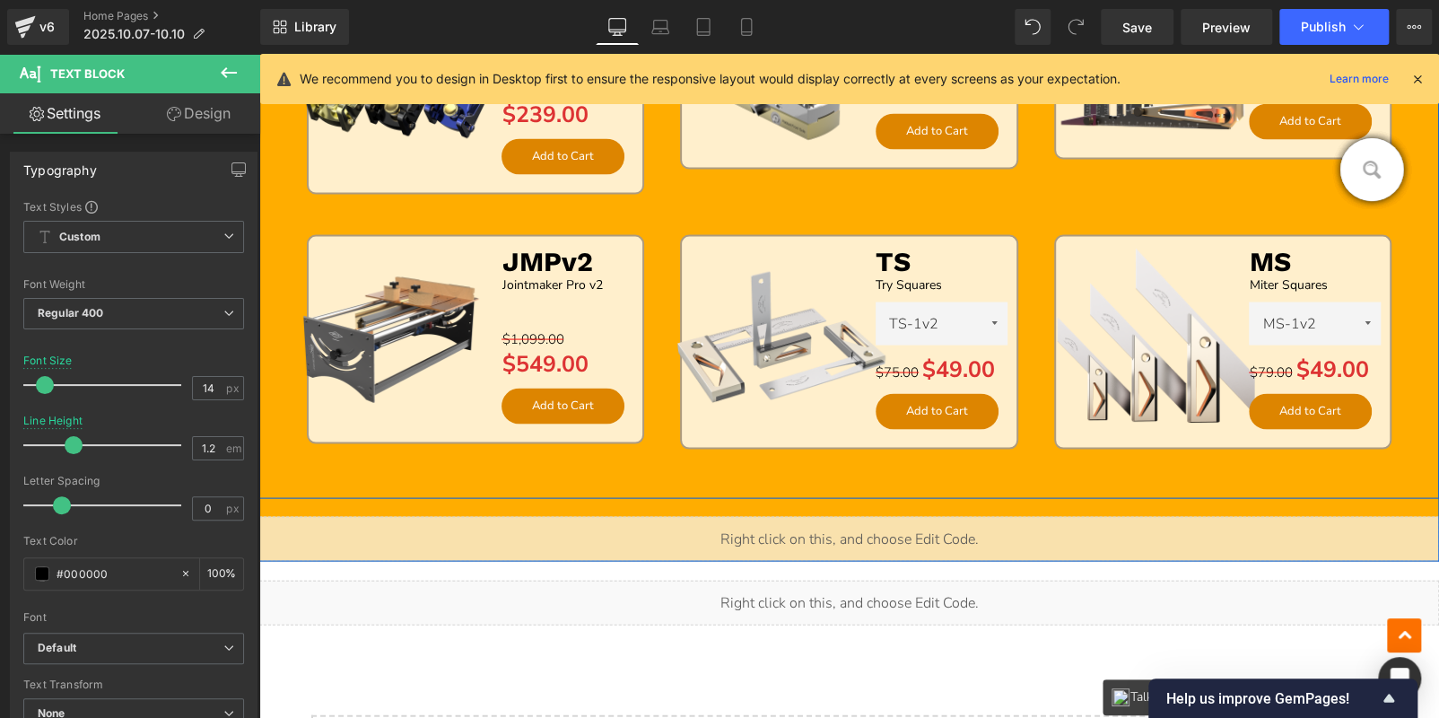
click at [775, 310] on img at bounding box center [783, 341] width 221 height 221
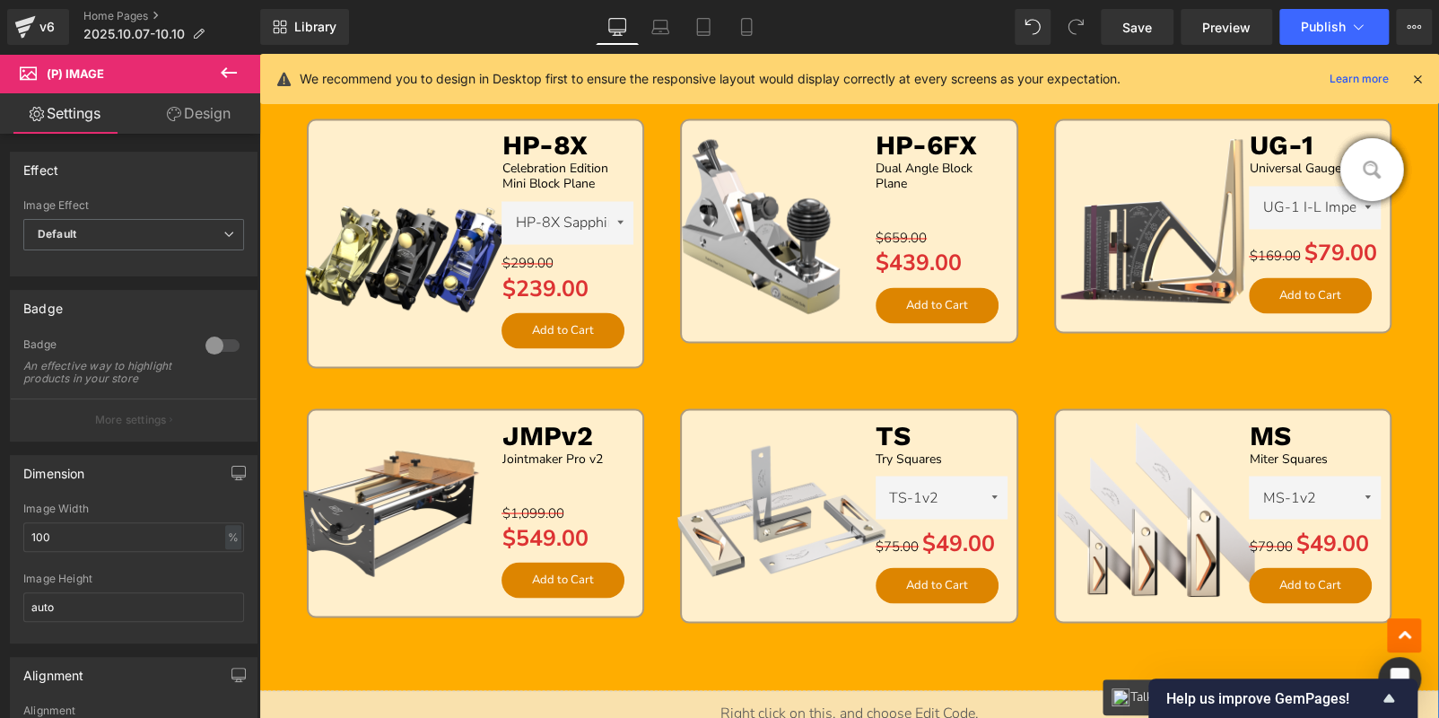
scroll to position [1745, 0]
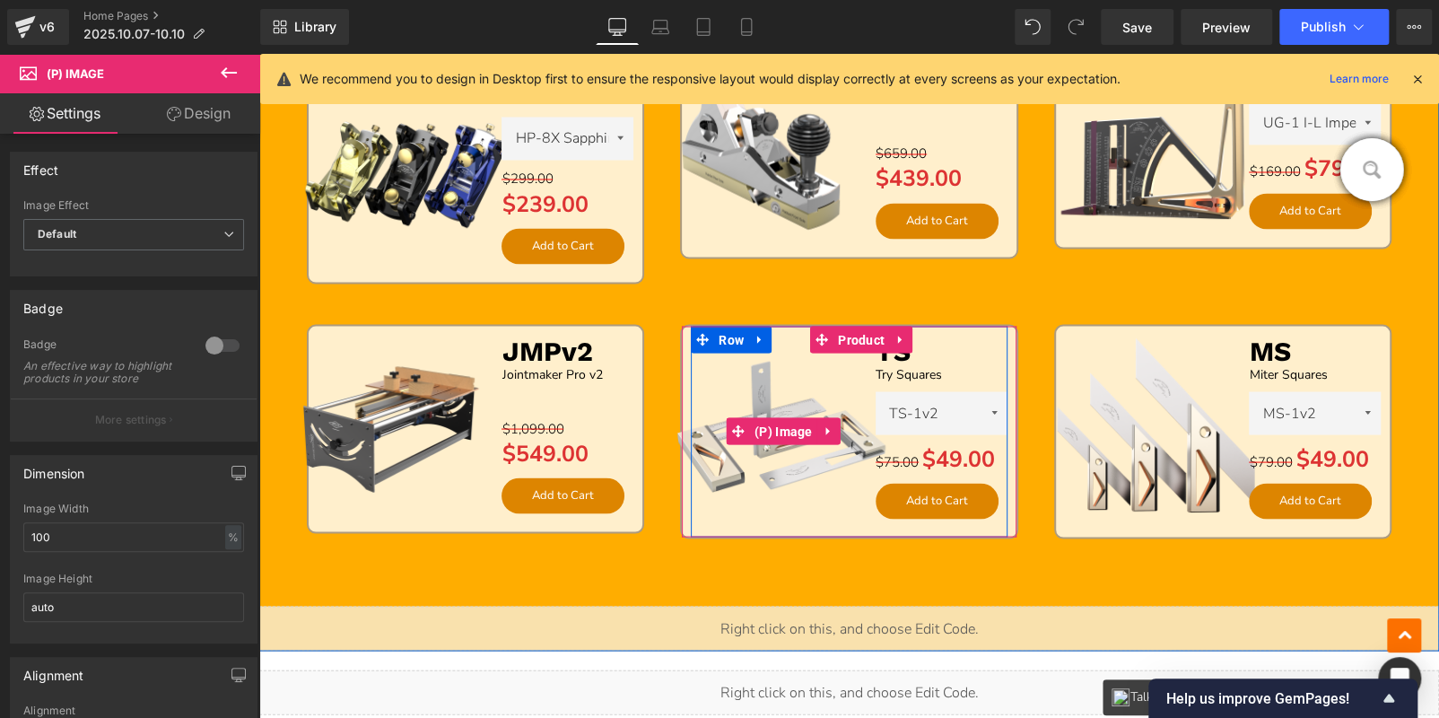
click at [772, 426] on div "Sale Off (P) Image" at bounding box center [783, 431] width 221 height 221
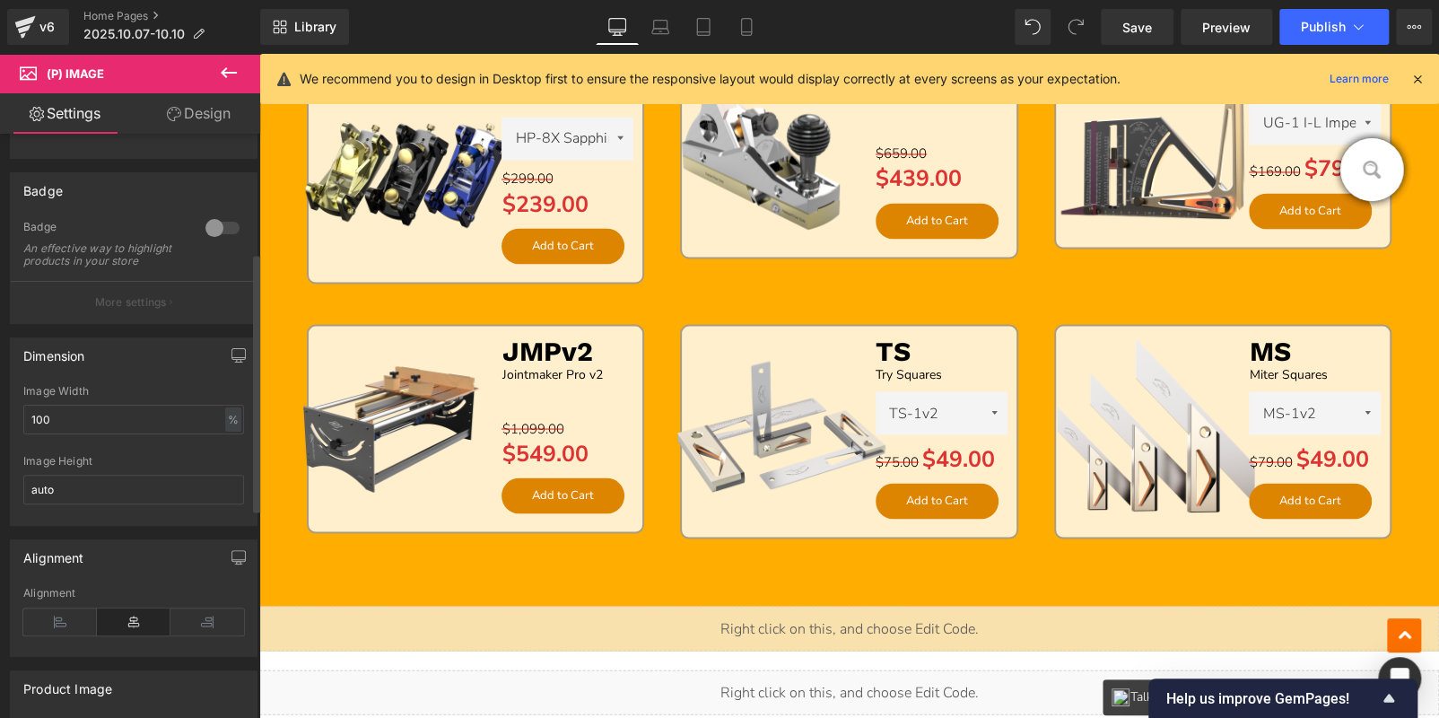
scroll to position [268, 0]
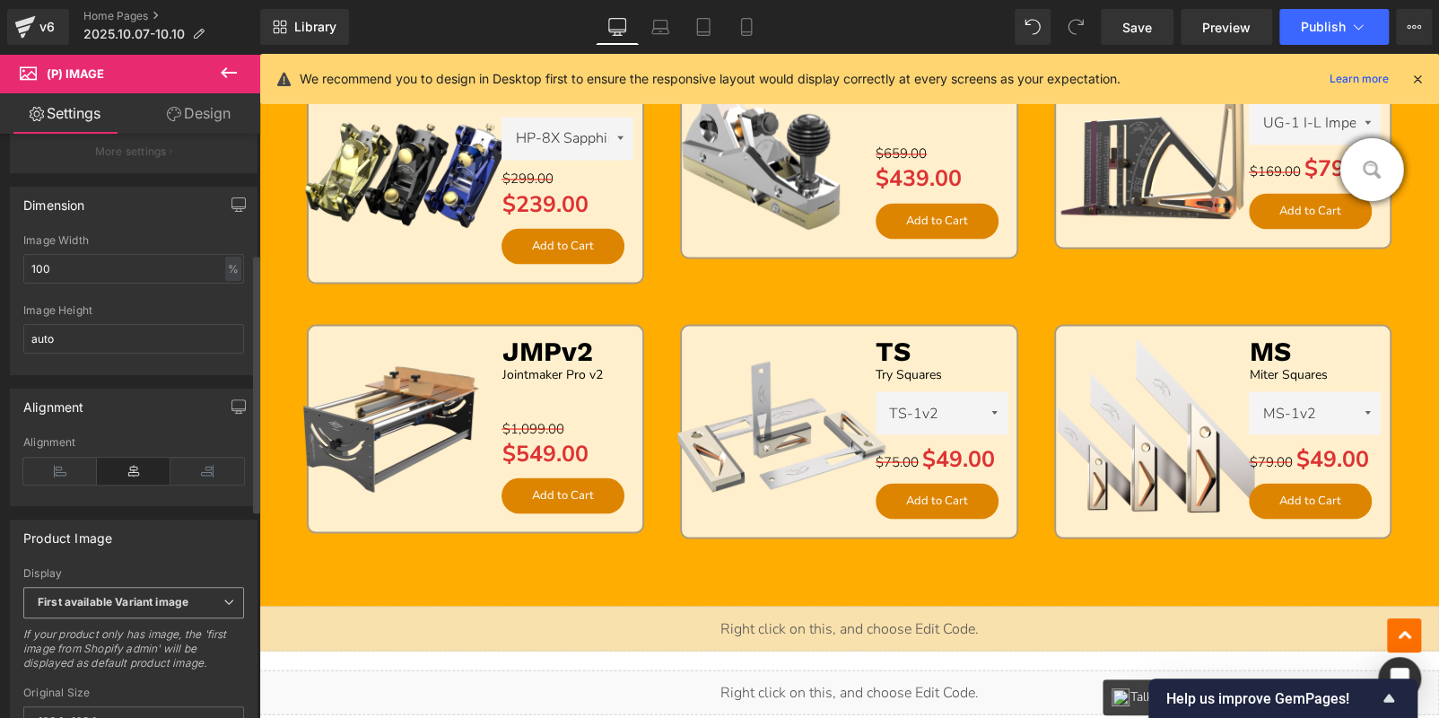
click at [118, 607] on b "First available Variant image" at bounding box center [113, 601] width 151 height 13
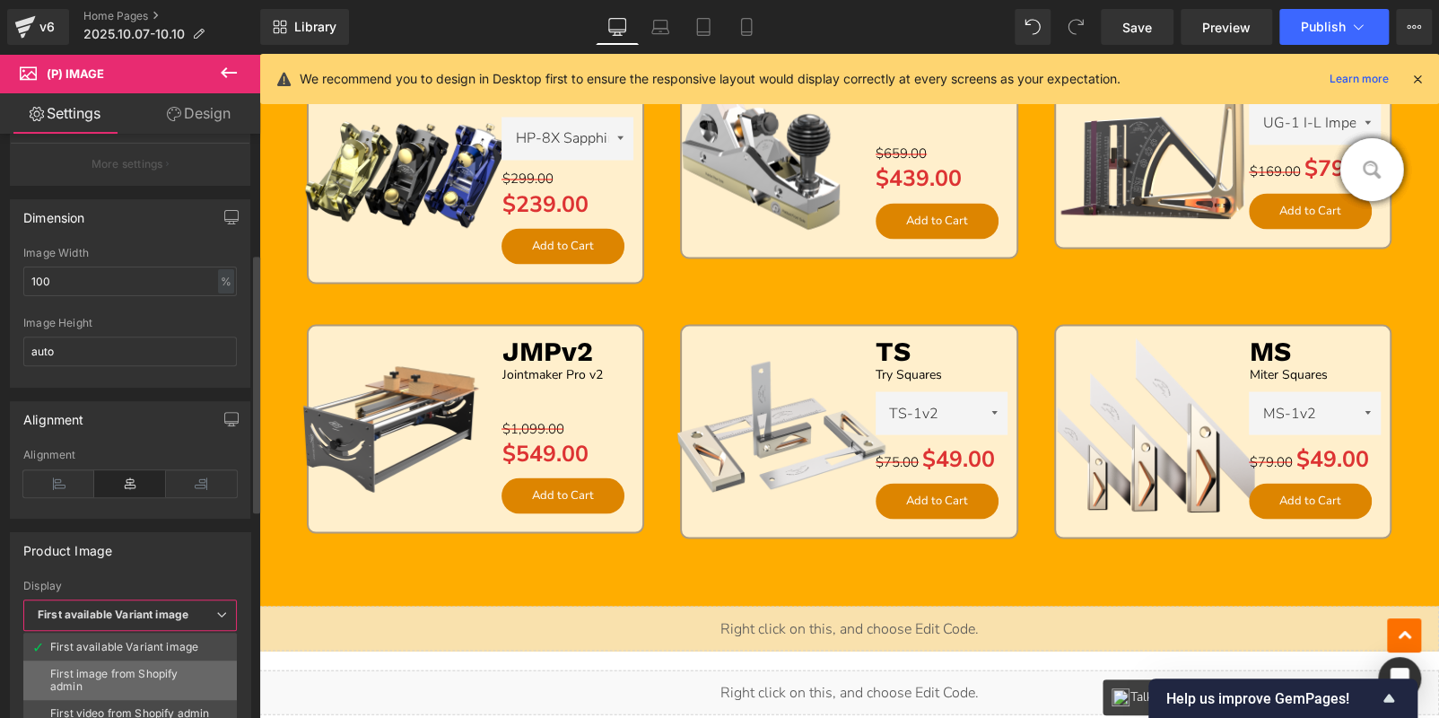
click at [126, 667] on div "First image from Shopify admin" at bounding box center [130, 679] width 160 height 25
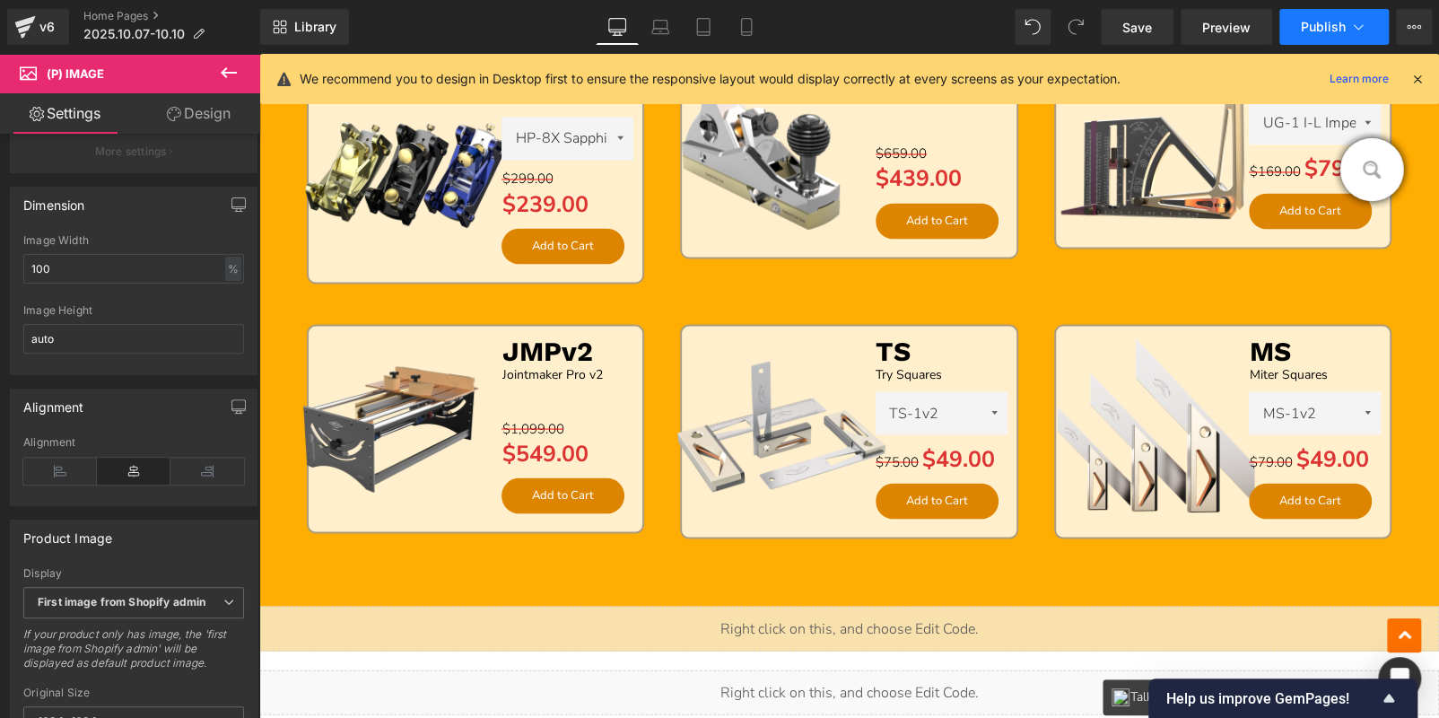
click at [1330, 16] on button "Publish" at bounding box center [1333, 27] width 109 height 36
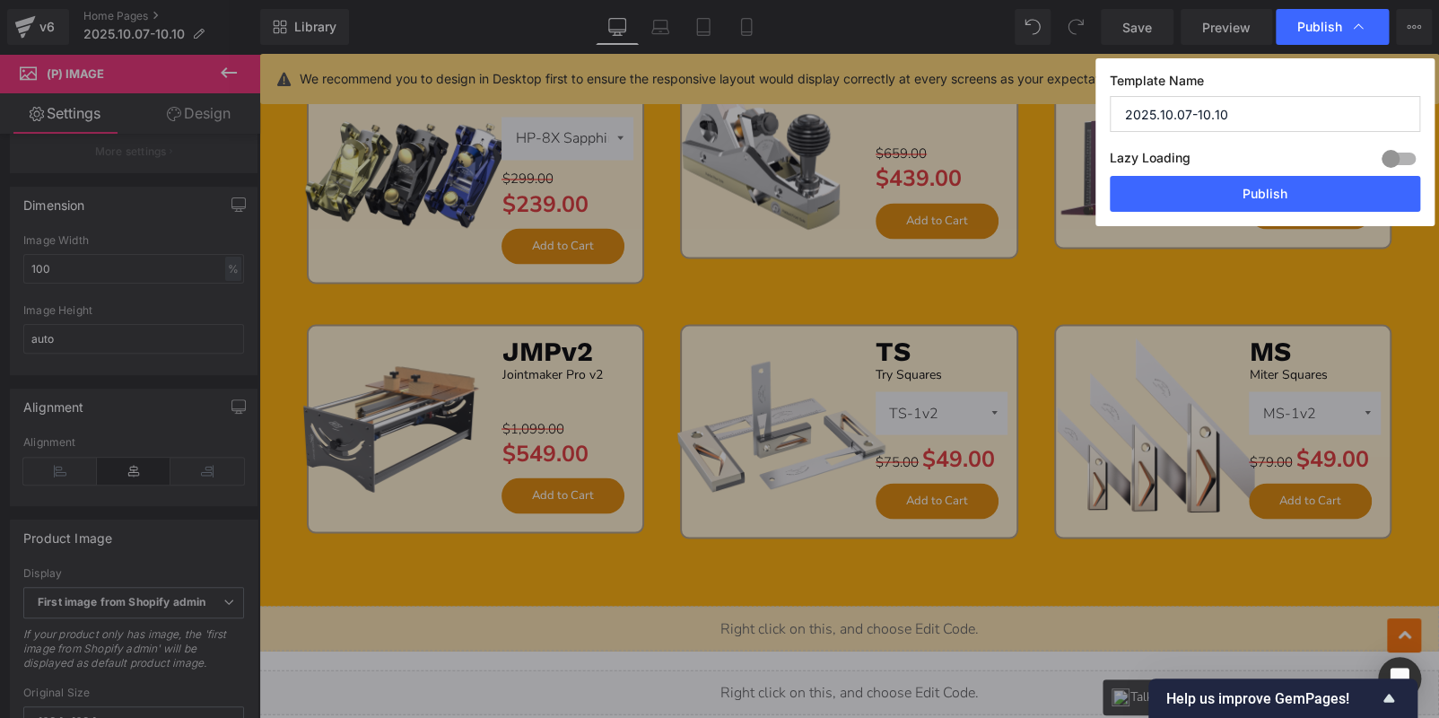
click at [1274, 216] on div "Template Name 2025.10.07-10.10 Lazy Loading Build Upgrade plan to unlock Lazy l…" at bounding box center [1264, 142] width 339 height 168
click at [1268, 204] on button "Publish" at bounding box center [1265, 194] width 310 height 36
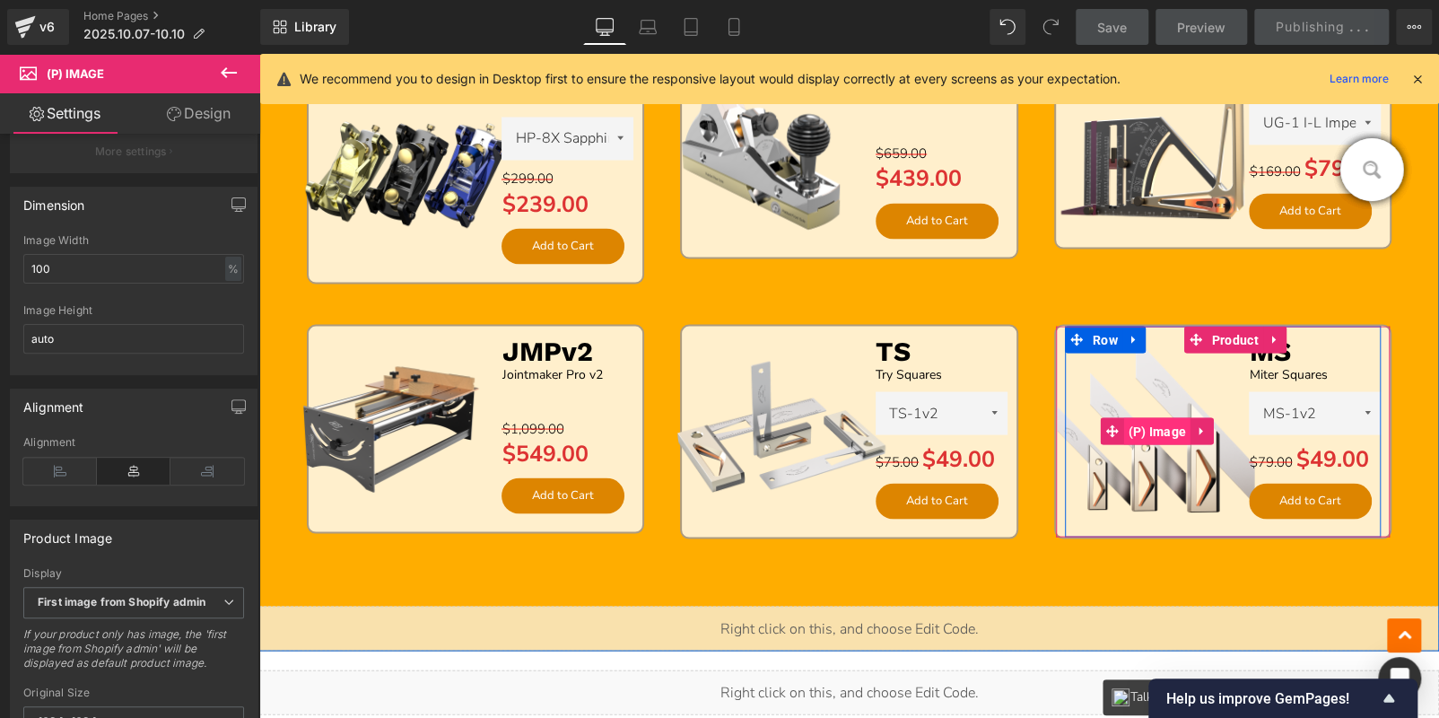
click at [1151, 430] on span "(P) Image" at bounding box center [1156, 430] width 67 height 27
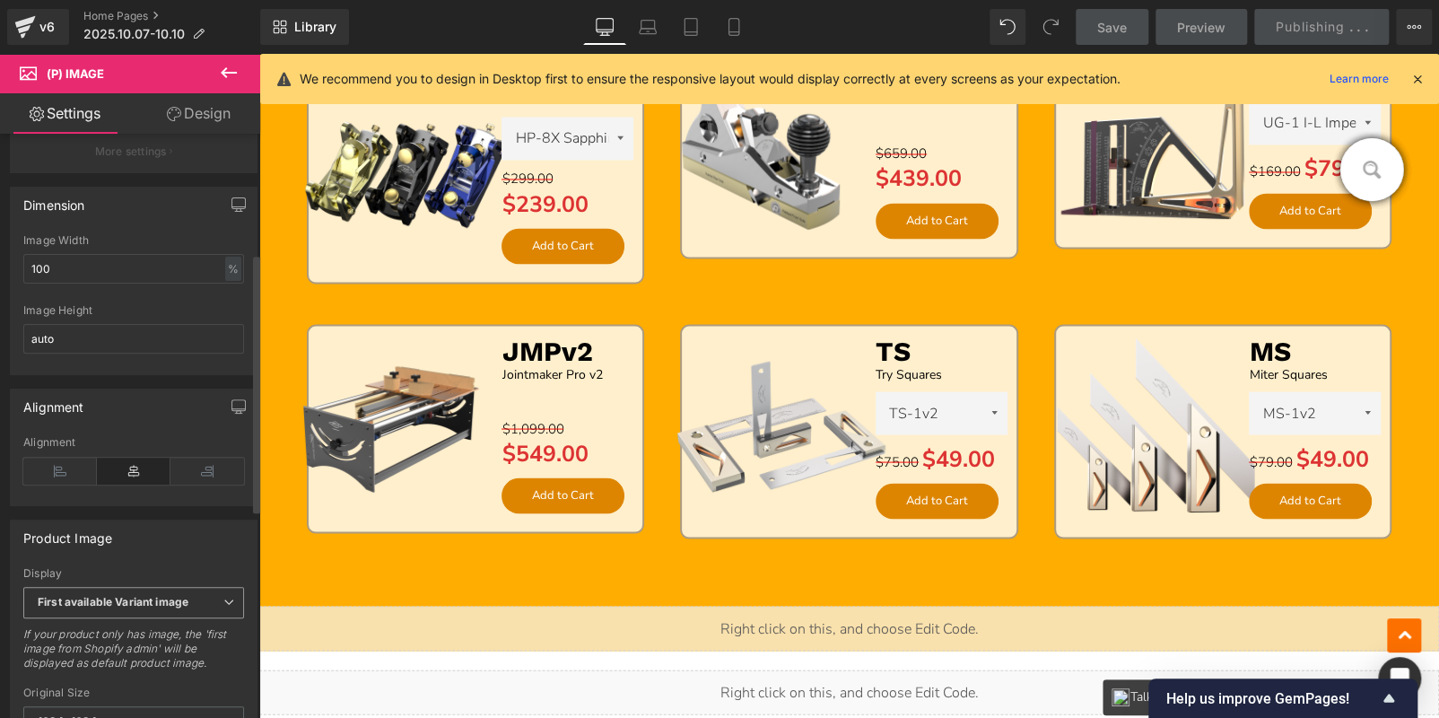
click at [144, 601] on span "First available Variant image" at bounding box center [133, 602] width 221 height 31
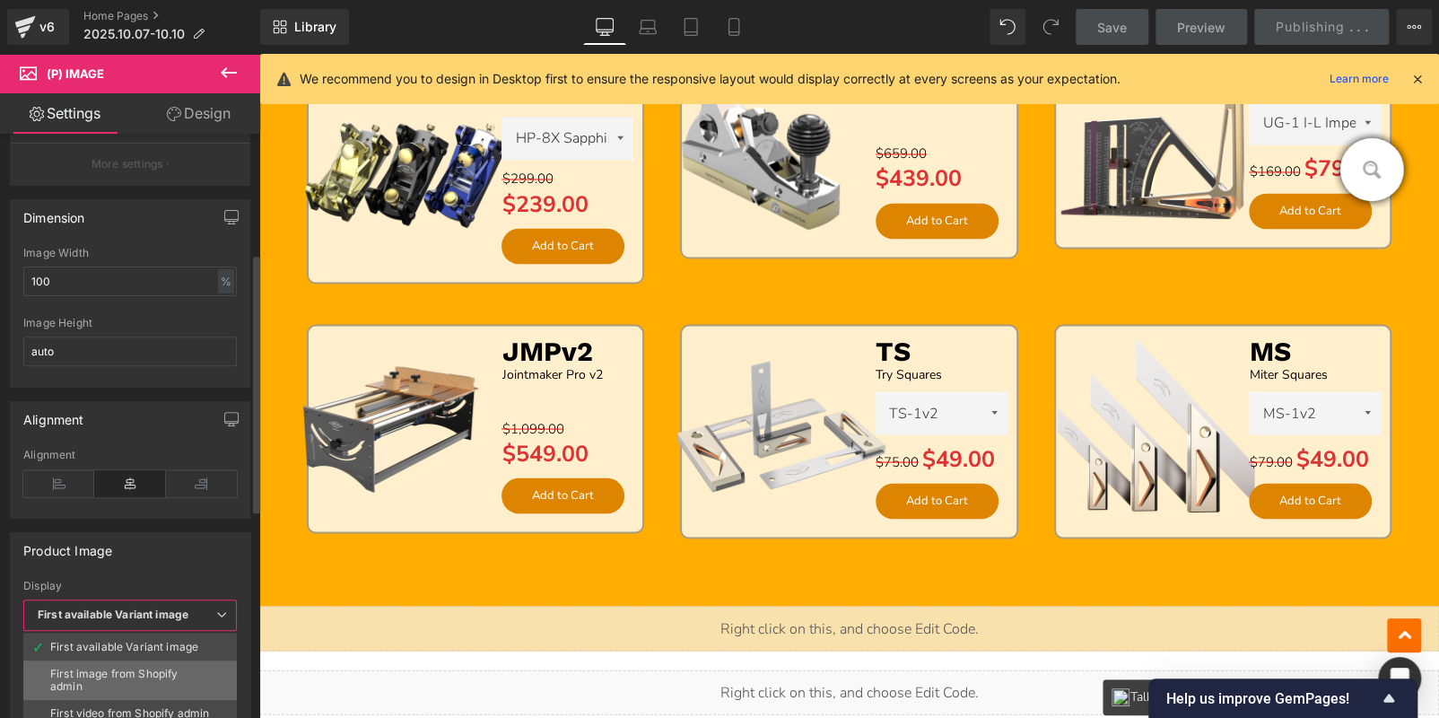
click at [113, 669] on div "First image from Shopify admin" at bounding box center [130, 679] width 160 height 25
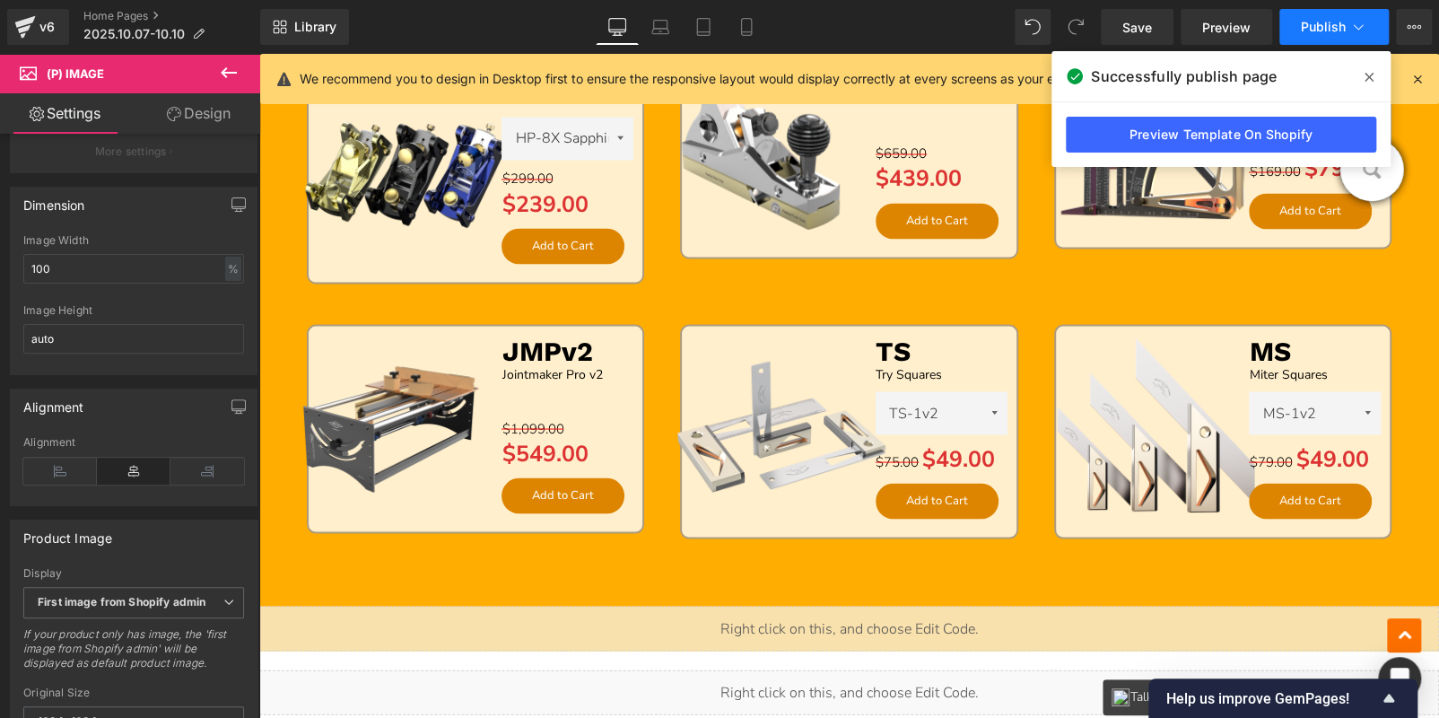
click at [1322, 26] on span "Publish" at bounding box center [1323, 27] width 45 height 14
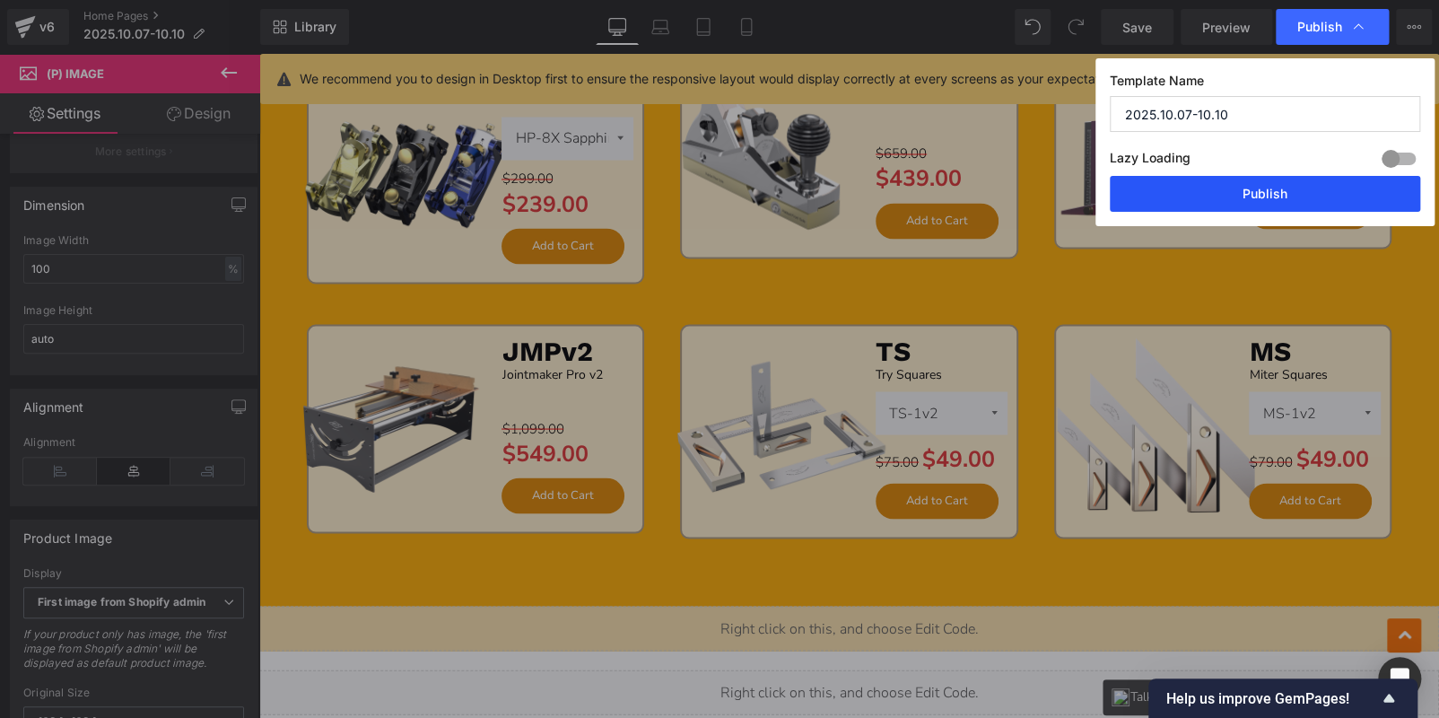
click at [1268, 192] on button "Publish" at bounding box center [1265, 194] width 310 height 36
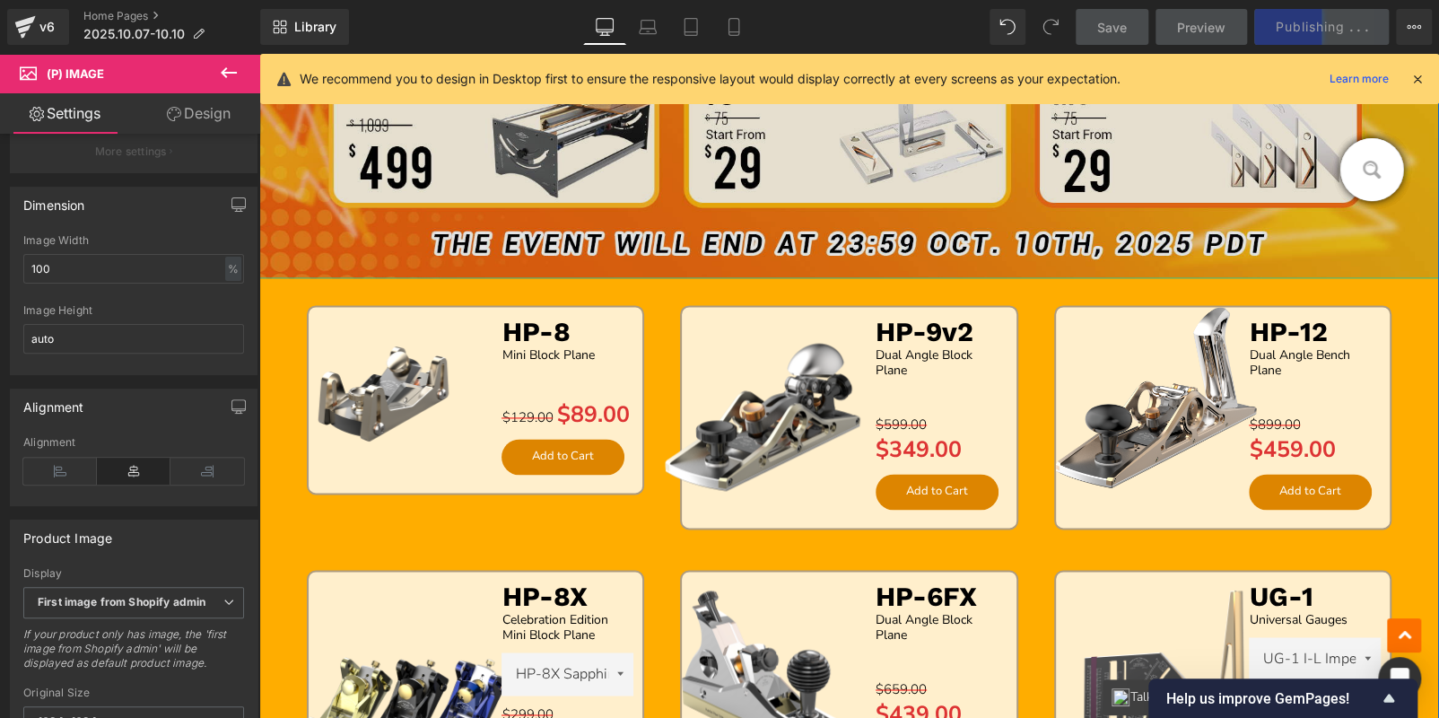
scroll to position [1116, 0]
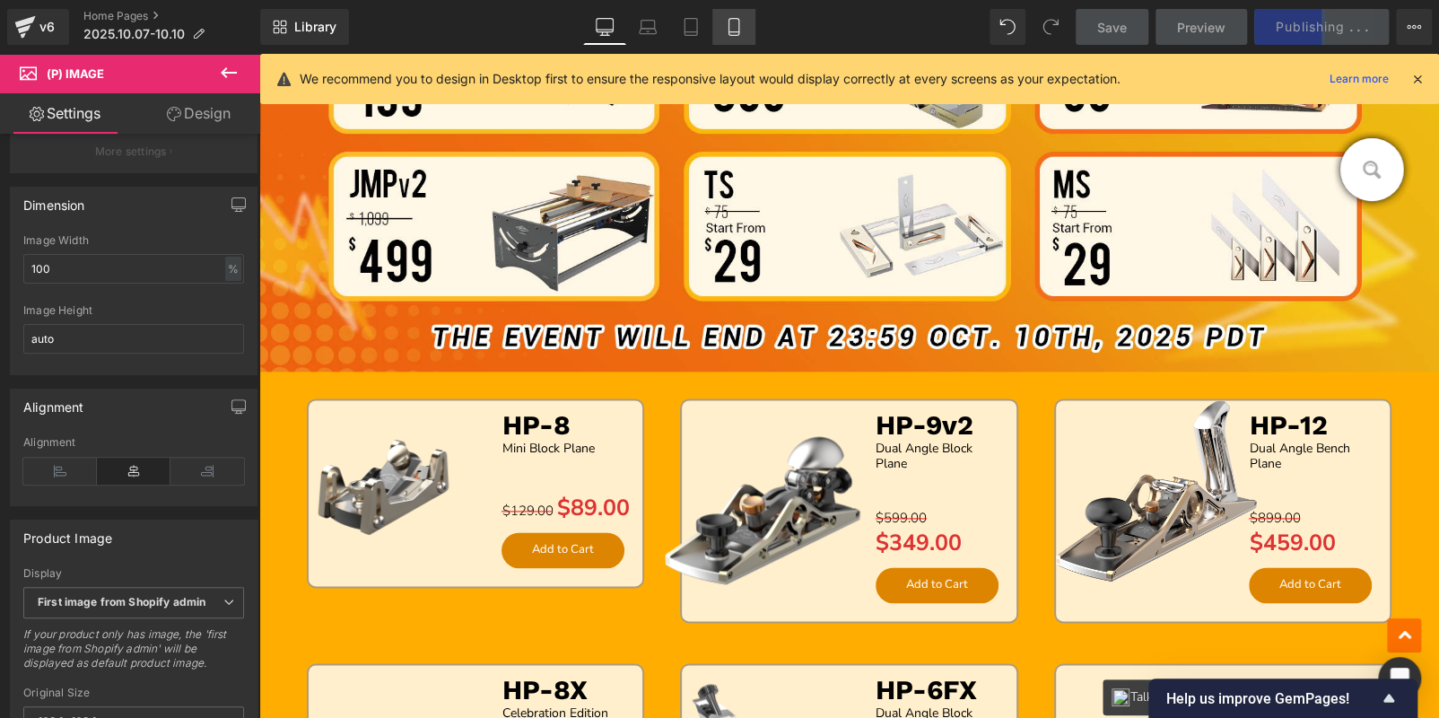
click at [737, 26] on icon at bounding box center [734, 27] width 18 height 18
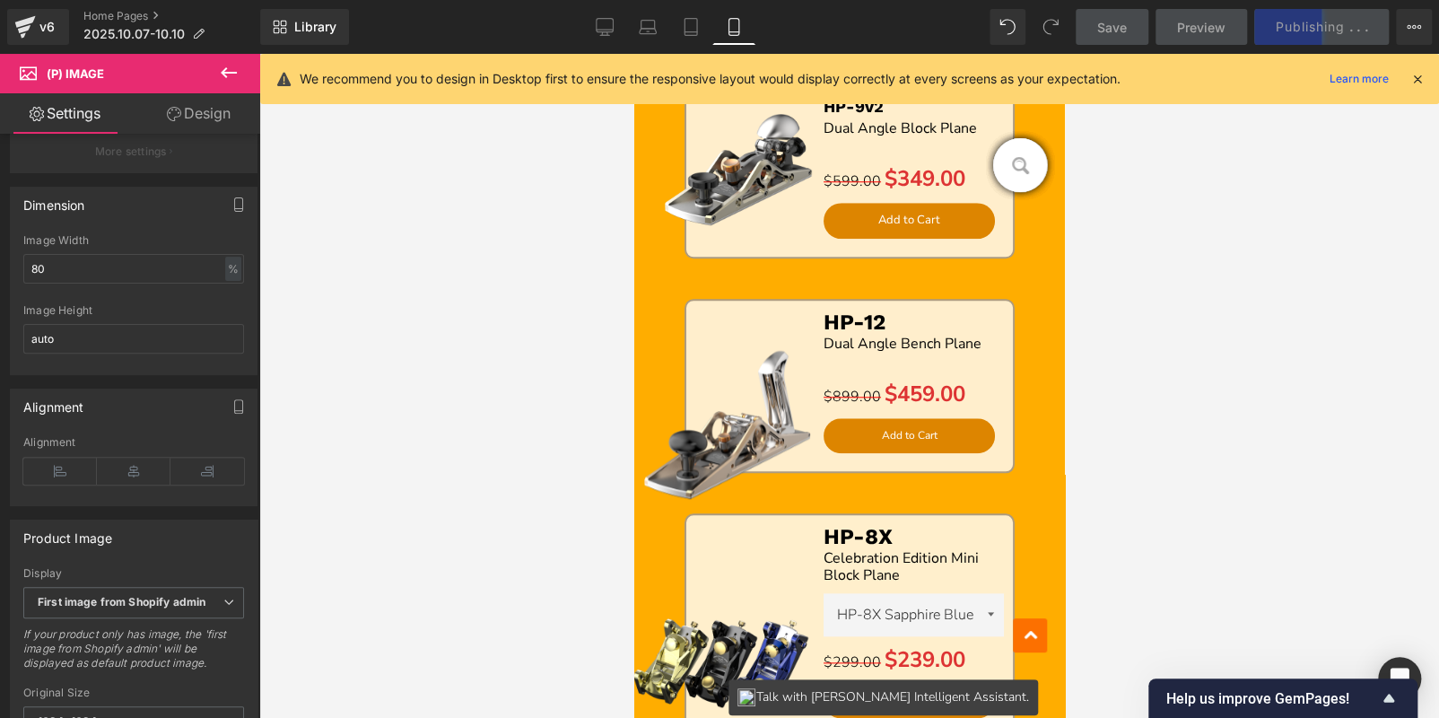
scroll to position [660, 0]
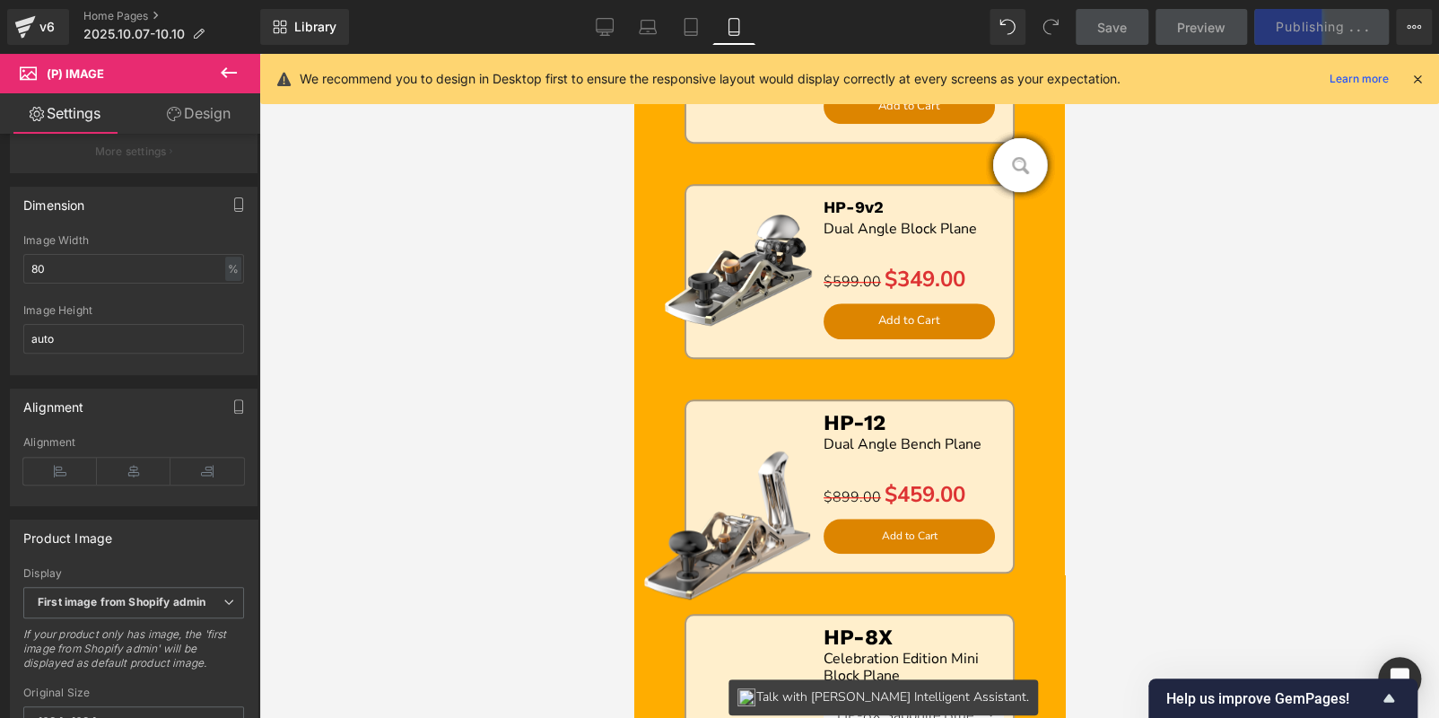
drag, startPoint x: 606, startPoint y: 26, endPoint x: 679, endPoint y: 0, distance: 78.0
click at [606, 26] on icon at bounding box center [605, 27] width 18 height 18
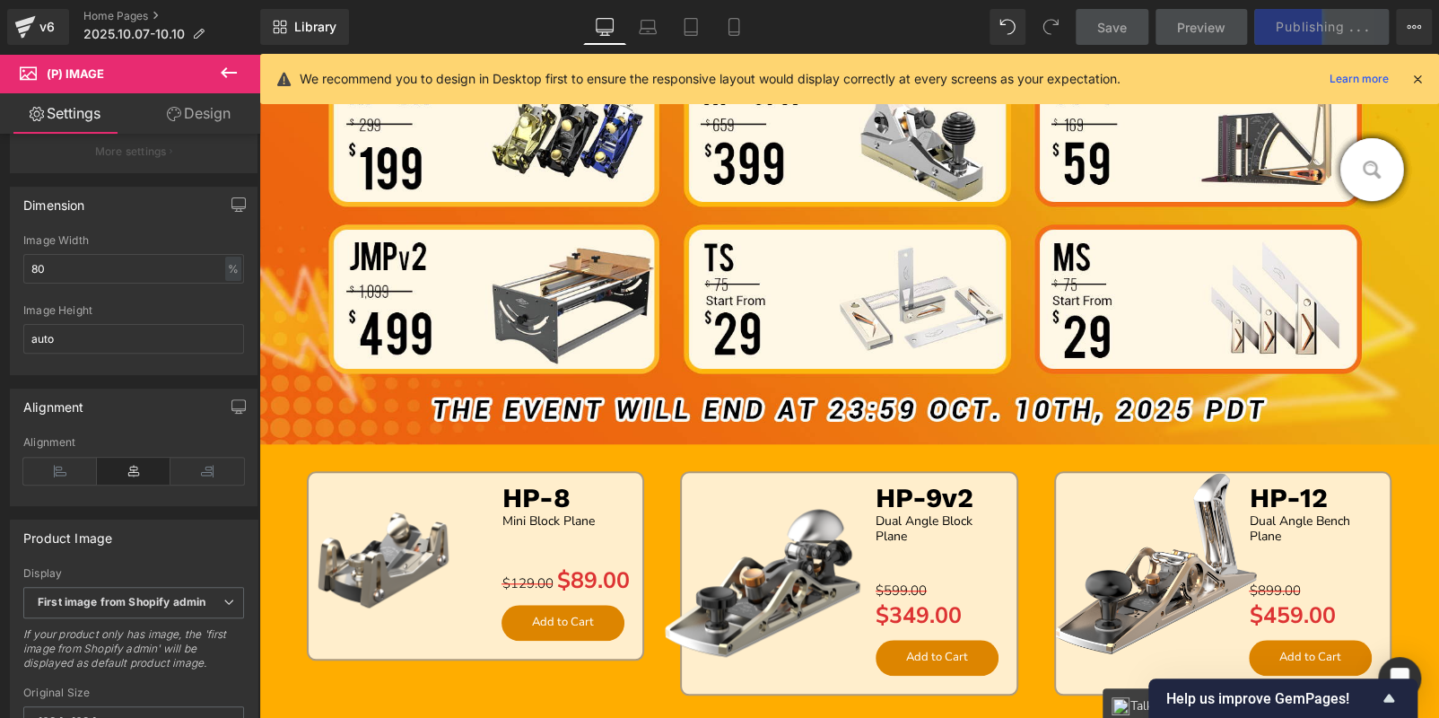
type input "100"
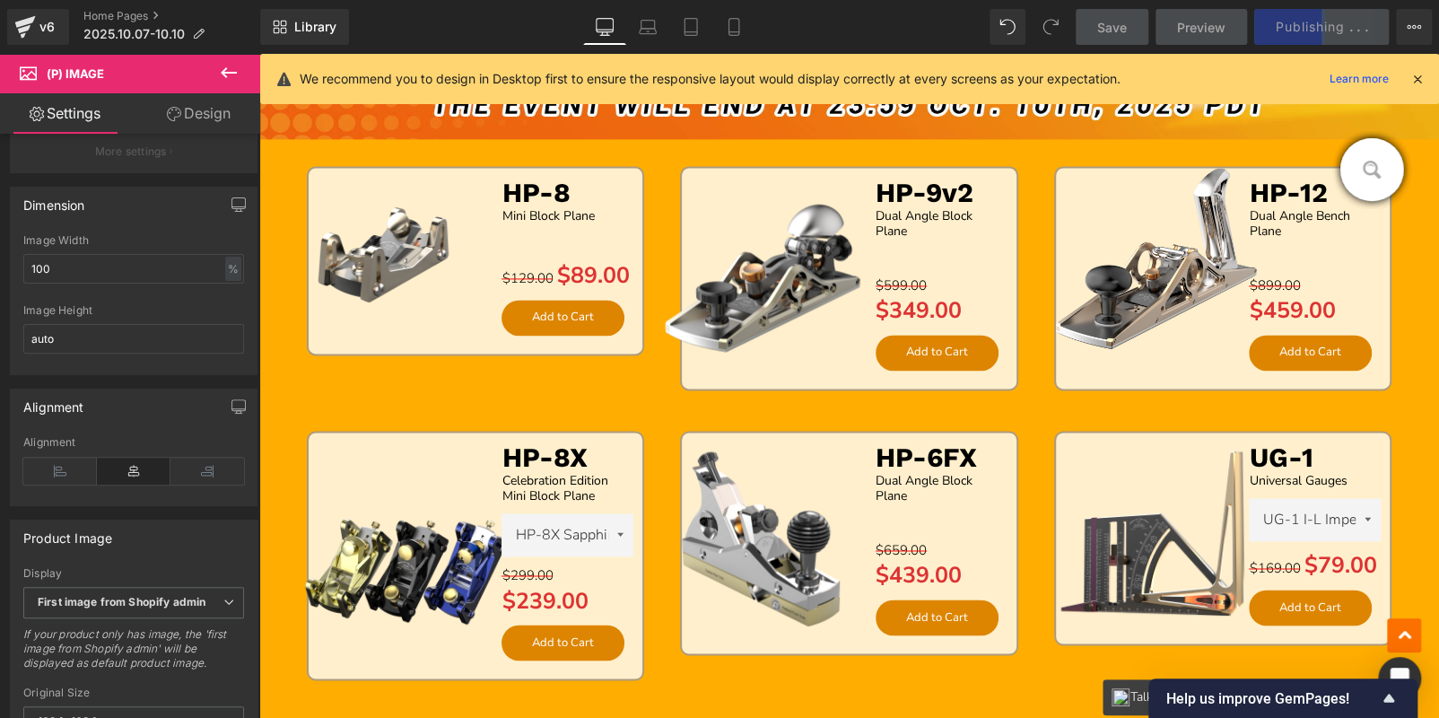
scroll to position [1884, 0]
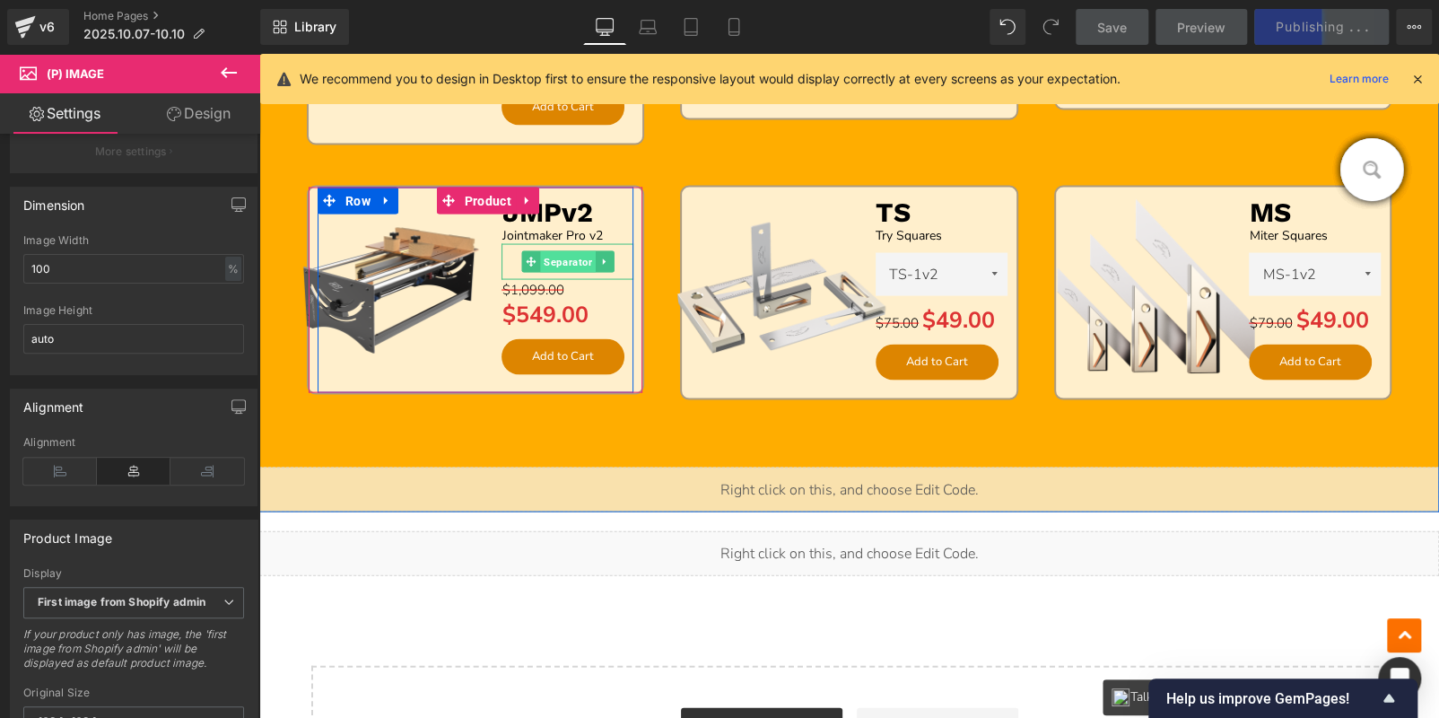
click at [554, 250] on span "Separator" at bounding box center [567, 261] width 55 height 22
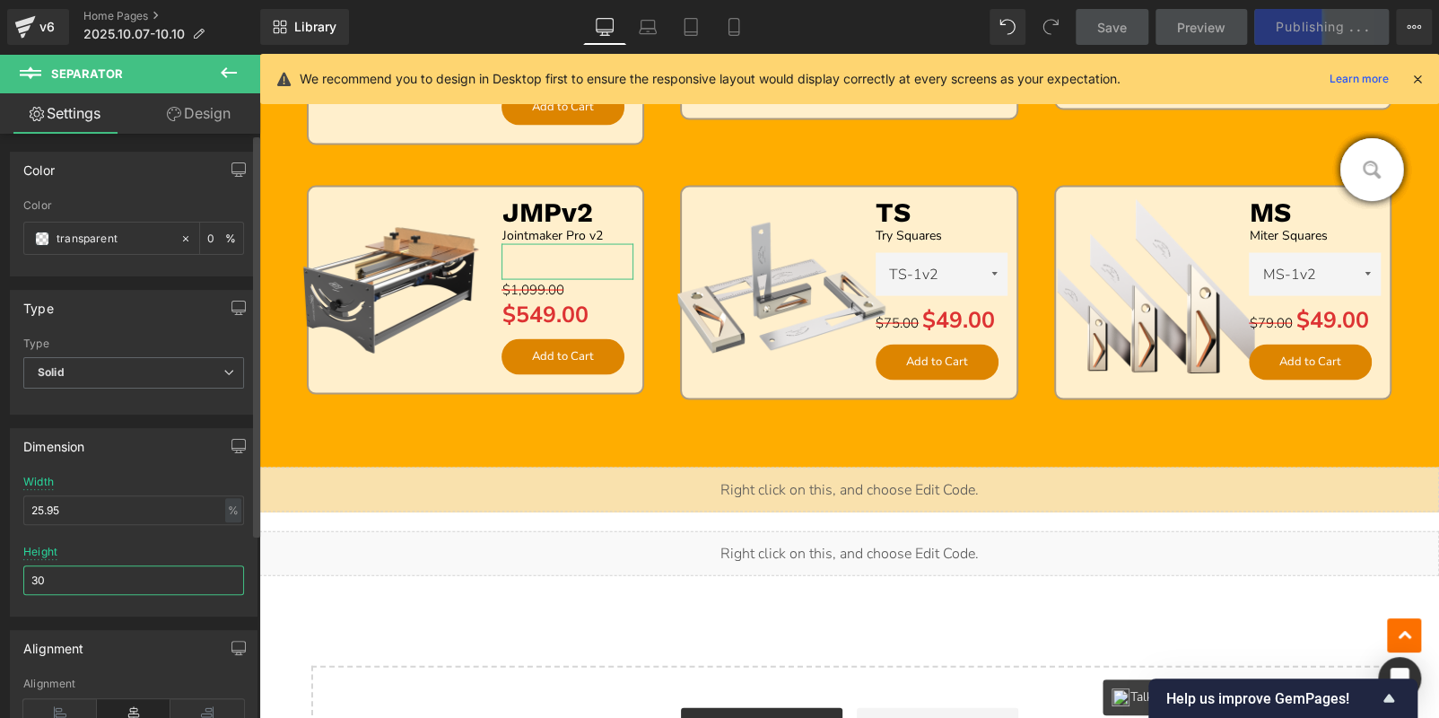
click at [94, 573] on input "30" at bounding box center [133, 580] width 221 height 30
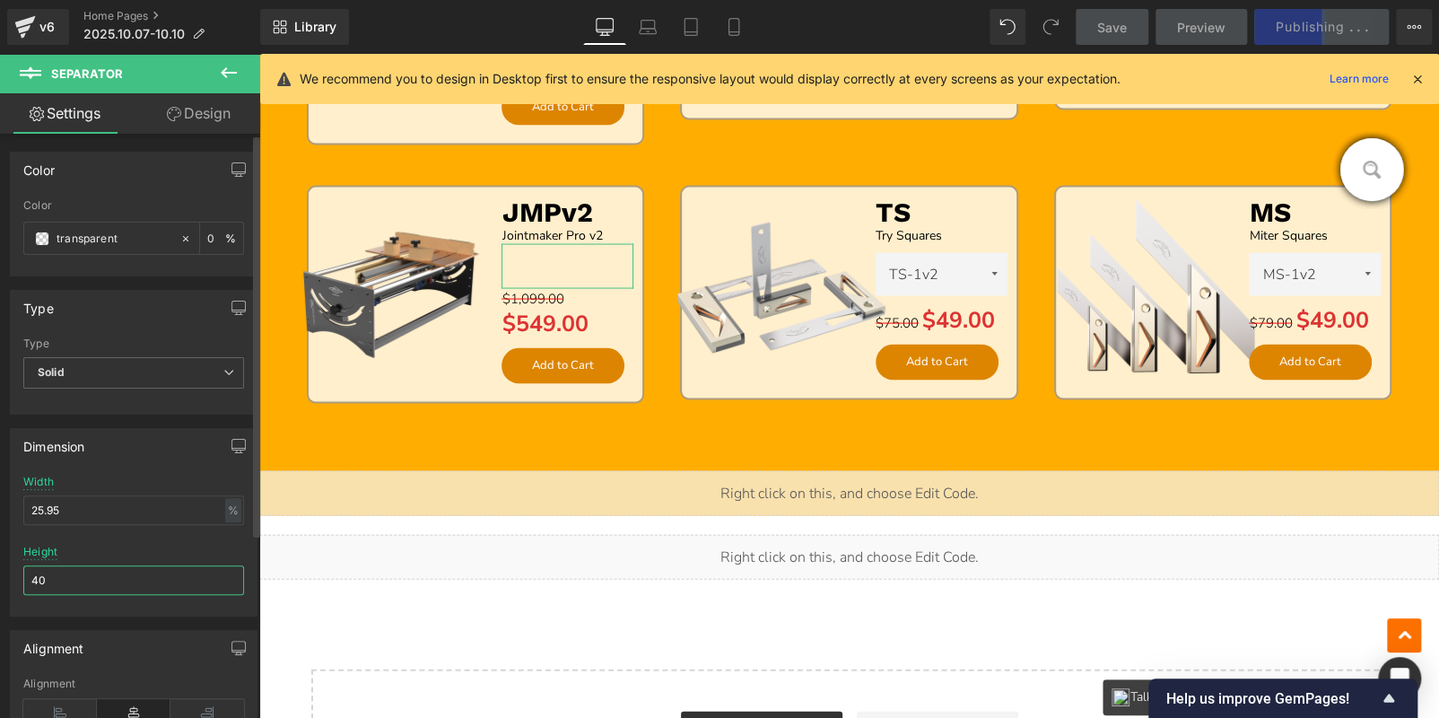
type input "4"
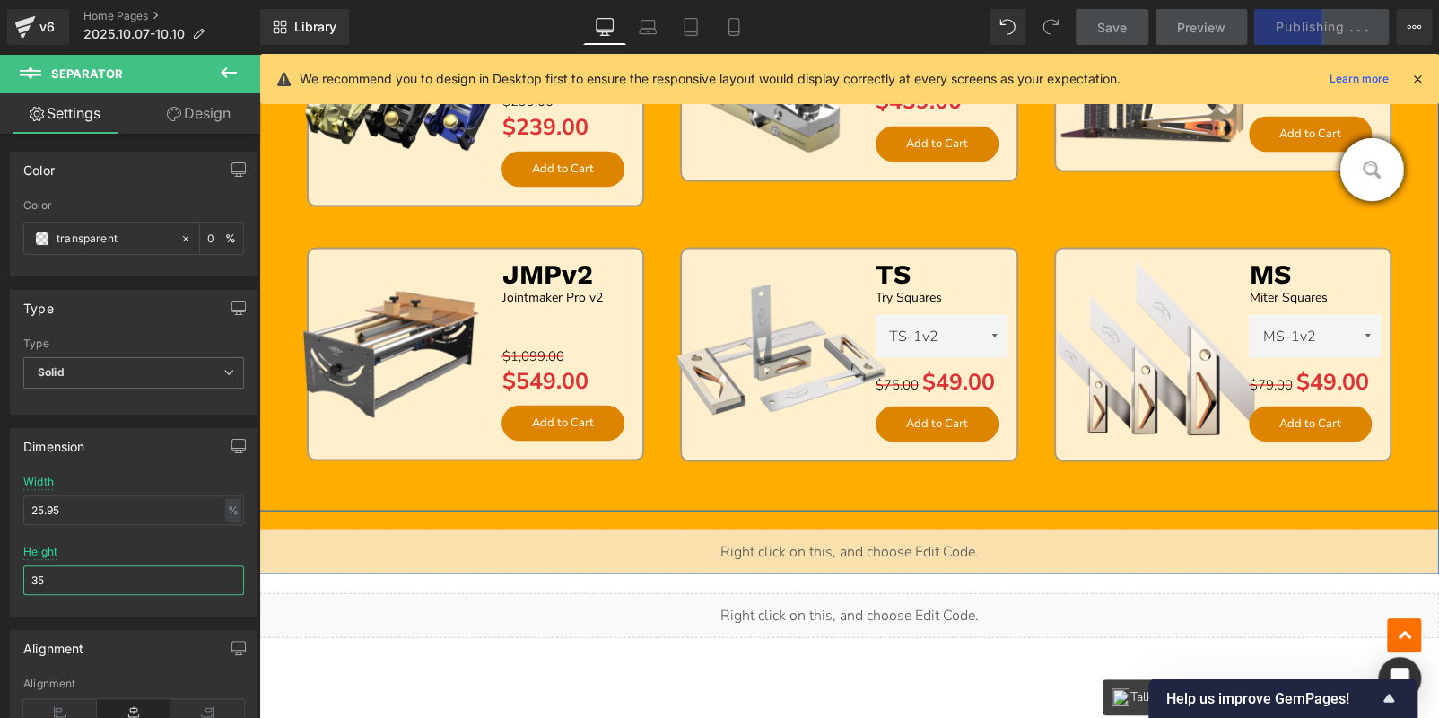
scroll to position [1704, 0]
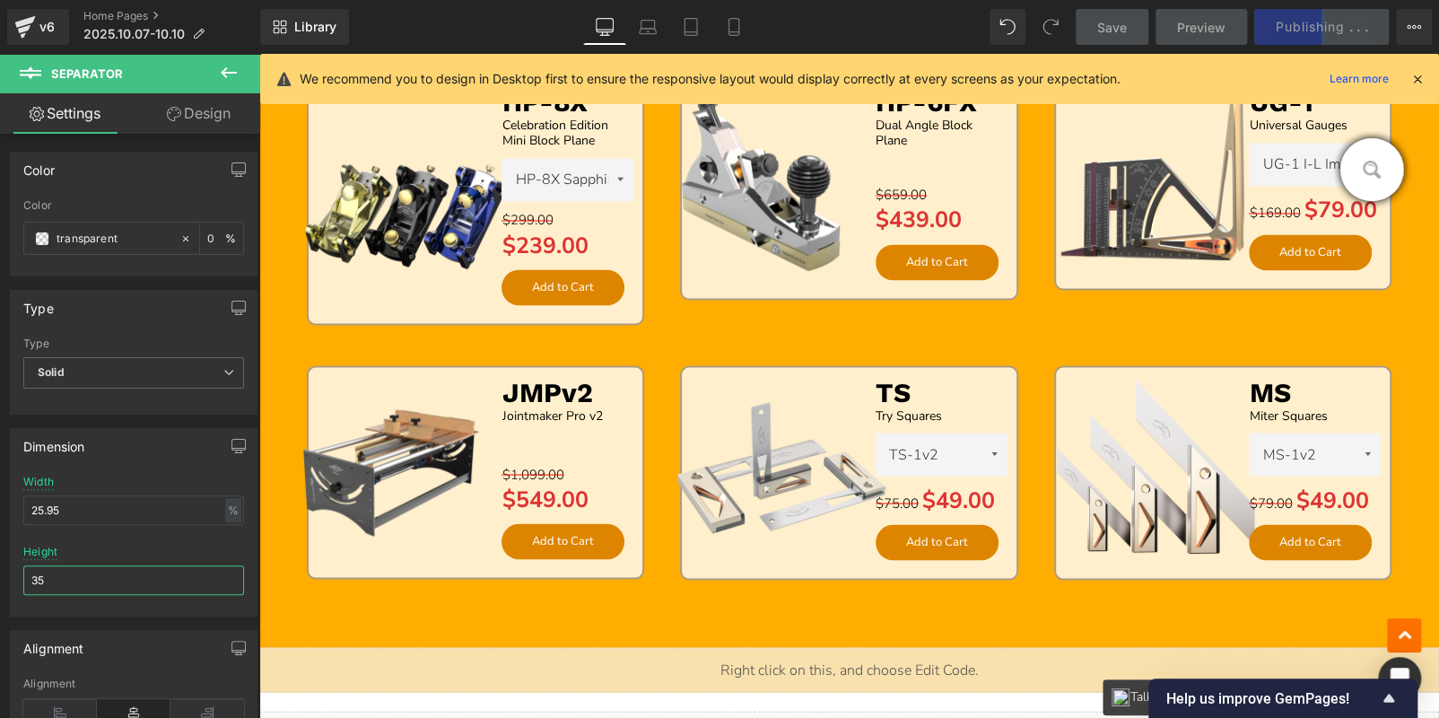
type input "35"
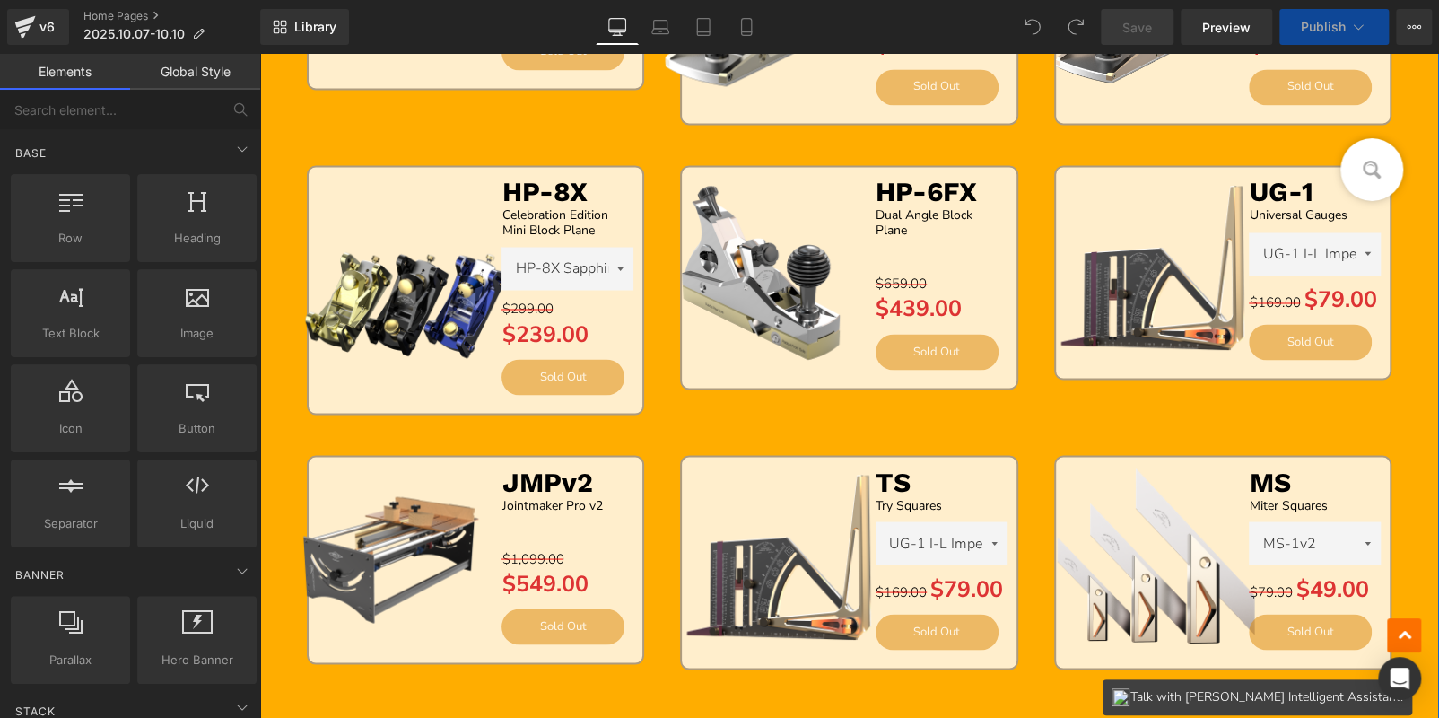
scroll to position [1614, 0]
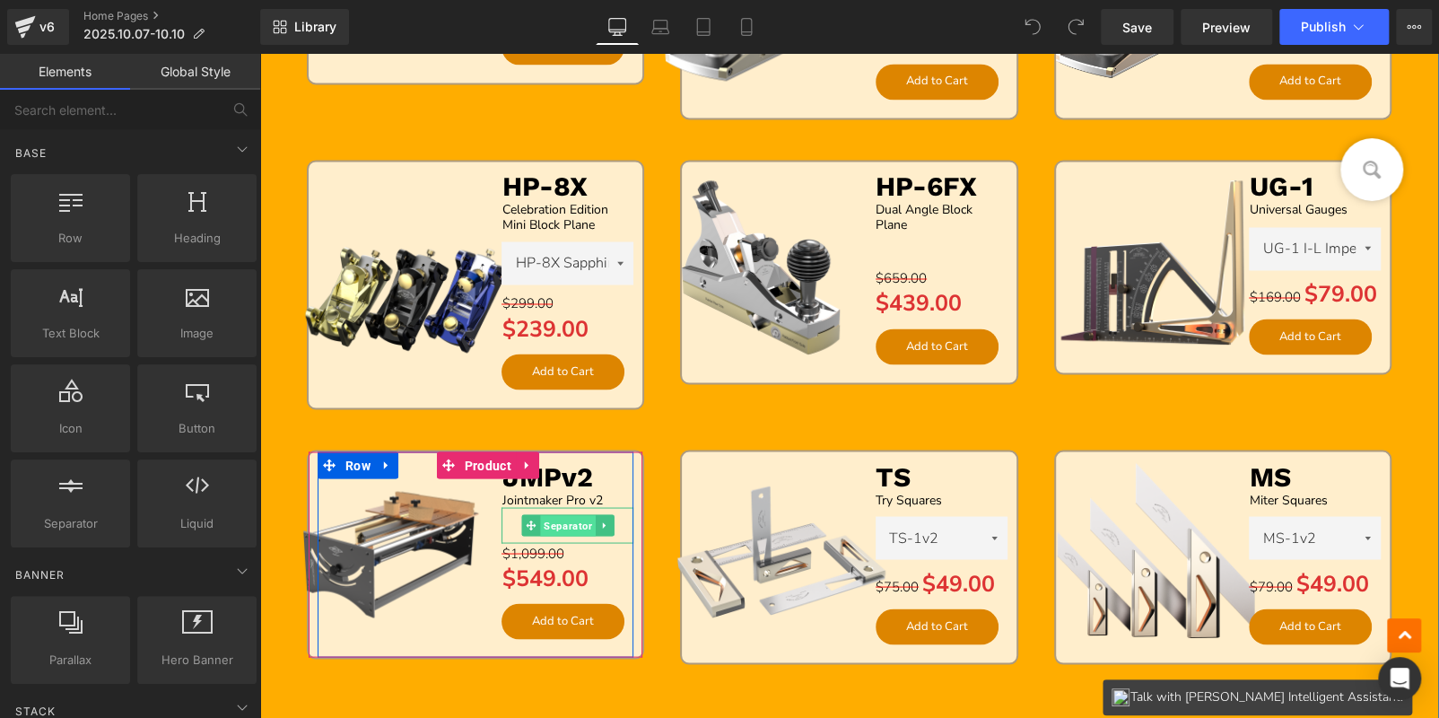
click at [542, 519] on span "Separator" at bounding box center [567, 526] width 55 height 22
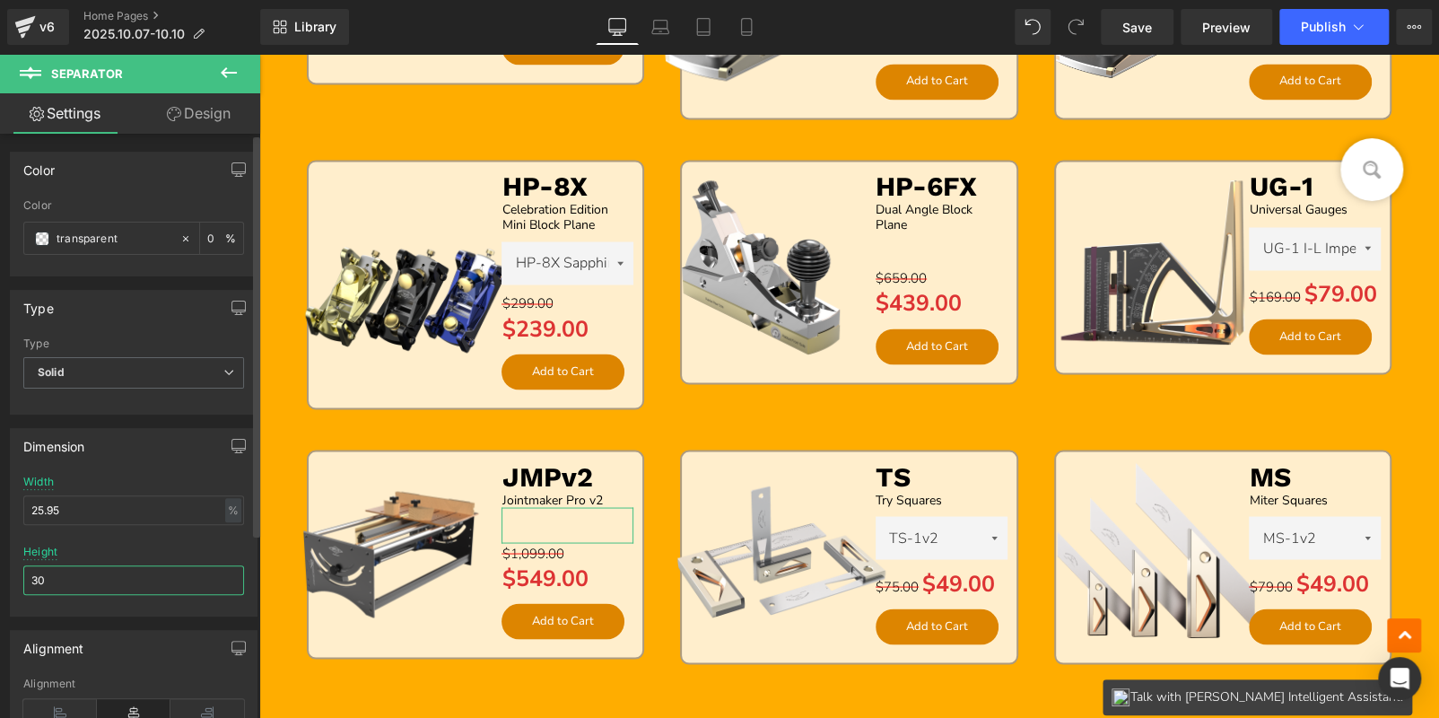
click at [62, 588] on input "30" at bounding box center [133, 580] width 221 height 30
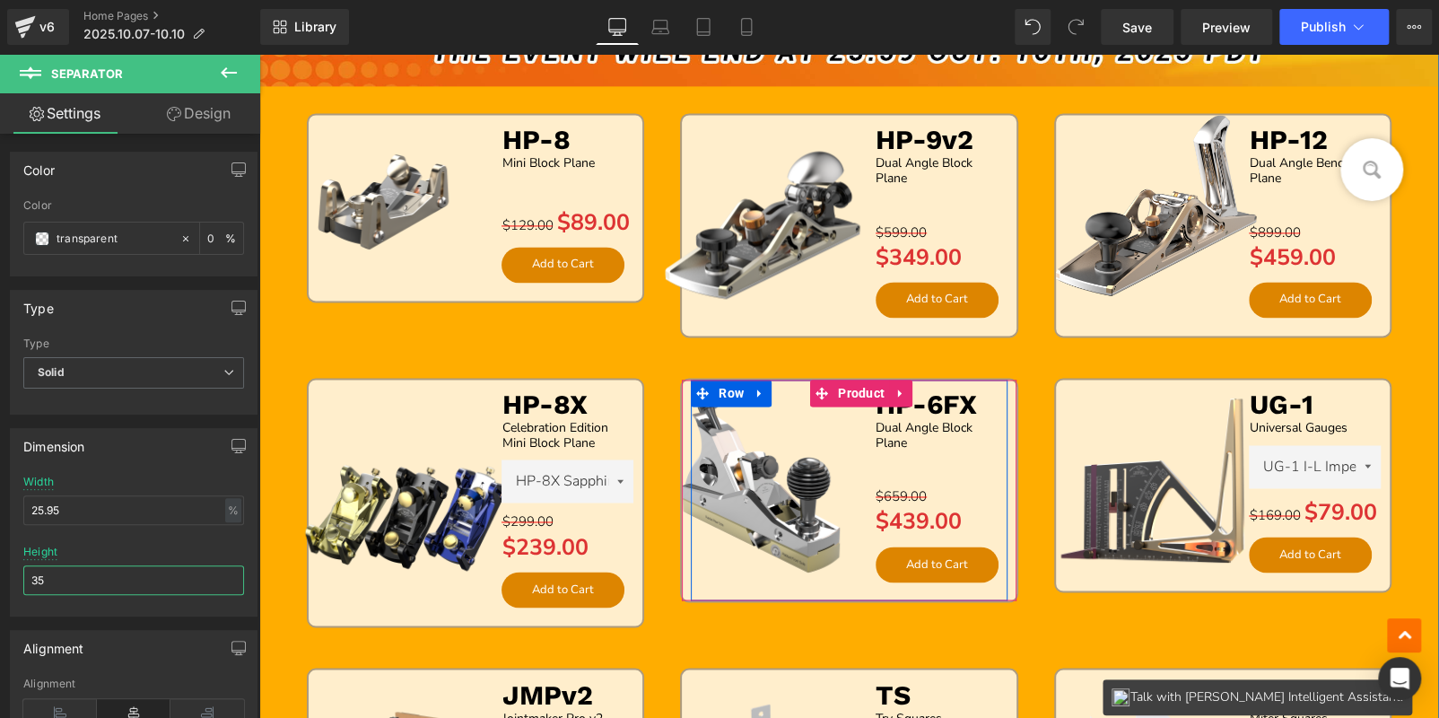
scroll to position [1346, 0]
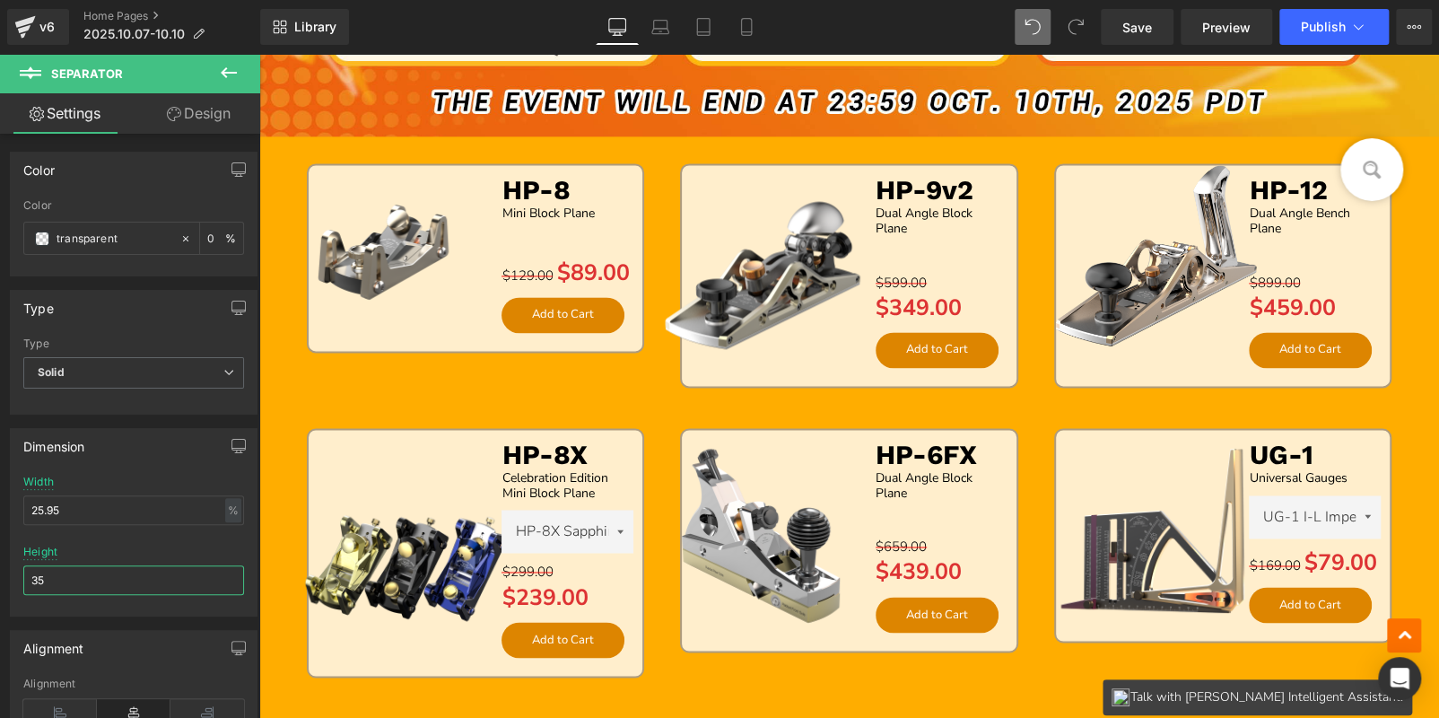
type input "35"
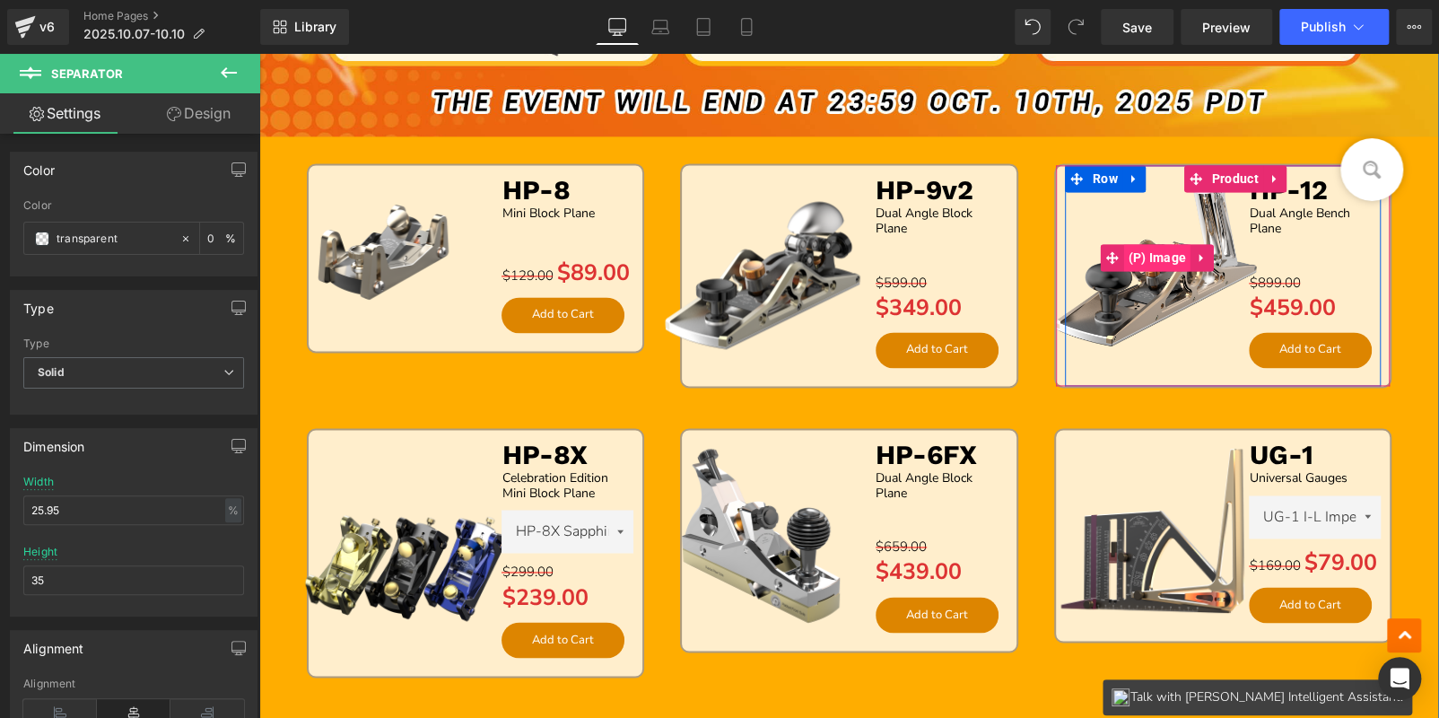
click at [1146, 263] on span "(P) Image" at bounding box center [1156, 257] width 67 height 27
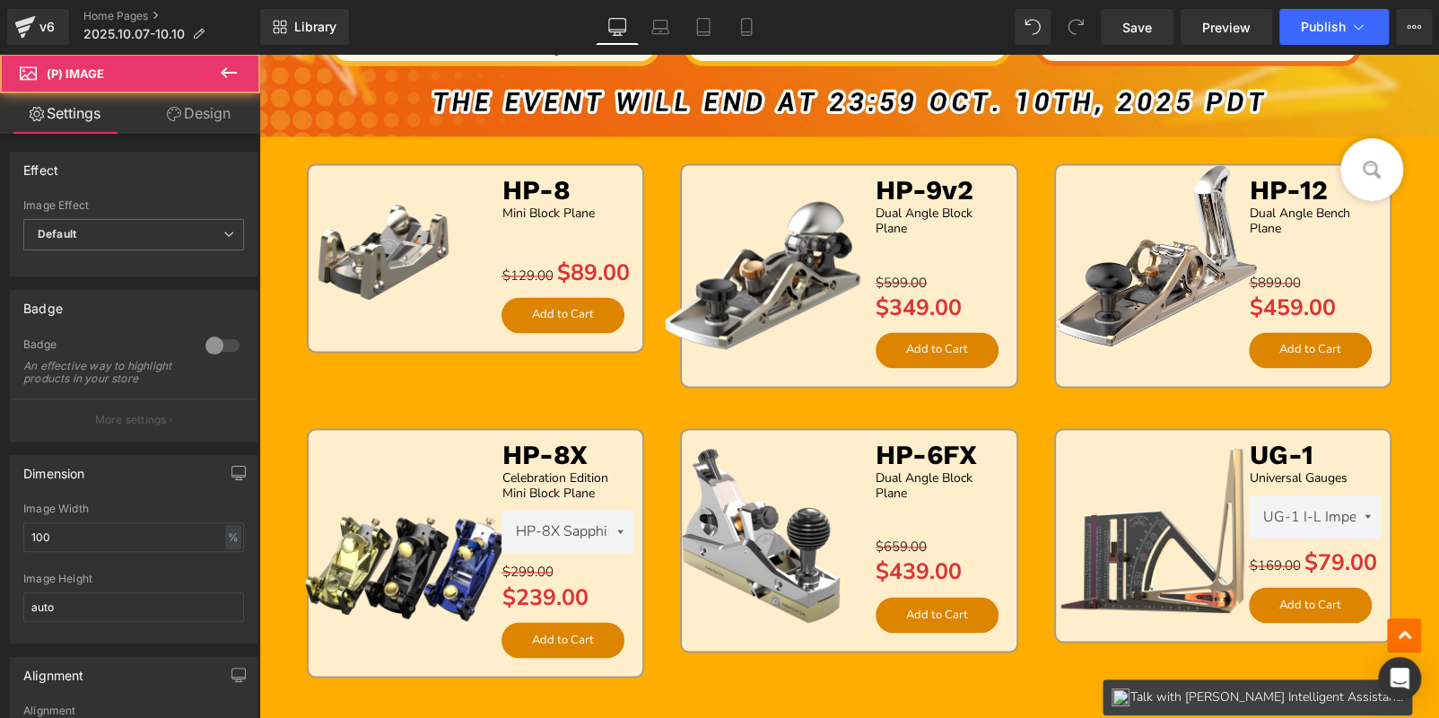
click at [167, 114] on icon at bounding box center [174, 114] width 14 height 14
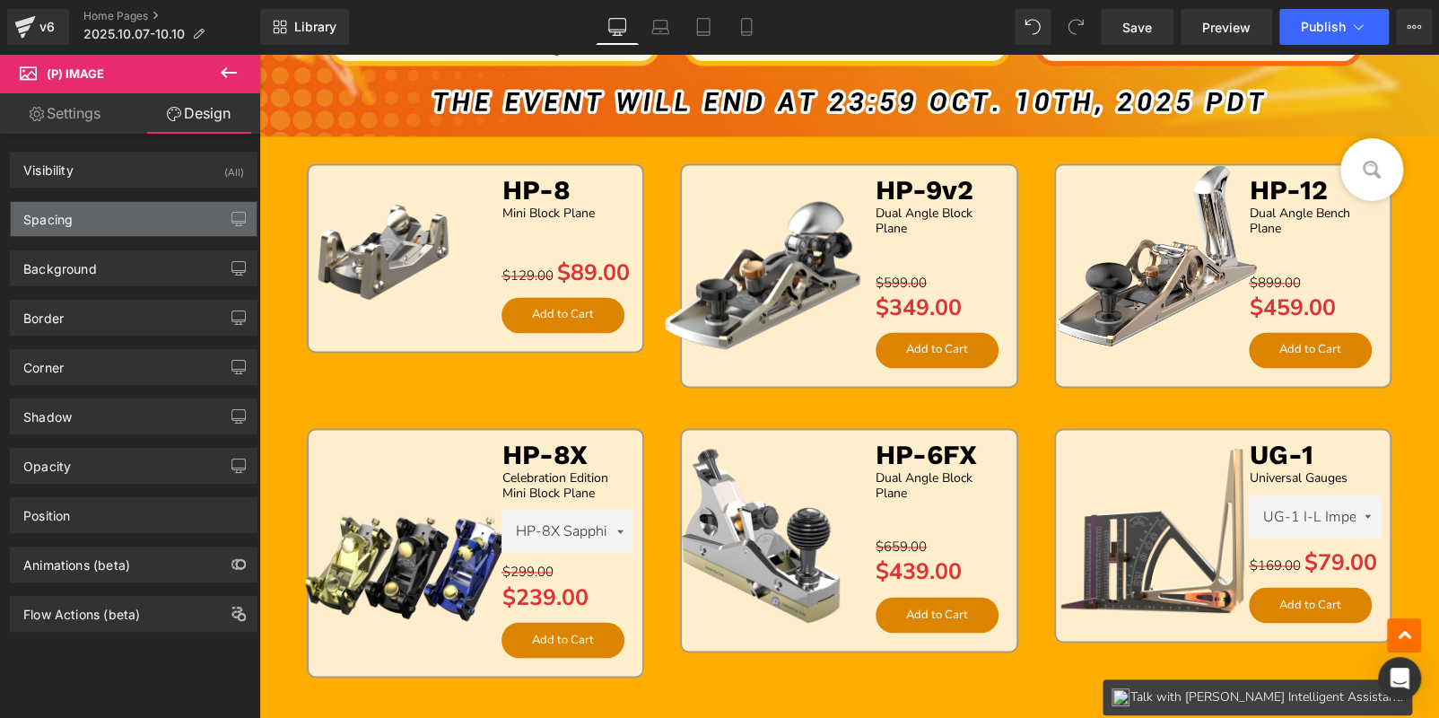
click at [129, 220] on div "Spacing" at bounding box center [134, 219] width 246 height 34
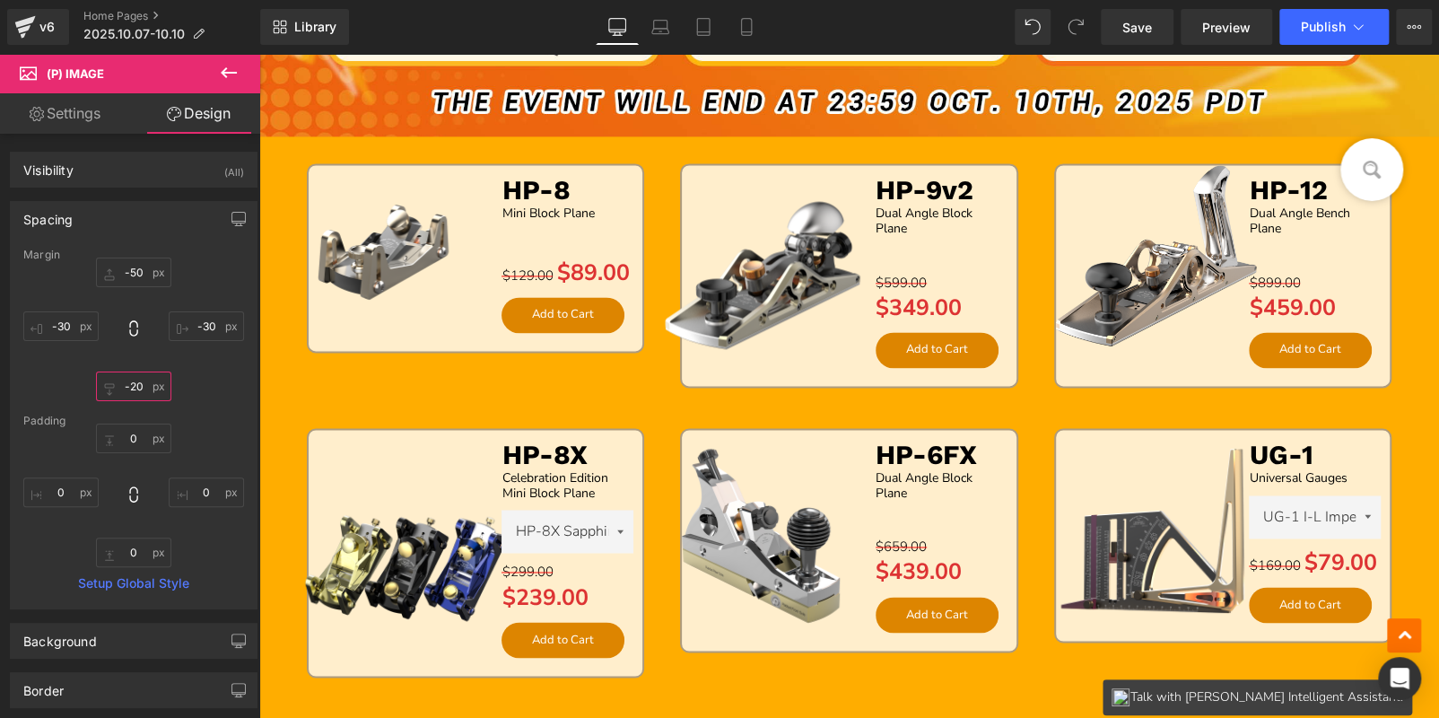
click at [135, 388] on input "text" at bounding box center [133, 386] width 75 height 30
type input "-20"
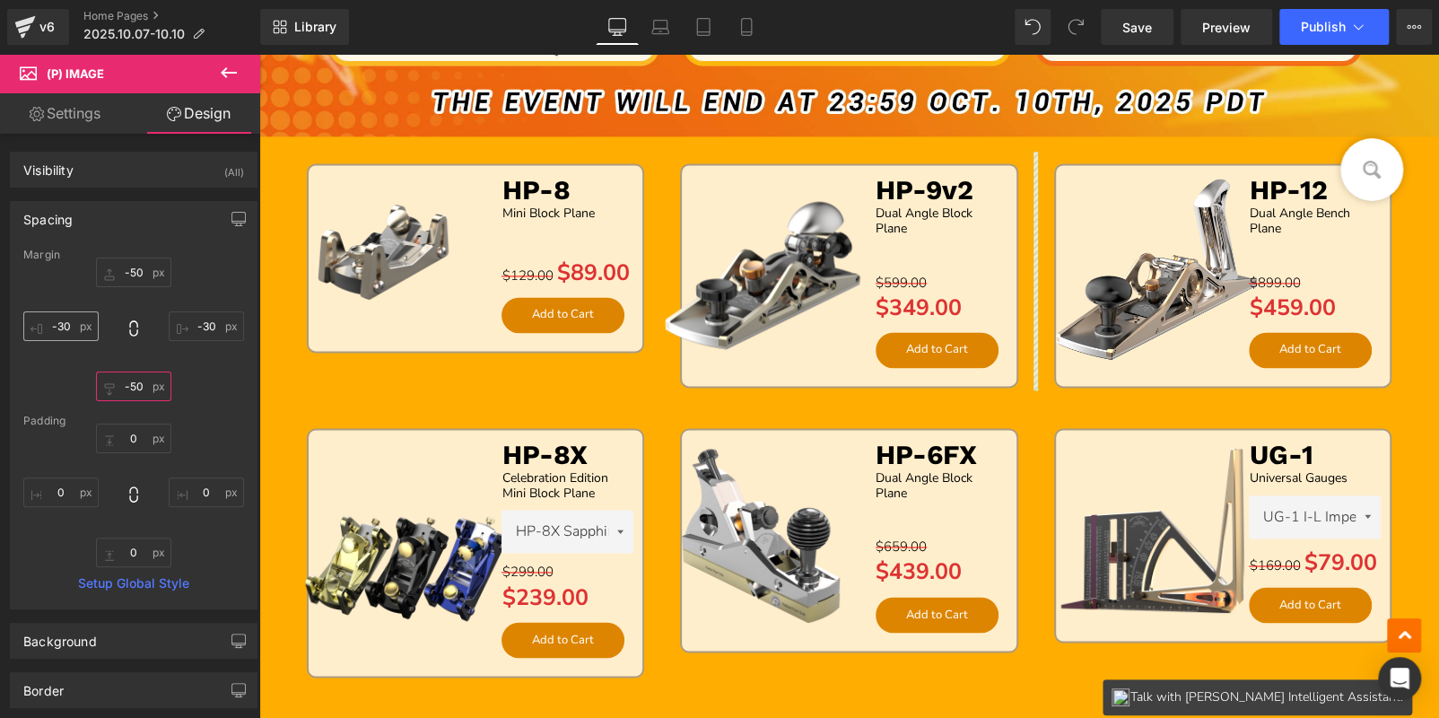
type input "-50"
click at [66, 324] on input "text" at bounding box center [60, 326] width 75 height 30
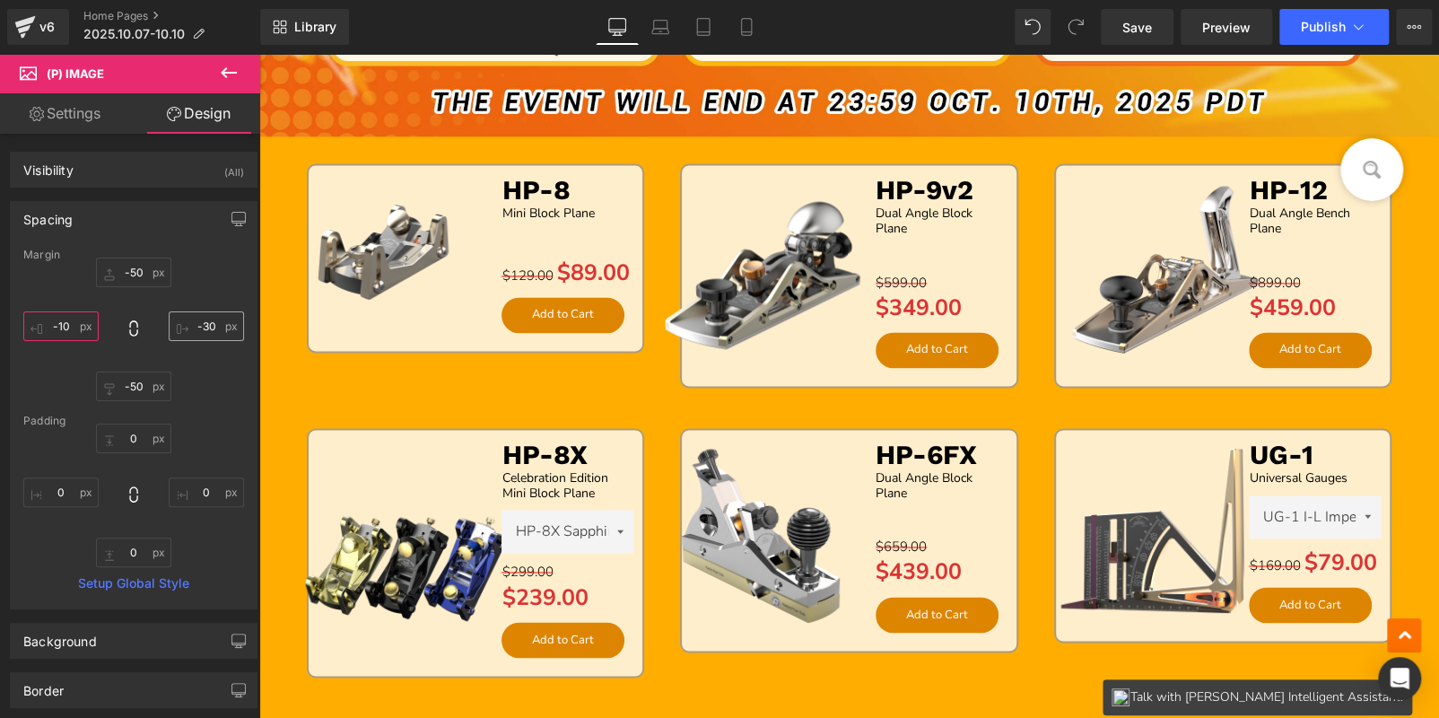
type input "-10"
click at [188, 333] on input "text" at bounding box center [206, 326] width 75 height 30
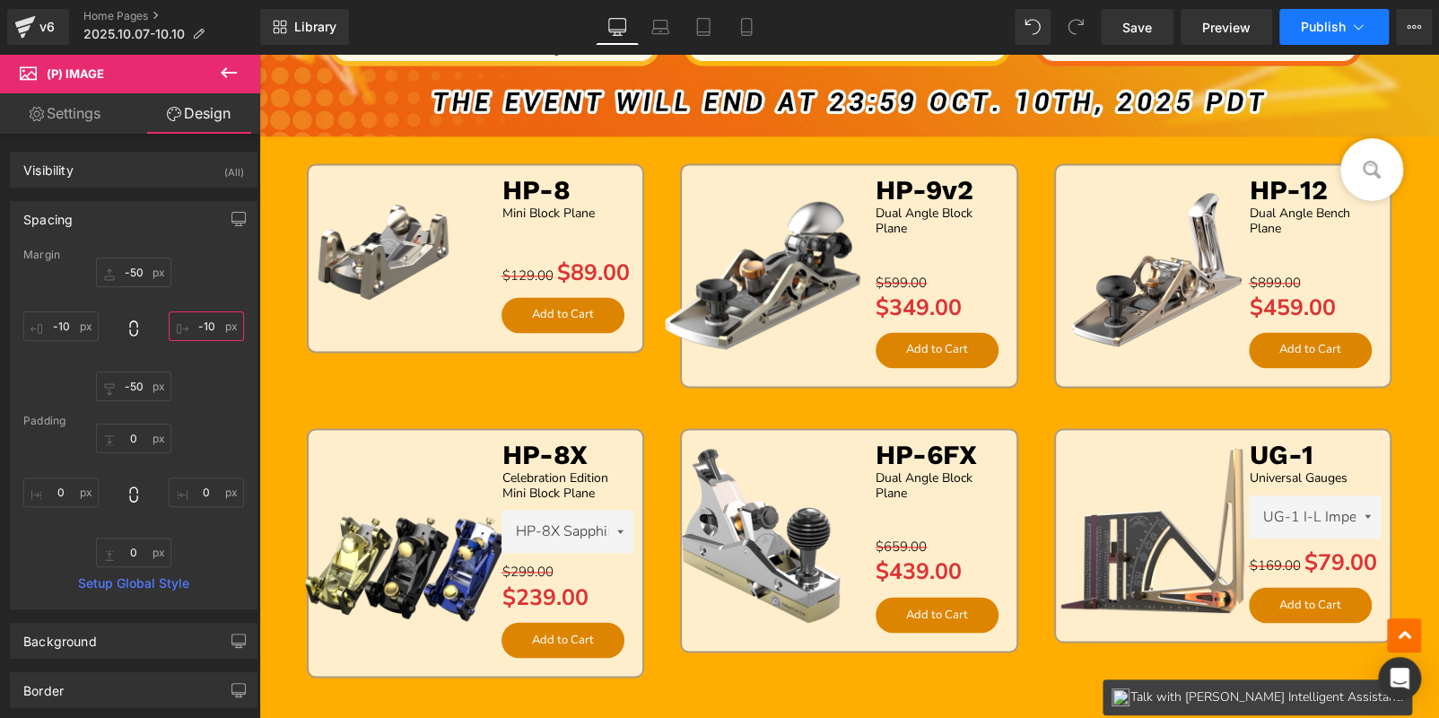
type input "-10"
click at [1309, 21] on span "Publish" at bounding box center [1323, 27] width 45 height 14
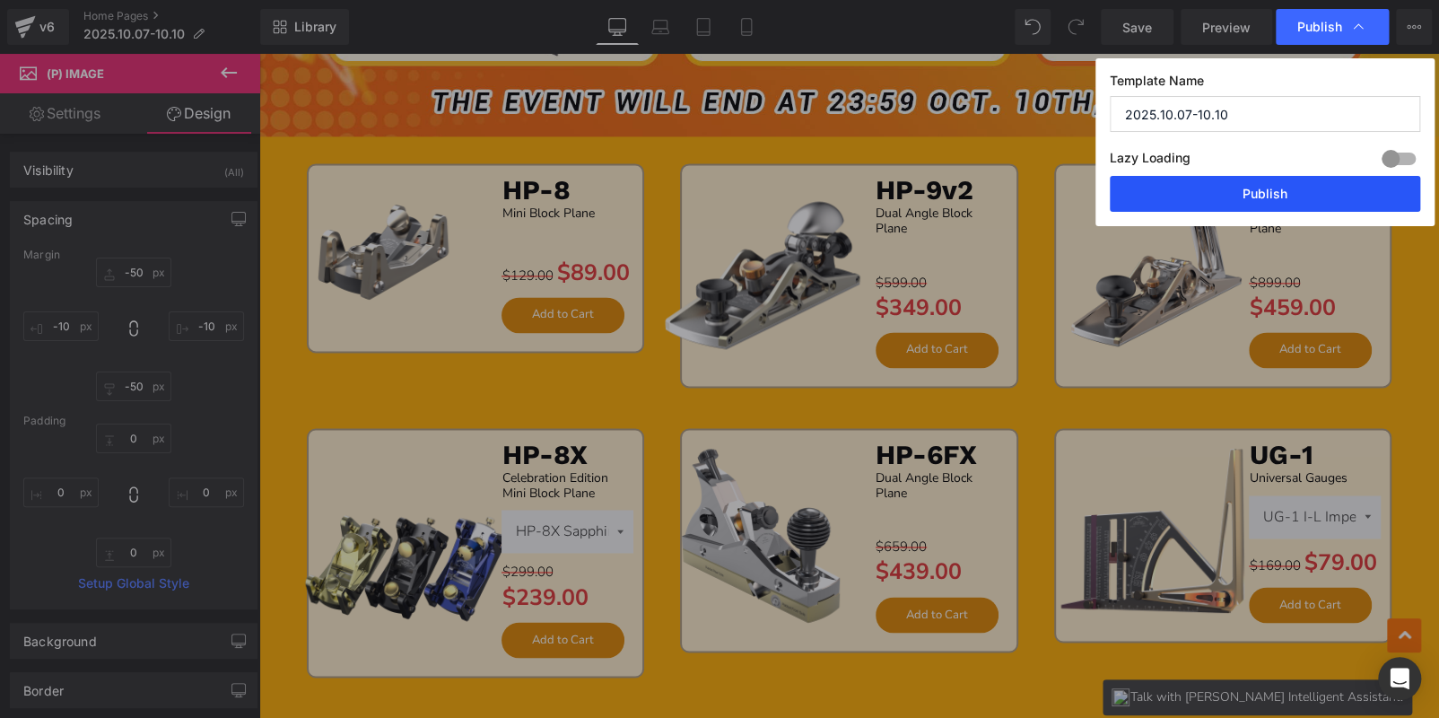
click at [1256, 197] on button "Publish" at bounding box center [1265, 194] width 310 height 36
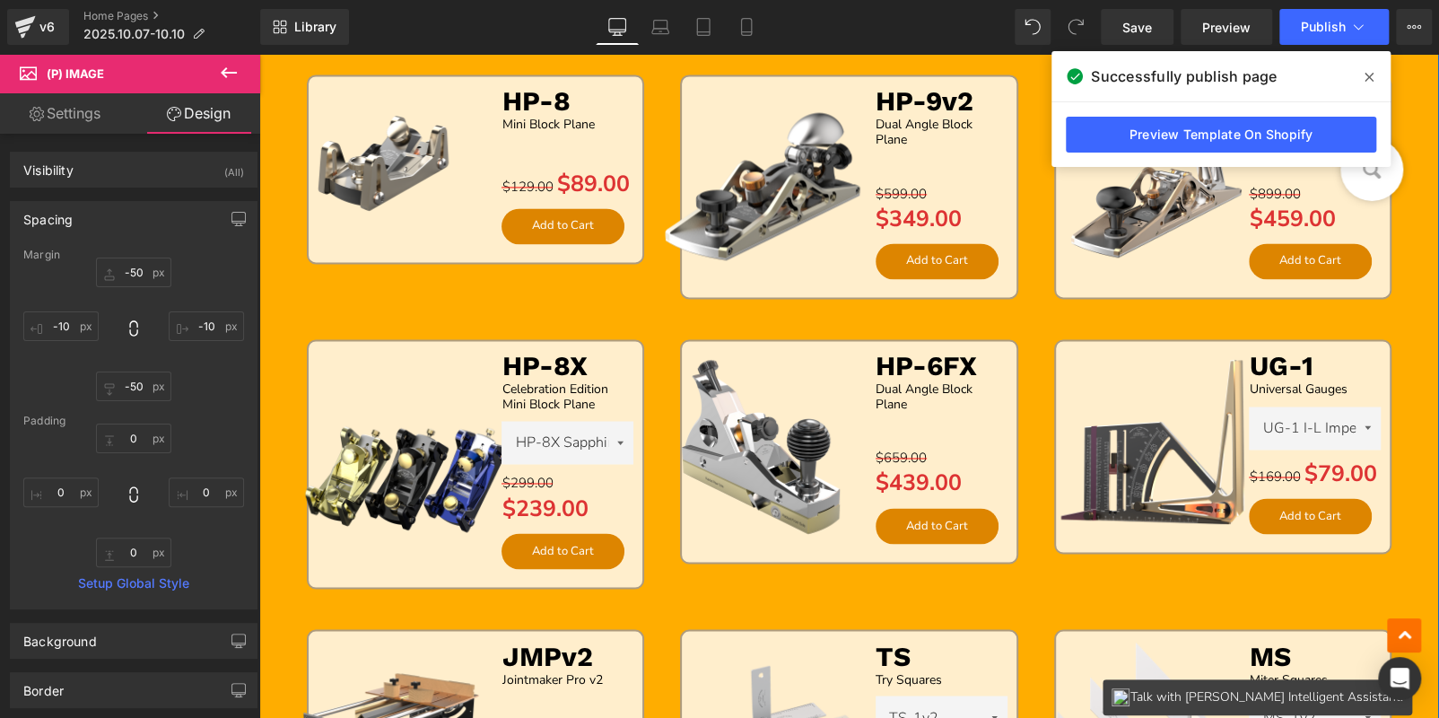
scroll to position [1435, 0]
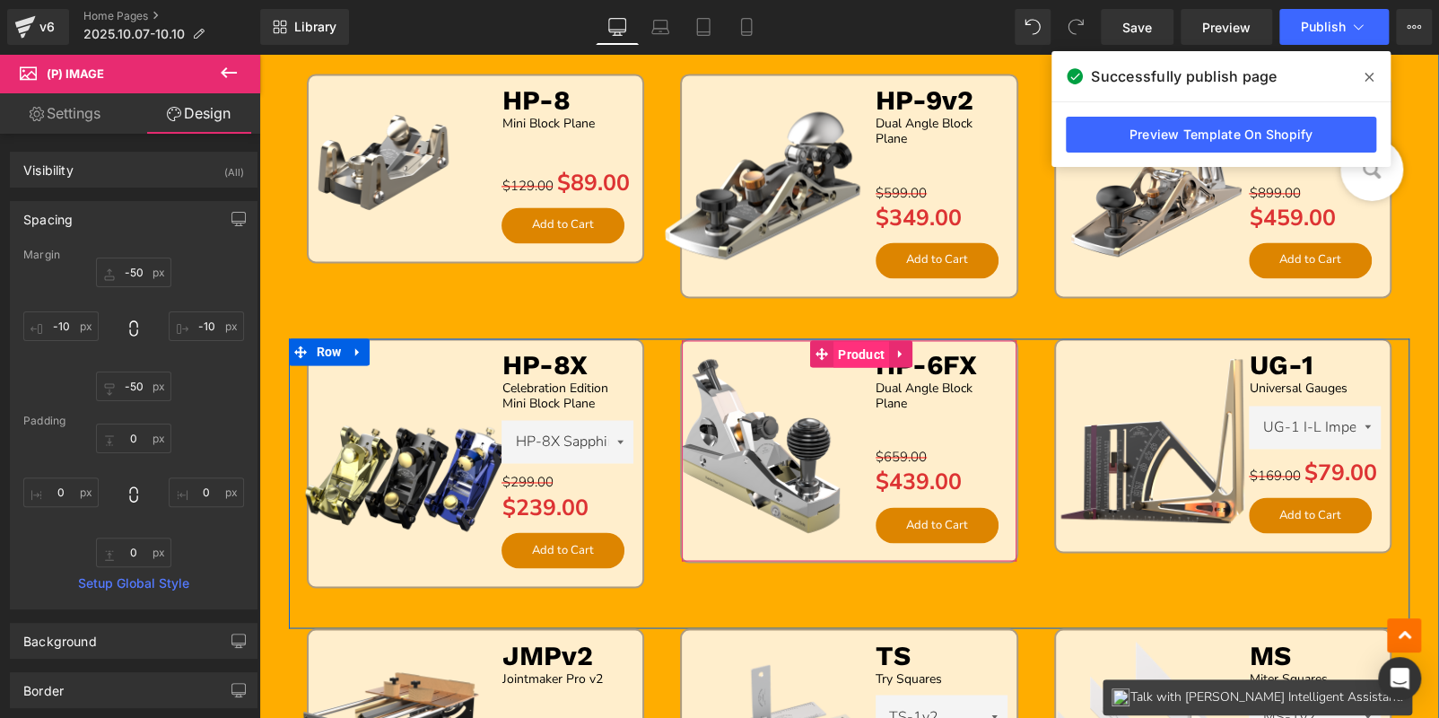
click at [844, 354] on span "Product" at bounding box center [861, 354] width 56 height 27
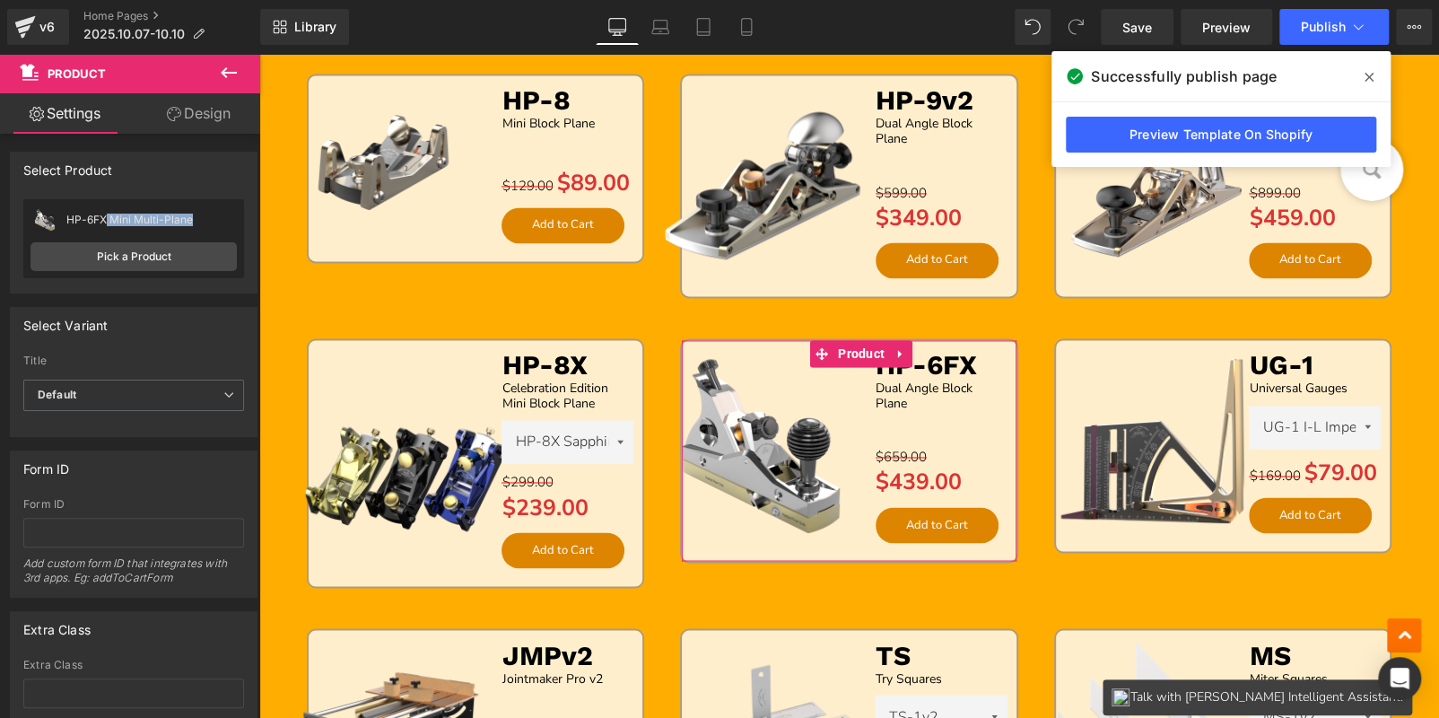
drag, startPoint x: 105, startPoint y: 215, endPoint x: 193, endPoint y: 222, distance: 88.1
click at [193, 222] on div "HP-6FX Mini Multi-Plane" at bounding box center [151, 220] width 170 height 13
copy div "Mini Multi-Plane"
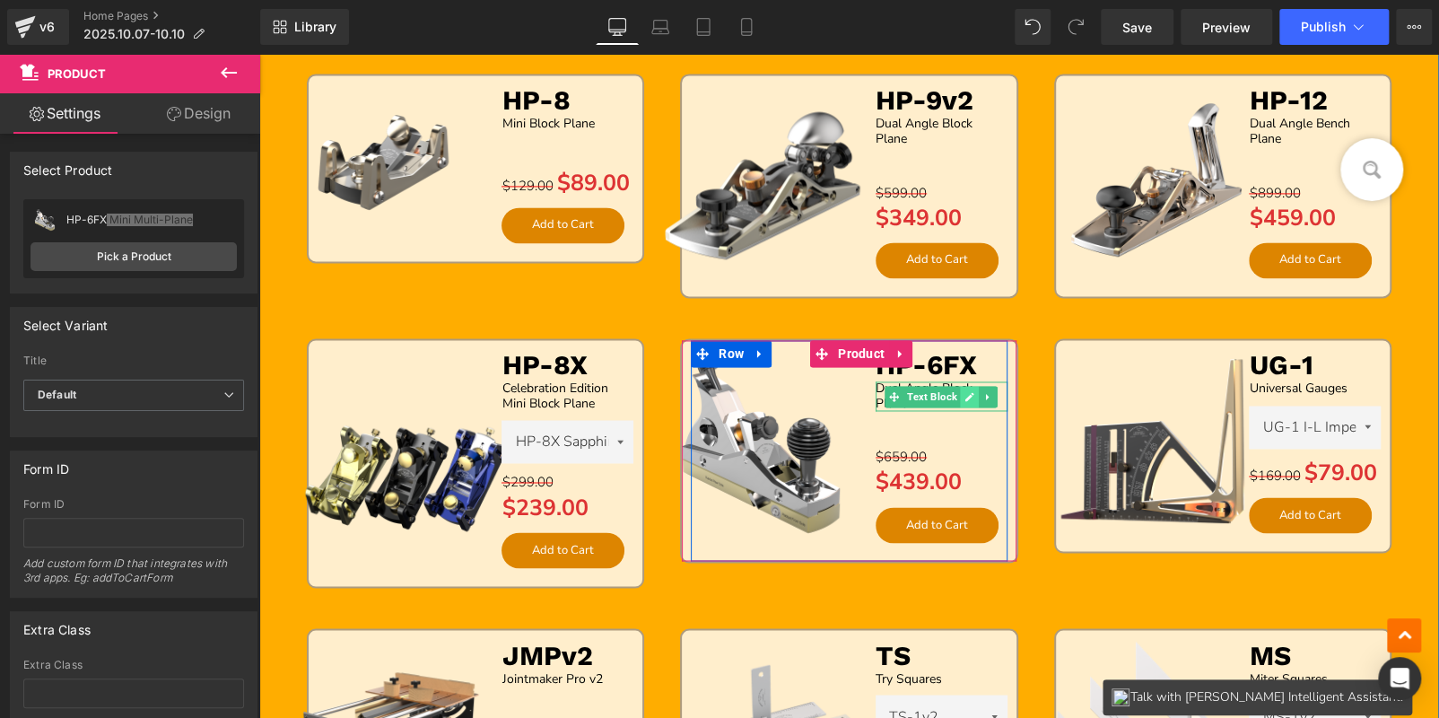
click at [964, 391] on icon at bounding box center [969, 396] width 10 height 11
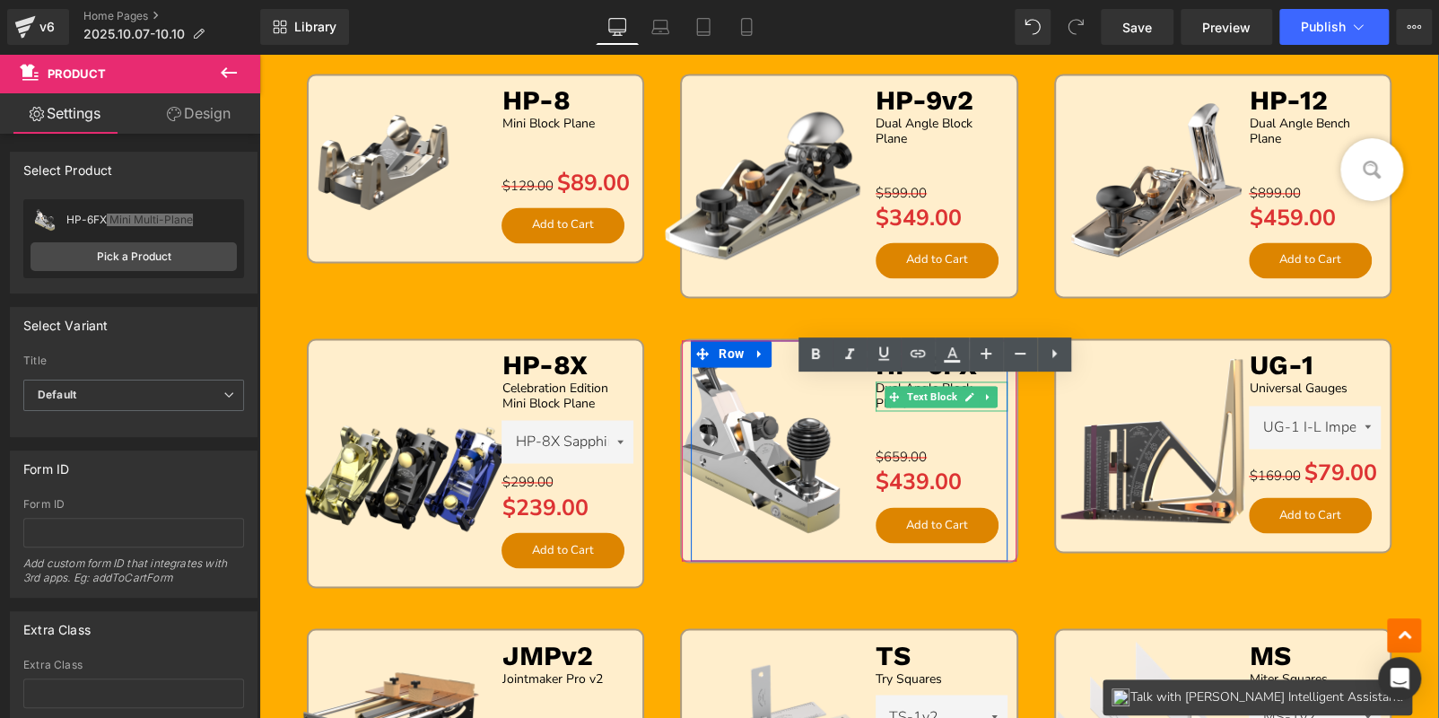
click at [937, 401] on p "Dual Angle Block Plane" at bounding box center [942, 396] width 132 height 31
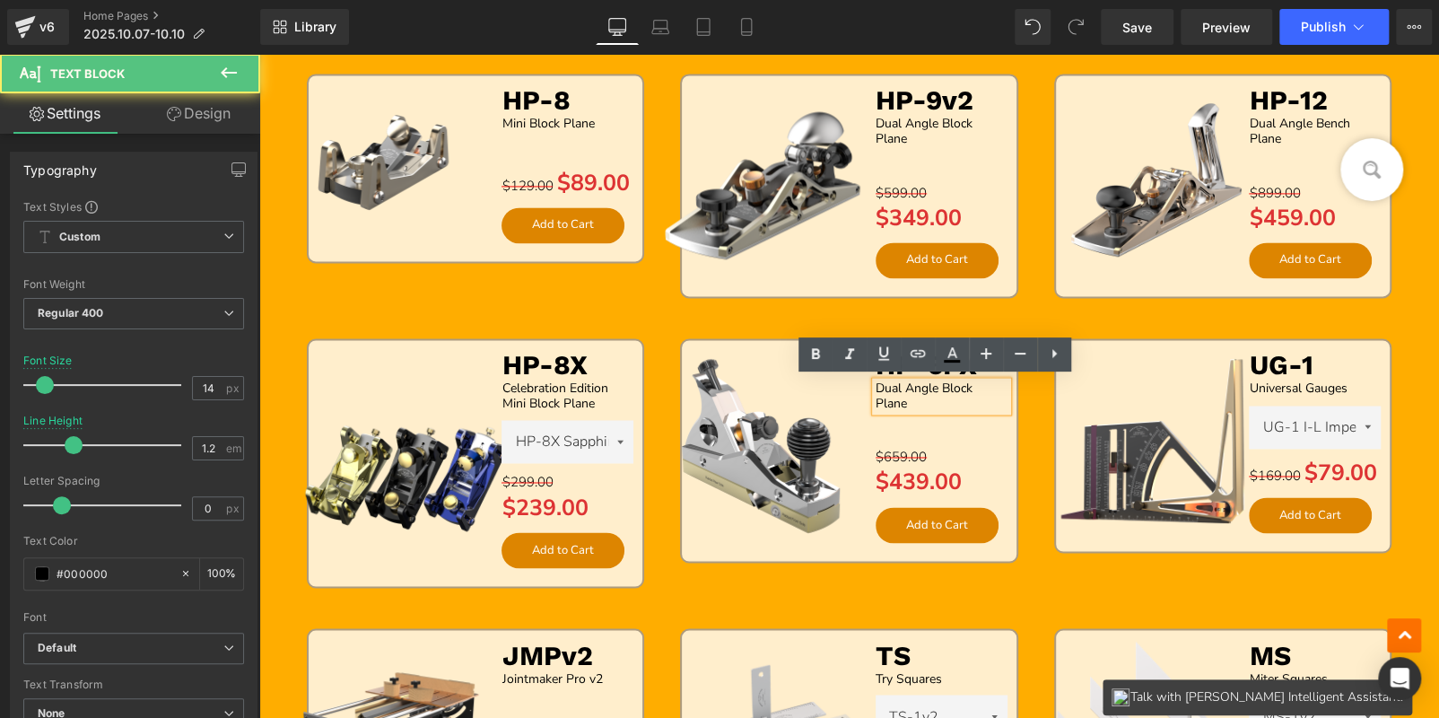
click at [937, 401] on p "Dual Angle Block Plane" at bounding box center [942, 396] width 132 height 31
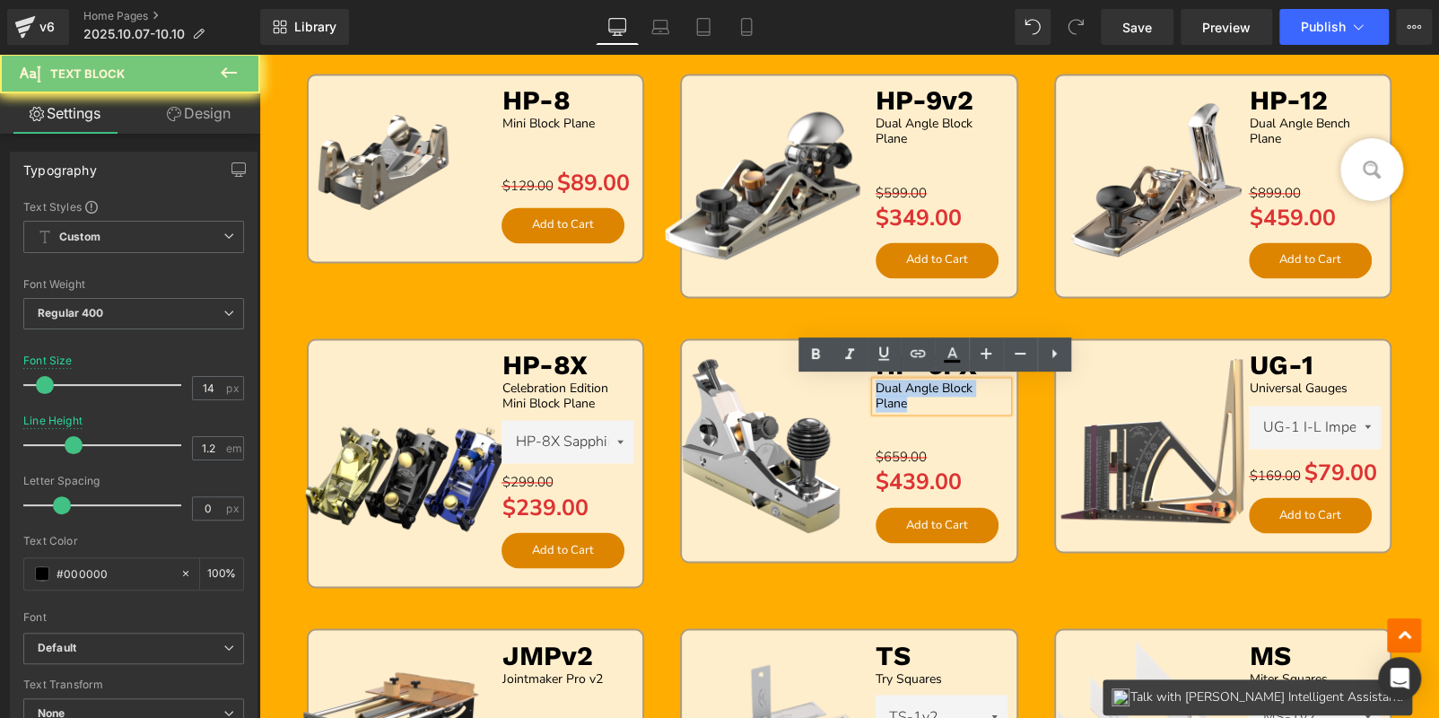
click at [937, 401] on p "Dual Angle Block Plane" at bounding box center [942, 396] width 132 height 31
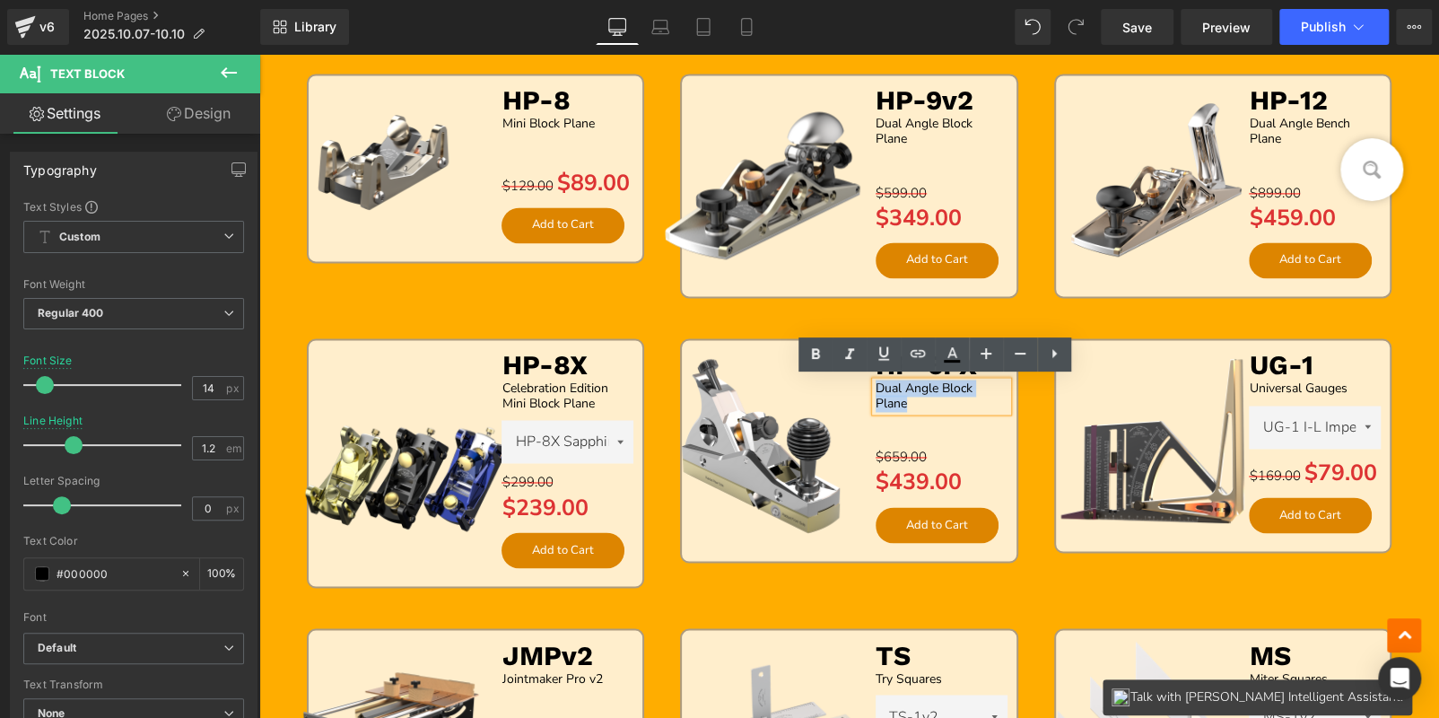
paste div
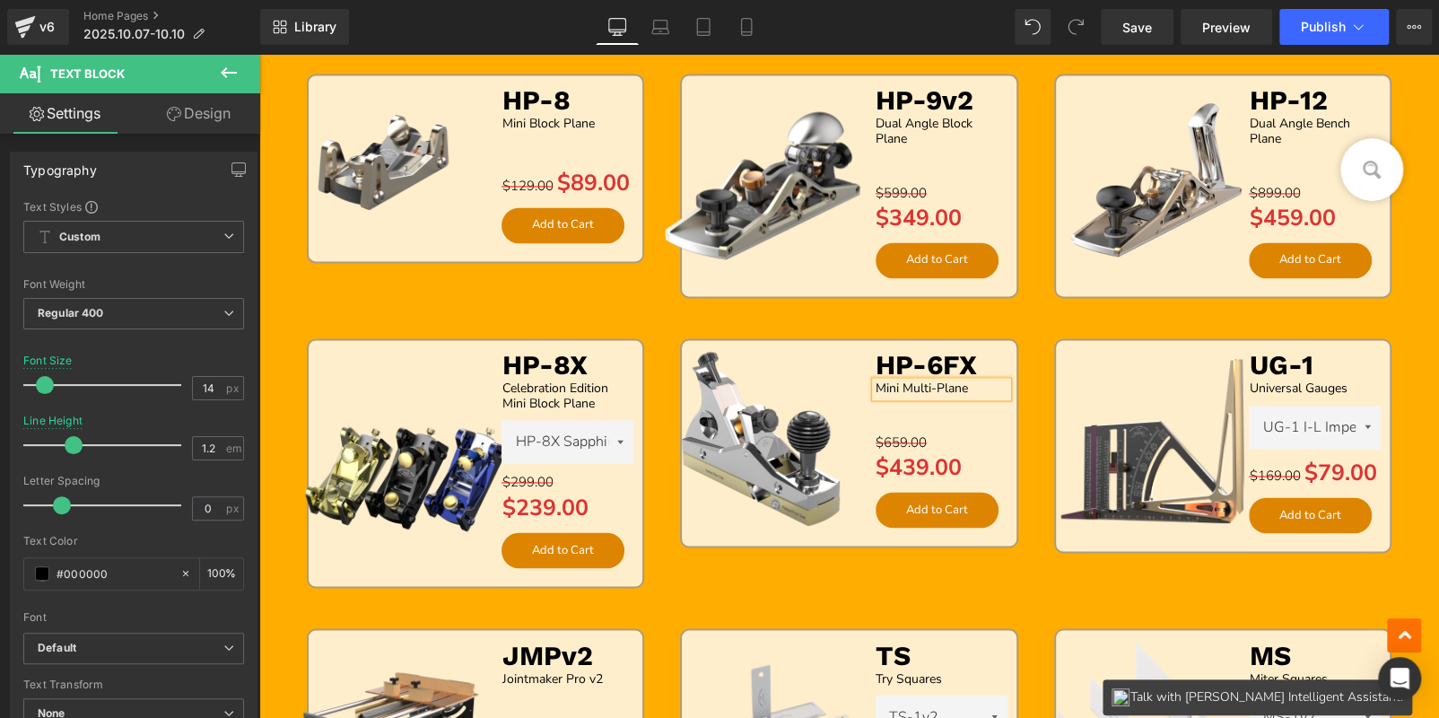
click at [876, 385] on p "Mini Multi-Plane" at bounding box center [942, 388] width 132 height 15
click at [1322, 25] on span "Publish" at bounding box center [1323, 27] width 45 height 14
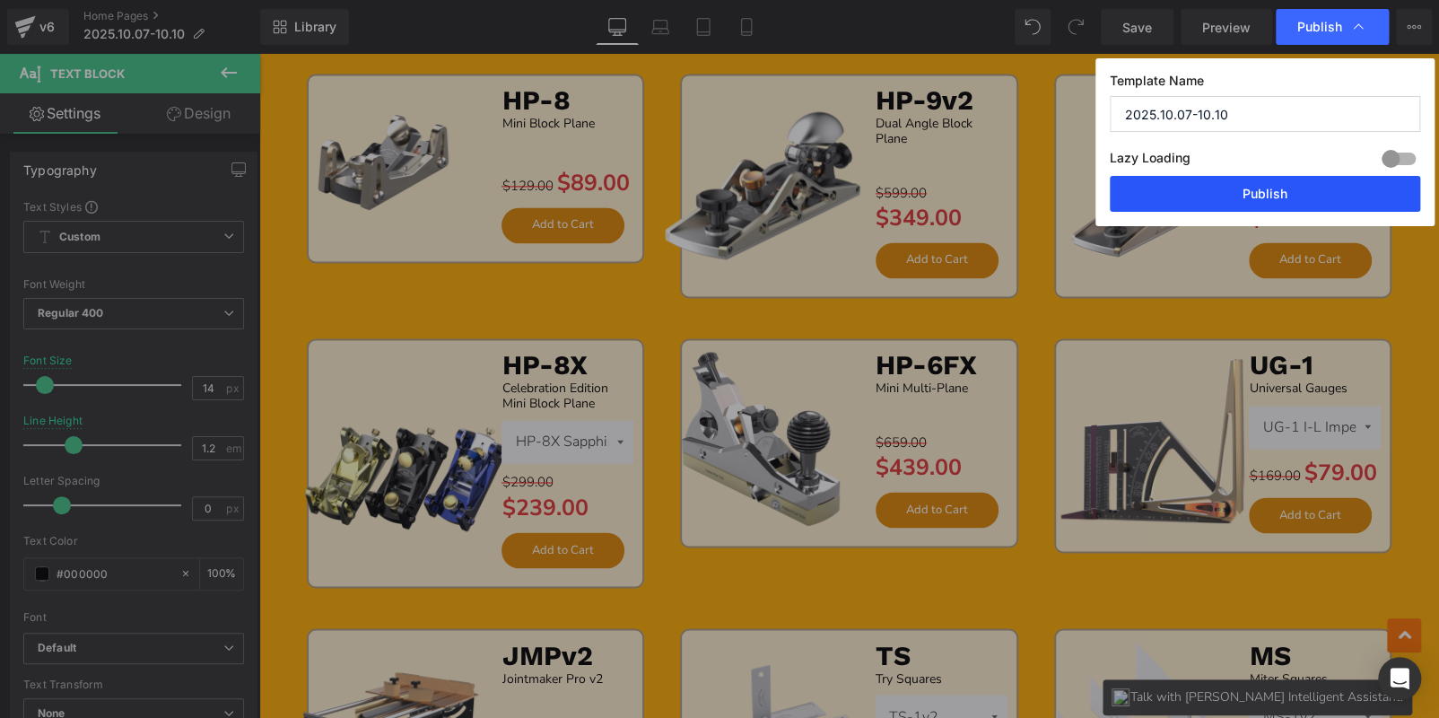
click at [1285, 191] on button "Publish" at bounding box center [1265, 194] width 310 height 36
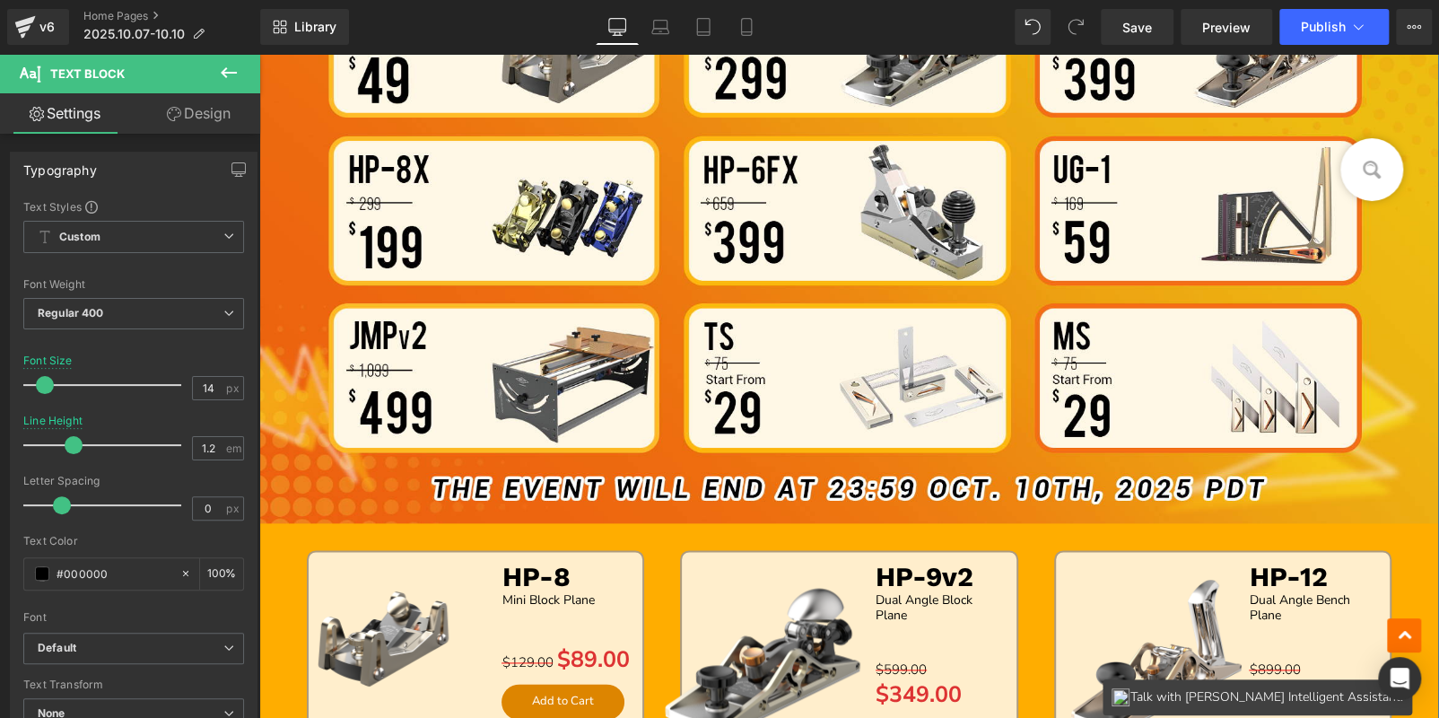
scroll to position [806, 0]
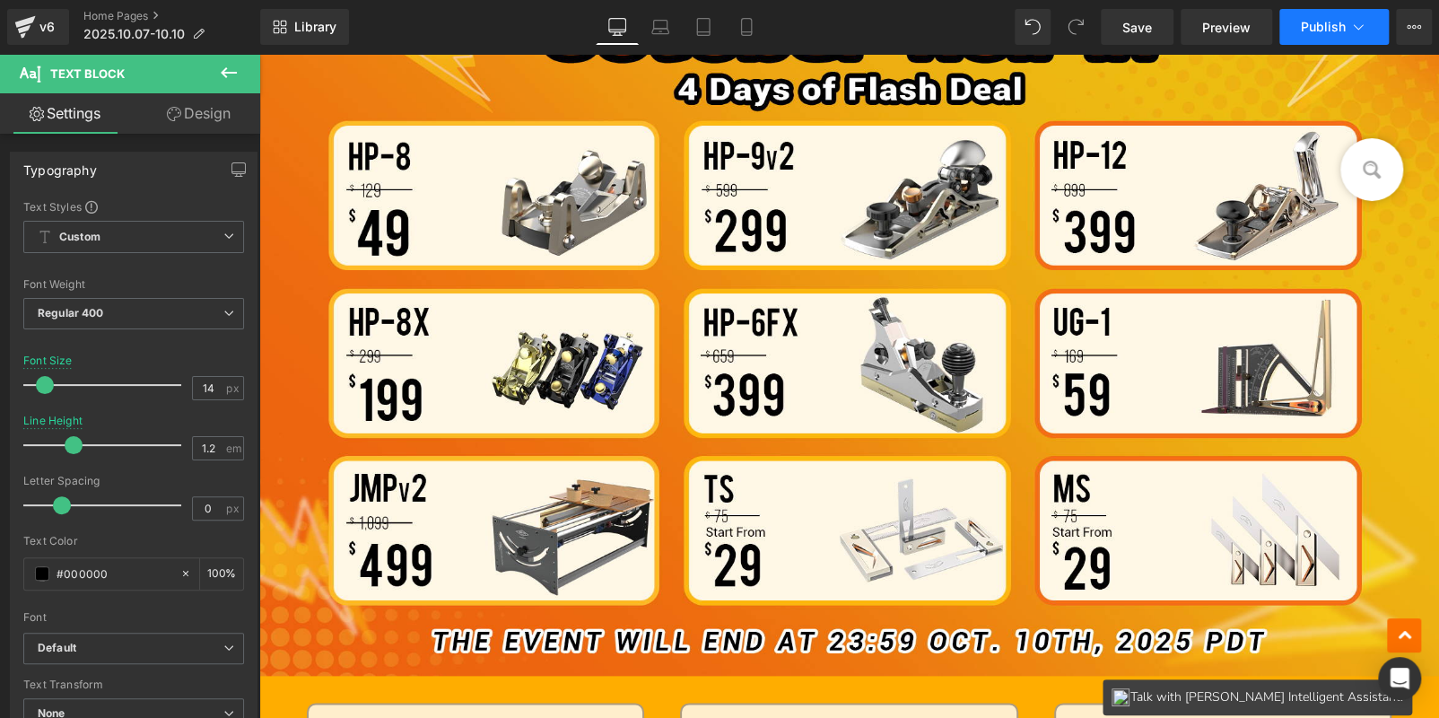
click at [1315, 16] on button "Publish" at bounding box center [1333, 27] width 109 height 36
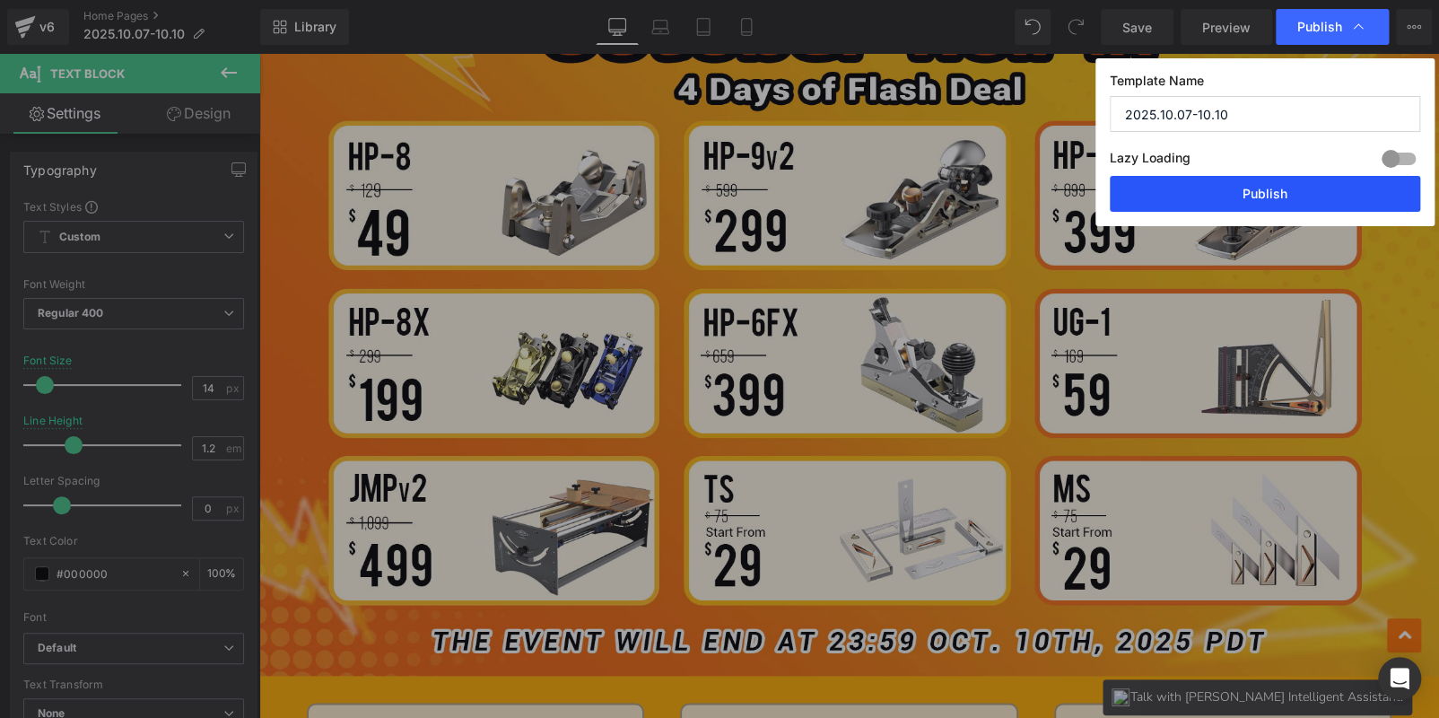
click at [1340, 208] on button "Publish" at bounding box center [1265, 194] width 310 height 36
